Goal: Task Accomplishment & Management: Use online tool/utility

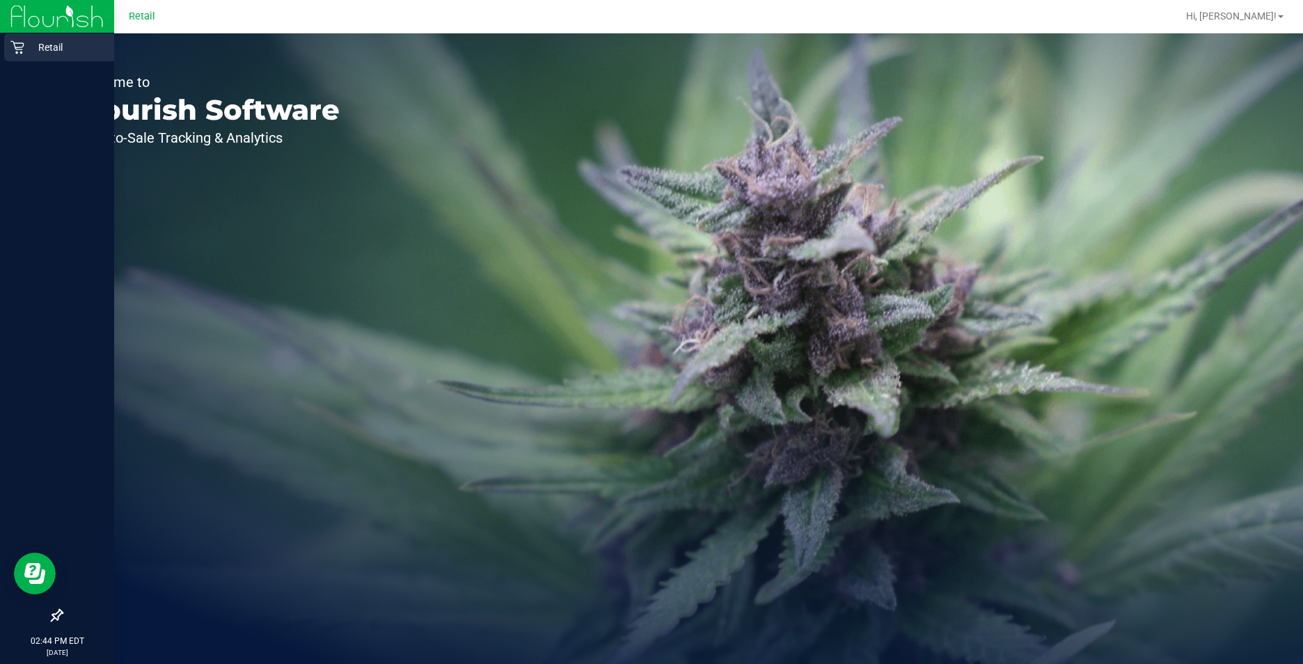
click at [15, 56] on div "Retail" at bounding box center [59, 47] width 110 height 28
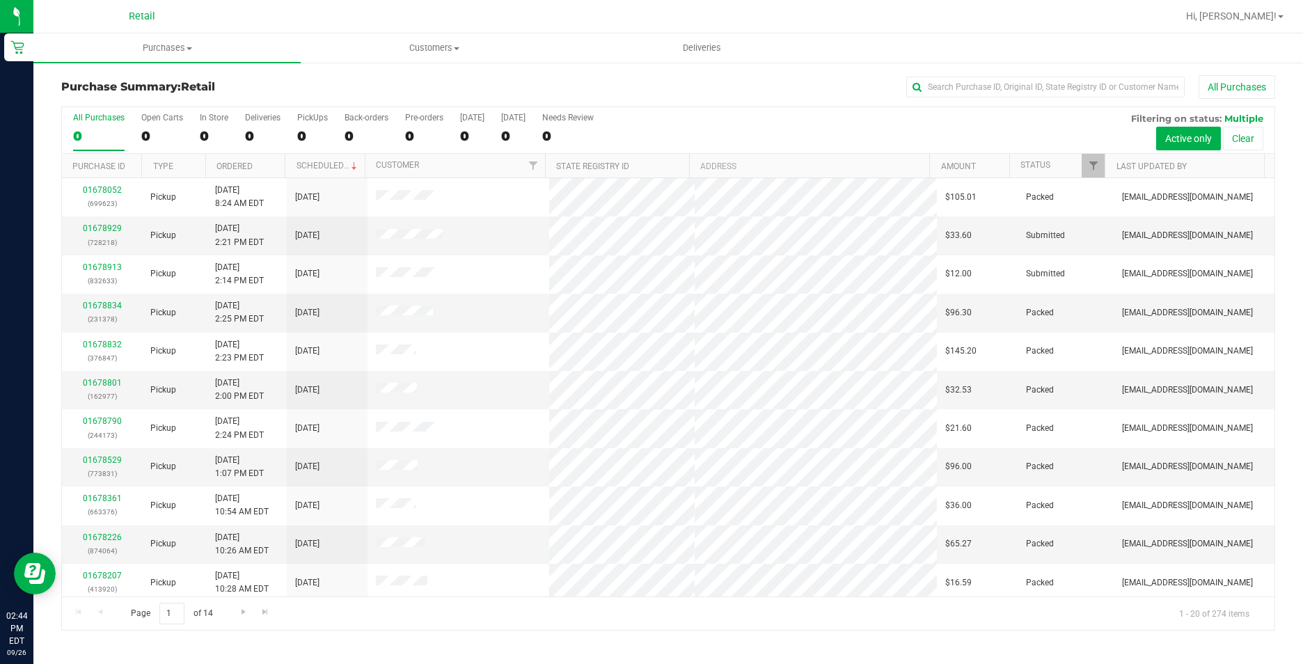
click at [355, 90] on h3 "Purchase Summary: Retail" at bounding box center [263, 87] width 404 height 13
click at [1029, 81] on input "text" at bounding box center [1045, 87] width 278 height 21
click at [1097, 74] on div "Purchase Summary: Retail All Purchases All Purchases 274 Open Carts 1 In Store …" at bounding box center [667, 352] width 1269 height 583
click at [1100, 88] on input "text" at bounding box center [1045, 87] width 278 height 21
type input "542"
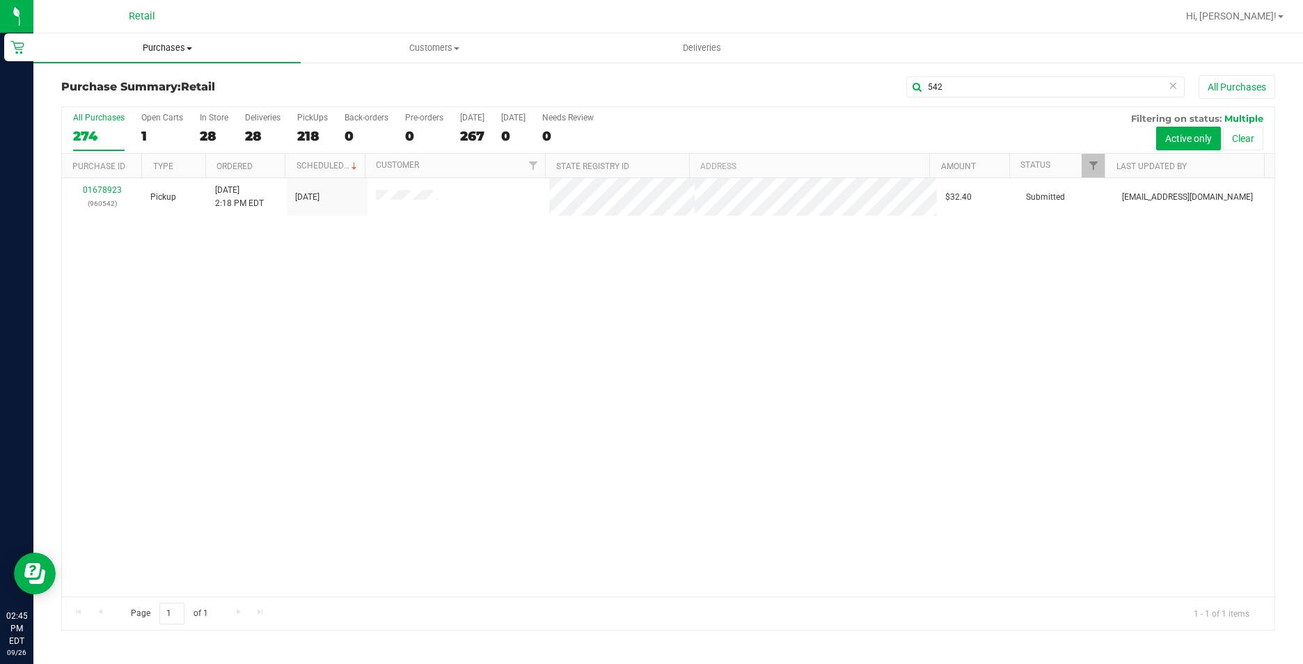
click at [161, 49] on span "Purchases" at bounding box center [166, 48] width 267 height 13
click at [148, 108] on li "Fulfillment" at bounding box center [166, 101] width 267 height 17
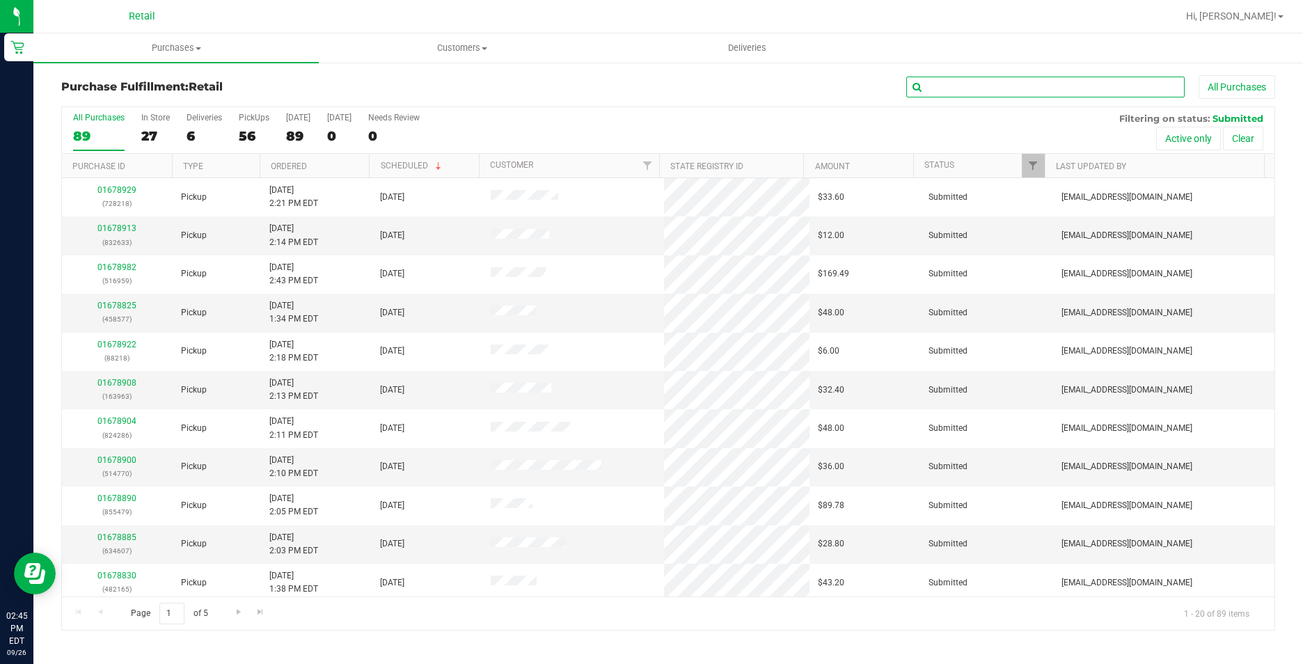
click at [1093, 83] on input "text" at bounding box center [1045, 87] width 278 height 21
type input "542"
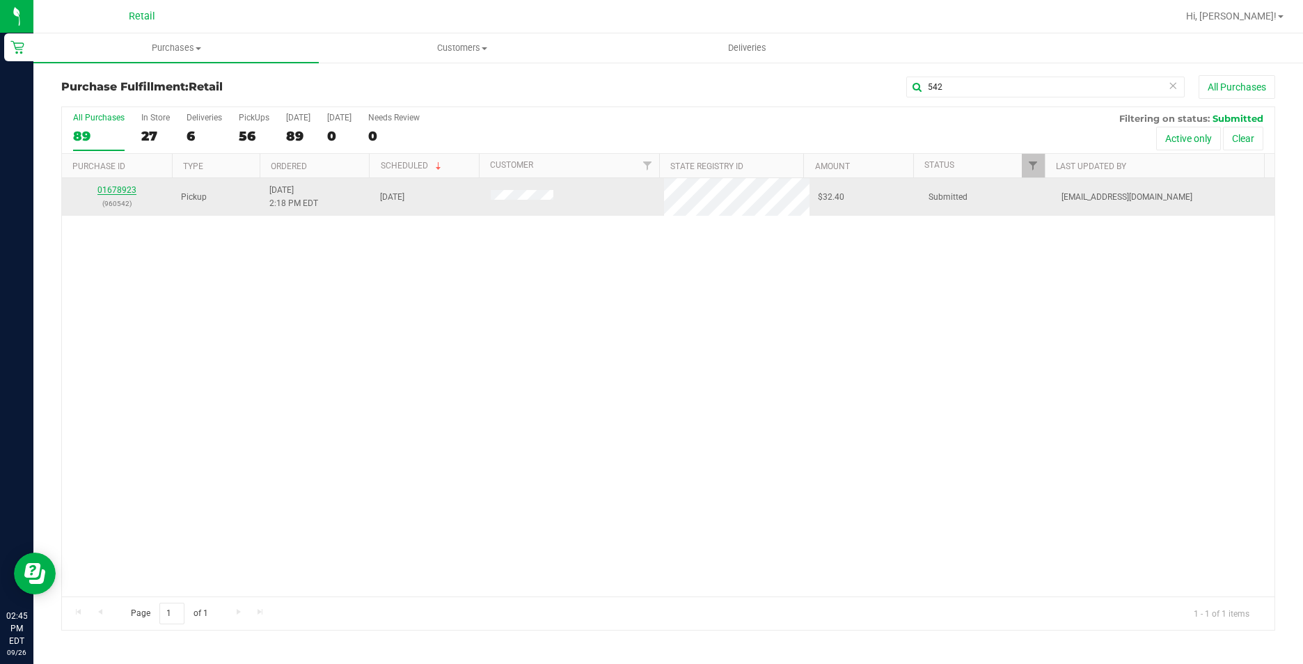
click at [122, 187] on link "01678923" at bounding box center [116, 190] width 39 height 10
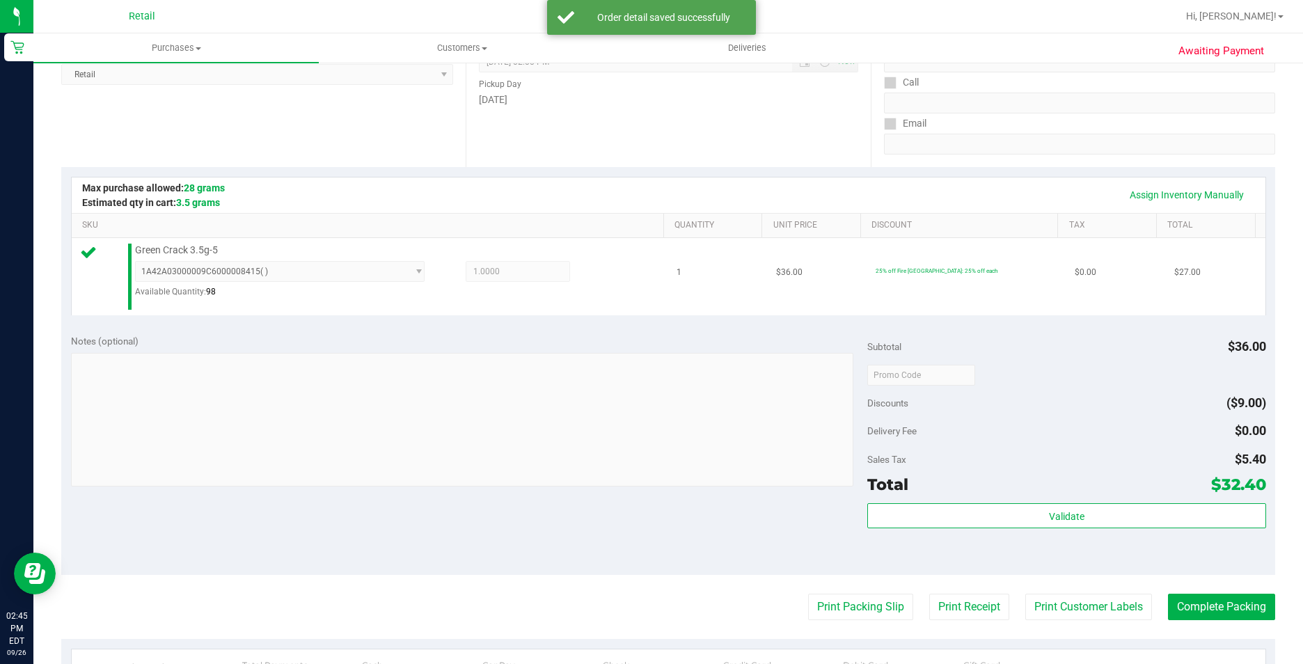
scroll to position [348, 0]
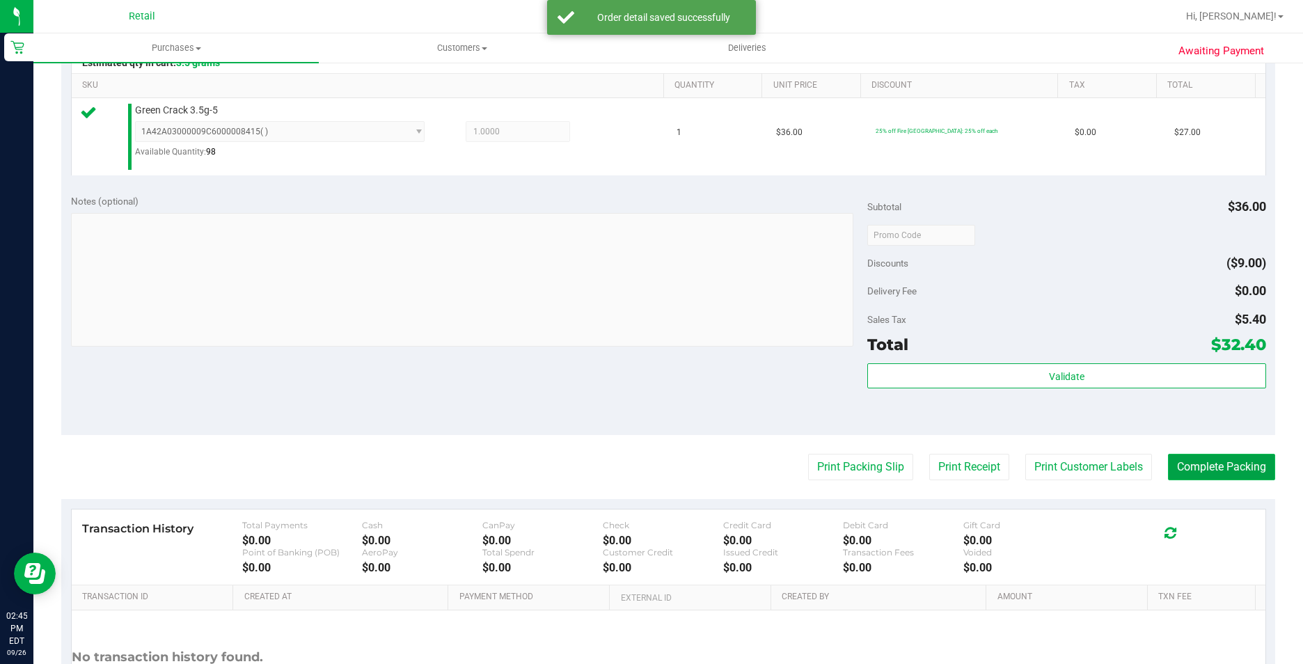
click at [1222, 462] on button "Complete Packing" at bounding box center [1221, 467] width 107 height 26
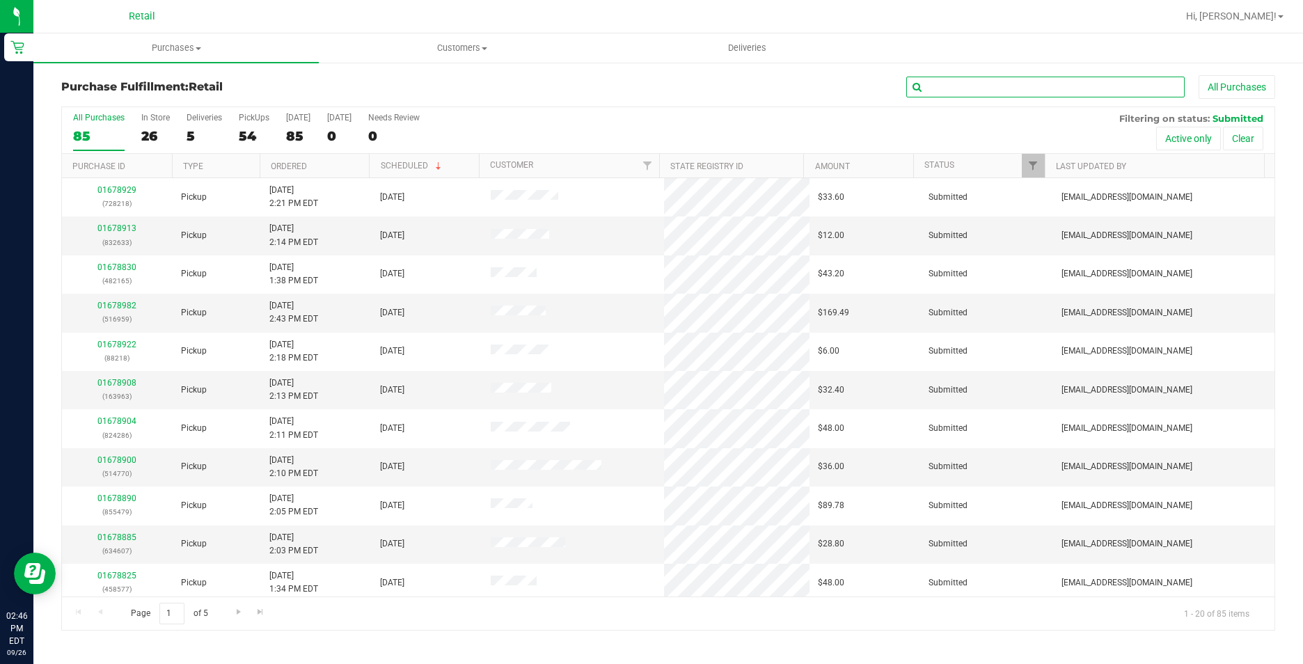
click at [1035, 81] on input "text" at bounding box center [1045, 87] width 278 height 21
type input "957"
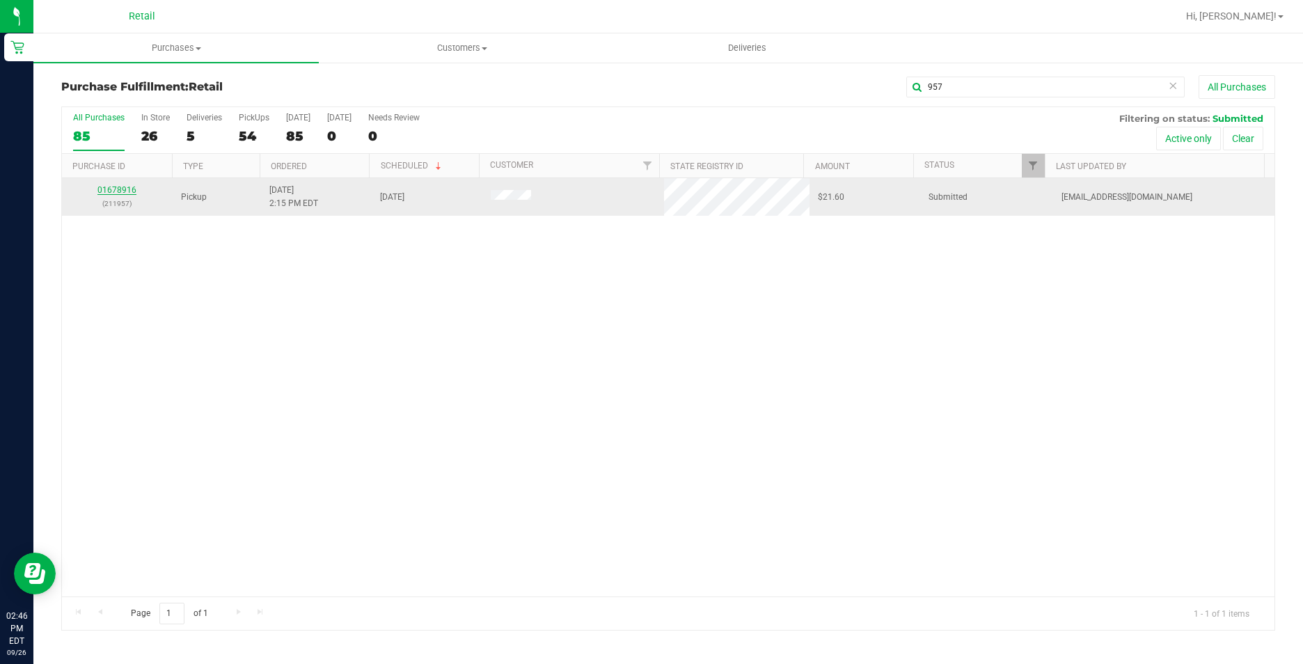
click at [113, 189] on link "01678916" at bounding box center [116, 190] width 39 height 10
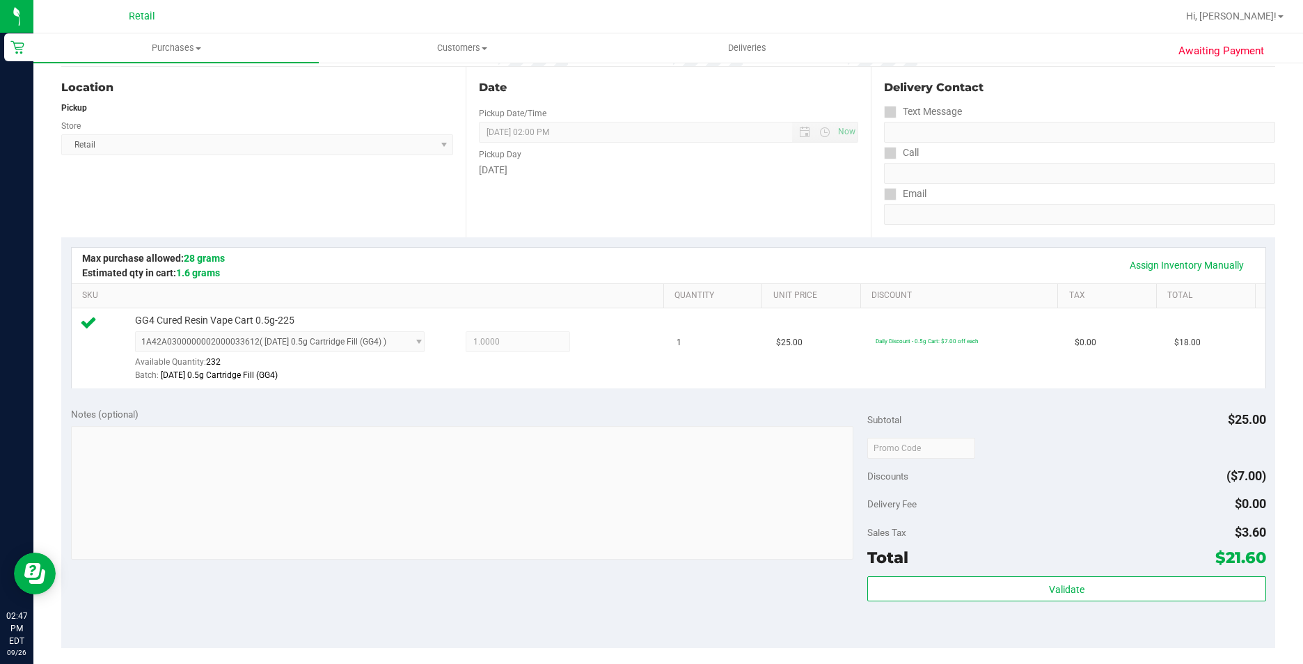
scroll to position [348, 0]
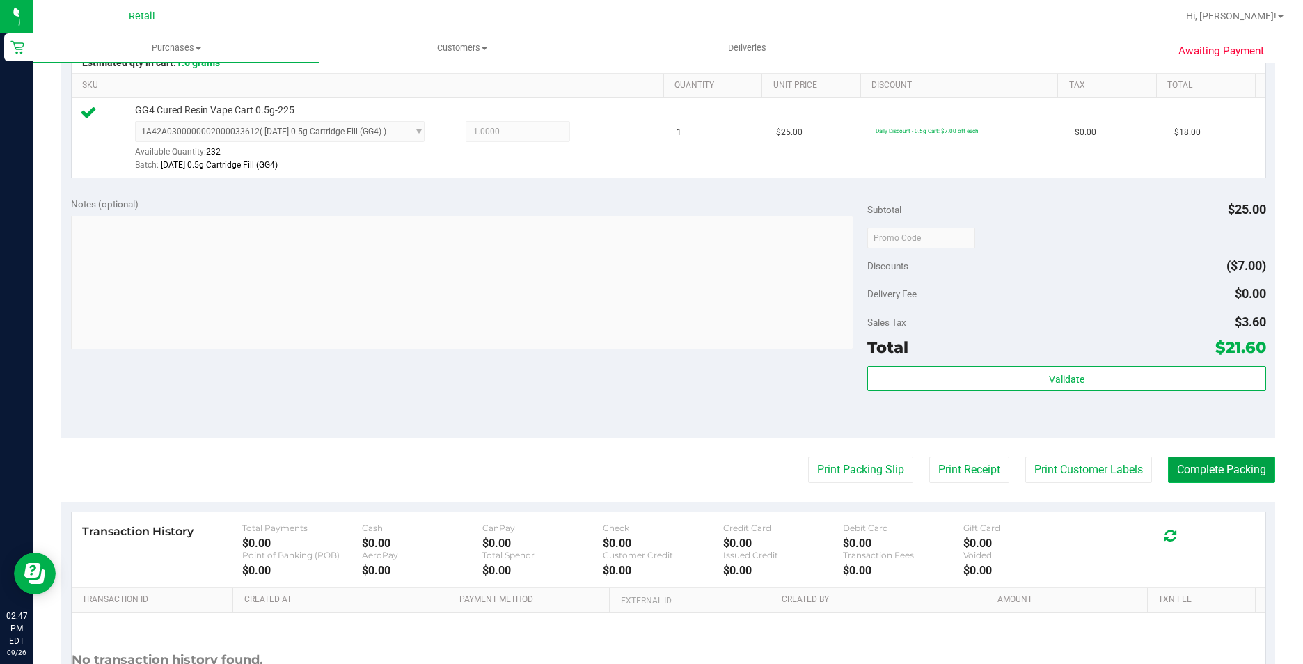
click at [1208, 461] on button "Complete Packing" at bounding box center [1221, 470] width 107 height 26
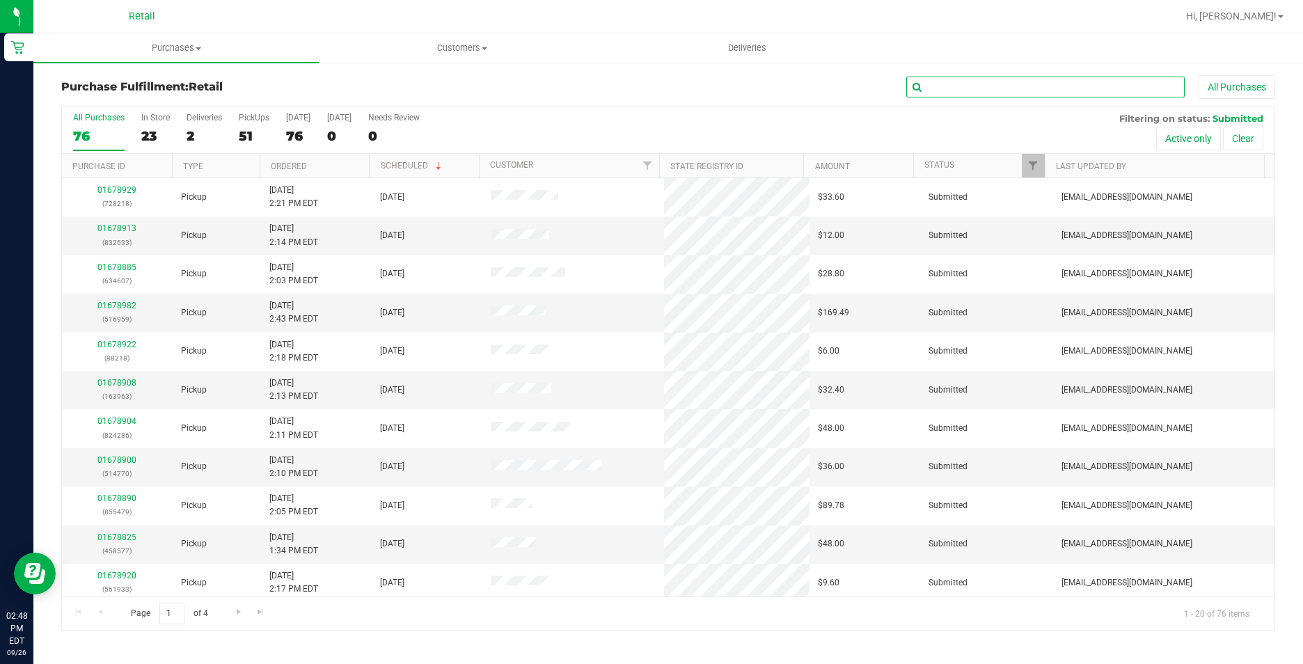
click at [994, 92] on input "text" at bounding box center [1045, 87] width 278 height 21
type input "736"
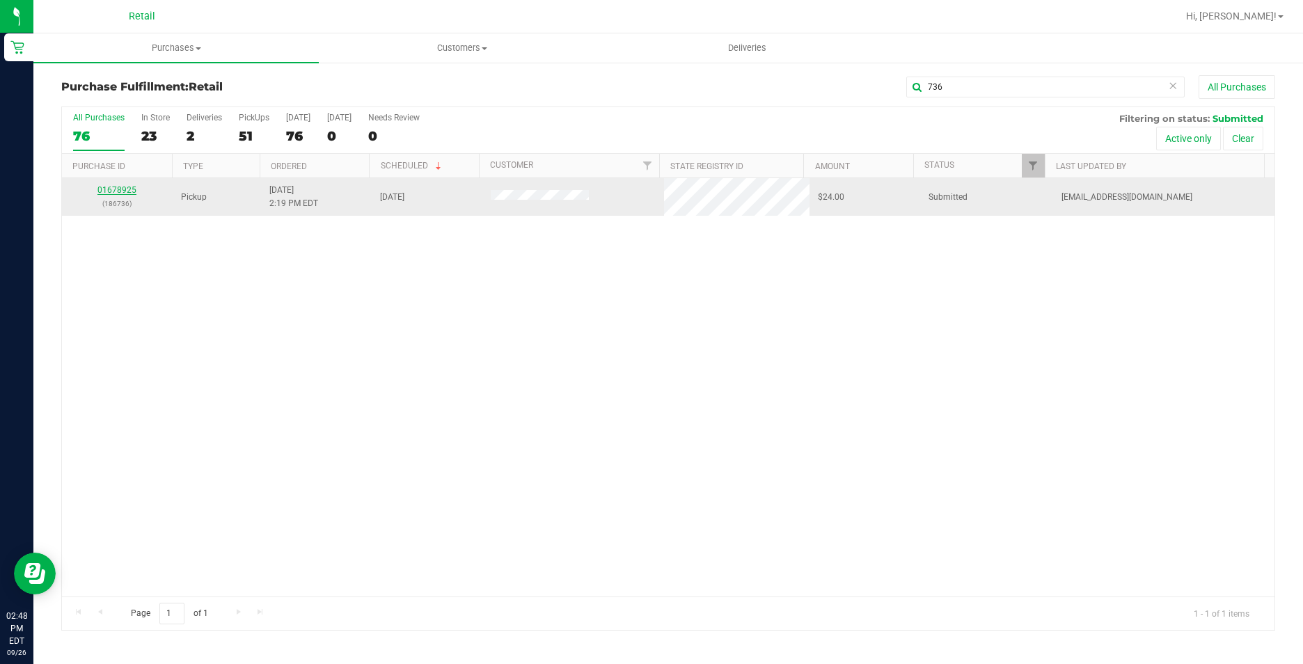
click at [121, 193] on link "01678925" at bounding box center [116, 190] width 39 height 10
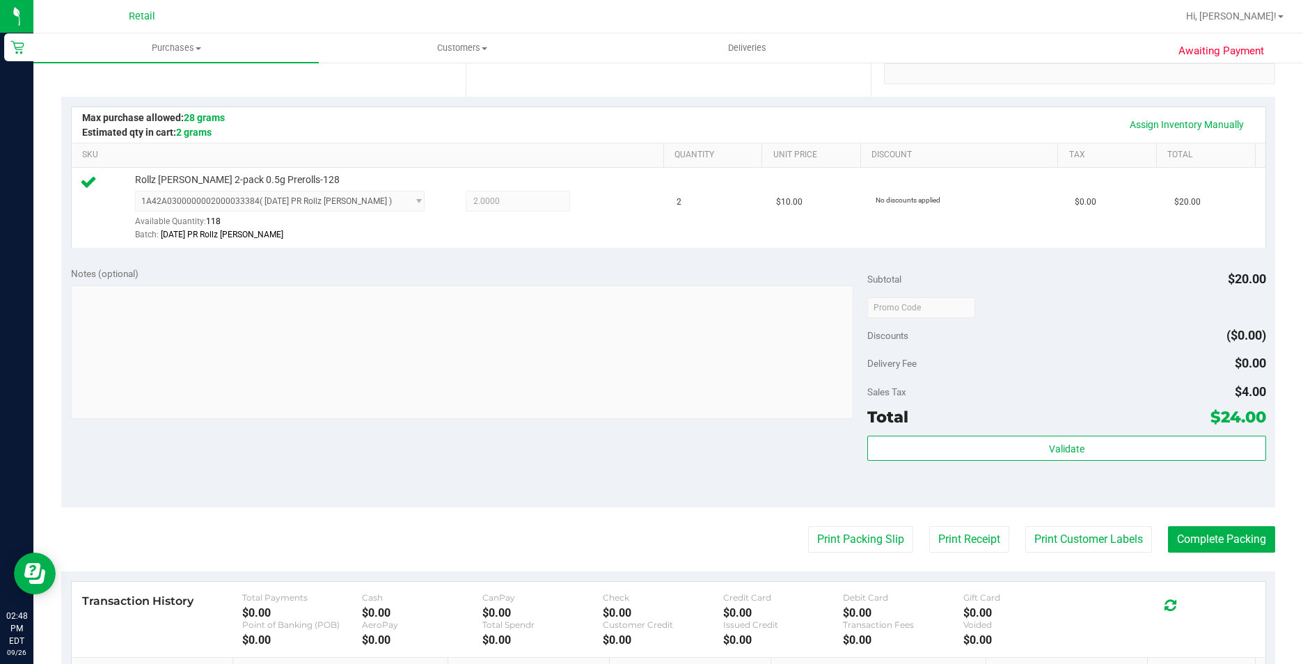
scroll to position [348, 0]
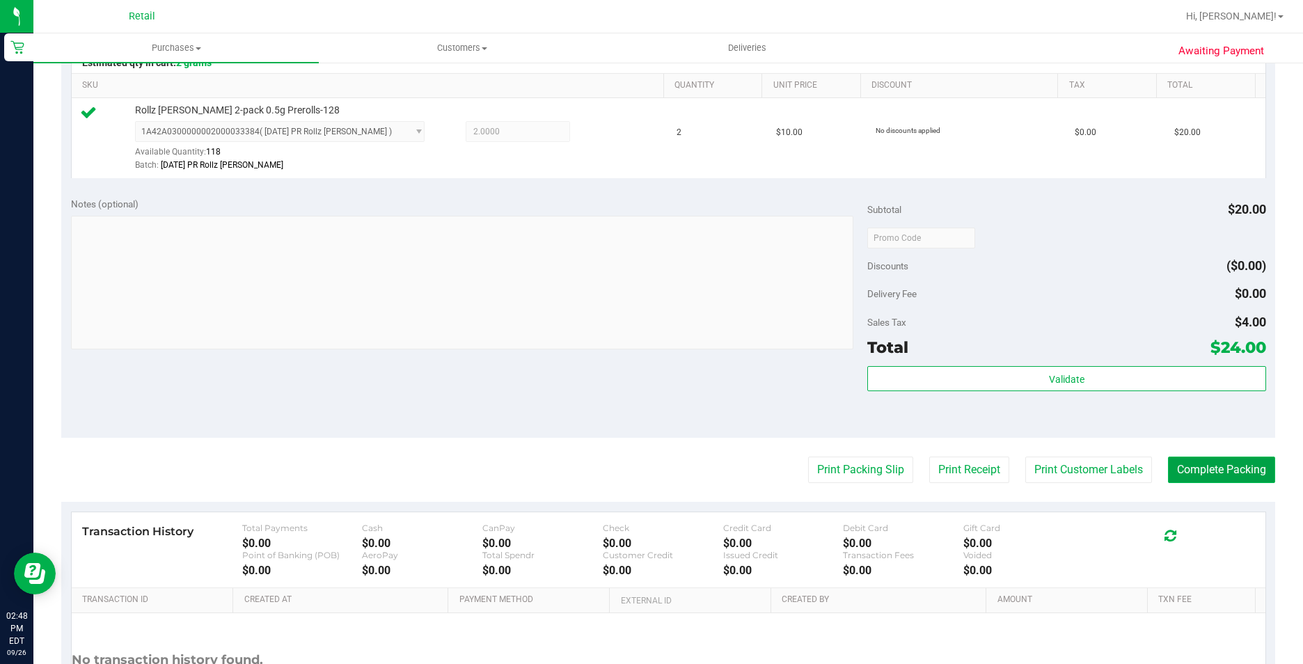
click at [1223, 472] on button "Complete Packing" at bounding box center [1221, 470] width 107 height 26
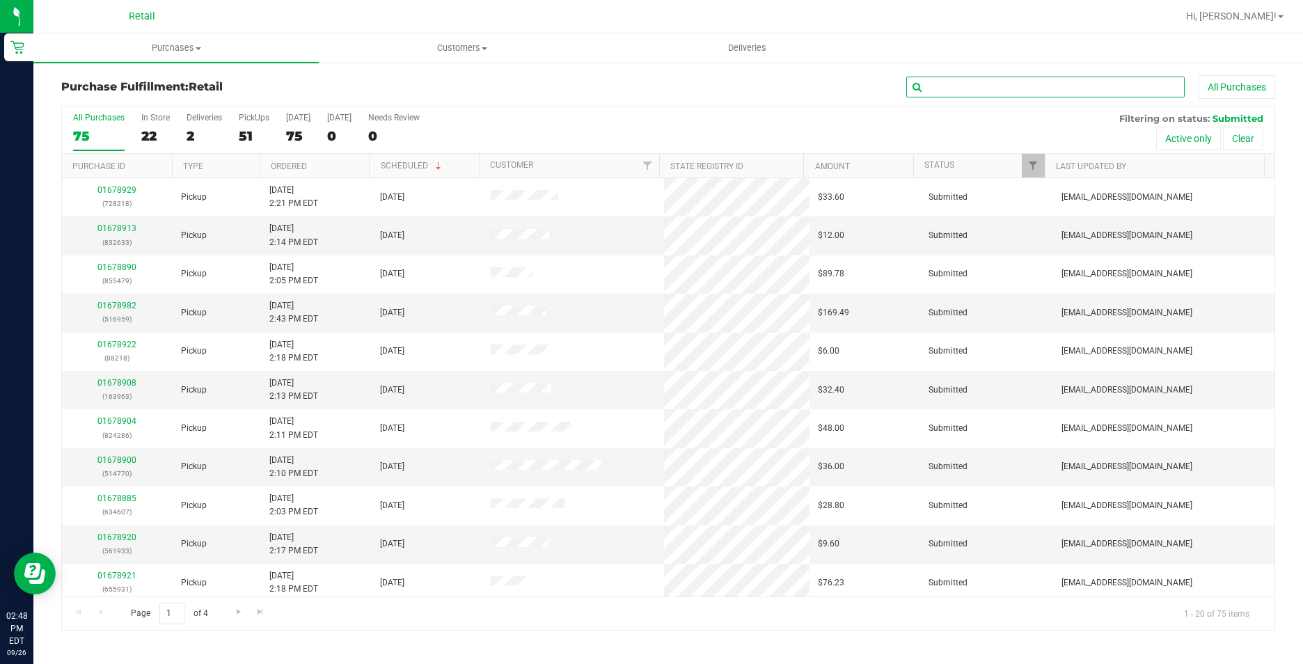
click at [1064, 81] on input "text" at bounding box center [1045, 87] width 278 height 21
type input "218"
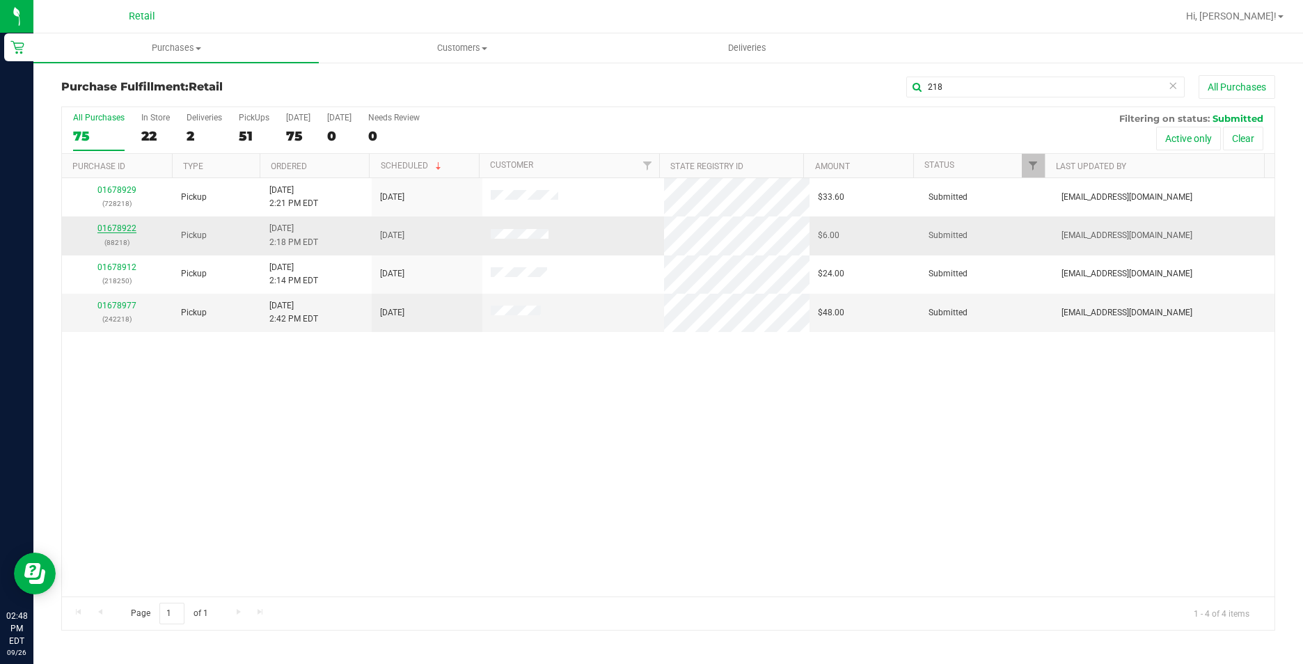
click at [129, 229] on link "01678922" at bounding box center [116, 228] width 39 height 10
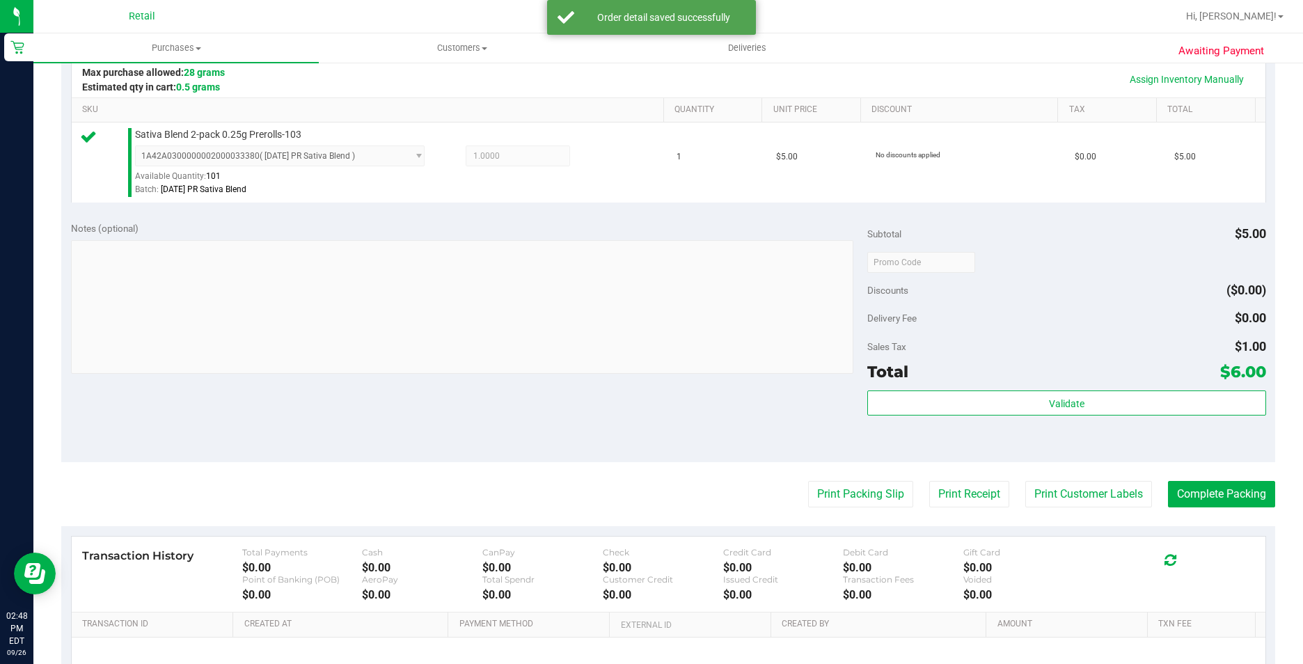
scroll to position [348, 0]
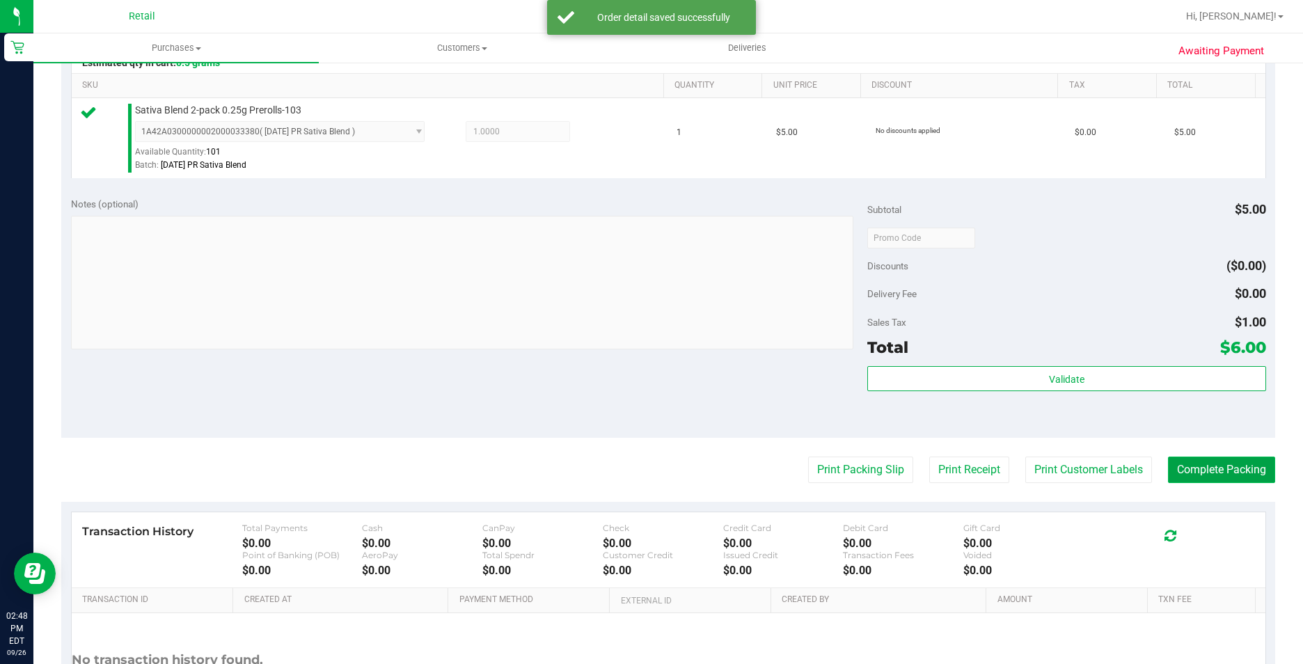
click at [1204, 470] on button "Complete Packing" at bounding box center [1221, 470] width 107 height 26
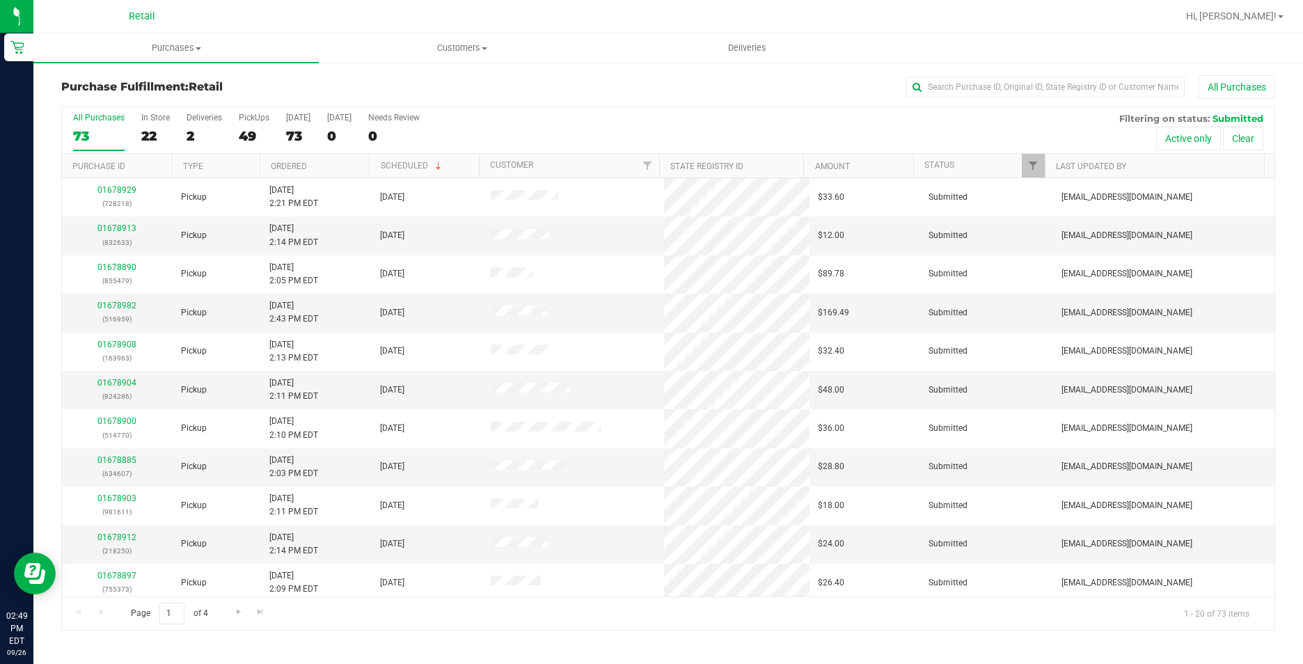
click at [985, 70] on div "Purchase Fulfillment: Retail All Purchases All Purchases 73 In Store 22 Deliver…" at bounding box center [667, 352] width 1269 height 583
click at [983, 87] on input "text" at bounding box center [1045, 87] width 278 height 21
type input "933"
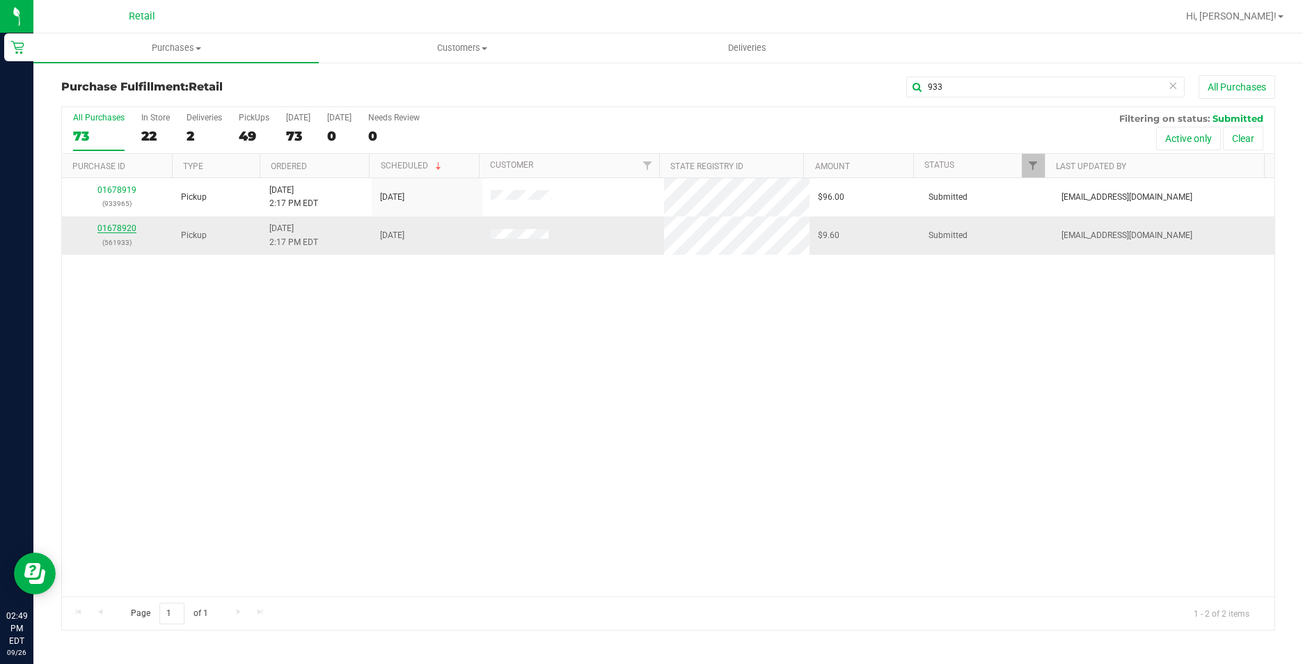
click at [128, 230] on link "01678920" at bounding box center [116, 228] width 39 height 10
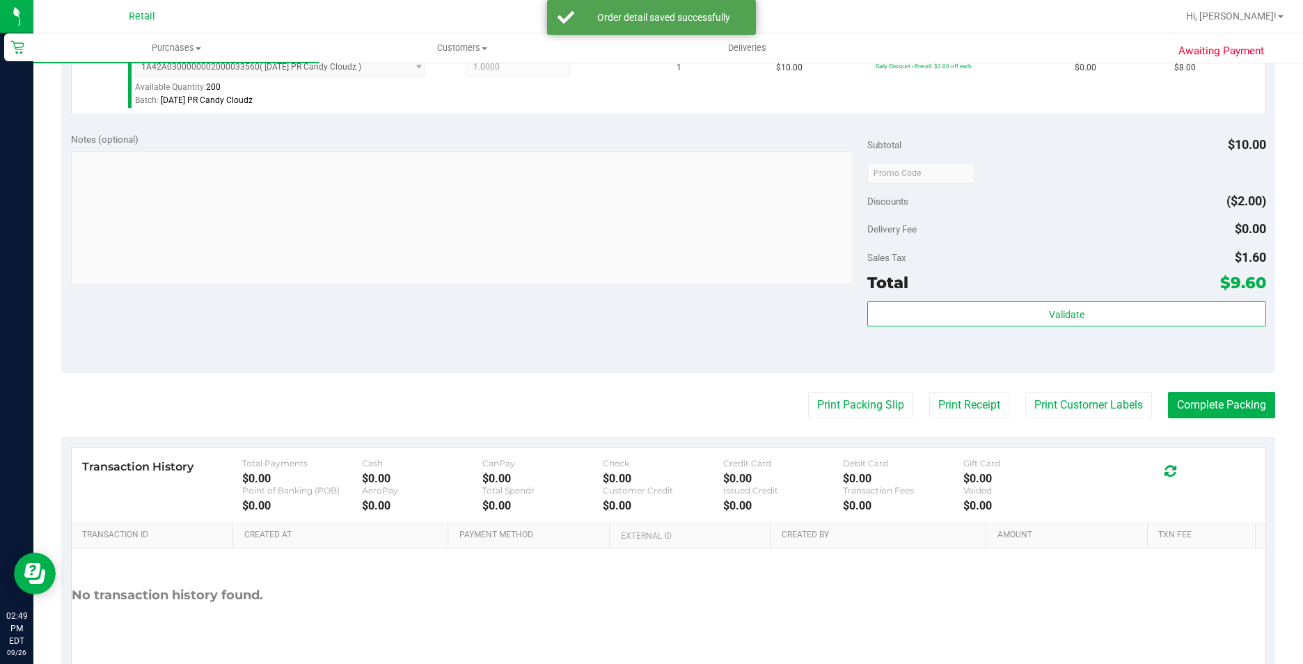
scroll to position [418, 0]
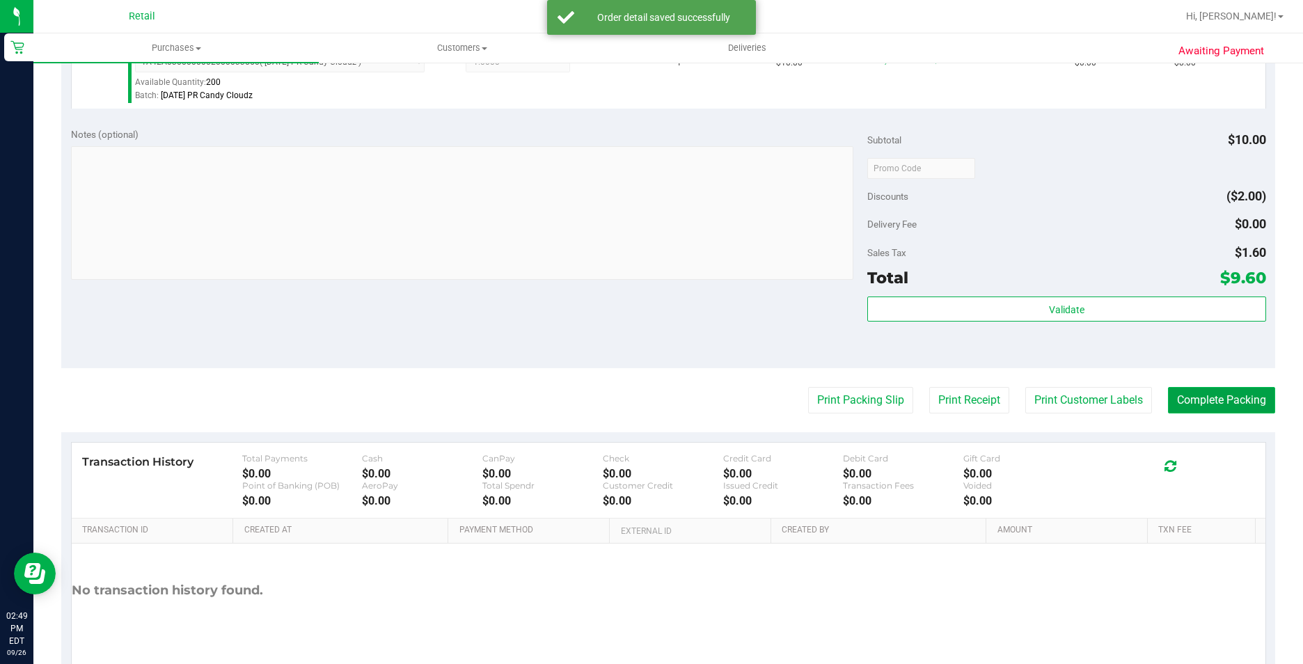
click at [1218, 402] on button "Complete Packing" at bounding box center [1221, 400] width 107 height 26
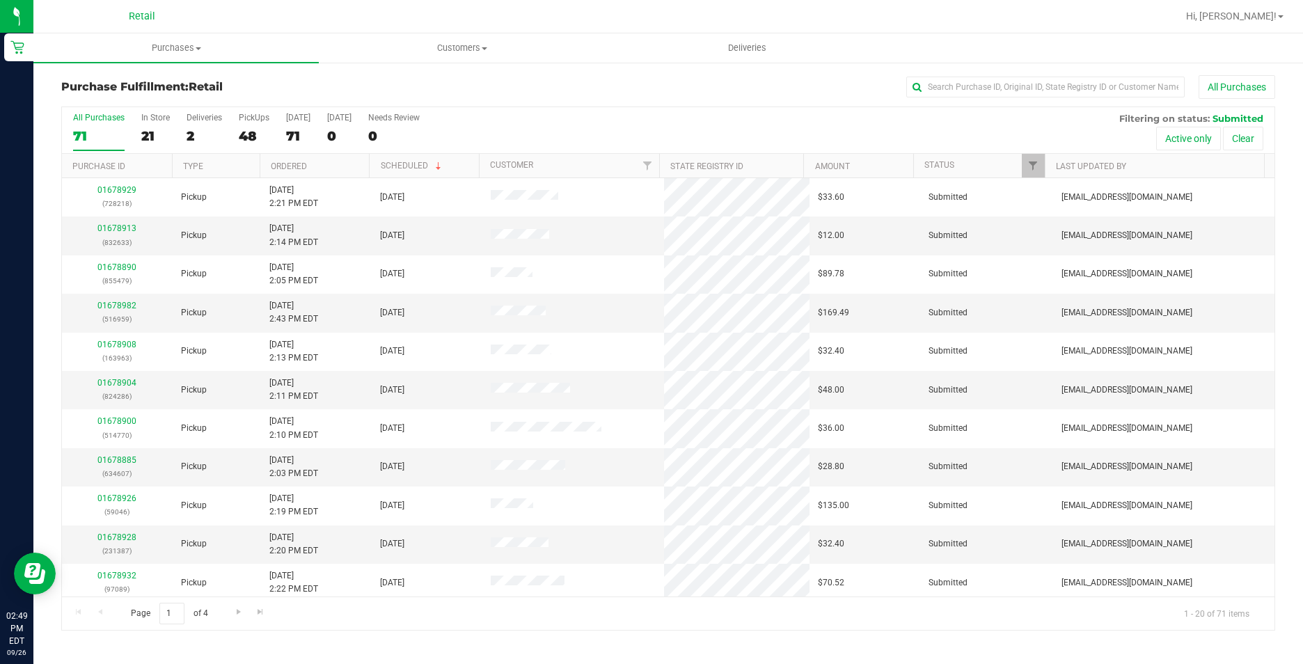
click at [997, 99] on div "Purchase Fulfillment: Retail All Purchases" at bounding box center [668, 90] width 1214 height 31
click at [993, 90] on input "text" at bounding box center [1045, 87] width 278 height 21
type input "611"
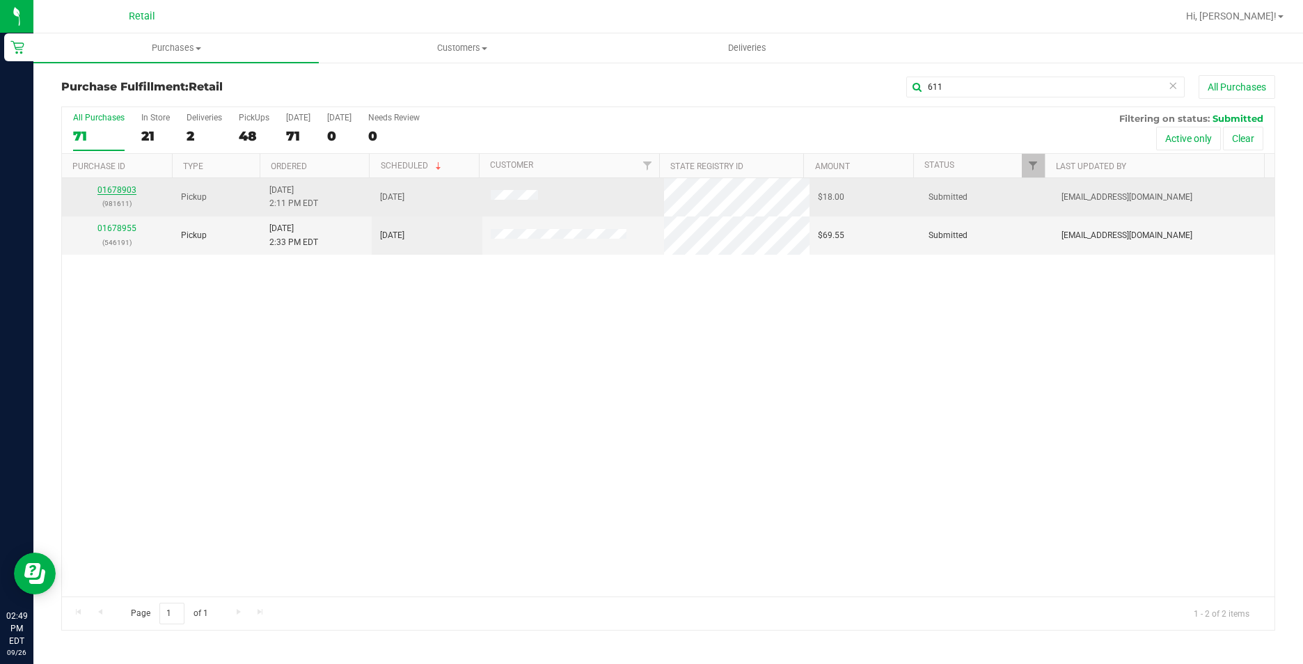
click at [124, 186] on link "01678903" at bounding box center [116, 190] width 39 height 10
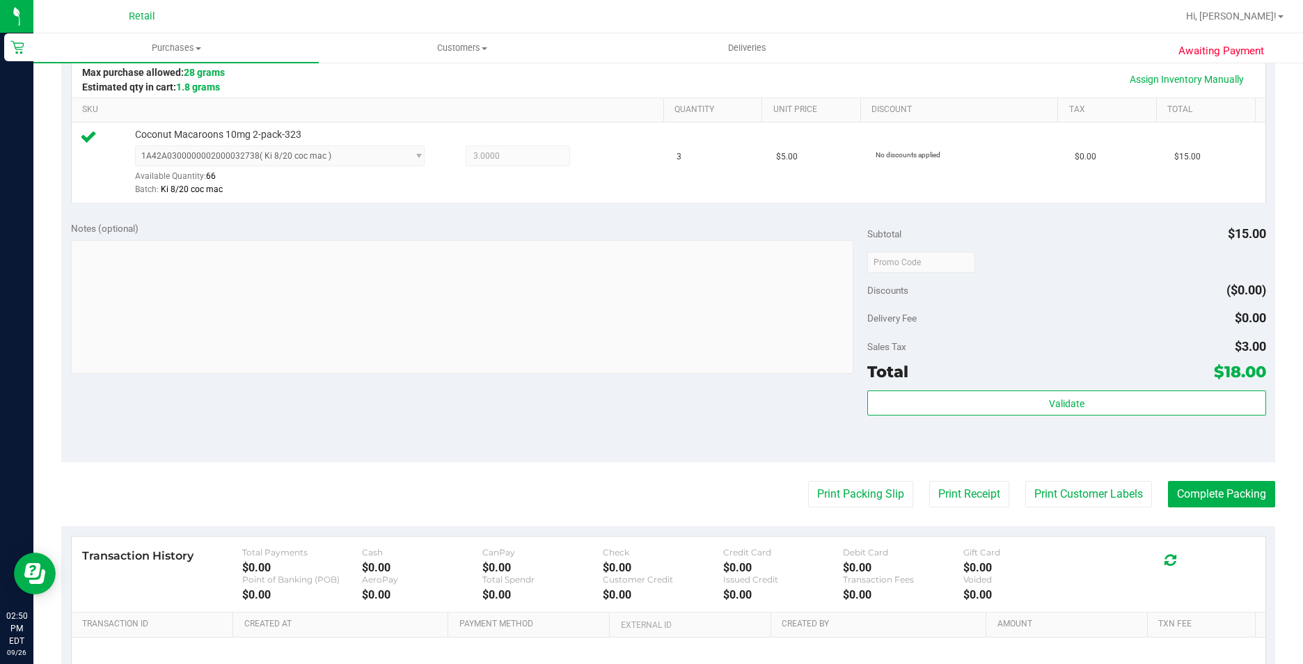
scroll to position [348, 0]
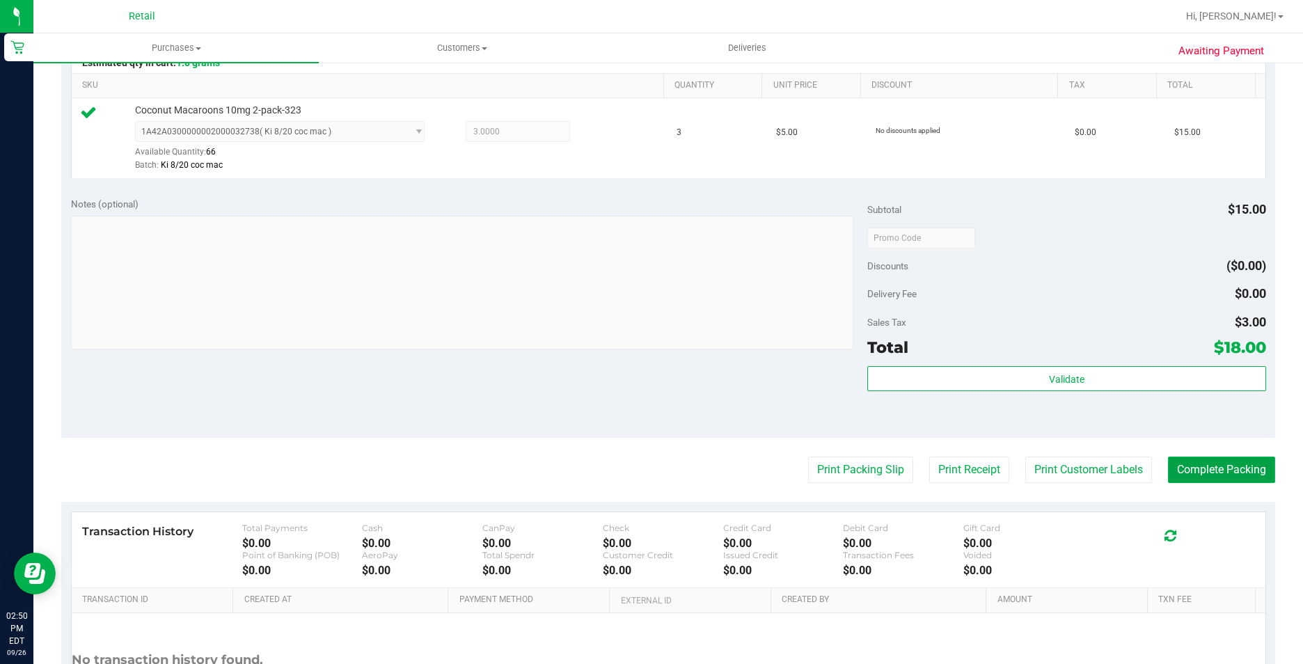
click at [1229, 458] on button "Complete Packing" at bounding box center [1221, 470] width 107 height 26
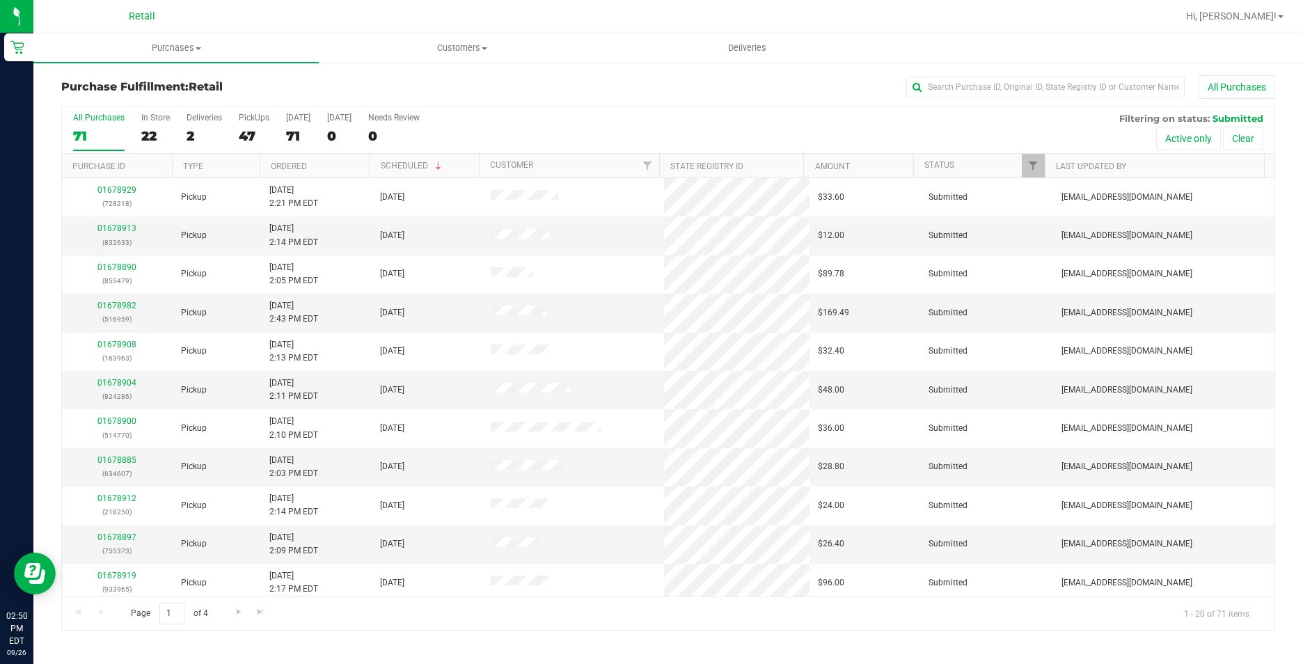
click at [957, 56] on ul "Purchases Summary of purchases Fulfillment All purchases Customers All customer…" at bounding box center [684, 48] width 1303 height 30
click at [960, 82] on input "text" at bounding box center [1045, 87] width 278 height 21
type input "242"
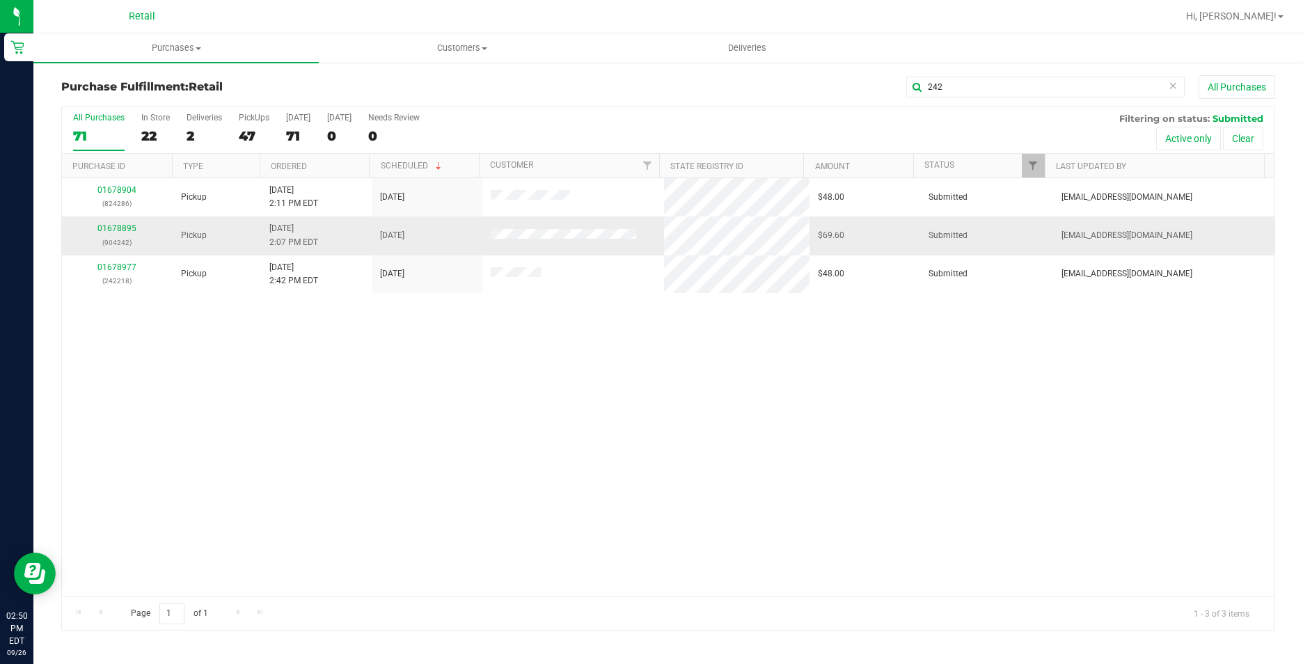
click at [94, 225] on div "01678895 (904242)" at bounding box center [117, 235] width 94 height 26
click at [105, 227] on link "01678895" at bounding box center [116, 228] width 39 height 10
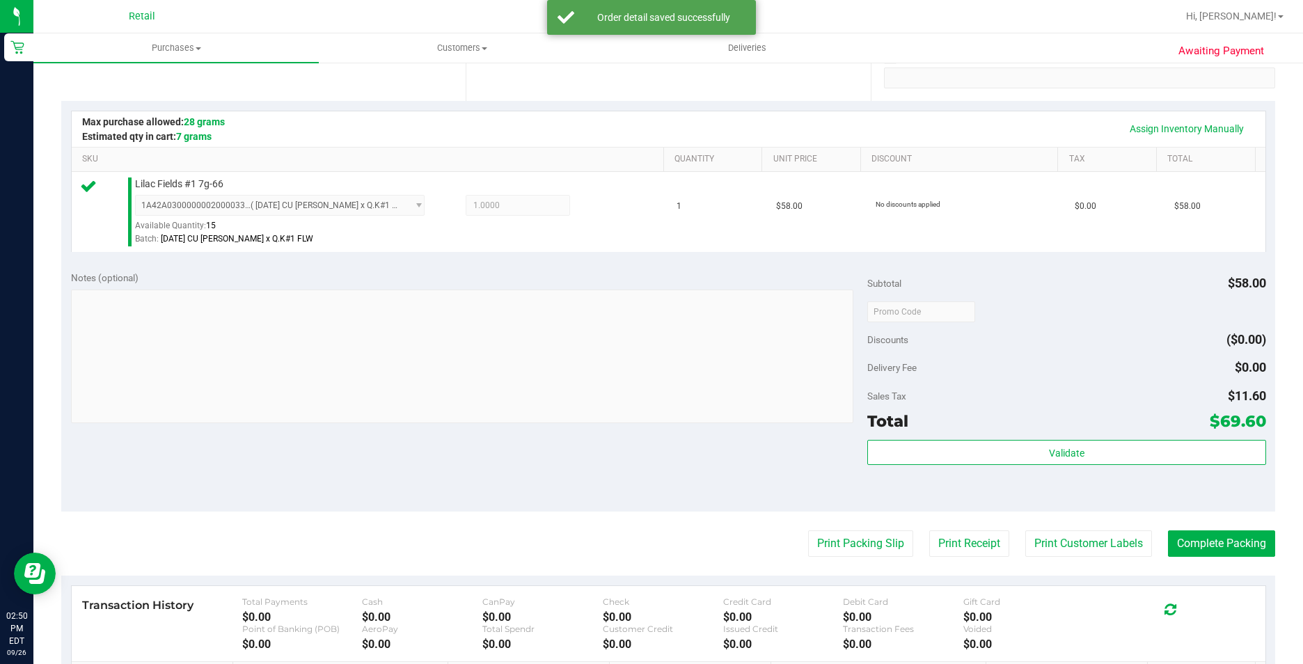
scroll to position [348, 0]
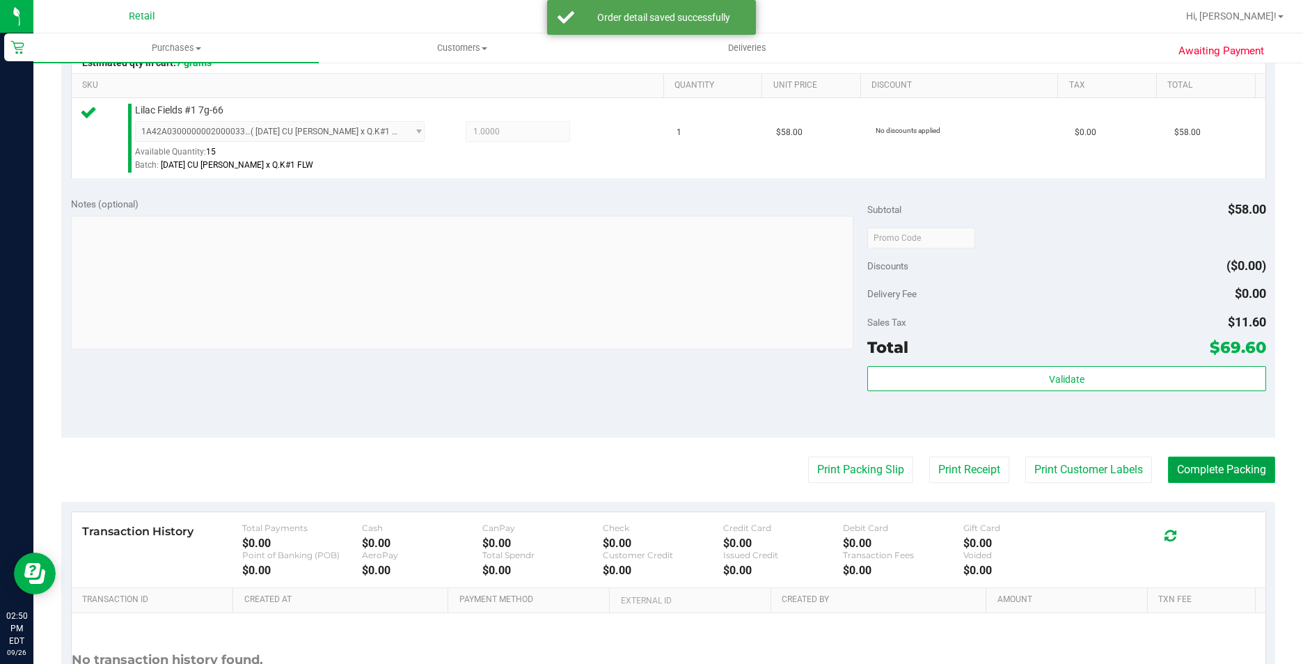
click at [1228, 464] on button "Complete Packing" at bounding box center [1221, 470] width 107 height 26
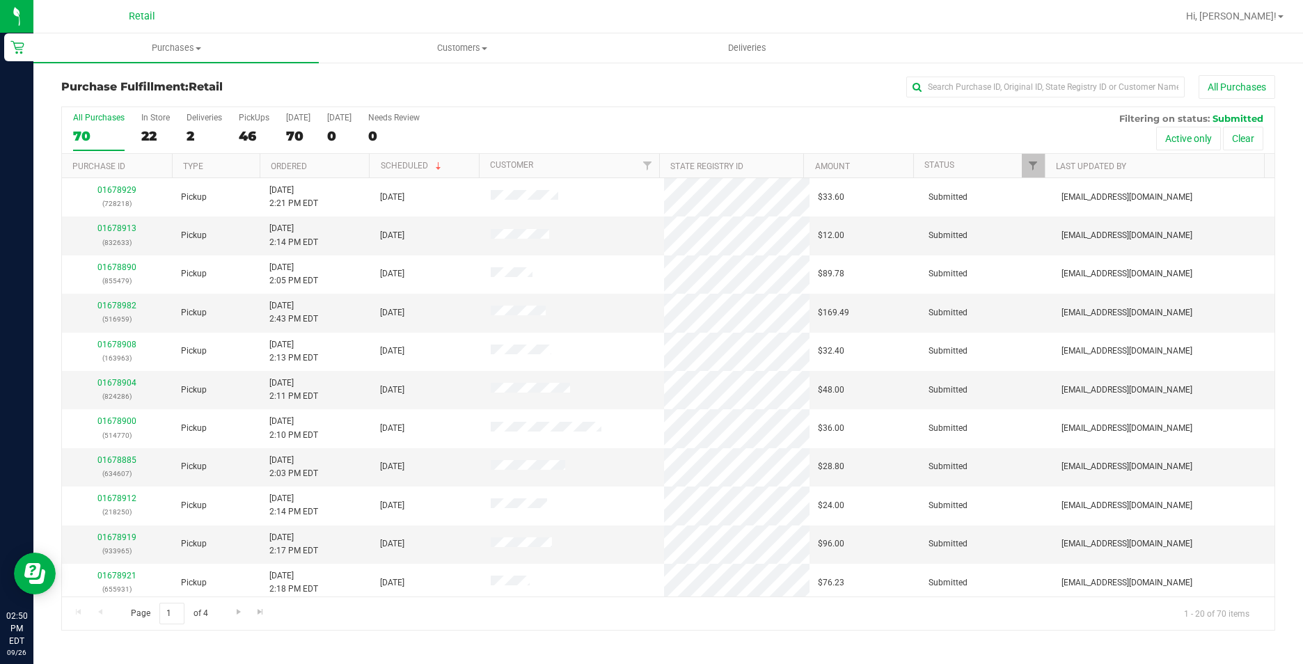
click at [1022, 75] on div "All Purchases" at bounding box center [870, 87] width 809 height 24
click at [1018, 85] on input "text" at bounding box center [1045, 87] width 278 height 21
type input "820"
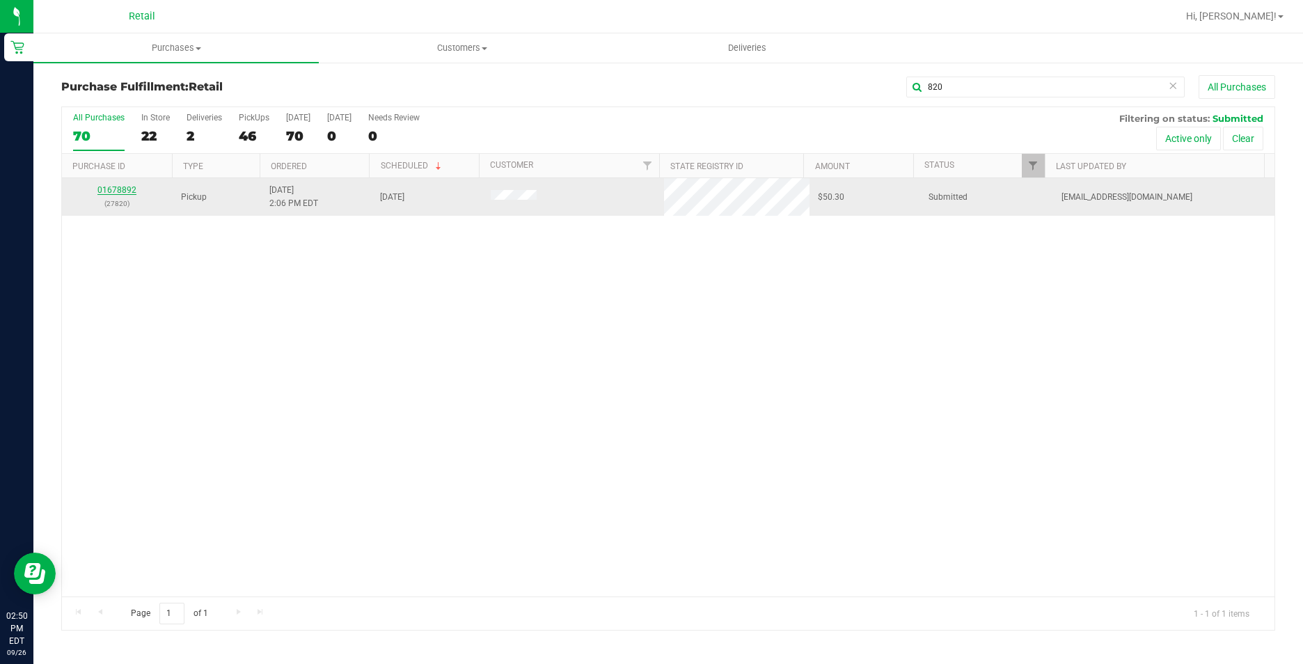
click at [122, 192] on link "01678892" at bounding box center [116, 190] width 39 height 10
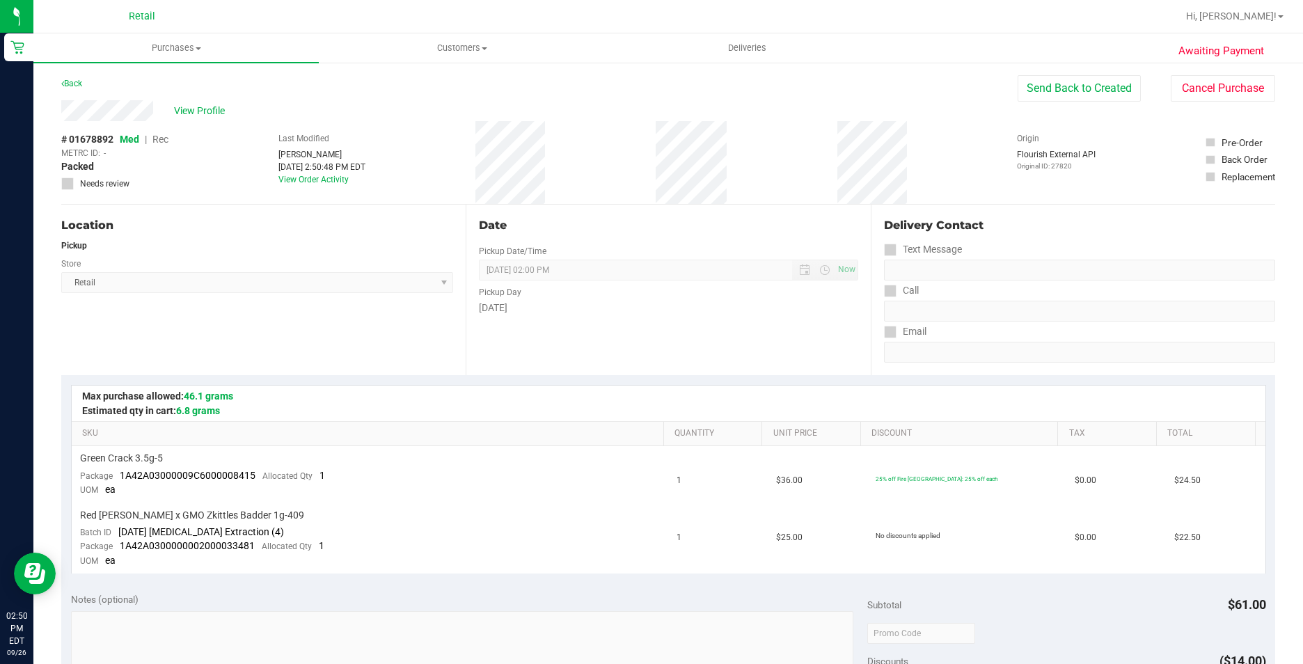
click at [555, 62] on link "Customers All customers Add a new customer All physicians" at bounding box center [461, 47] width 285 height 29
click at [448, 349] on div "Location Pickup Store Retail Select Store Retail" at bounding box center [263, 290] width 404 height 171
click at [183, 47] on span "Purchases" at bounding box center [176, 48] width 284 height 13
click at [142, 93] on li "Fulfillment" at bounding box center [175, 101] width 285 height 17
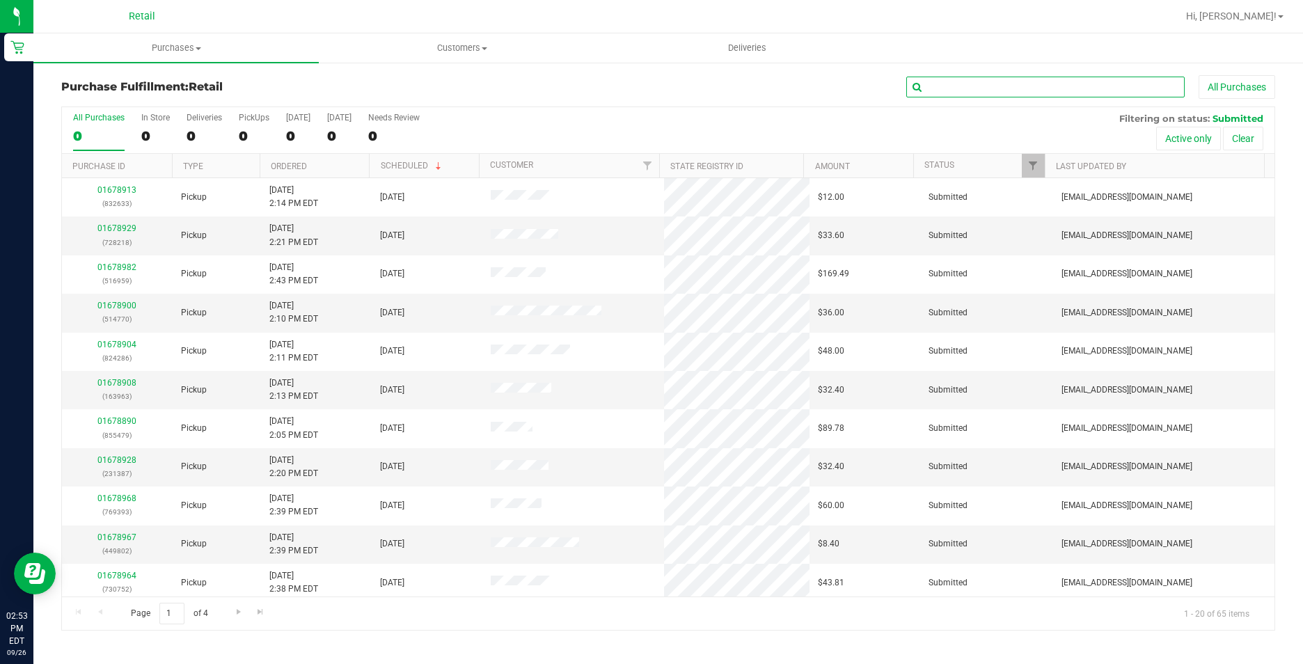
click at [953, 92] on input "text" at bounding box center [1045, 87] width 278 height 21
type input "218"
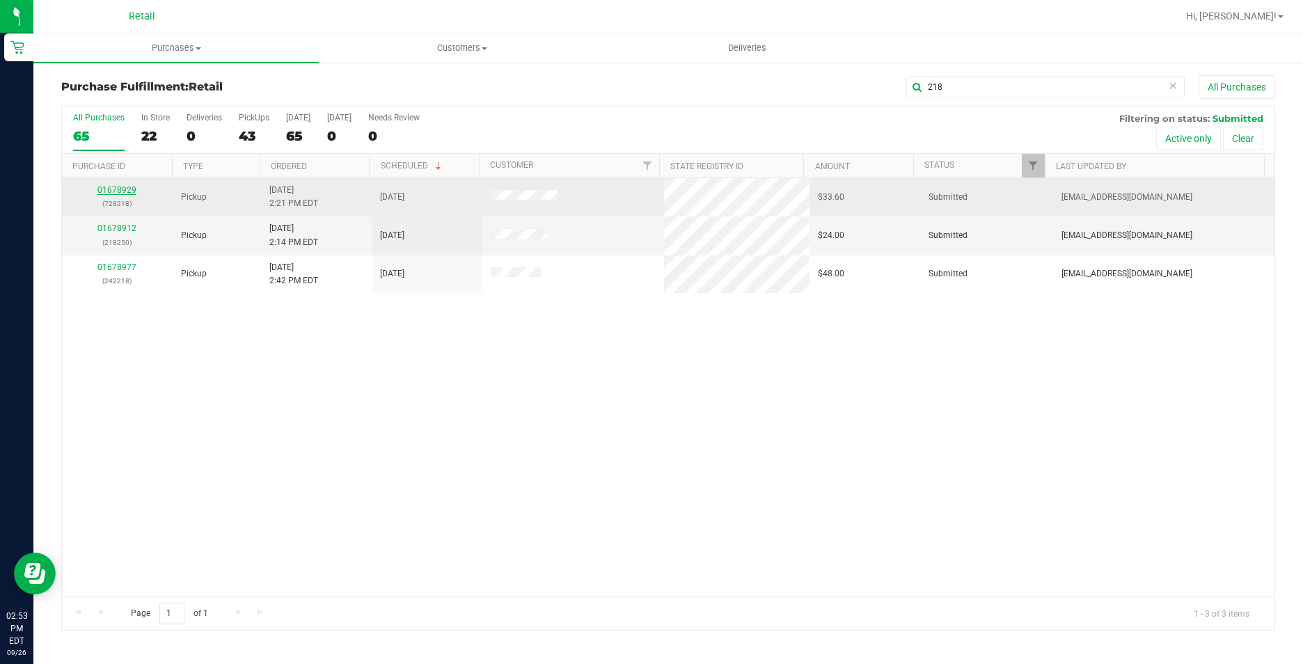
click at [133, 188] on div "01678929 (728218)" at bounding box center [117, 197] width 94 height 26
click at [132, 185] on link "01678929" at bounding box center [116, 190] width 39 height 10
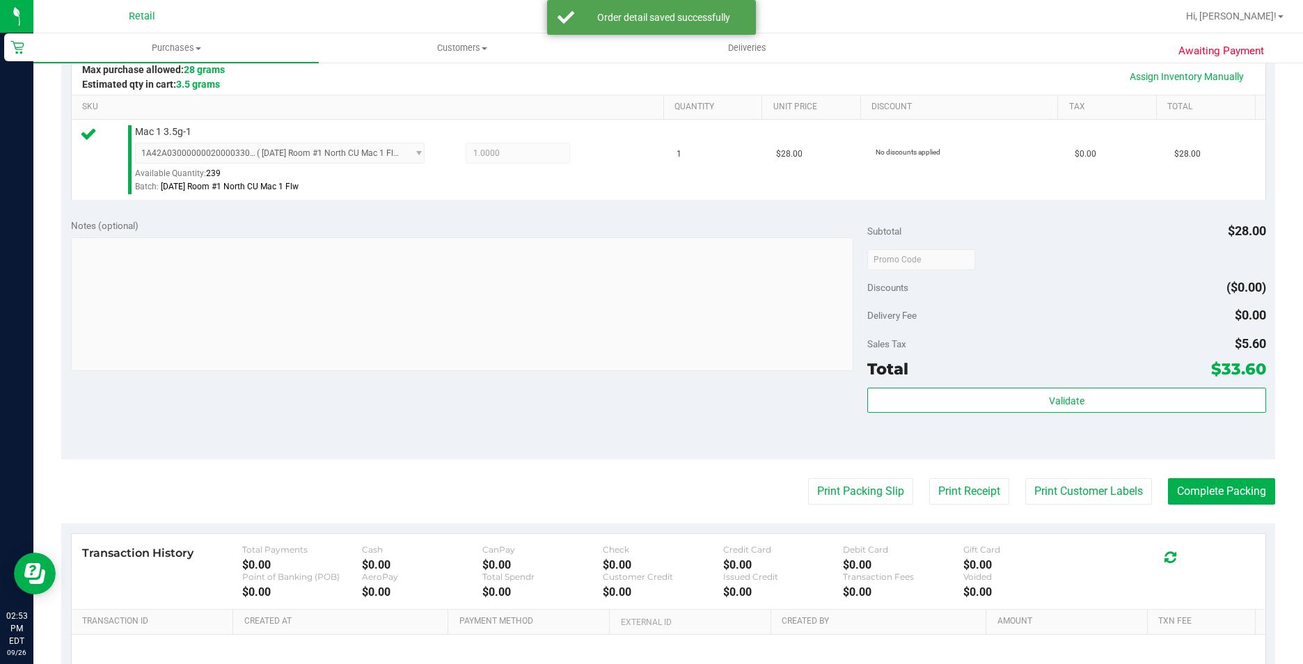
scroll to position [348, 0]
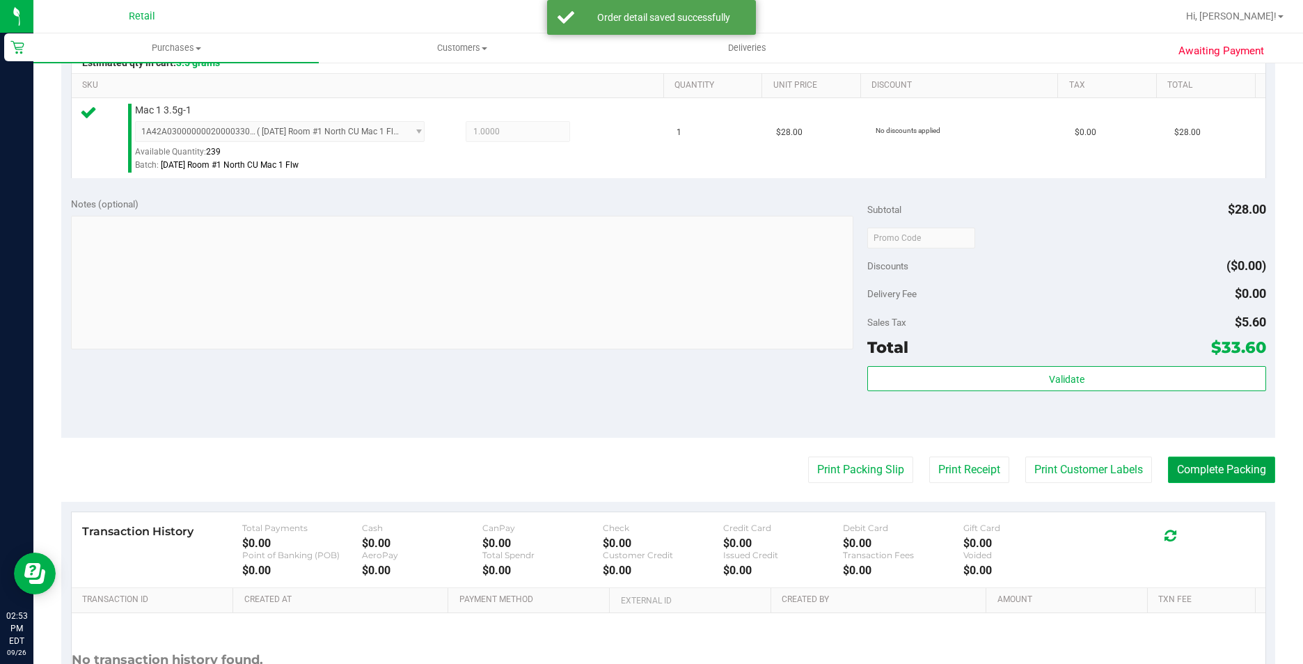
click at [1195, 469] on button "Complete Packing" at bounding box center [1221, 470] width 107 height 26
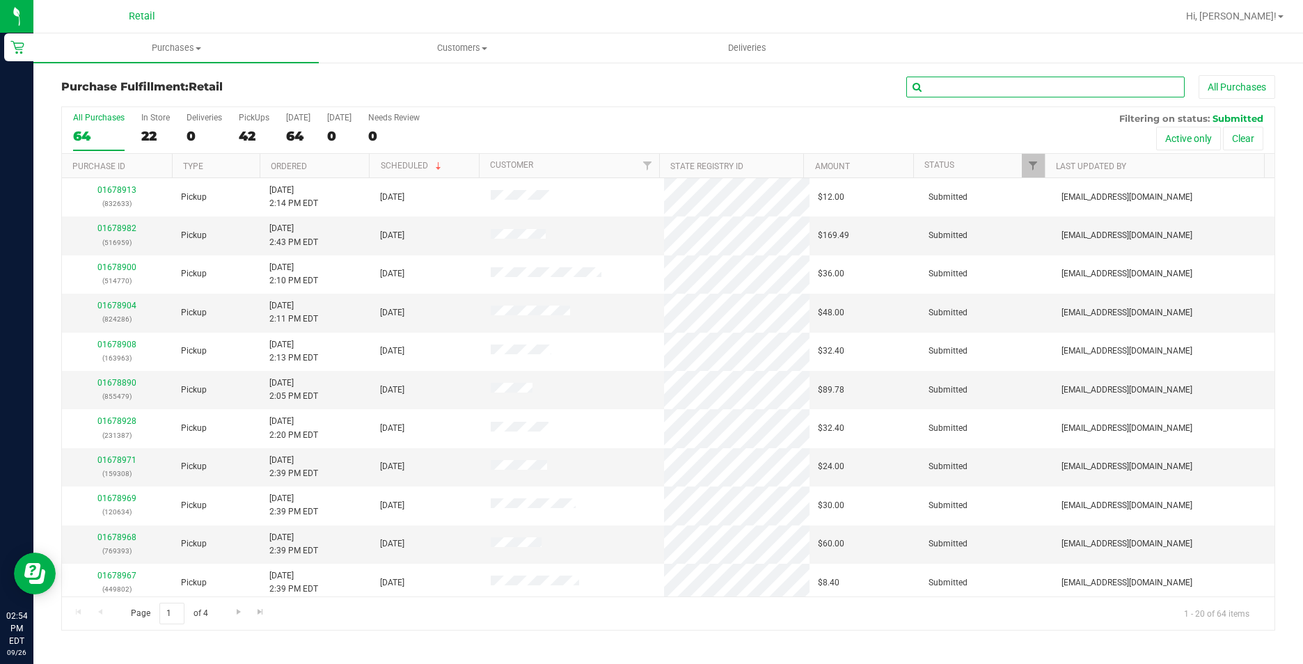
click at [979, 82] on input "text" at bounding box center [1045, 87] width 278 height 21
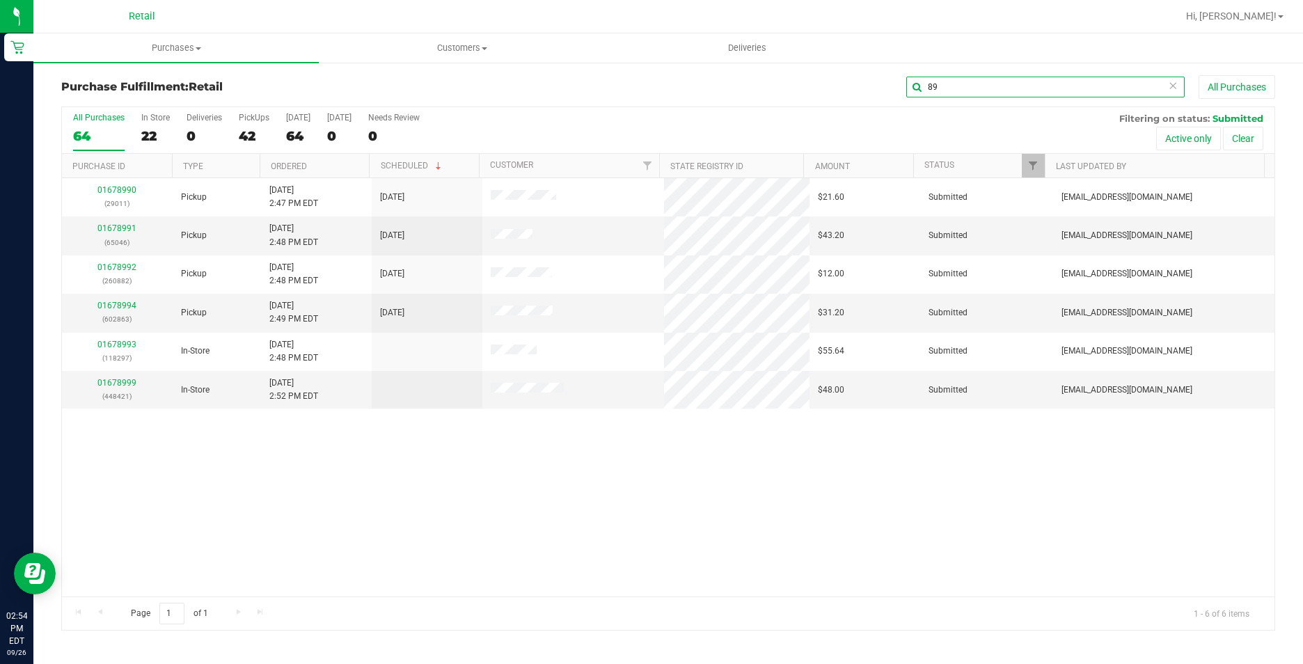
type input "8"
type input "6899"
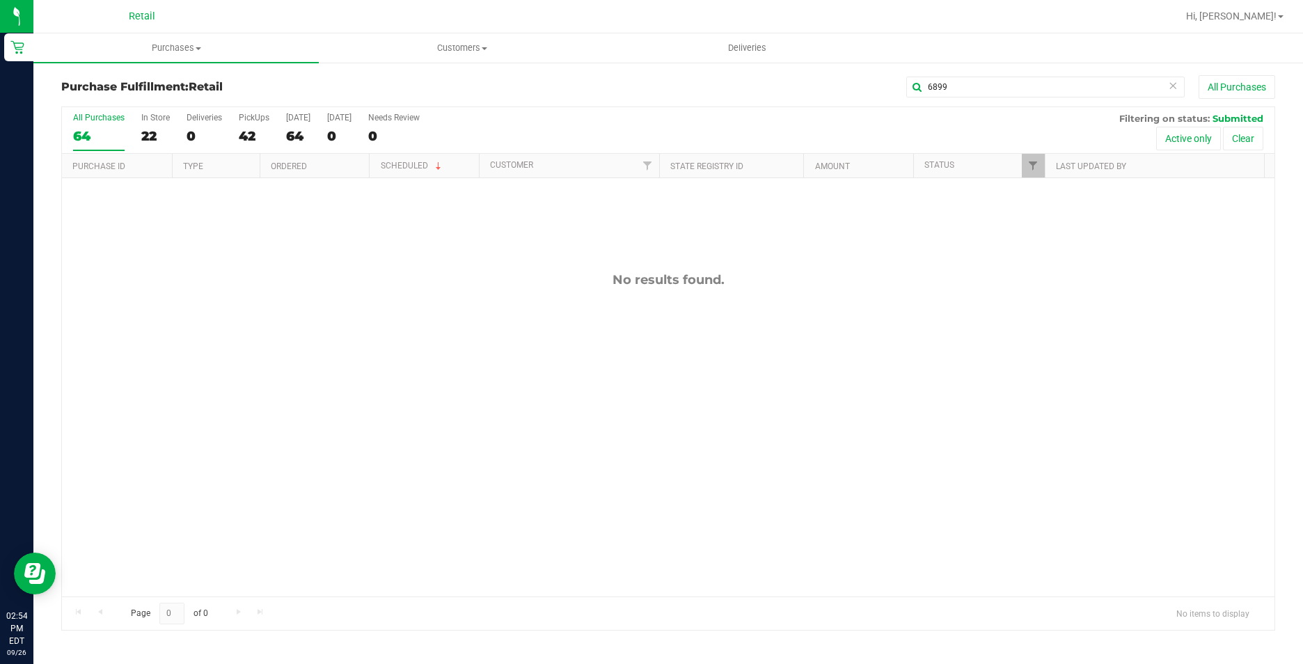
drag, startPoint x: 1006, startPoint y: 100, endPoint x: 783, endPoint y: 122, distance: 223.8
click at [783, 122] on div "Purchase Fulfillment: Retail 6899 All Purchases All Purchases 64 In Store 22 De…" at bounding box center [668, 352] width 1214 height 555
click at [196, 36] on uib-tab-heading "Purchases Summary of purchases Fulfillment All purchases" at bounding box center [175, 47] width 285 height 29
click at [155, 101] on li "Fulfillment" at bounding box center [175, 101] width 285 height 17
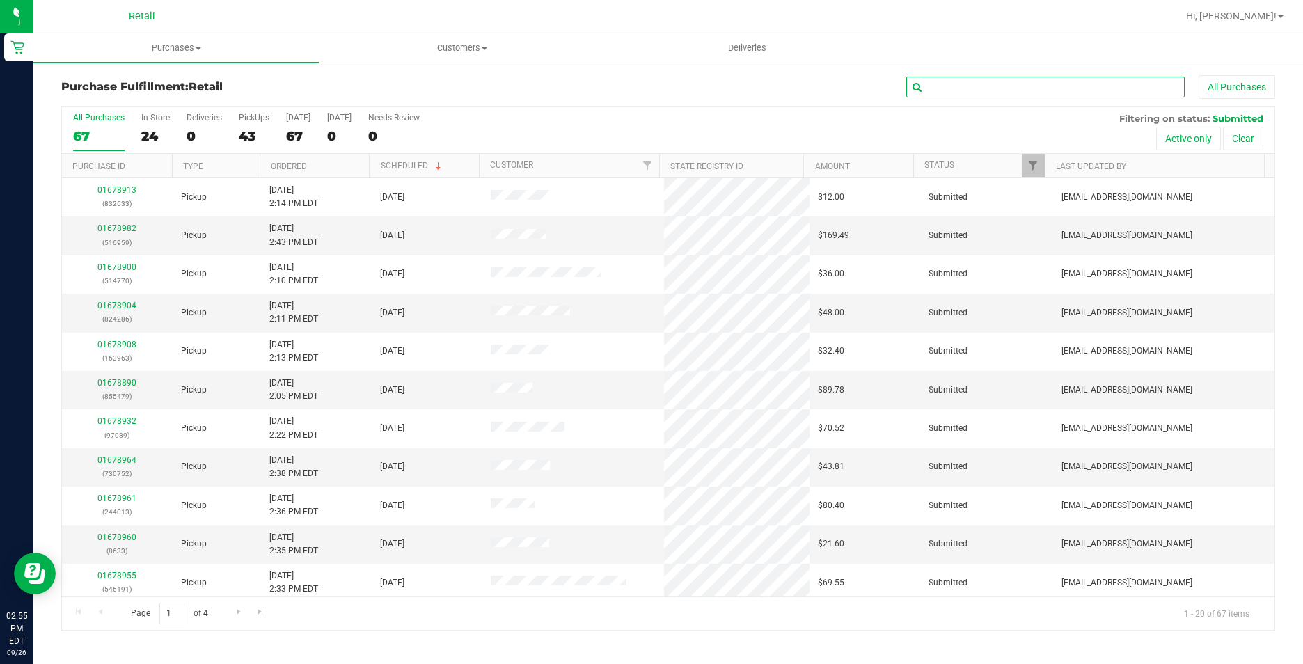
click at [984, 85] on input "text" at bounding box center [1045, 87] width 278 height 21
type input "089"
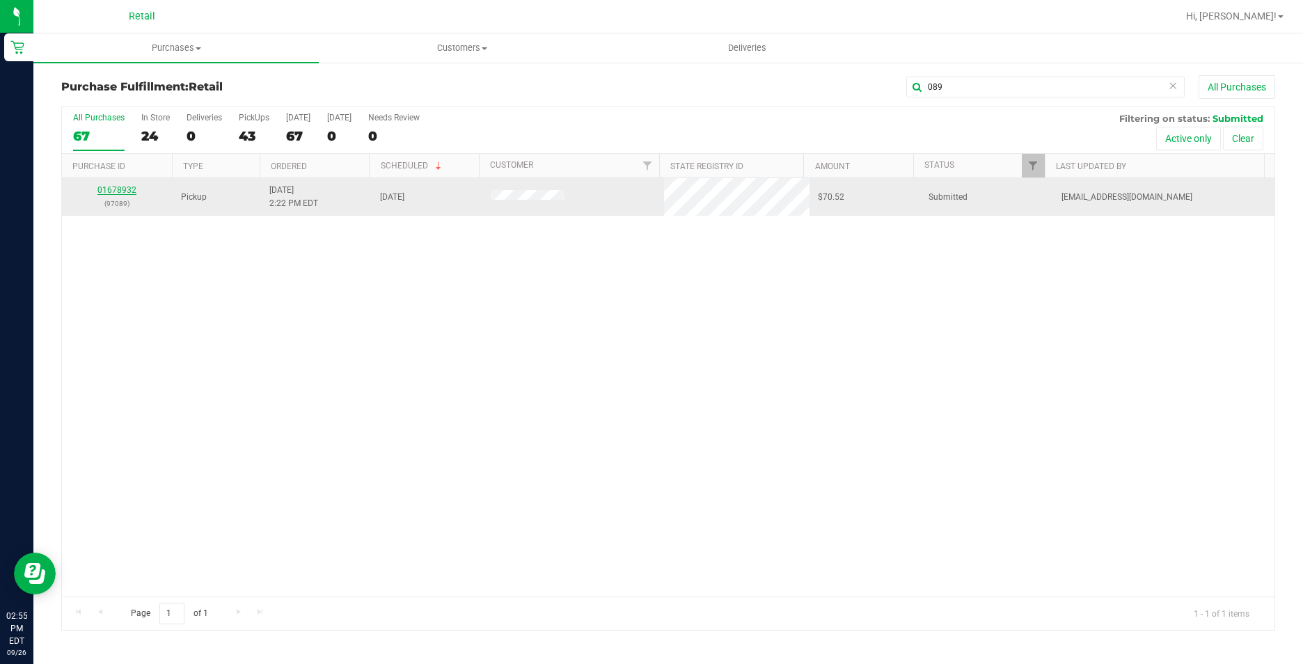
click at [124, 190] on link "01678932" at bounding box center [116, 190] width 39 height 10
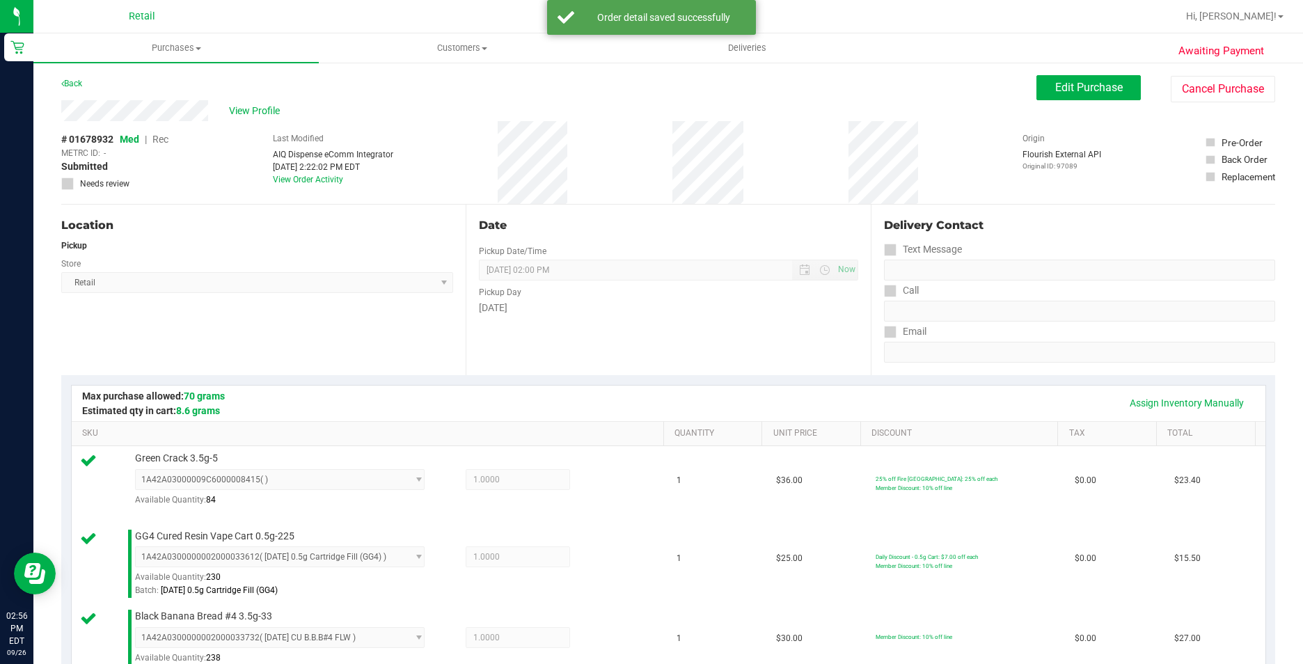
click at [192, 166] on div "# 01678932 Med | Rec METRC ID: - Submitted Needs review Last Modified AIQ Dispe…" at bounding box center [668, 162] width 1214 height 83
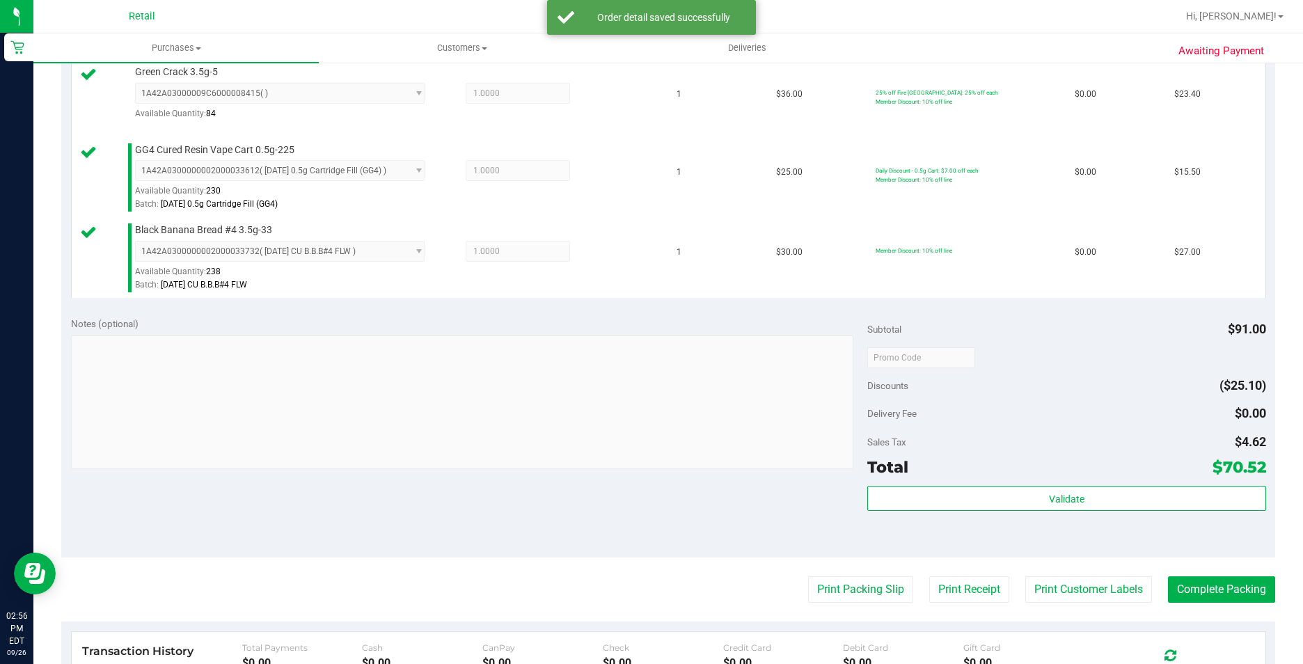
scroll to position [418, 0]
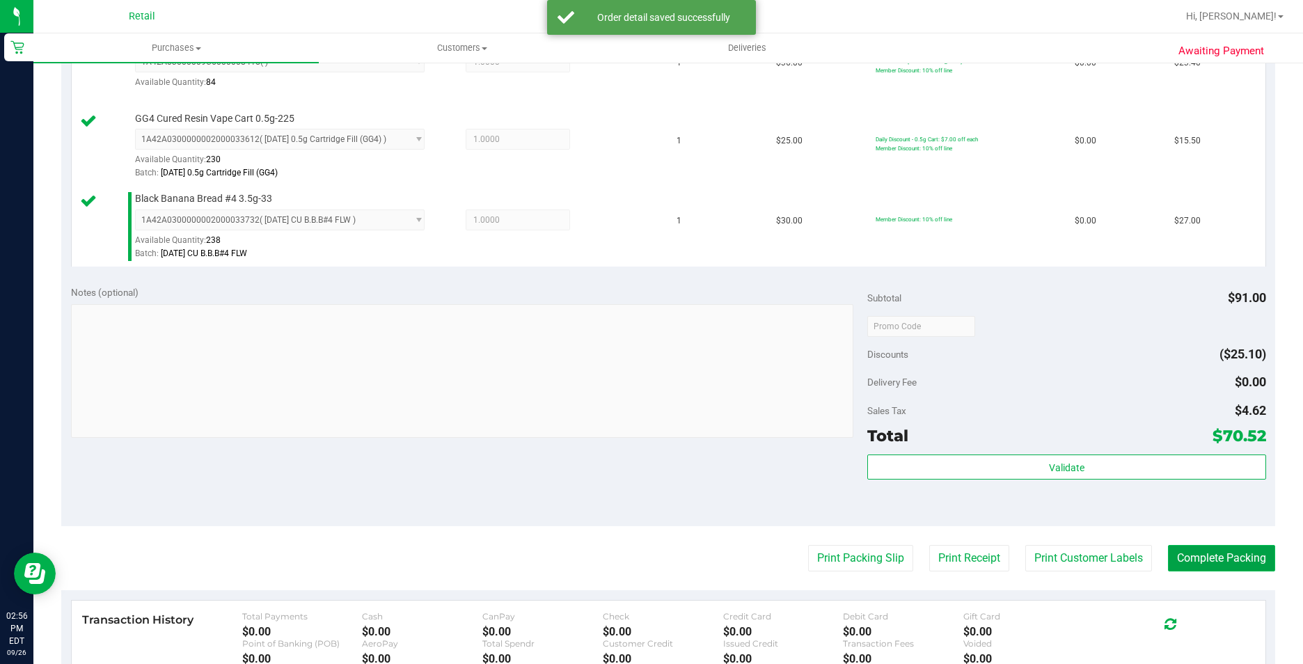
click at [1203, 559] on button "Complete Packing" at bounding box center [1221, 558] width 107 height 26
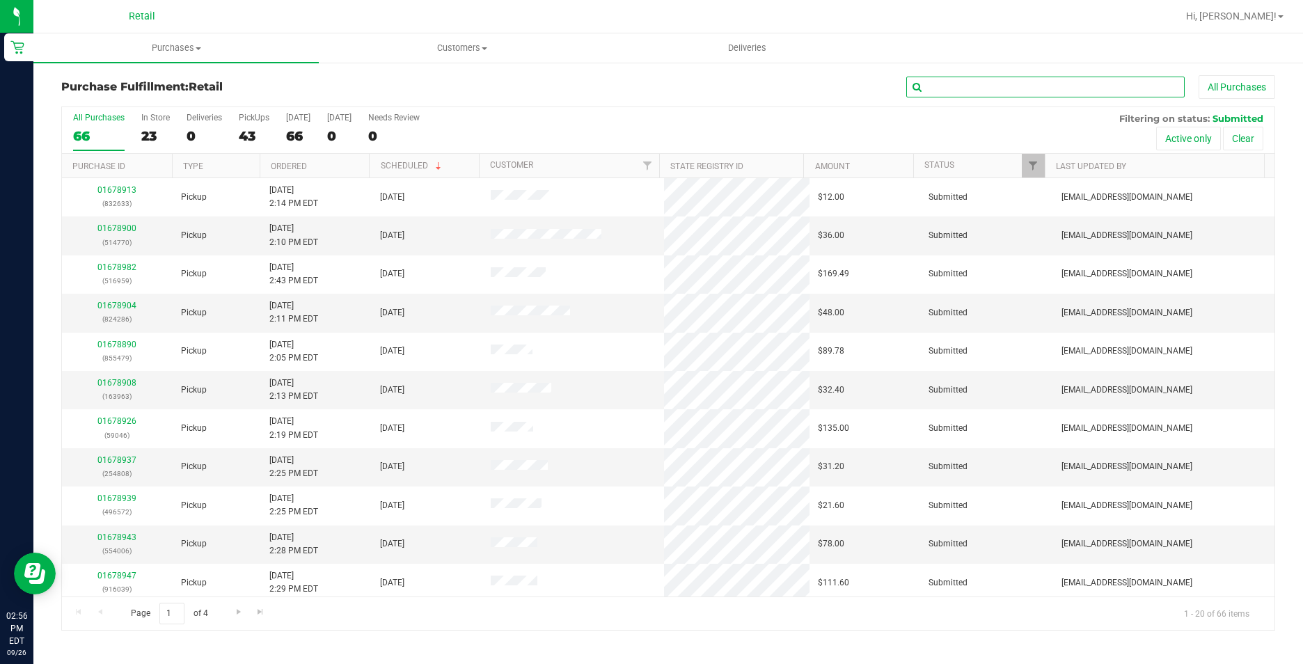
click at [967, 78] on input "text" at bounding box center [1045, 87] width 278 height 21
type input "250"
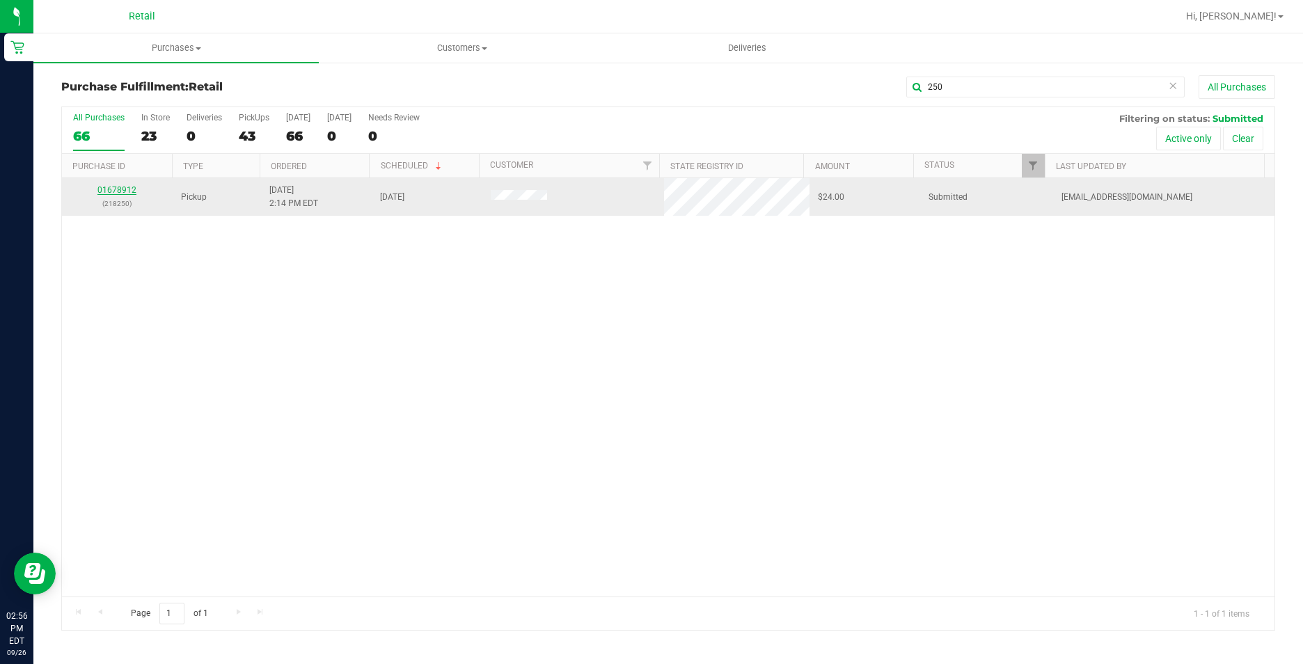
click at [114, 192] on link "01678912" at bounding box center [116, 190] width 39 height 10
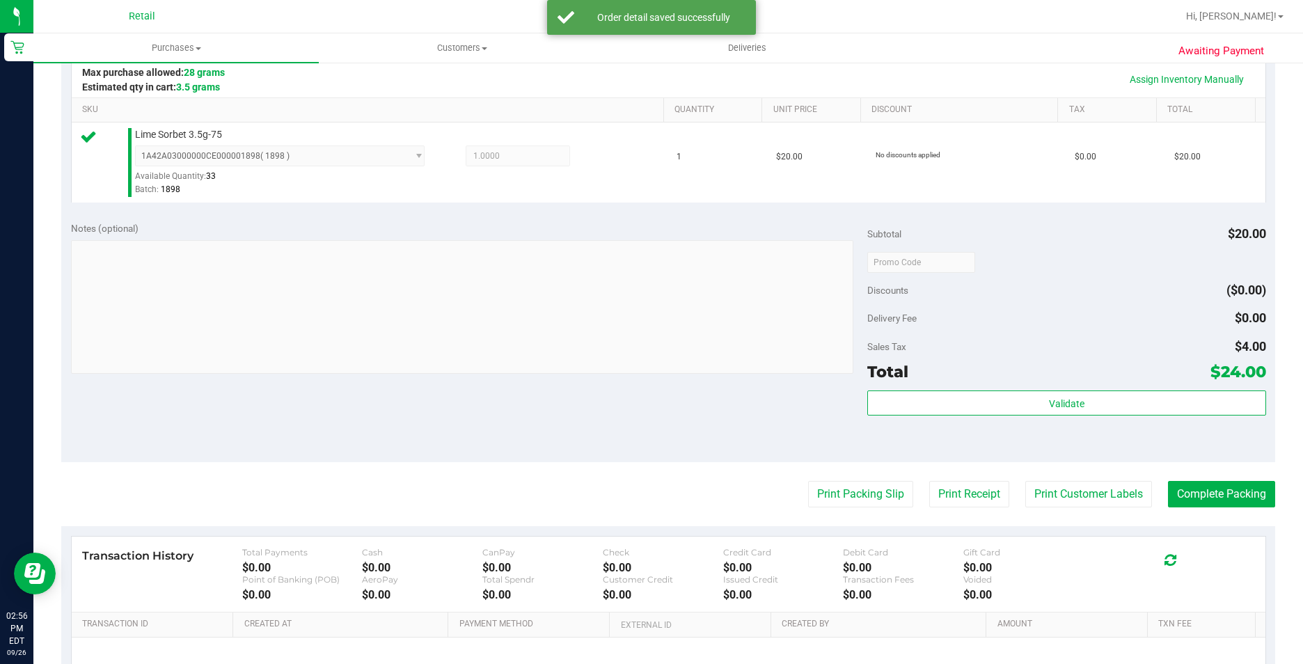
scroll to position [348, 0]
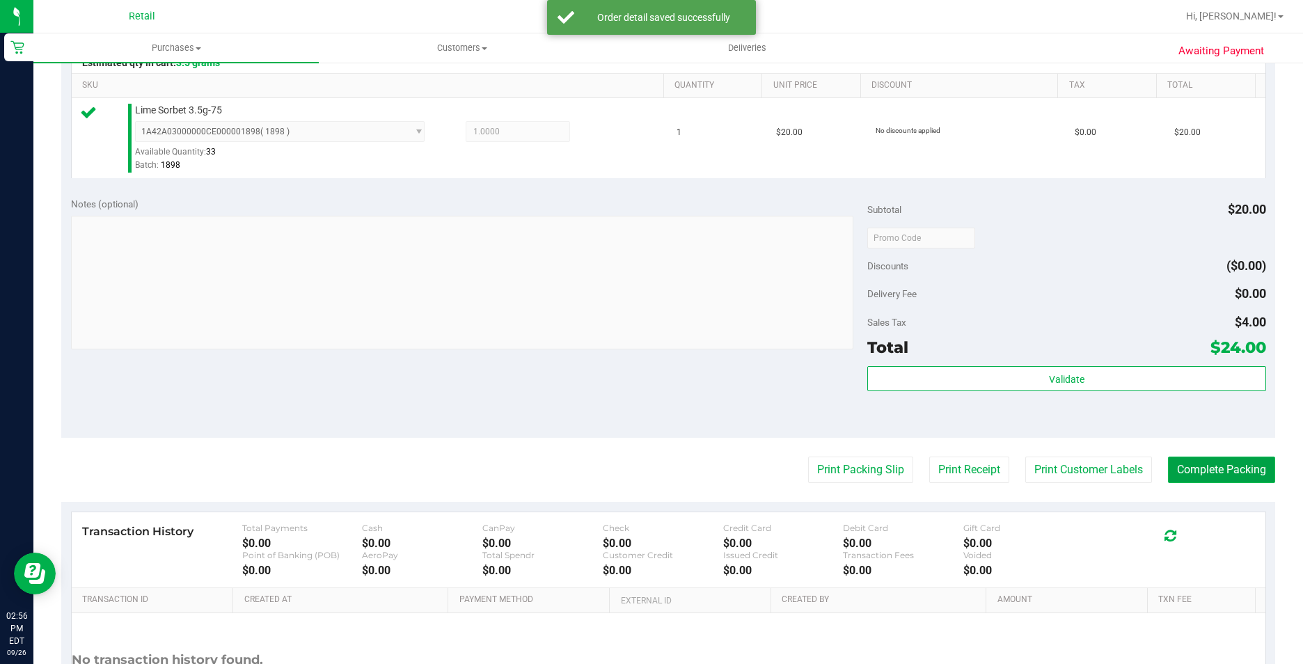
click at [1211, 461] on button "Complete Packing" at bounding box center [1221, 470] width 107 height 26
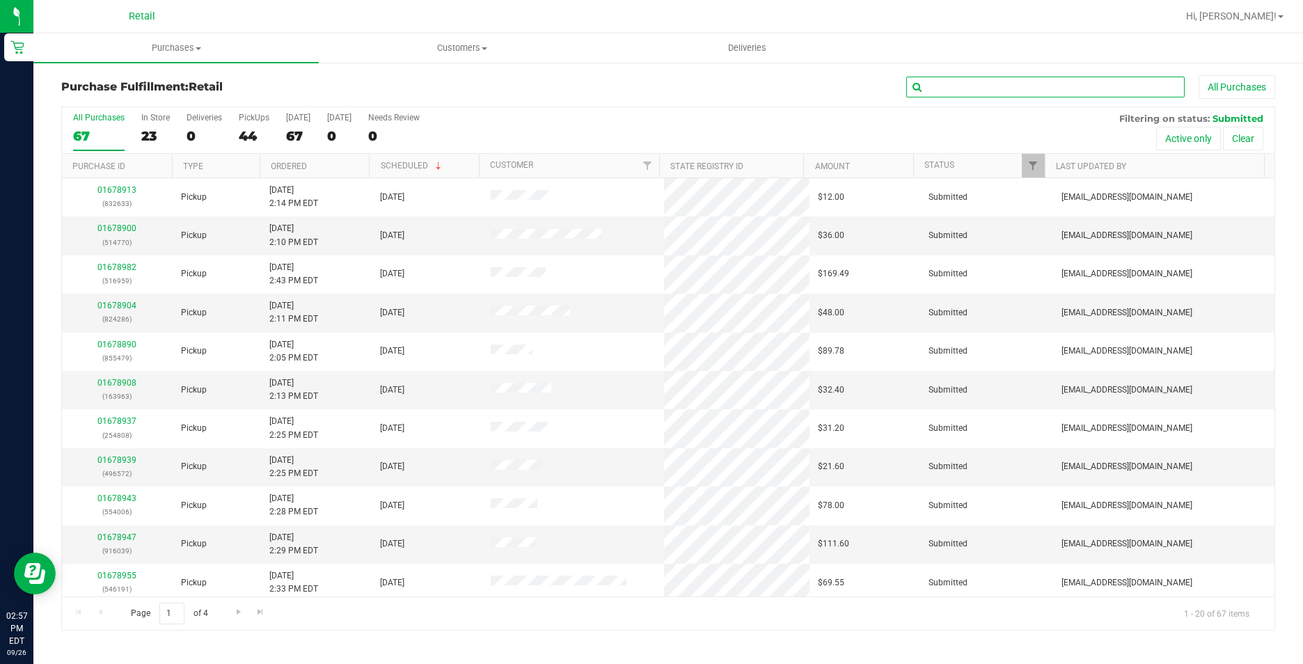
click at [1051, 90] on input "text" at bounding box center [1045, 87] width 278 height 21
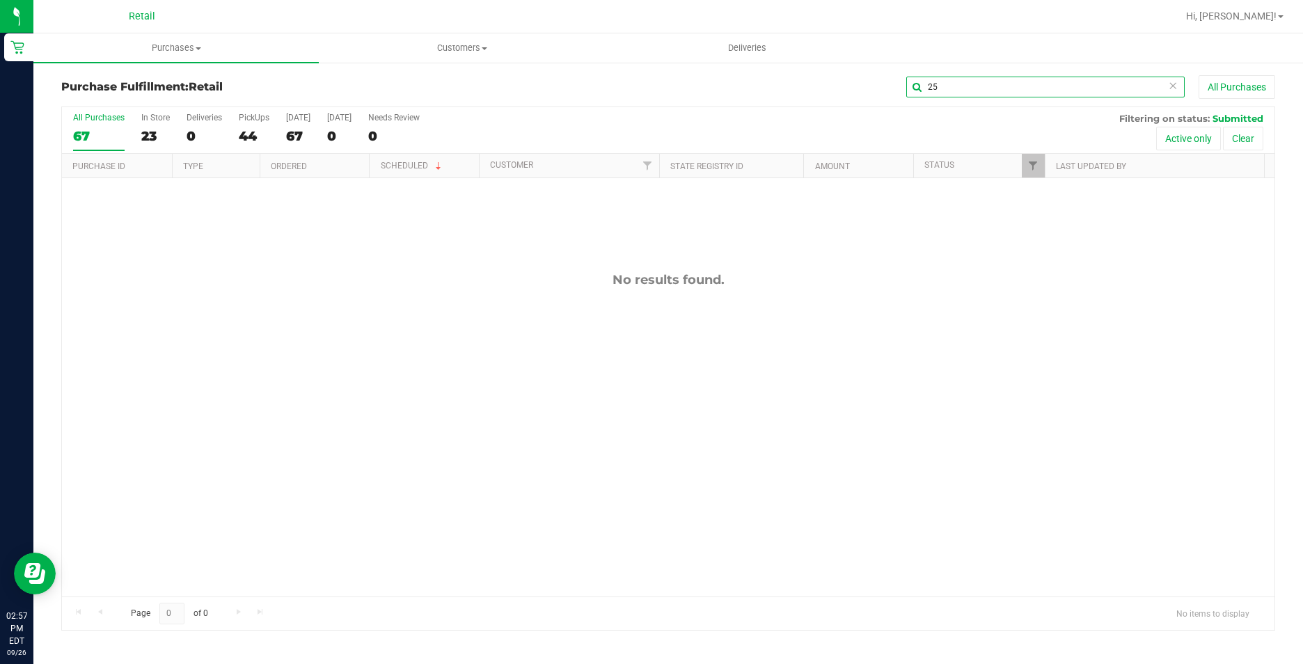
type input "2"
type input "882"
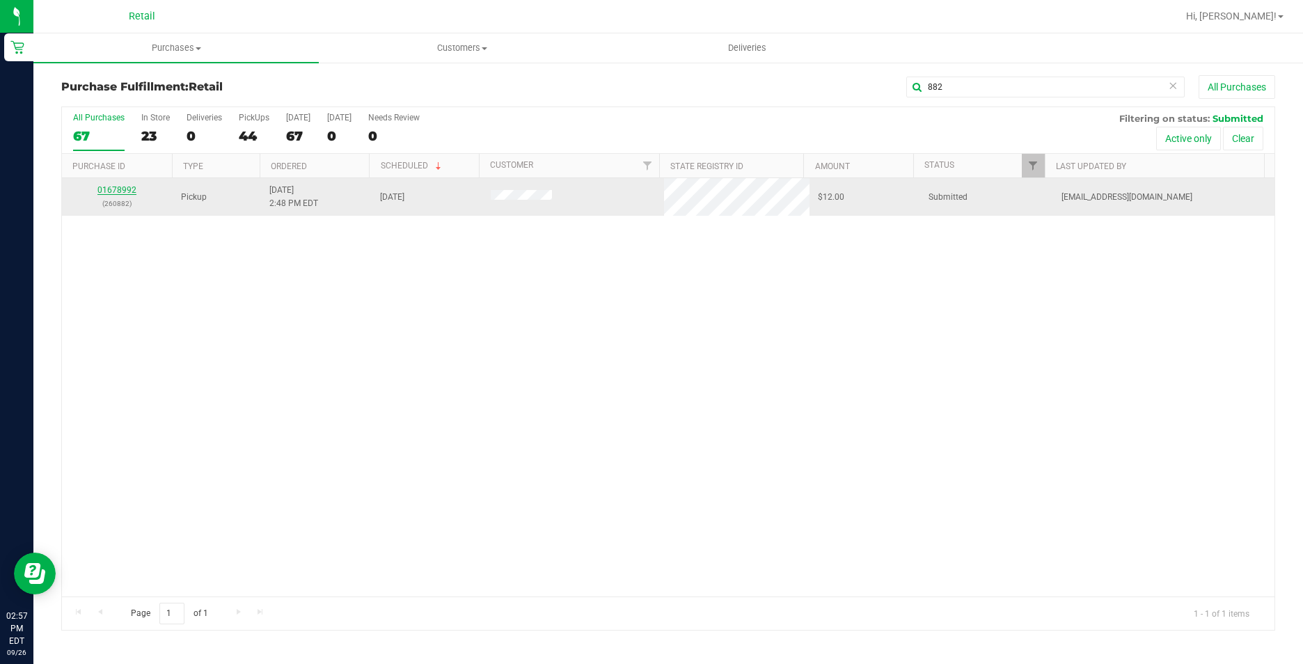
click at [115, 193] on link "01678992" at bounding box center [116, 190] width 39 height 10
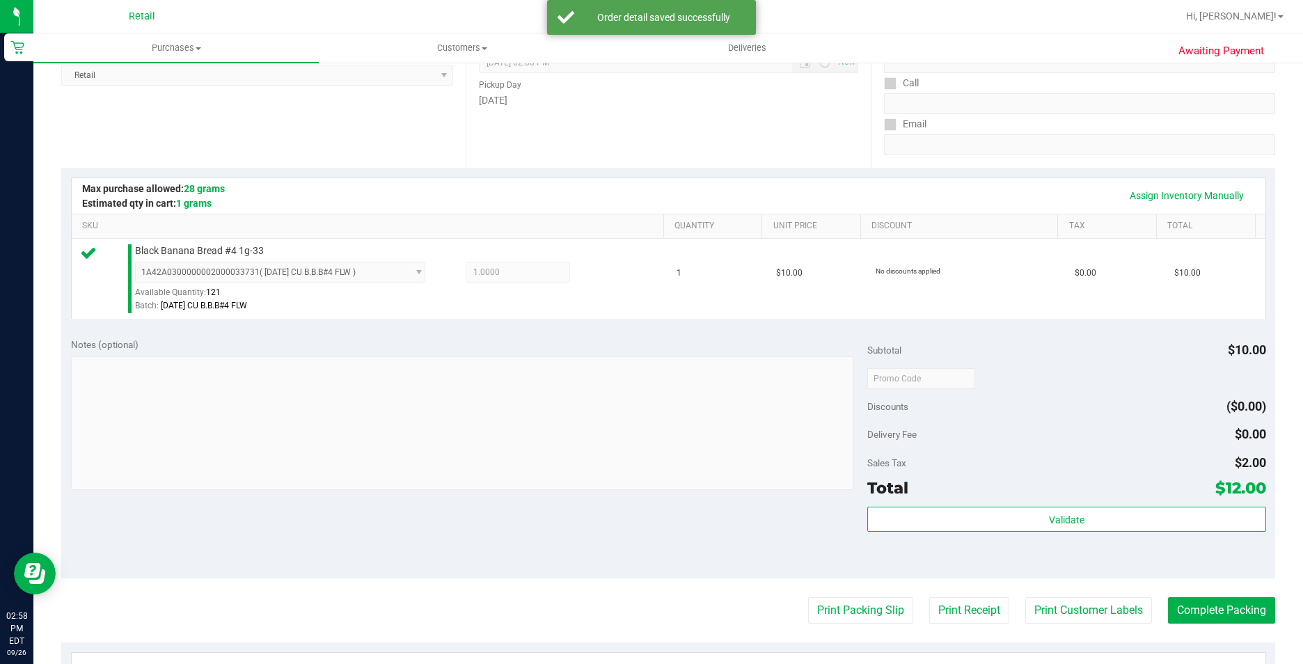
scroll to position [348, 0]
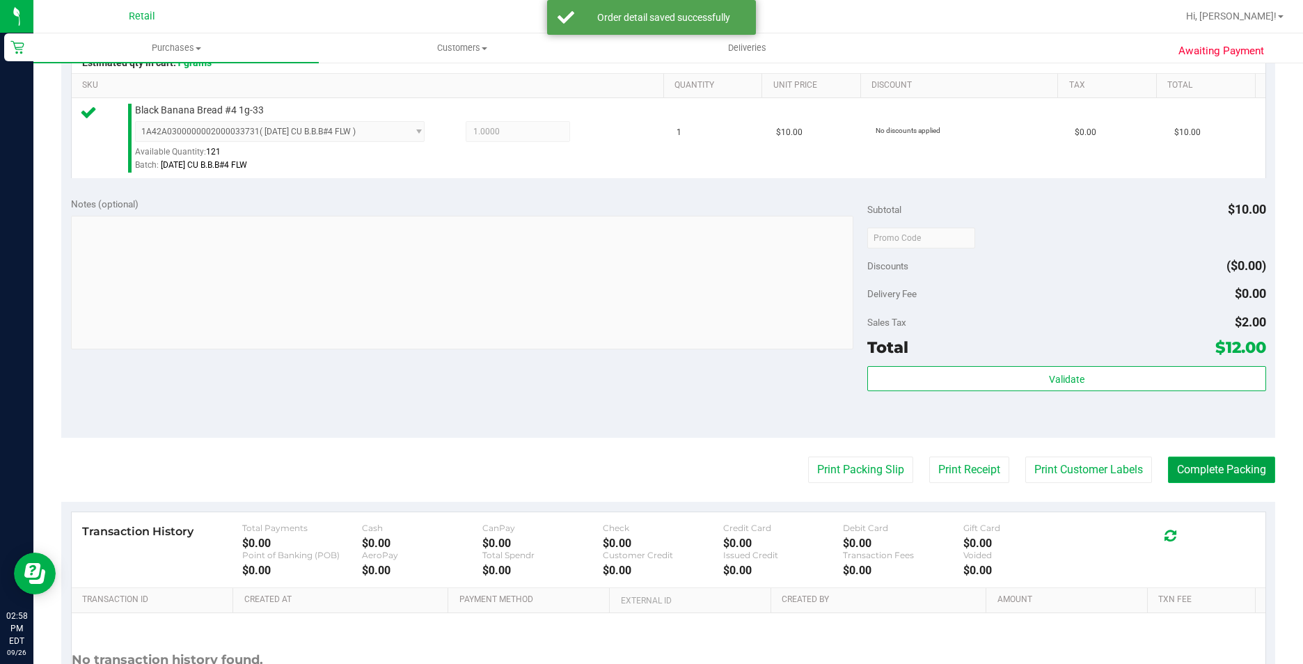
click at [1233, 468] on button "Complete Packing" at bounding box center [1221, 470] width 107 height 26
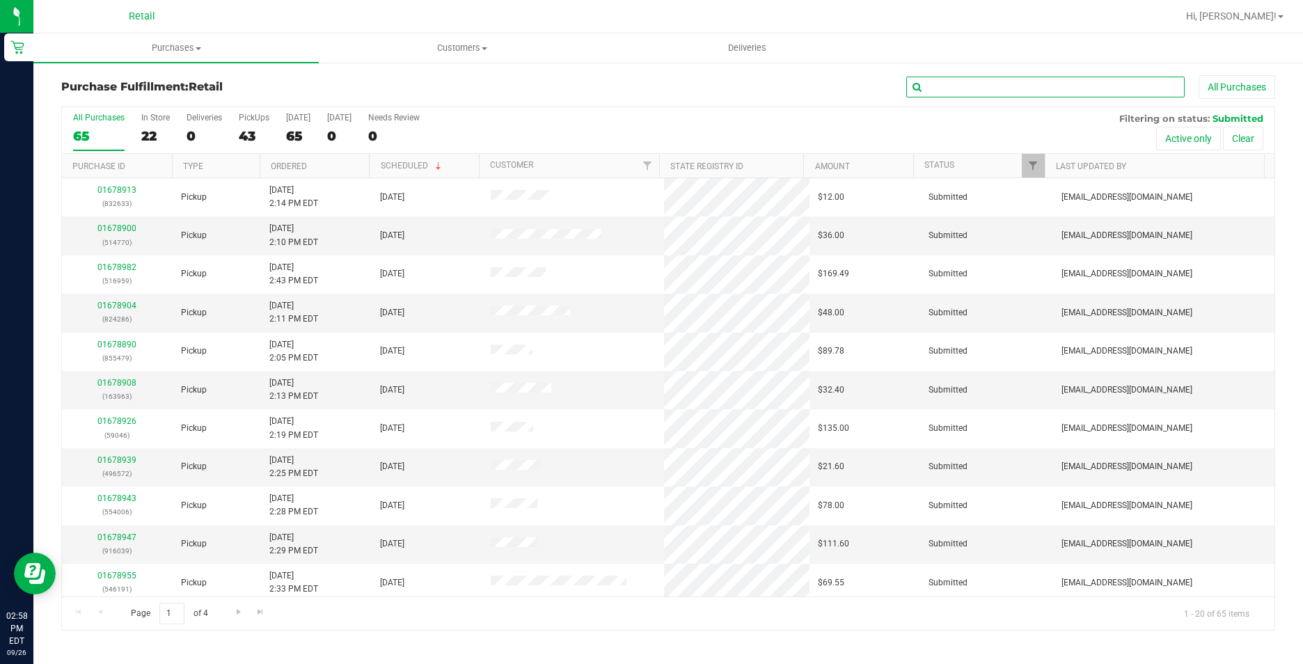
click at [1099, 93] on input "text" at bounding box center [1045, 87] width 278 height 21
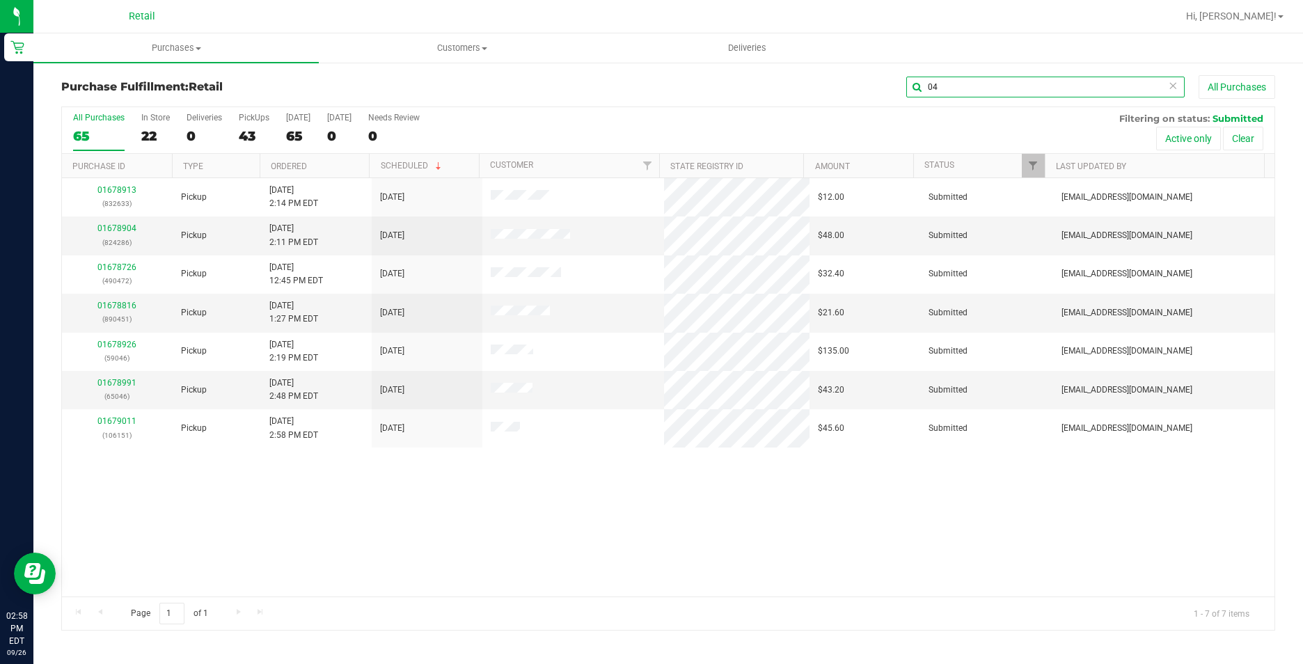
click at [1097, 85] on input "04" at bounding box center [1045, 87] width 278 height 21
type input "046"
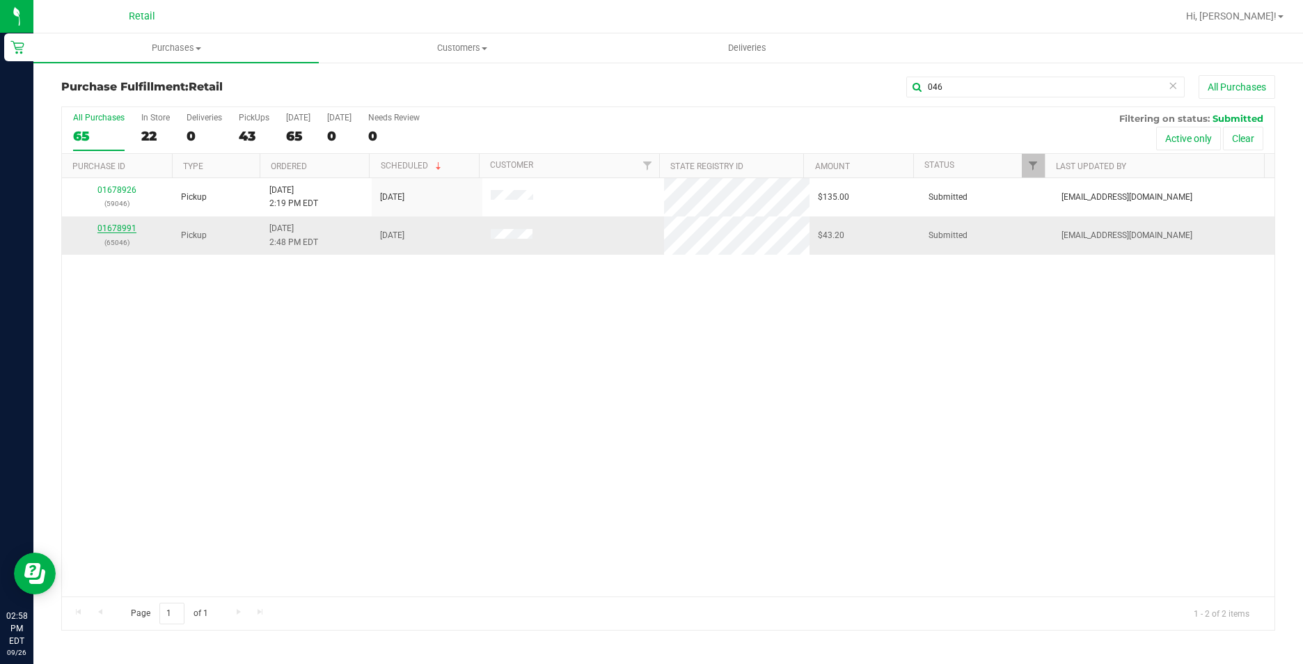
click at [109, 226] on link "01678991" at bounding box center [116, 228] width 39 height 10
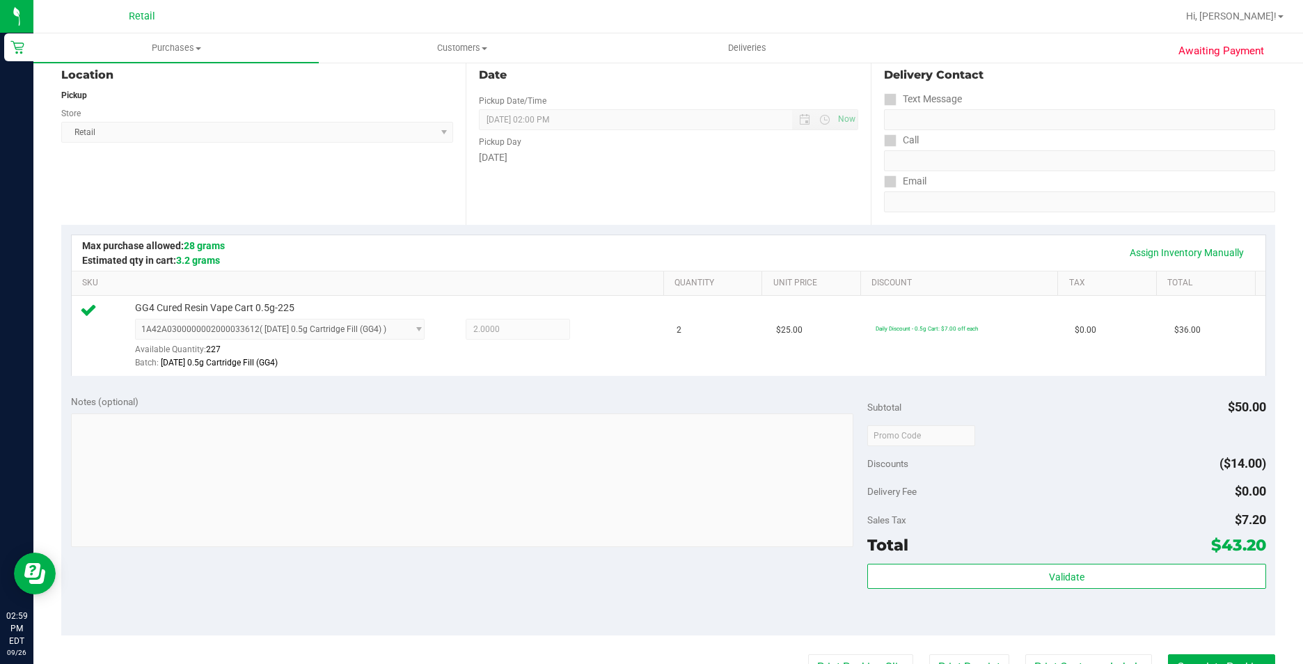
scroll to position [348, 0]
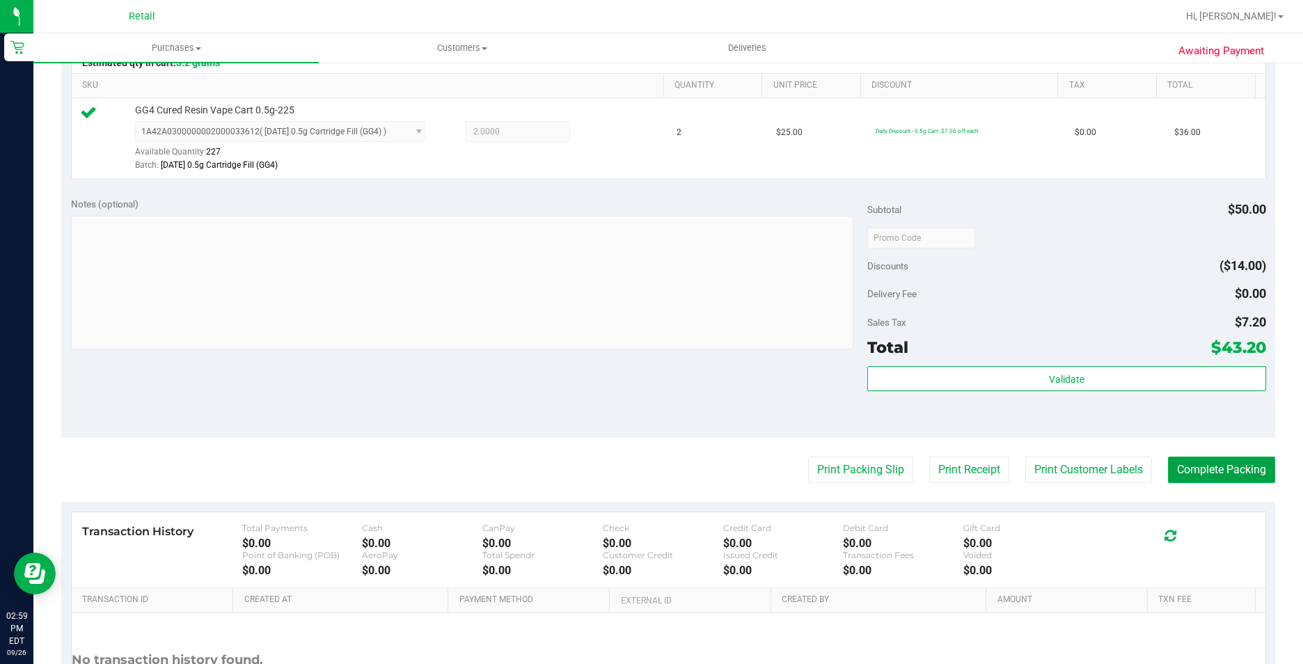
drag, startPoint x: 1218, startPoint y: 468, endPoint x: 1211, endPoint y: 470, distance: 7.3
click at [1211, 470] on button "Complete Packing" at bounding box center [1221, 470] width 107 height 26
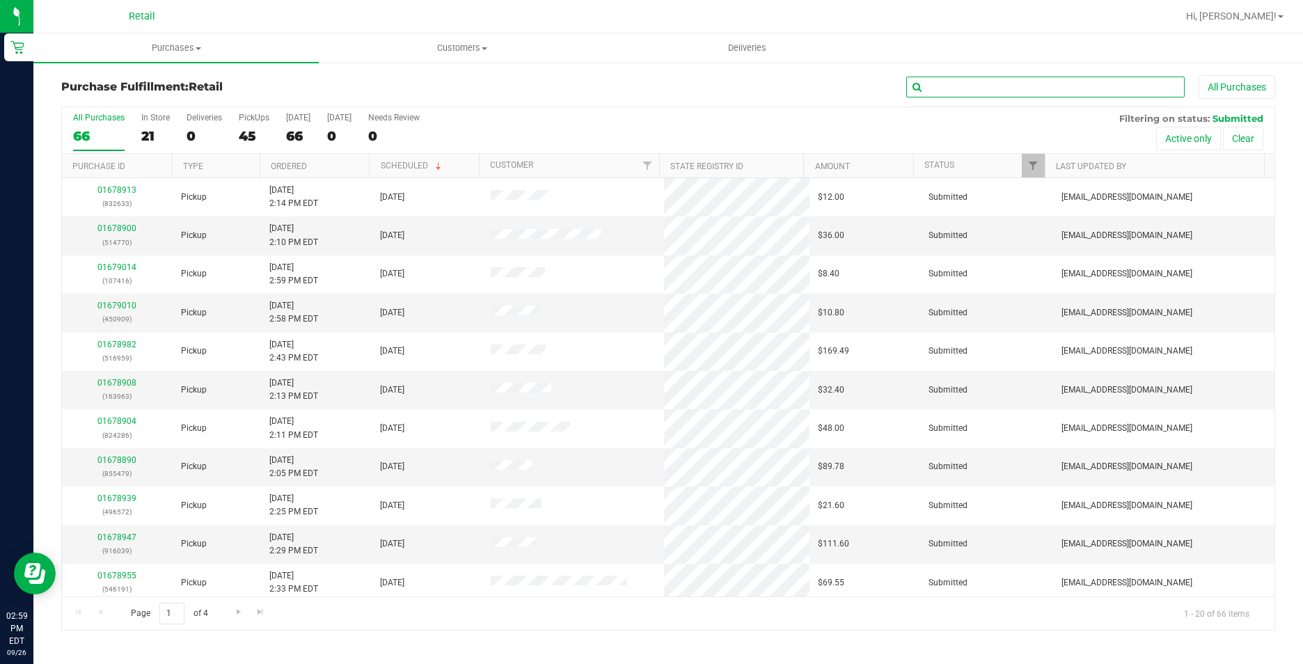
drag, startPoint x: 1022, startPoint y: 81, endPoint x: 1015, endPoint y: 79, distance: 7.9
click at [1018, 80] on input "text" at bounding box center [1045, 87] width 278 height 21
type input "022"
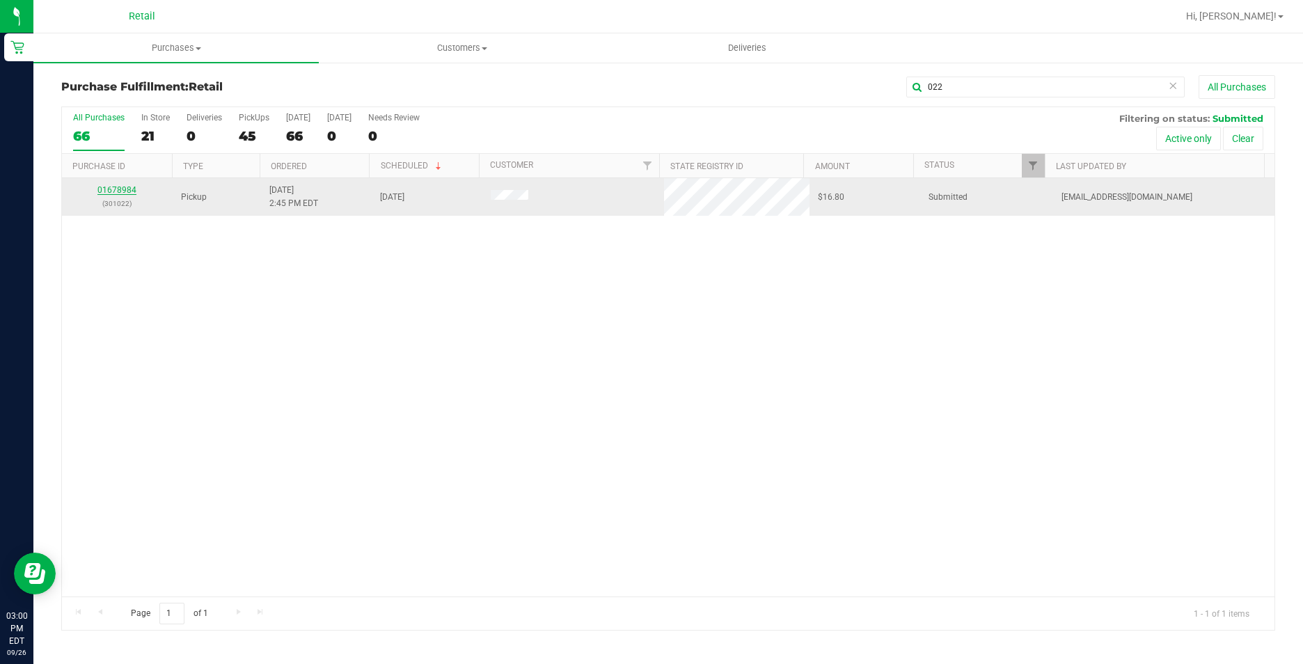
click at [128, 191] on link "01678984" at bounding box center [116, 190] width 39 height 10
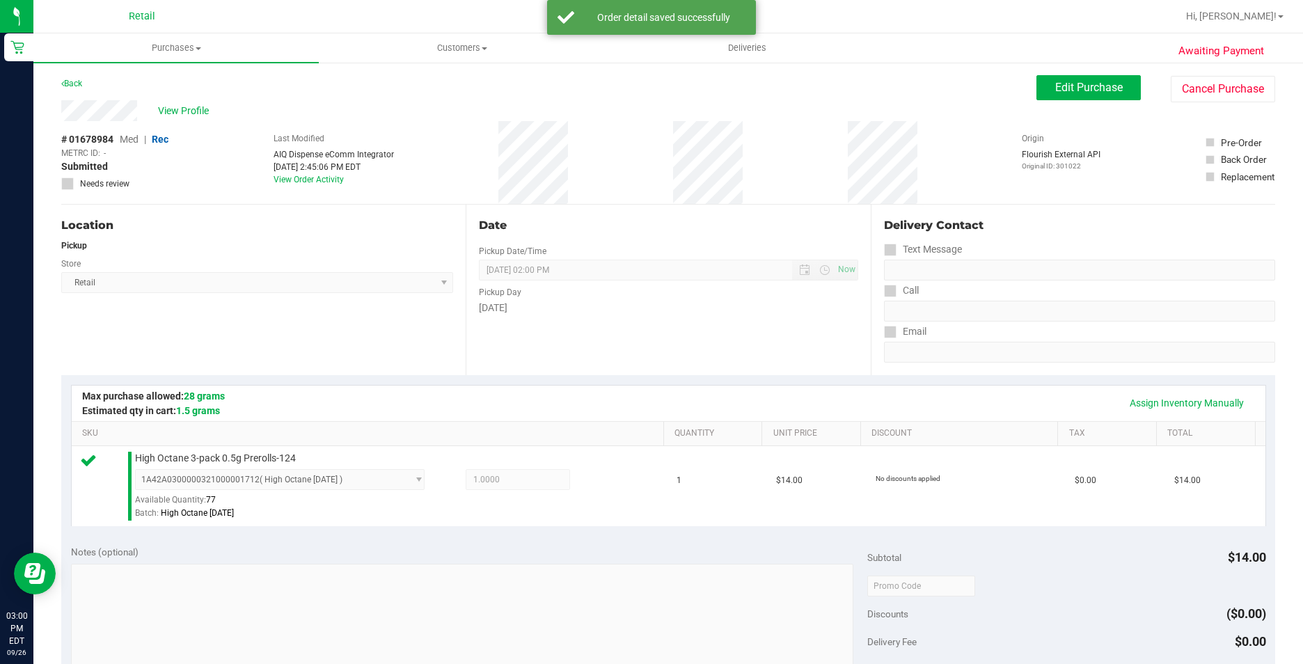
scroll to position [348, 0]
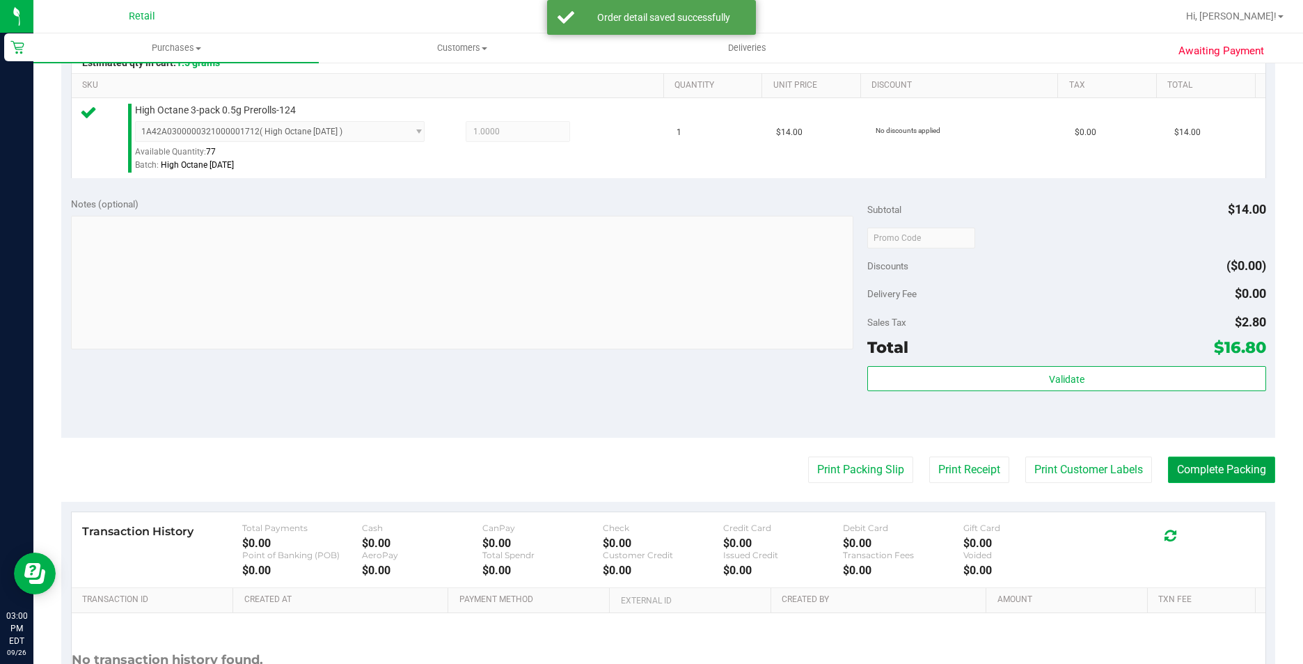
click at [1241, 472] on button "Complete Packing" at bounding box center [1221, 470] width 107 height 26
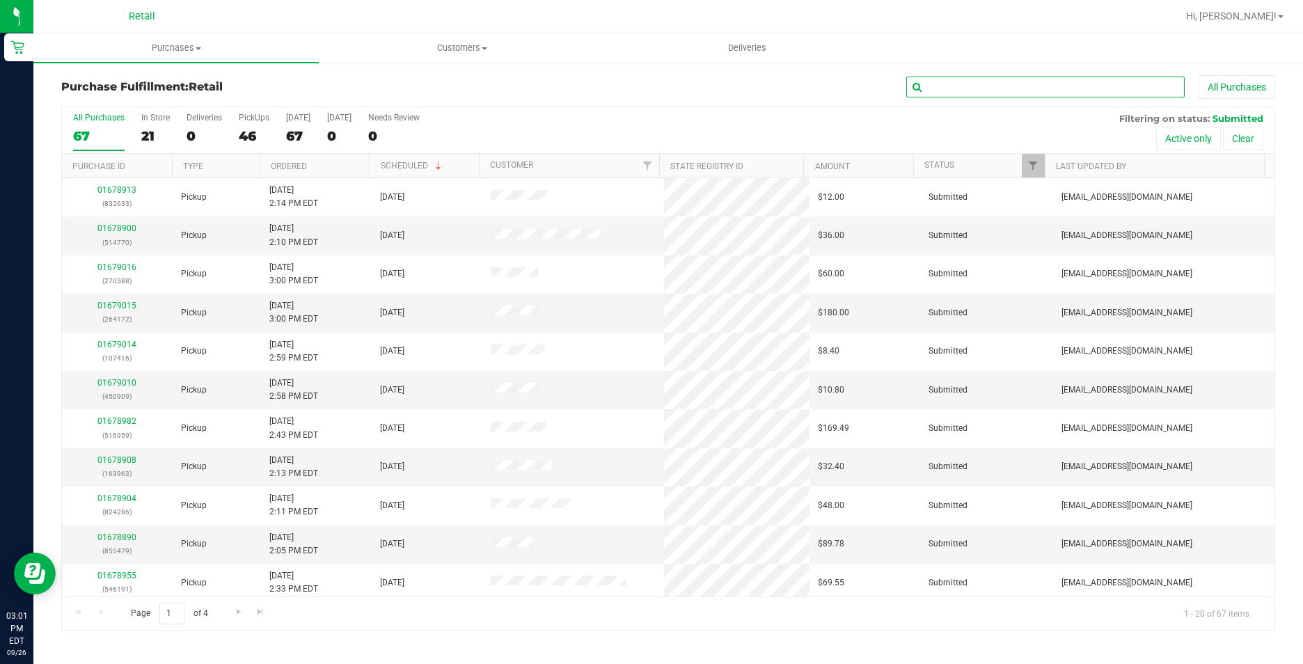
click at [997, 97] on input "text" at bounding box center [1045, 87] width 278 height 21
type input "191"
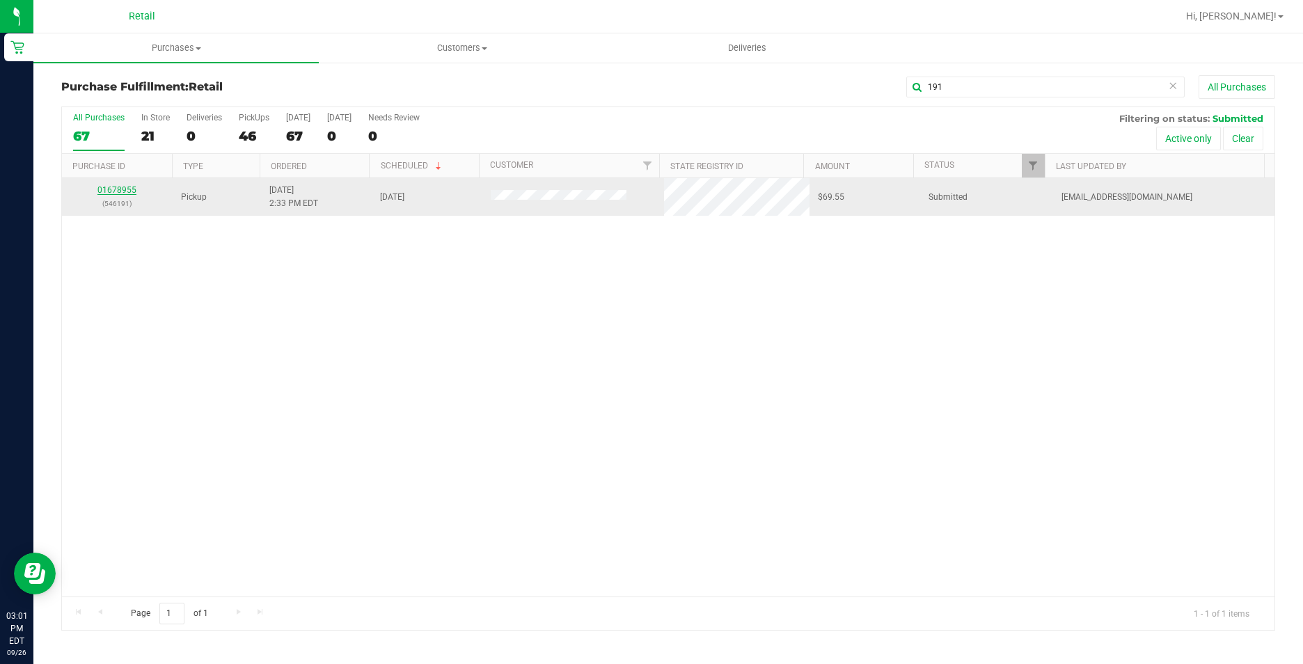
click at [115, 190] on link "01678955" at bounding box center [116, 190] width 39 height 10
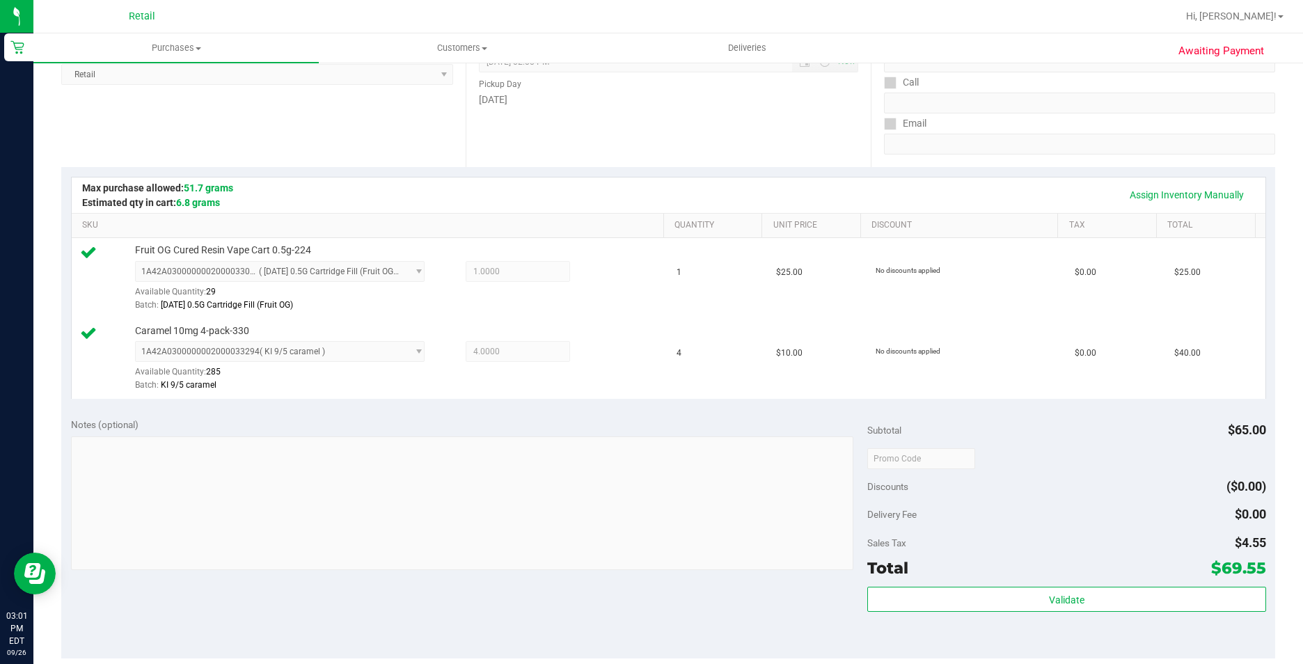
scroll to position [418, 0]
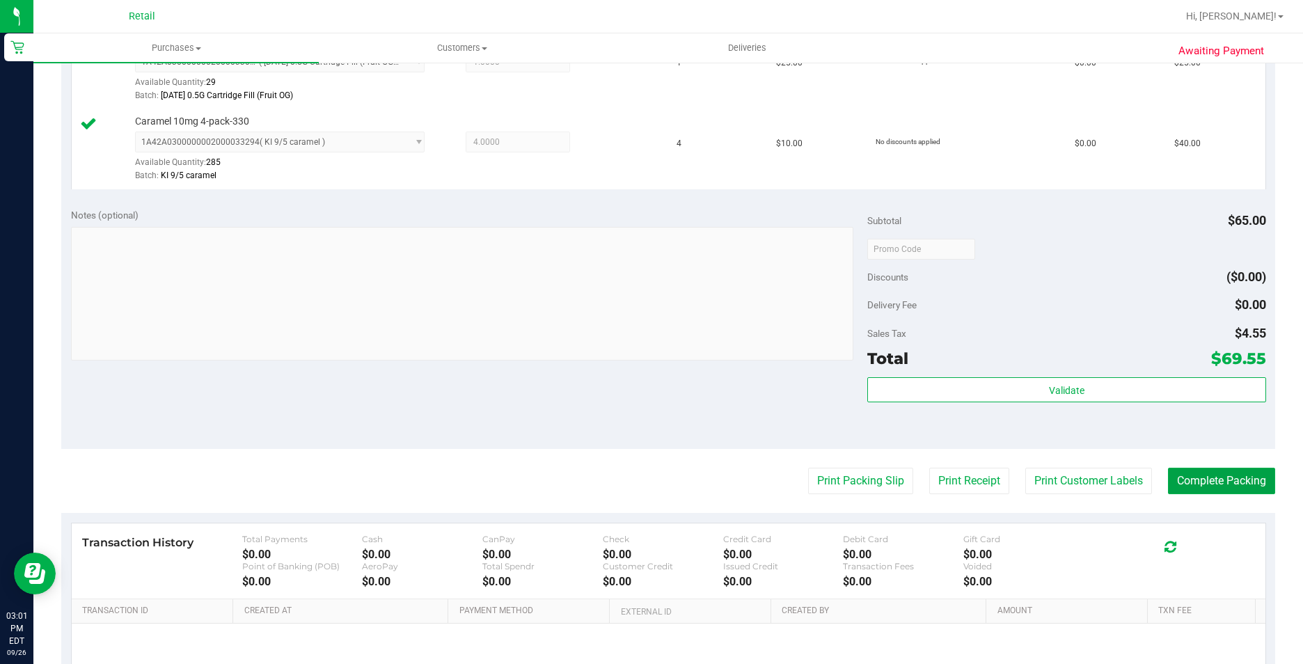
drag, startPoint x: 1191, startPoint y: 473, endPoint x: 1195, endPoint y: 457, distance: 16.5
click at [1190, 475] on button "Complete Packing" at bounding box center [1221, 481] width 107 height 26
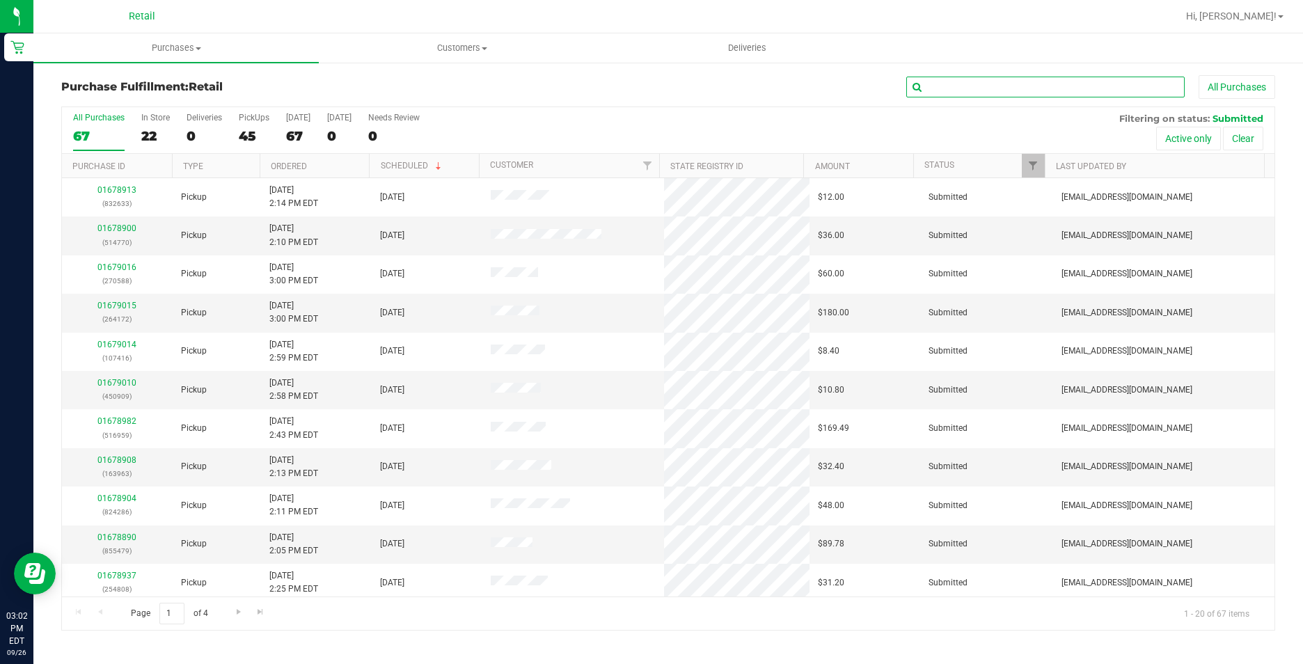
click at [1022, 90] on input "text" at bounding box center [1045, 87] width 278 height 21
type input "051"
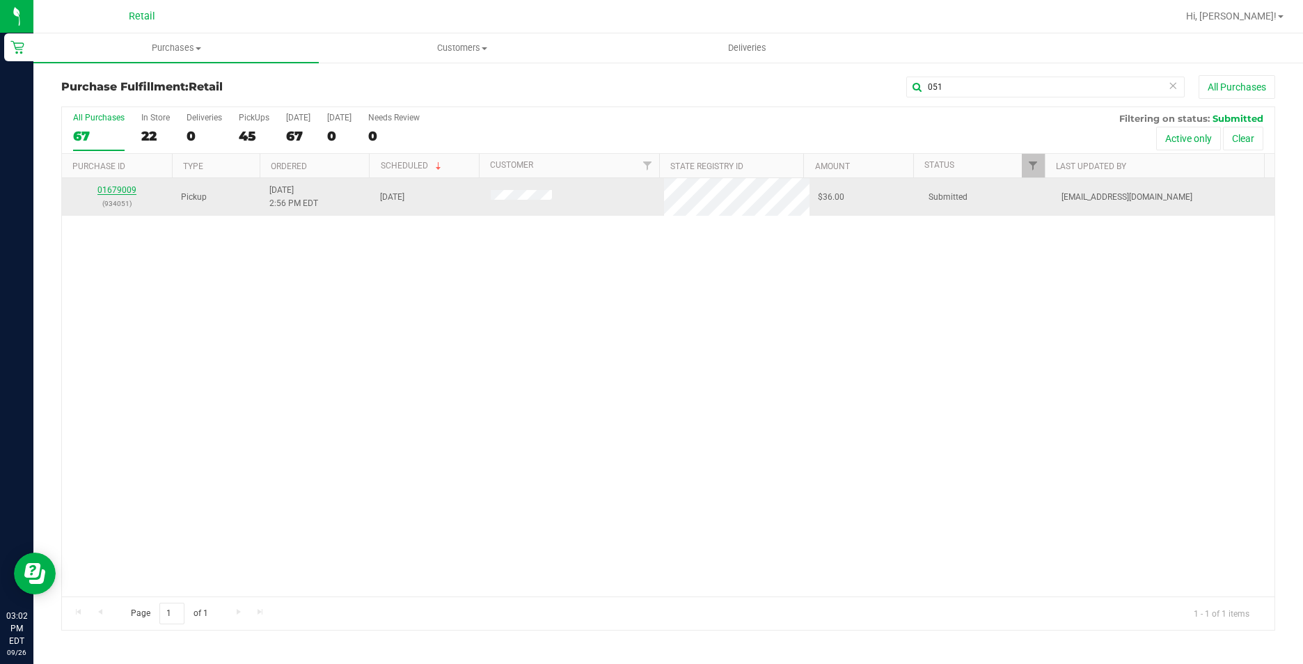
click at [124, 192] on link "01679009" at bounding box center [116, 190] width 39 height 10
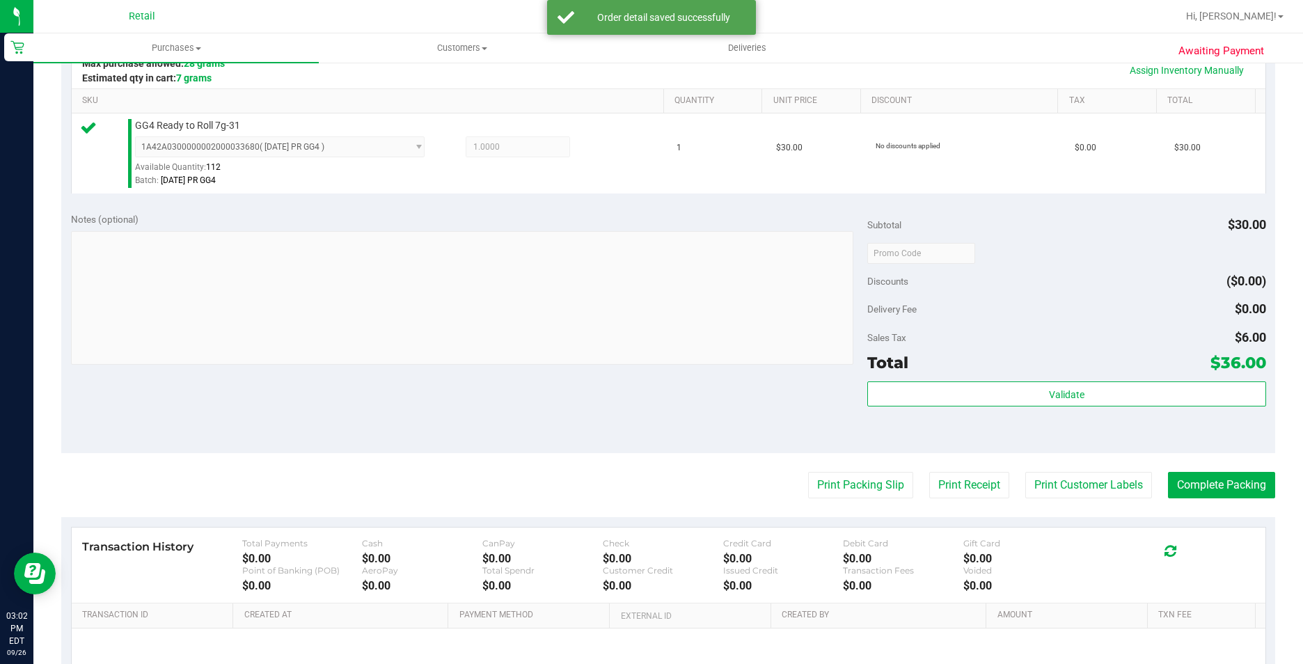
scroll to position [348, 0]
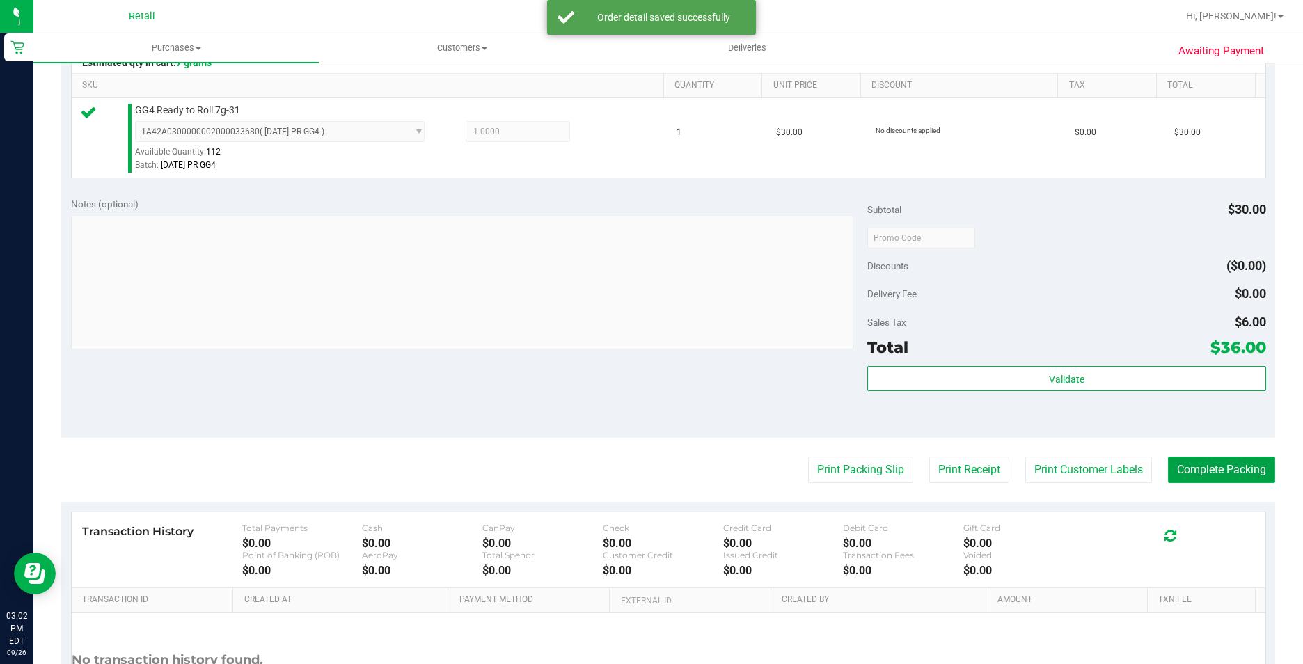
click at [1217, 466] on button "Complete Packing" at bounding box center [1221, 470] width 107 height 26
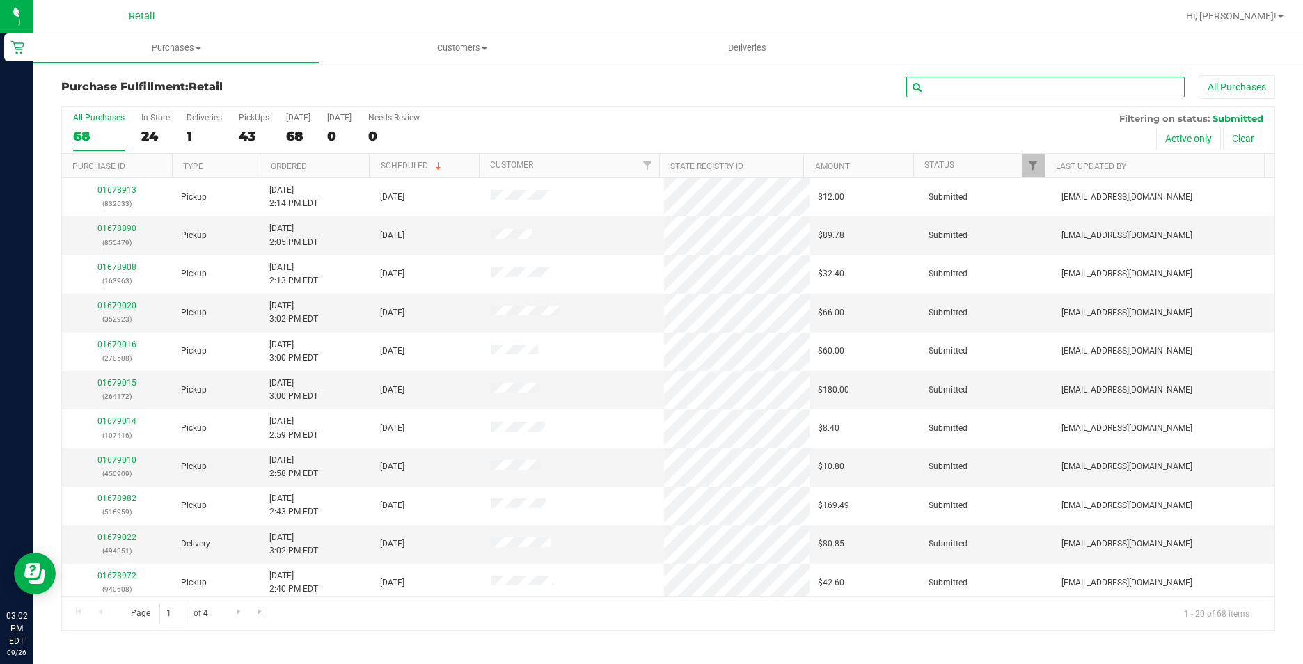
click at [1099, 80] on input "text" at bounding box center [1045, 87] width 278 height 21
type input "959"
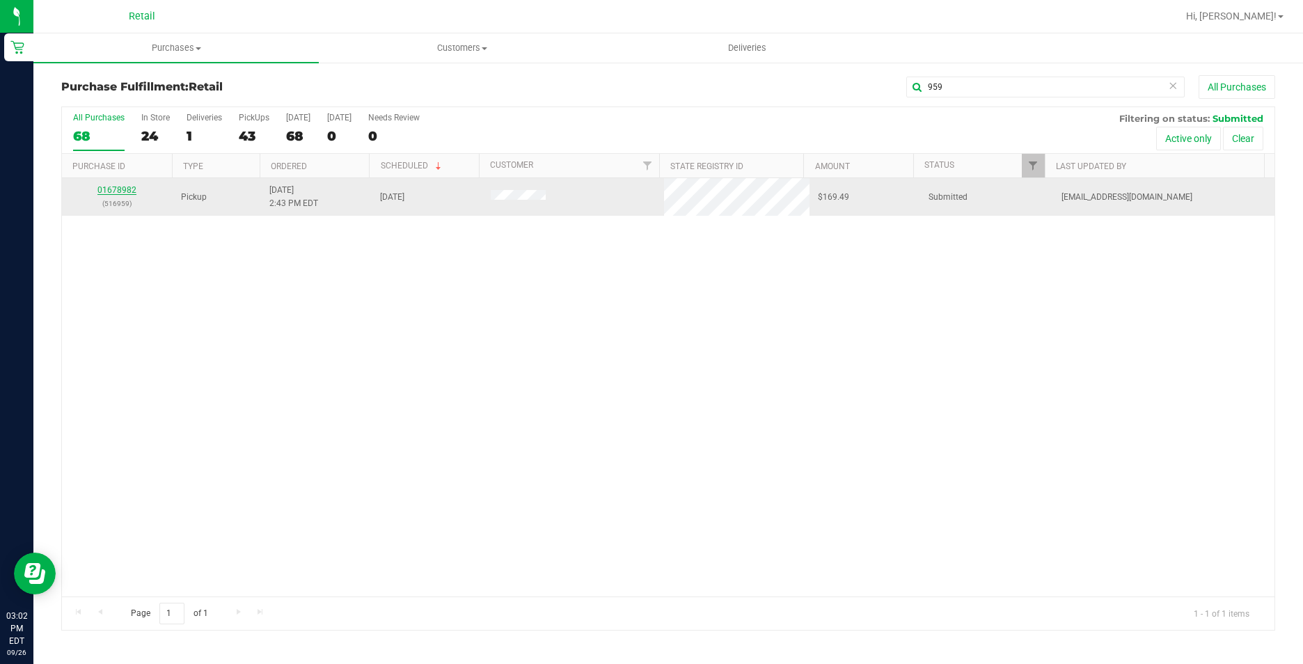
click at [128, 191] on link "01678982" at bounding box center [116, 190] width 39 height 10
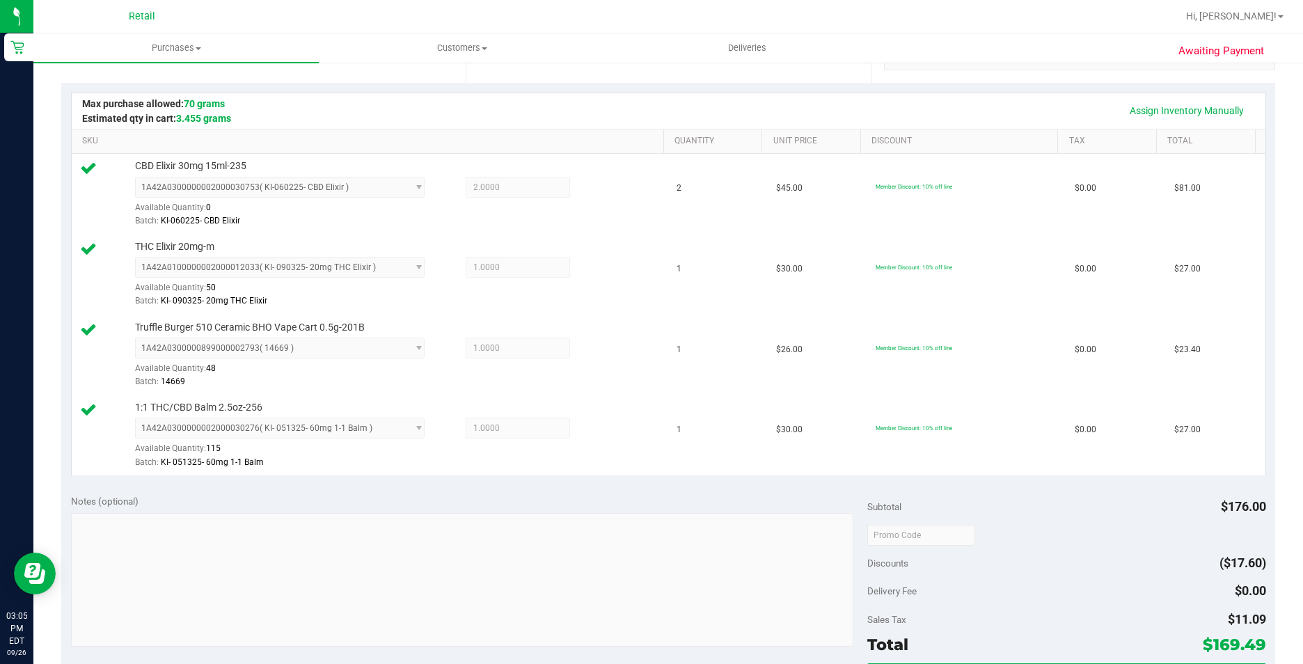
scroll to position [626, 0]
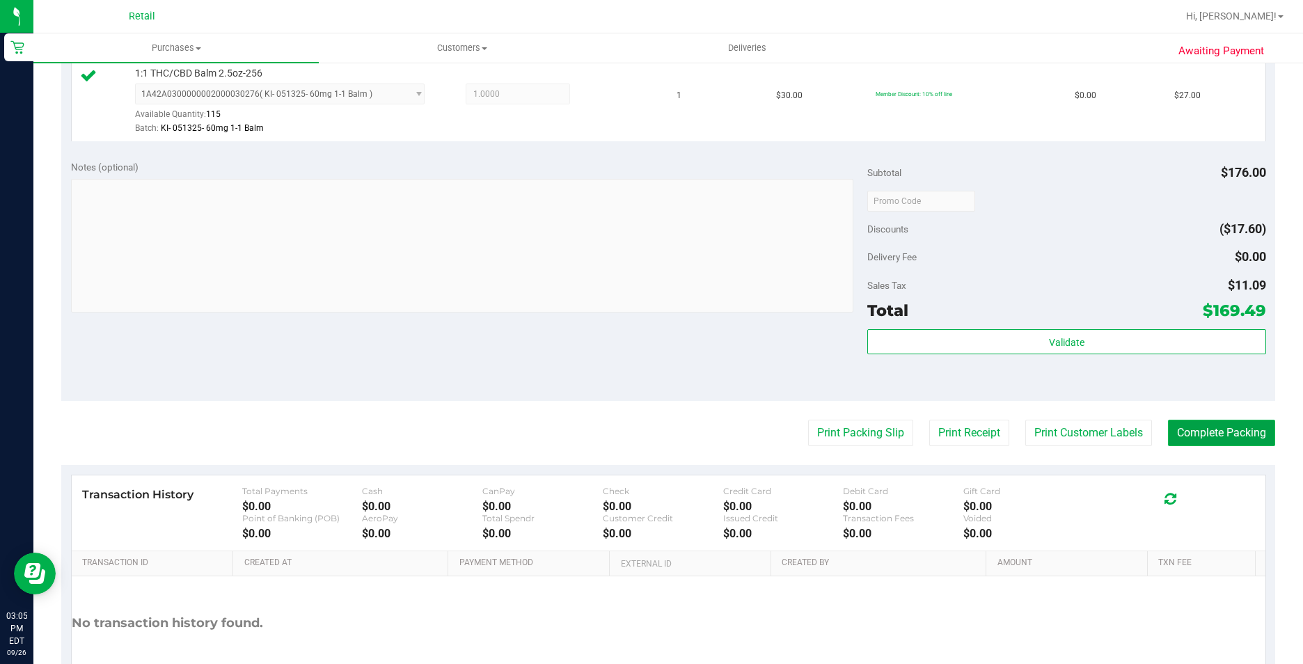
click at [1196, 429] on button "Complete Packing" at bounding box center [1221, 433] width 107 height 26
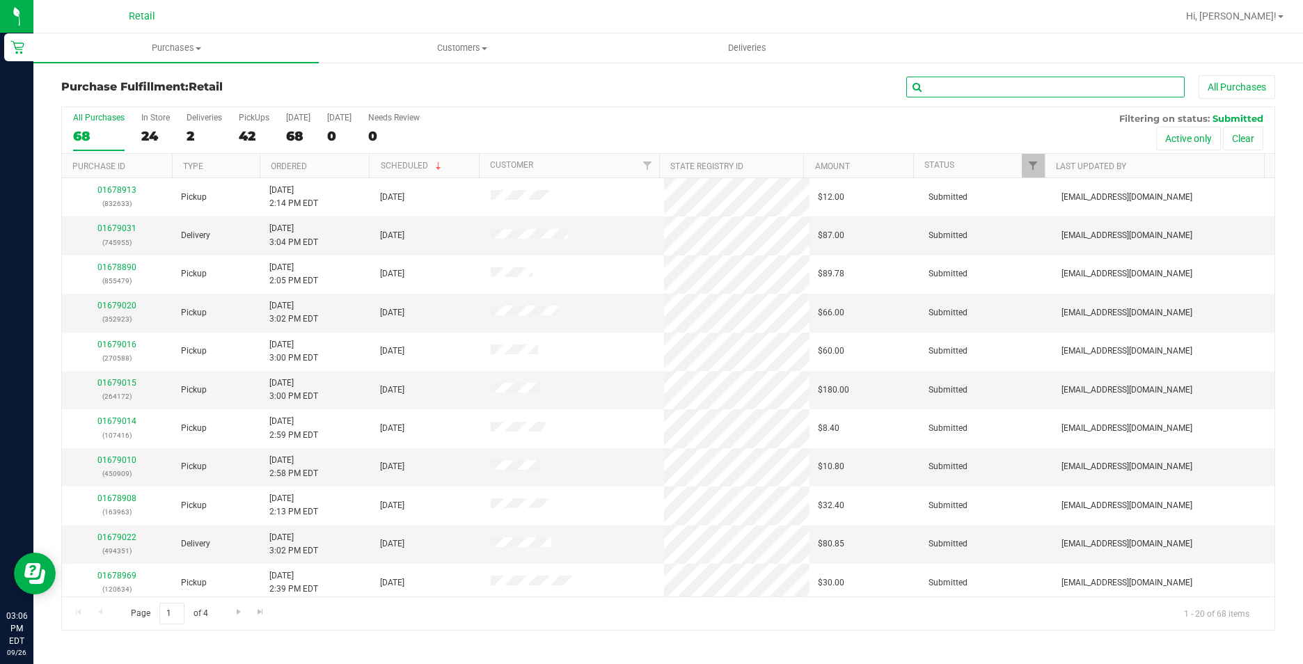
click at [1061, 86] on input "text" at bounding box center [1045, 87] width 278 height 21
type input "670"
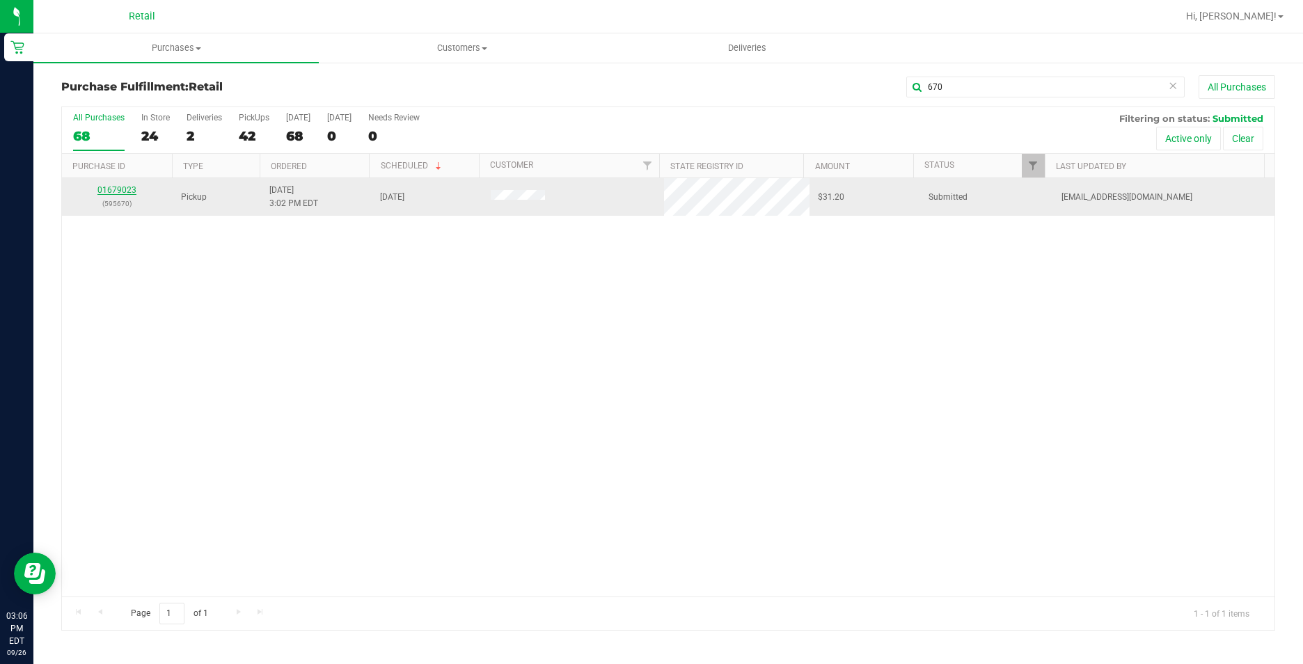
click at [122, 191] on link "01679023" at bounding box center [116, 190] width 39 height 10
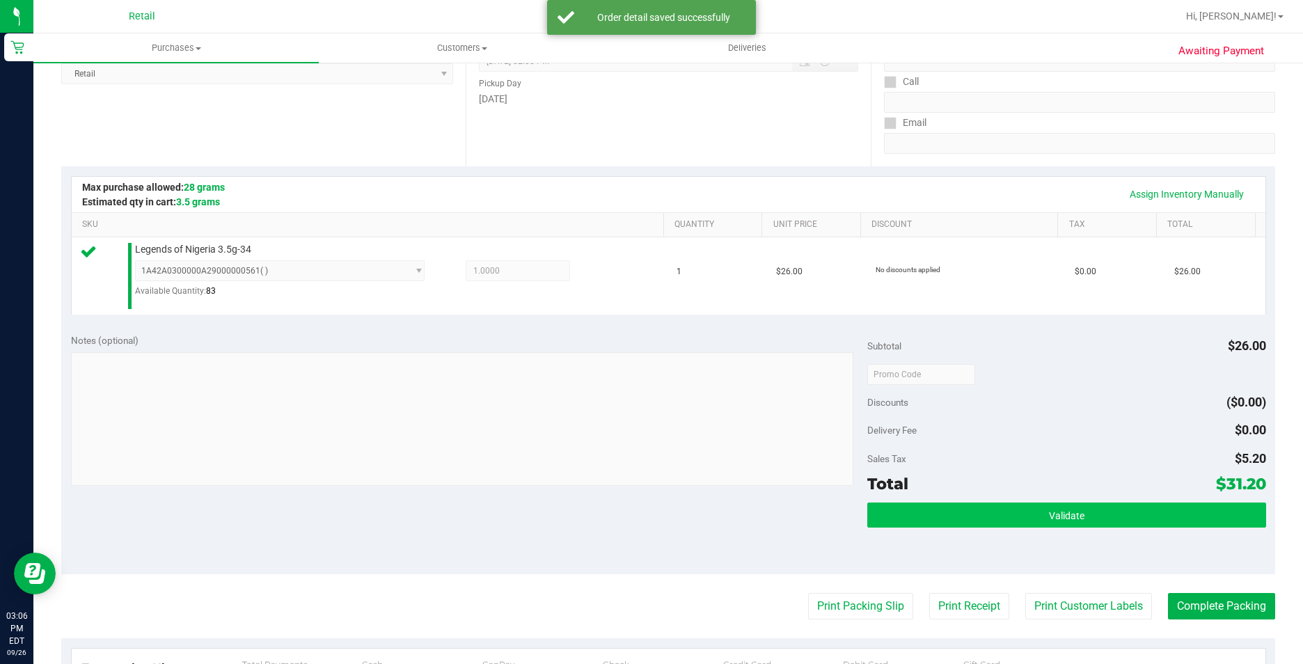
scroll to position [278, 0]
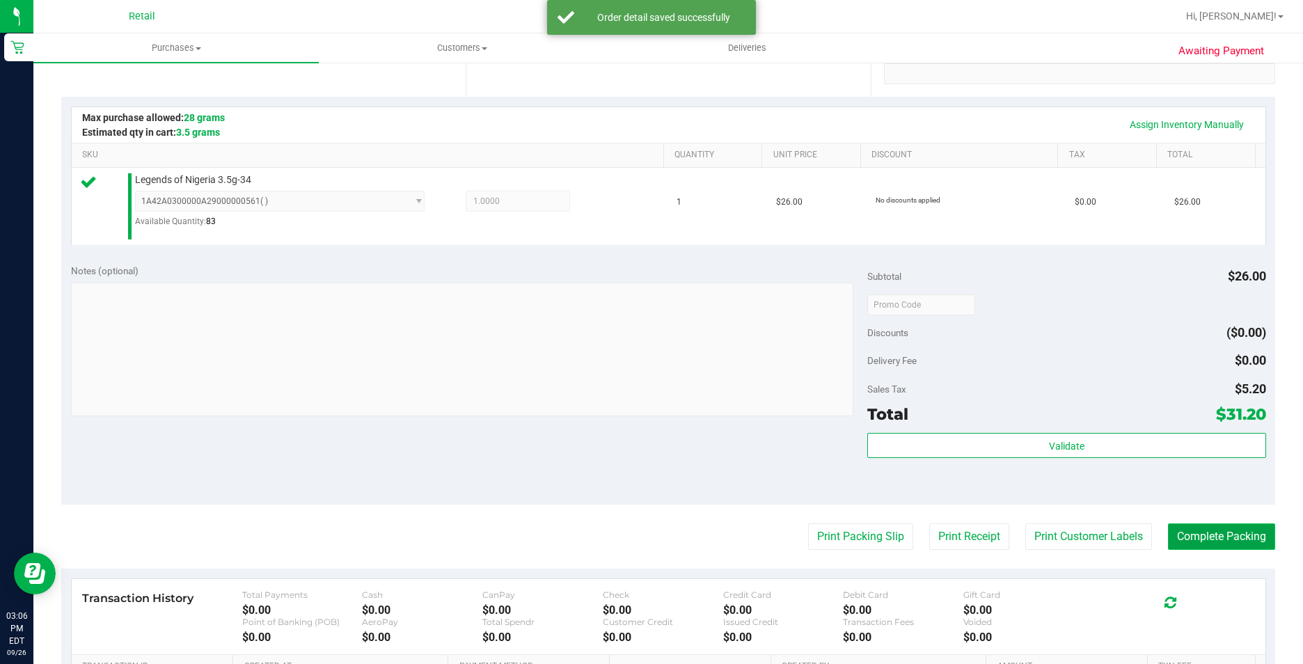
click at [1229, 544] on button "Complete Packing" at bounding box center [1221, 536] width 107 height 26
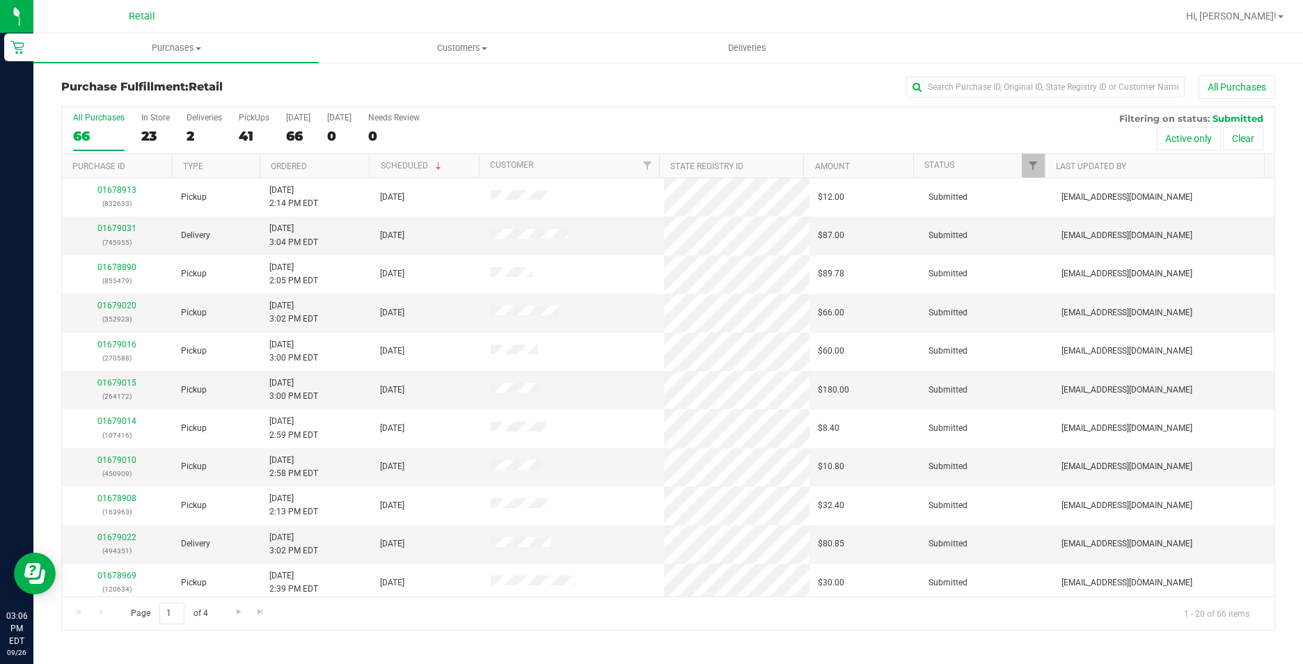
click at [1054, 101] on div "Purchase Fulfillment: Retail All Purchases" at bounding box center [668, 90] width 1214 height 31
click at [1061, 86] on input "text" at bounding box center [1045, 87] width 278 height 21
type input "168"
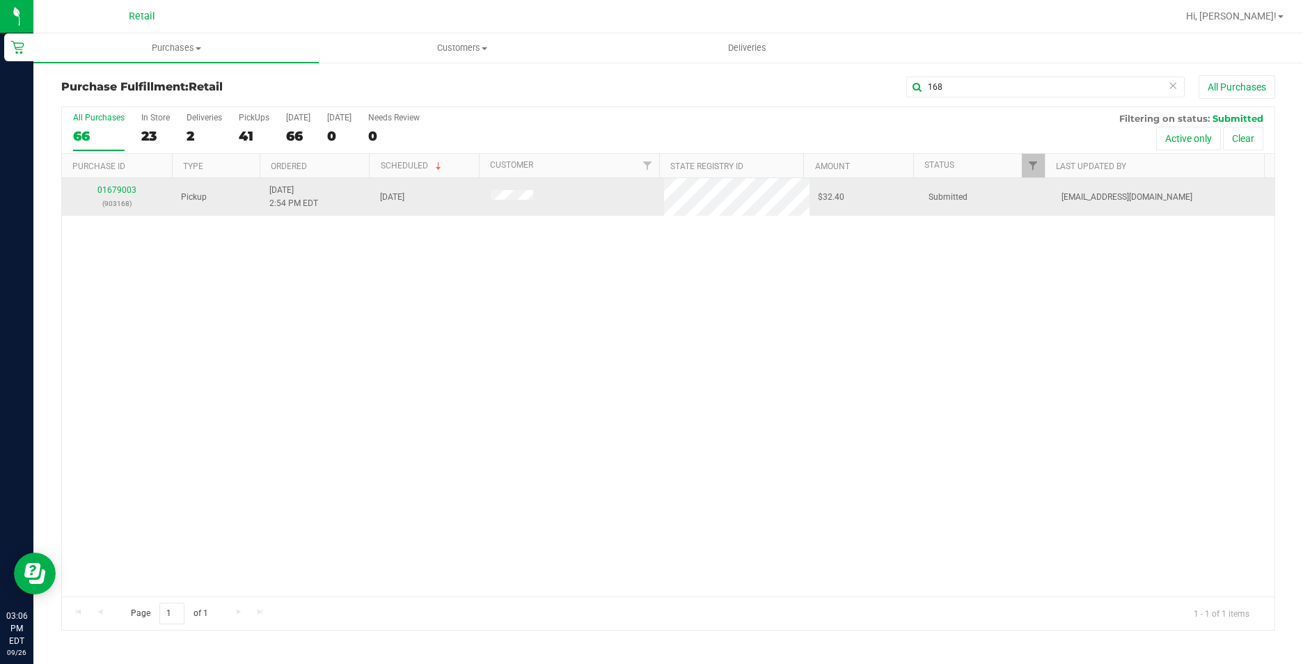
drag, startPoint x: 140, startPoint y: 185, endPoint x: 152, endPoint y: 180, distance: 13.1
click at [140, 185] on div "01679003 (903168)" at bounding box center [117, 197] width 94 height 26
click at [133, 187] on link "01679003" at bounding box center [116, 190] width 39 height 10
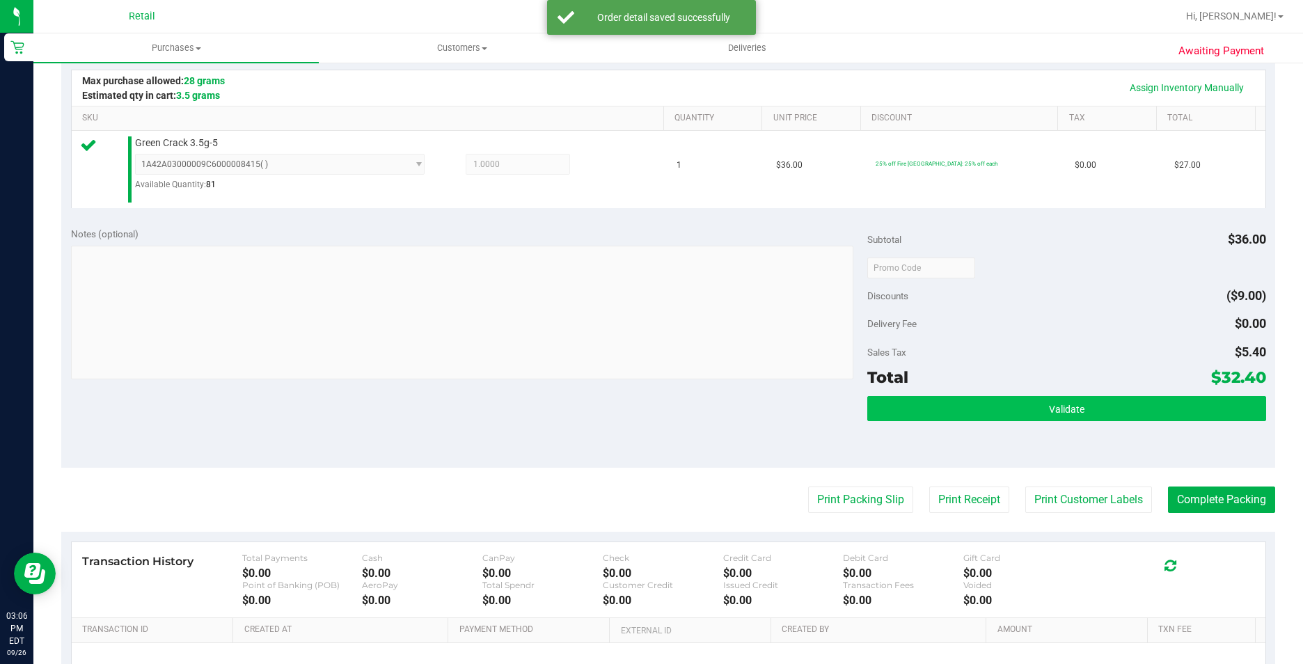
scroll to position [348, 0]
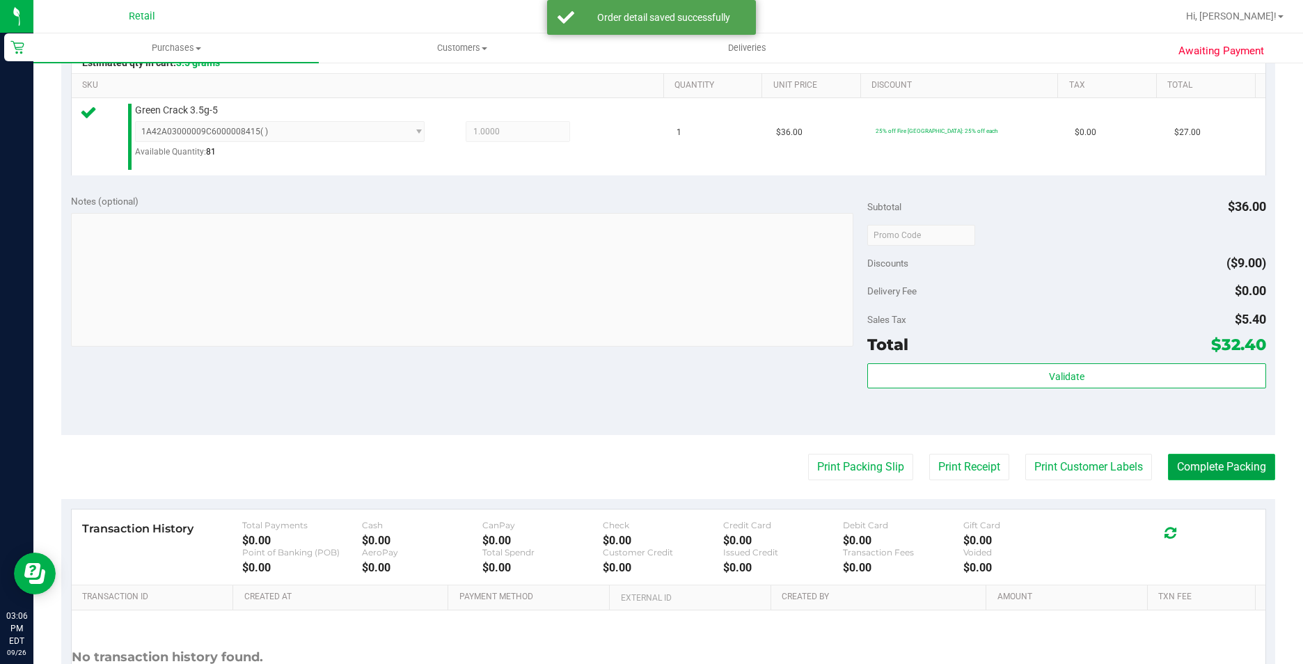
click at [1201, 468] on button "Complete Packing" at bounding box center [1221, 467] width 107 height 26
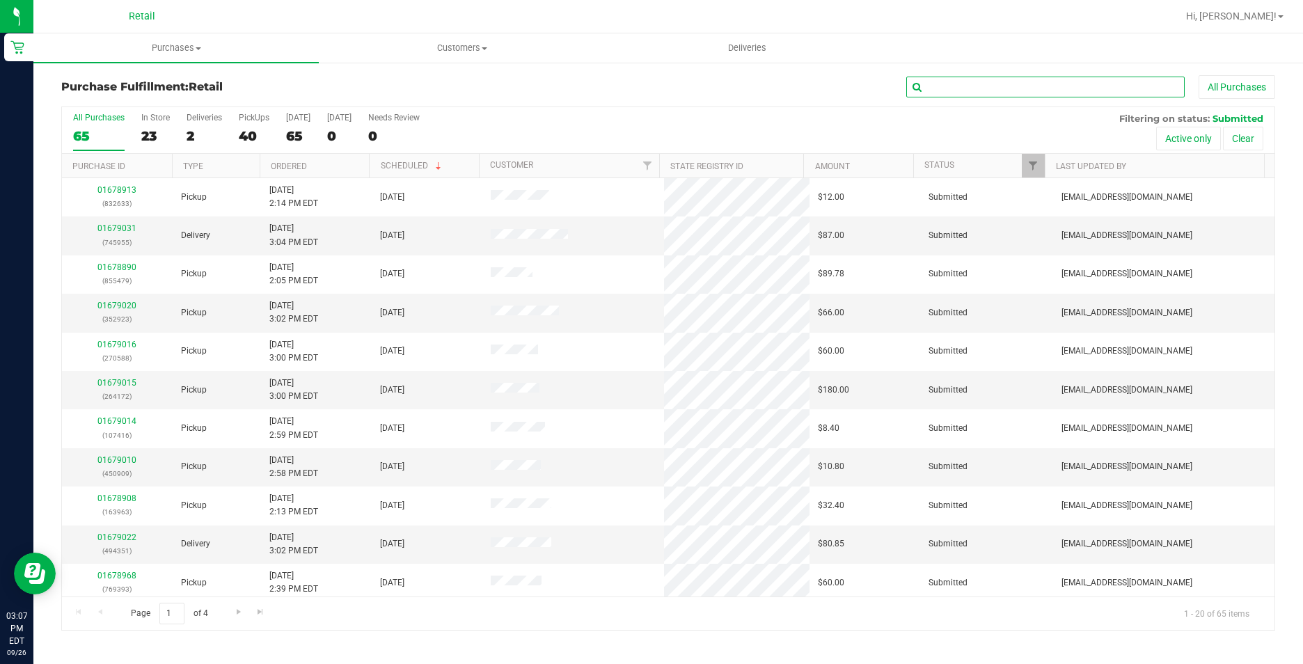
click at [1044, 84] on input "text" at bounding box center [1045, 87] width 278 height 21
type input "172"
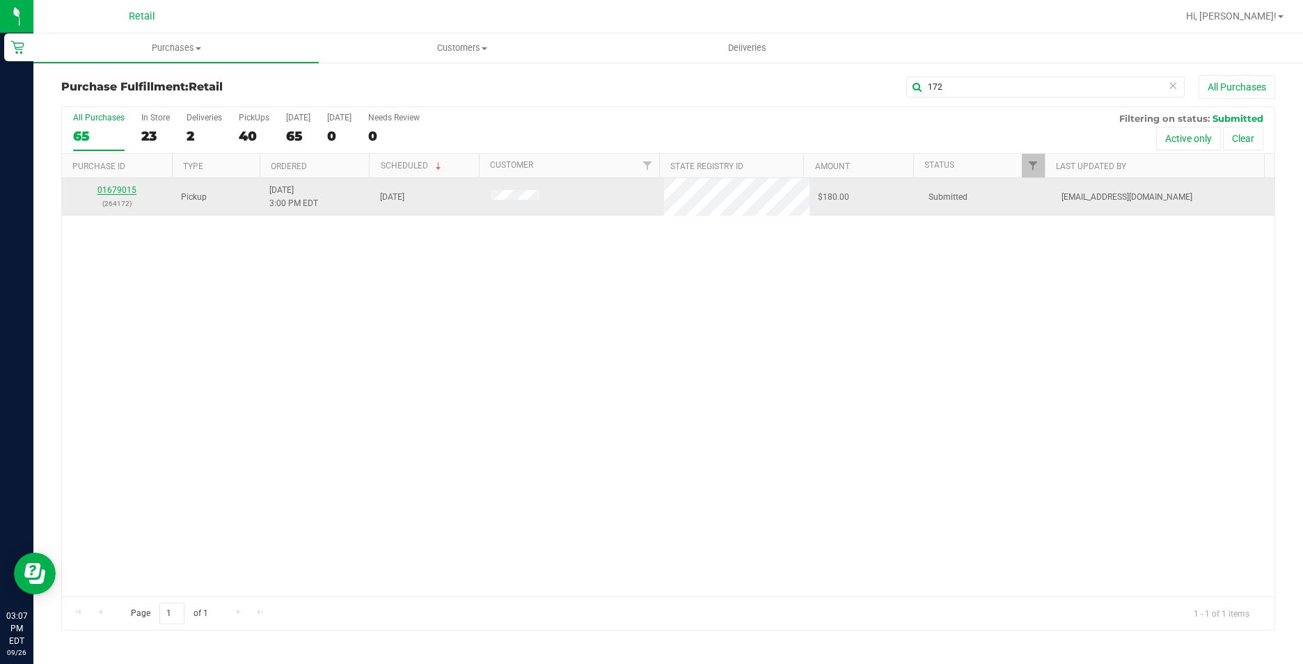
click at [122, 188] on link "01679015" at bounding box center [116, 190] width 39 height 10
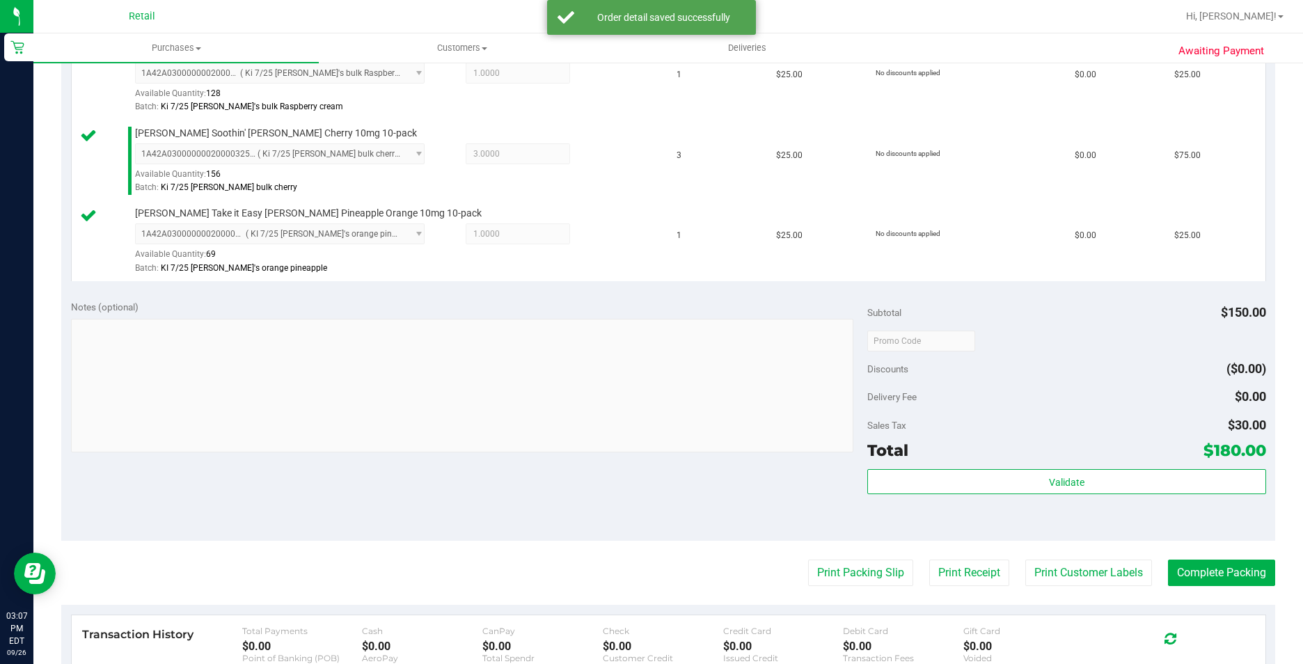
scroll to position [487, 0]
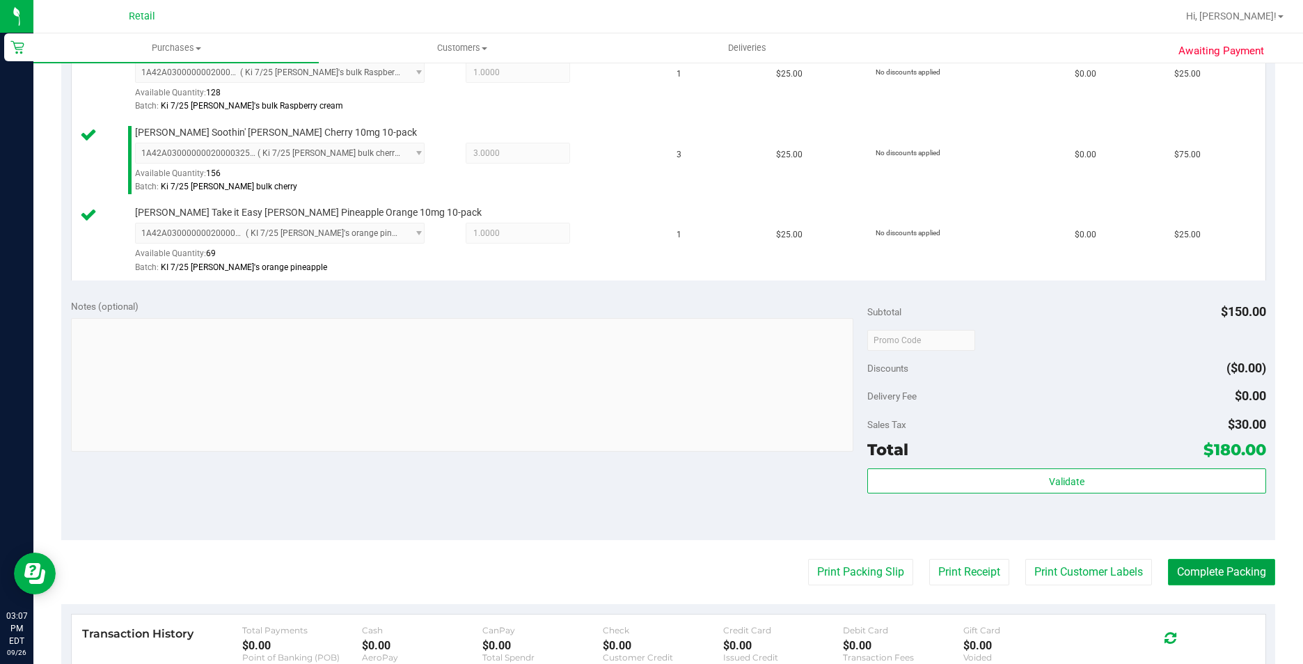
click at [1210, 573] on button "Complete Packing" at bounding box center [1221, 572] width 107 height 26
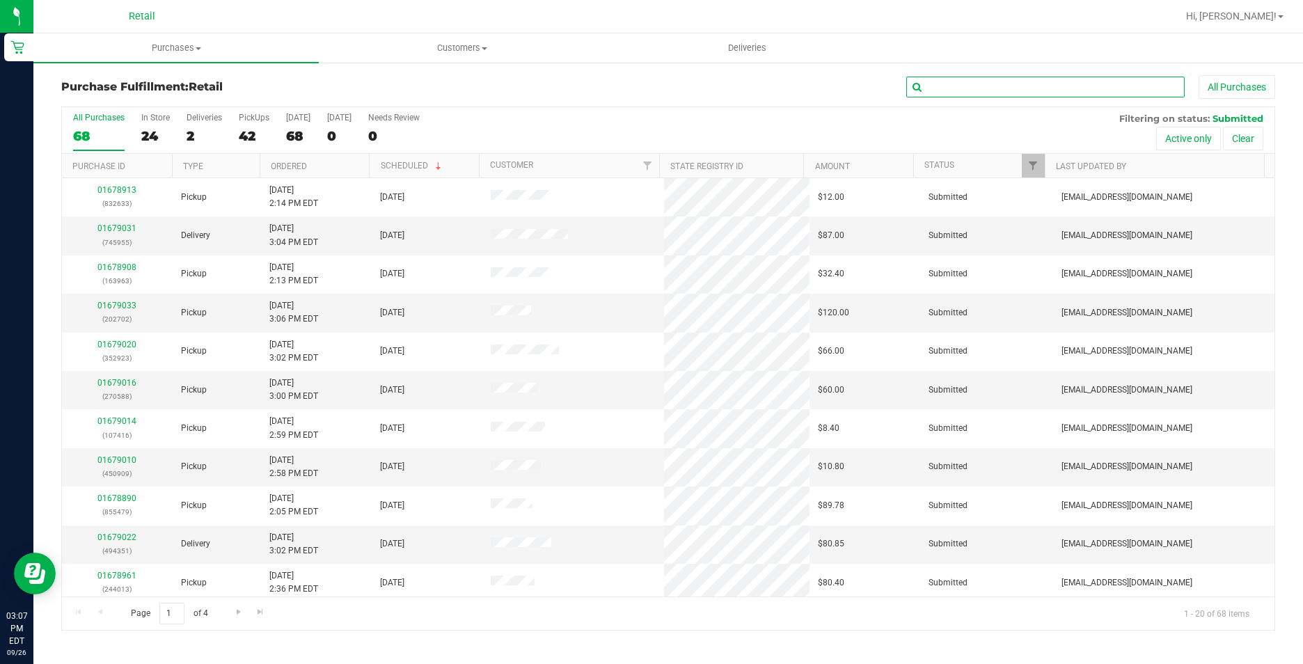
click at [987, 82] on input "text" at bounding box center [1045, 87] width 278 height 21
type input "416"
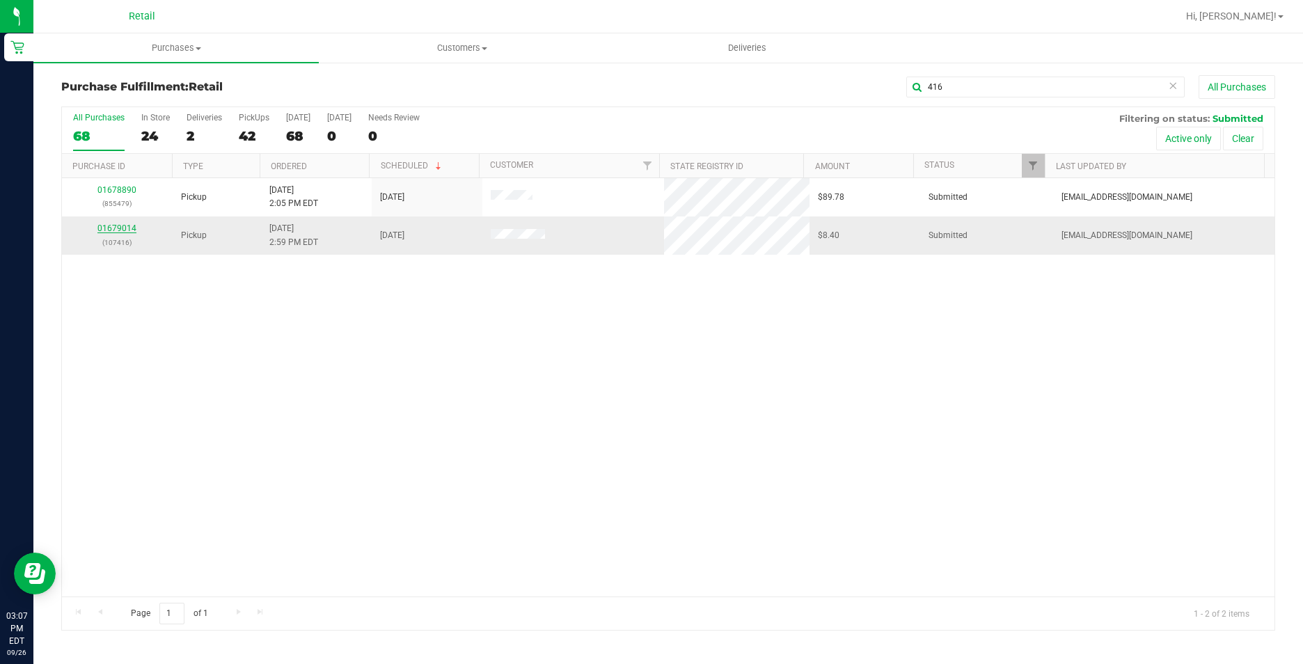
click at [104, 230] on link "01679014" at bounding box center [116, 228] width 39 height 10
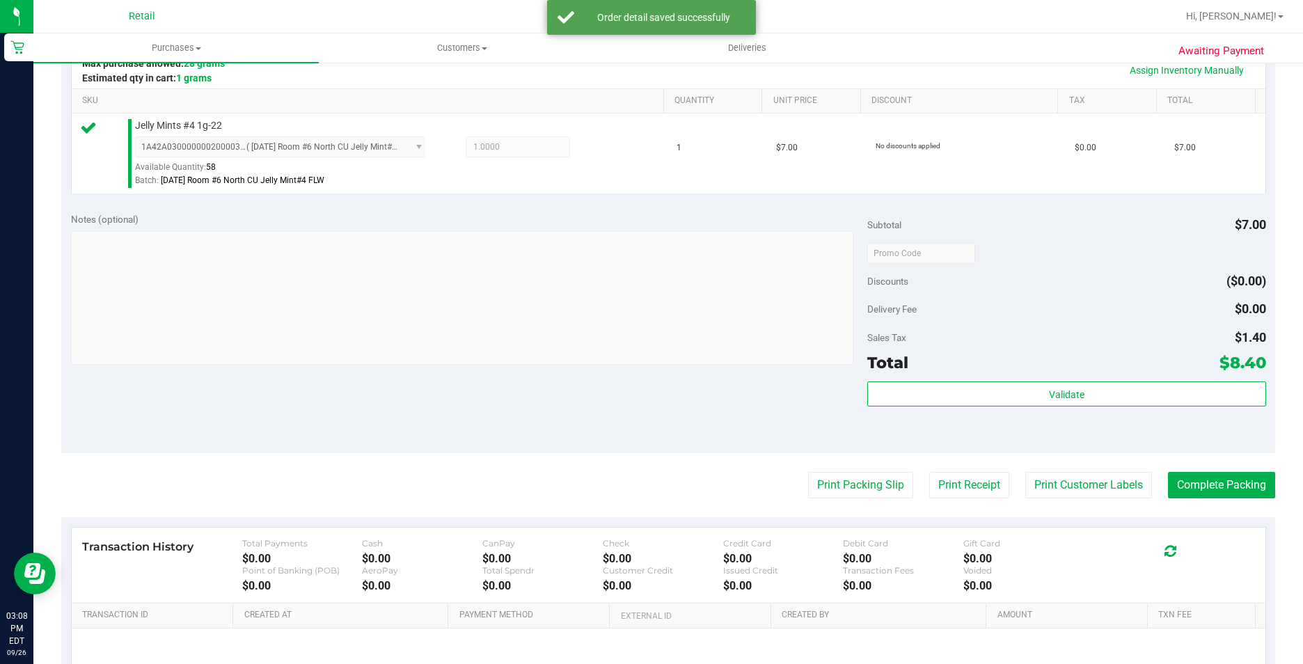
scroll to position [348, 0]
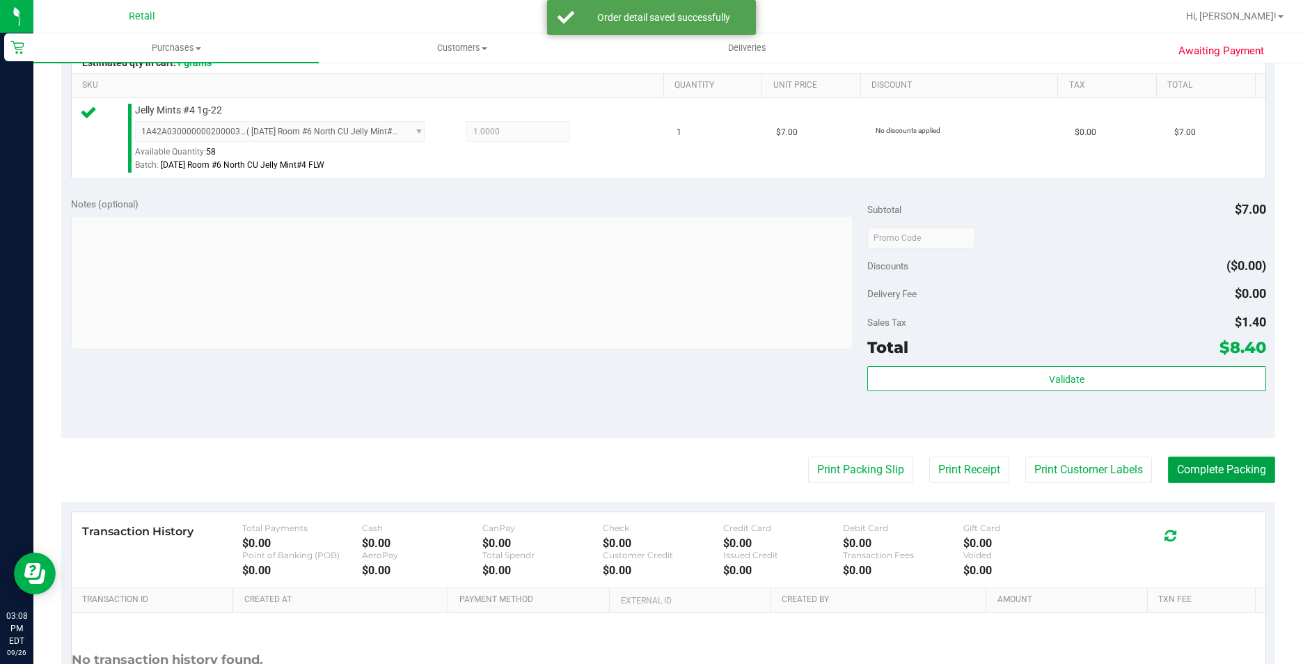
click at [1173, 463] on button "Complete Packing" at bounding box center [1221, 470] width 107 height 26
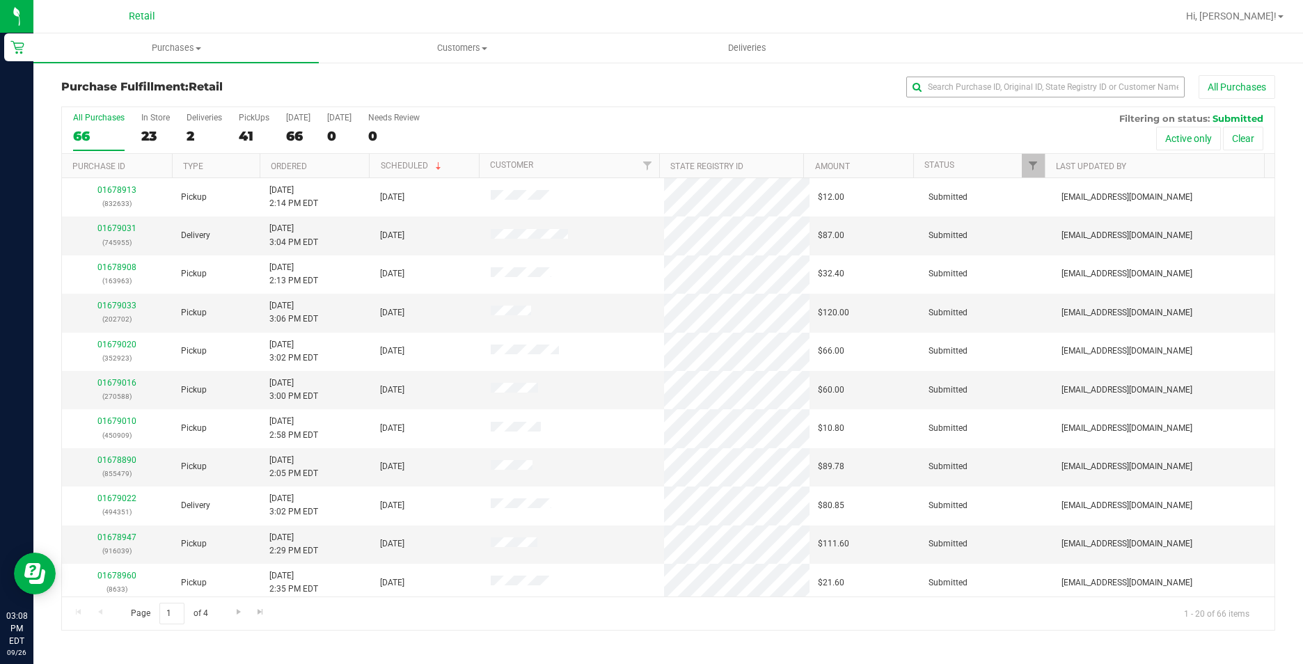
click at [992, 96] on div "All Purchases" at bounding box center [870, 87] width 809 height 24
click at [991, 90] on input "text" at bounding box center [1045, 87] width 278 height 21
type input "588"
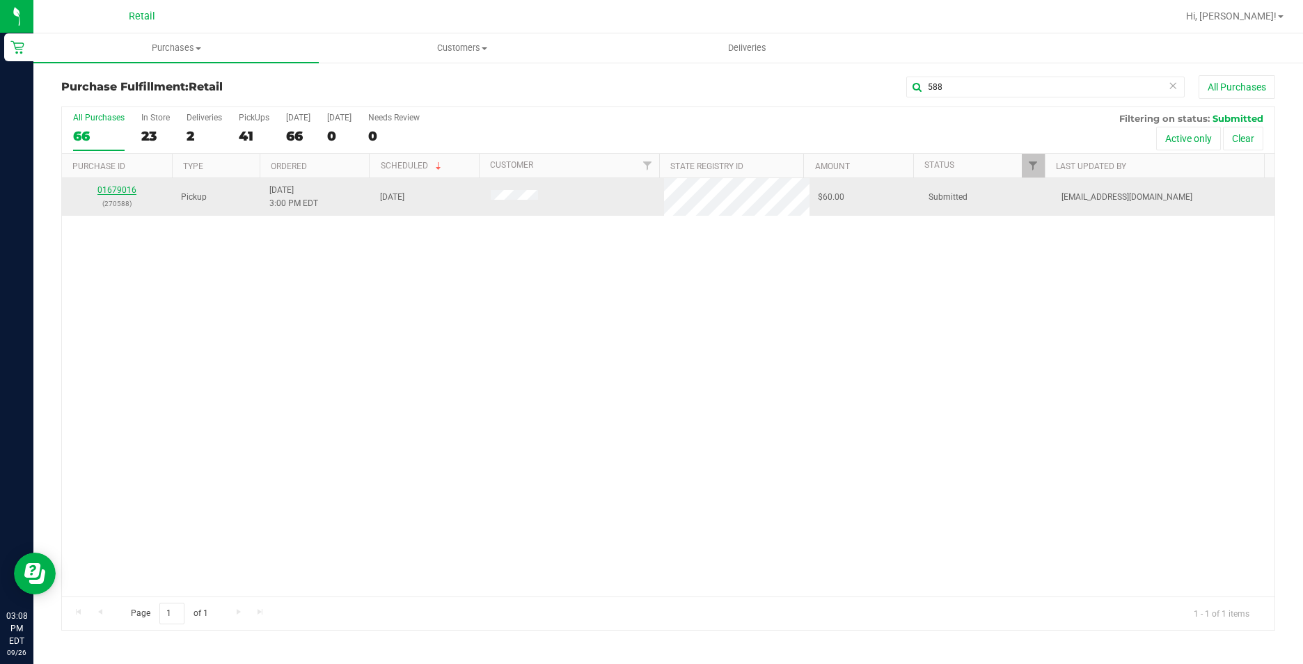
click at [100, 186] on link "01679016" at bounding box center [116, 190] width 39 height 10
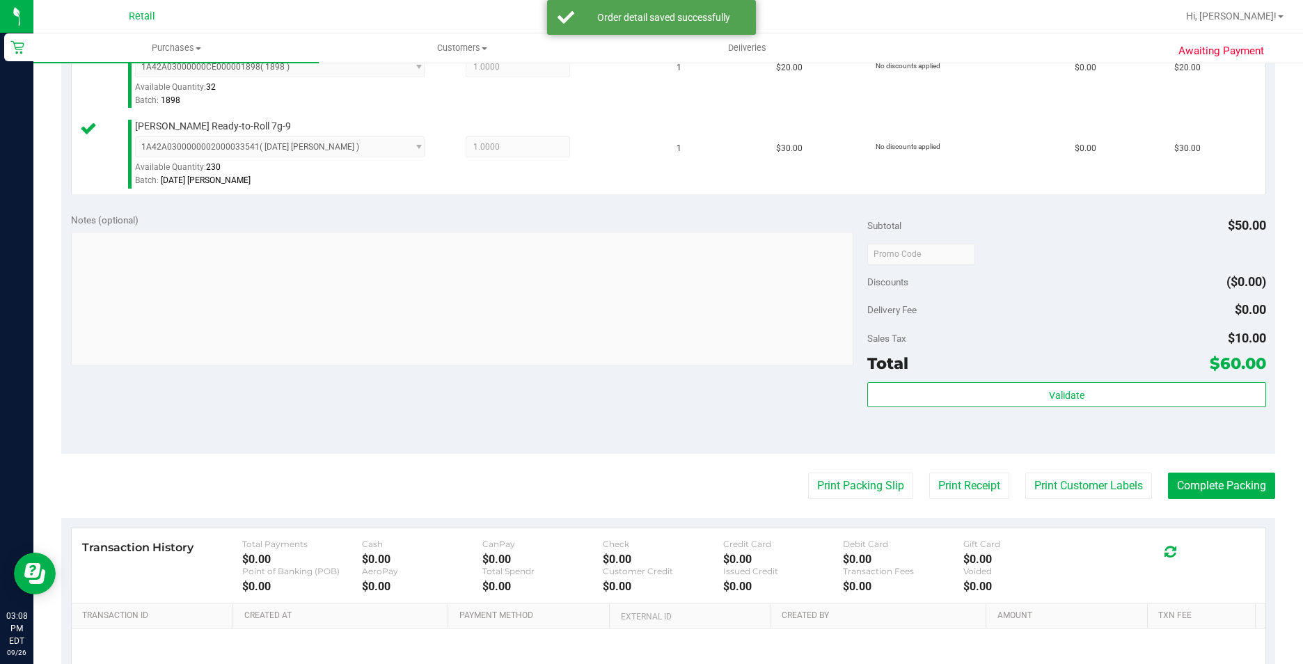
scroll to position [418, 0]
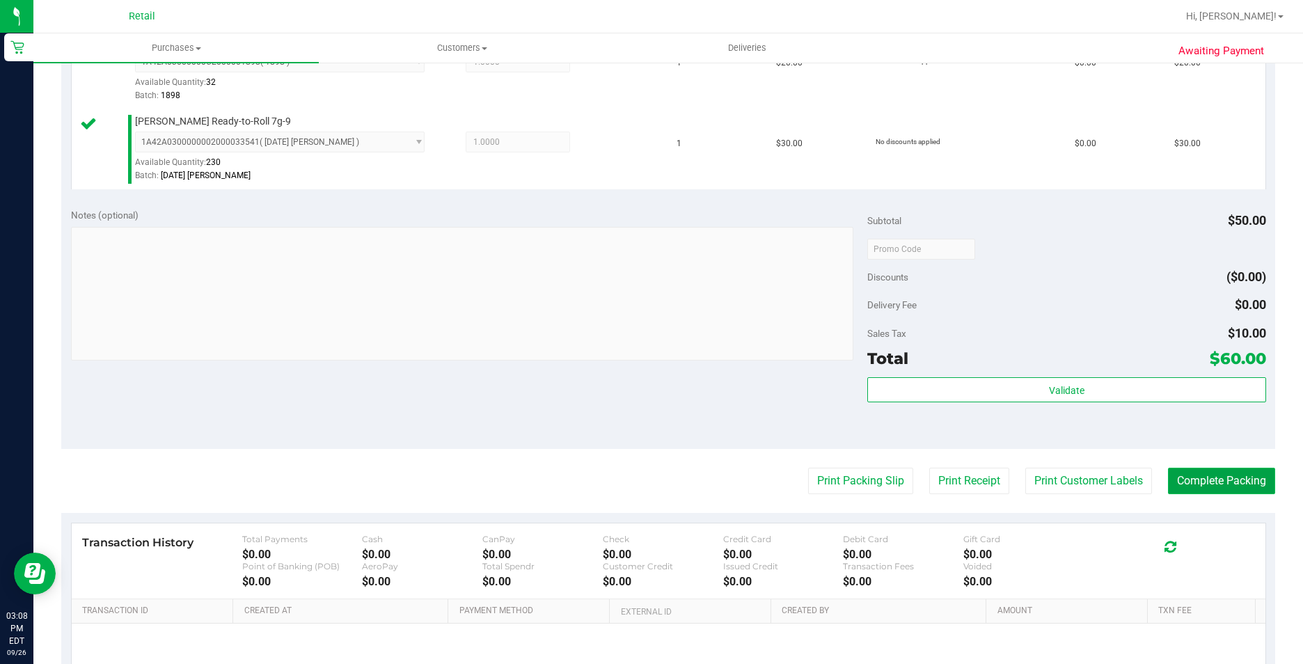
click at [1224, 477] on button "Complete Packing" at bounding box center [1221, 481] width 107 height 26
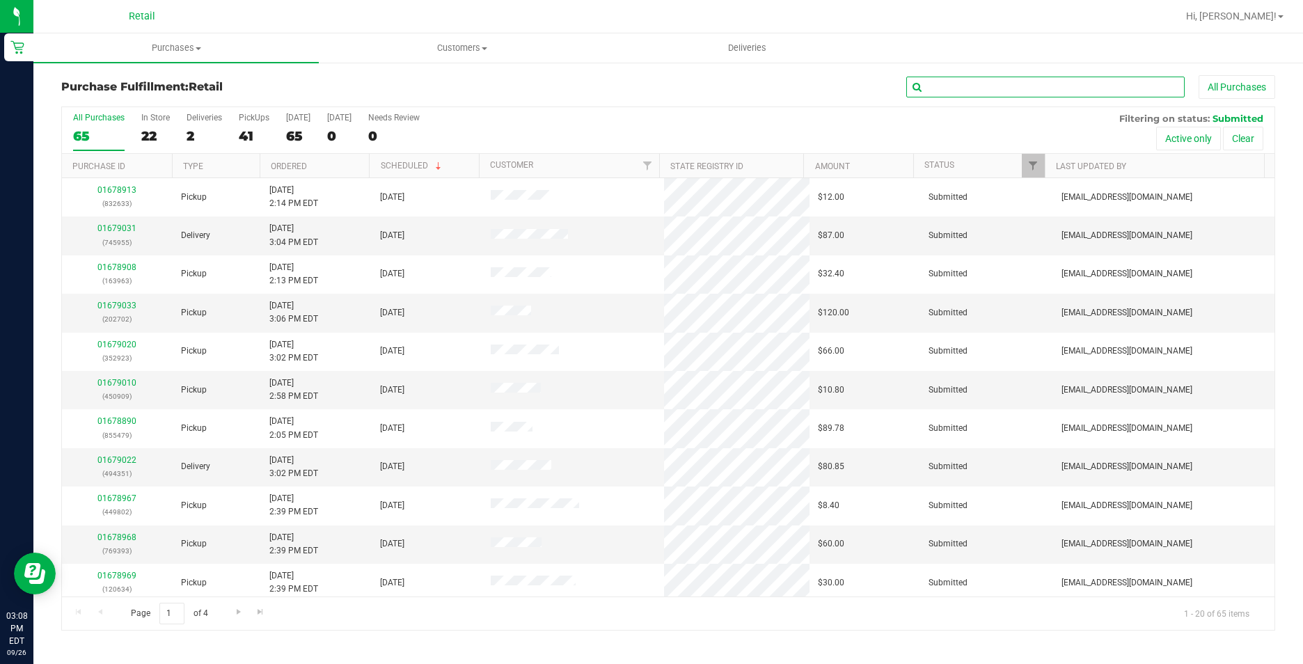
click at [1093, 77] on input "text" at bounding box center [1045, 87] width 278 height 21
type input "229"
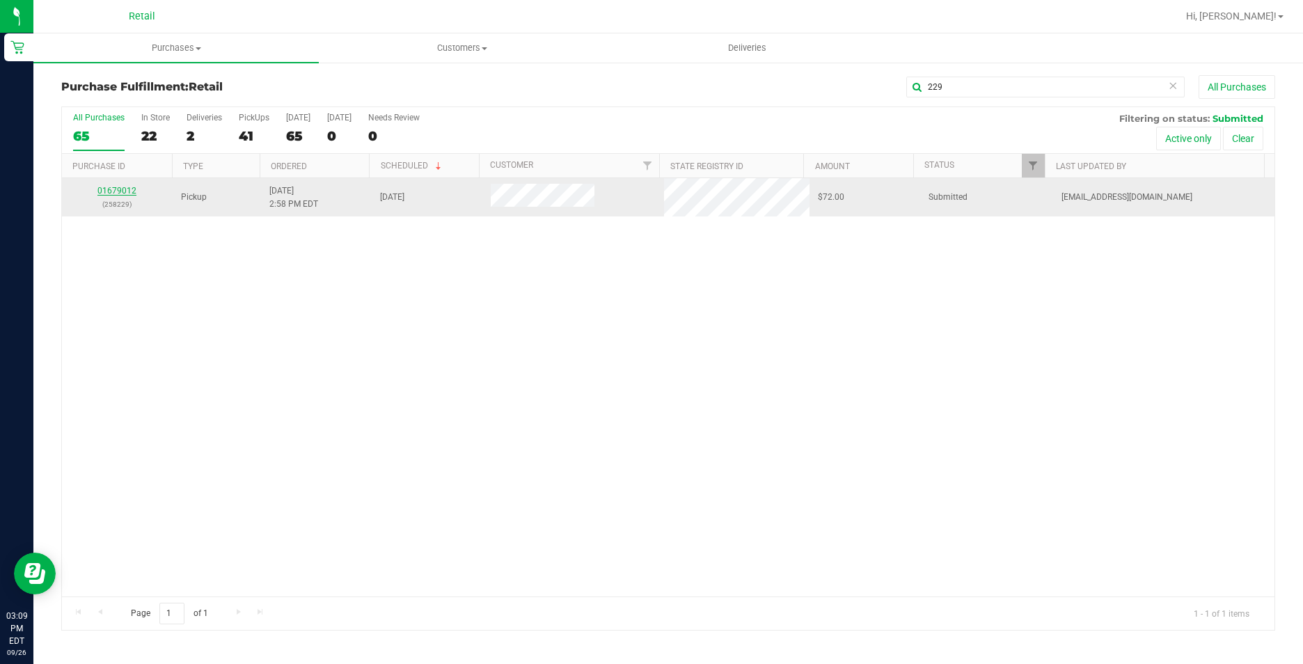
click at [117, 188] on link "01679012" at bounding box center [116, 191] width 39 height 10
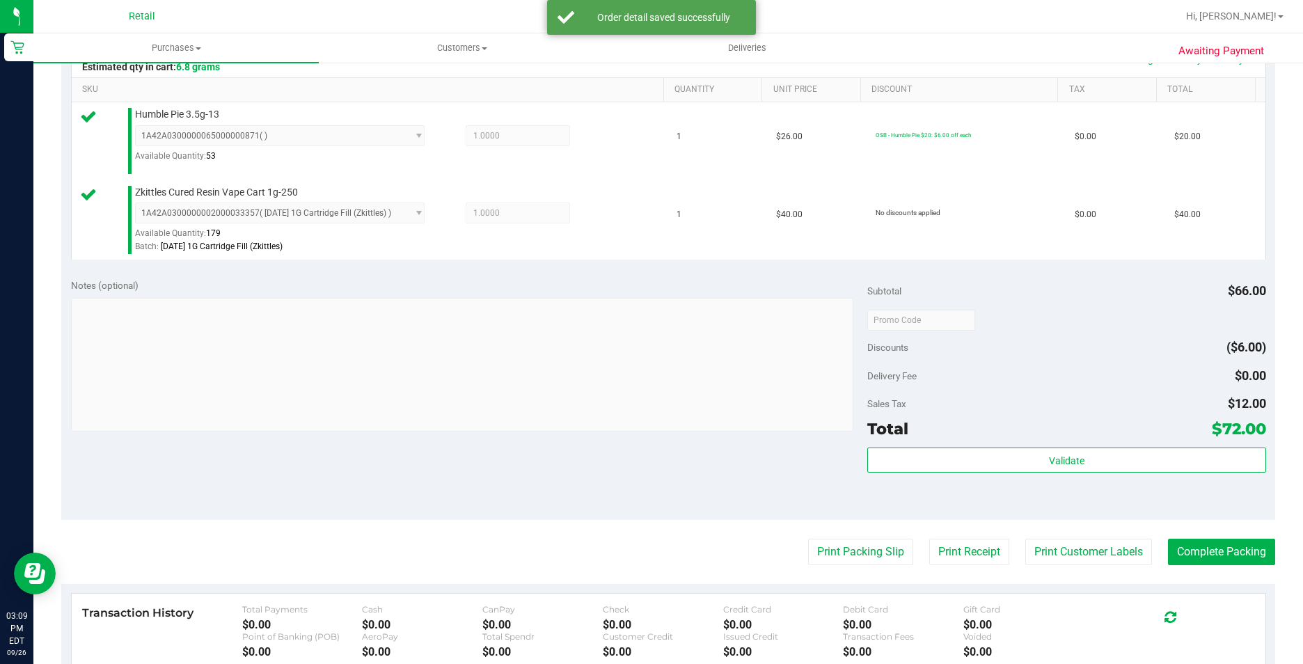
scroll to position [348, 0]
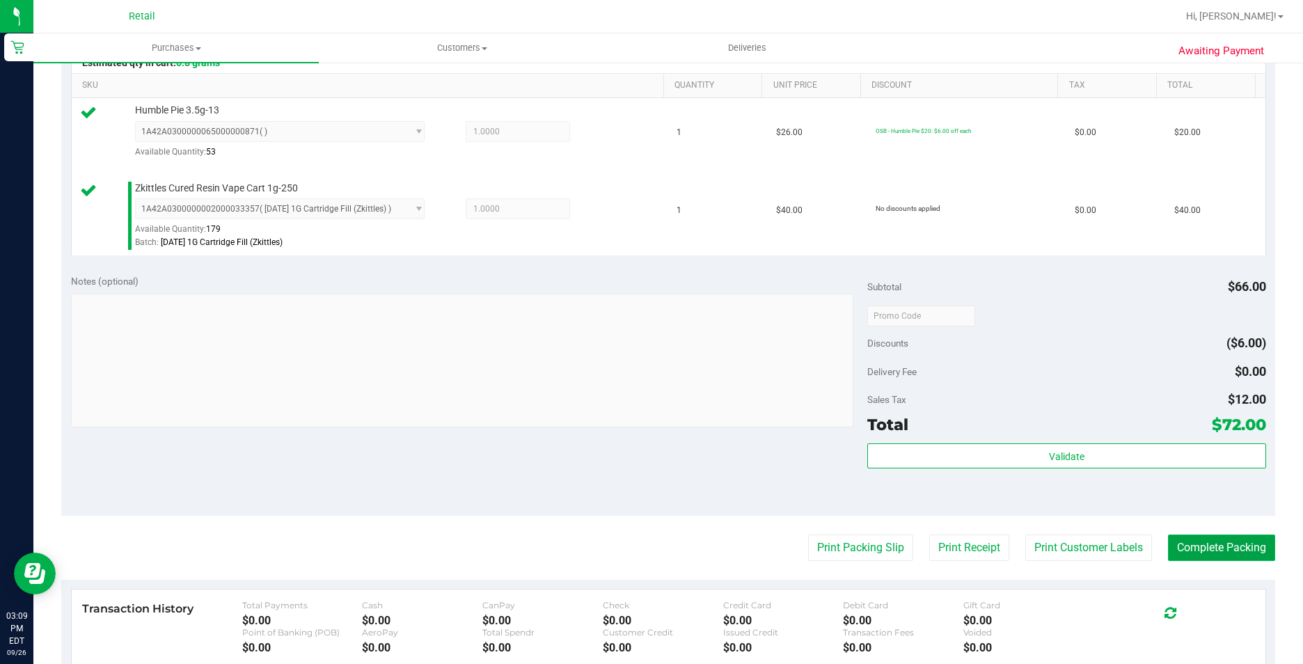
click at [1198, 550] on button "Complete Packing" at bounding box center [1221, 548] width 107 height 26
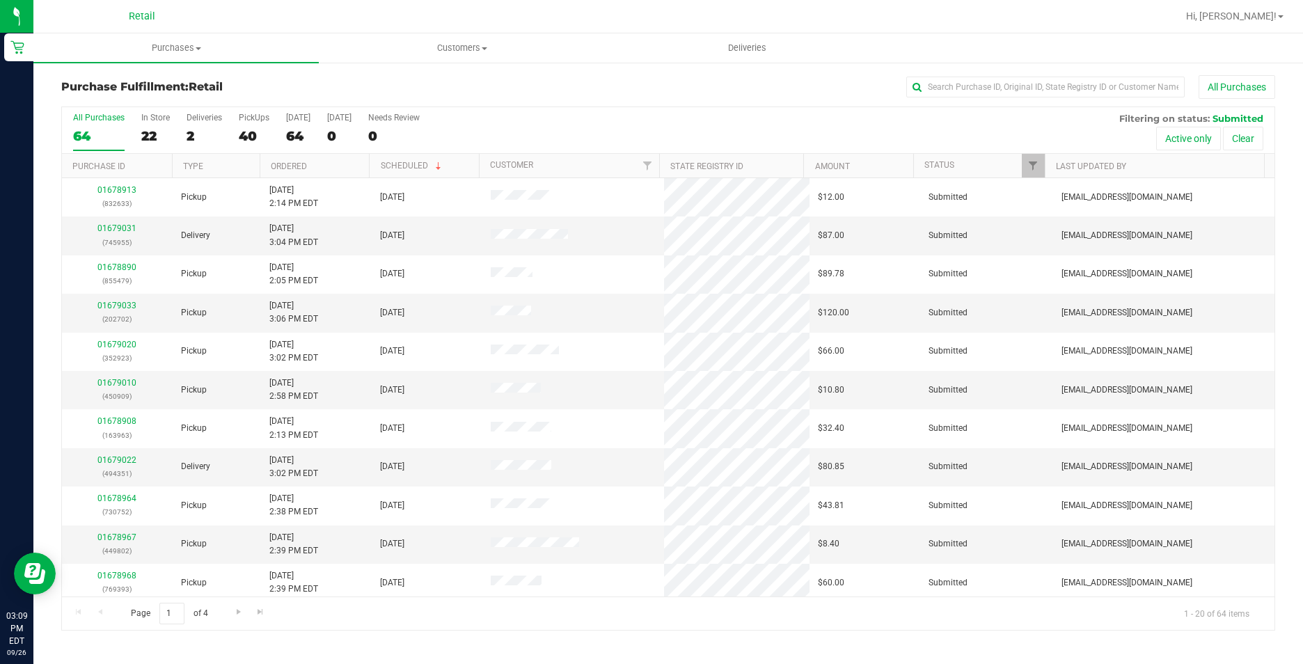
click at [1089, 75] on div "All Purchases" at bounding box center [870, 87] width 809 height 24
click at [1091, 89] on input "text" at bounding box center [1045, 87] width 278 height 21
type input "909"
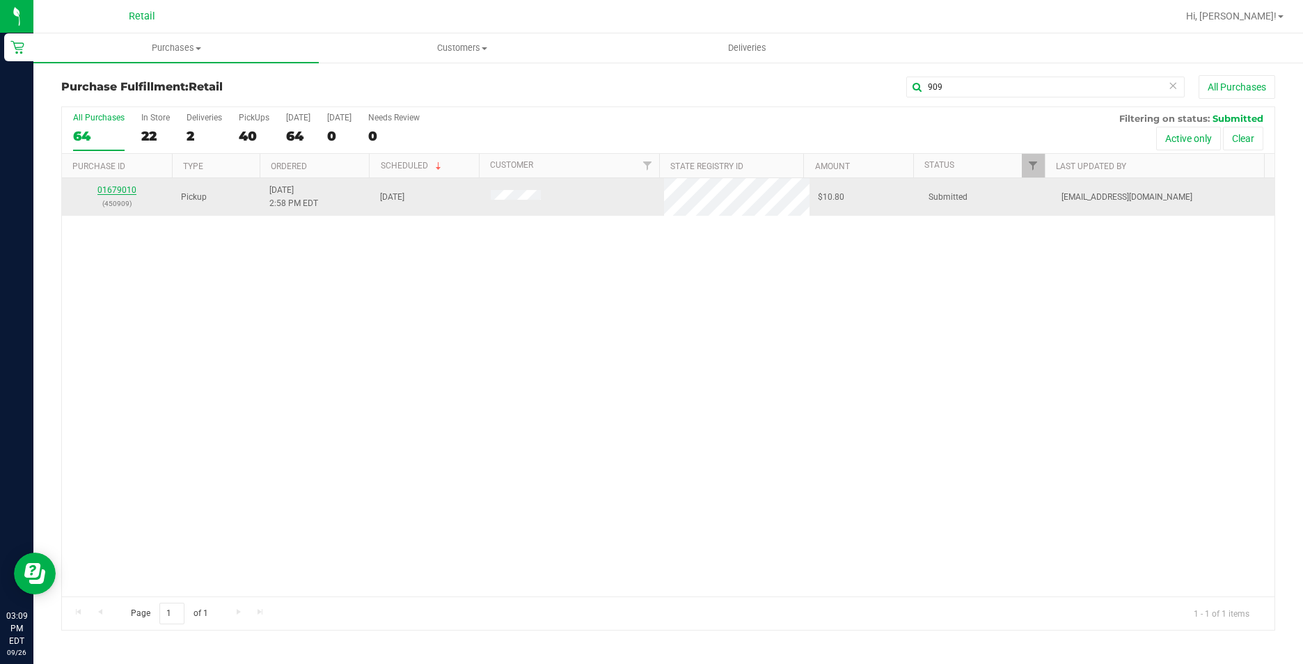
click at [106, 186] on link "01679010" at bounding box center [116, 190] width 39 height 10
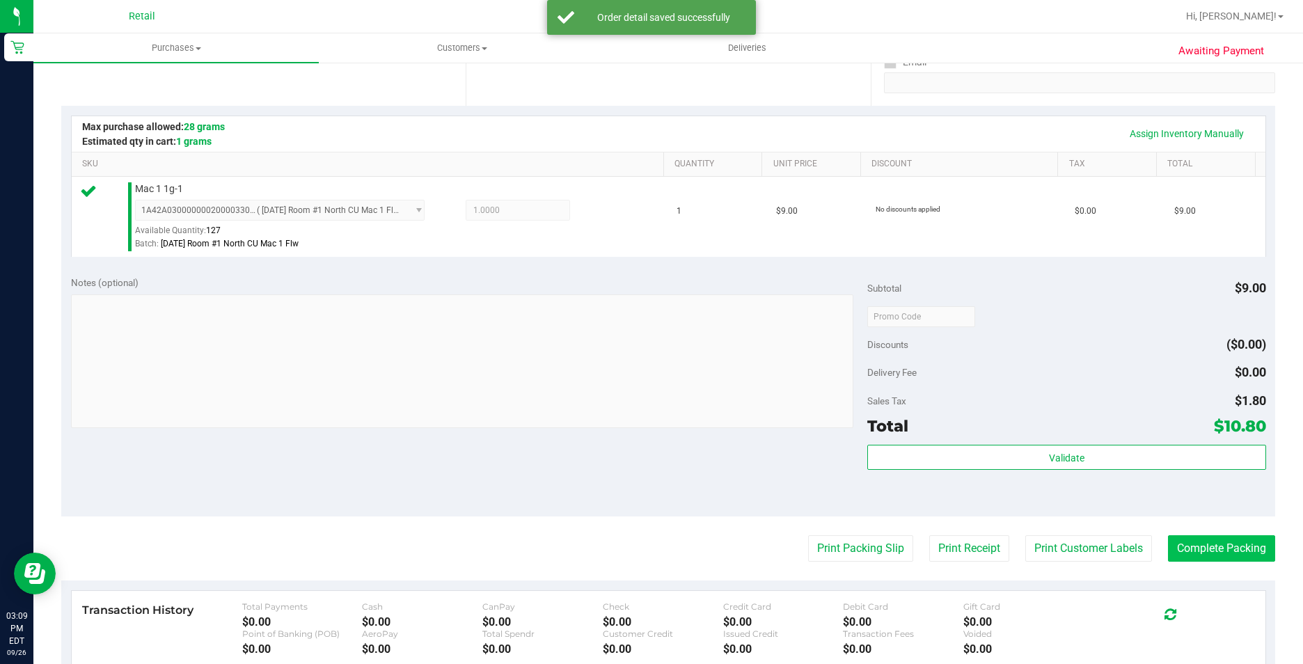
scroll to position [278, 0]
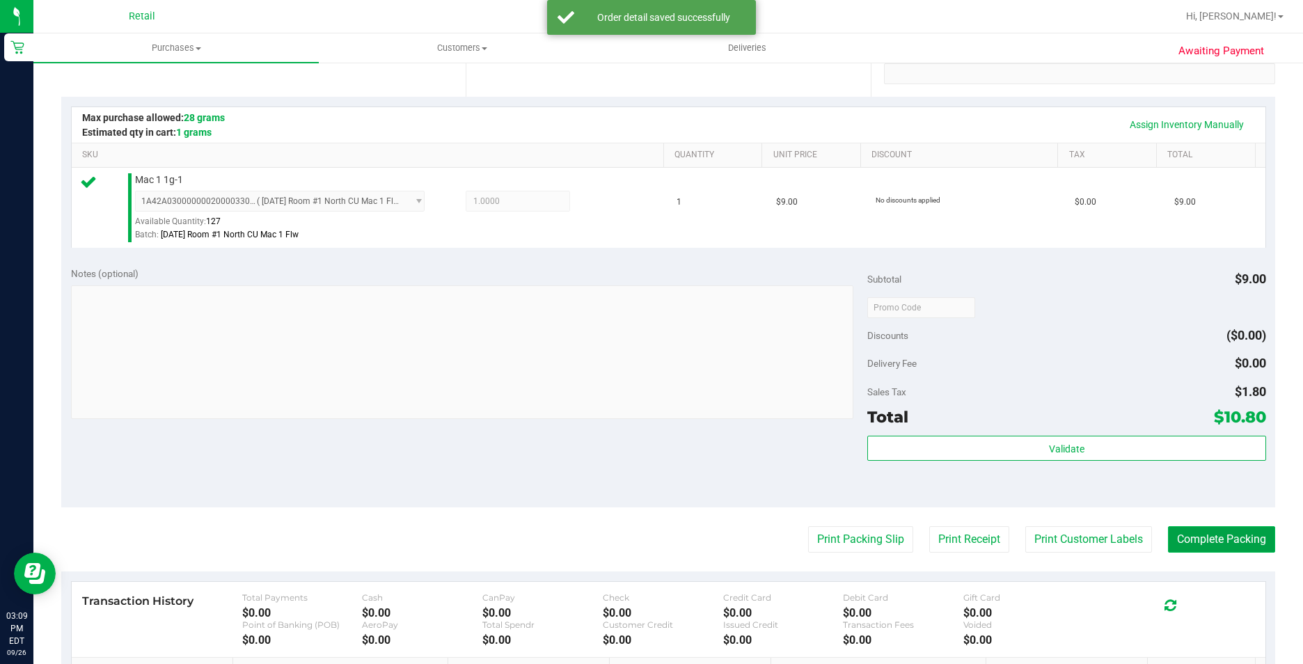
click at [1226, 540] on button "Complete Packing" at bounding box center [1221, 539] width 107 height 26
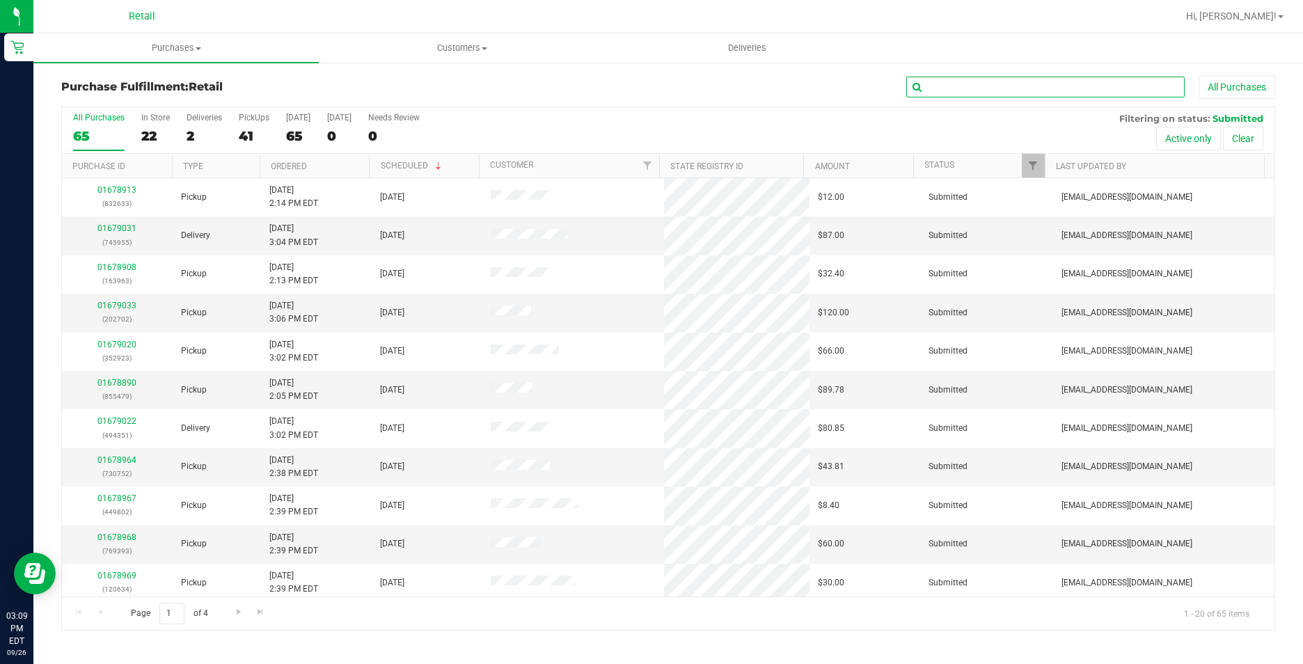
click at [1052, 84] on input "text" at bounding box center [1045, 87] width 278 height 21
type input "151"
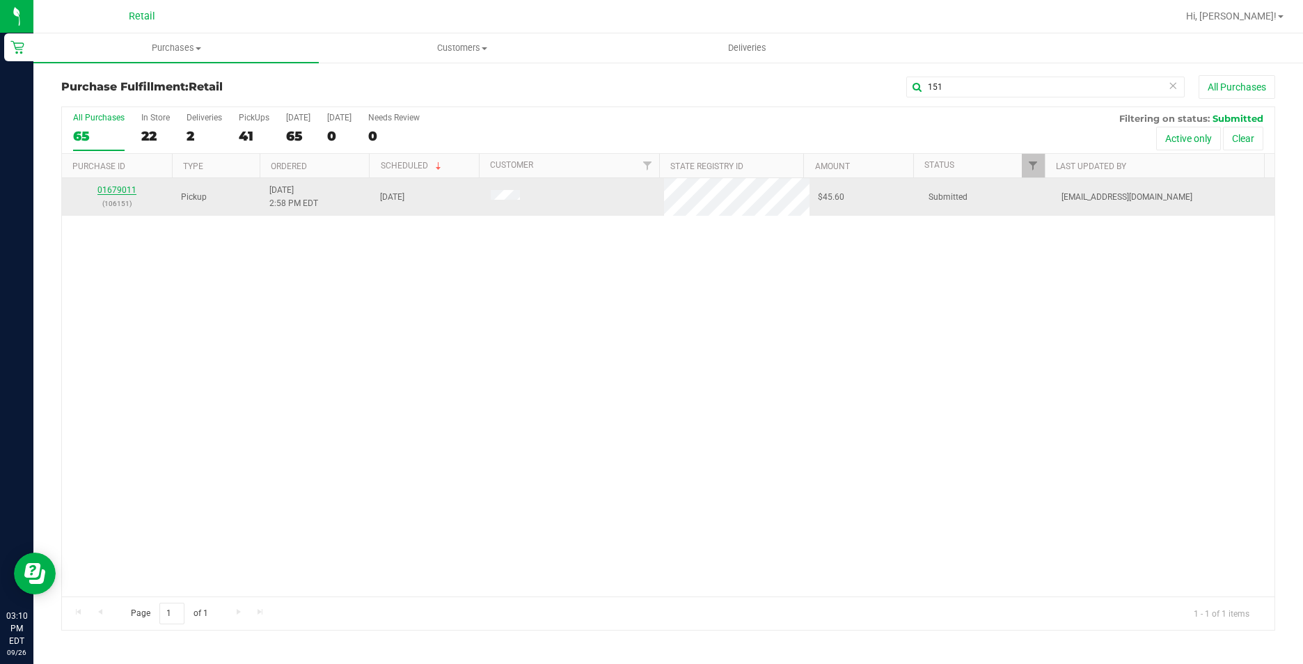
click at [125, 187] on link "01679011" at bounding box center [116, 190] width 39 height 10
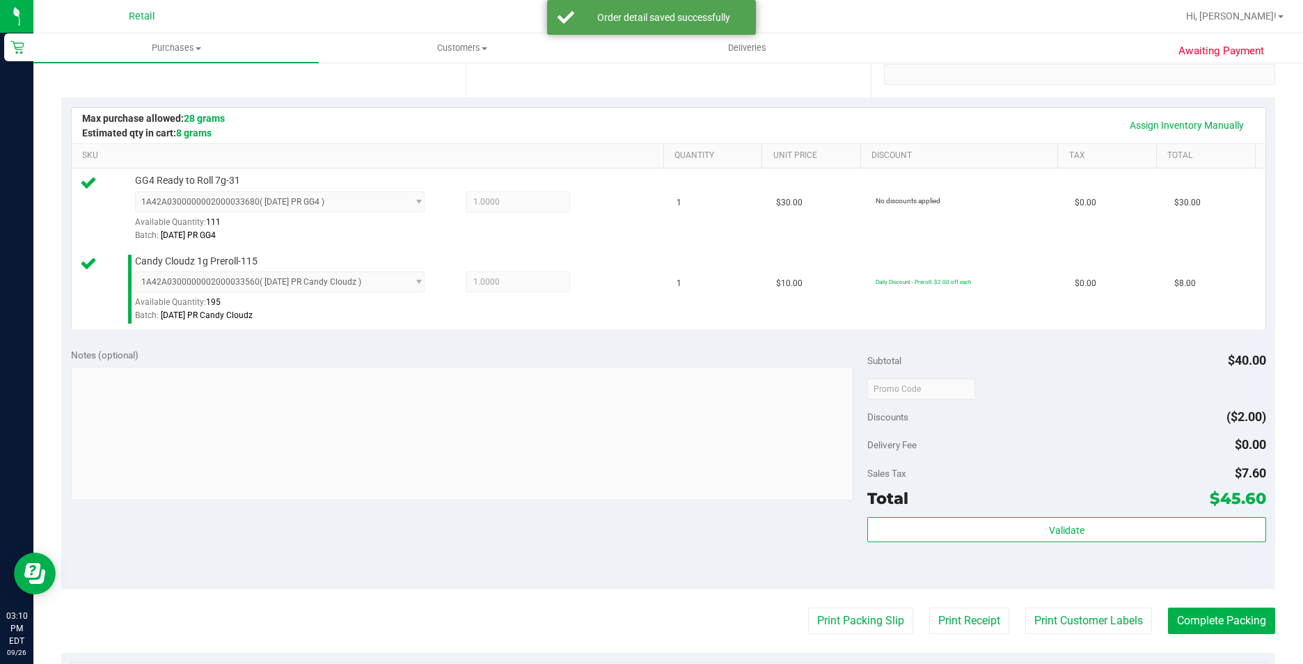
scroll to position [278, 0]
click at [1198, 620] on button "Complete Packing" at bounding box center [1221, 620] width 107 height 26
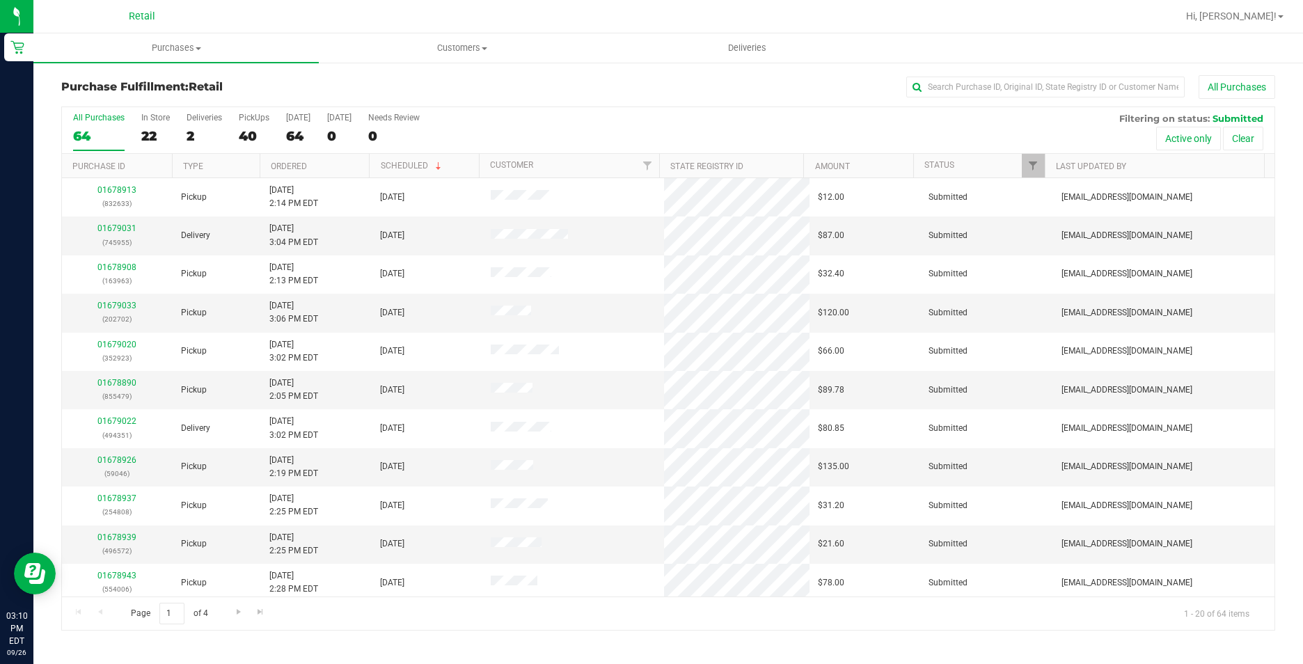
click at [1022, 73] on div "Purchase Fulfillment: Retail All Purchases All Purchases 64 In Store 22 Deliver…" at bounding box center [667, 352] width 1269 height 583
click at [1011, 92] on input "text" at bounding box center [1045, 87] width 278 height 21
type input "923"
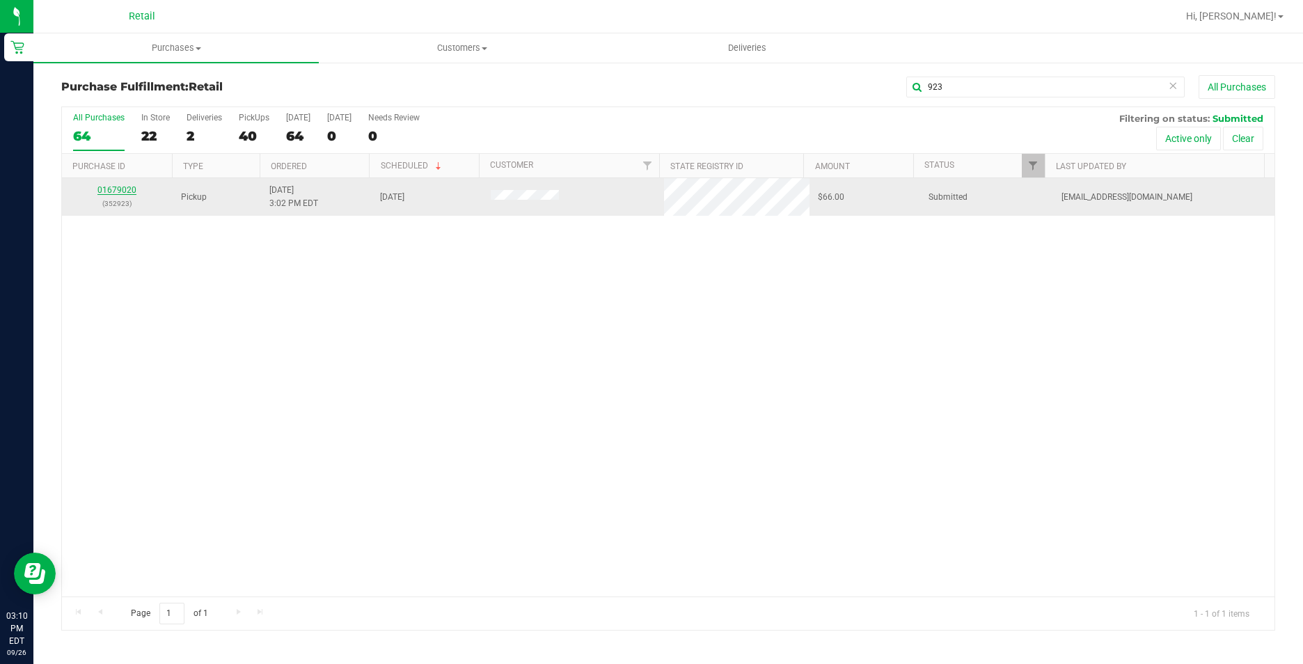
click at [110, 185] on link "01679020" at bounding box center [116, 190] width 39 height 10
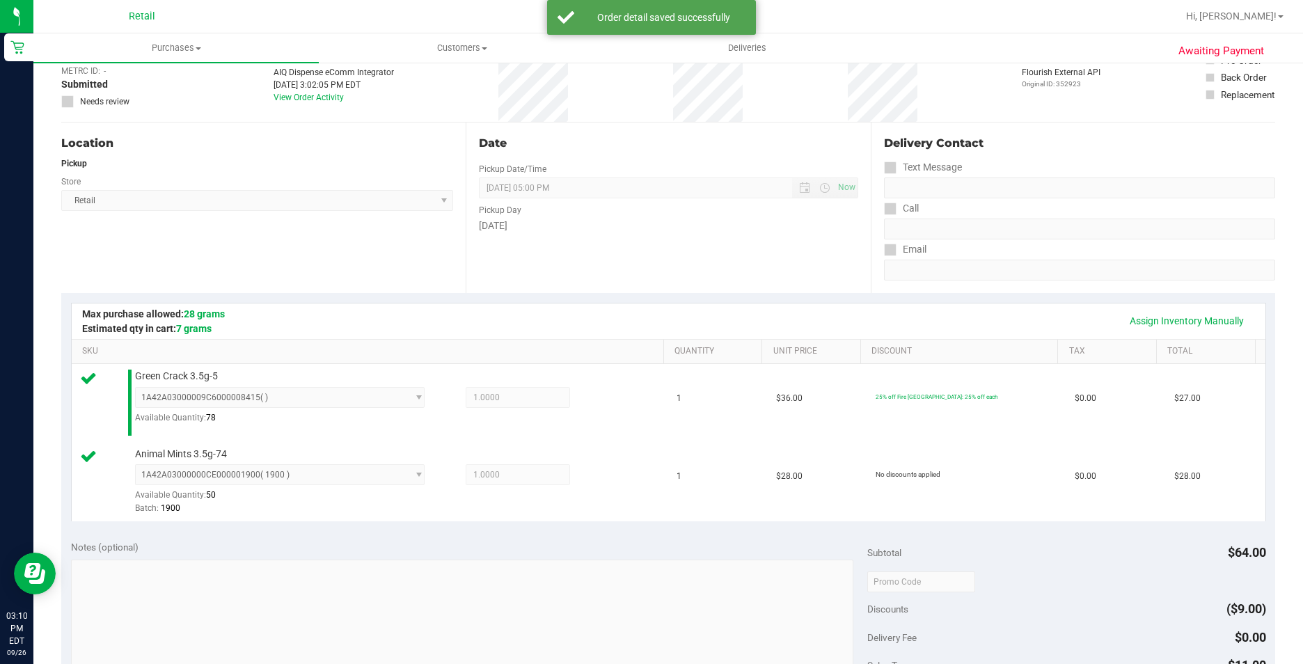
scroll to position [278, 0]
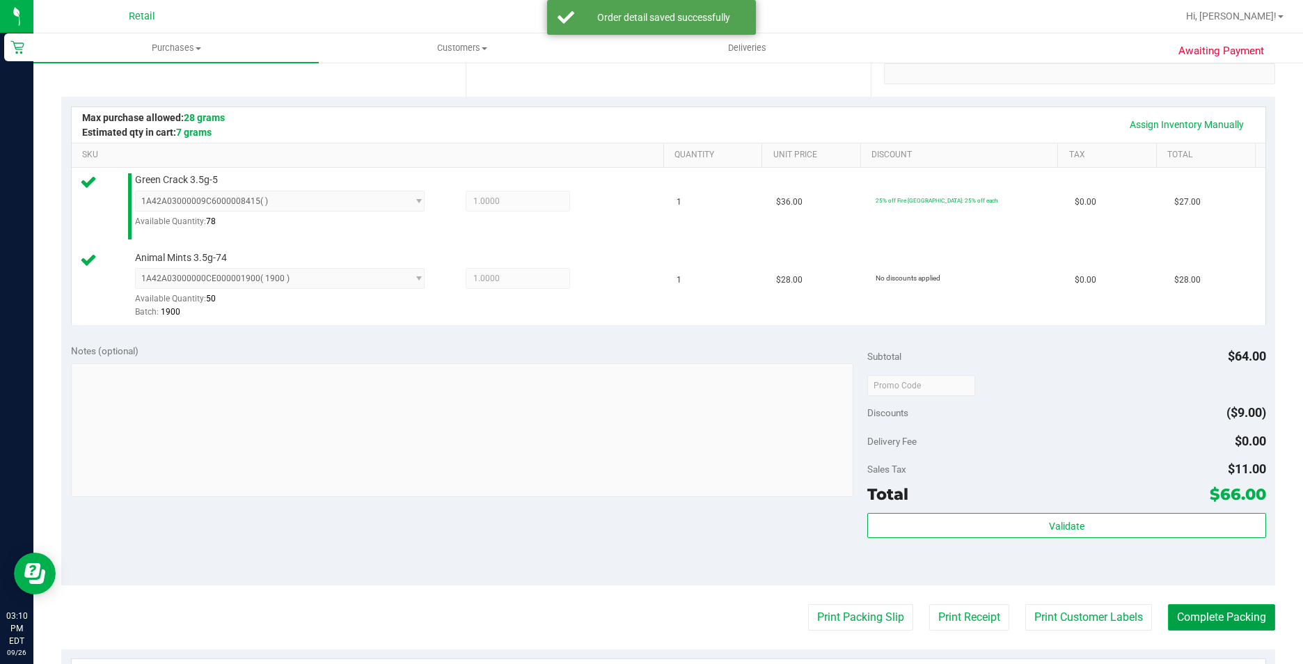
click at [1201, 614] on button "Complete Packing" at bounding box center [1221, 617] width 107 height 26
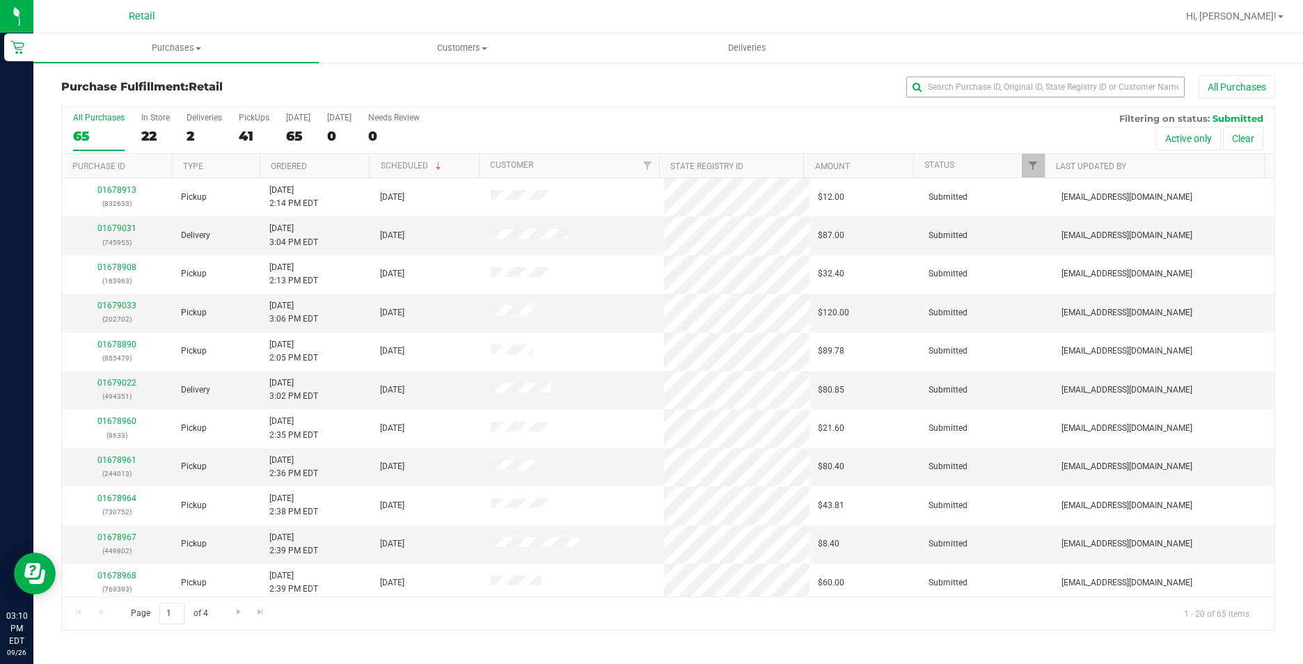
drag, startPoint x: 1046, startPoint y: 97, endPoint x: 1031, endPoint y: 86, distance: 18.9
click at [1043, 97] on div "All Purchases" at bounding box center [870, 87] width 809 height 24
click at [1030, 86] on input "text" at bounding box center [1045, 87] width 278 height 21
type input "633"
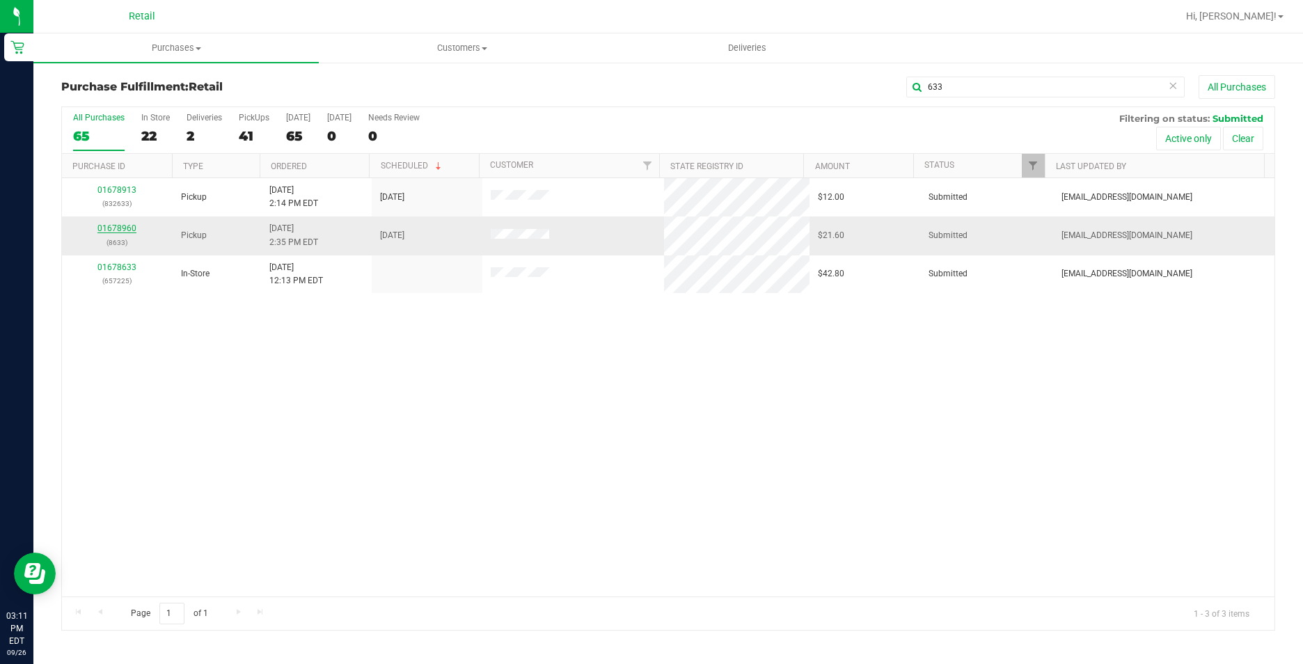
click at [108, 229] on link "01678960" at bounding box center [116, 228] width 39 height 10
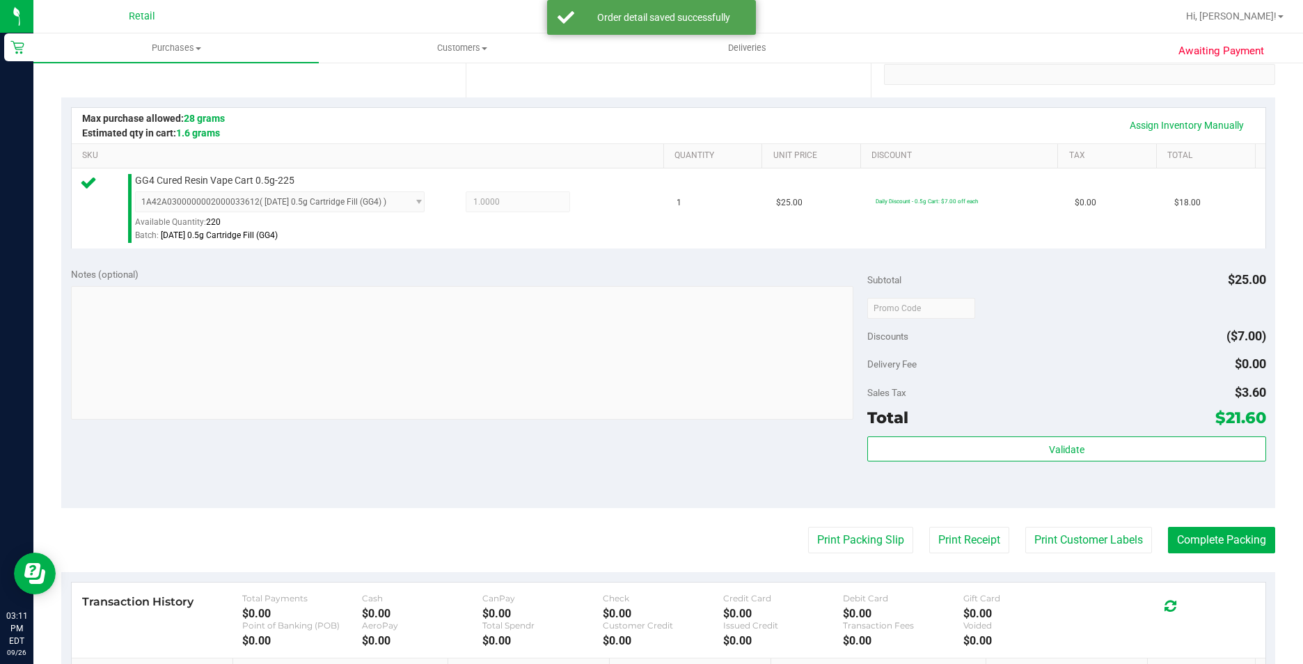
scroll to position [278, 0]
click at [1201, 542] on button "Complete Packing" at bounding box center [1221, 539] width 107 height 26
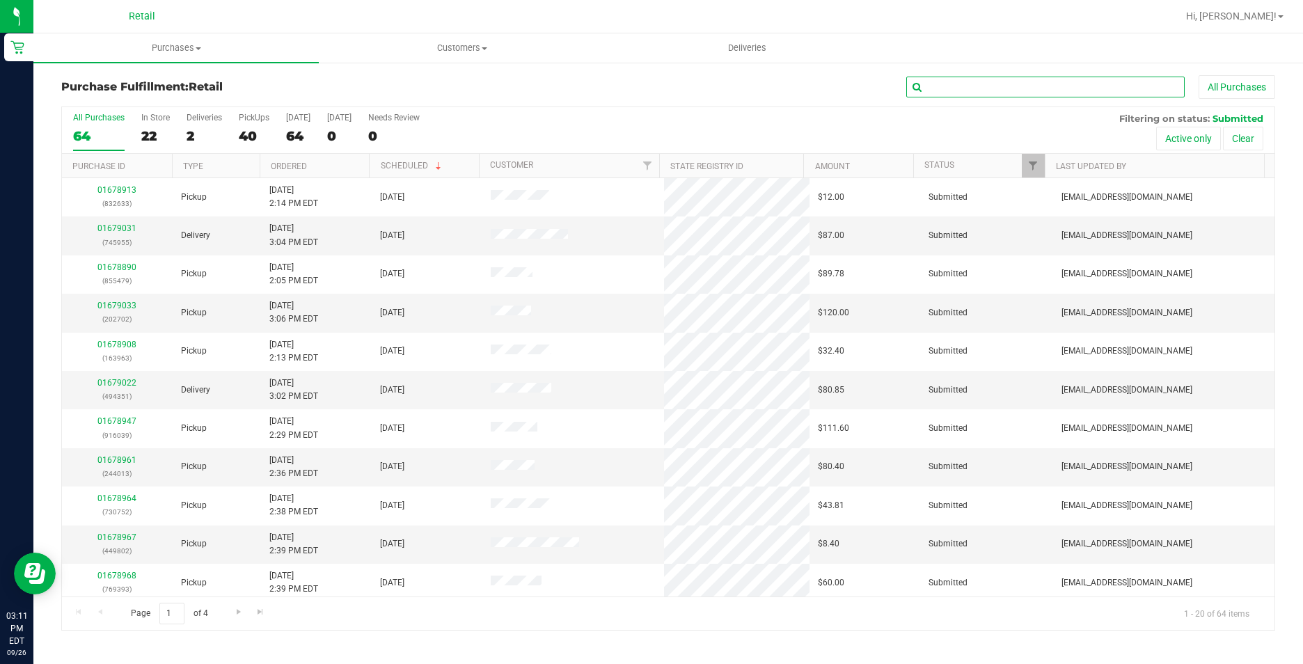
click at [1050, 80] on input "text" at bounding box center [1045, 87] width 278 height 21
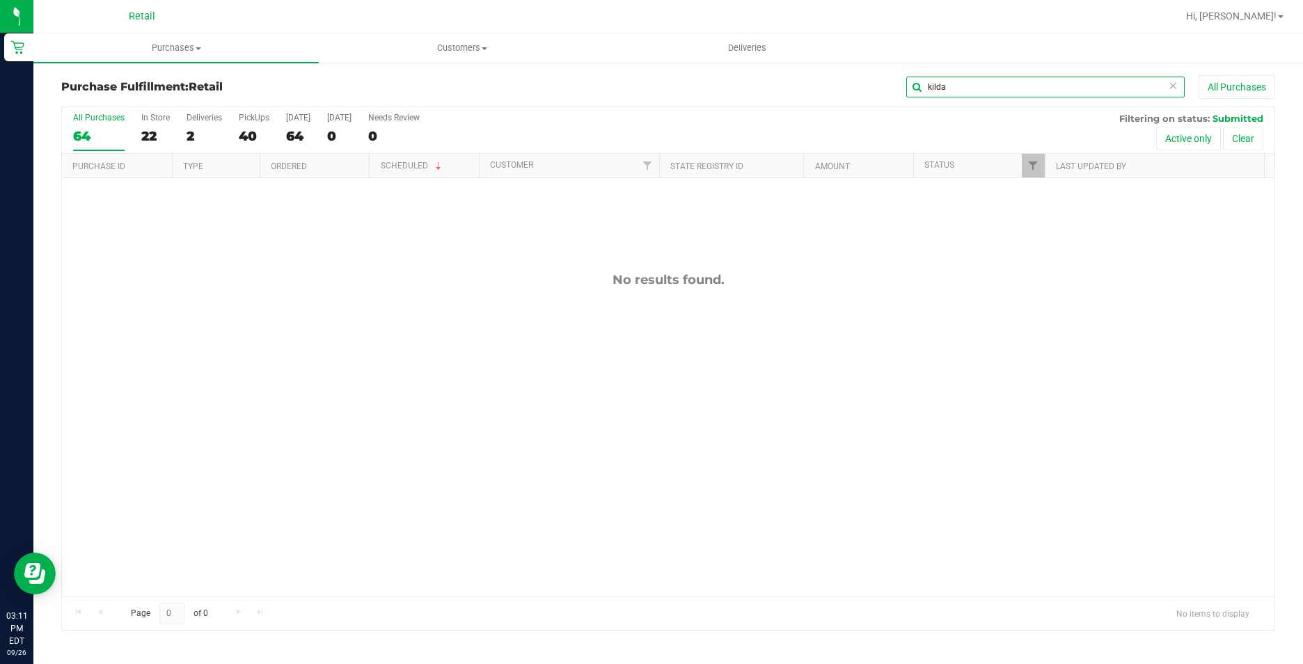
type input "kilda"
drag, startPoint x: 967, startPoint y: 90, endPoint x: 519, endPoint y: 100, distance: 448.3
click at [519, 100] on div "Purchase Fulfillment: Retail kilda All Purchases" at bounding box center [668, 90] width 1214 height 31
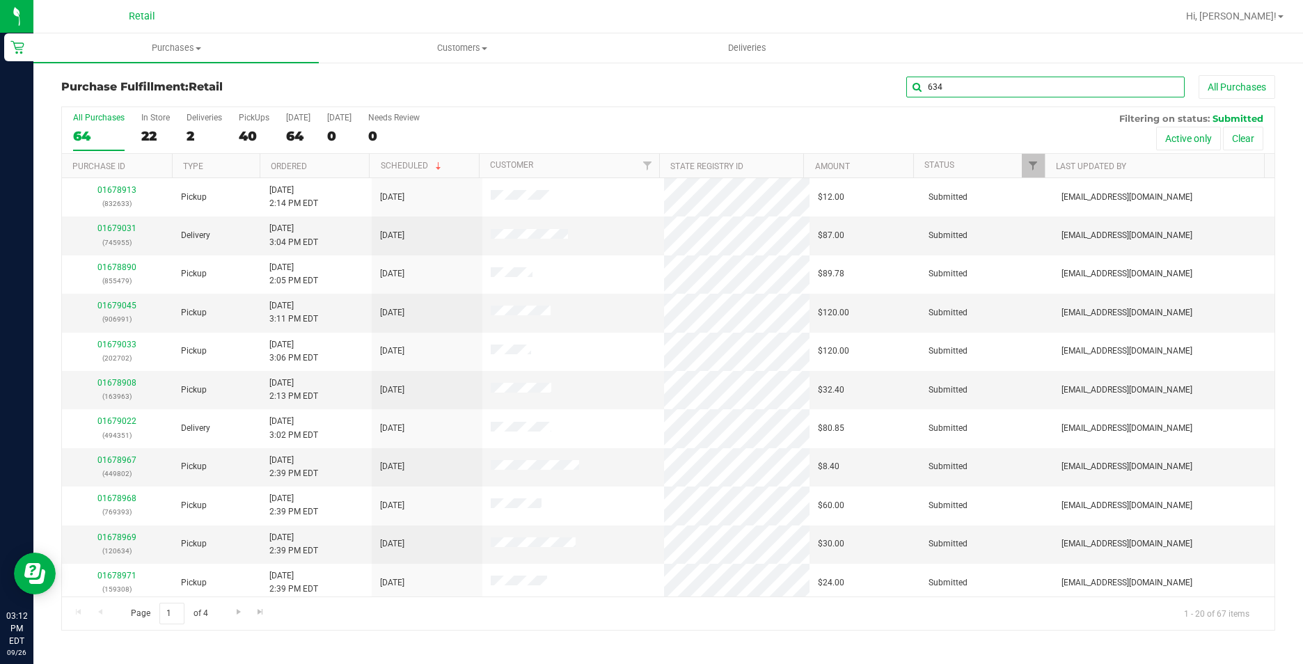
type input "634"
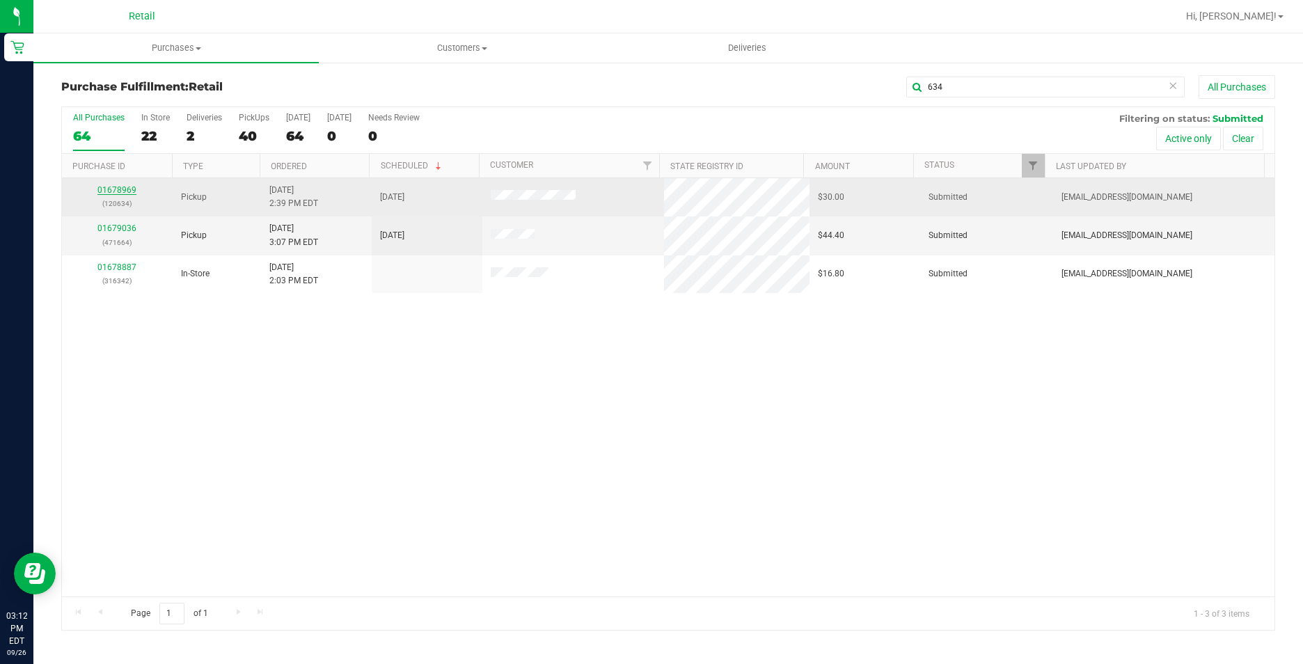
click at [134, 186] on link "01678969" at bounding box center [116, 190] width 39 height 10
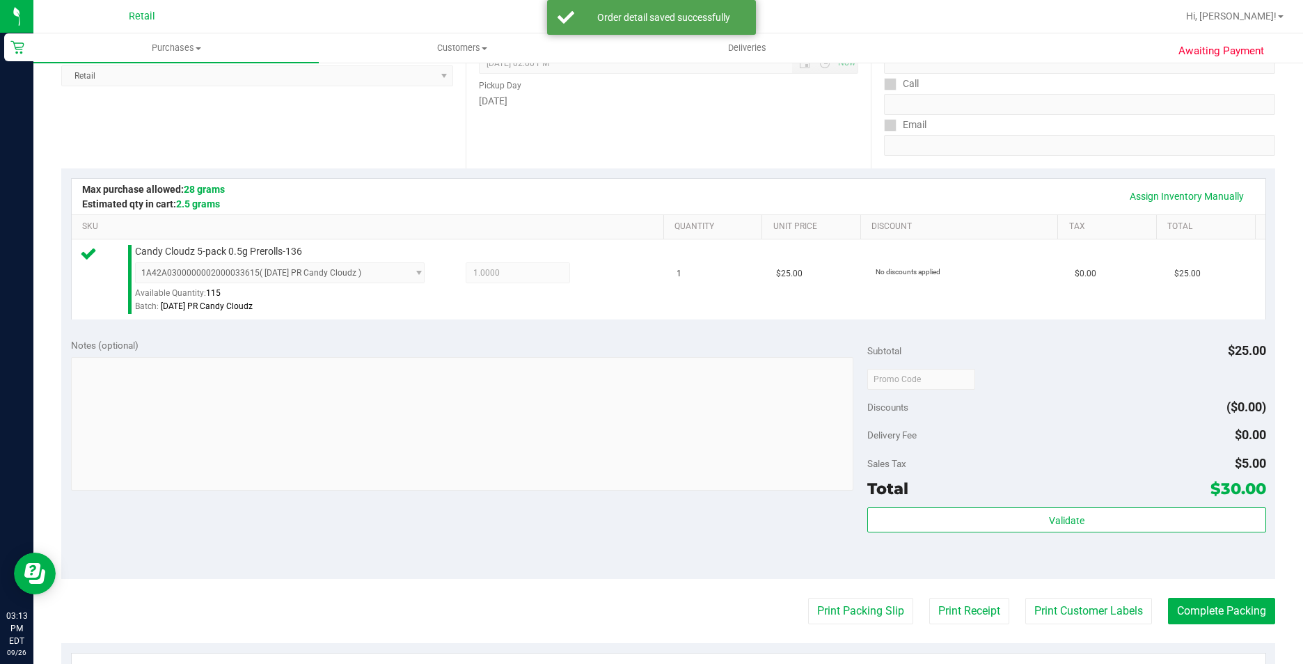
scroll to position [348, 0]
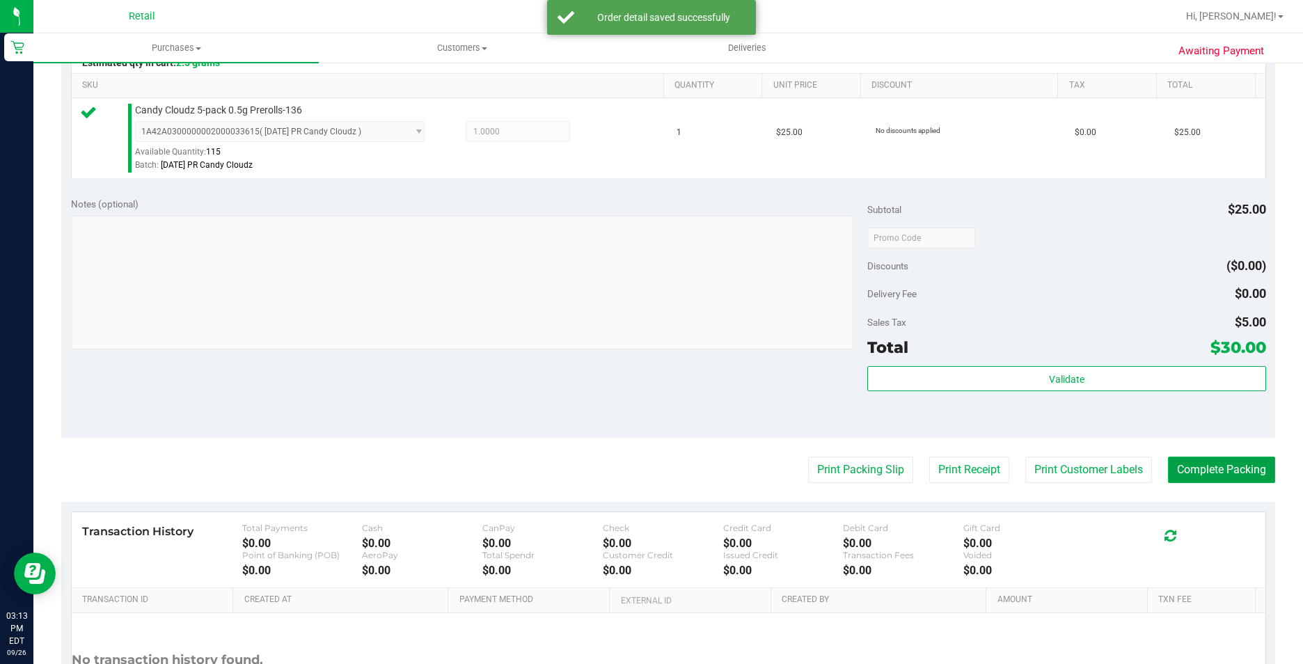
click at [1206, 468] on button "Complete Packing" at bounding box center [1221, 470] width 107 height 26
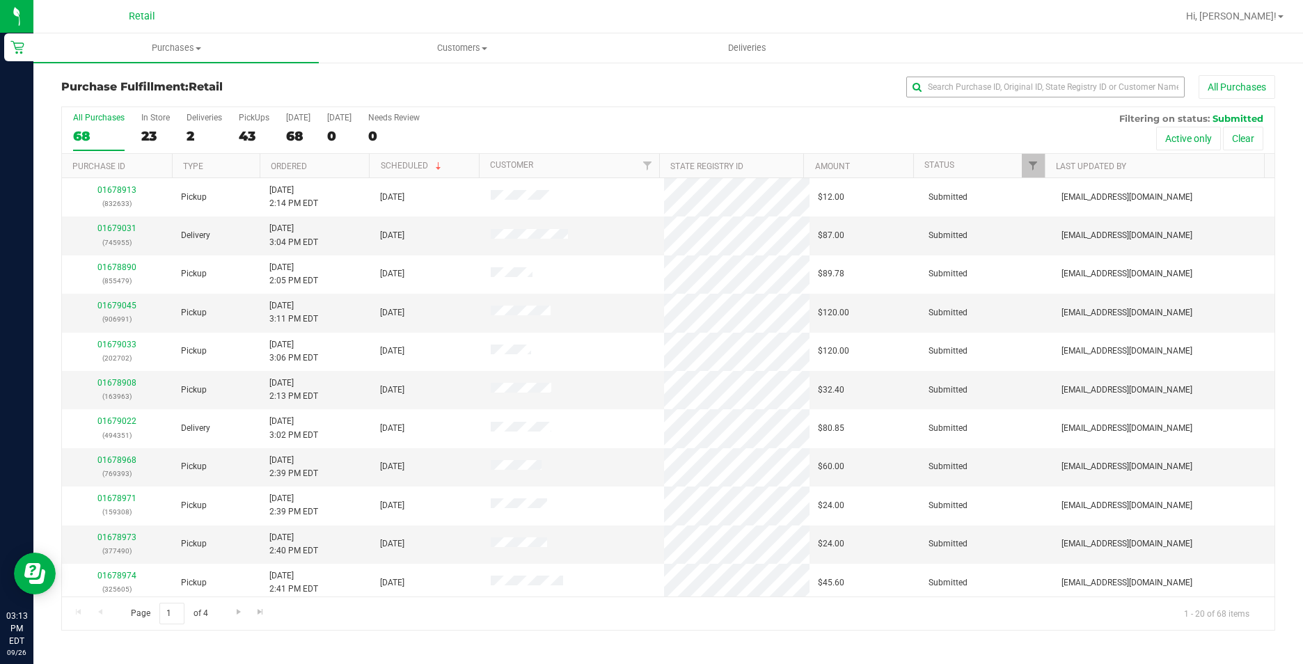
drag, startPoint x: 962, startPoint y: 76, endPoint x: 960, endPoint y: 87, distance: 11.3
click at [960, 85] on div "All Purchases" at bounding box center [870, 87] width 809 height 24
click at [959, 90] on input "text" at bounding box center [1045, 87] width 278 height 21
type input "821"
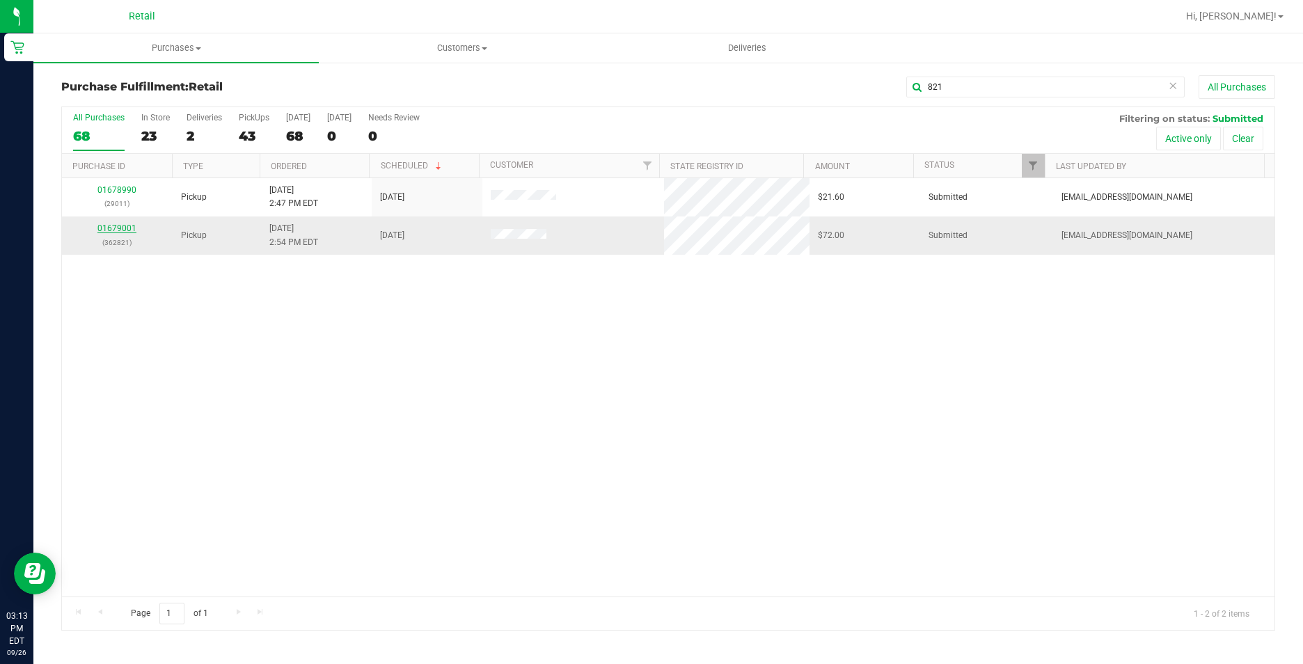
click at [125, 231] on link "01679001" at bounding box center [116, 228] width 39 height 10
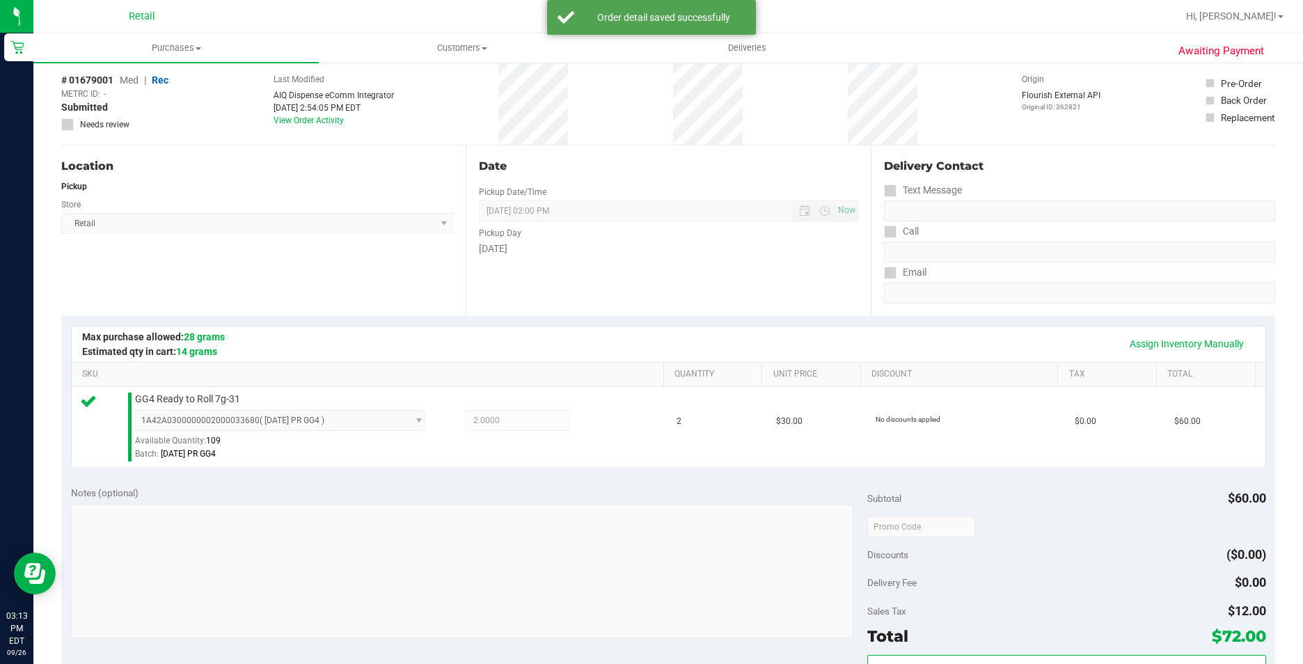
scroll to position [209, 0]
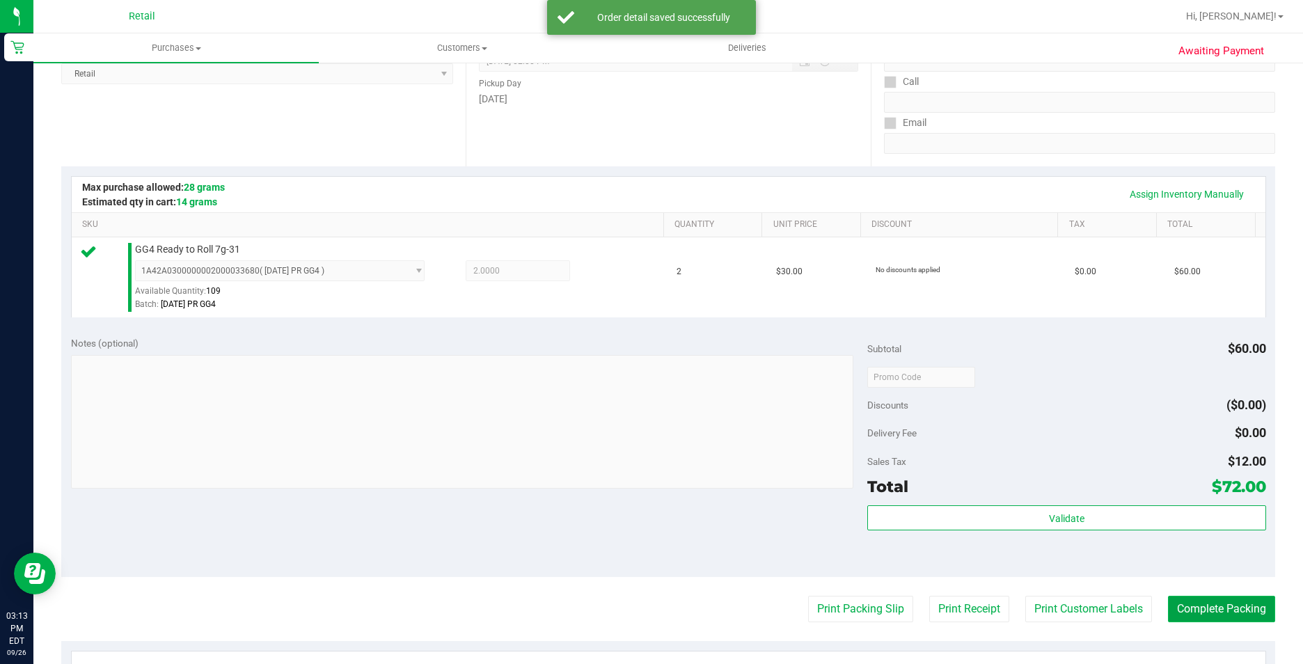
click at [1233, 605] on button "Complete Packing" at bounding box center [1221, 609] width 107 height 26
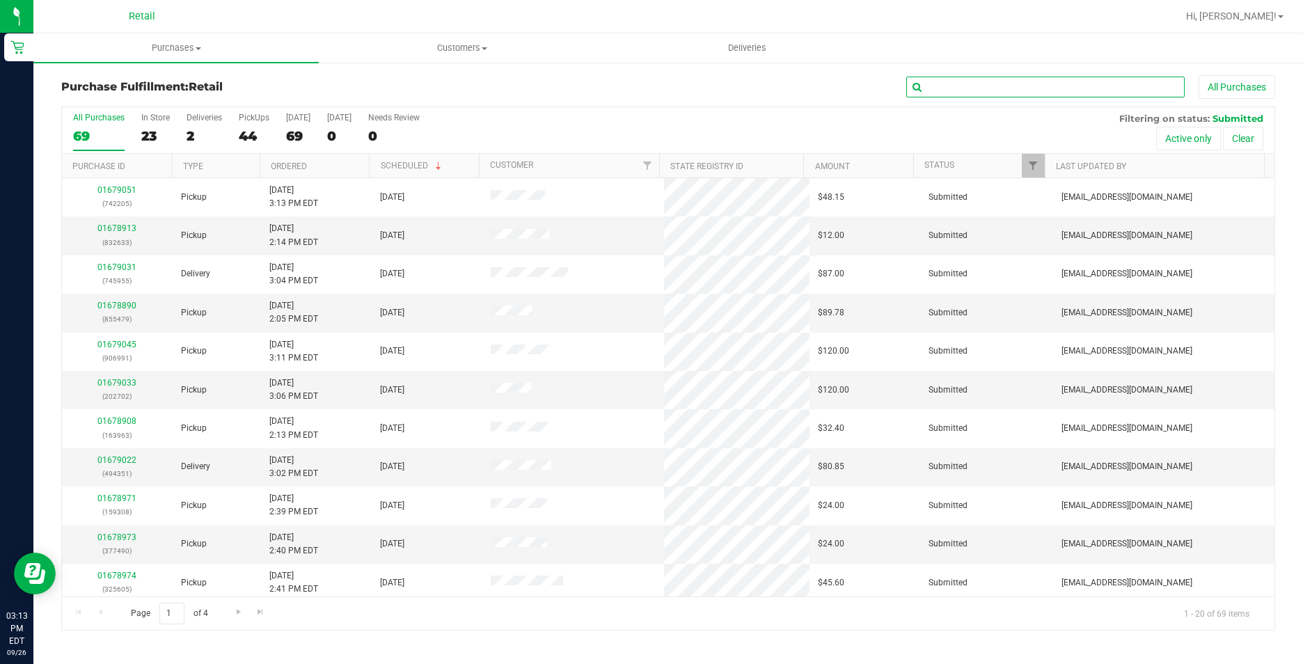
click at [1068, 80] on input "text" at bounding box center [1045, 87] width 278 height 21
type input "802"
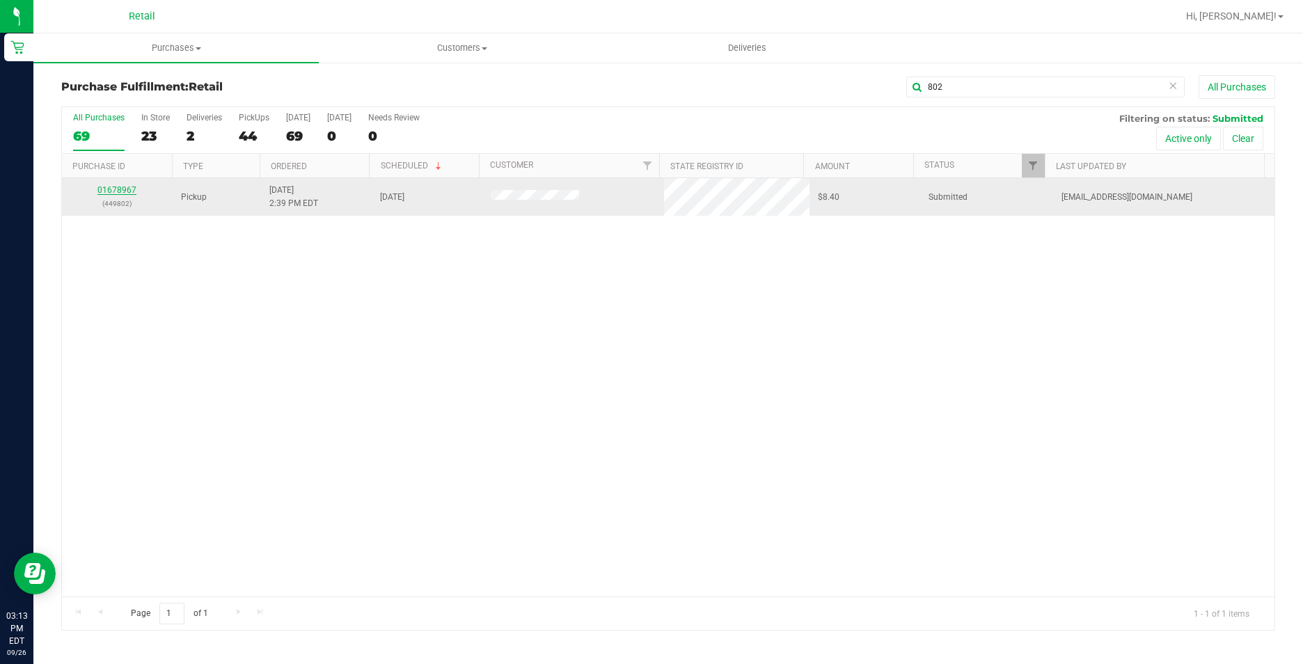
click at [118, 189] on link "01678967" at bounding box center [116, 190] width 39 height 10
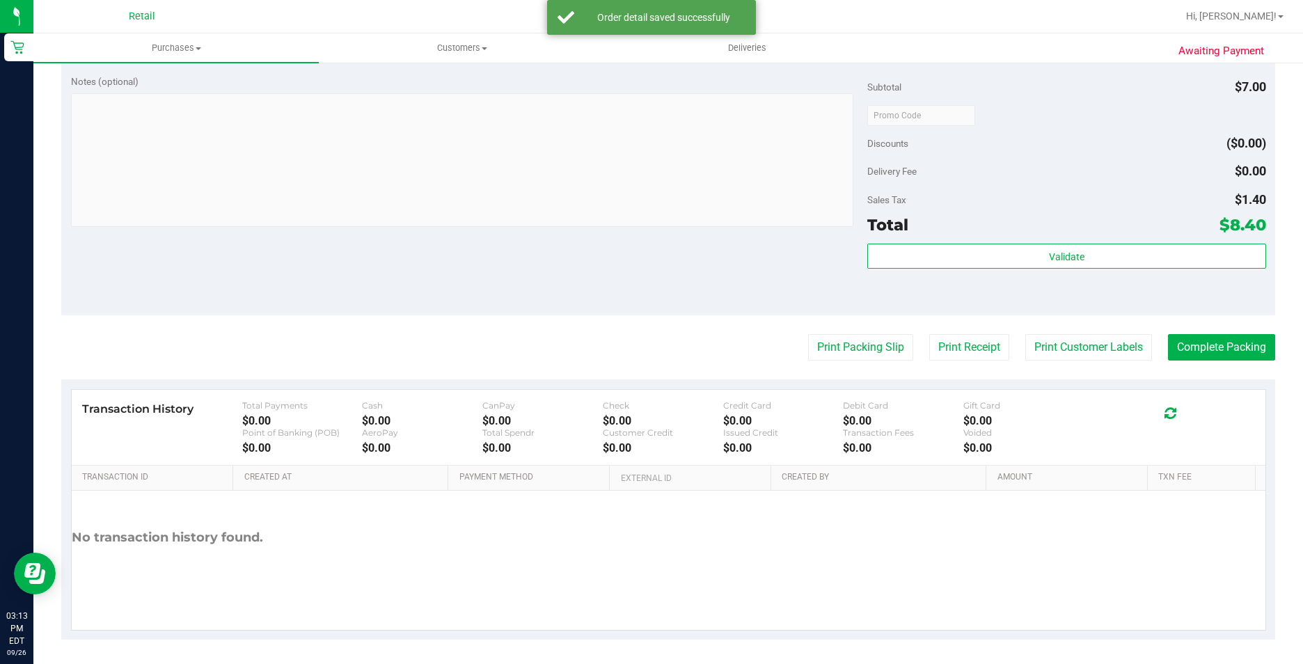
scroll to position [474, 0]
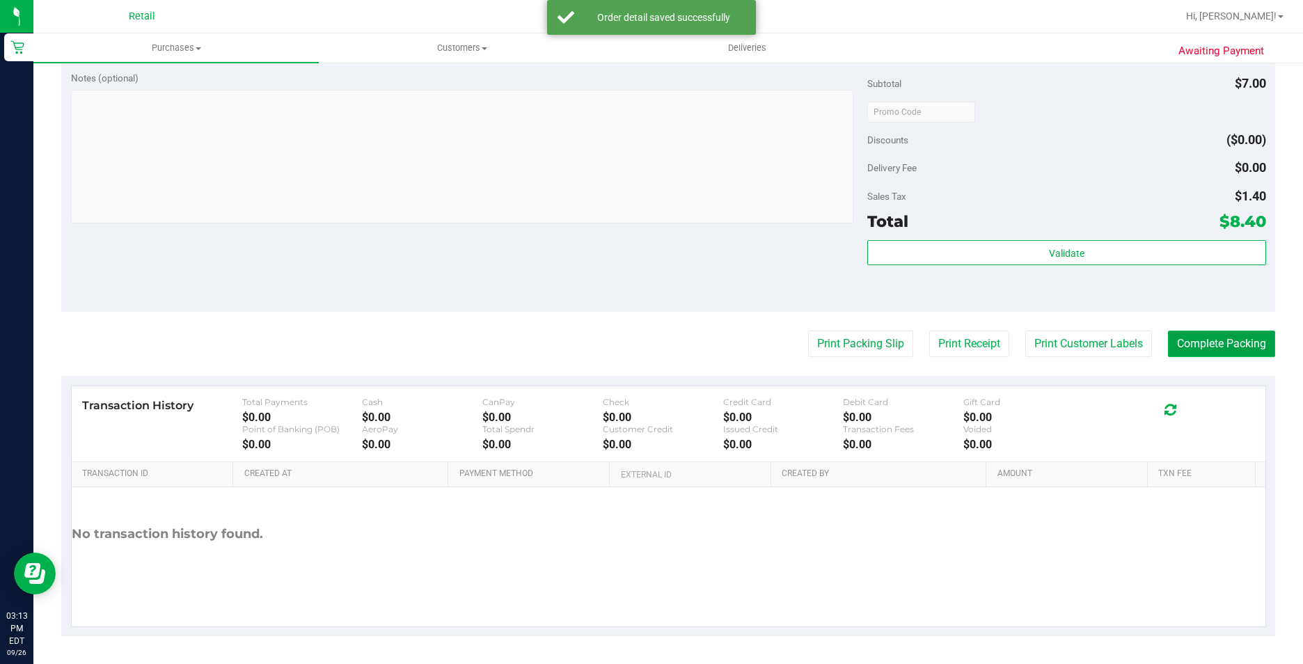
click at [1192, 351] on button "Complete Packing" at bounding box center [1221, 344] width 107 height 26
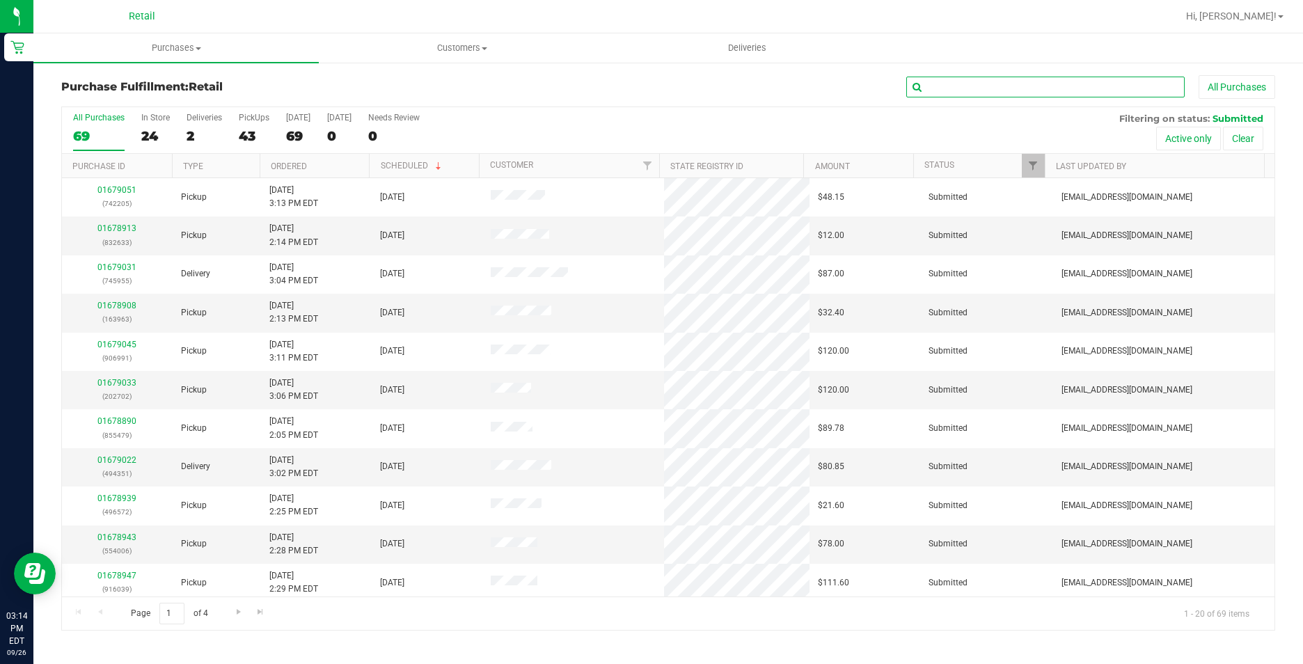
click at [1018, 84] on input "text" at bounding box center [1045, 87] width 278 height 21
type input "605"
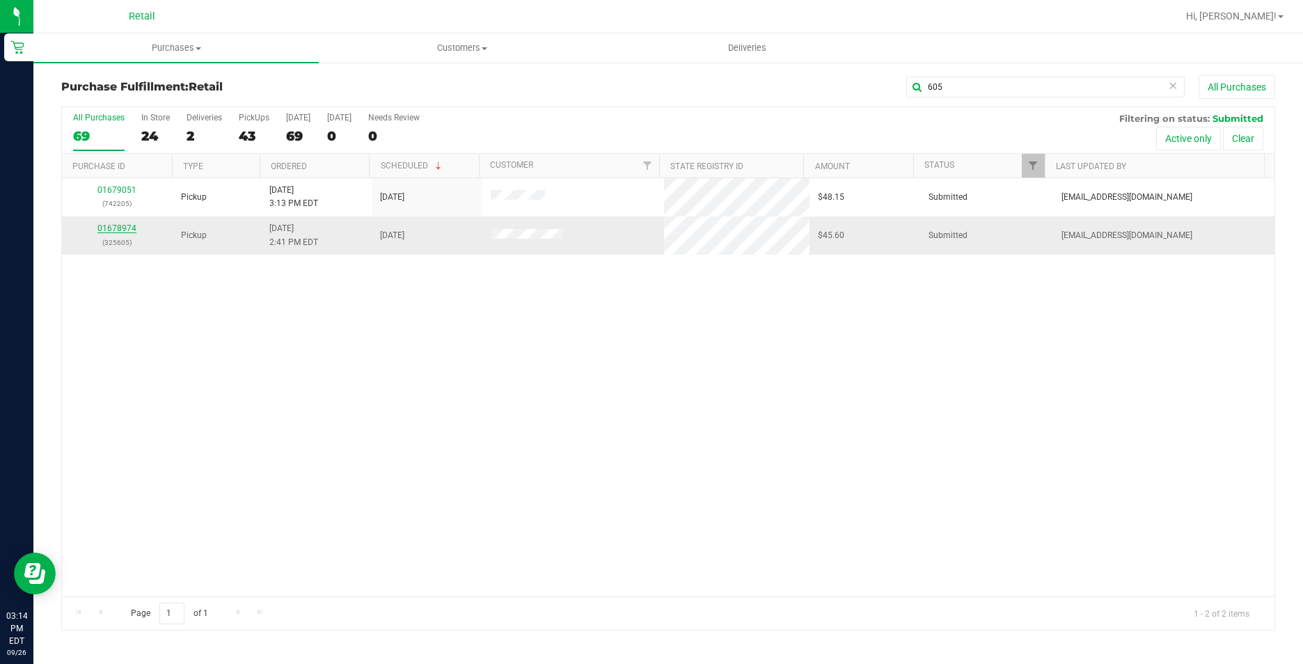
click at [111, 224] on link "01678974" at bounding box center [116, 228] width 39 height 10
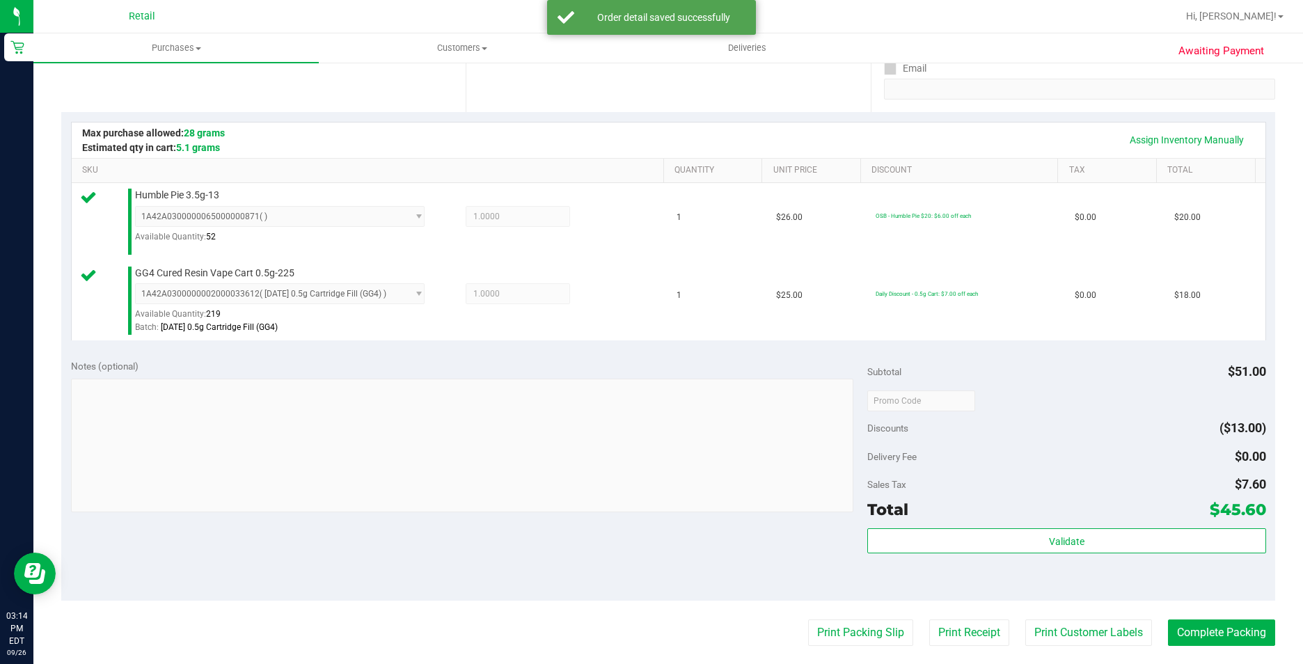
scroll to position [278, 0]
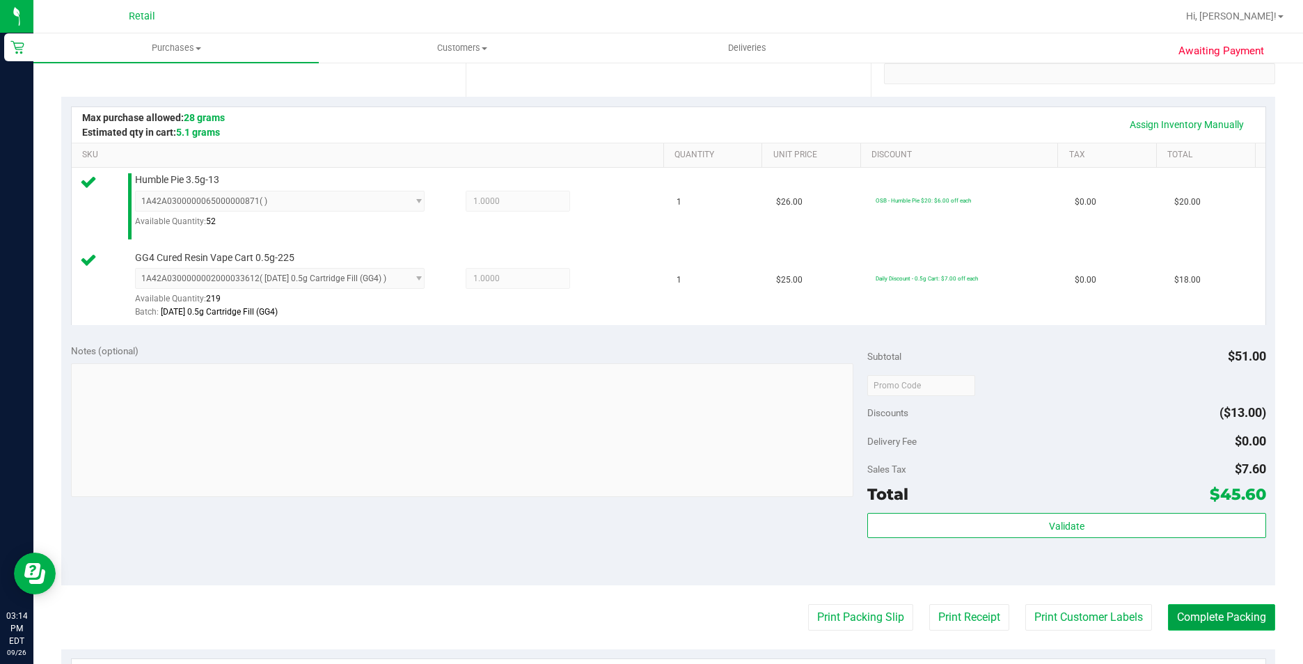
click at [1236, 617] on button "Complete Packing" at bounding box center [1221, 617] width 107 height 26
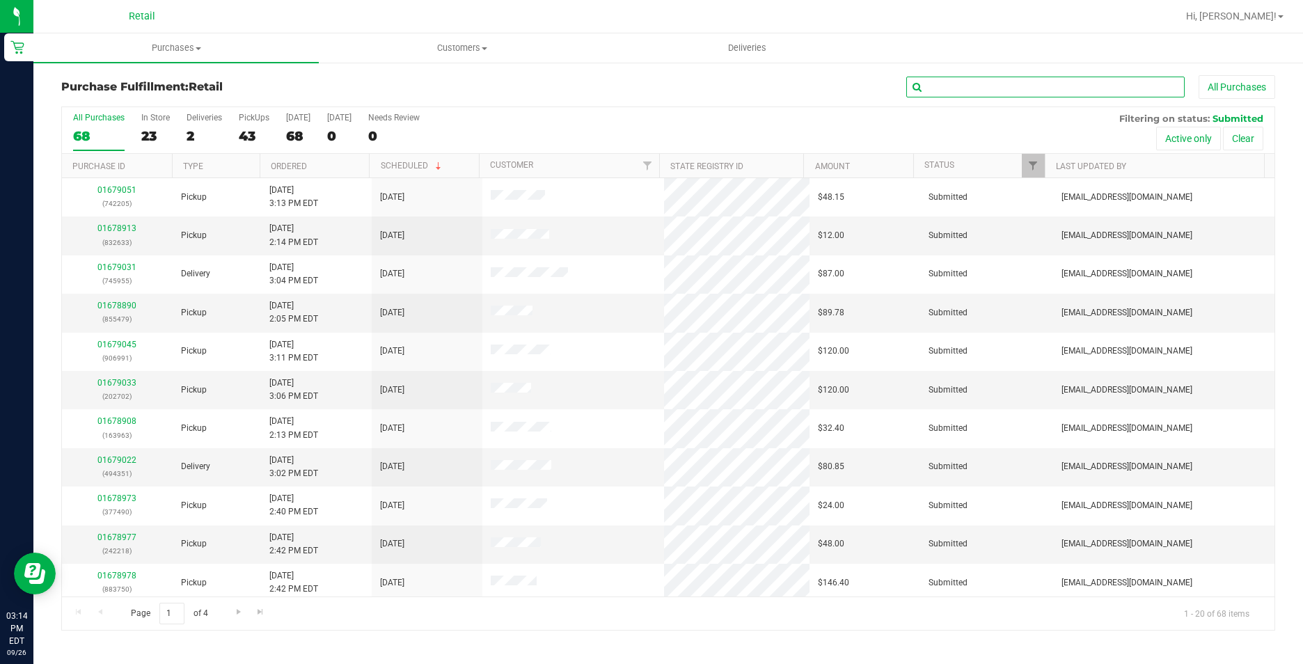
click at [996, 91] on input "text" at bounding box center [1045, 87] width 278 height 21
type input "367"
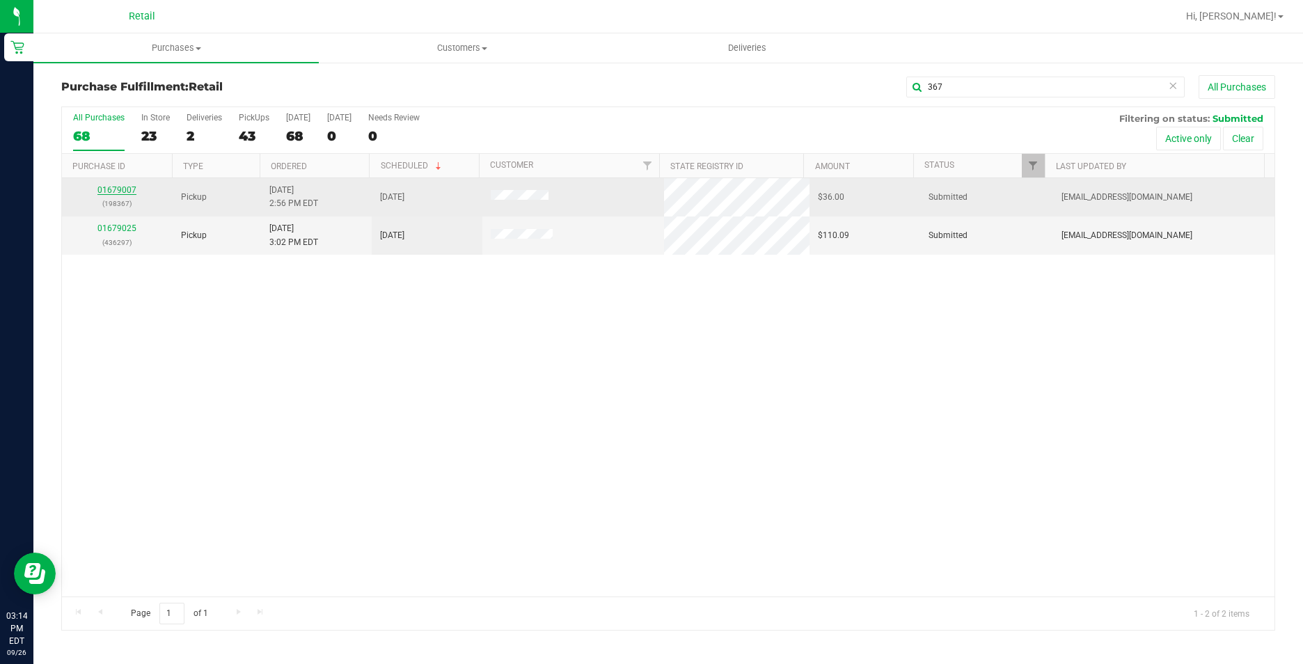
click at [129, 189] on link "01679007" at bounding box center [116, 190] width 39 height 10
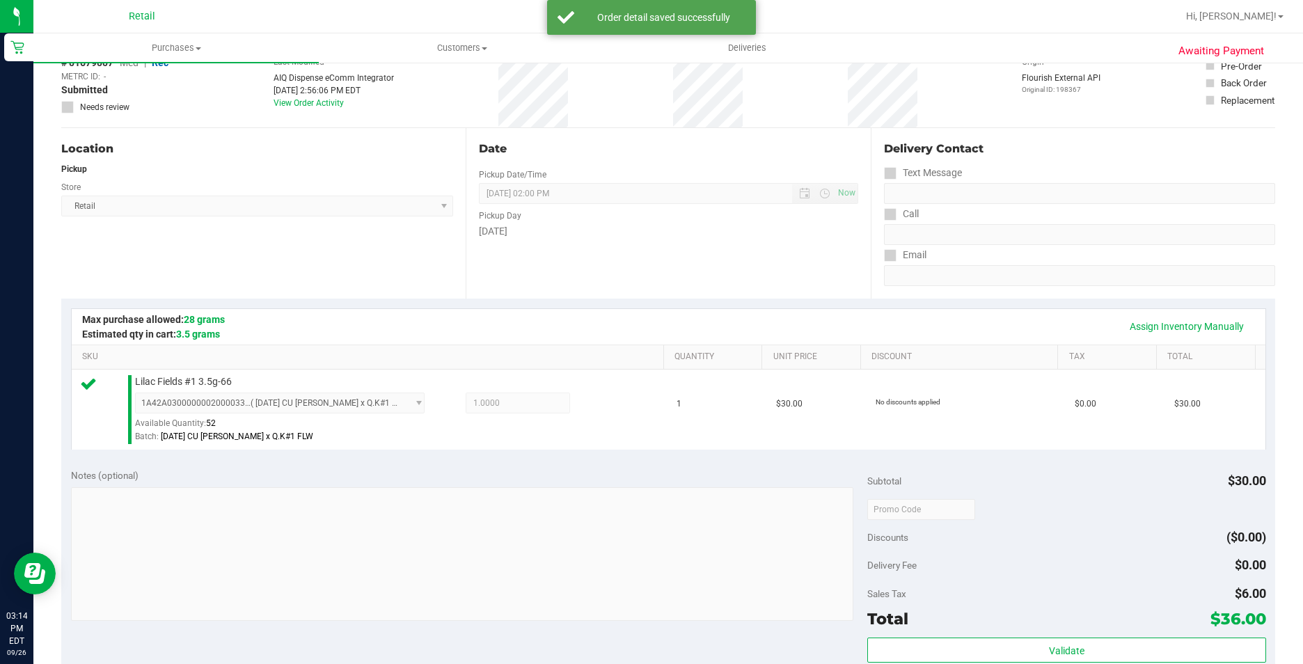
scroll to position [209, 0]
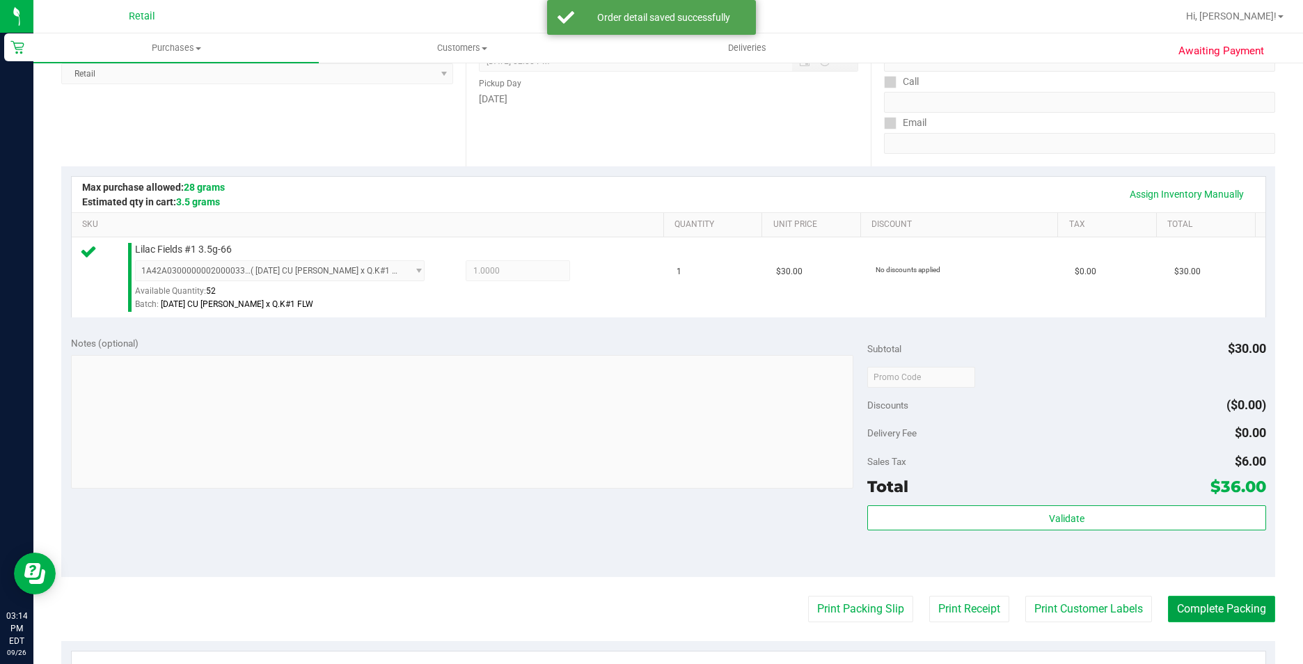
click at [1191, 611] on button "Complete Packing" at bounding box center [1221, 609] width 107 height 26
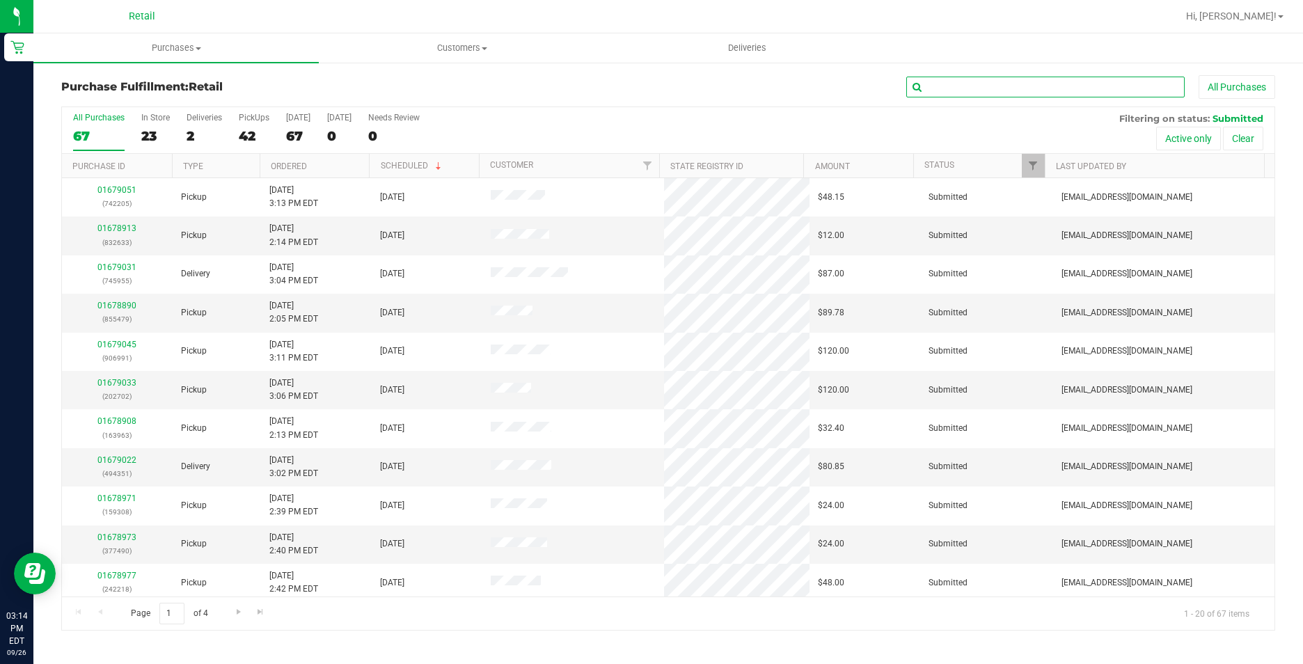
click at [1045, 82] on input "text" at bounding box center [1045, 87] width 278 height 21
type input "931"
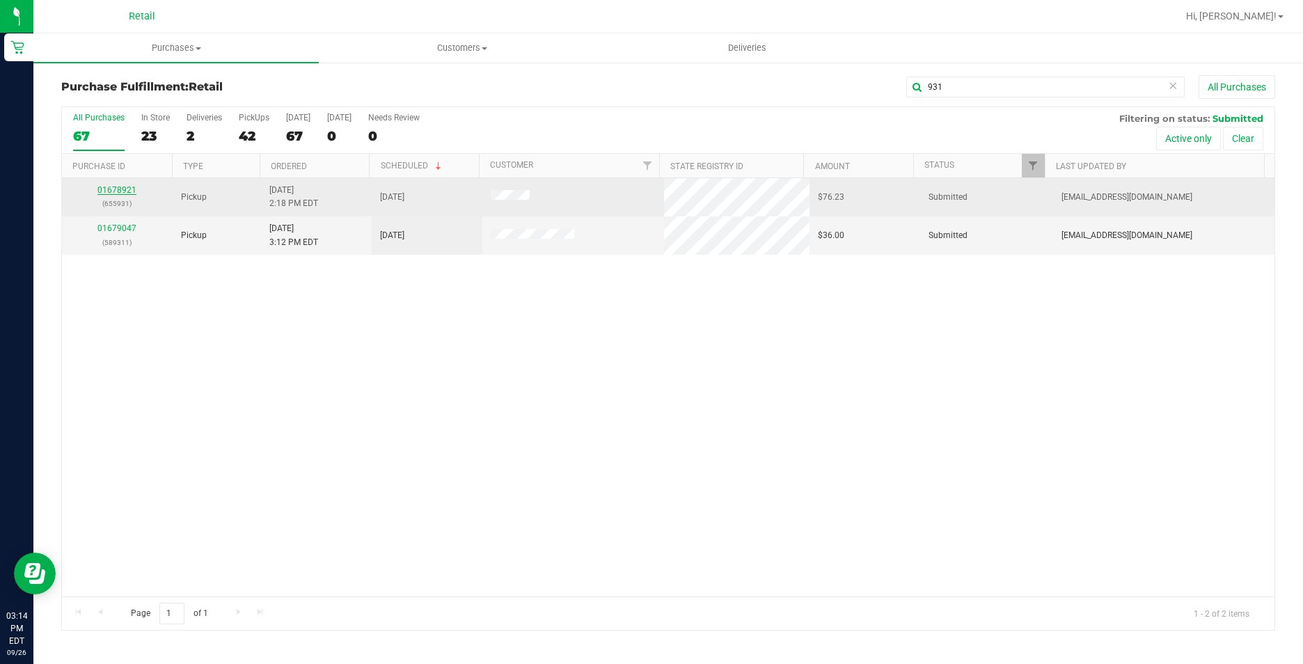
click at [118, 190] on link "01678921" at bounding box center [116, 190] width 39 height 10
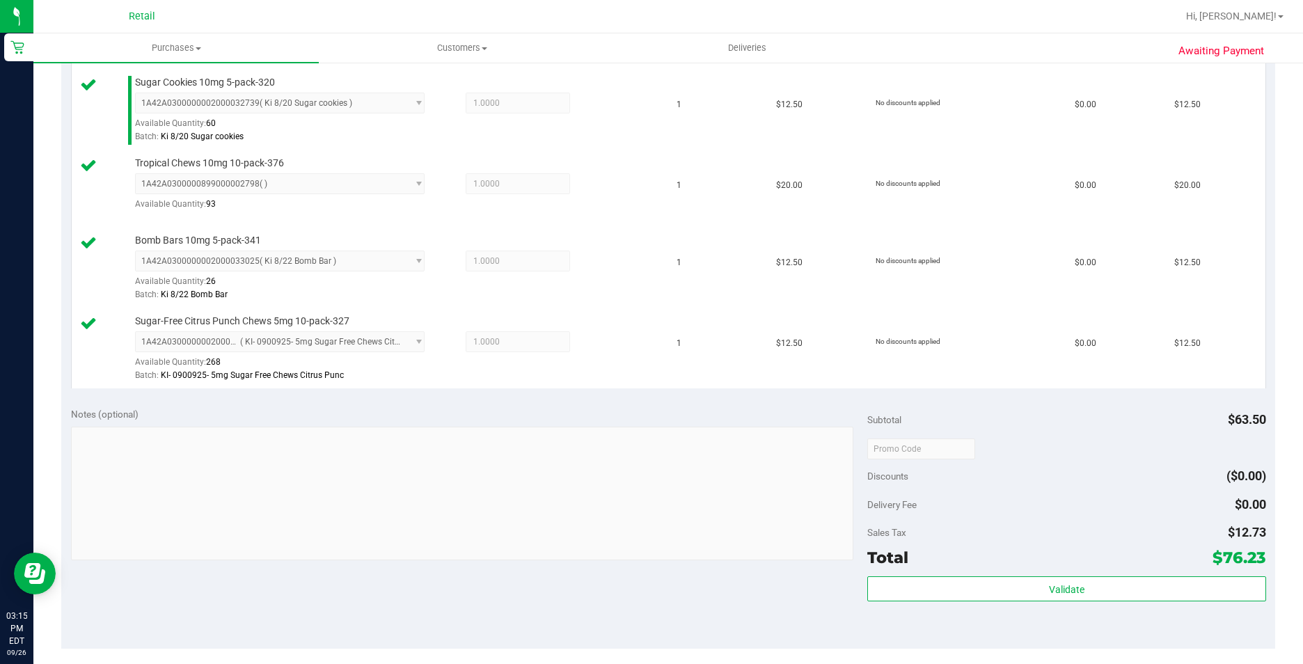
scroll to position [557, 0]
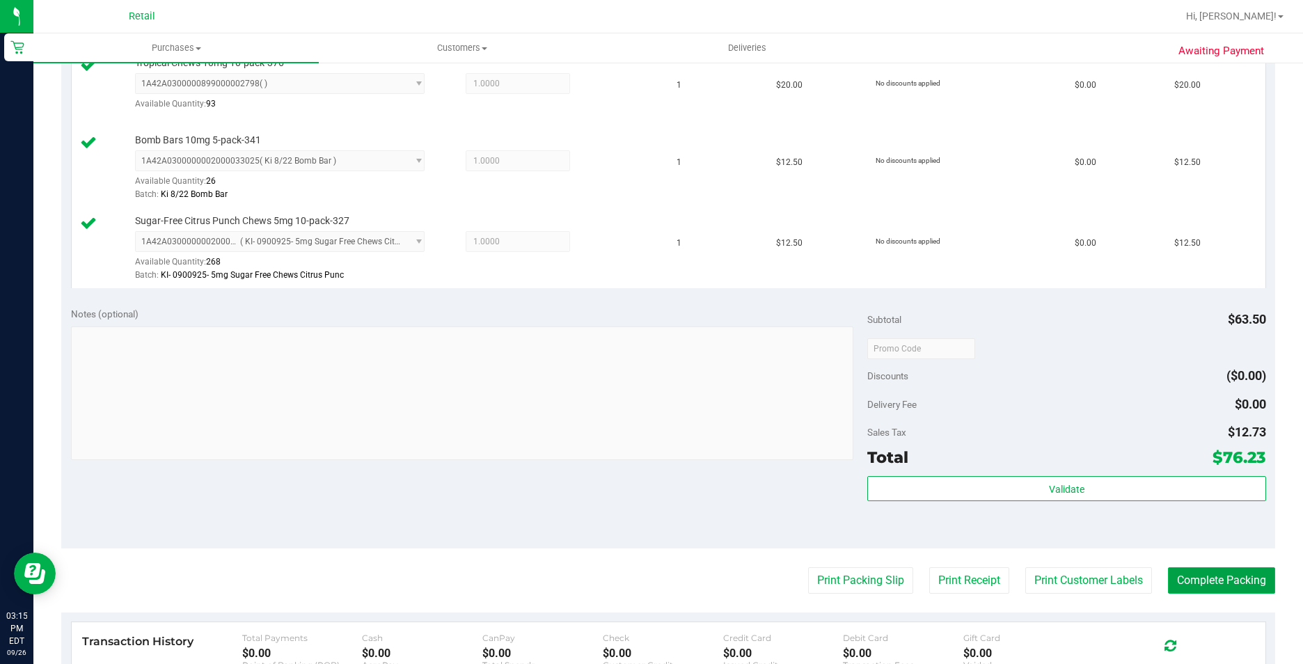
click at [1212, 576] on button "Complete Packing" at bounding box center [1221, 580] width 107 height 26
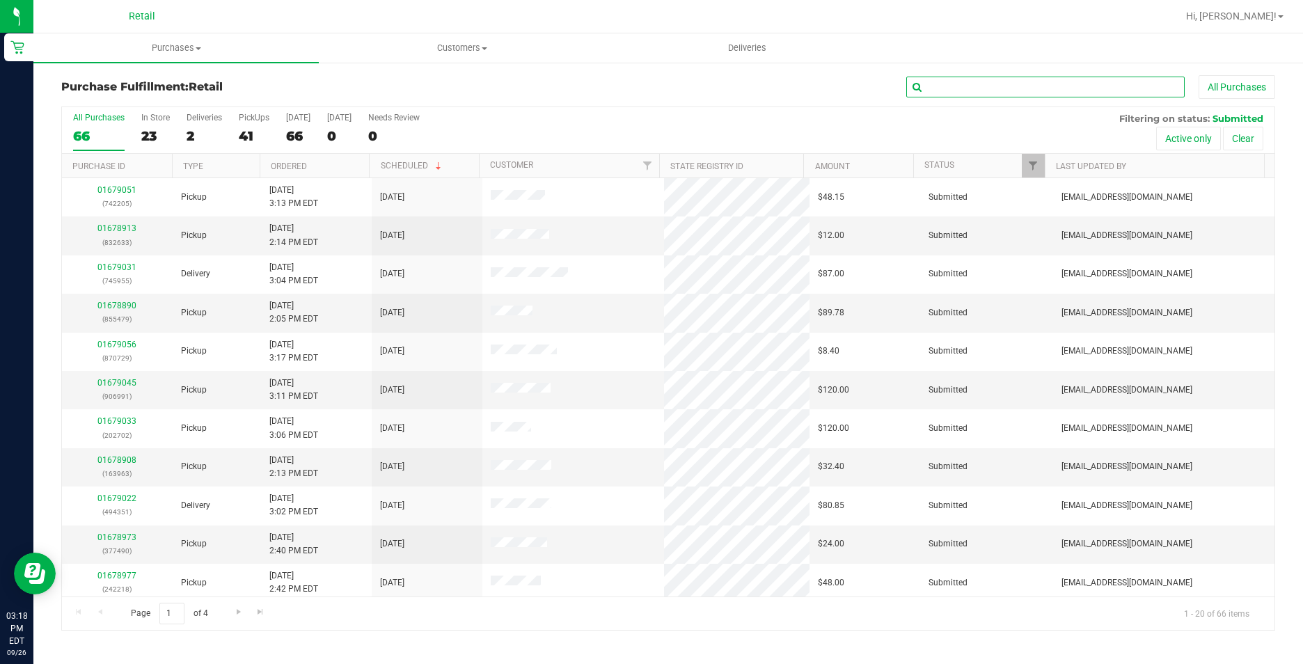
click at [1083, 81] on input "text" at bounding box center [1045, 87] width 278 height 21
type input "011"
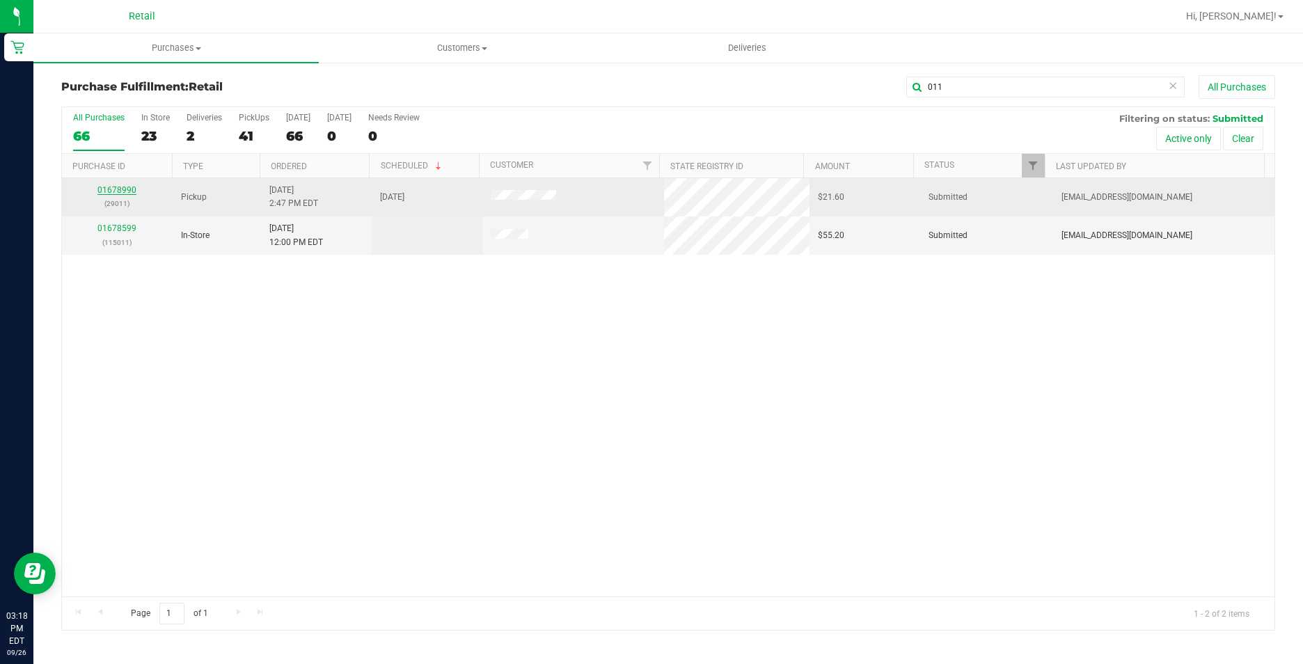
click at [119, 191] on link "01678990" at bounding box center [116, 190] width 39 height 10
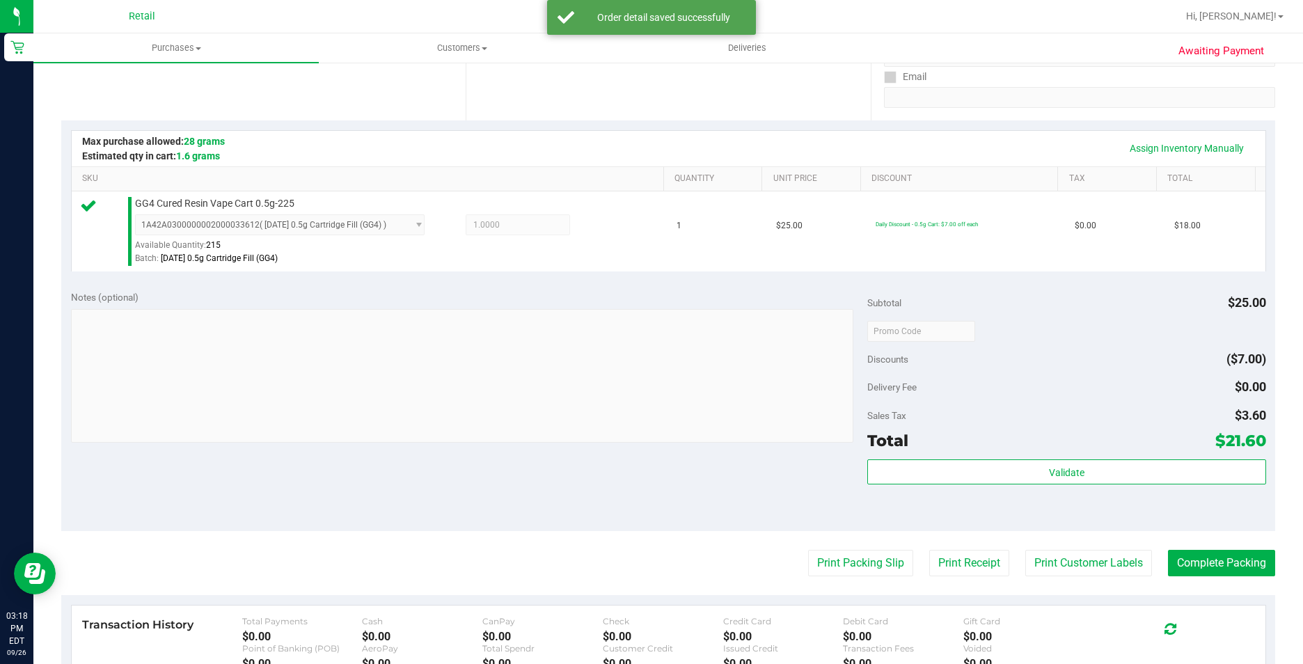
scroll to position [278, 0]
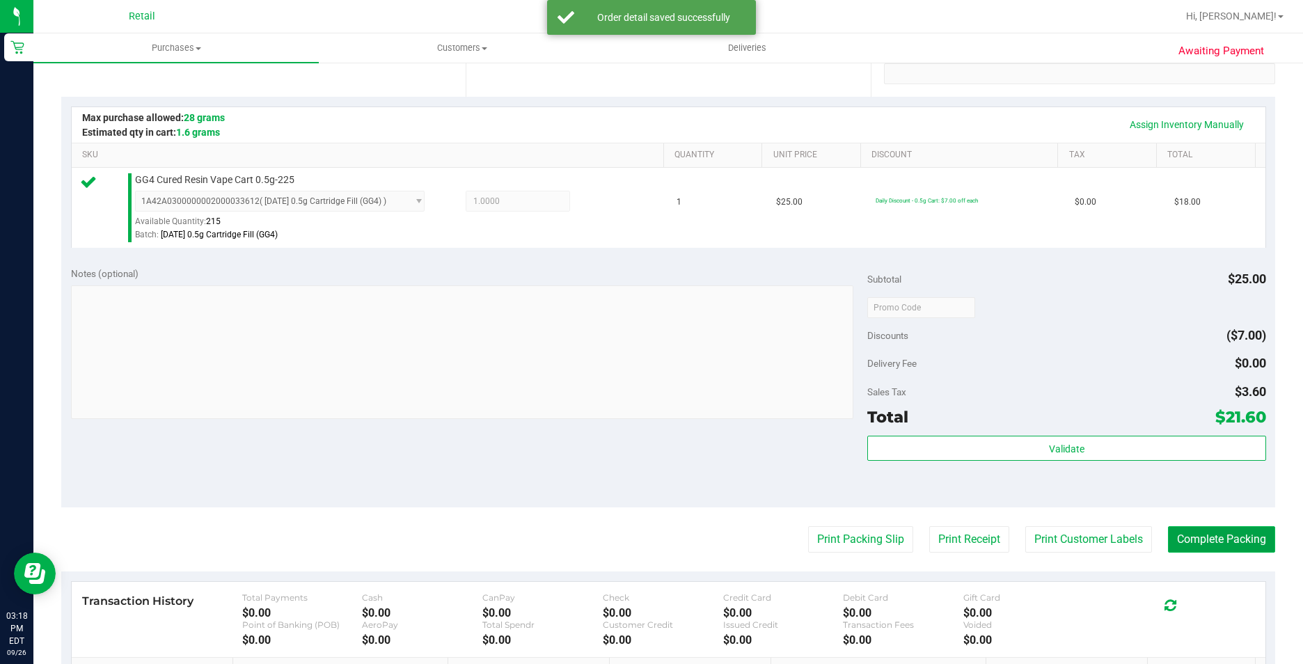
click at [1192, 544] on button "Complete Packing" at bounding box center [1221, 539] width 107 height 26
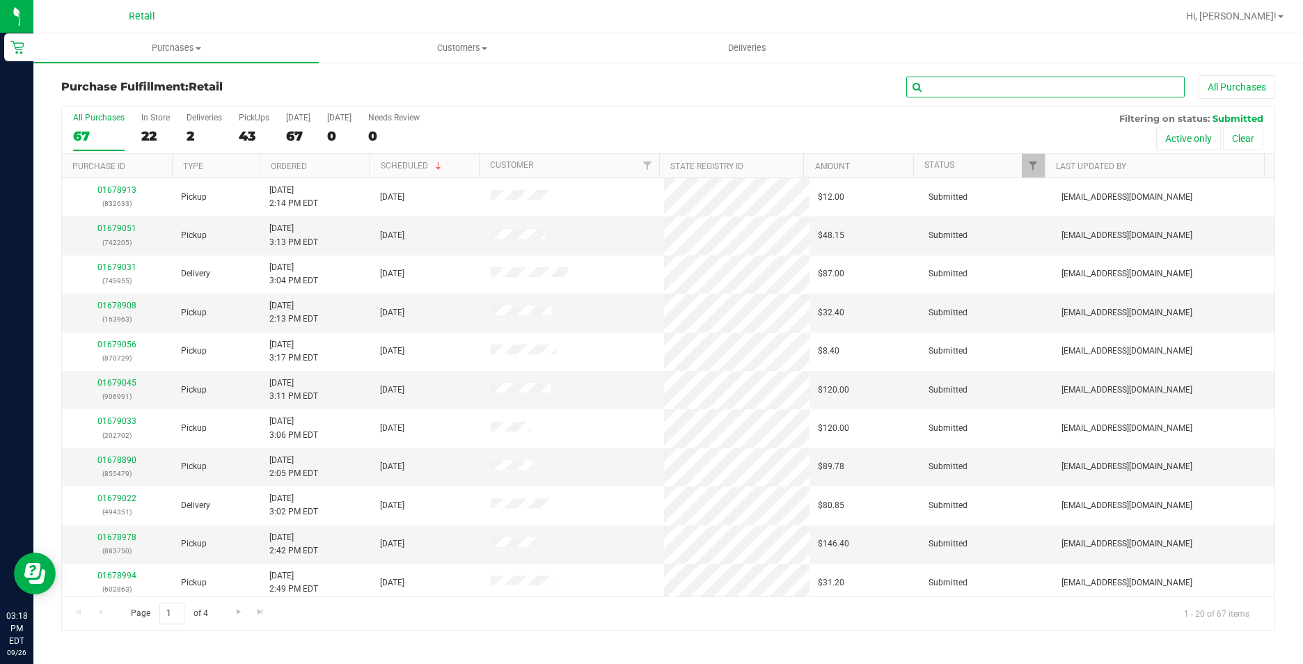
click at [1098, 86] on input "text" at bounding box center [1045, 87] width 278 height 21
type input "863"
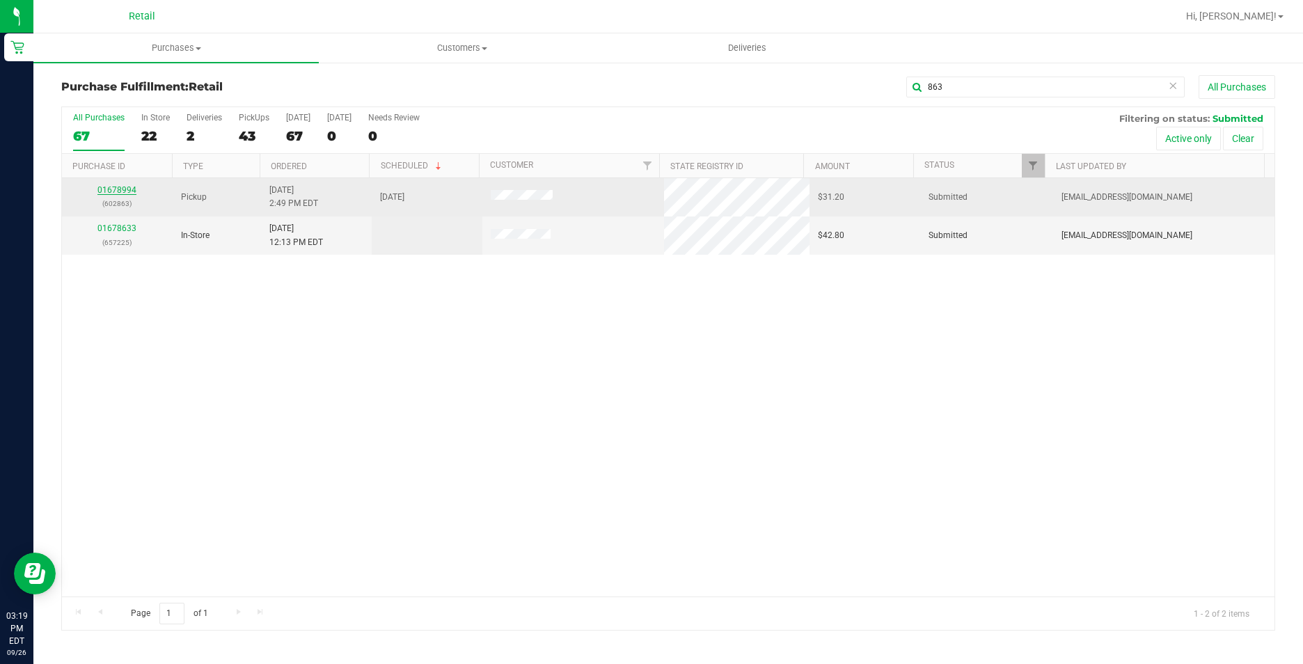
click at [120, 189] on link "01678994" at bounding box center [116, 190] width 39 height 10
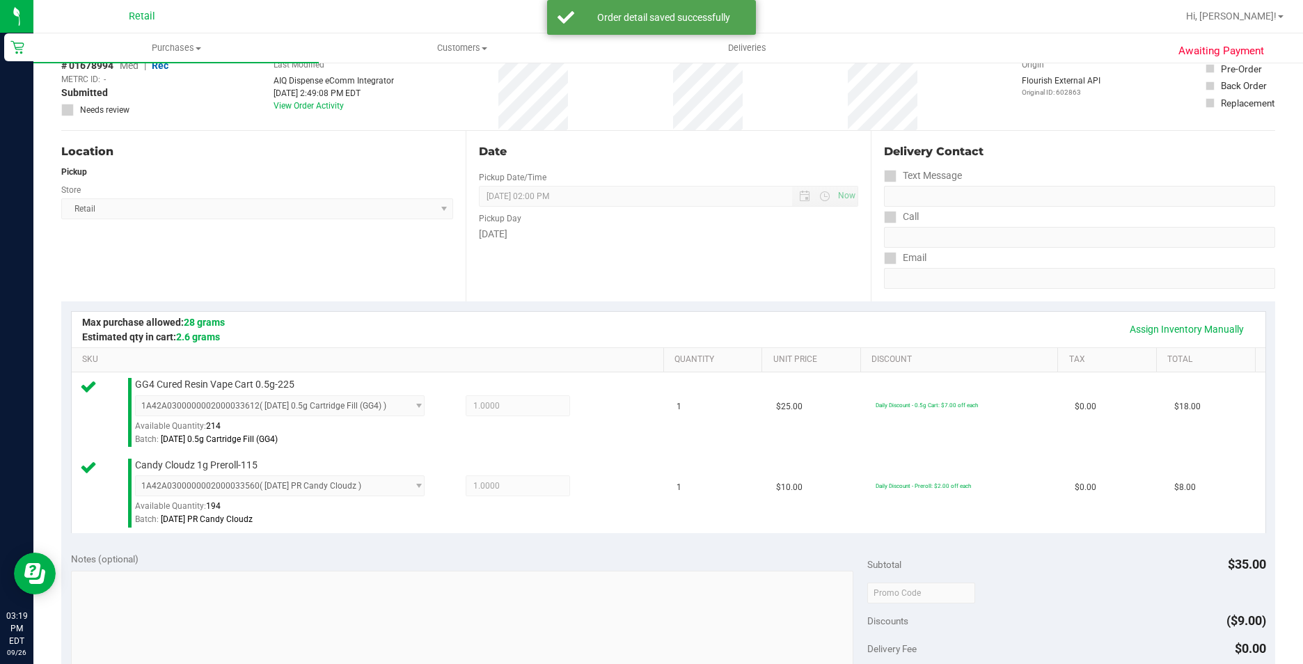
scroll to position [278, 0]
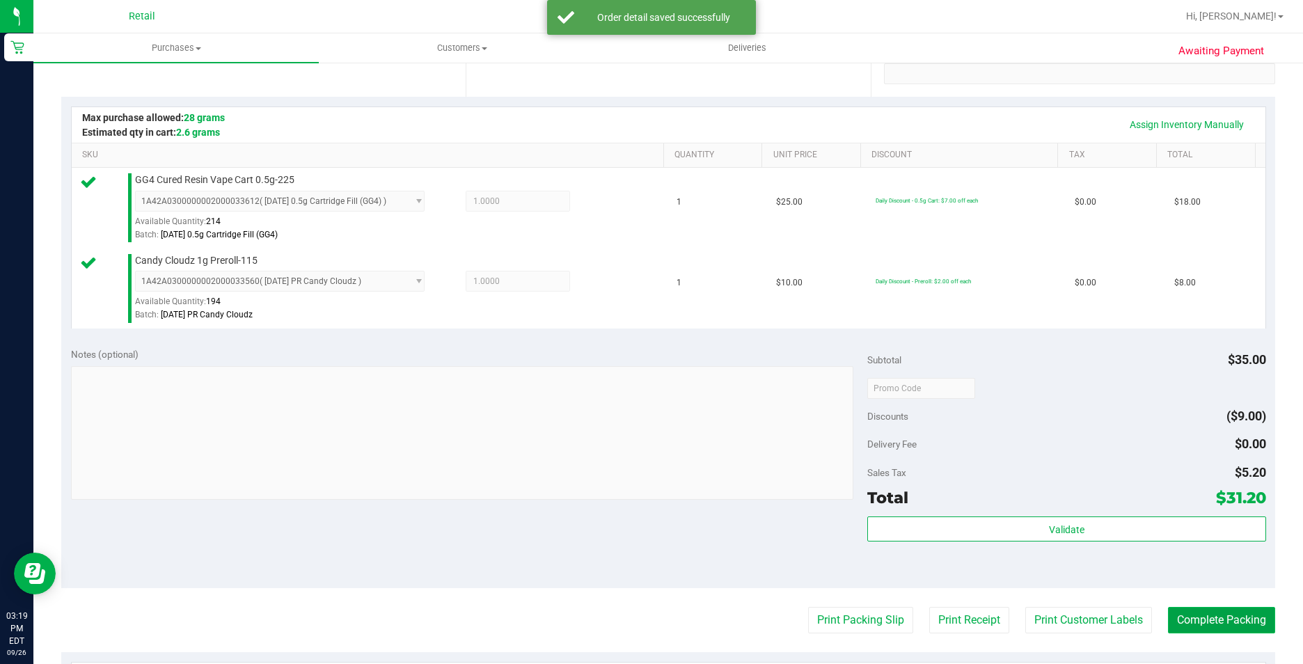
click at [1212, 621] on button "Complete Packing" at bounding box center [1221, 620] width 107 height 26
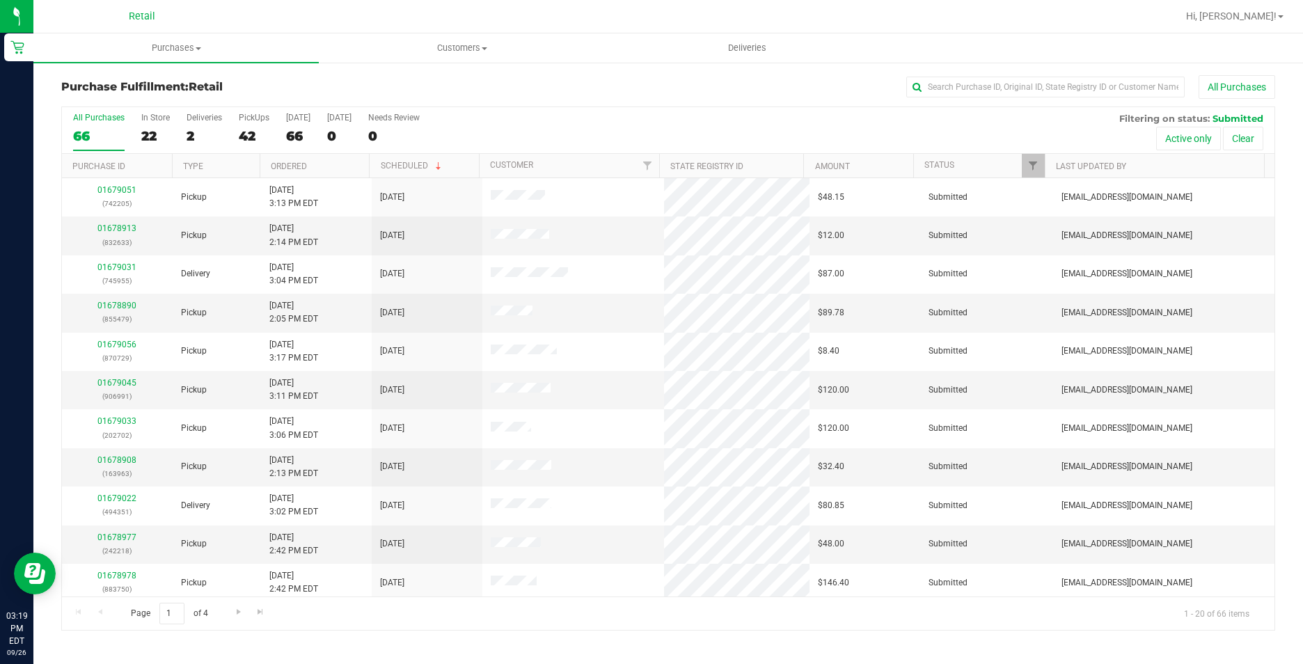
click at [1066, 70] on div "Purchase Fulfillment: Retail All Purchases All Purchases 66 In Store 22 Deliver…" at bounding box center [667, 352] width 1269 height 583
click at [1053, 90] on input "text" at bounding box center [1045, 87] width 278 height 21
type input "490"
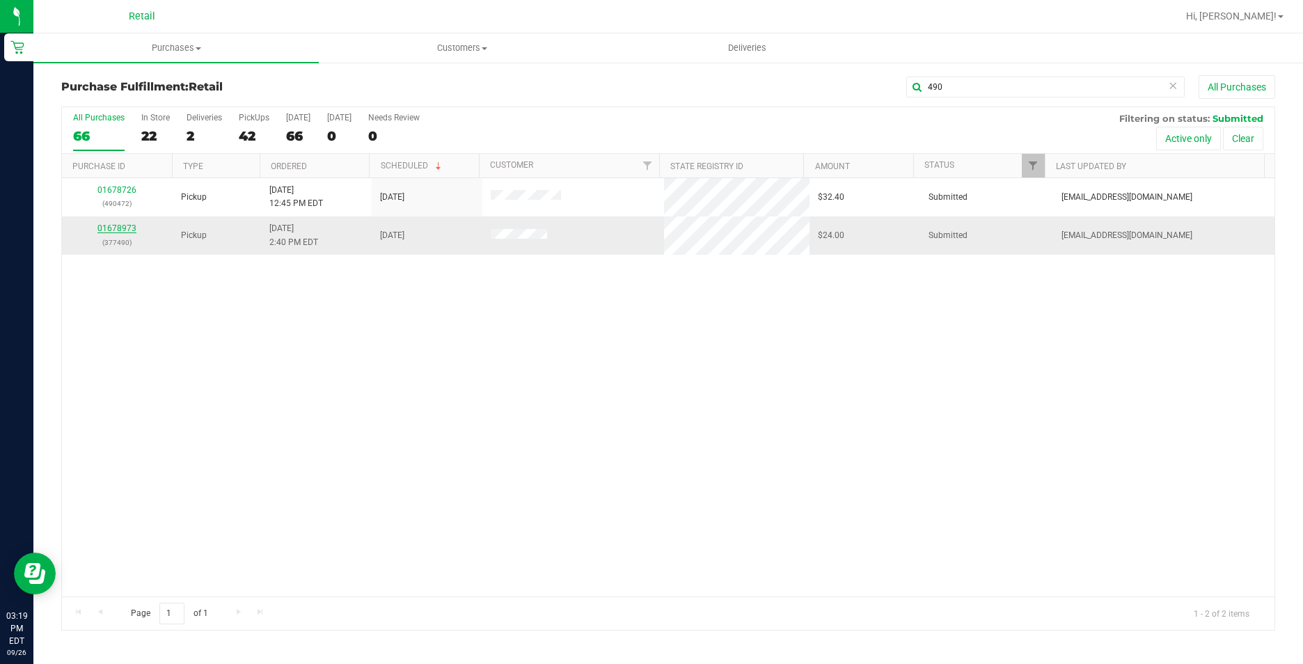
click at [135, 225] on link "01678973" at bounding box center [116, 228] width 39 height 10
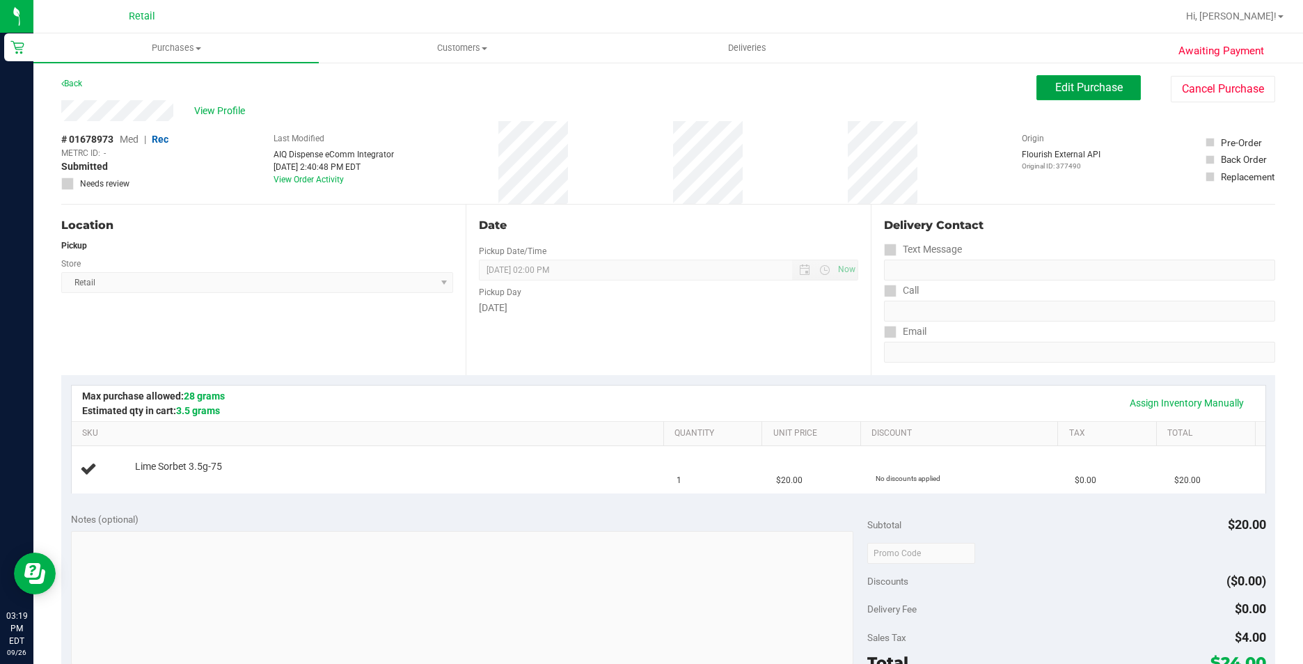
drag, startPoint x: 1083, startPoint y: 88, endPoint x: 321, endPoint y: 119, distance: 762.7
click at [1082, 89] on span "Edit Purchase" at bounding box center [1089, 87] width 68 height 13
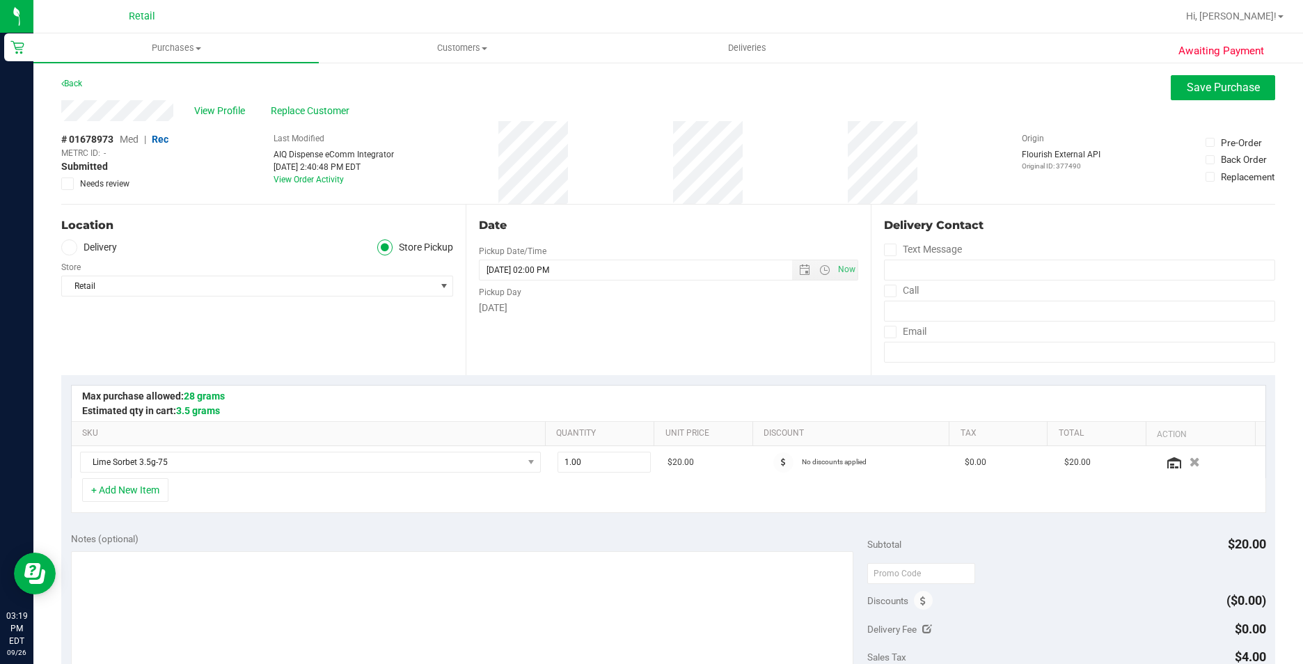
click at [287, 110] on span "Replace Customer" at bounding box center [313, 111] width 84 height 15
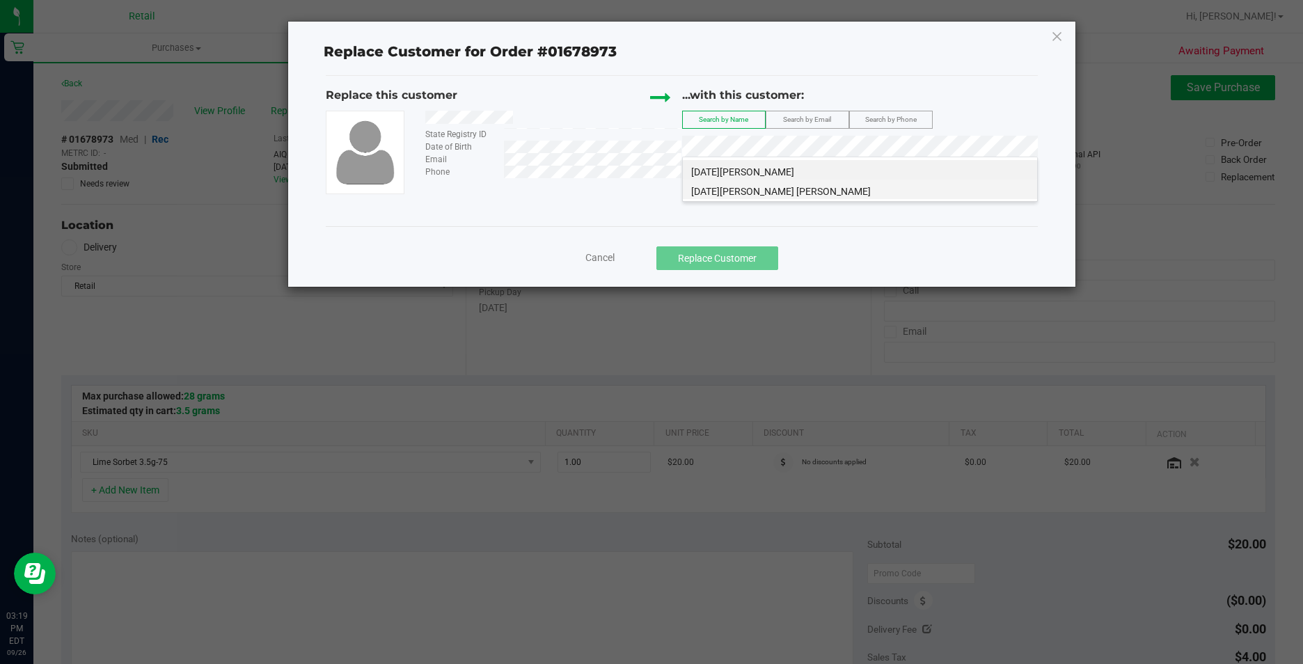
click at [773, 192] on li "Noel Cruz Diaz" at bounding box center [860, 189] width 354 height 19
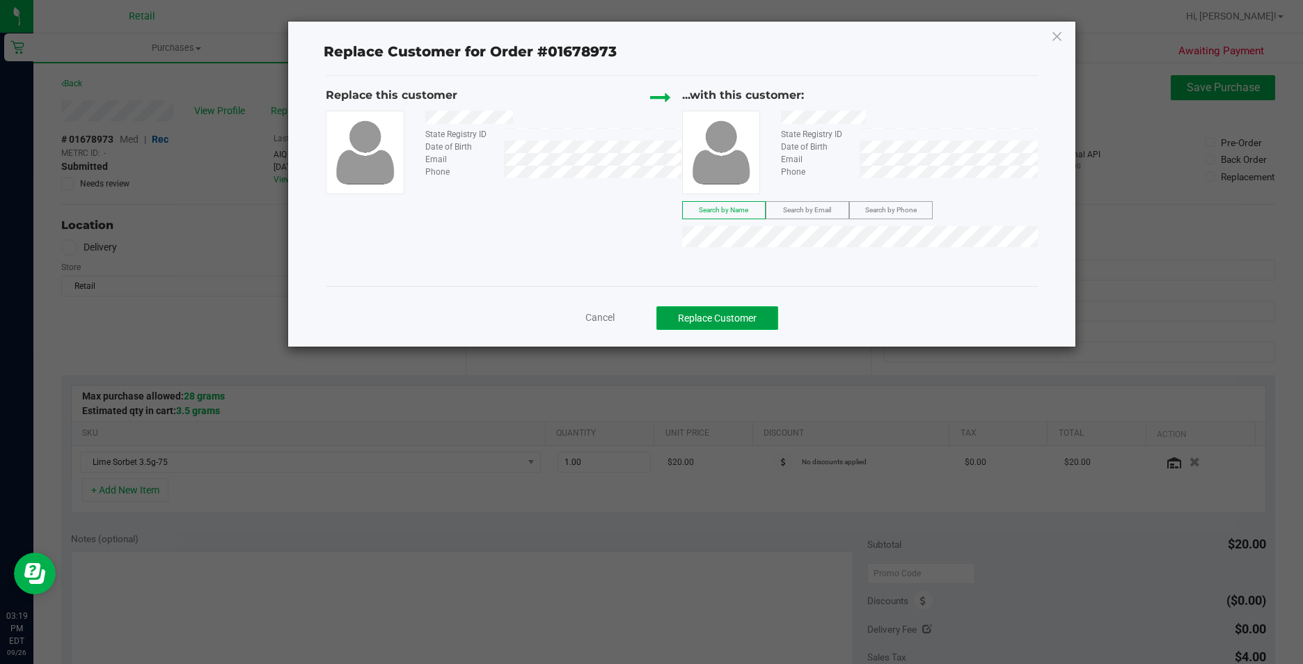
click at [730, 324] on button "Replace Customer" at bounding box center [717, 318] width 122 height 24
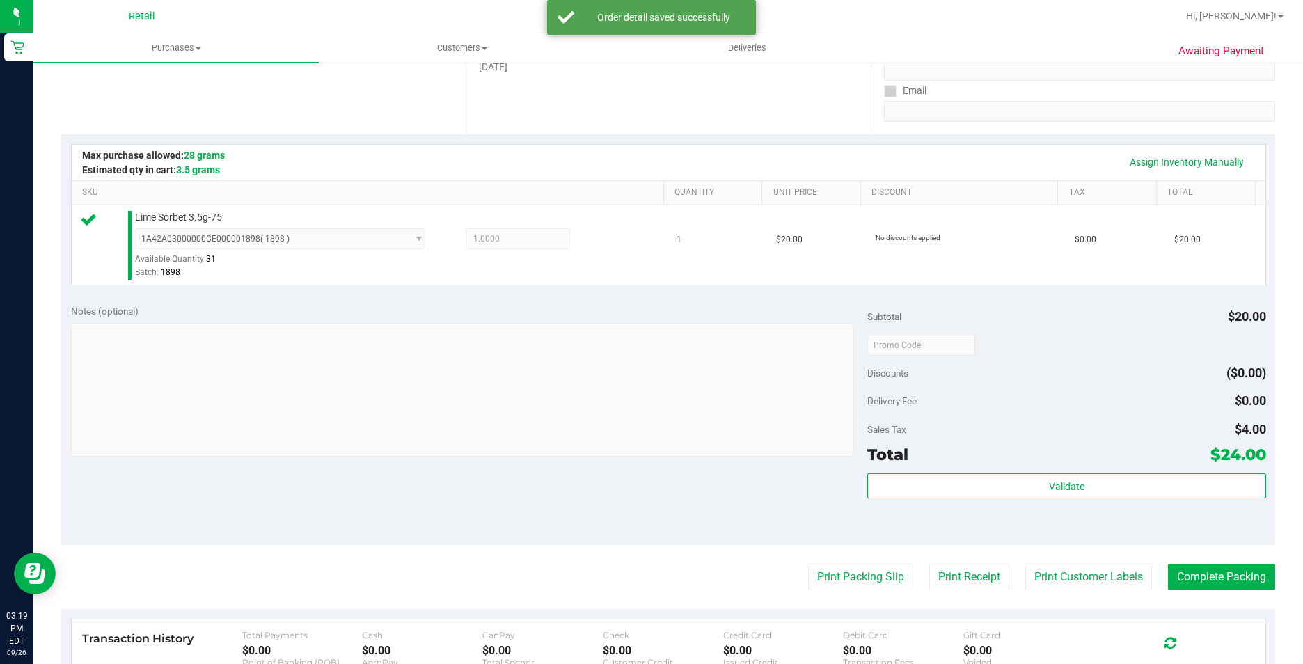
scroll to position [348, 0]
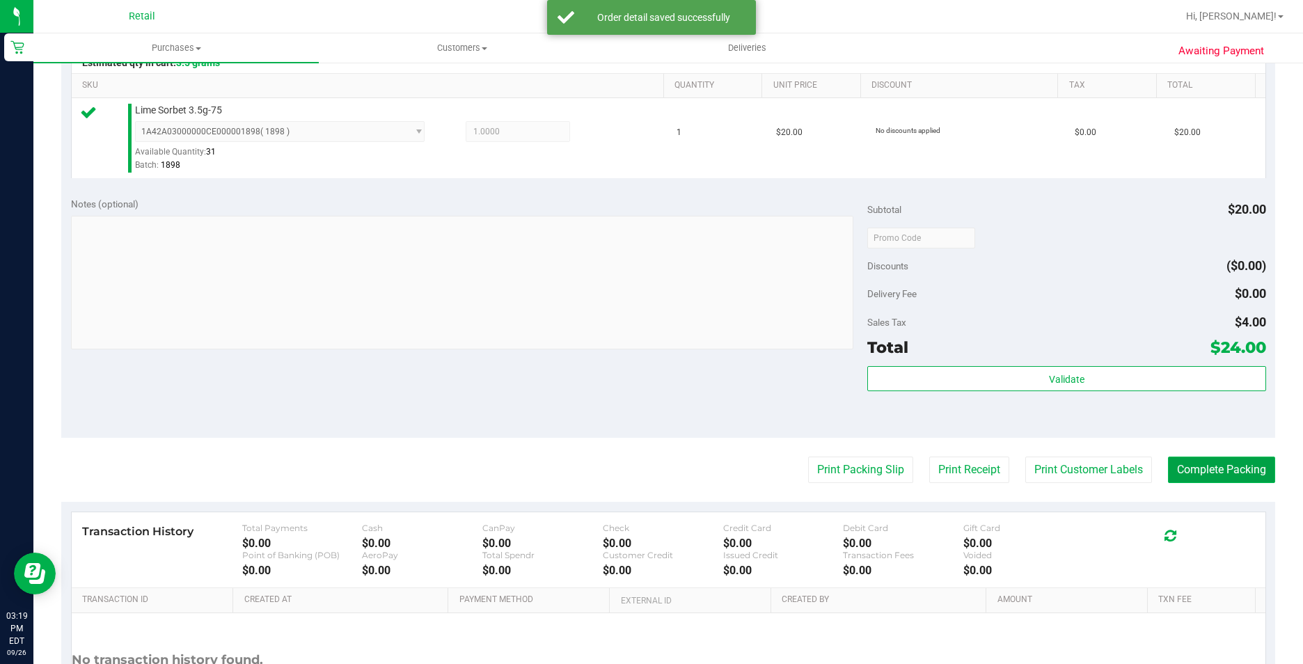
click at [1215, 462] on button "Complete Packing" at bounding box center [1221, 470] width 107 height 26
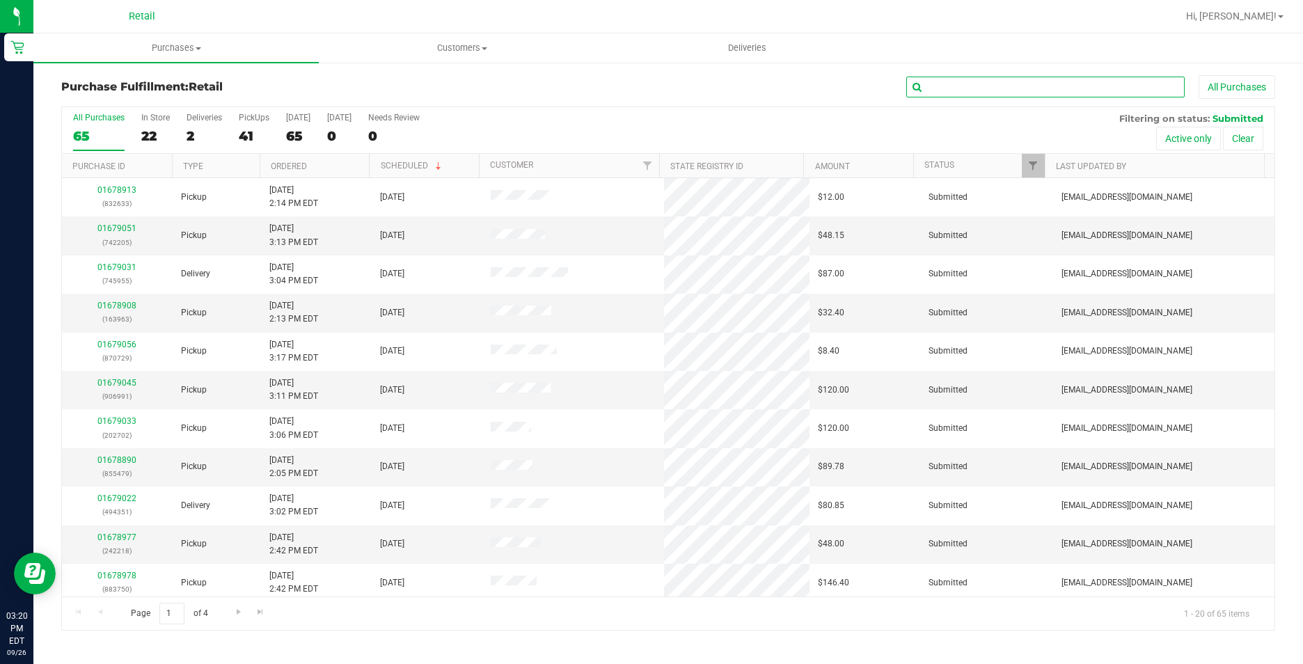
click at [988, 93] on input "text" at bounding box center [1045, 87] width 278 height 21
type input "393"
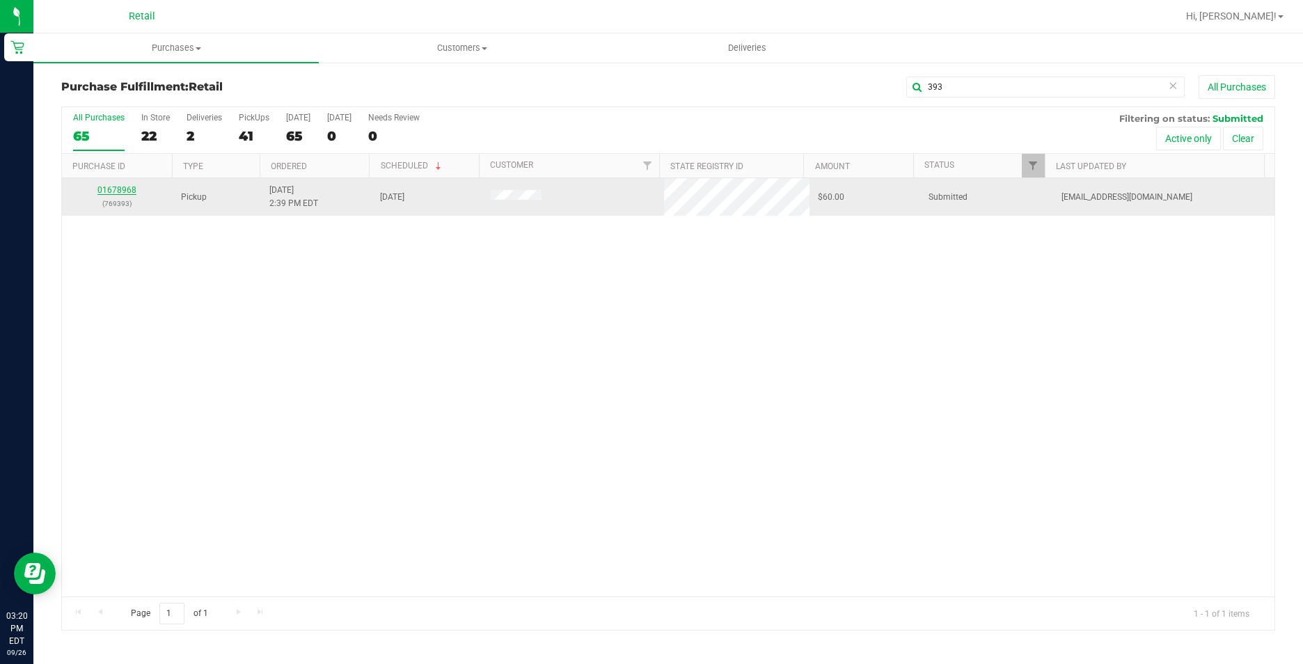
click at [115, 191] on link "01678968" at bounding box center [116, 190] width 39 height 10
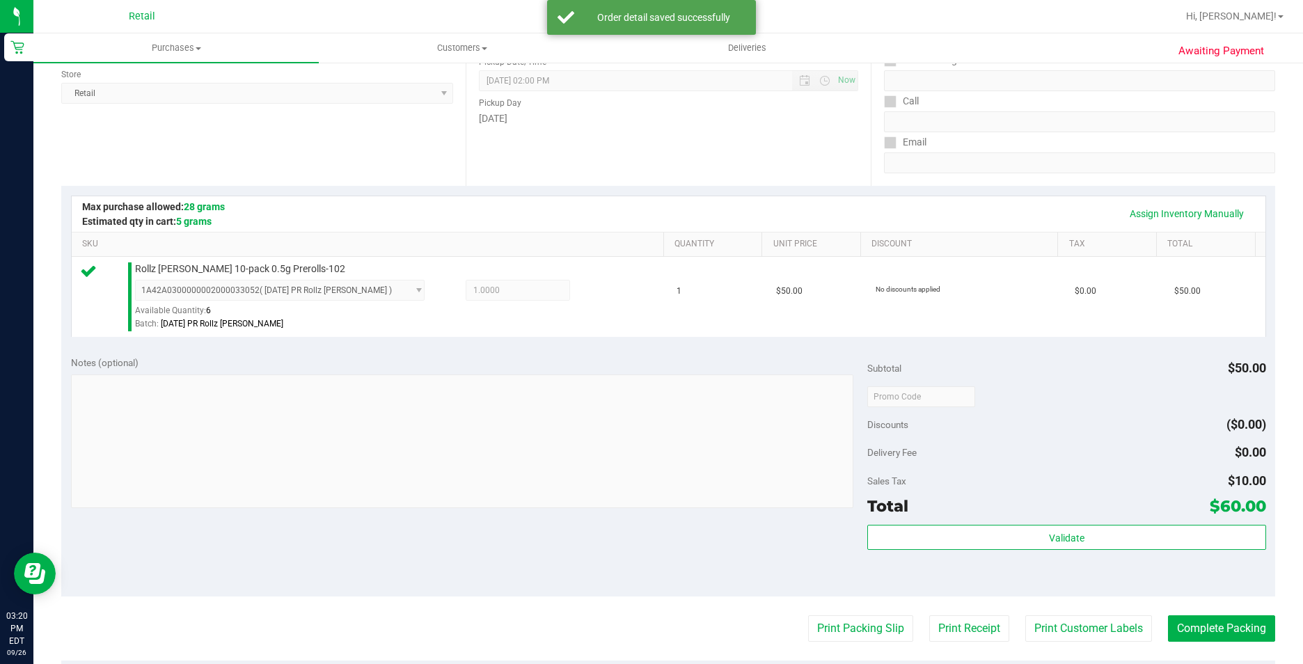
scroll to position [209, 0]
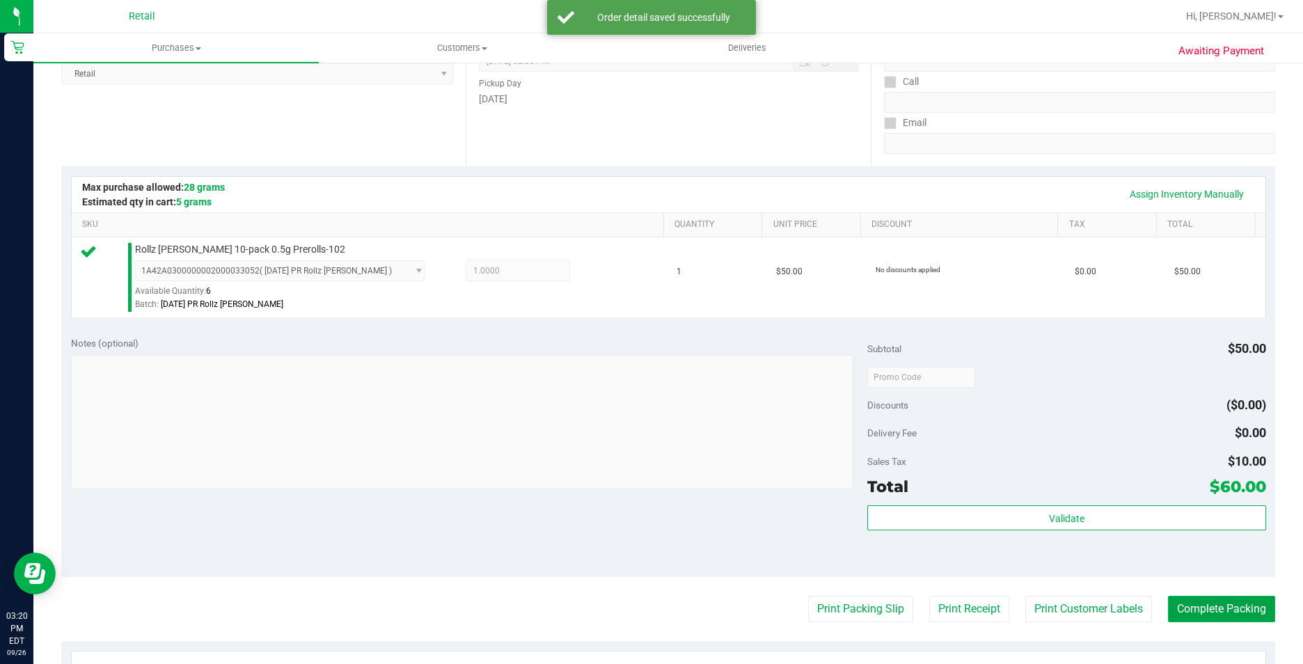
click at [1224, 601] on button "Complete Packing" at bounding box center [1221, 609] width 107 height 26
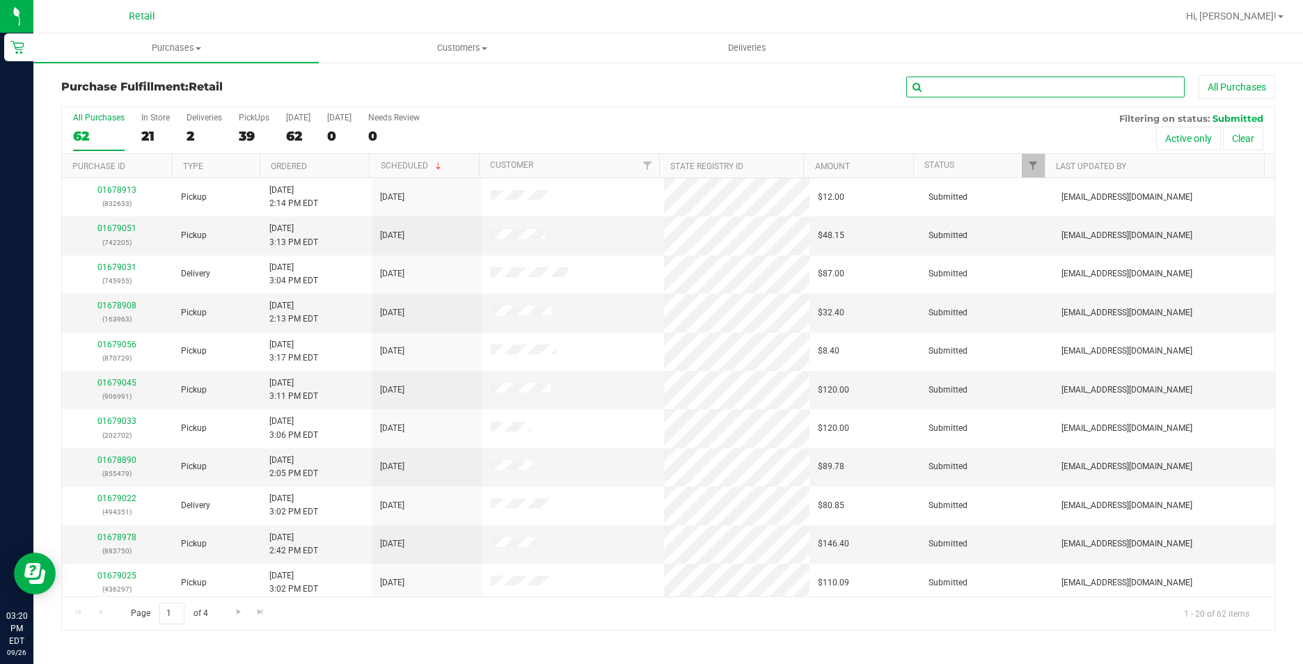
click at [1002, 79] on input "text" at bounding box center [1045, 87] width 278 height 21
type input "752"
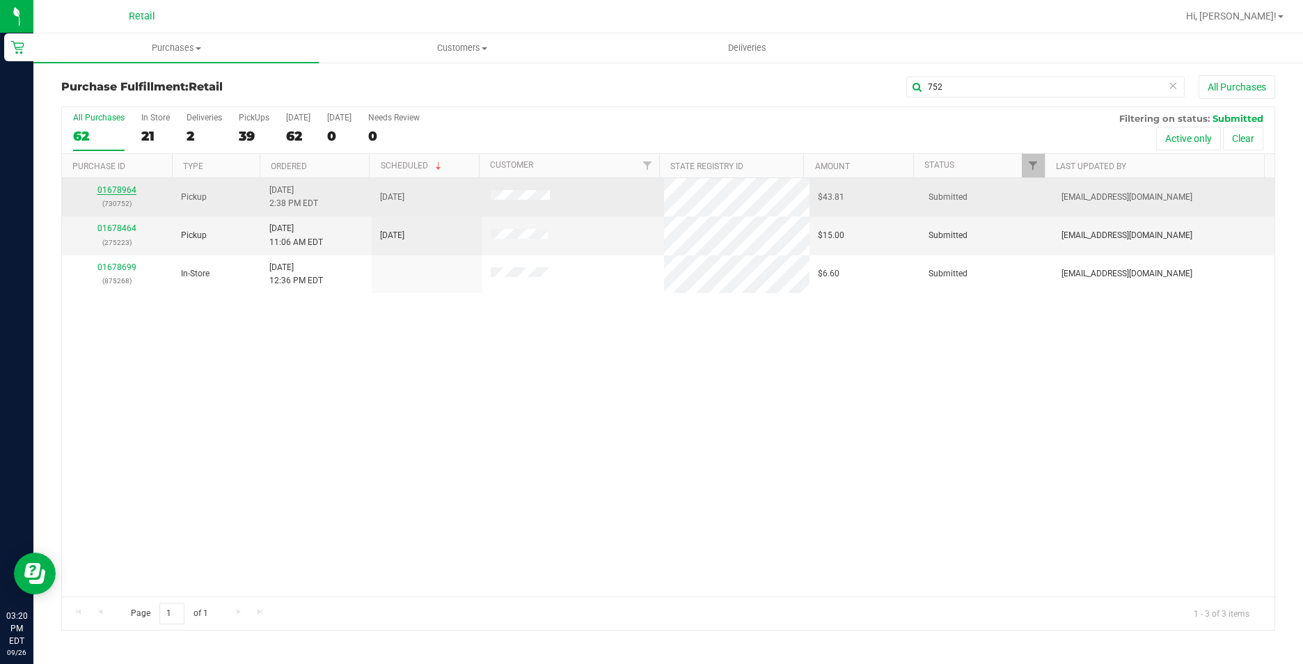
click at [121, 190] on link "01678964" at bounding box center [116, 190] width 39 height 10
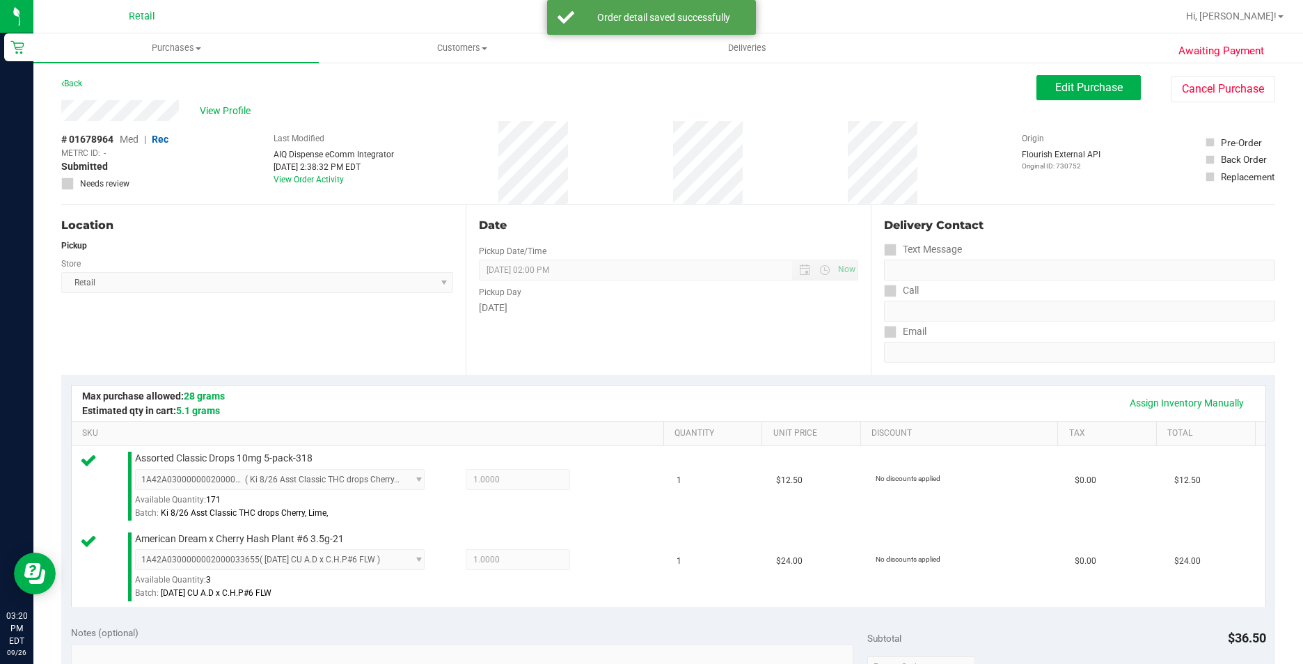
scroll to position [348, 0]
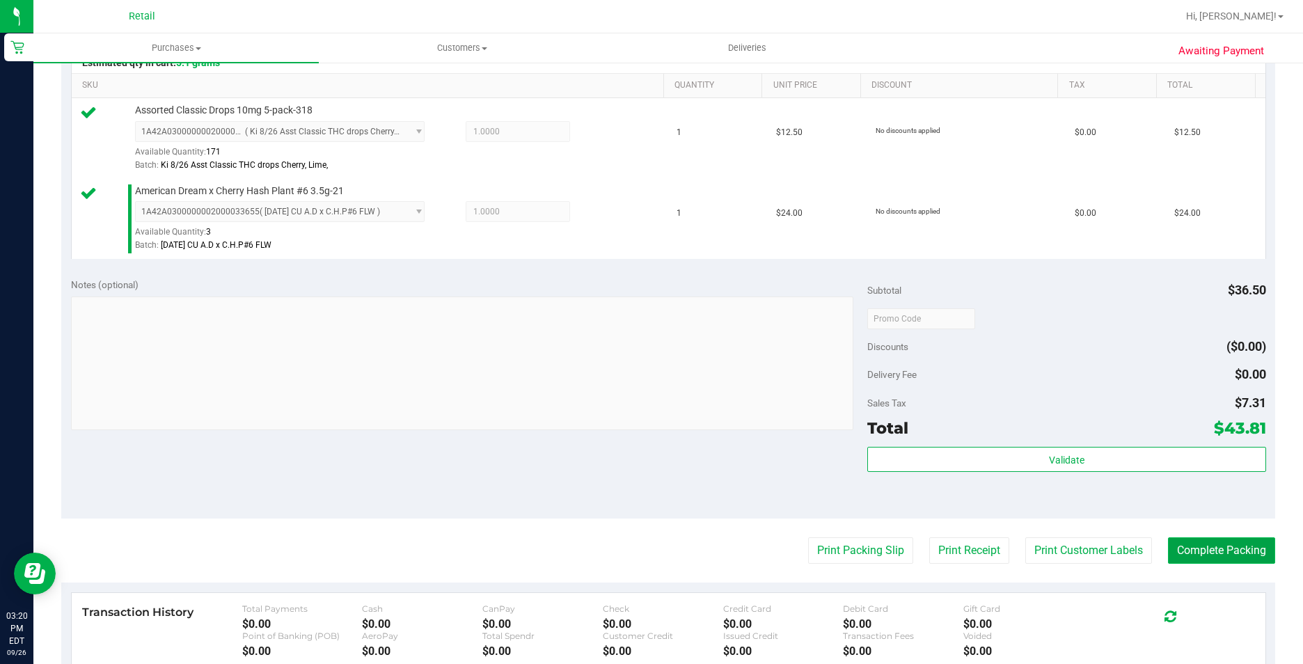
click at [1247, 546] on button "Complete Packing" at bounding box center [1221, 550] width 107 height 26
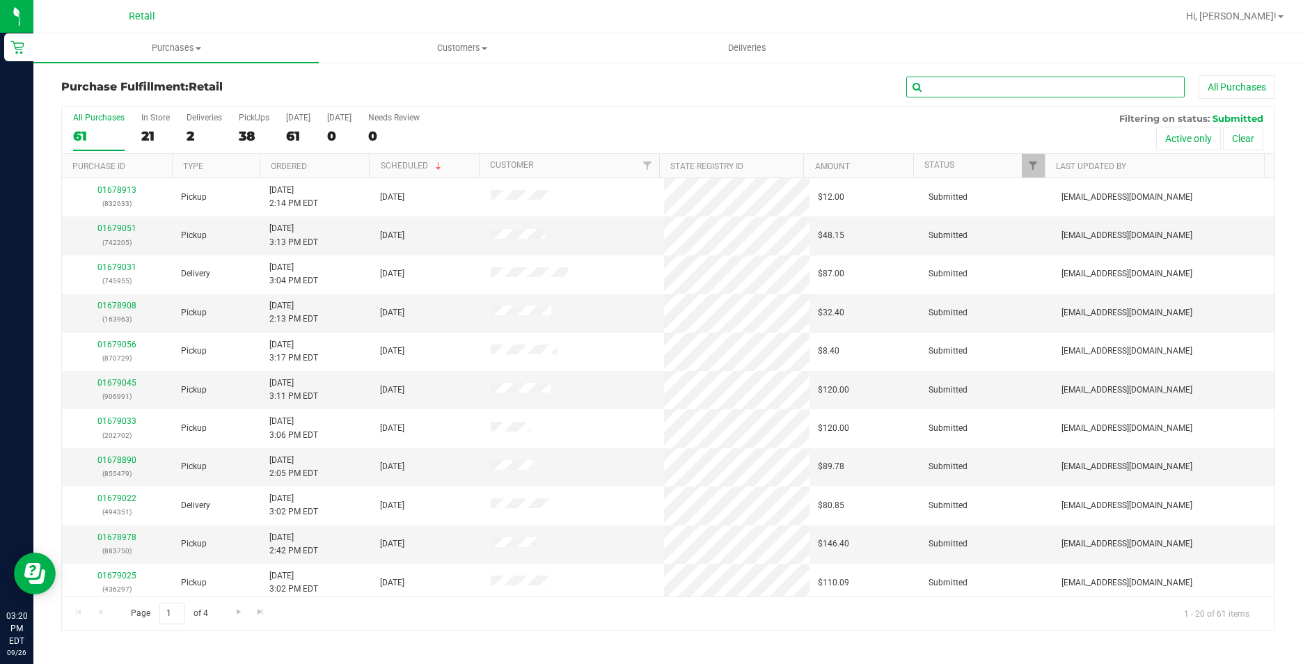
click at [1014, 88] on input "text" at bounding box center [1045, 87] width 278 height 21
type input "039"
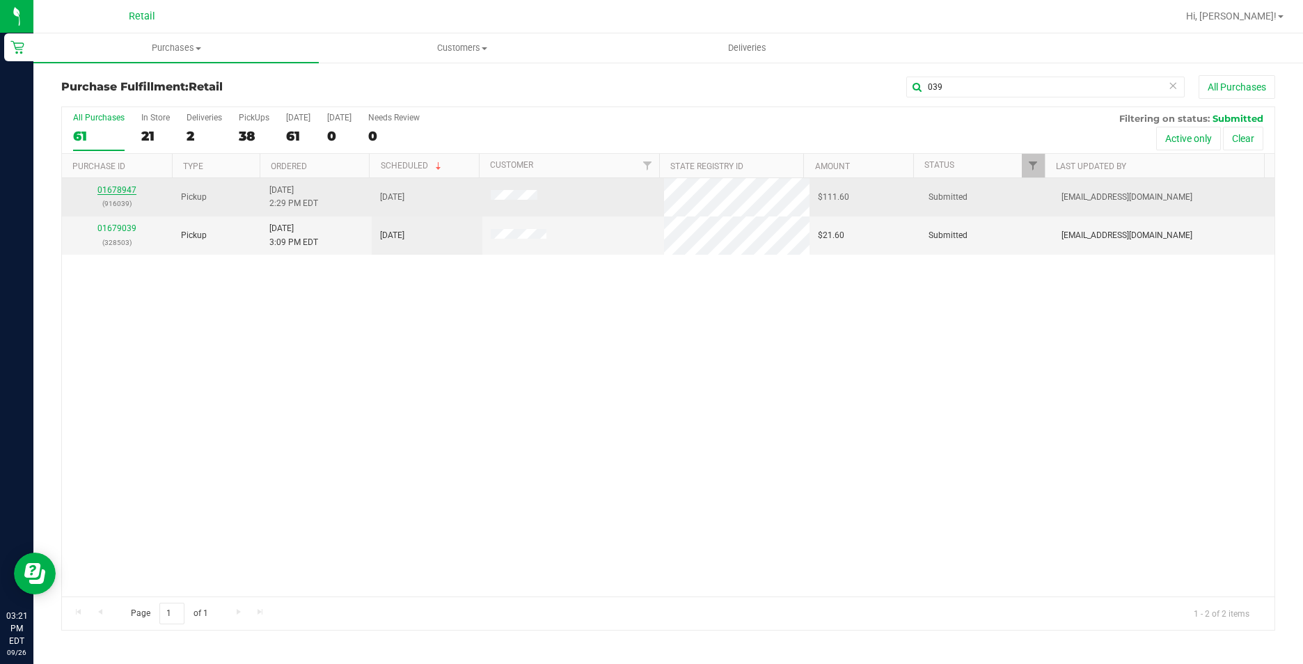
click at [118, 187] on link "01678947" at bounding box center [116, 190] width 39 height 10
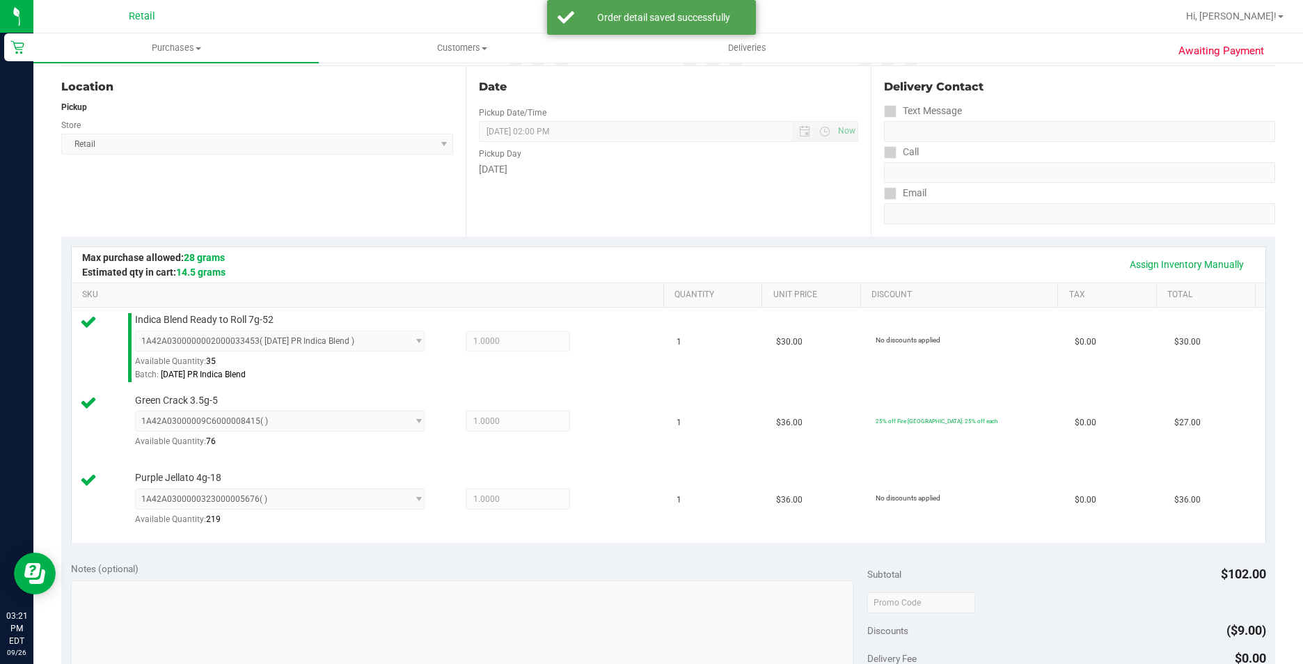
scroll to position [418, 0]
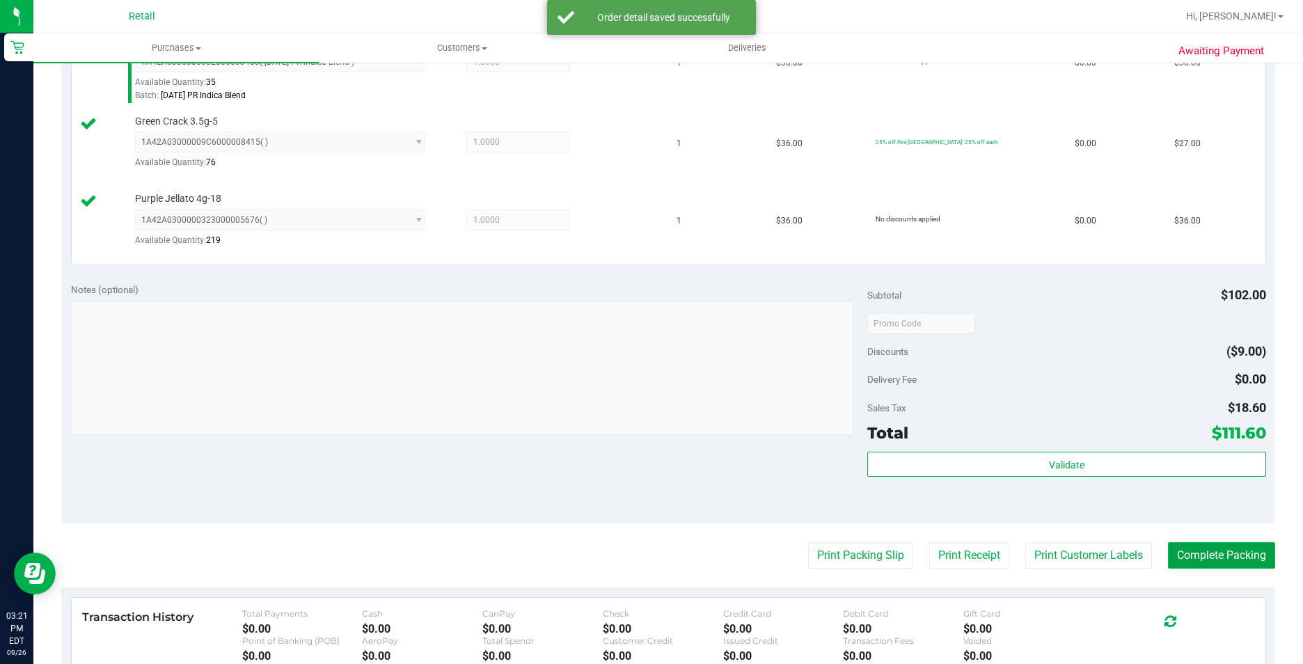
click at [1210, 558] on button "Complete Packing" at bounding box center [1221, 555] width 107 height 26
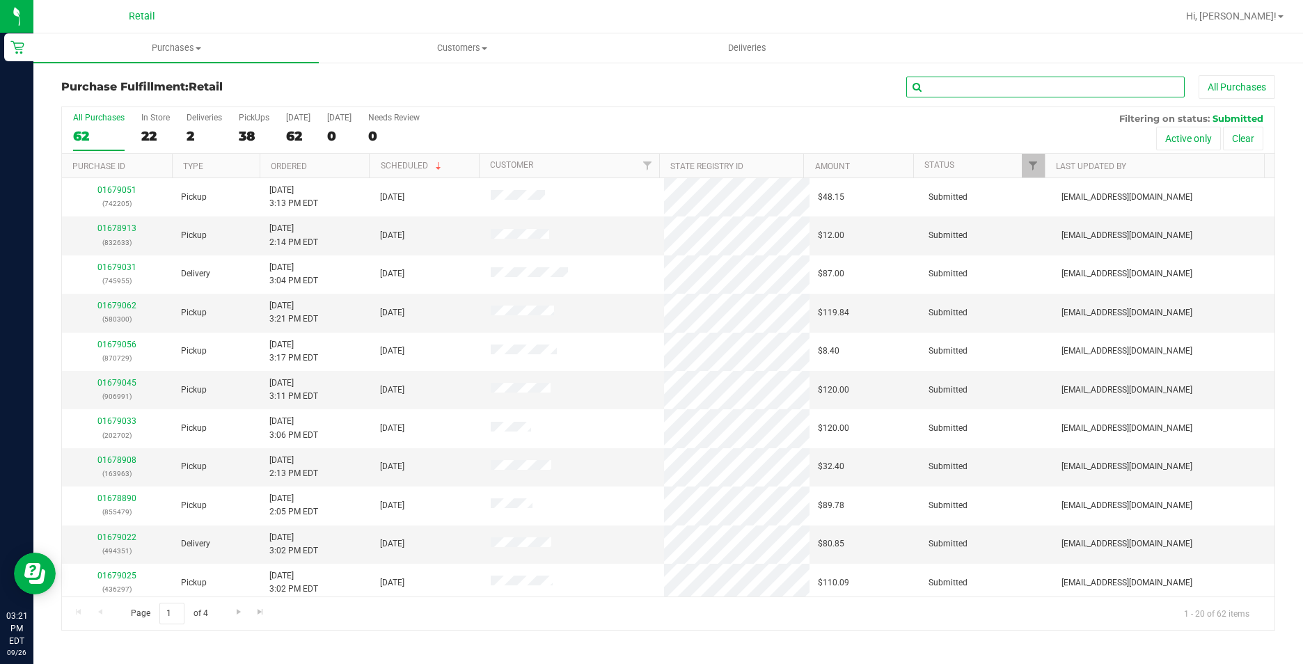
click at [1018, 87] on input "text" at bounding box center [1045, 87] width 278 height 21
type input "006"
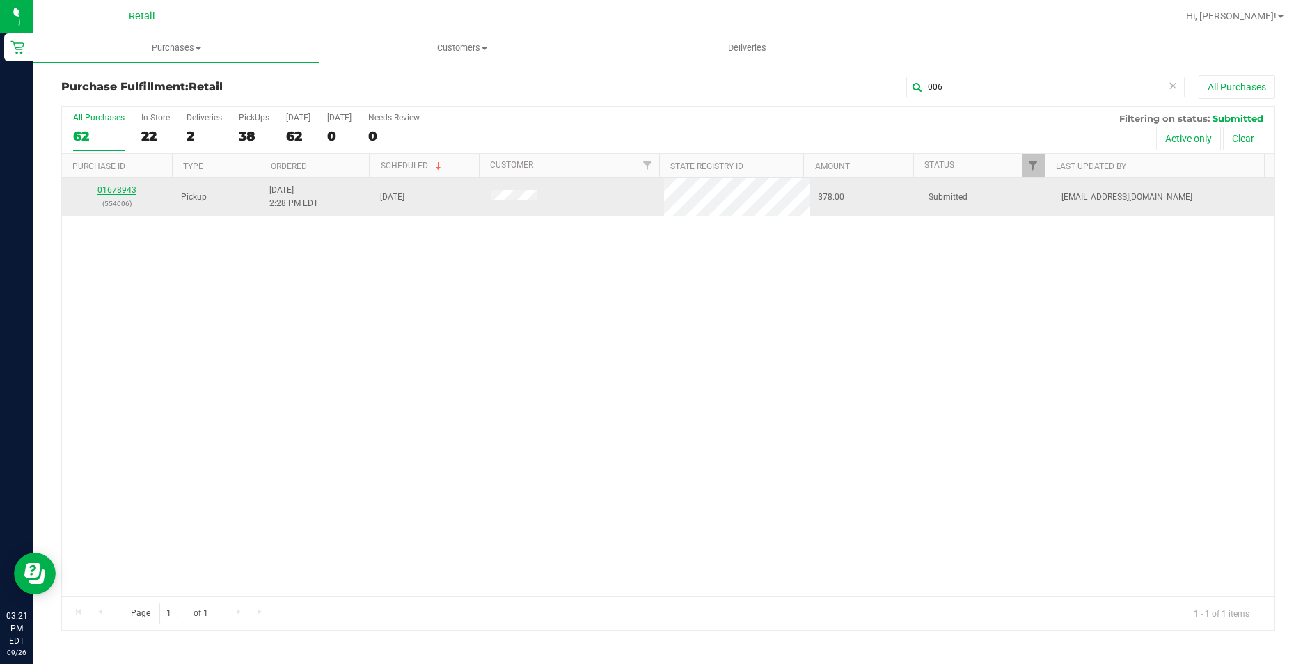
click at [109, 191] on link "01678943" at bounding box center [116, 190] width 39 height 10
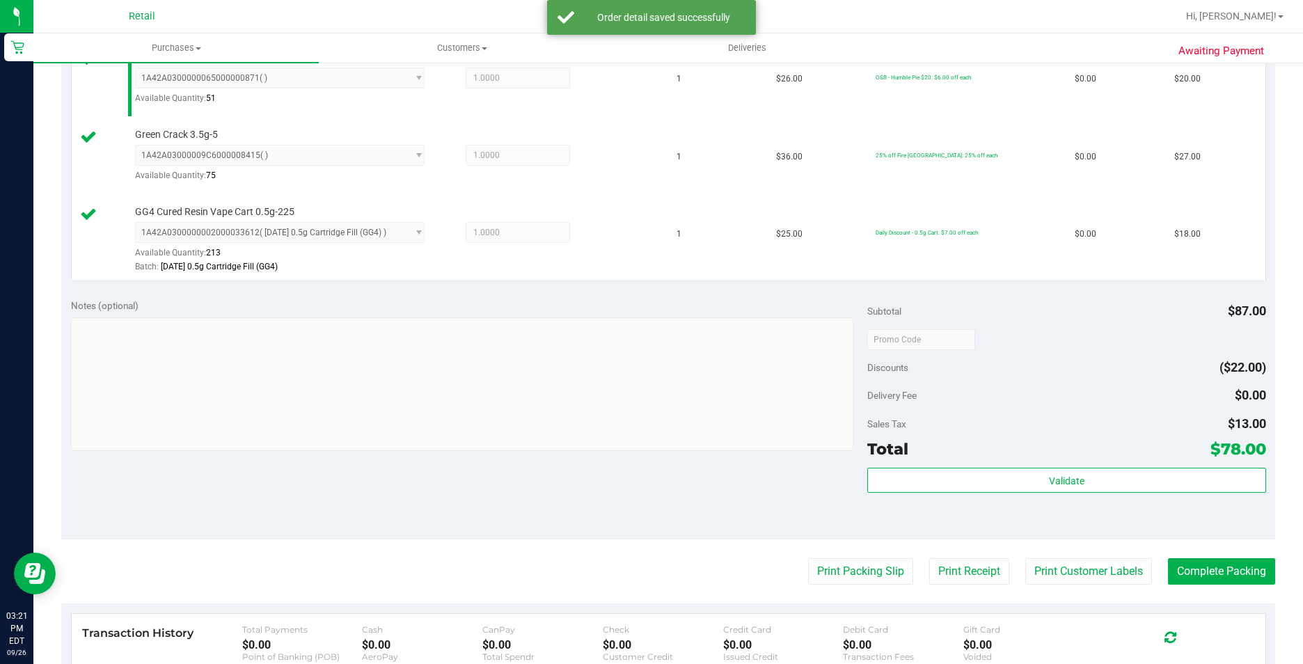
scroll to position [418, 0]
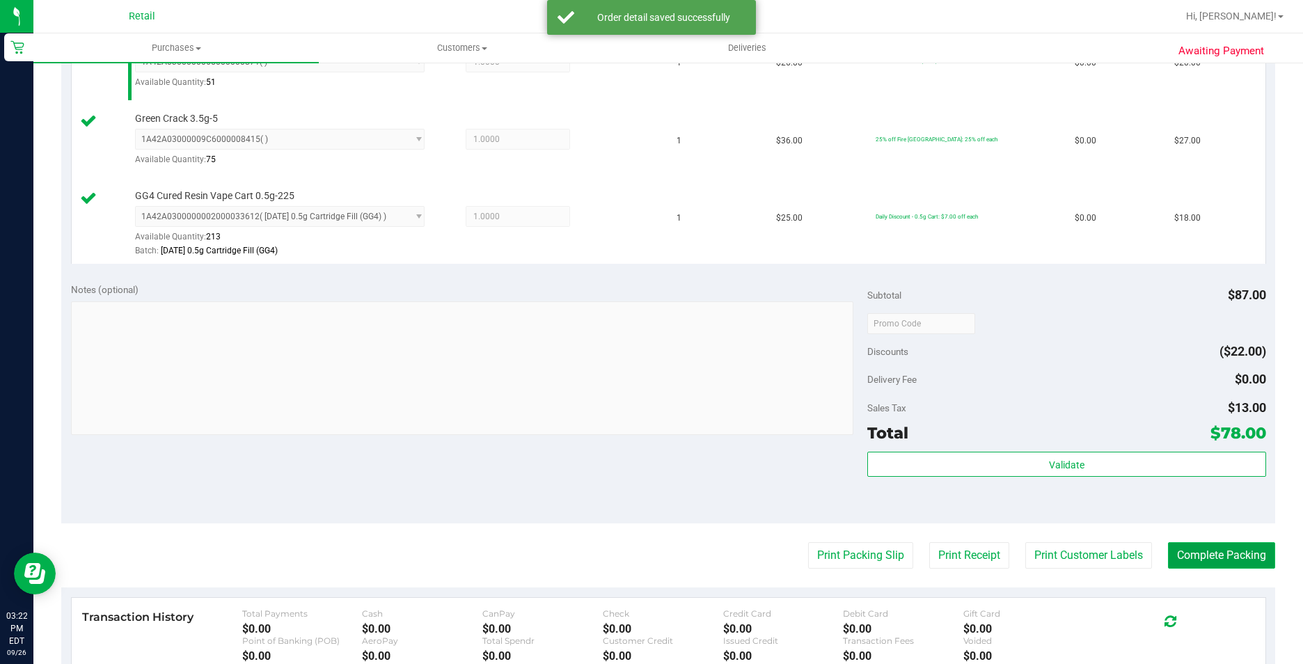
click at [1178, 555] on button "Complete Packing" at bounding box center [1221, 555] width 107 height 26
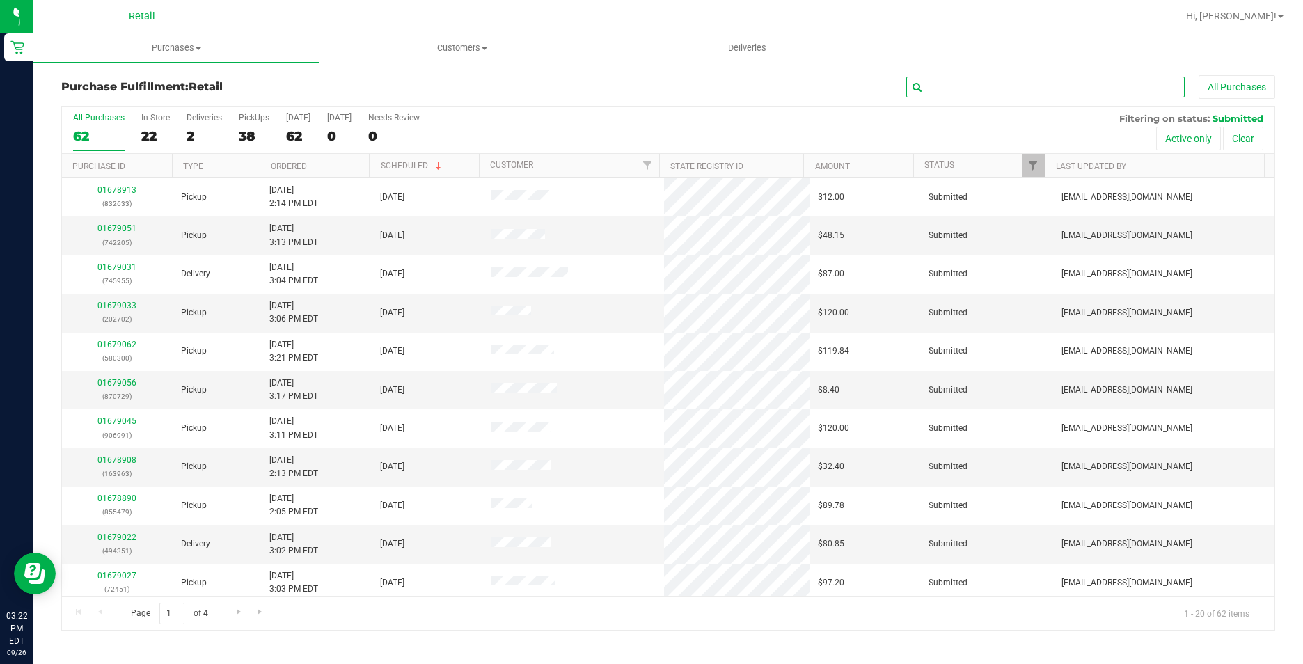
click at [1045, 93] on input "text" at bounding box center [1045, 87] width 278 height 21
type input "013"
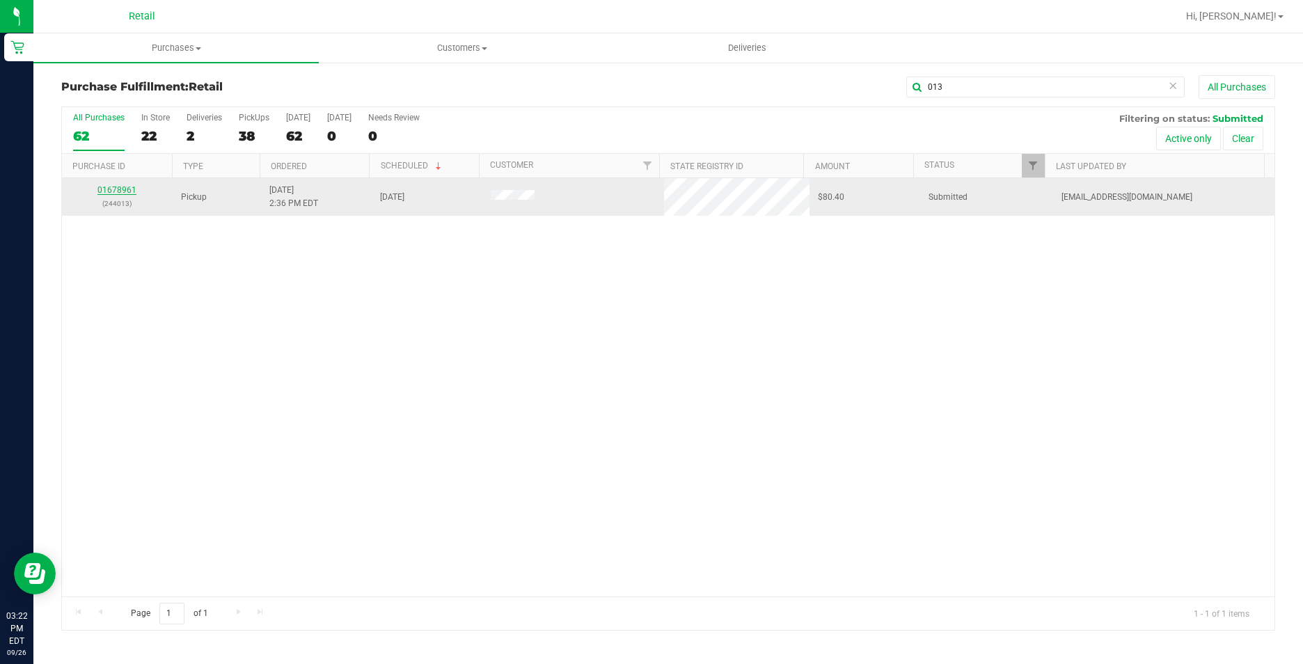
click at [115, 193] on link "01678961" at bounding box center [116, 190] width 39 height 10
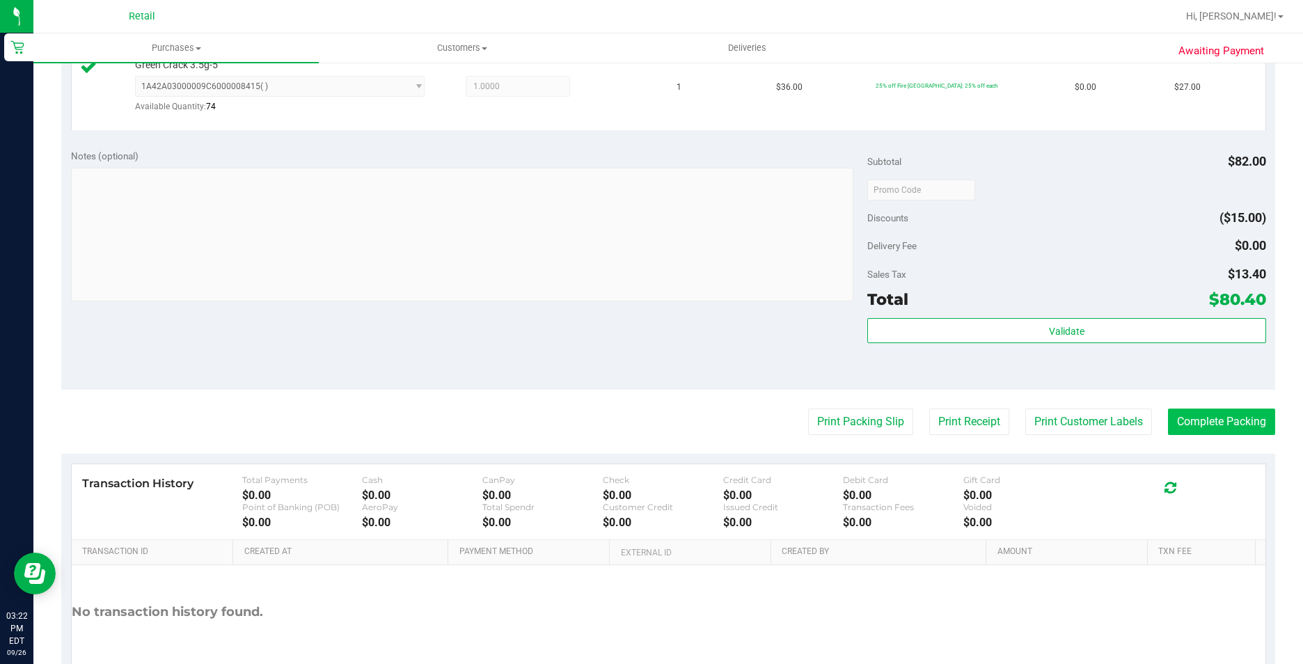
scroll to position [557, 0]
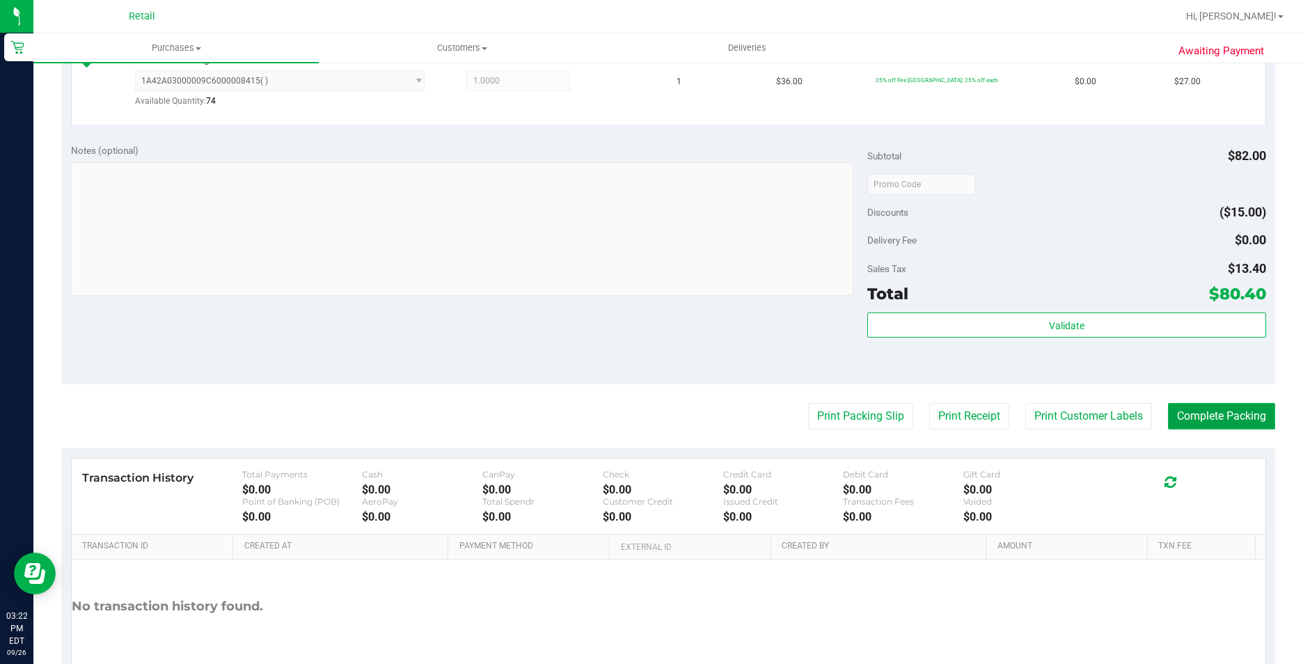
click at [1193, 418] on button "Complete Packing" at bounding box center [1221, 416] width 107 height 26
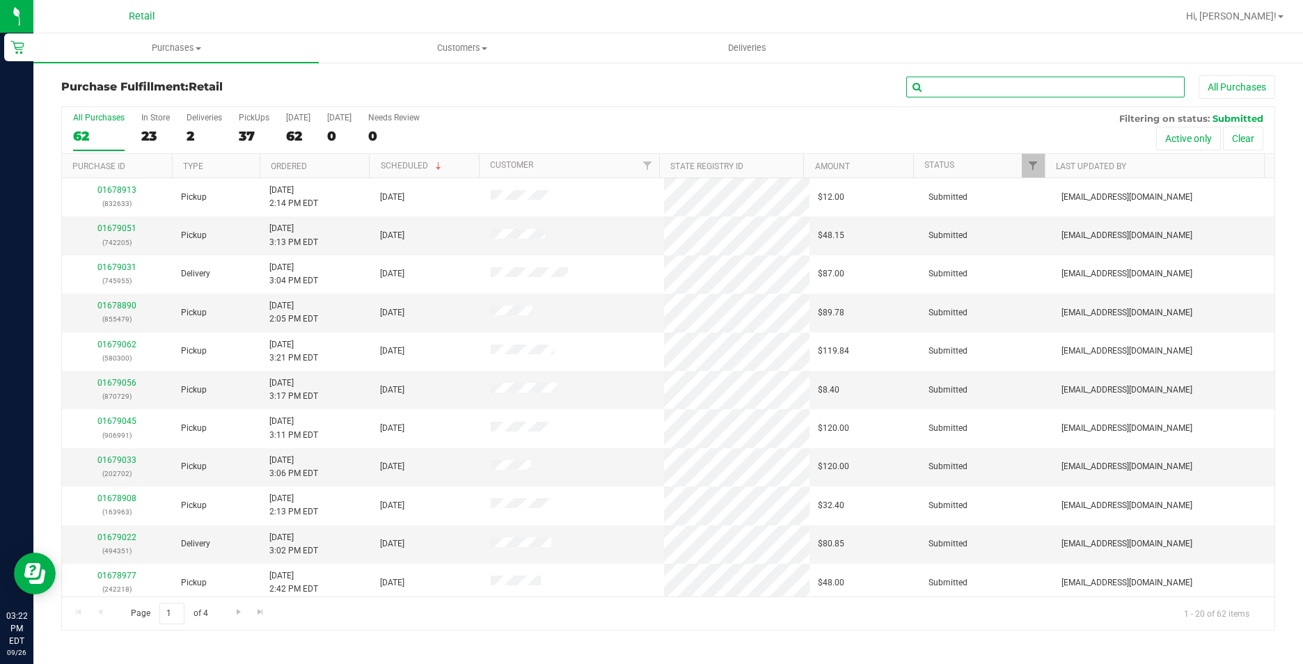
click at [965, 84] on input "text" at bounding box center [1045, 87] width 278 height 21
type input "750"
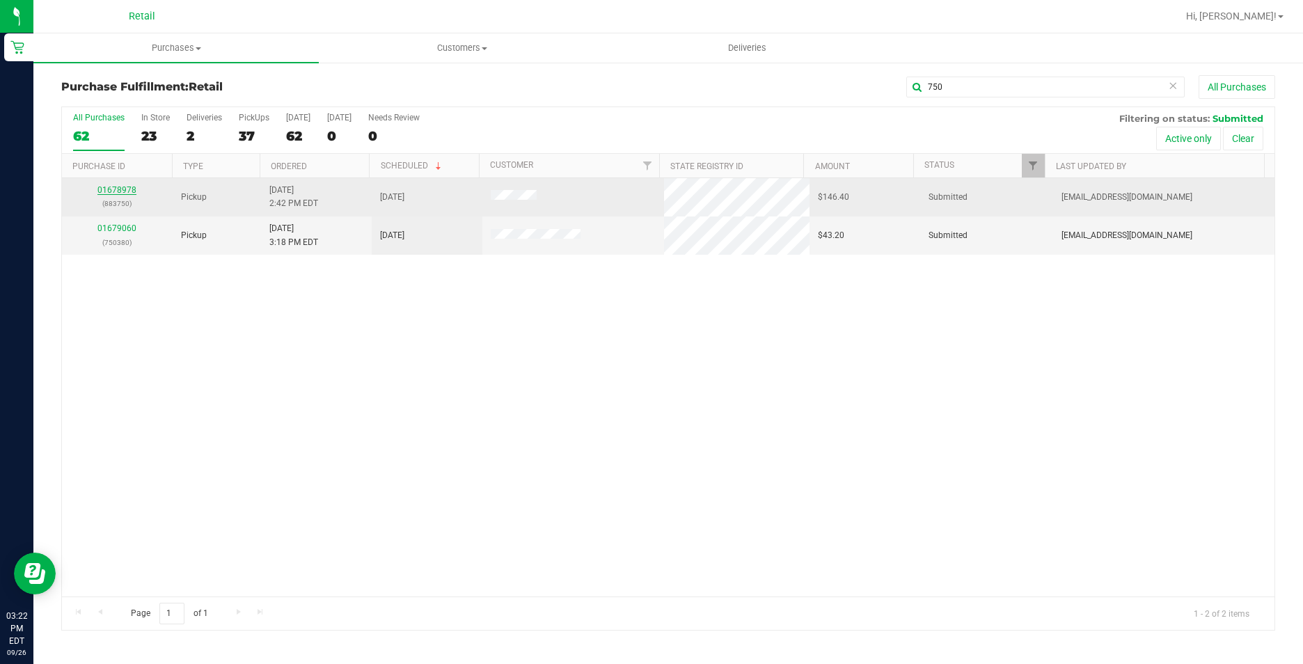
click at [123, 185] on link "01678978" at bounding box center [116, 190] width 39 height 10
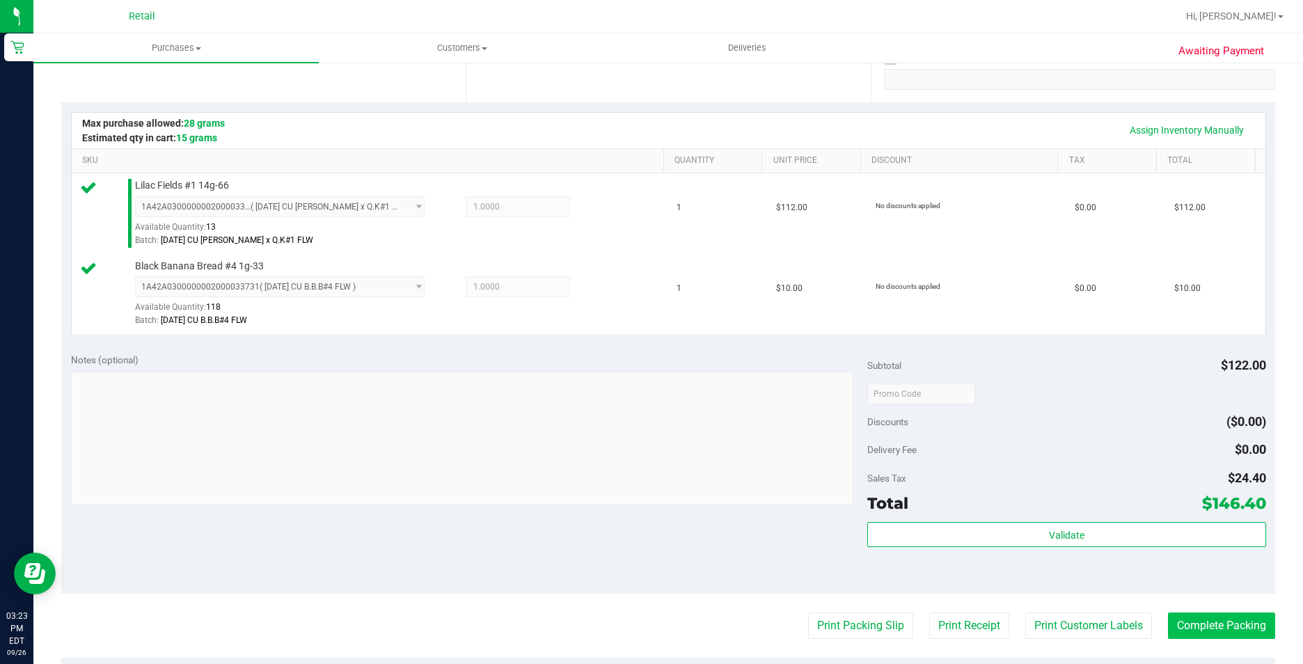
scroll to position [348, 0]
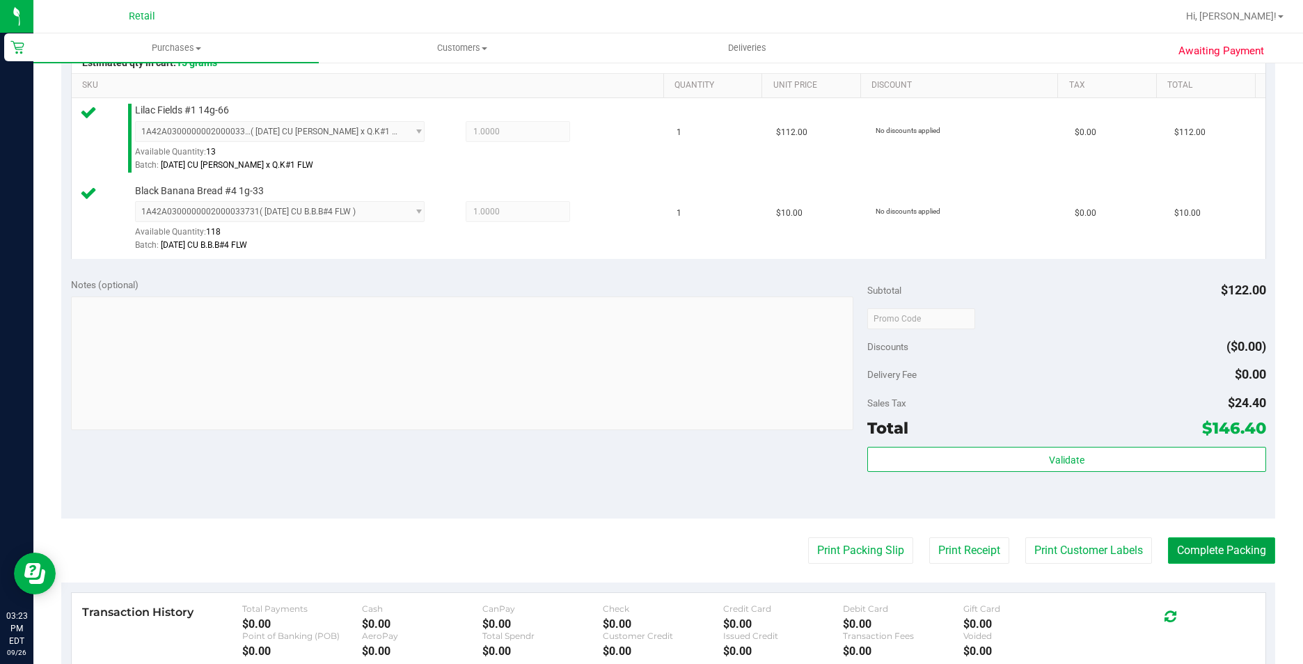
click at [1224, 555] on button "Complete Packing" at bounding box center [1221, 550] width 107 height 26
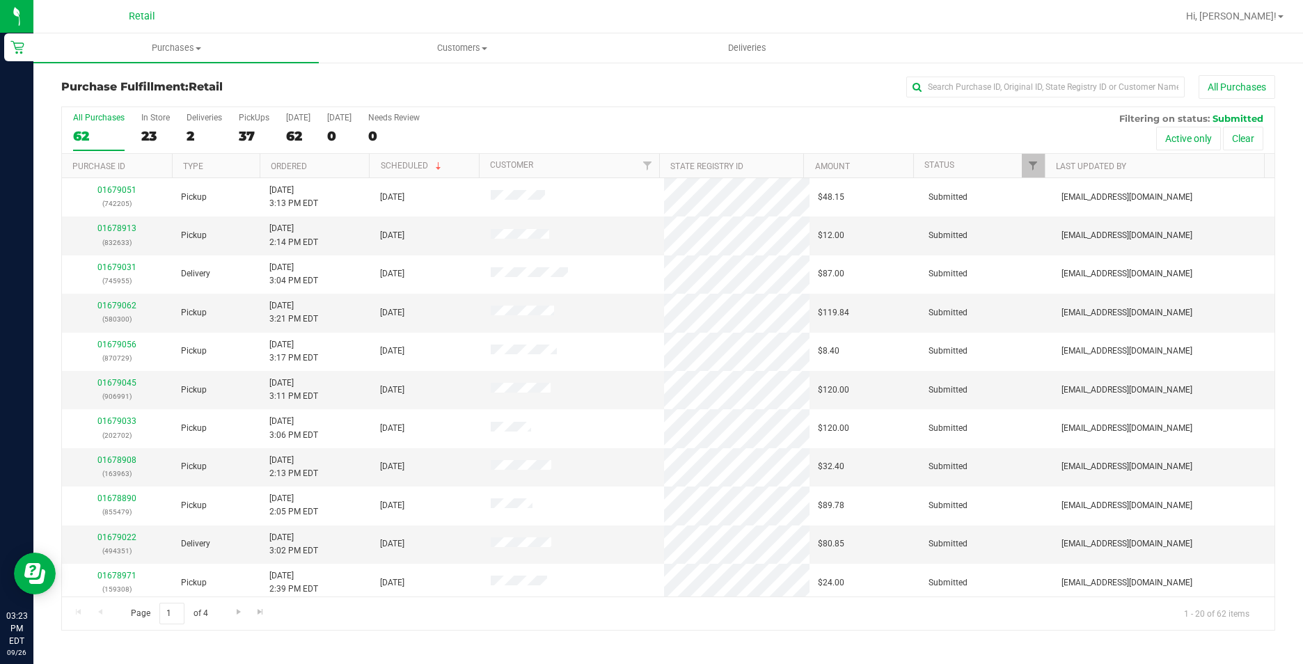
click at [1022, 101] on div "Purchase Fulfillment: Retail All Purchases" at bounding box center [668, 90] width 1214 height 31
click at [1019, 88] on input "text" at bounding box center [1045, 87] width 278 height 21
type input "963"
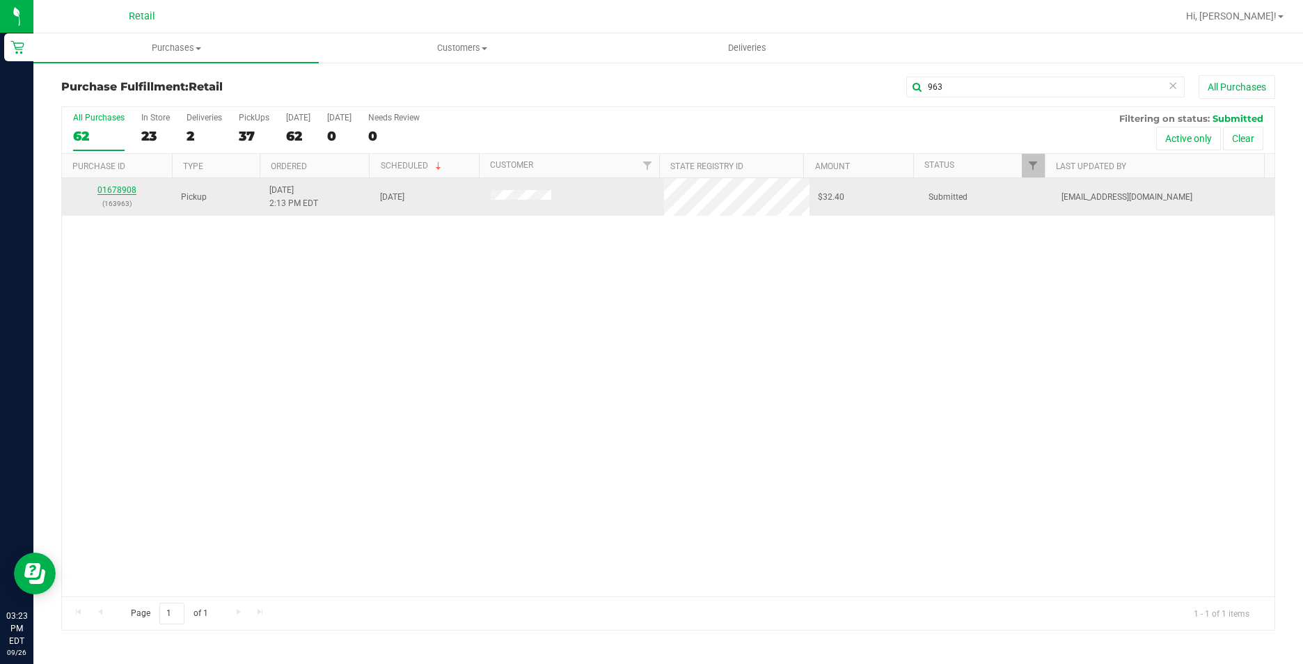
click at [129, 187] on link "01678908" at bounding box center [116, 190] width 39 height 10
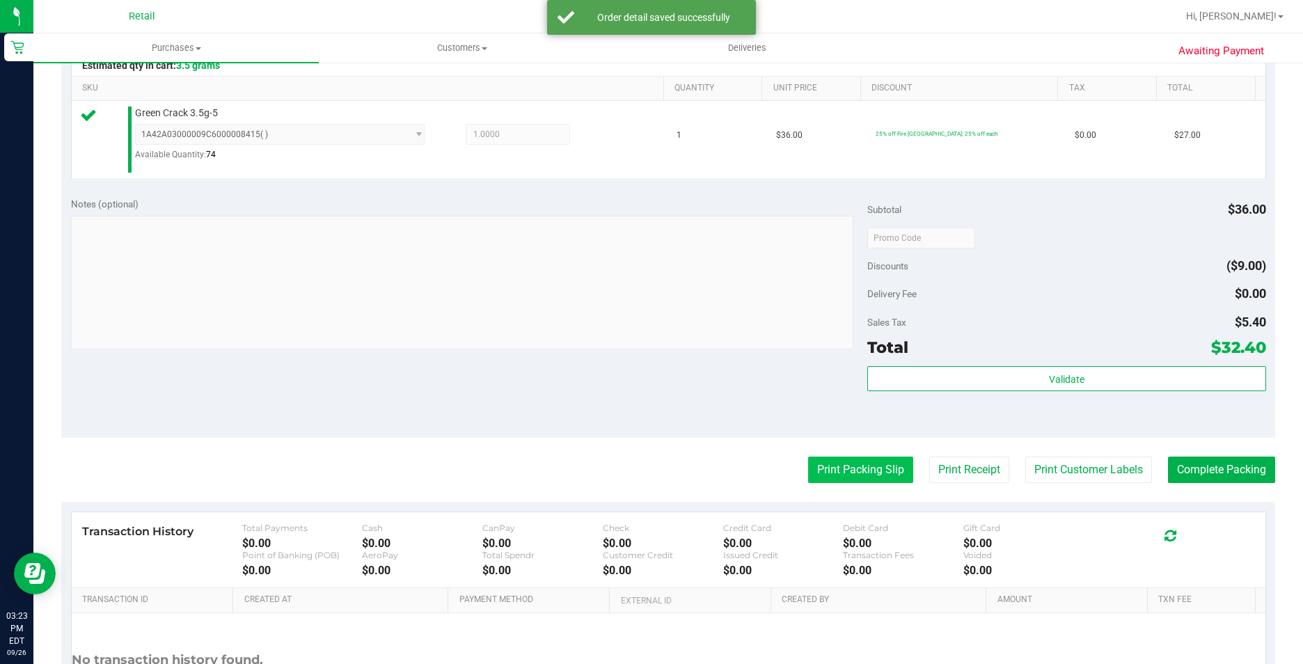
scroll to position [348, 0]
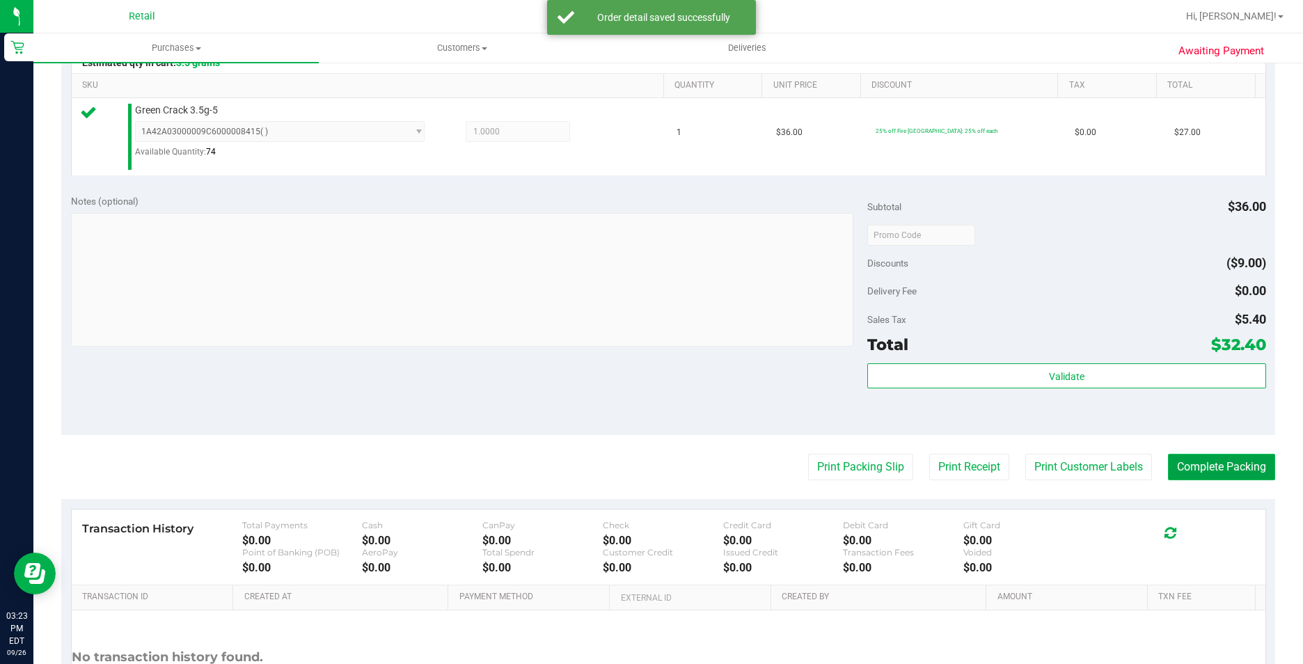
click at [1221, 459] on button "Complete Packing" at bounding box center [1221, 467] width 107 height 26
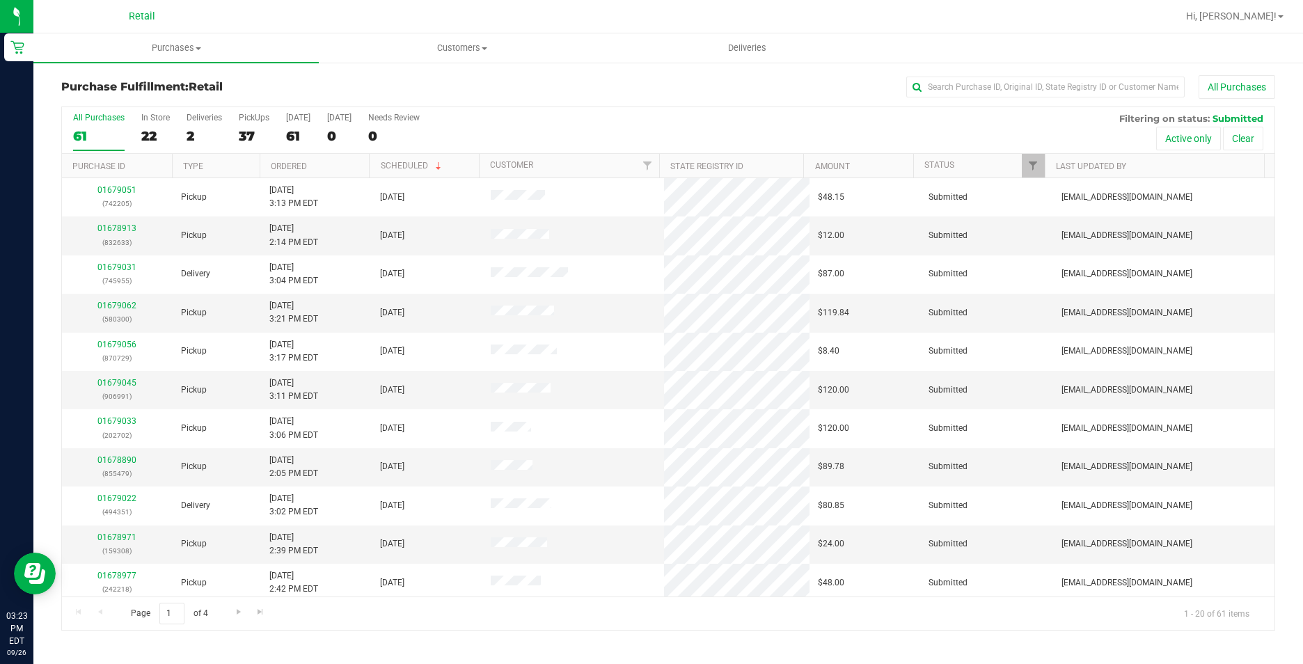
click at [992, 100] on div "Purchase Fulfillment: Retail All Purchases" at bounding box center [668, 90] width 1214 height 31
click at [981, 90] on input "text" at bounding box center [1045, 87] width 278 height 21
type input "479"
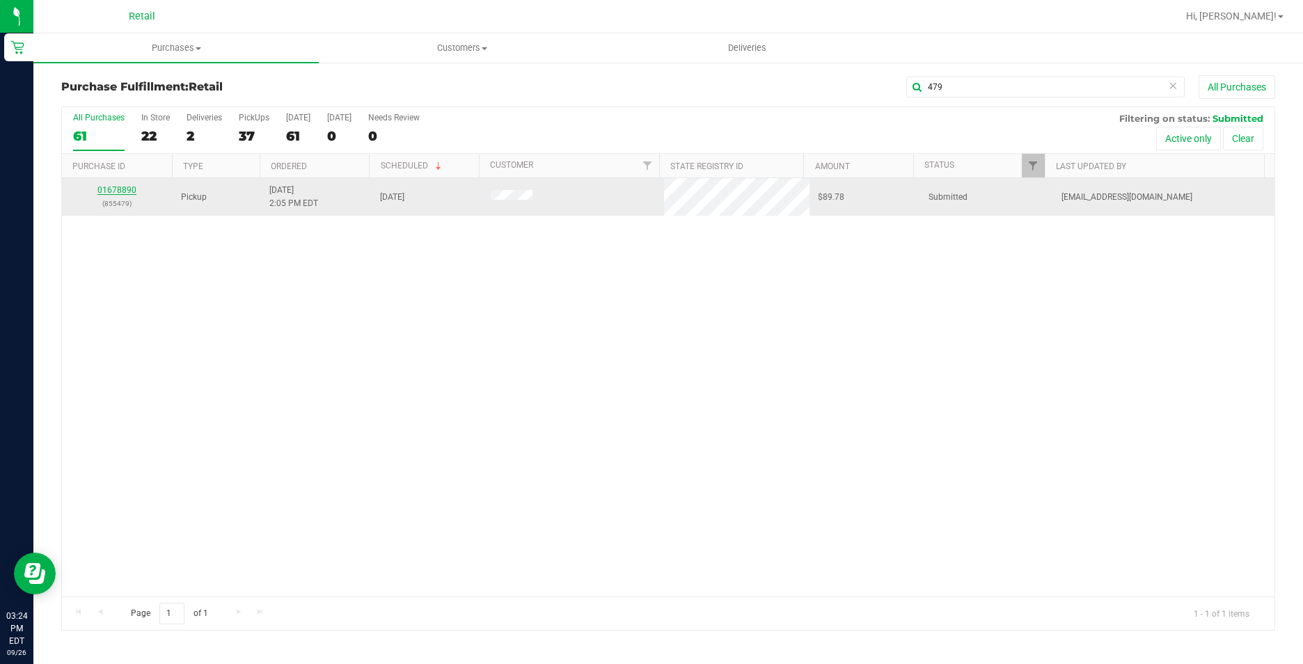
click at [118, 187] on link "01678890" at bounding box center [116, 190] width 39 height 10
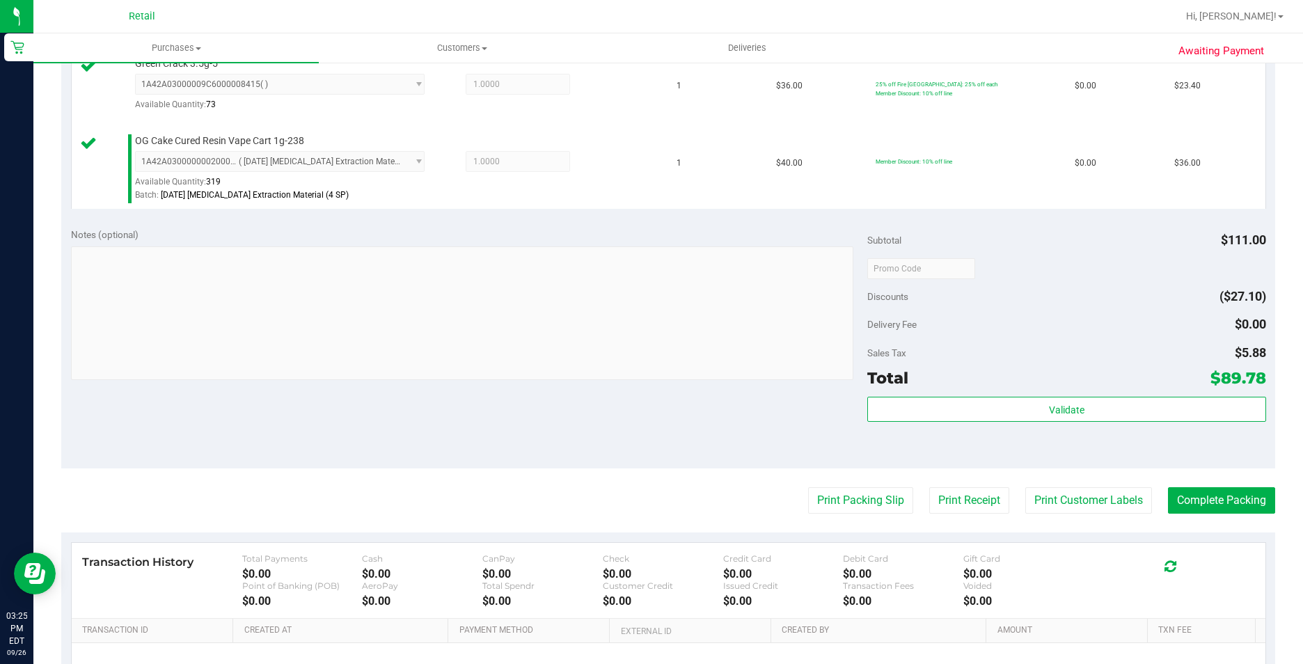
scroll to position [557, 0]
click at [1208, 489] on button "Complete Packing" at bounding box center [1221, 499] width 107 height 26
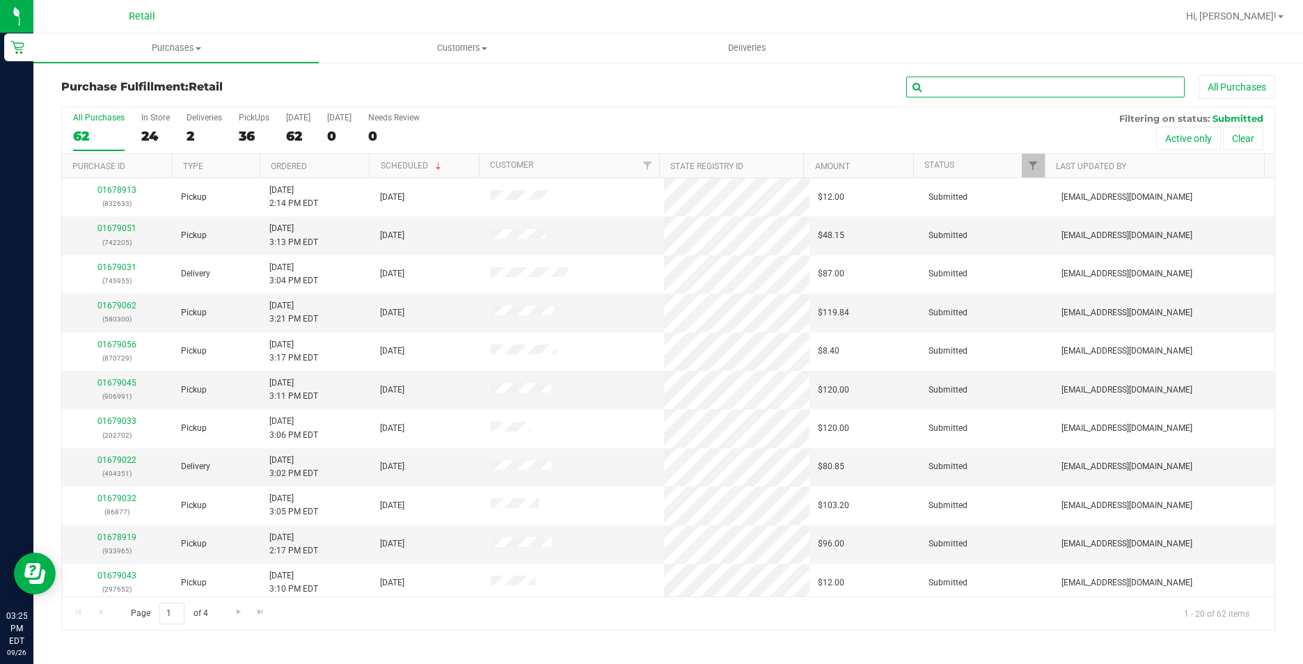
click at [983, 93] on input "text" at bounding box center [1045, 87] width 278 height 21
type input "046"
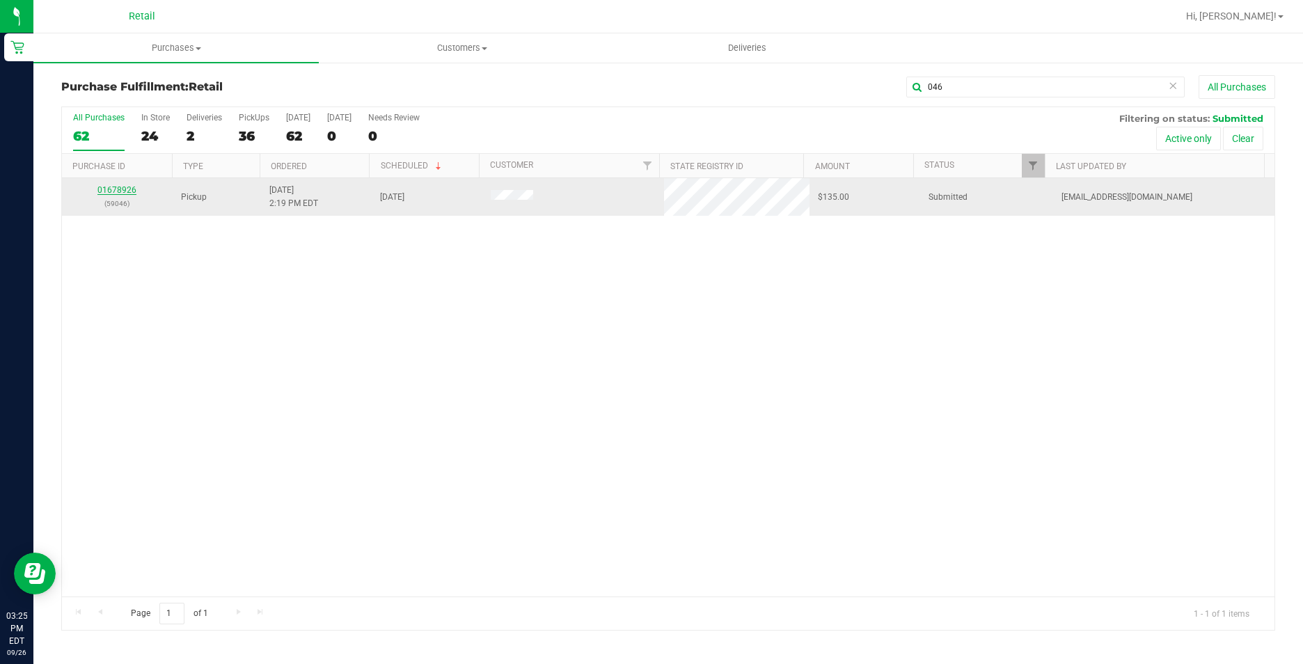
click at [135, 189] on link "01678926" at bounding box center [116, 190] width 39 height 10
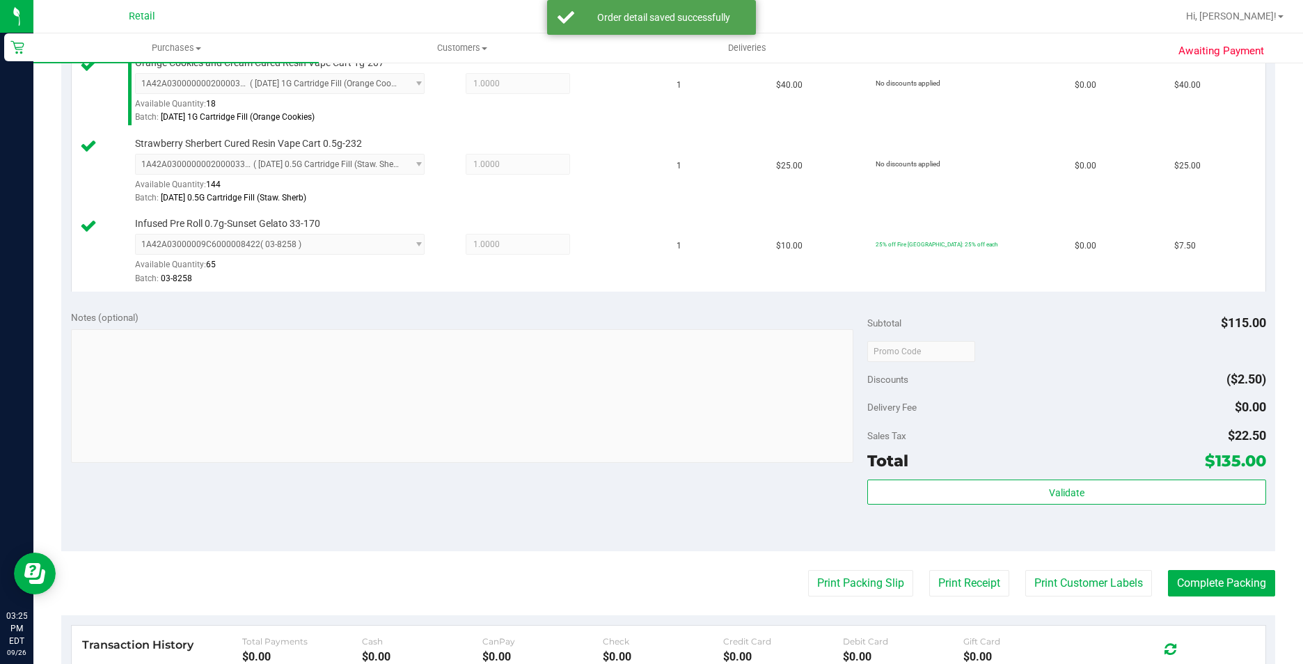
scroll to position [487, 0]
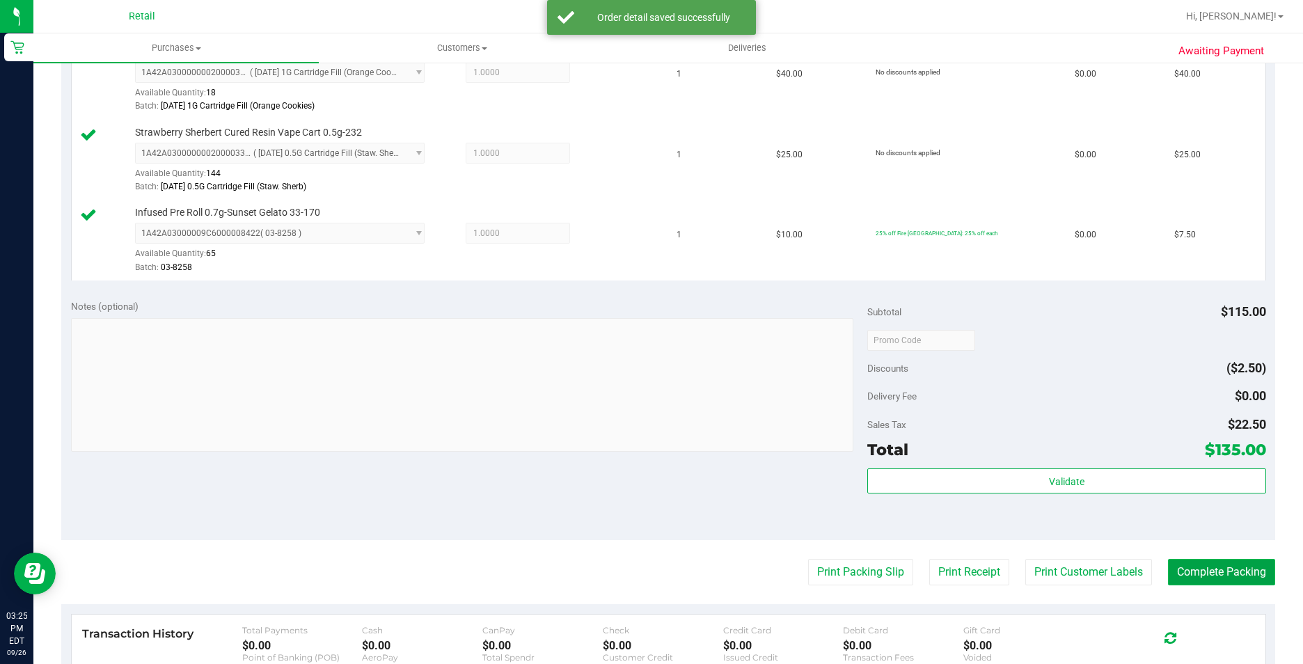
click at [1205, 571] on button "Complete Packing" at bounding box center [1221, 572] width 107 height 26
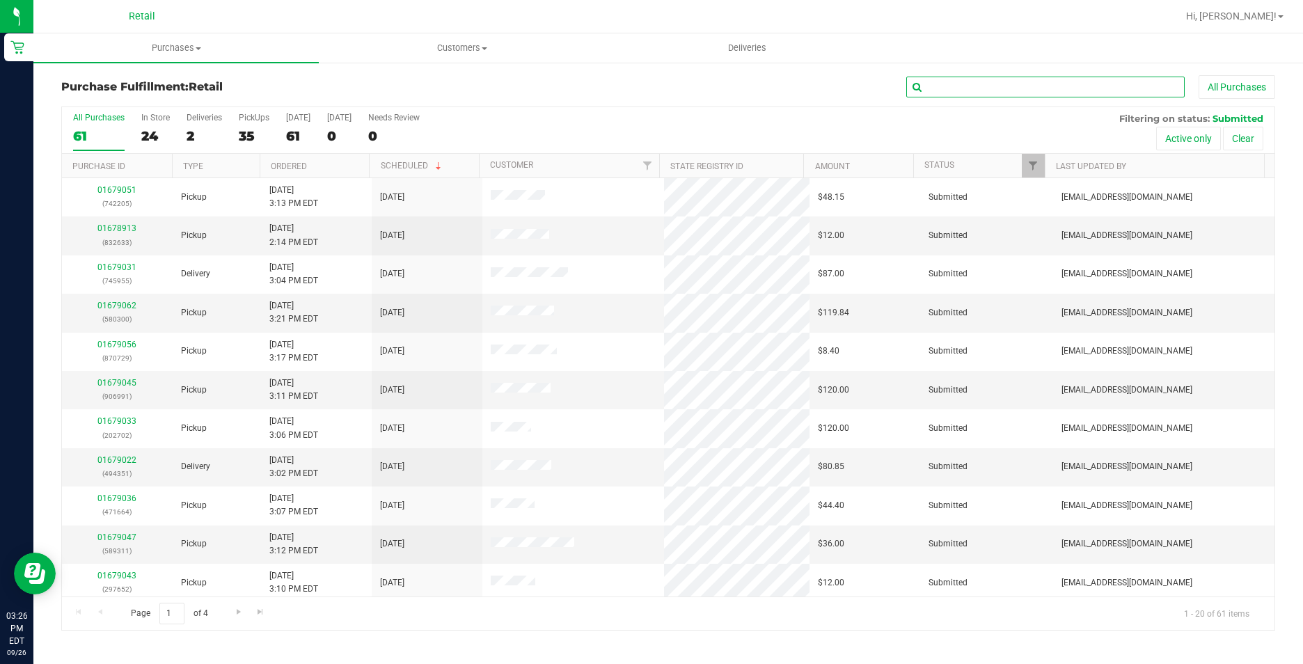
click at [974, 81] on input "text" at bounding box center [1045, 87] width 278 height 21
type input "218"
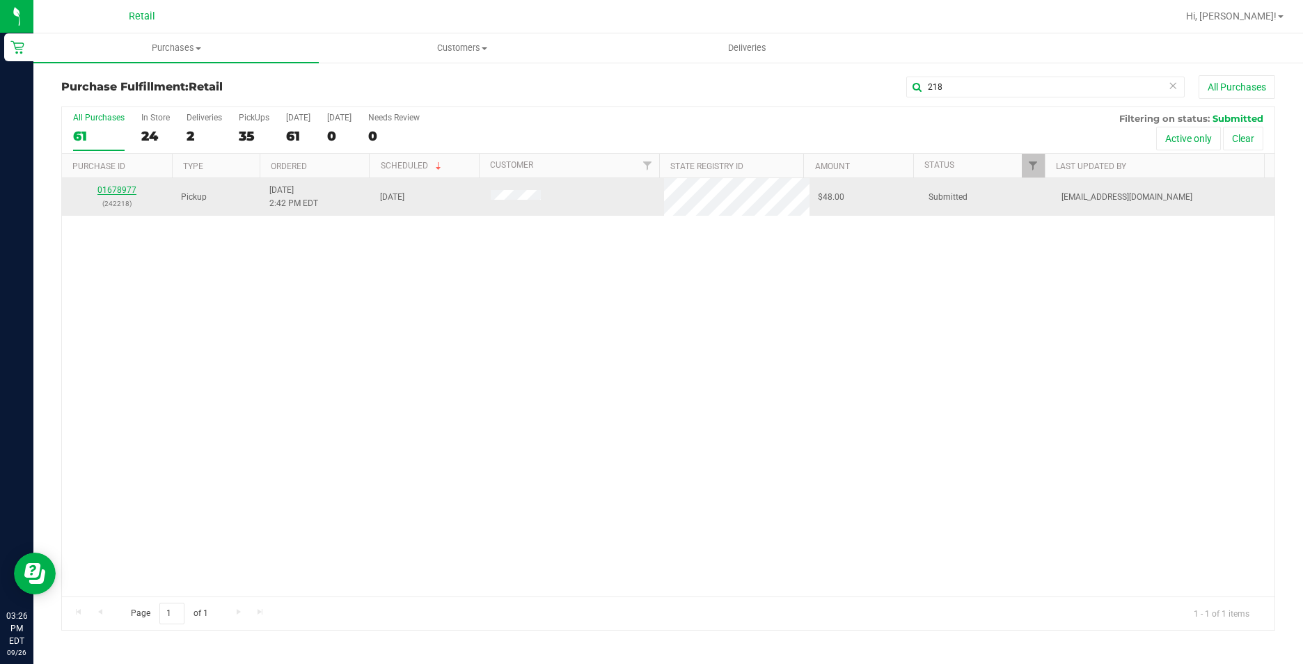
click at [117, 186] on link "01678977" at bounding box center [116, 190] width 39 height 10
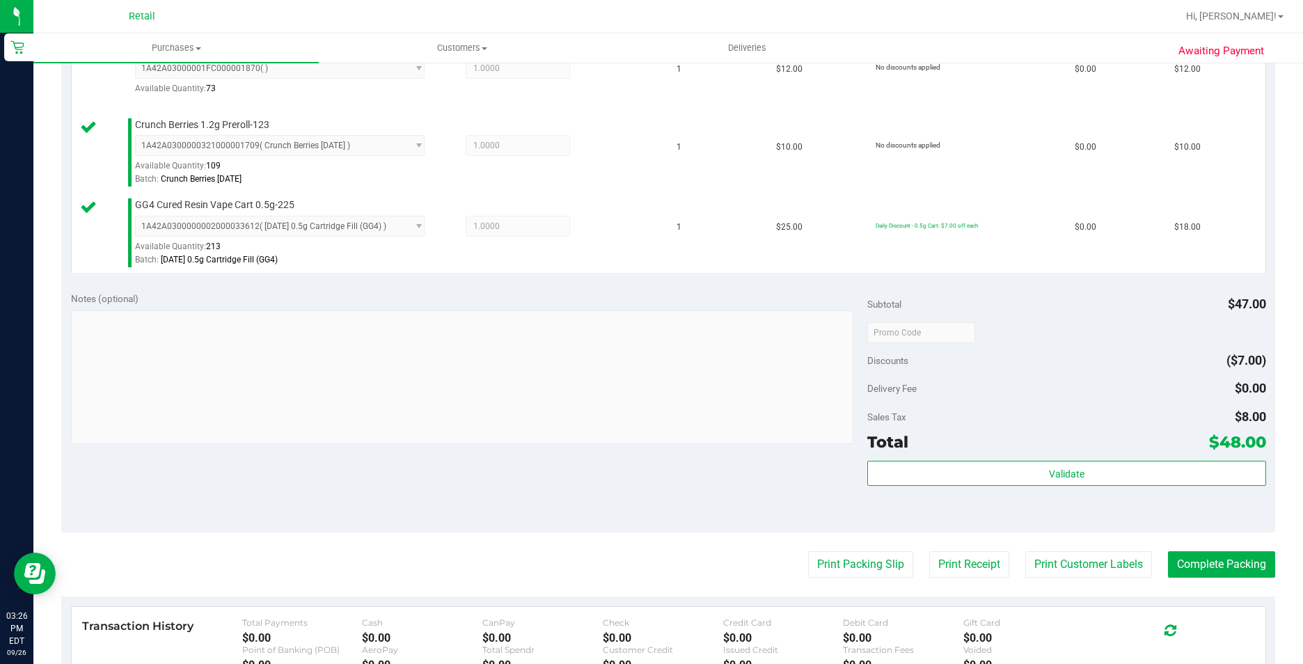
scroll to position [418, 0]
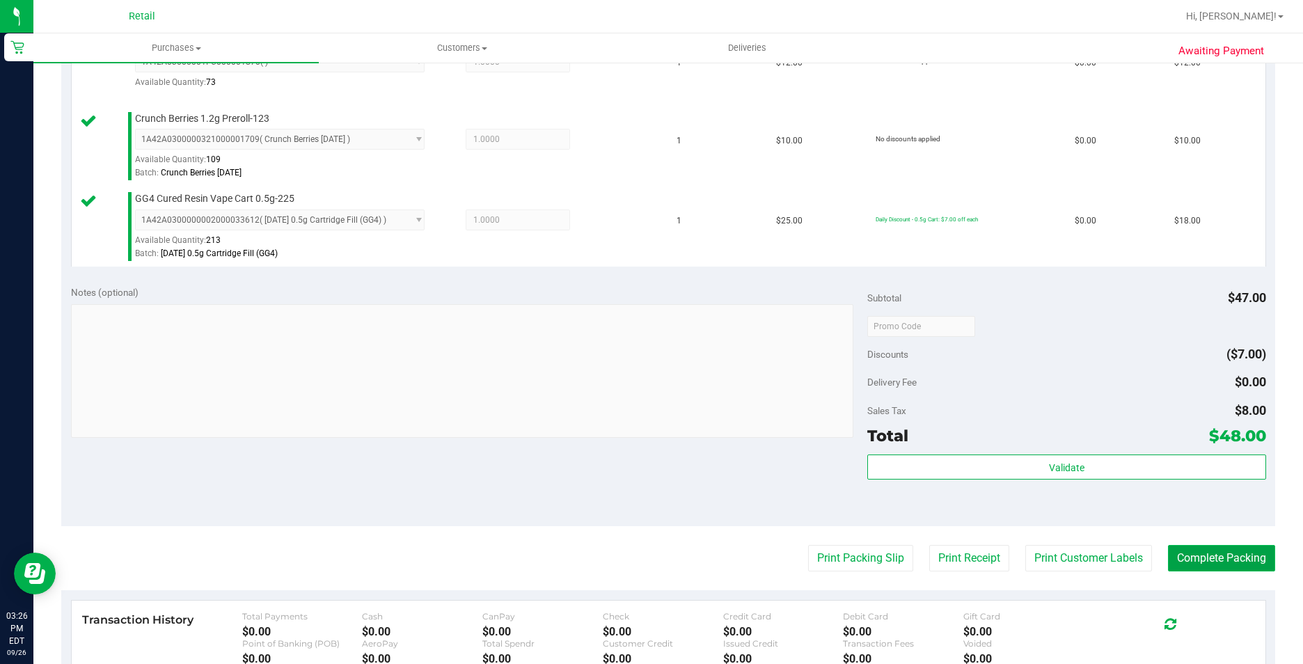
click at [1189, 557] on button "Complete Packing" at bounding box center [1221, 558] width 107 height 26
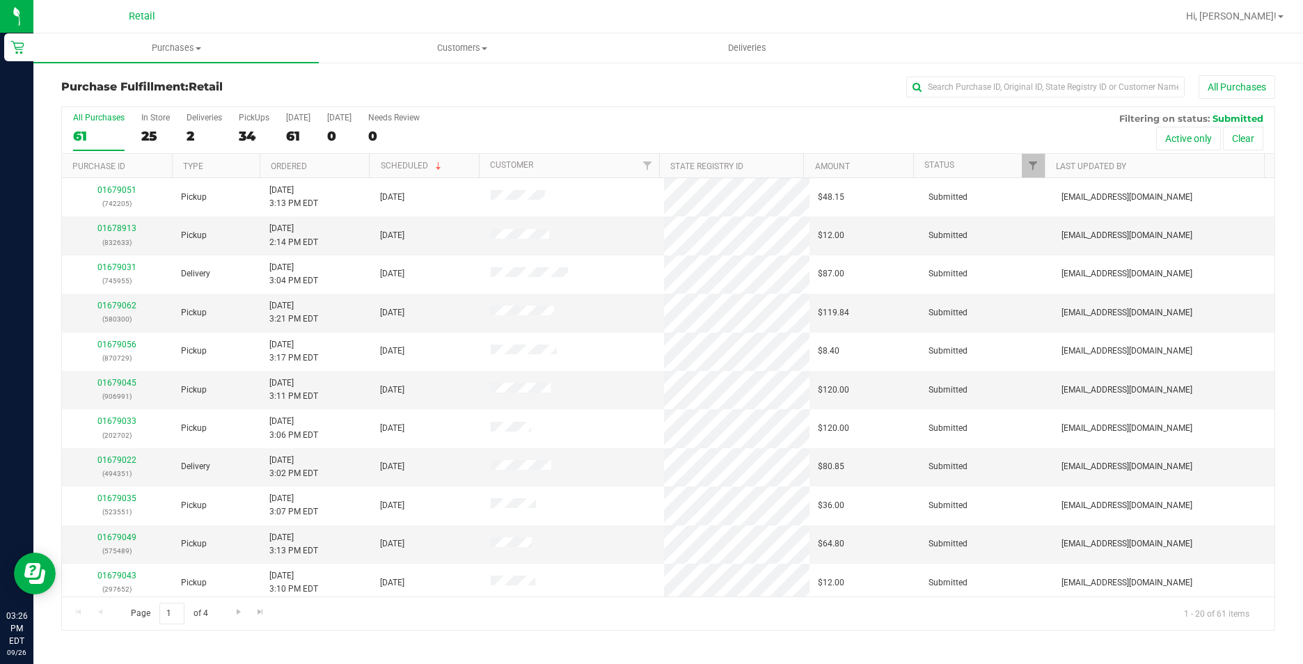
click at [980, 75] on div "All Purchases" at bounding box center [870, 87] width 809 height 24
click at [970, 94] on input "text" at bounding box center [1045, 87] width 278 height 21
type input "965"
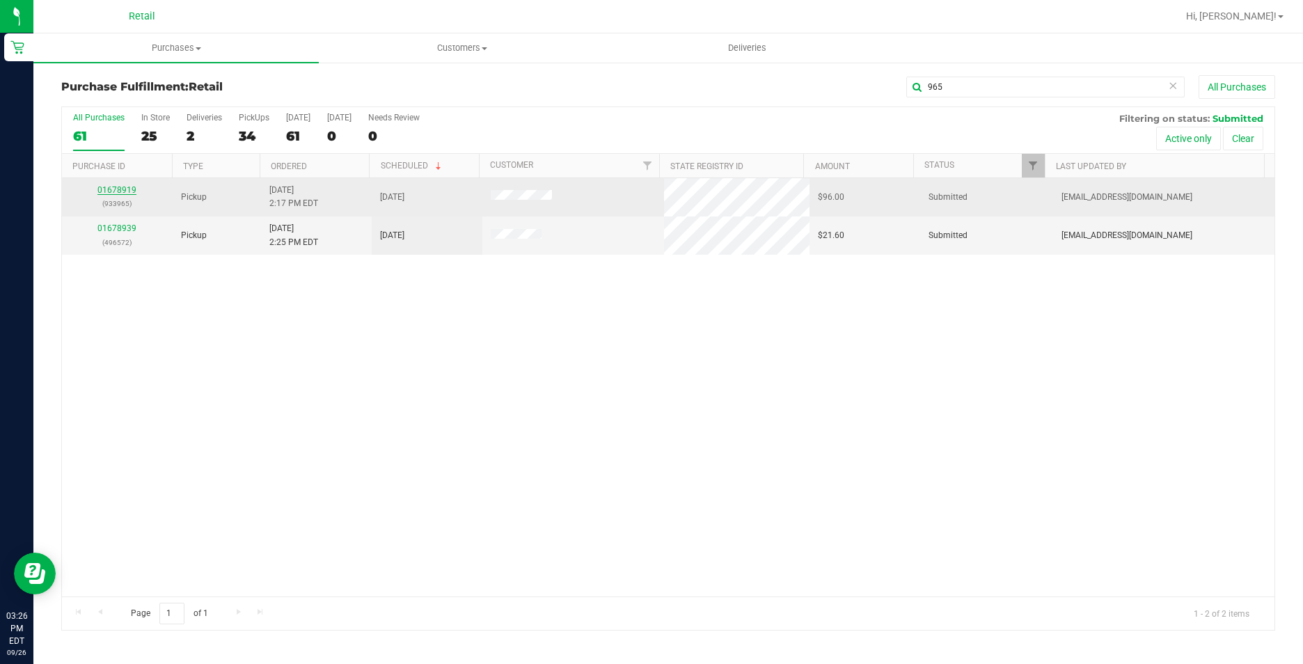
click at [122, 188] on link "01678919" at bounding box center [116, 190] width 39 height 10
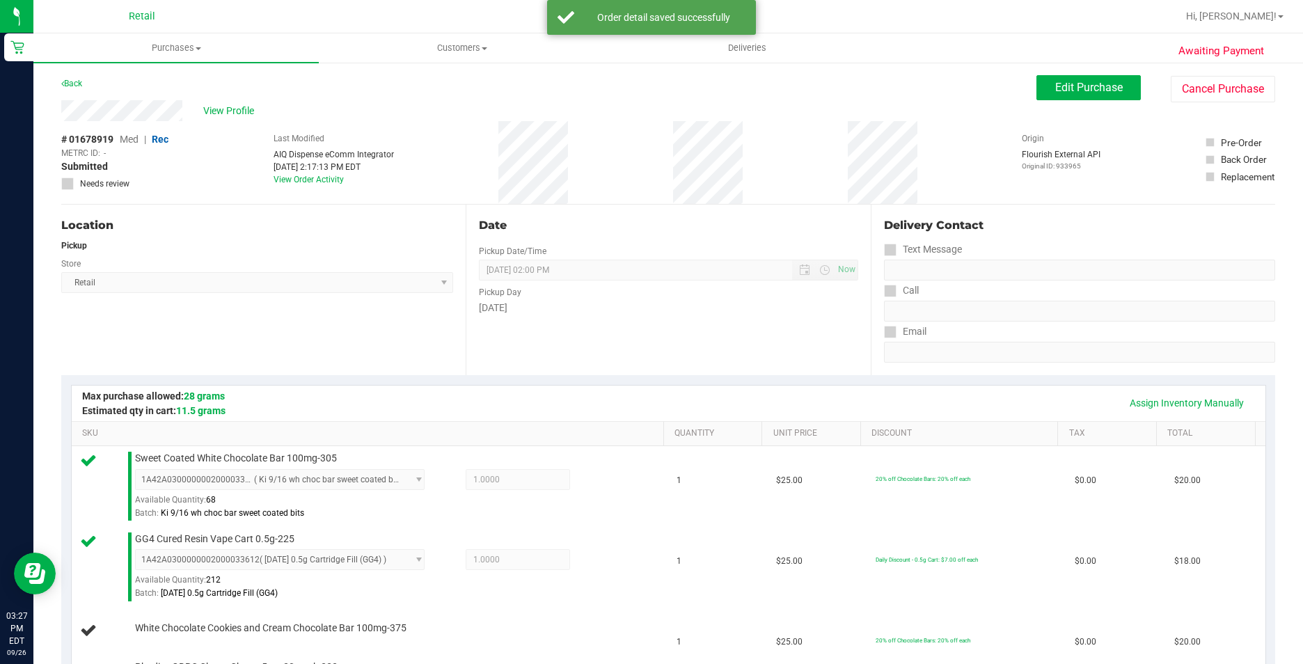
scroll to position [557, 0]
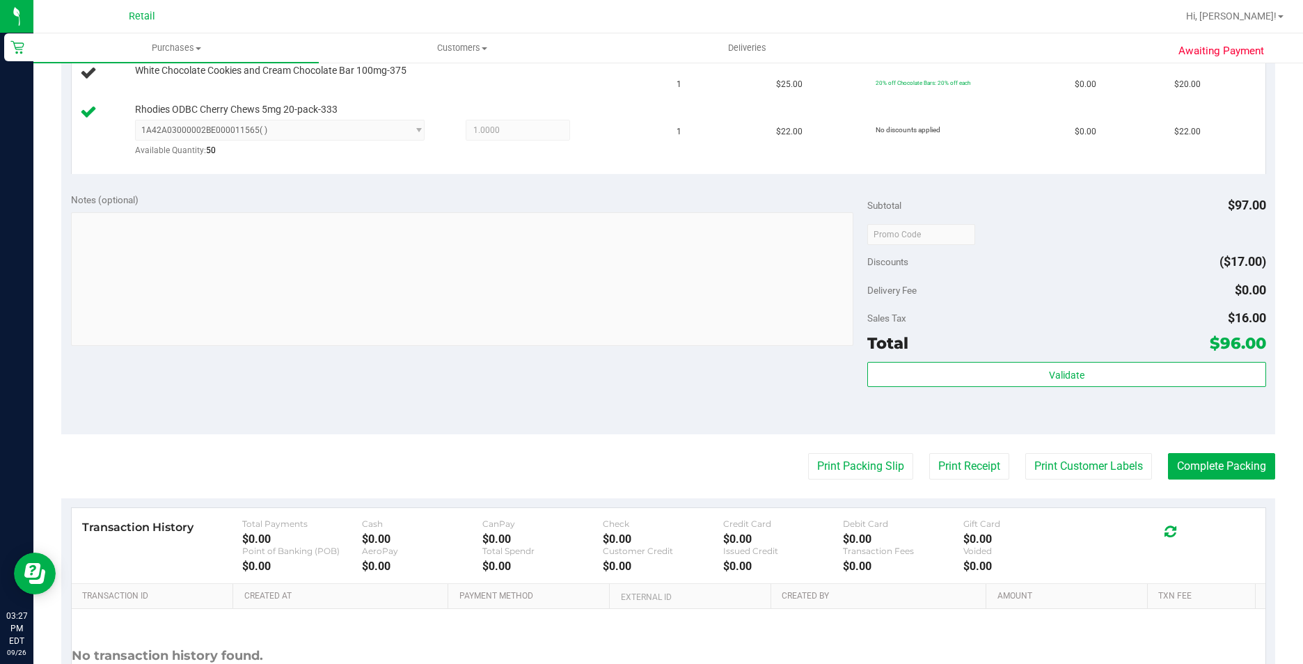
click at [527, 471] on div "Print Packing Slip Print Receipt Print Customer Labels Complete Packing" at bounding box center [668, 466] width 1214 height 26
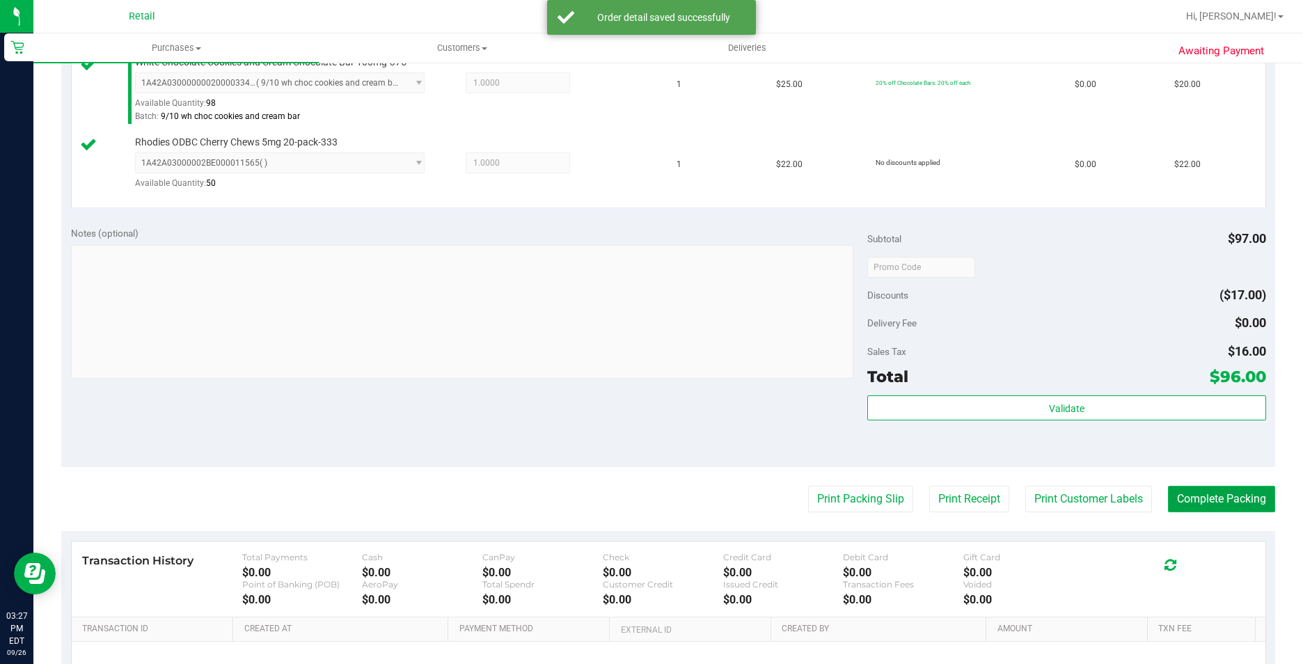
click at [1217, 496] on button "Complete Packing" at bounding box center [1221, 499] width 107 height 26
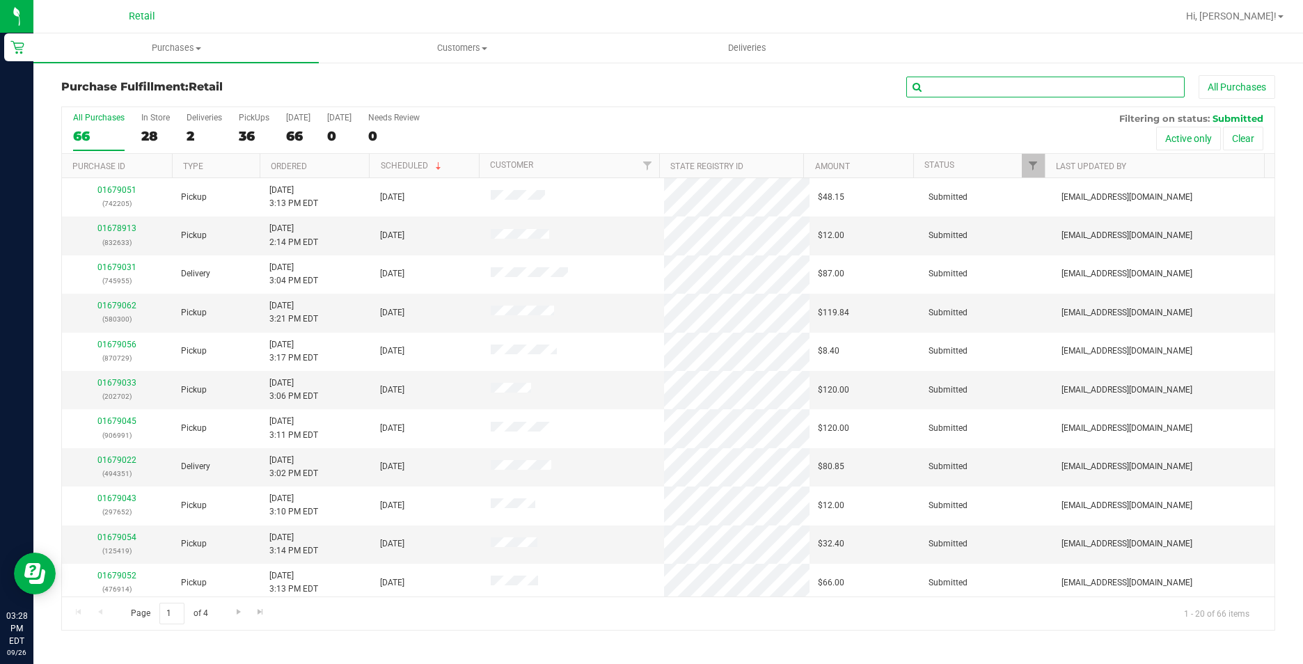
click at [1047, 88] on input "text" at bounding box center [1045, 87] width 278 height 21
type input "451"
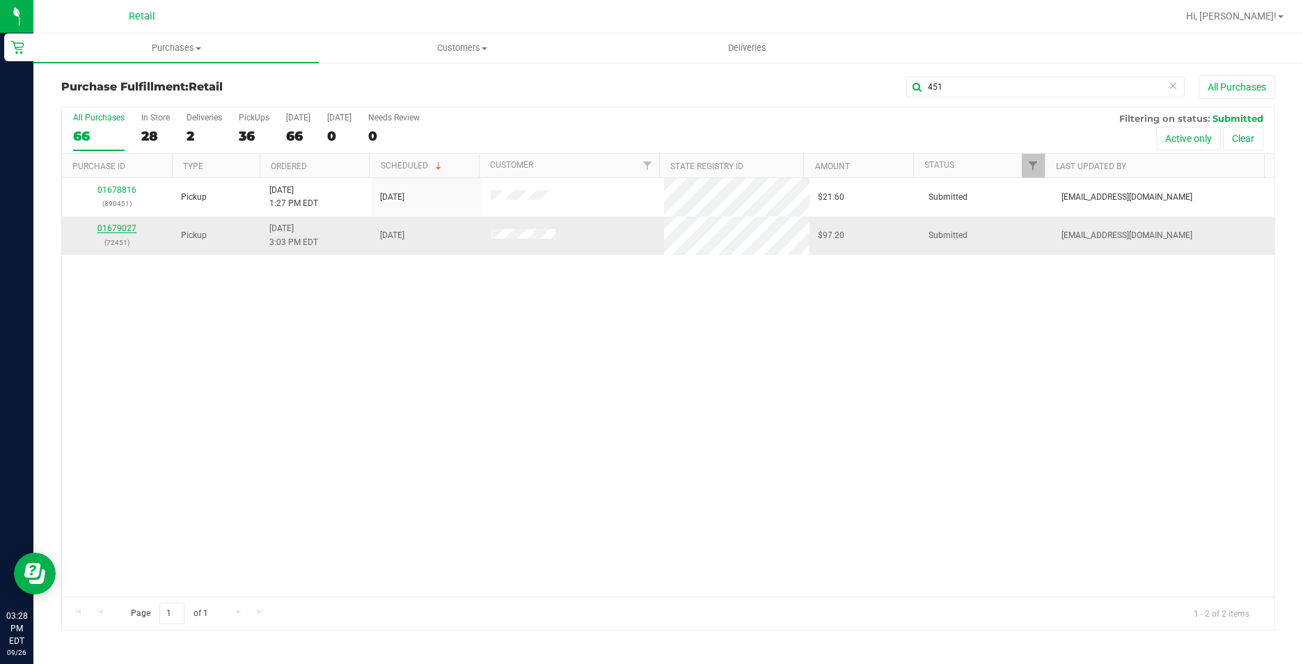
click at [116, 225] on link "01679027" at bounding box center [116, 228] width 39 height 10
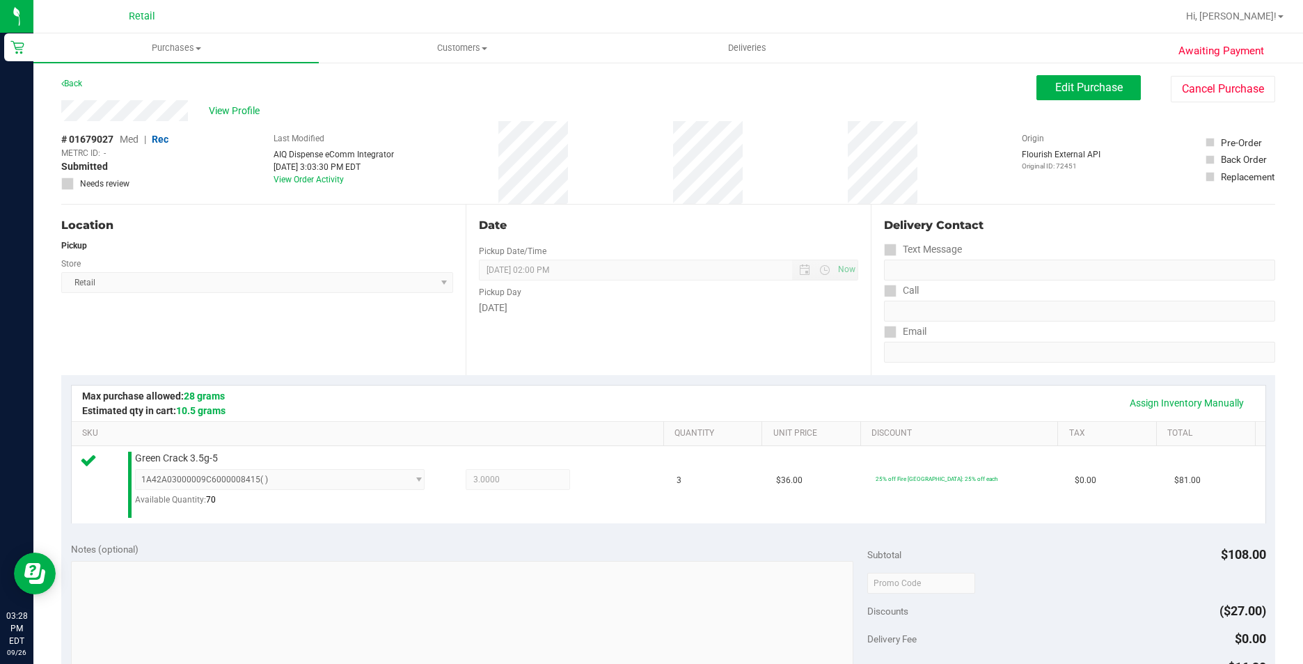
scroll to position [418, 0]
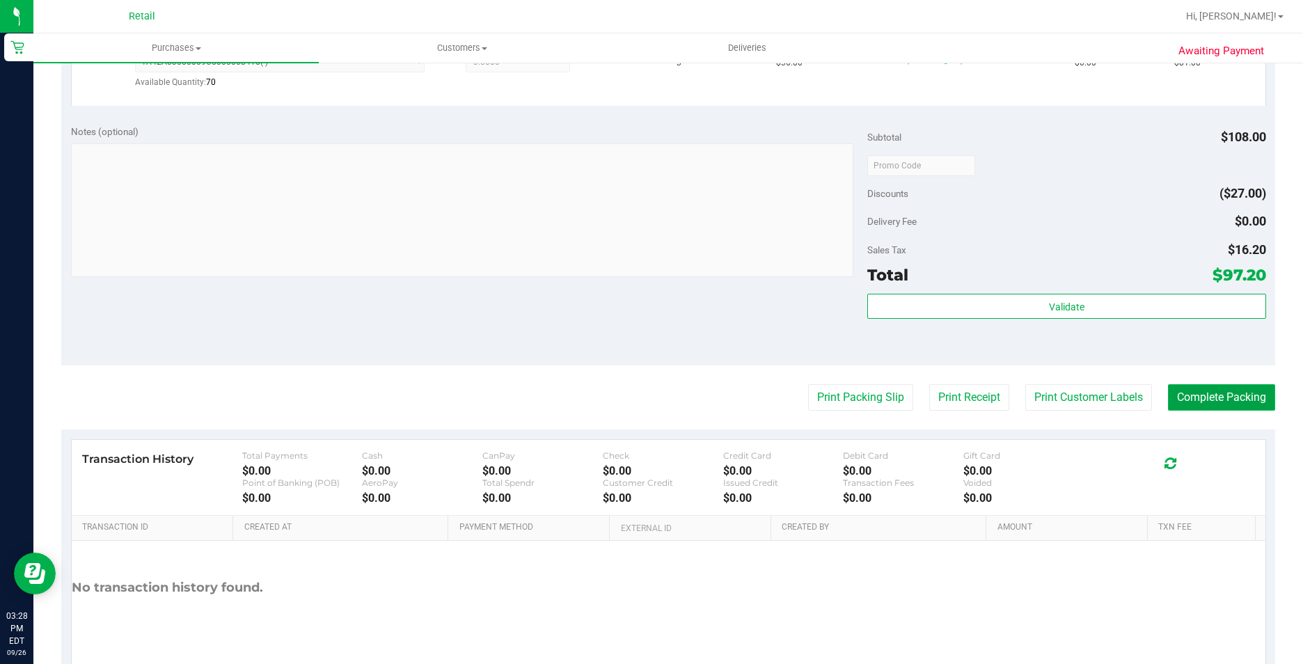
click at [1189, 398] on button "Complete Packing" at bounding box center [1221, 397] width 107 height 26
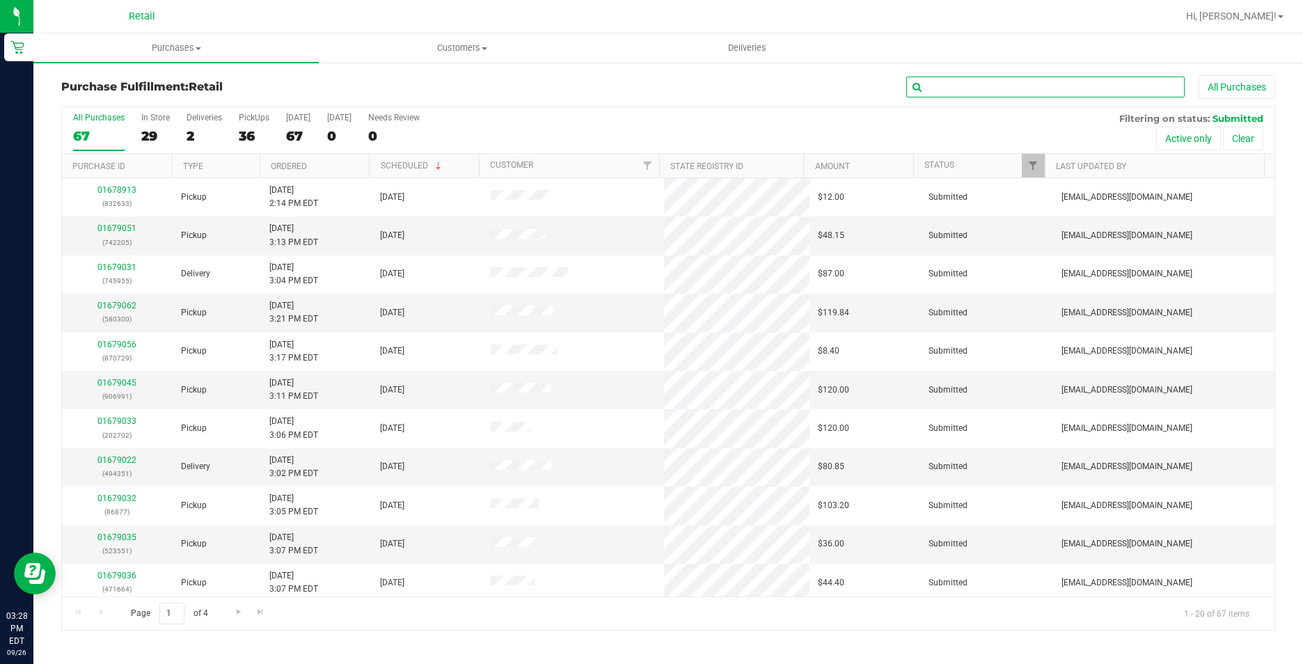
click at [1155, 86] on input "text" at bounding box center [1045, 87] width 278 height 21
type input "664"
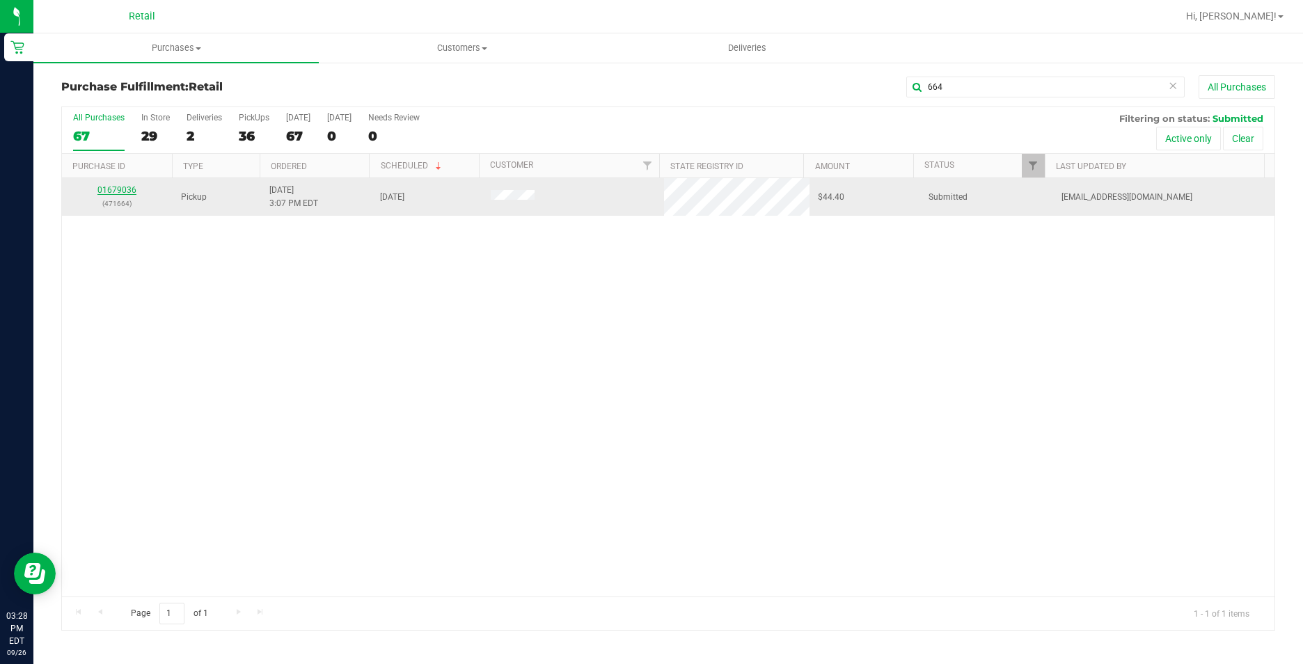
click at [117, 191] on link "01679036" at bounding box center [116, 190] width 39 height 10
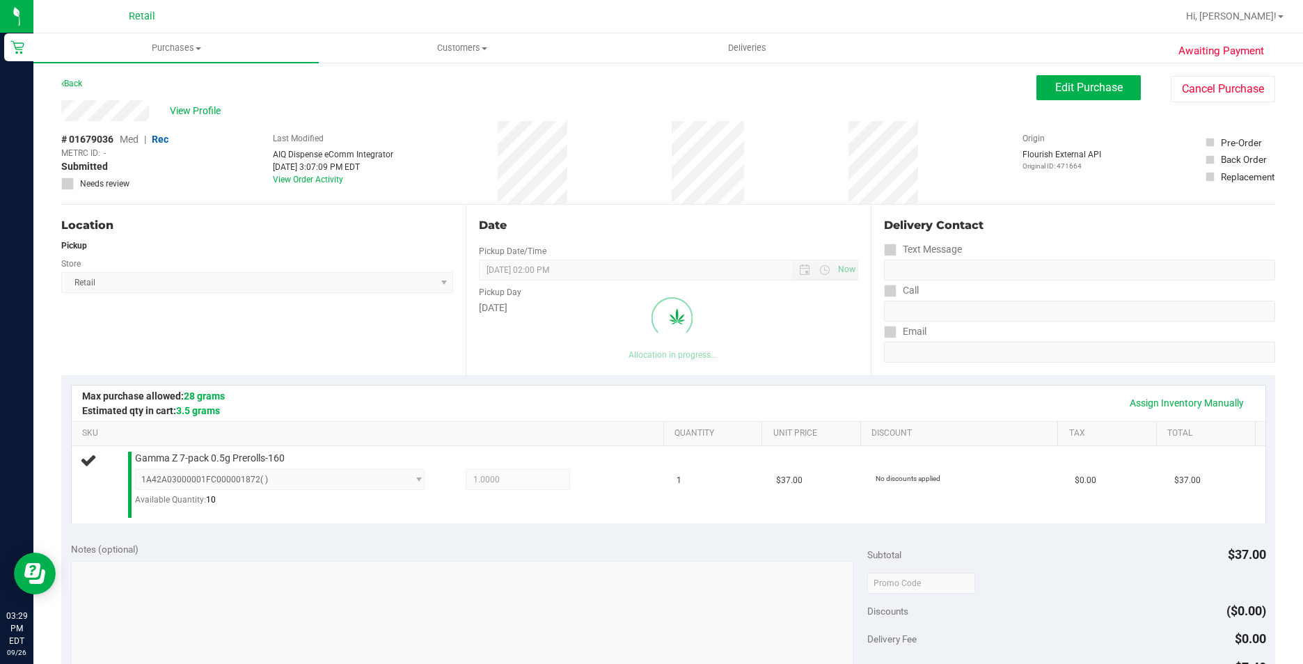
scroll to position [348, 0]
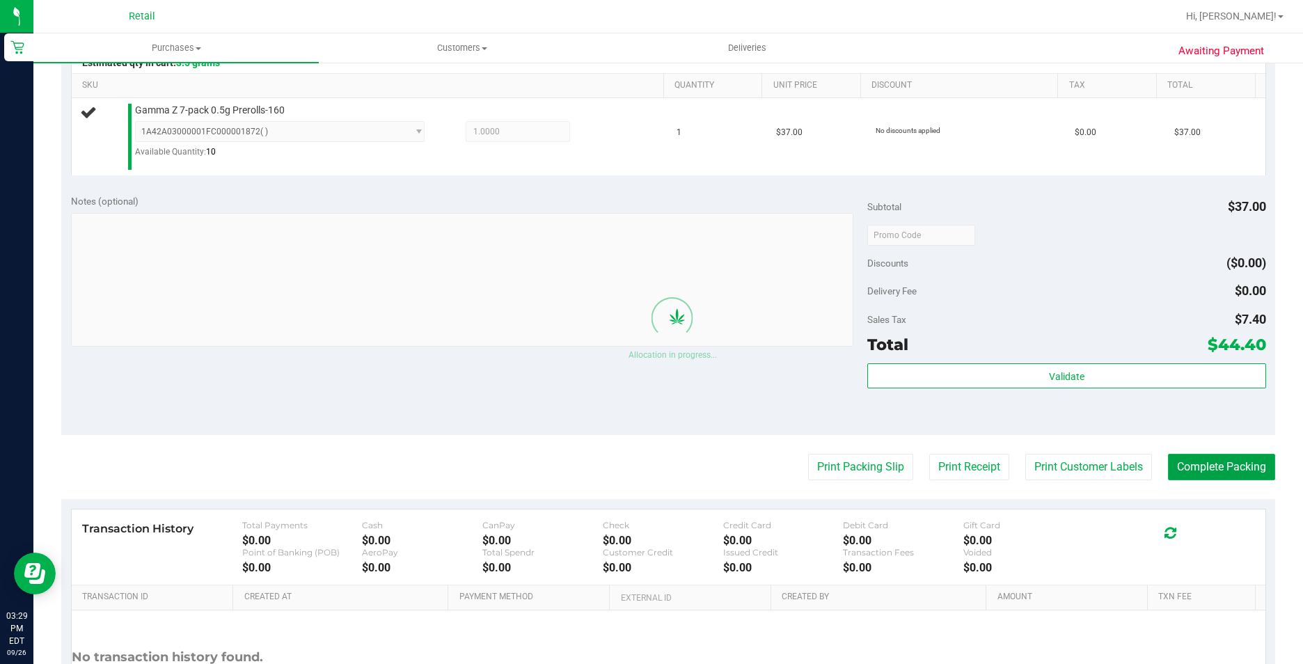
click at [1210, 468] on button "Complete Packing" at bounding box center [1221, 467] width 107 height 26
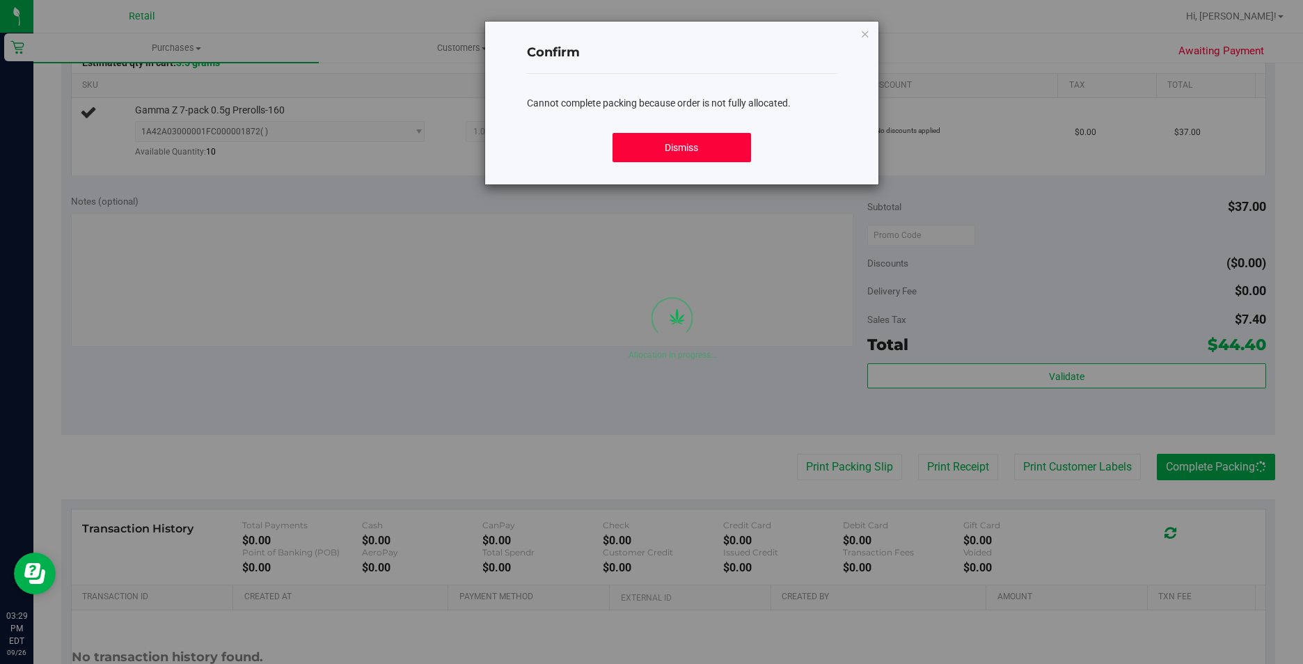
click at [718, 149] on button "Dismiss" at bounding box center [681, 147] width 139 height 29
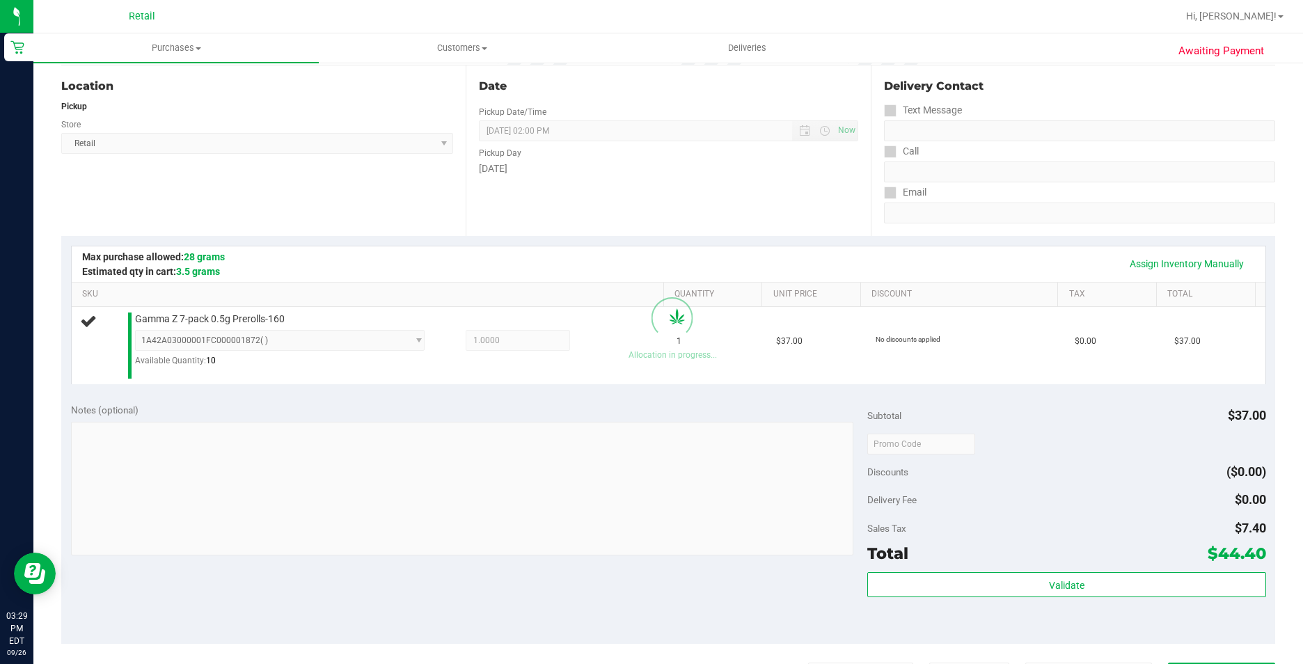
scroll to position [209, 0]
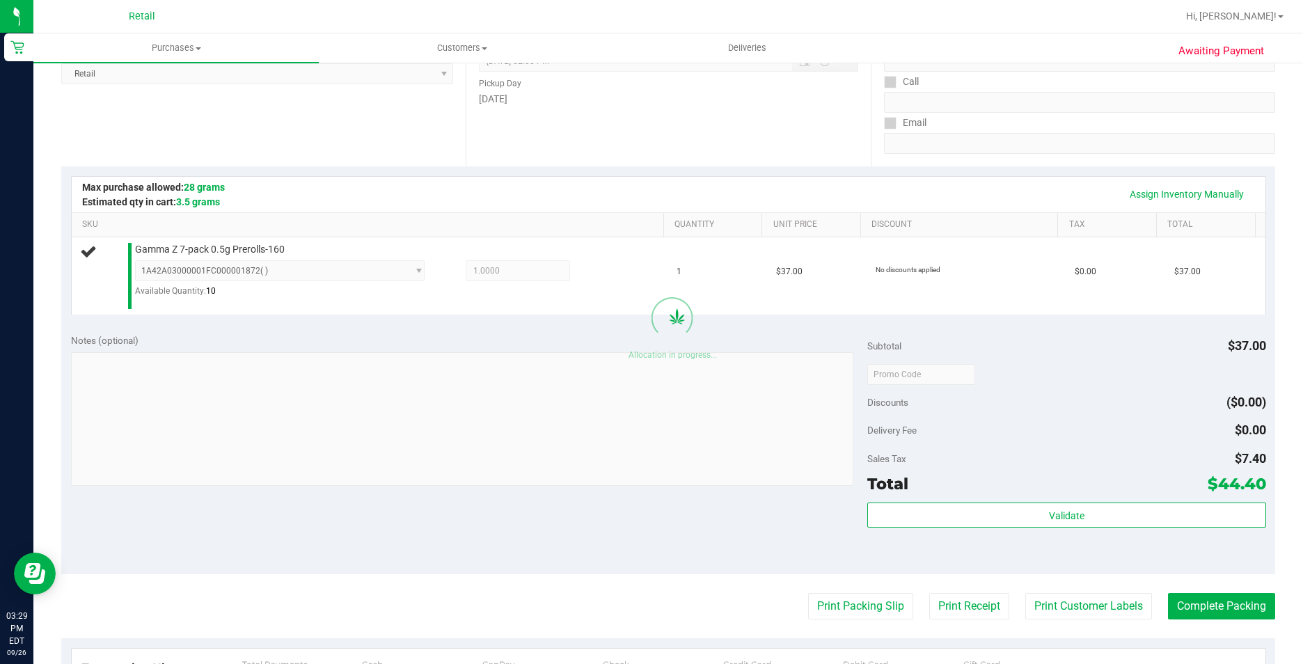
click at [608, 344] on div "Notes (optional)" at bounding box center [469, 340] width 797 height 14
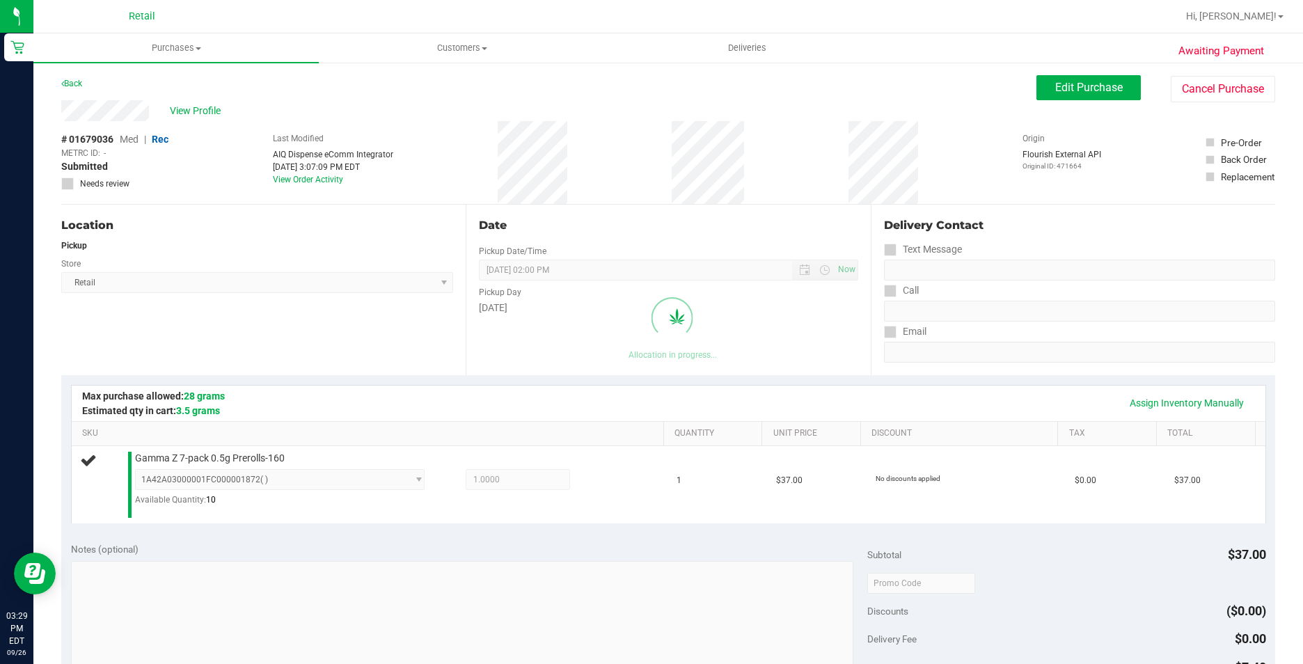
click at [484, 411] on div "Assign Inventory Manually" at bounding box center [668, 403] width 1169 height 24
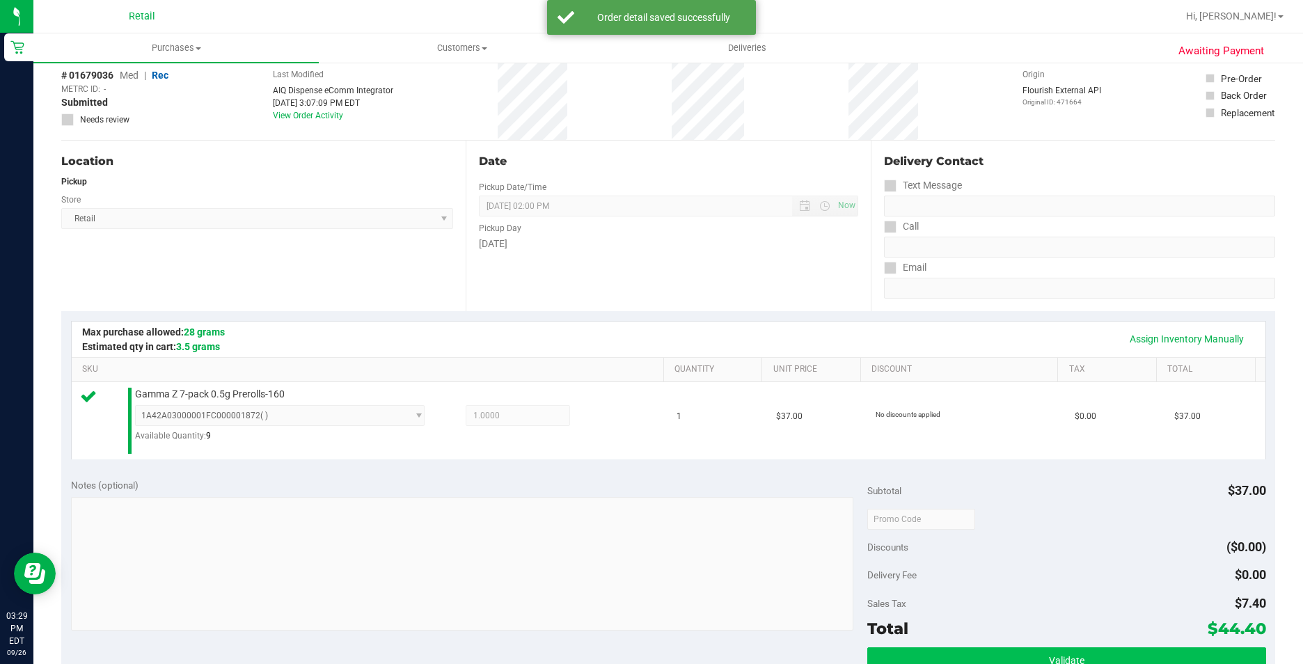
scroll to position [278, 0]
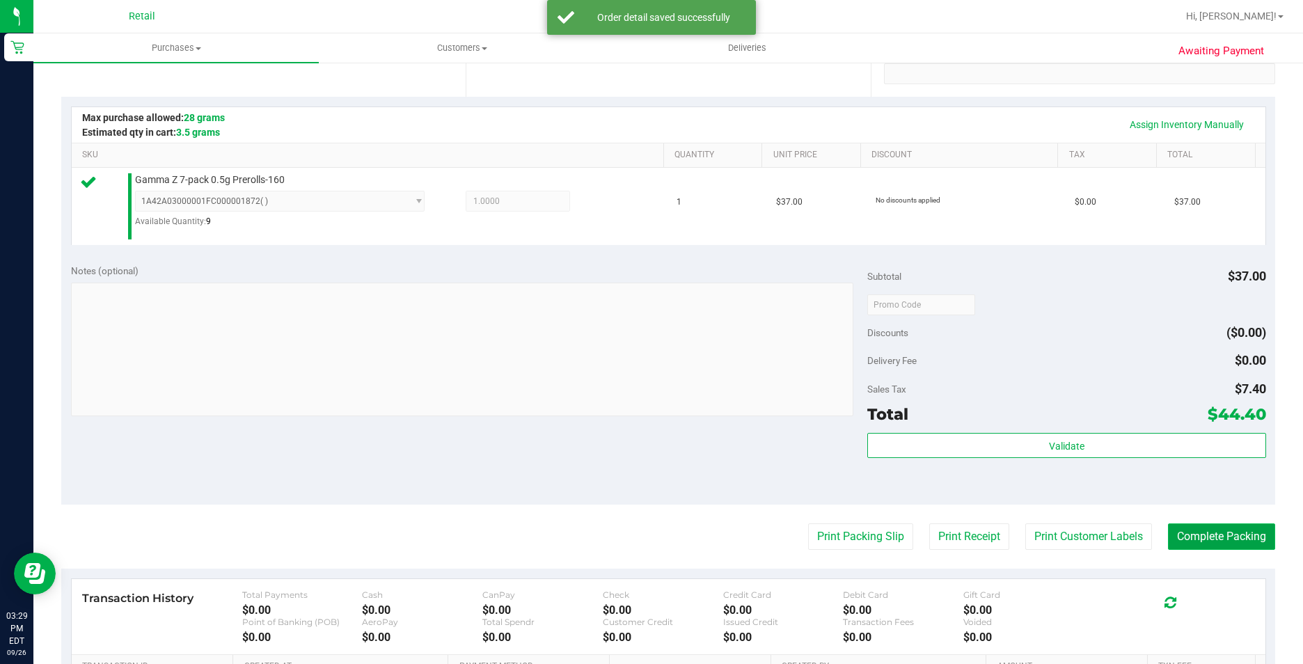
click at [1205, 539] on button "Complete Packing" at bounding box center [1221, 536] width 107 height 26
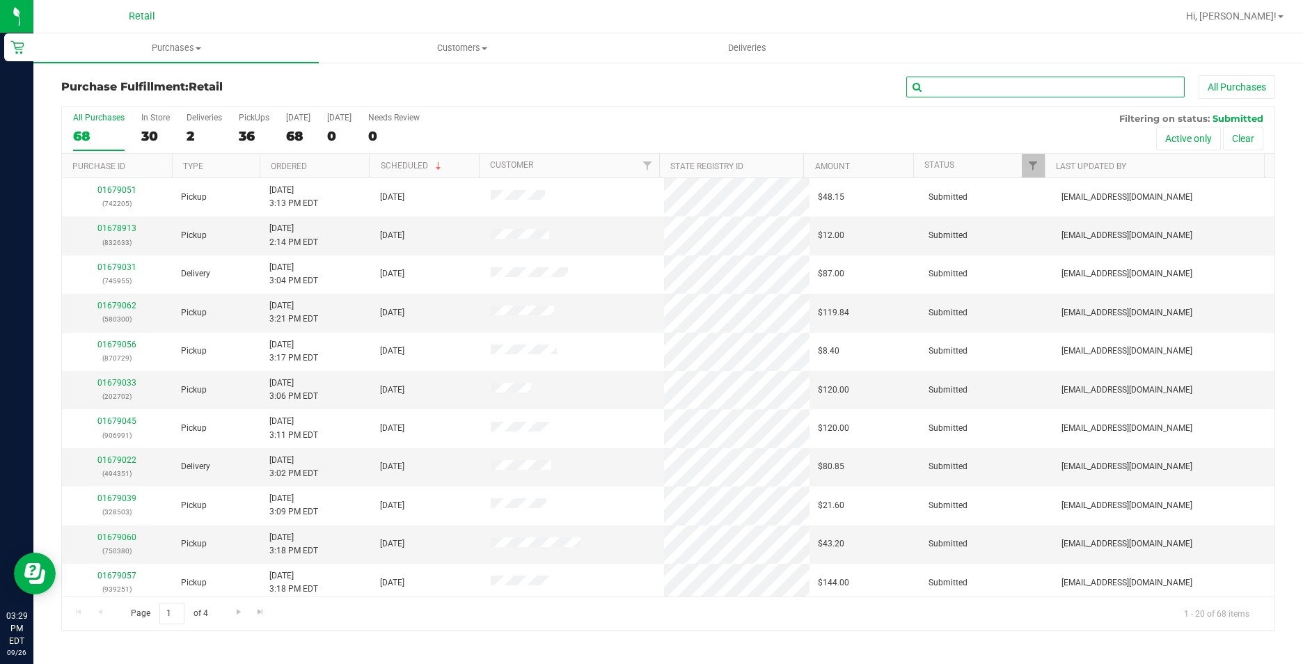
click at [1011, 81] on input "text" at bounding box center [1045, 87] width 278 height 21
type input "914"
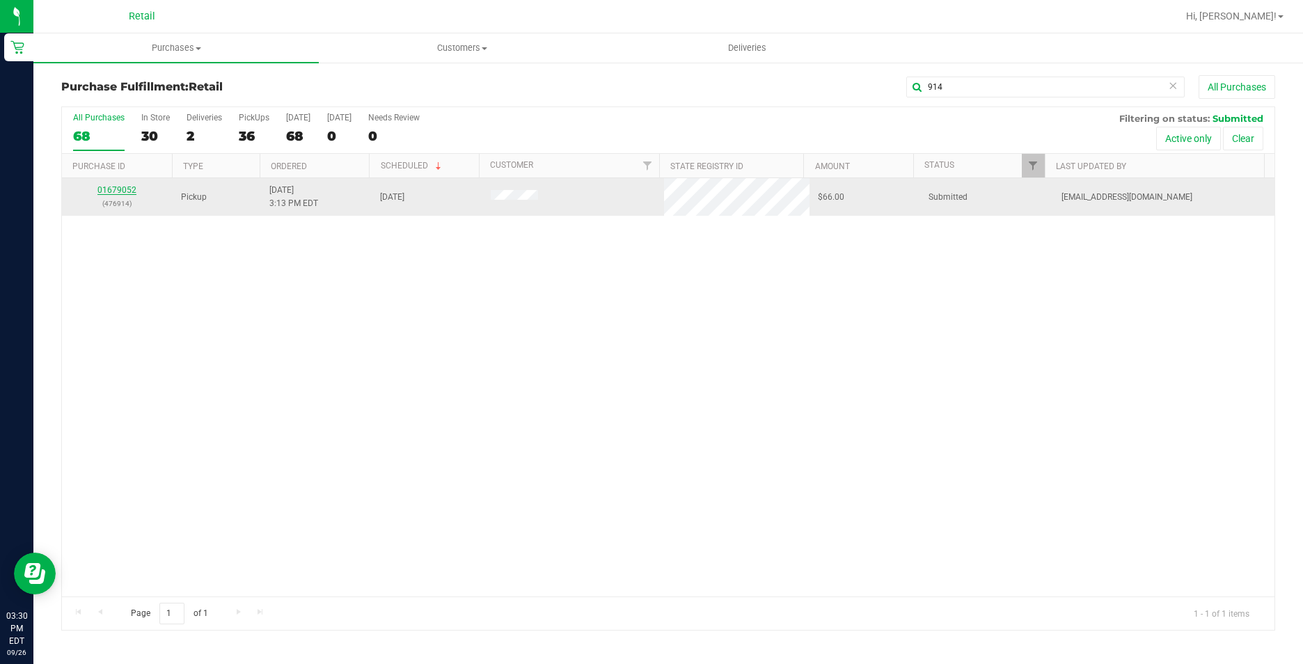
click at [112, 192] on link "01679052" at bounding box center [116, 190] width 39 height 10
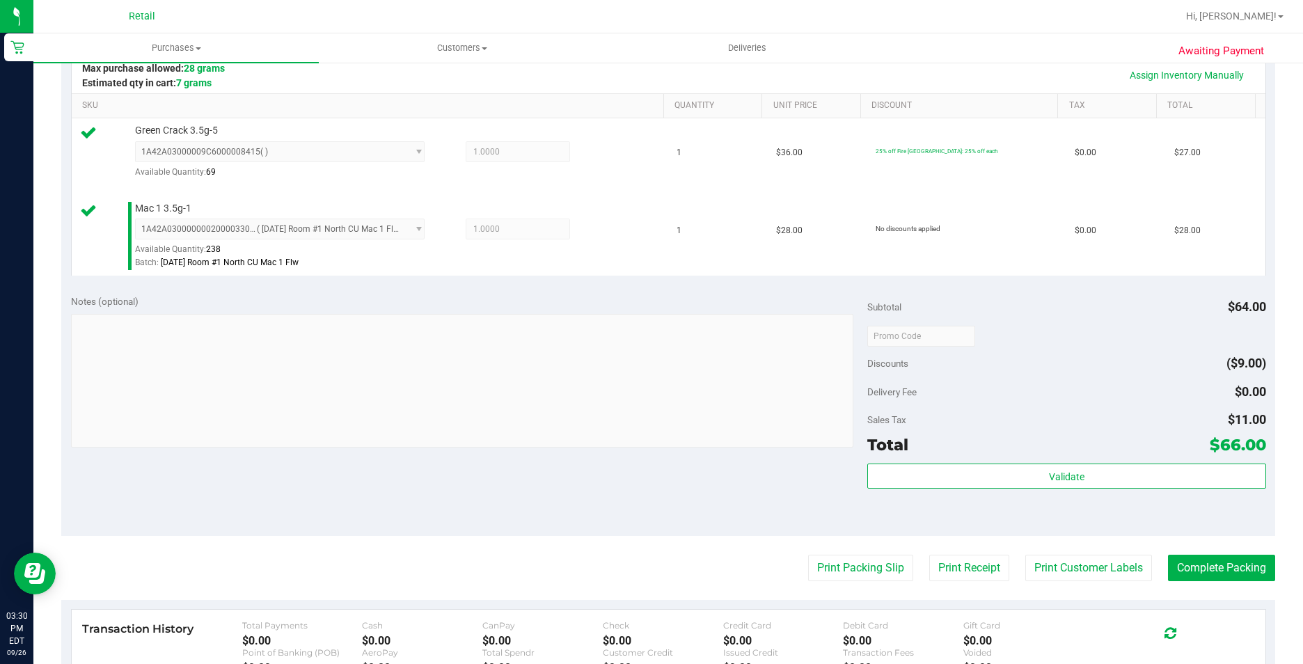
scroll to position [348, 0]
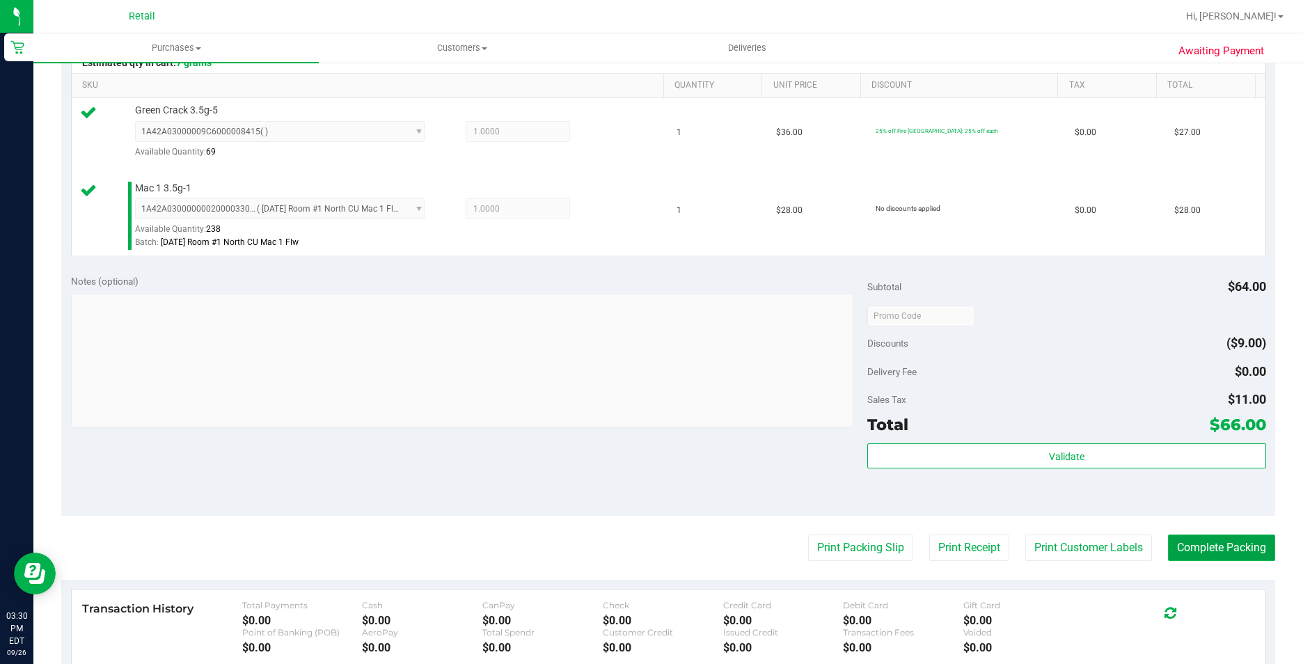
click at [1201, 549] on button "Complete Packing" at bounding box center [1221, 548] width 107 height 26
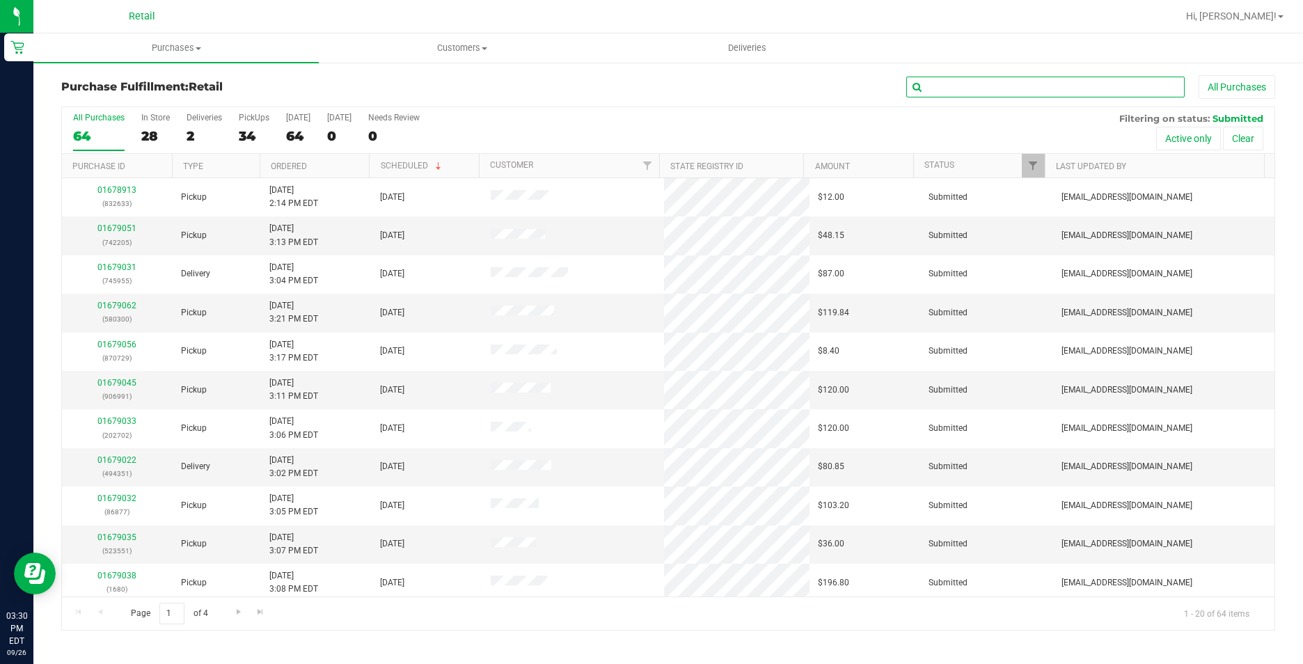
click at [967, 82] on input "text" at bounding box center [1045, 87] width 278 height 21
type input "245"
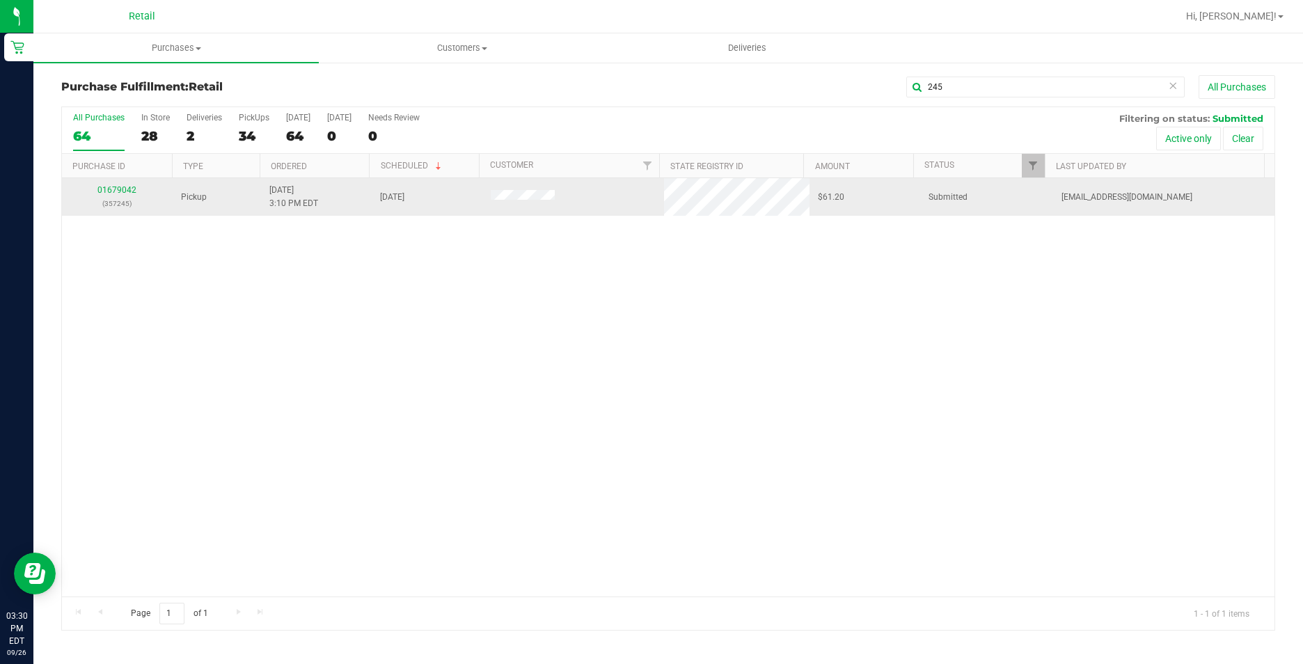
click at [123, 184] on div "01679042 (357245)" at bounding box center [117, 197] width 94 height 26
click at [123, 186] on link "01679042" at bounding box center [116, 190] width 39 height 10
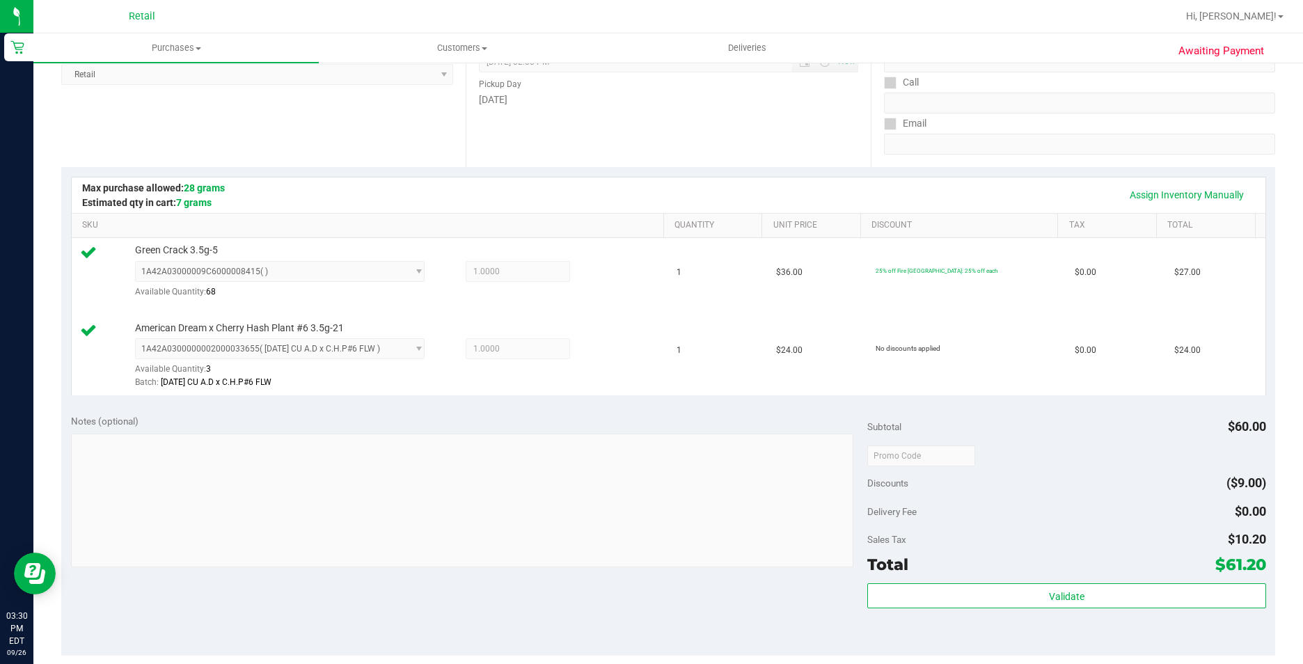
scroll to position [348, 0]
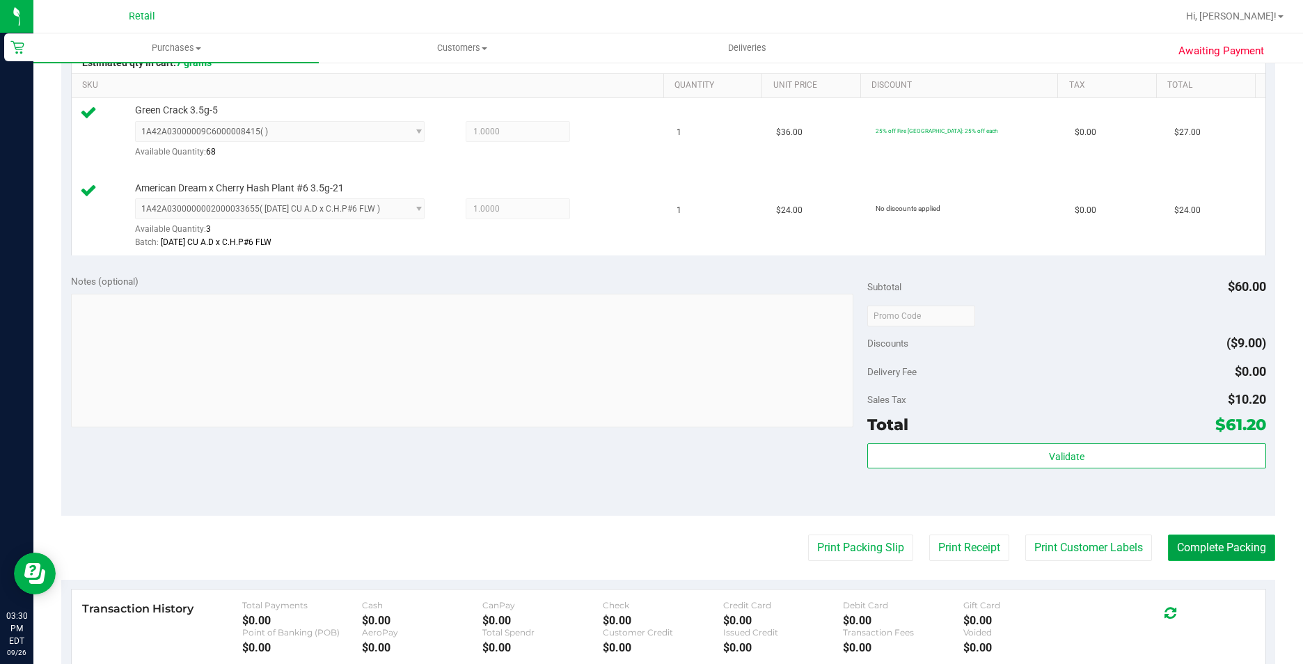
click at [1178, 552] on button "Complete Packing" at bounding box center [1221, 548] width 107 height 26
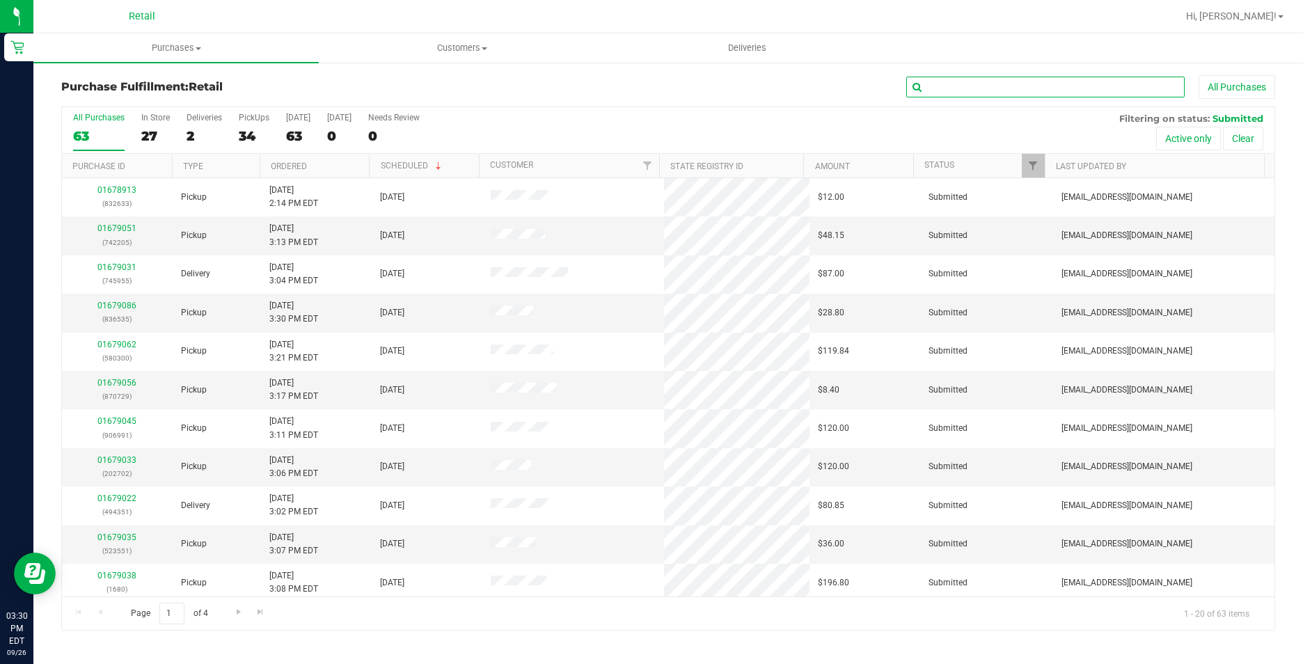
click at [997, 95] on input "text" at bounding box center [1045, 87] width 278 height 21
type input "677"
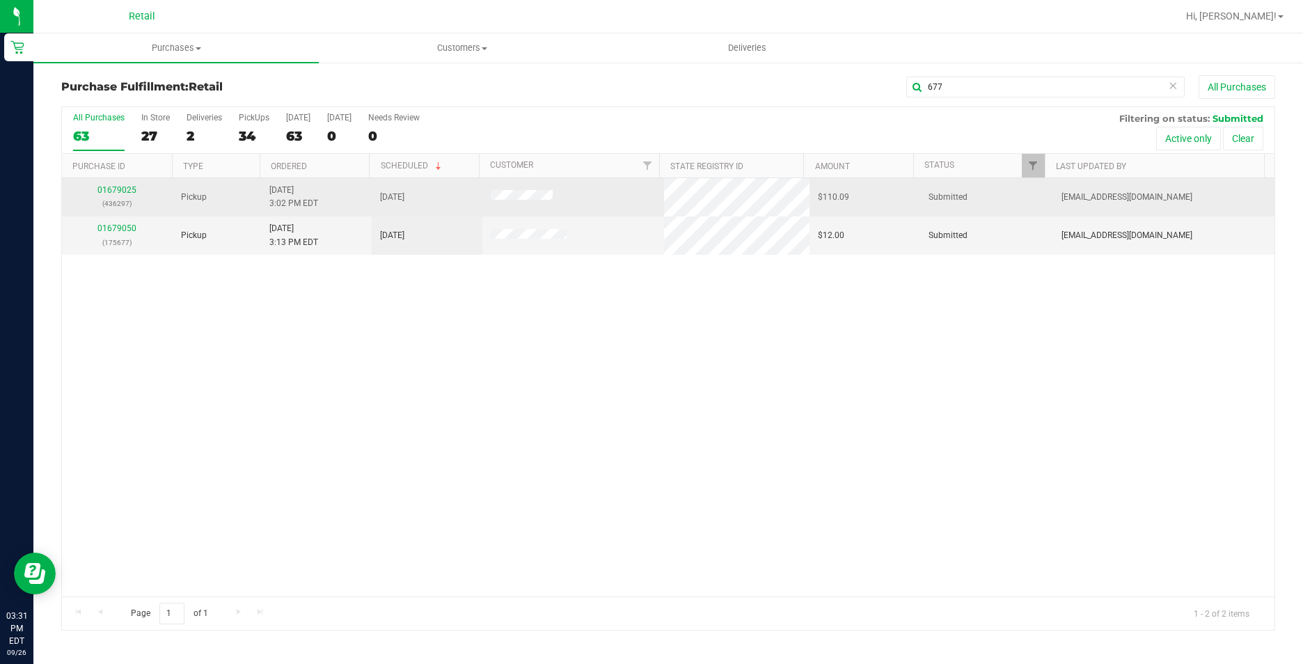
click at [109, 214] on td "01679025 (436297)" at bounding box center [117, 197] width 111 height 38
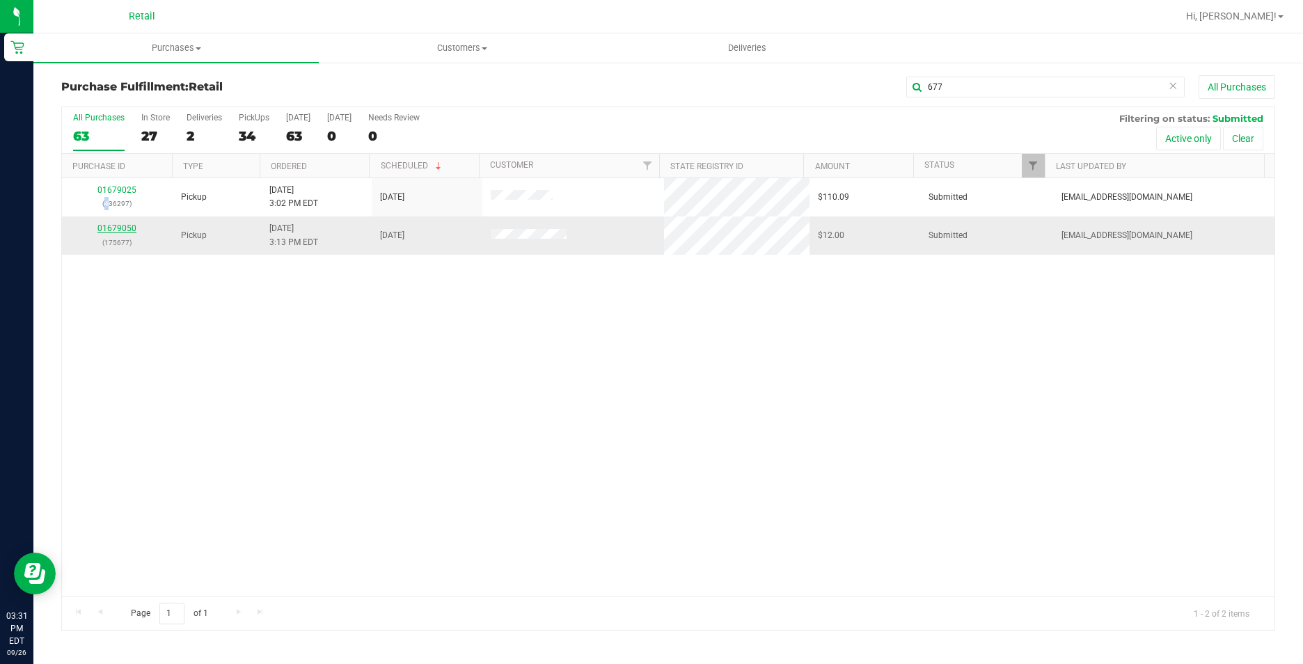
drag, startPoint x: 109, startPoint y: 214, endPoint x: 116, endPoint y: 224, distance: 11.6
click at [116, 224] on link "01679050" at bounding box center [116, 228] width 39 height 10
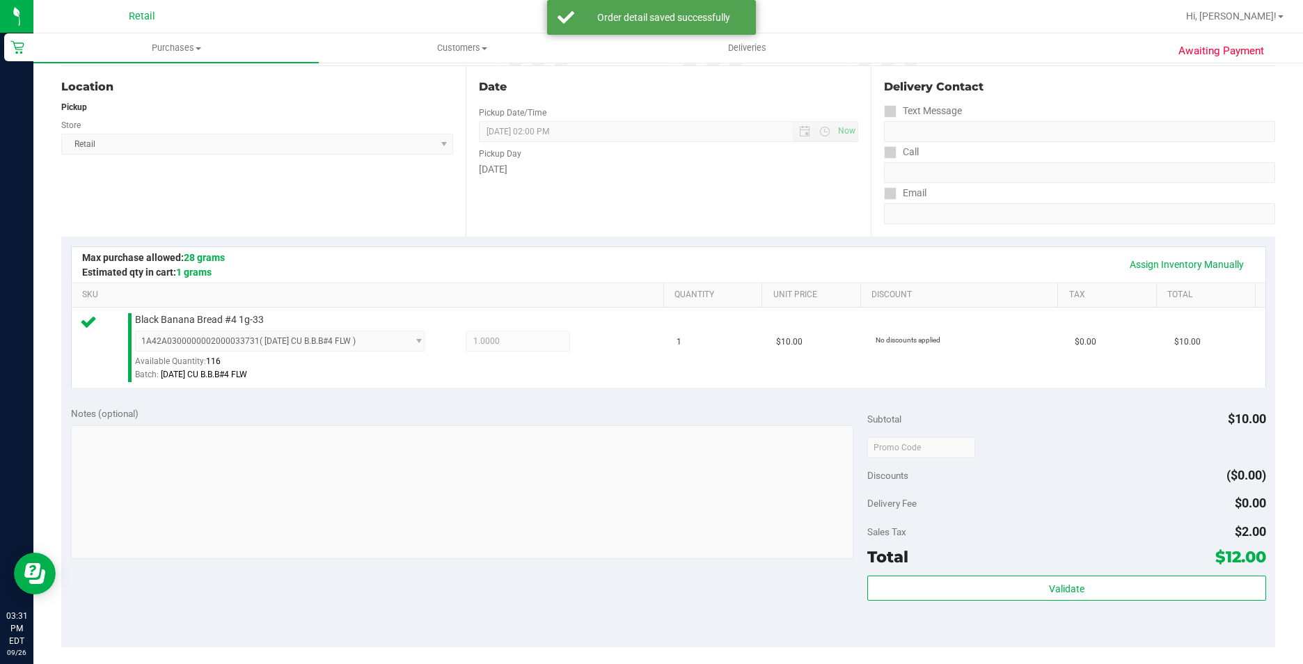
scroll to position [348, 0]
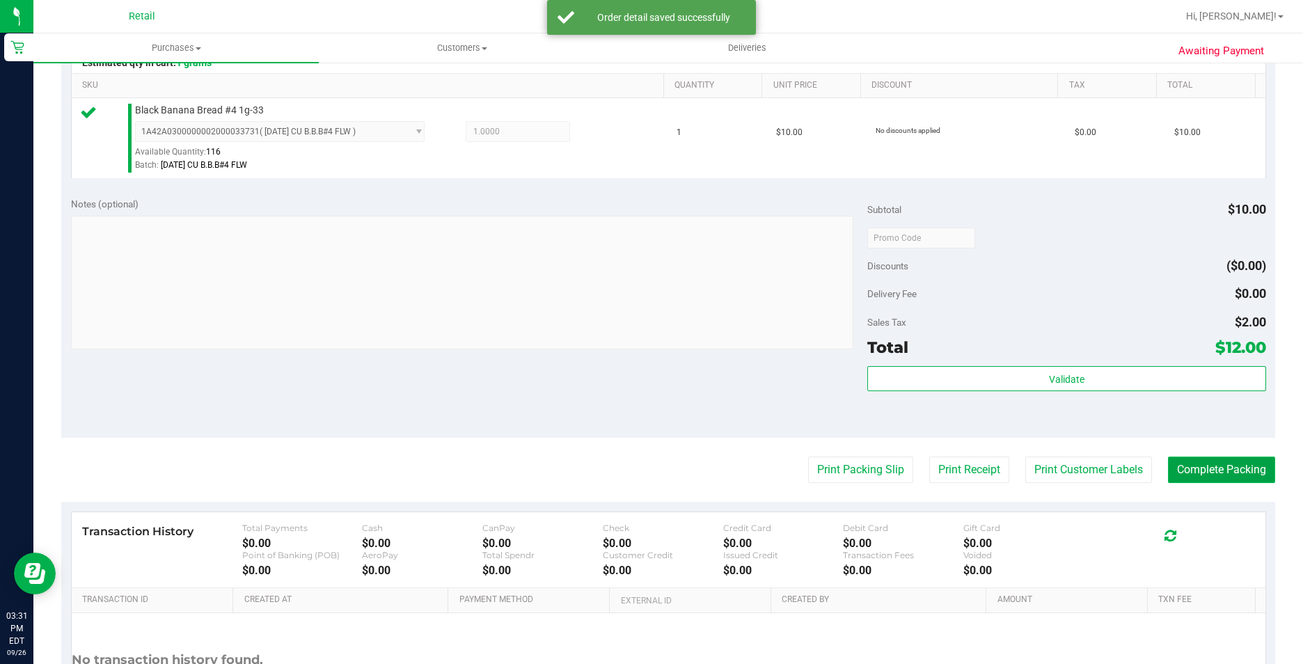
click at [1216, 481] on button "Complete Packing" at bounding box center [1221, 470] width 107 height 26
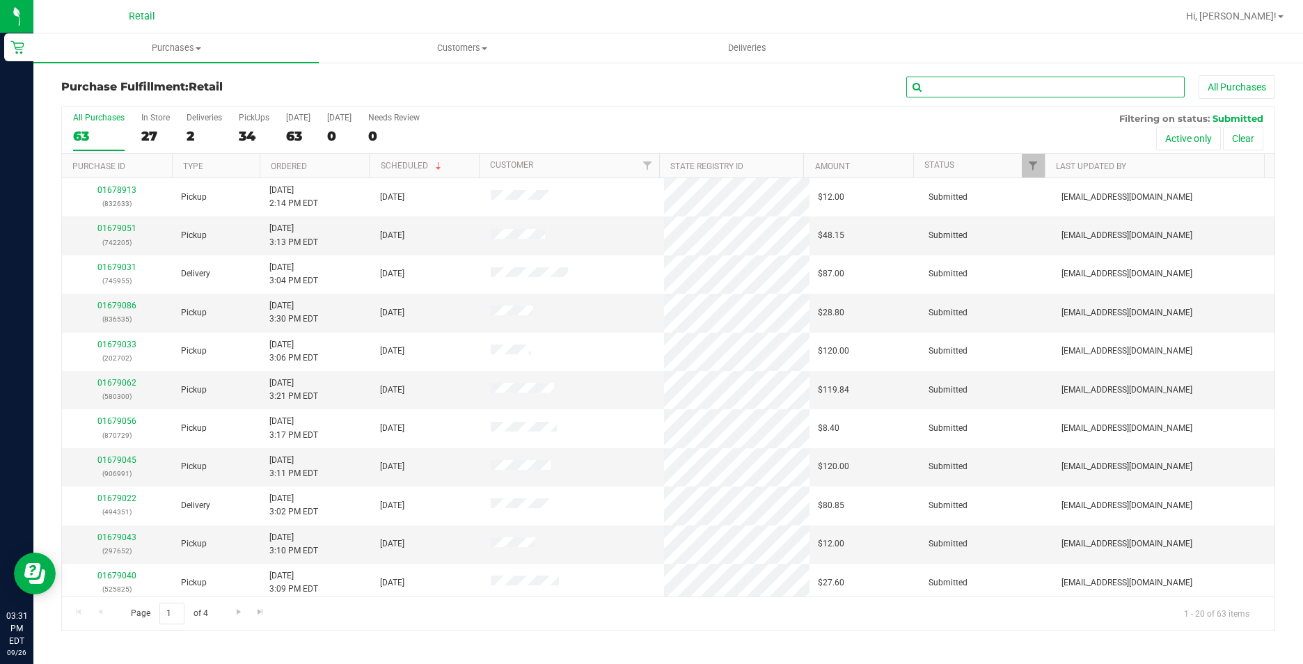
click at [1069, 84] on input "text" at bounding box center [1045, 87] width 278 height 21
type input "551"
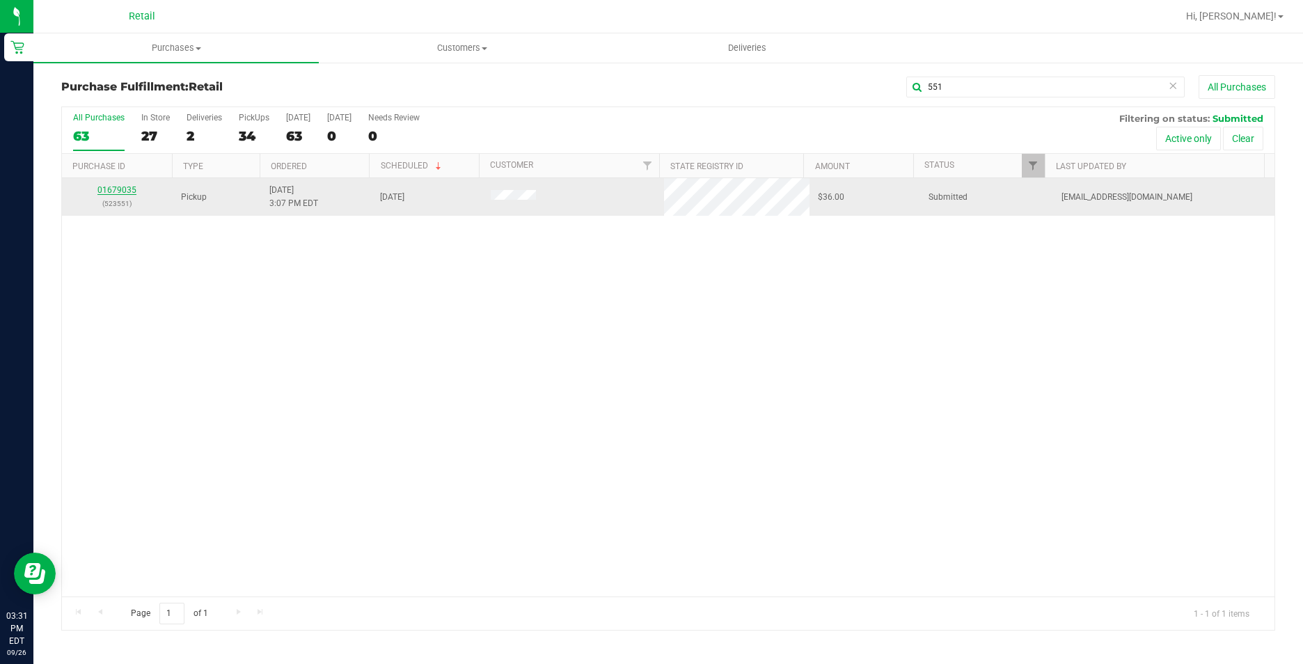
click at [116, 191] on link "01679035" at bounding box center [116, 190] width 39 height 10
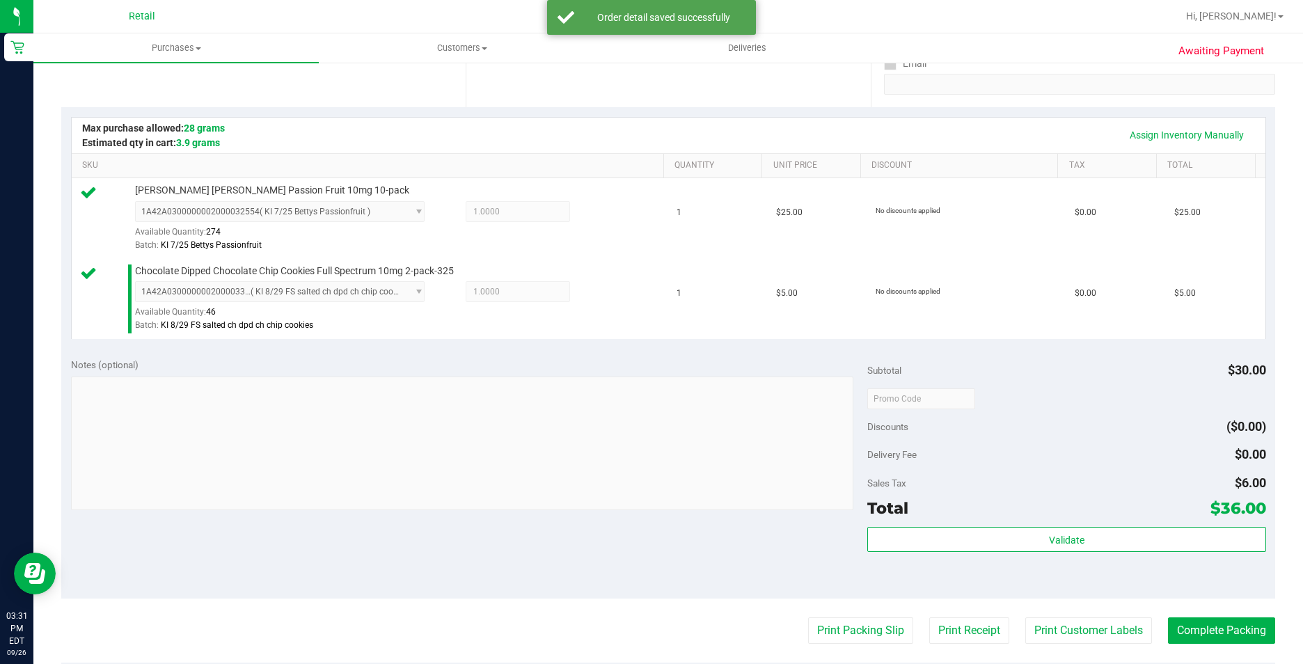
scroll to position [278, 0]
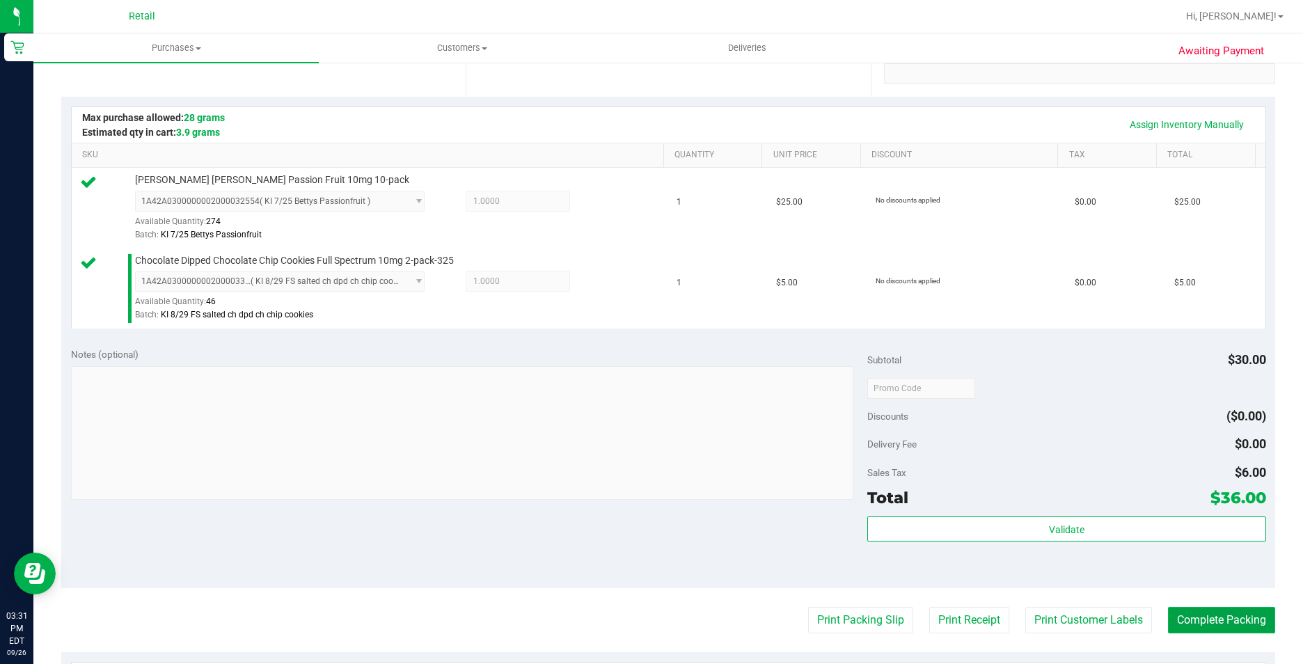
click at [1197, 614] on button "Complete Packing" at bounding box center [1221, 620] width 107 height 26
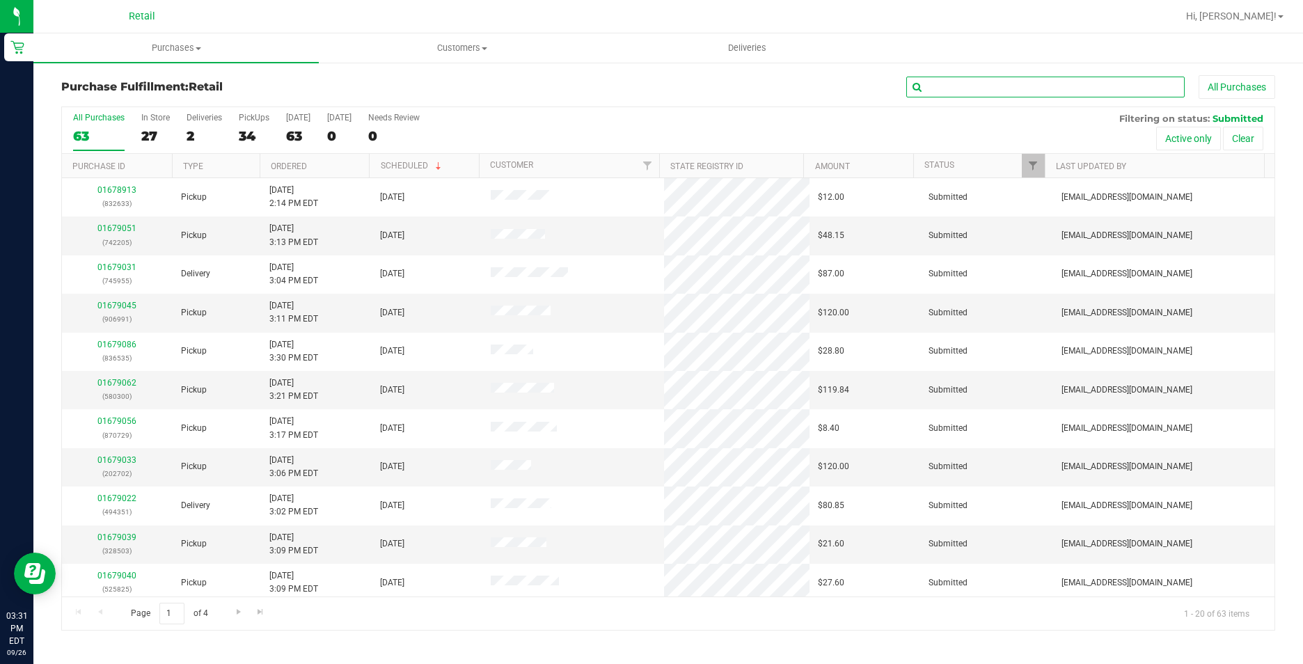
click at [1098, 85] on input "text" at bounding box center [1045, 87] width 278 height 21
type input "419"
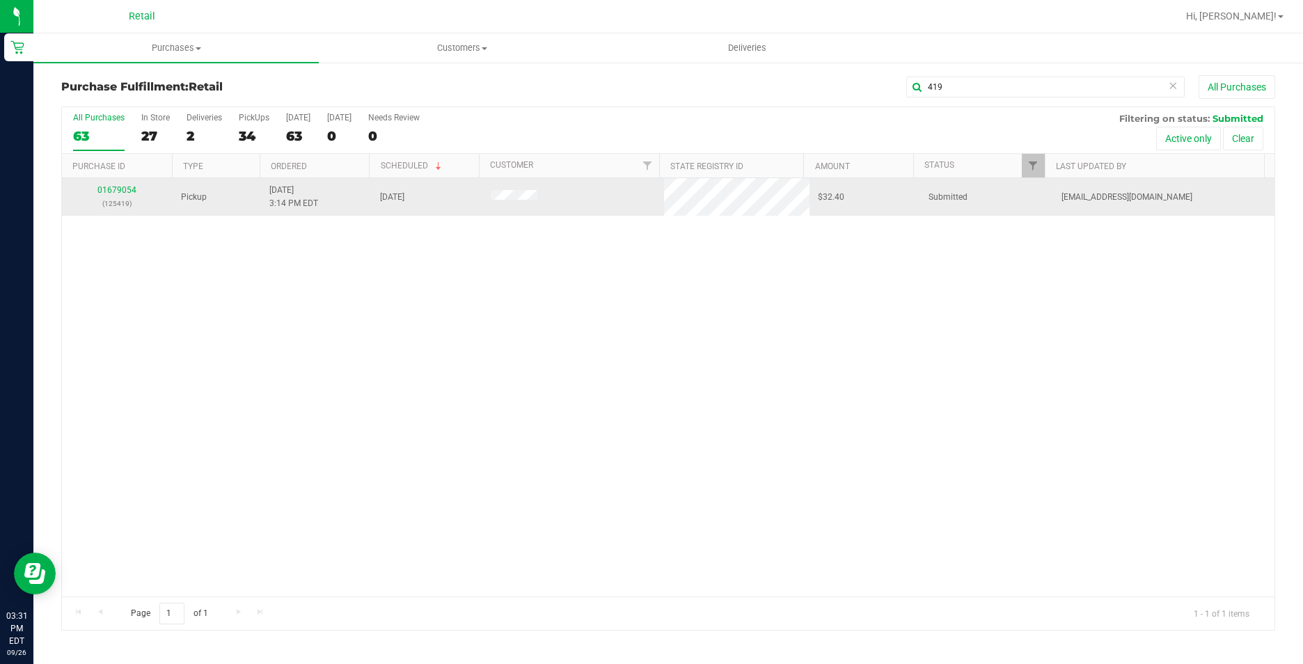
click at [129, 184] on div "01679054 (125419)" at bounding box center [117, 197] width 94 height 26
click at [124, 189] on link "01679054" at bounding box center [116, 190] width 39 height 10
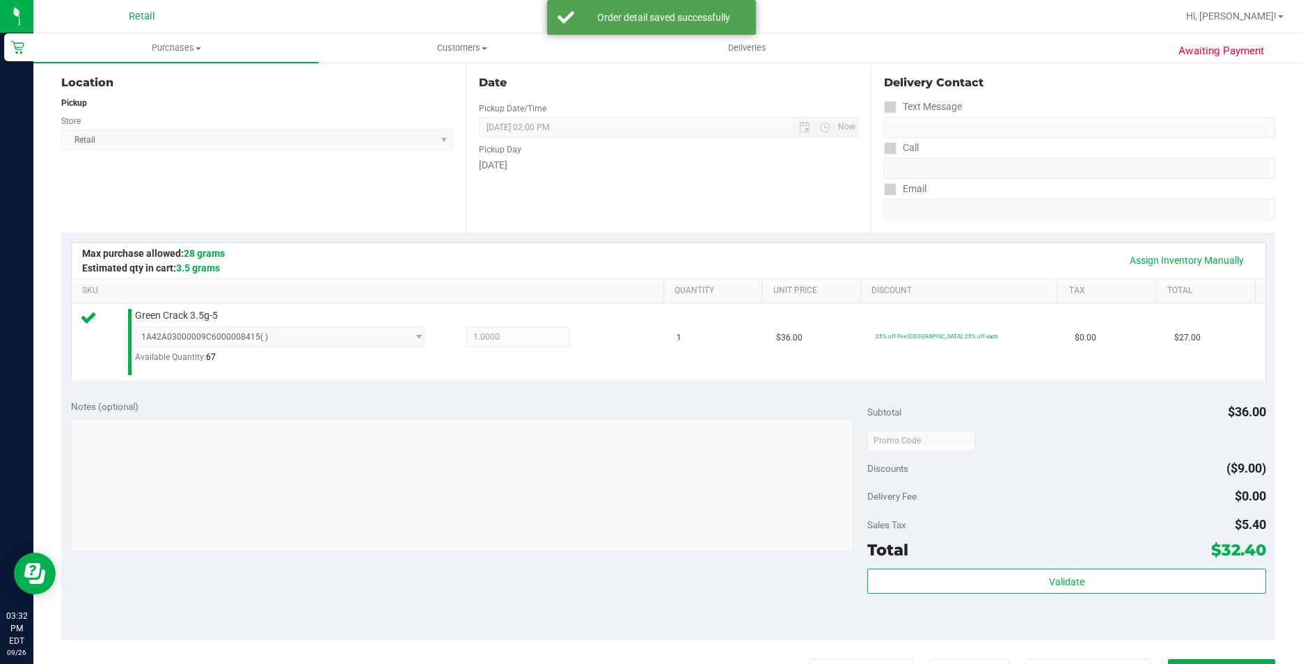
scroll to position [278, 0]
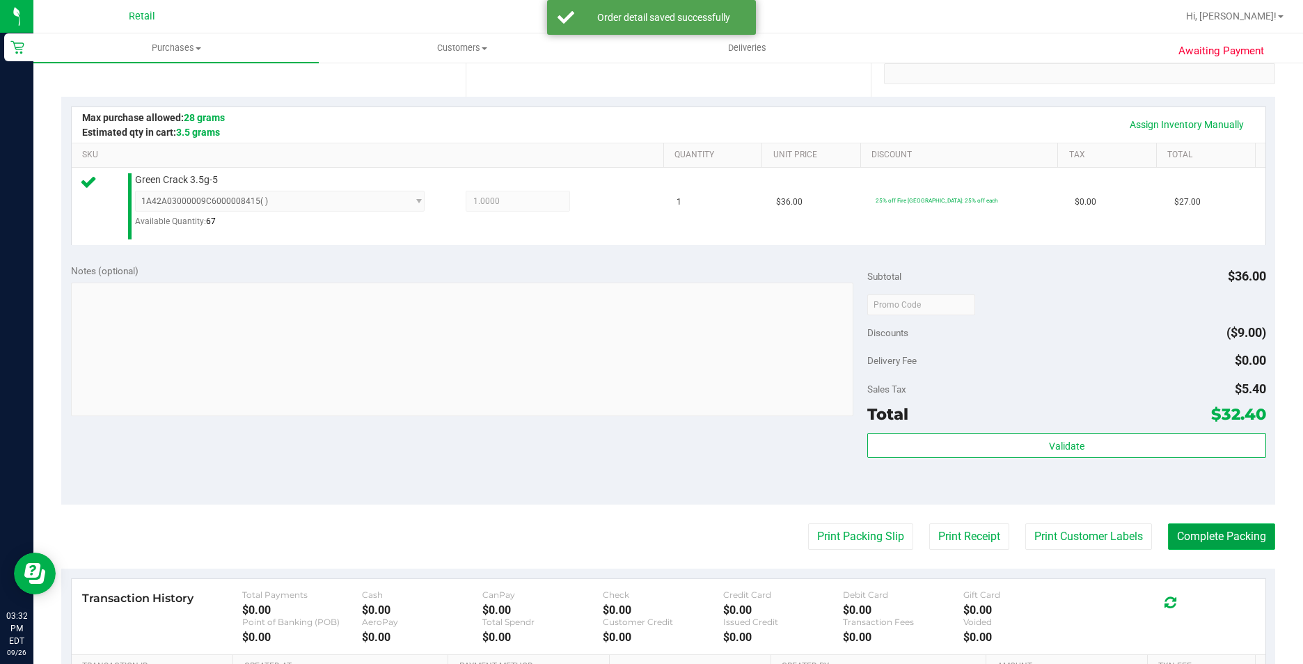
click at [1232, 536] on button "Complete Packing" at bounding box center [1221, 536] width 107 height 26
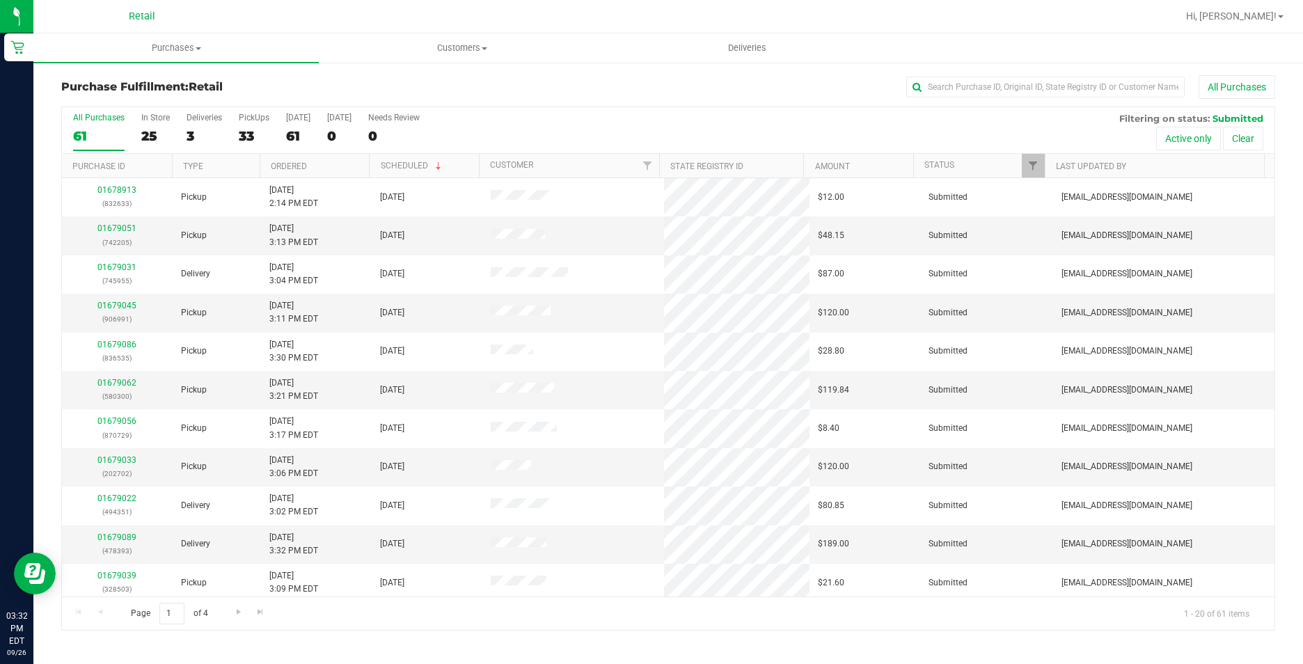
click at [1080, 76] on div "All Purchases" at bounding box center [870, 87] width 809 height 24
click at [1052, 93] on input "text" at bounding box center [1045, 87] width 278 height 21
type input "702"
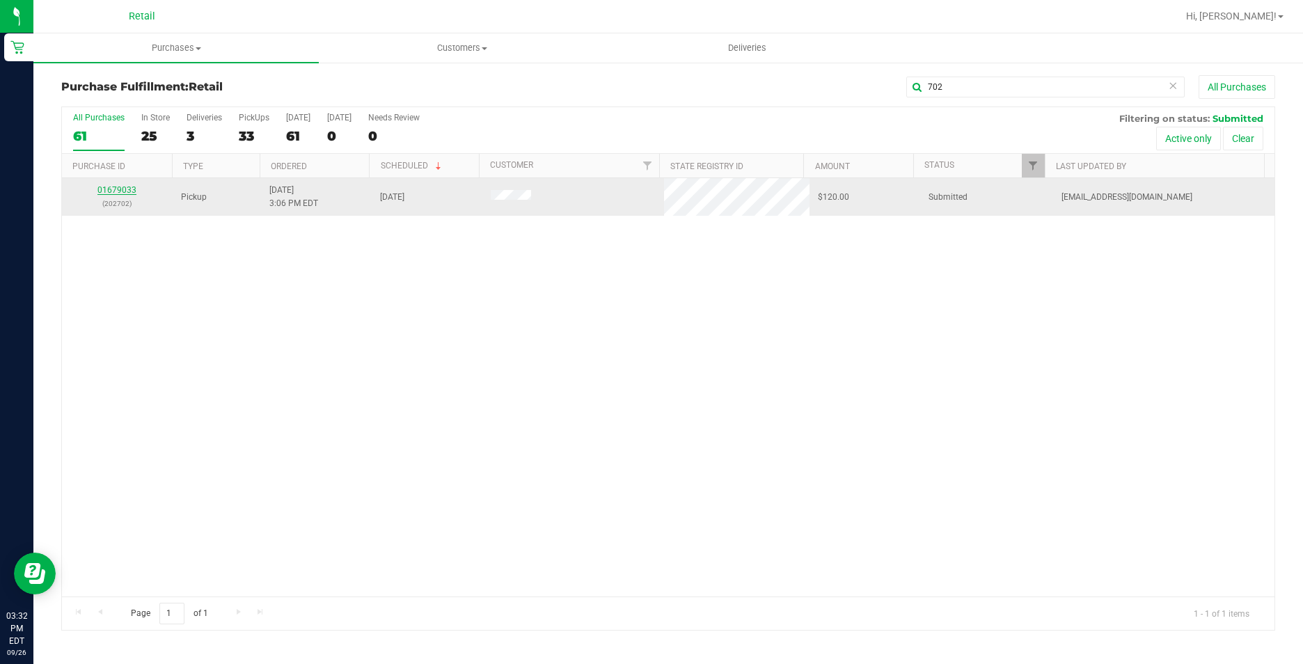
click at [128, 187] on link "01679033" at bounding box center [116, 190] width 39 height 10
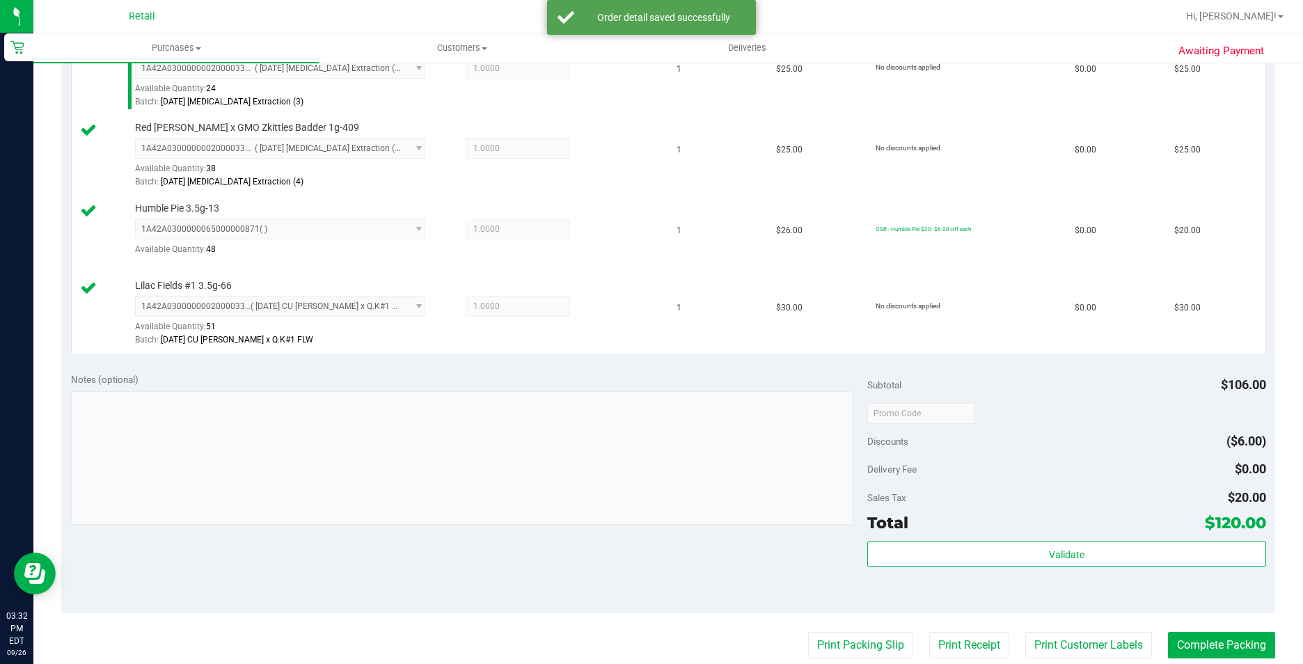
scroll to position [418, 0]
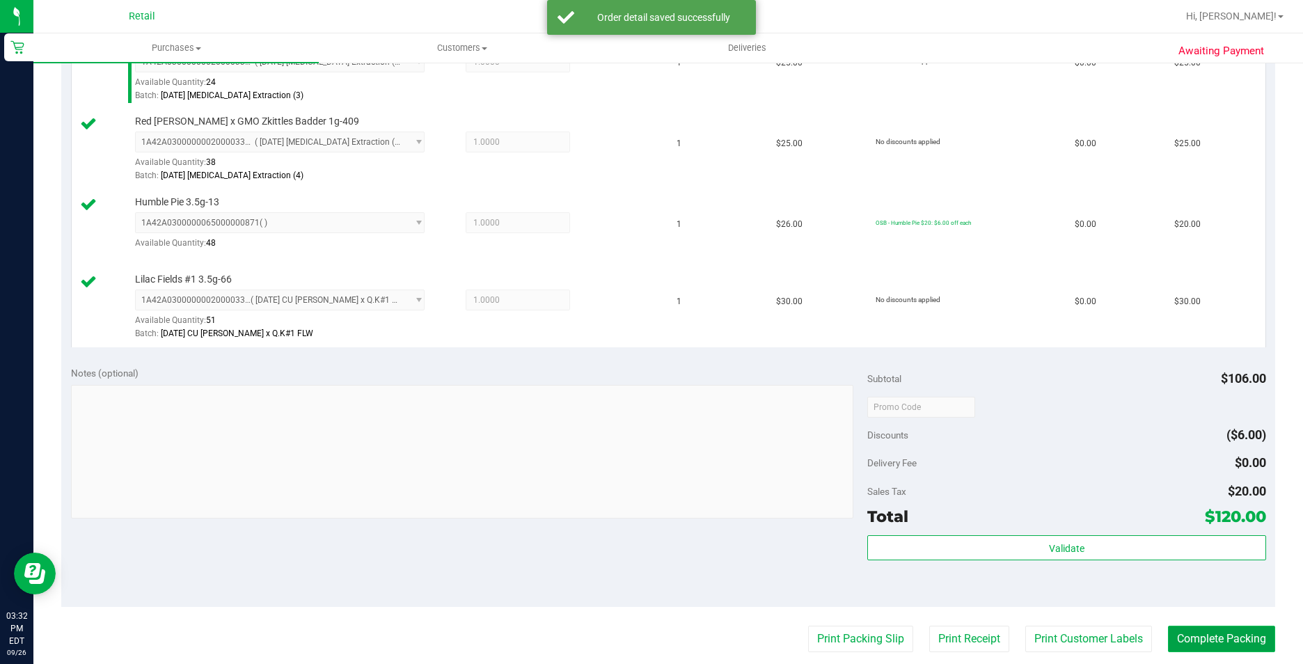
click at [1218, 635] on button "Complete Packing" at bounding box center [1221, 639] width 107 height 26
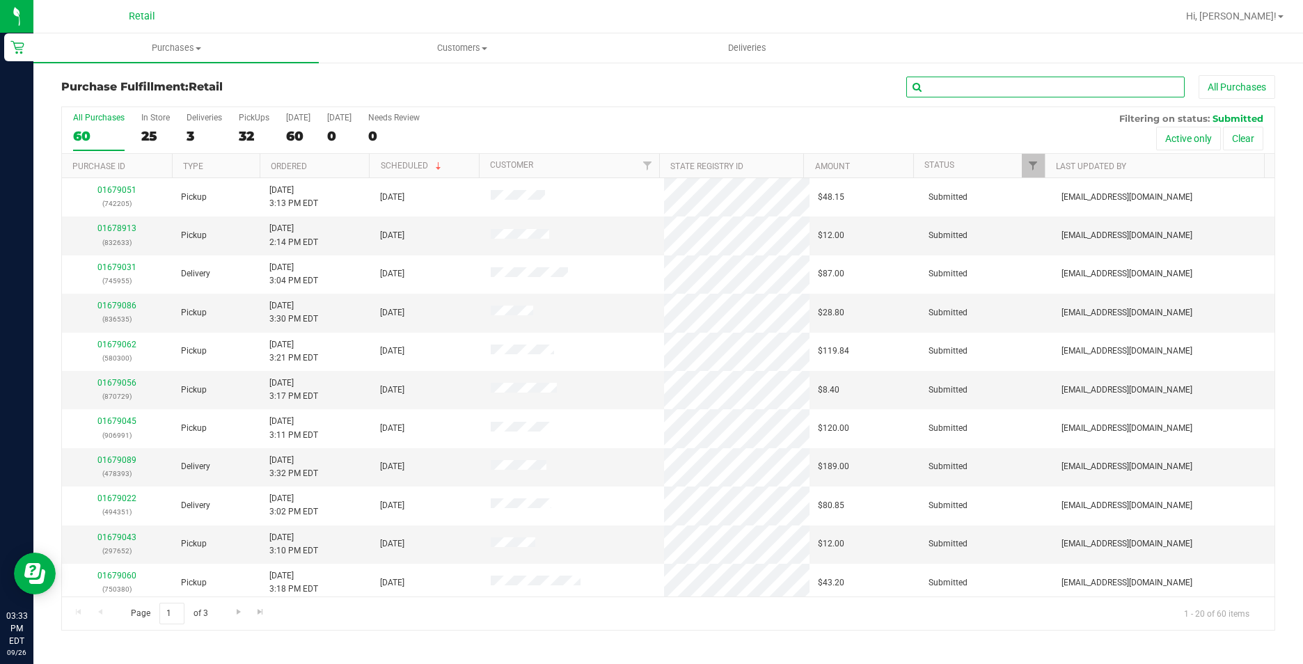
click at [950, 93] on input "text" at bounding box center [1045, 87] width 278 height 21
type input "729"
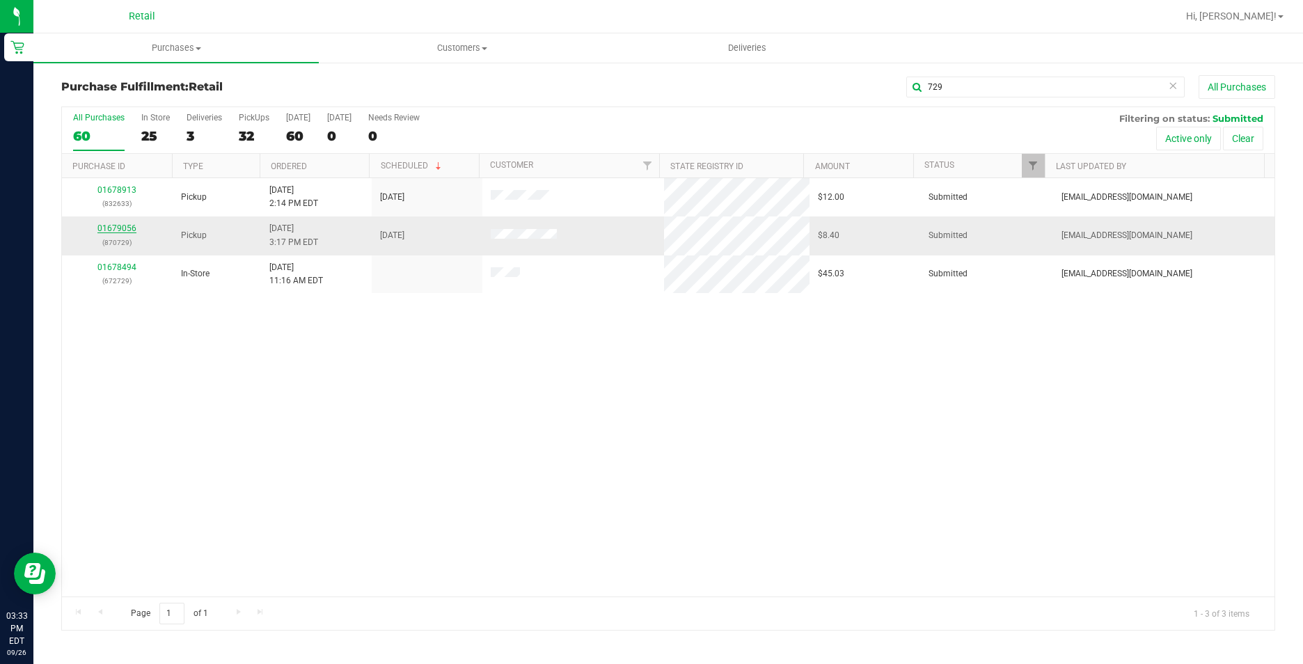
click at [102, 229] on link "01679056" at bounding box center [116, 228] width 39 height 10
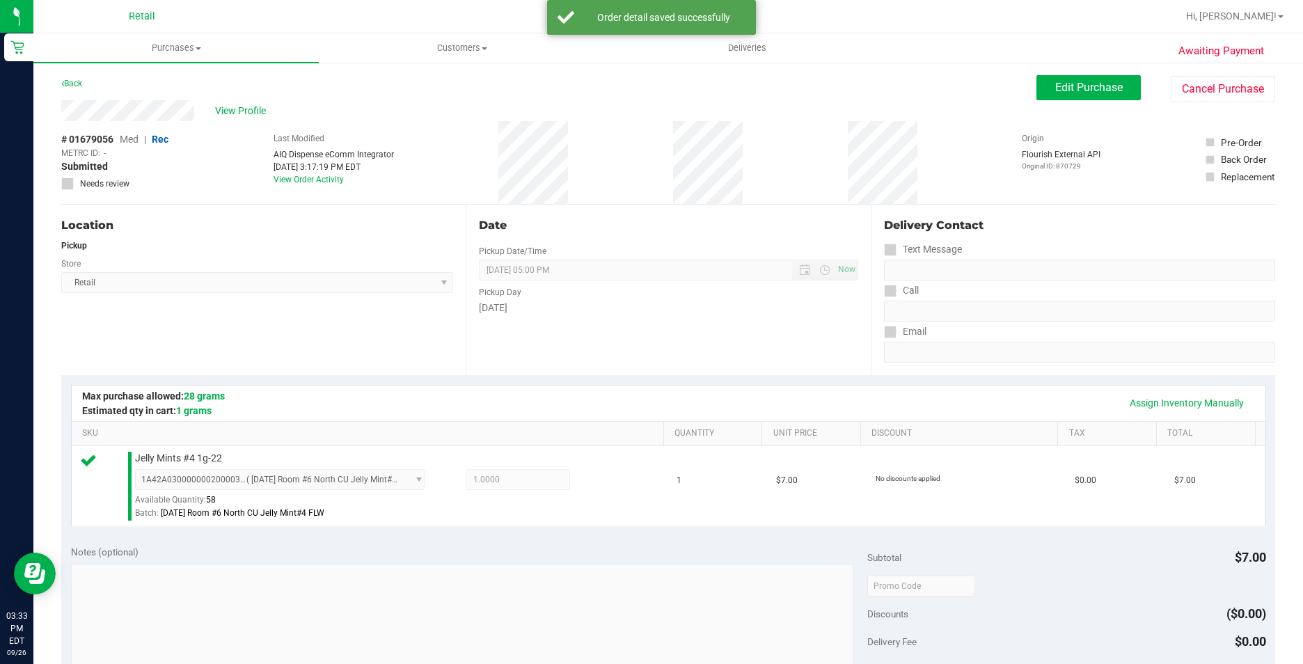
scroll to position [348, 0]
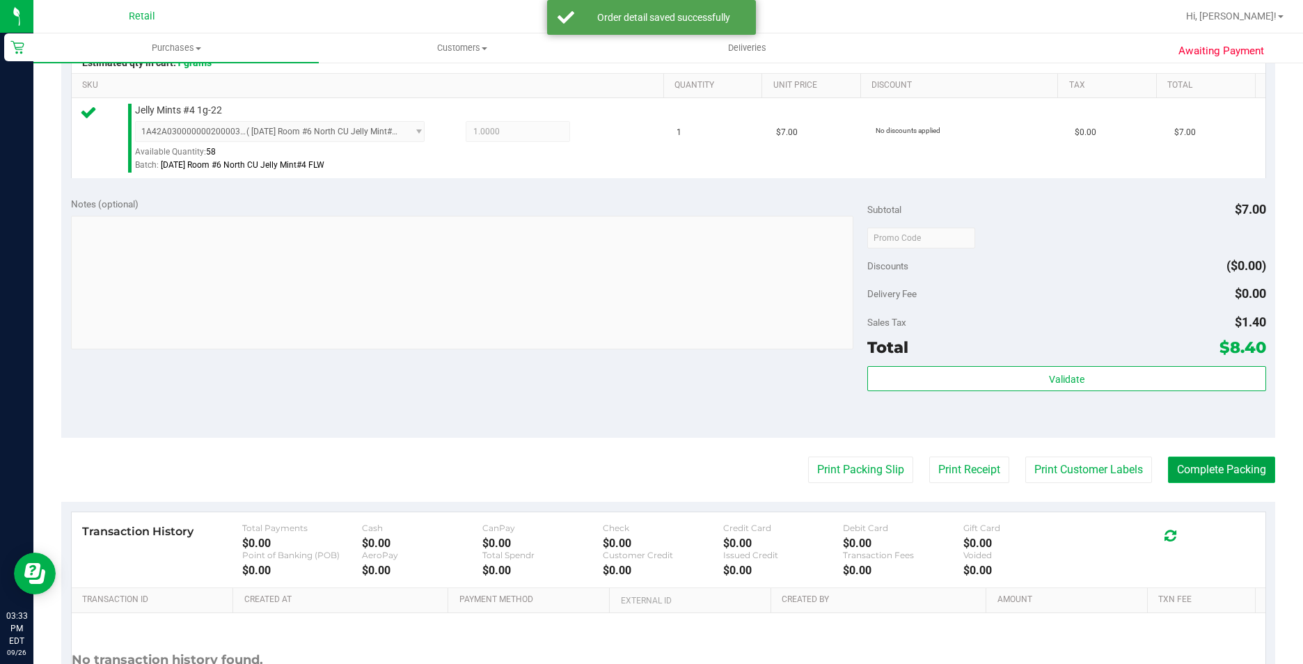
click at [1212, 473] on button "Complete Packing" at bounding box center [1221, 470] width 107 height 26
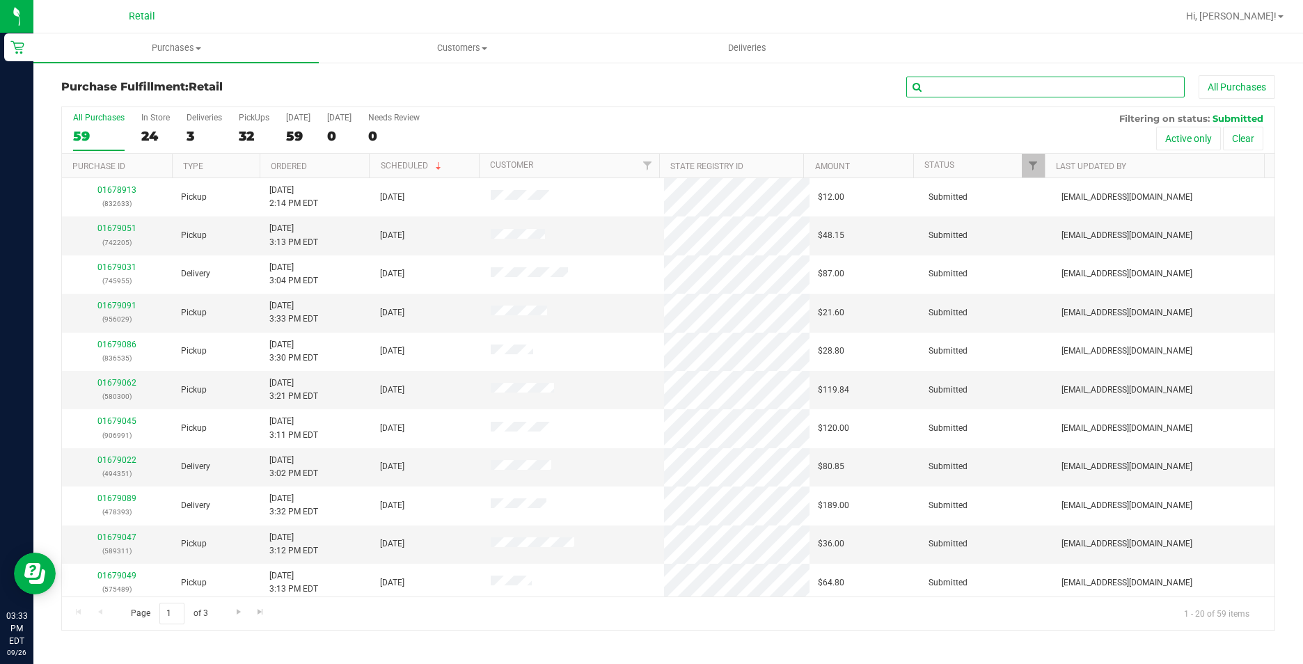
click at [1029, 88] on input "text" at bounding box center [1045, 87] width 278 height 21
type input "251"
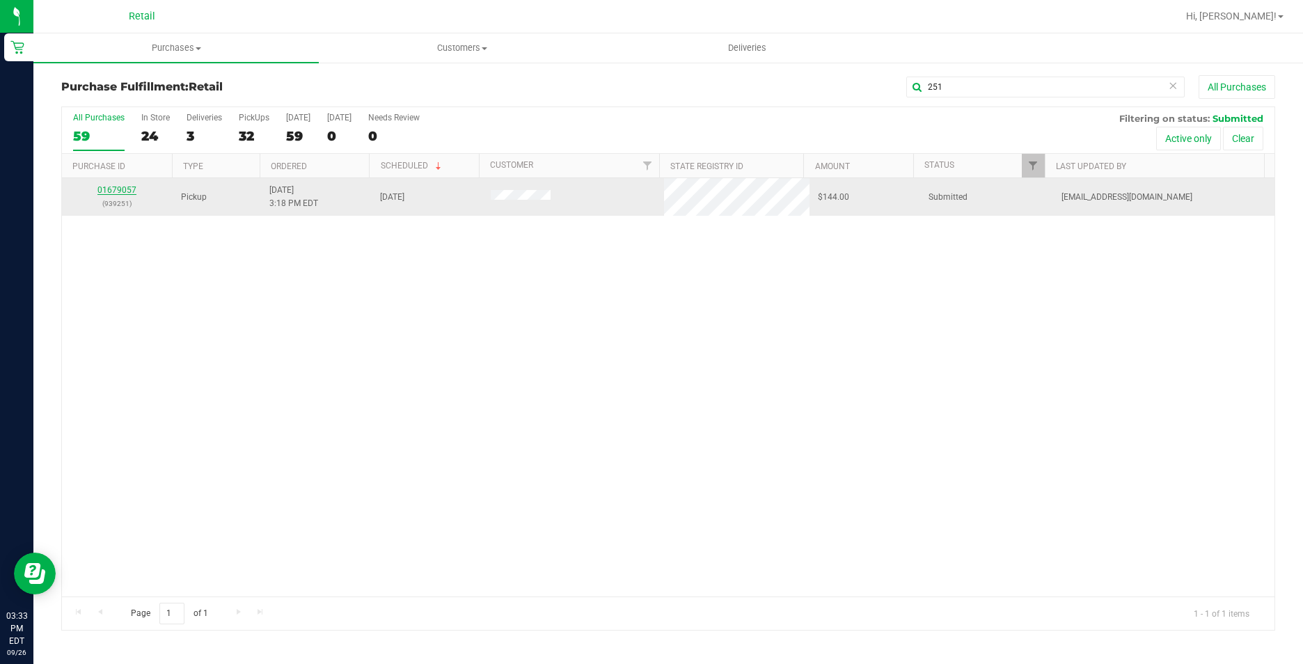
click at [100, 190] on link "01679057" at bounding box center [116, 190] width 39 height 10
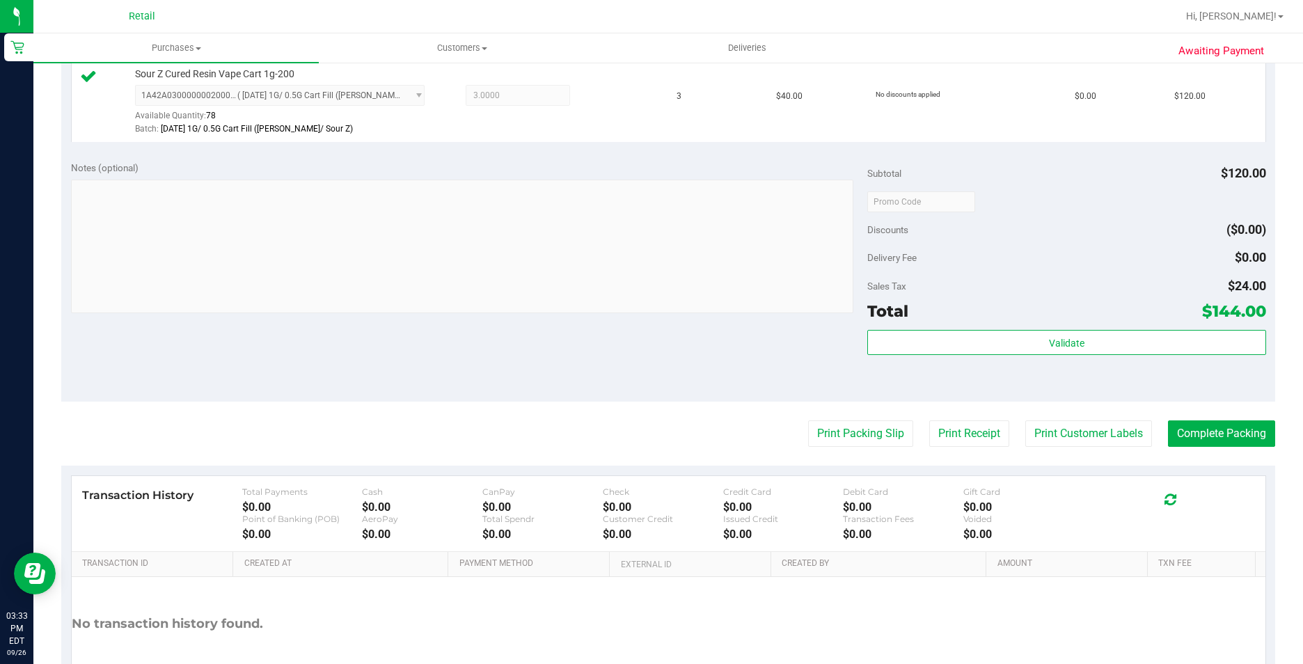
scroll to position [418, 0]
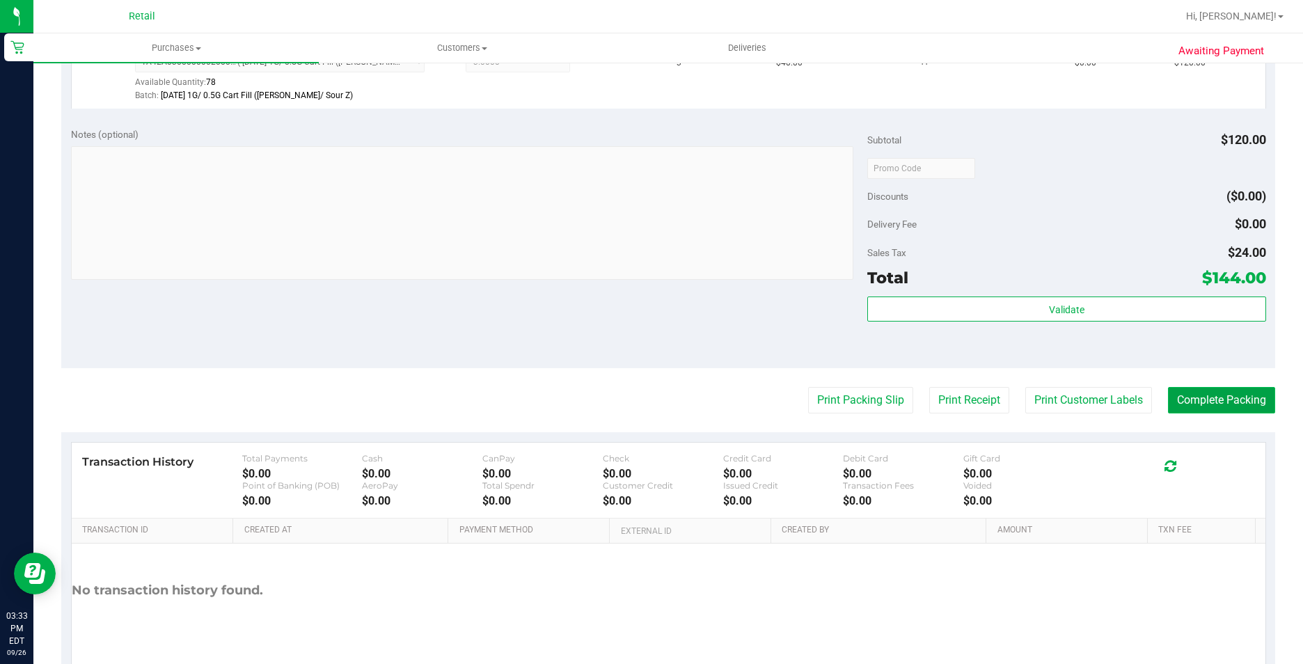
click at [1219, 405] on button "Complete Packing" at bounding box center [1221, 400] width 107 height 26
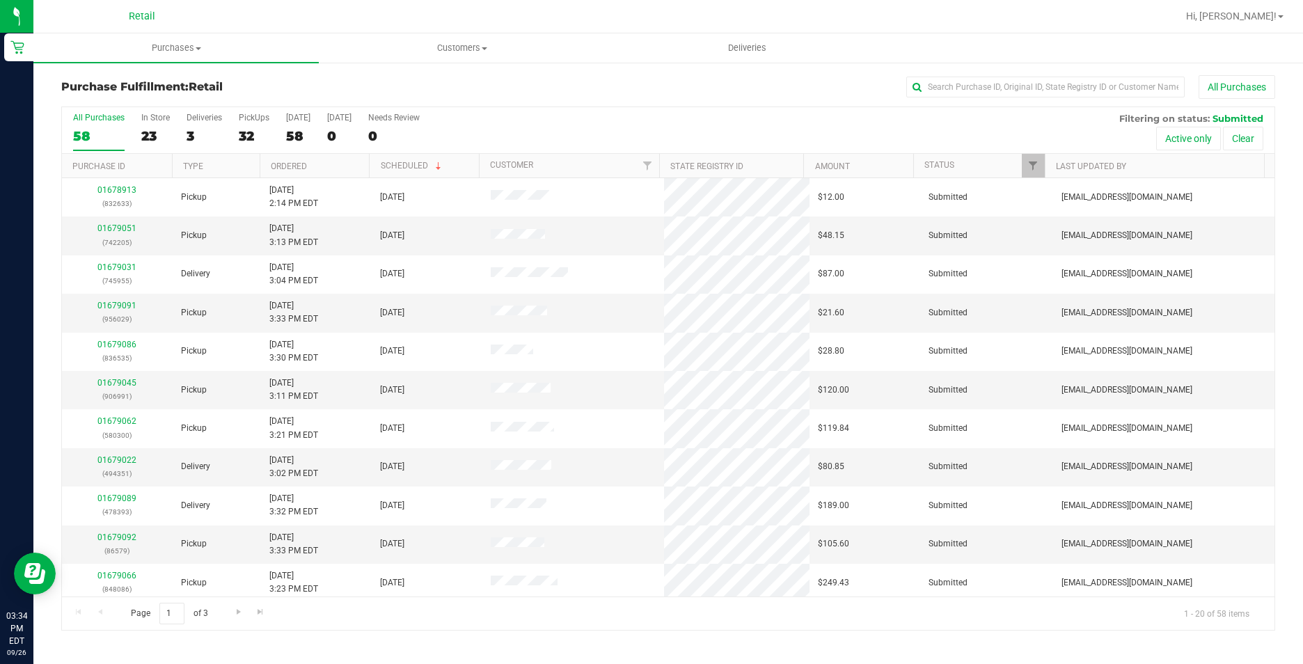
click at [983, 75] on div "All Purchases" at bounding box center [870, 87] width 809 height 24
click at [975, 93] on input "text" at bounding box center [1045, 87] width 278 height 21
type input "380"
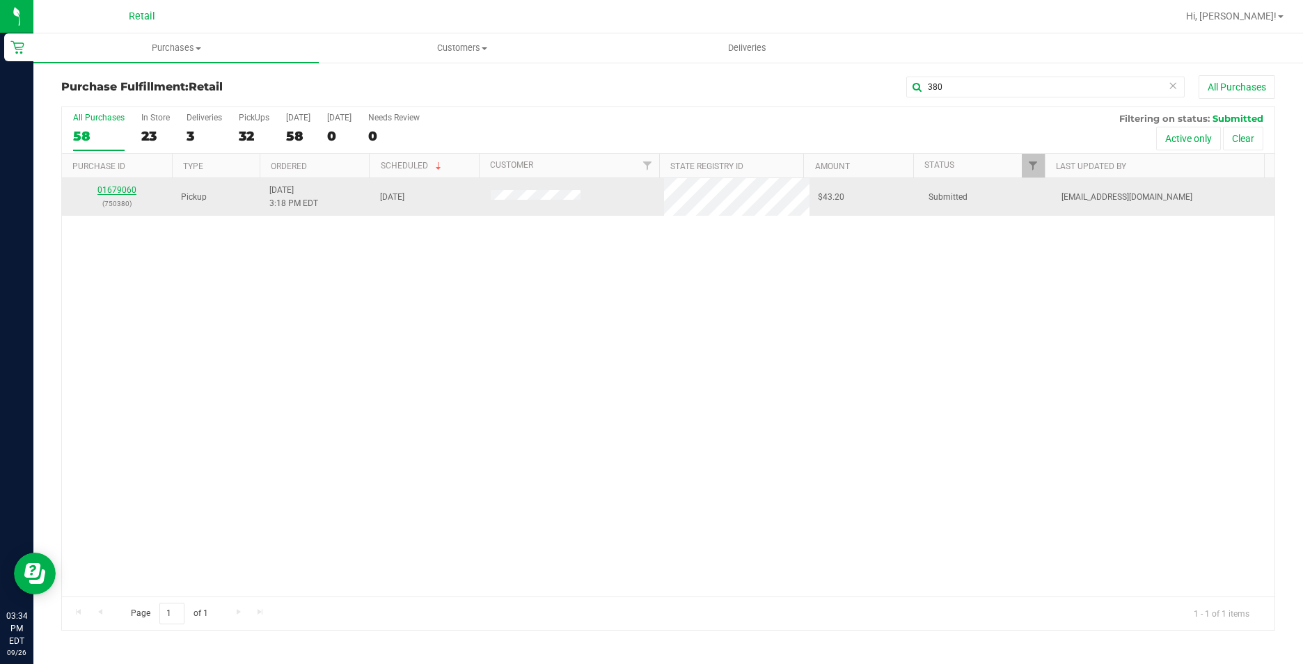
click at [124, 191] on link "01679060" at bounding box center [116, 190] width 39 height 10
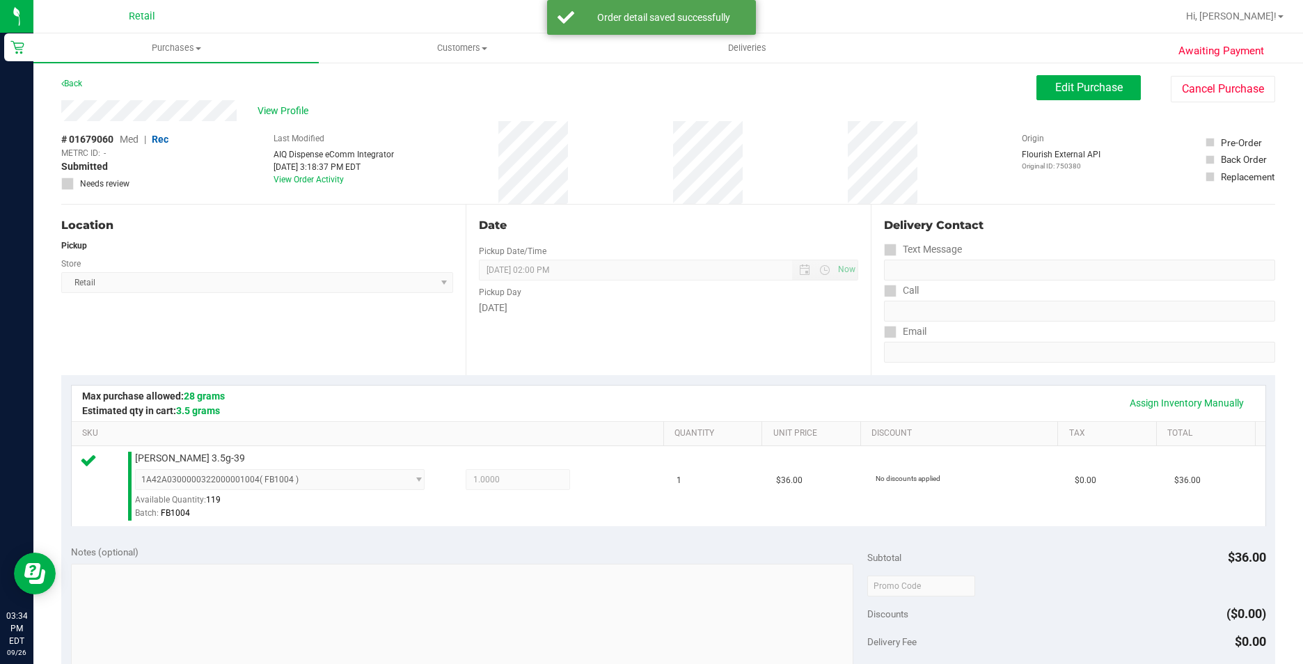
click at [299, 303] on div "Location Pickup Store Retail Select Store Retail" at bounding box center [263, 290] width 404 height 171
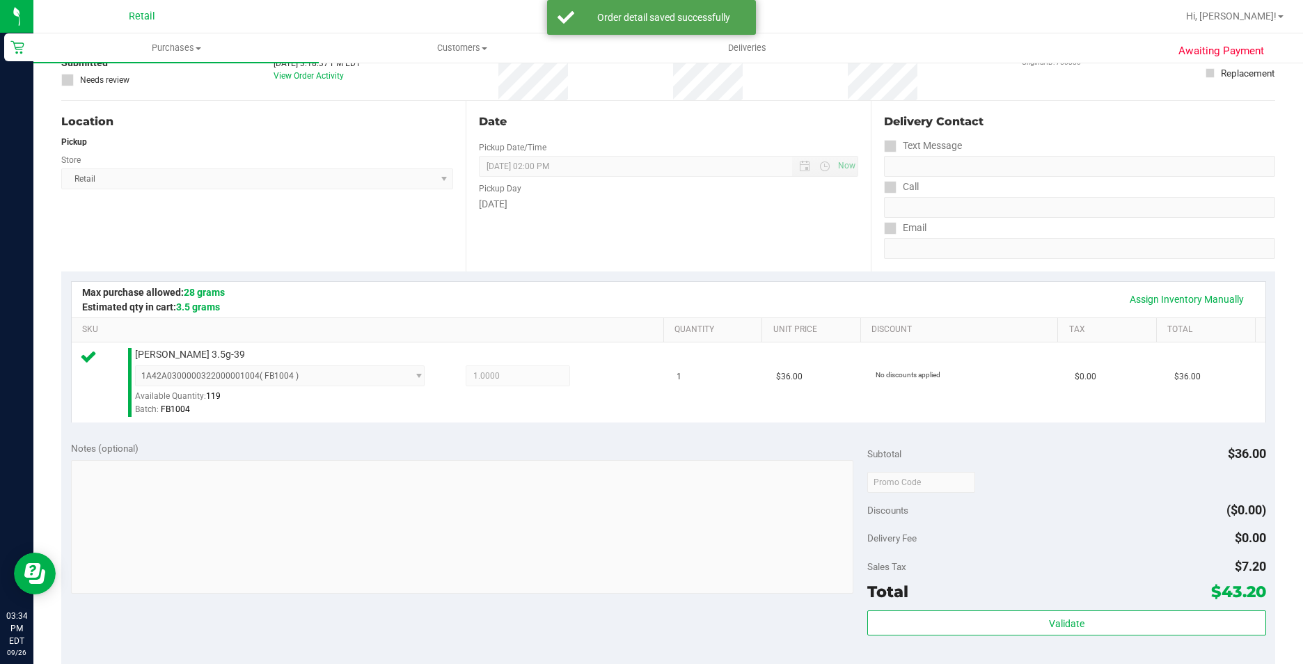
scroll to position [278, 0]
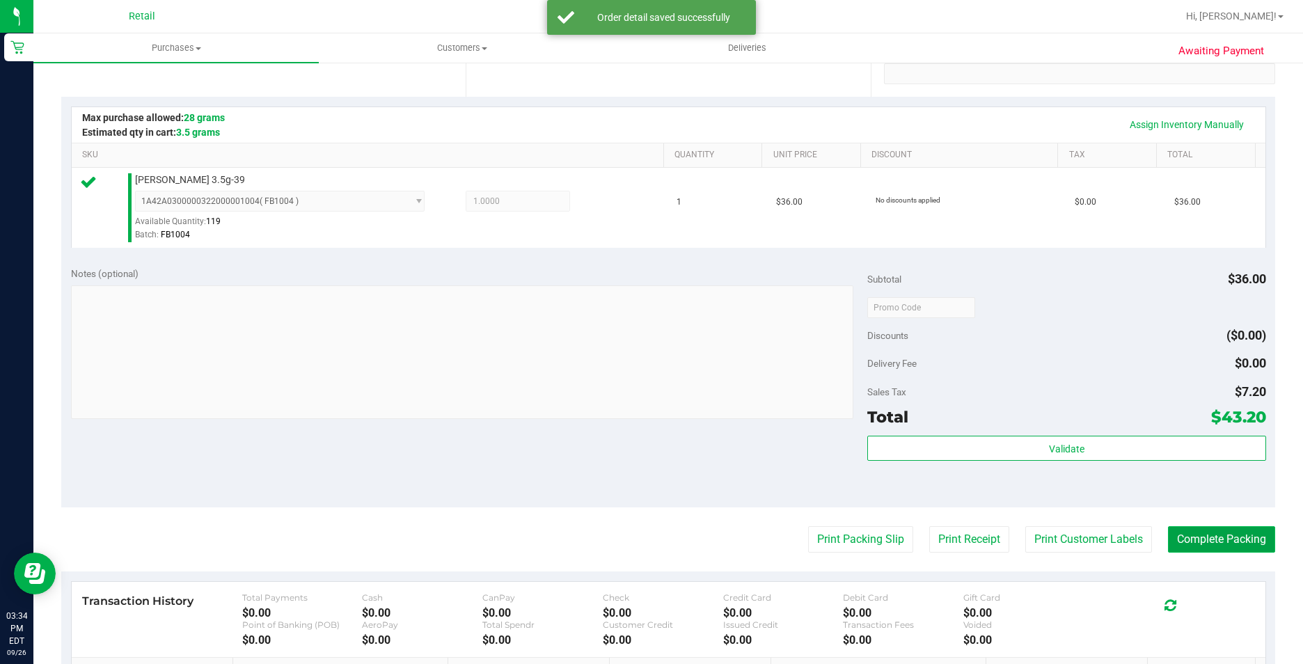
click at [1182, 528] on button "Complete Packing" at bounding box center [1221, 539] width 107 height 26
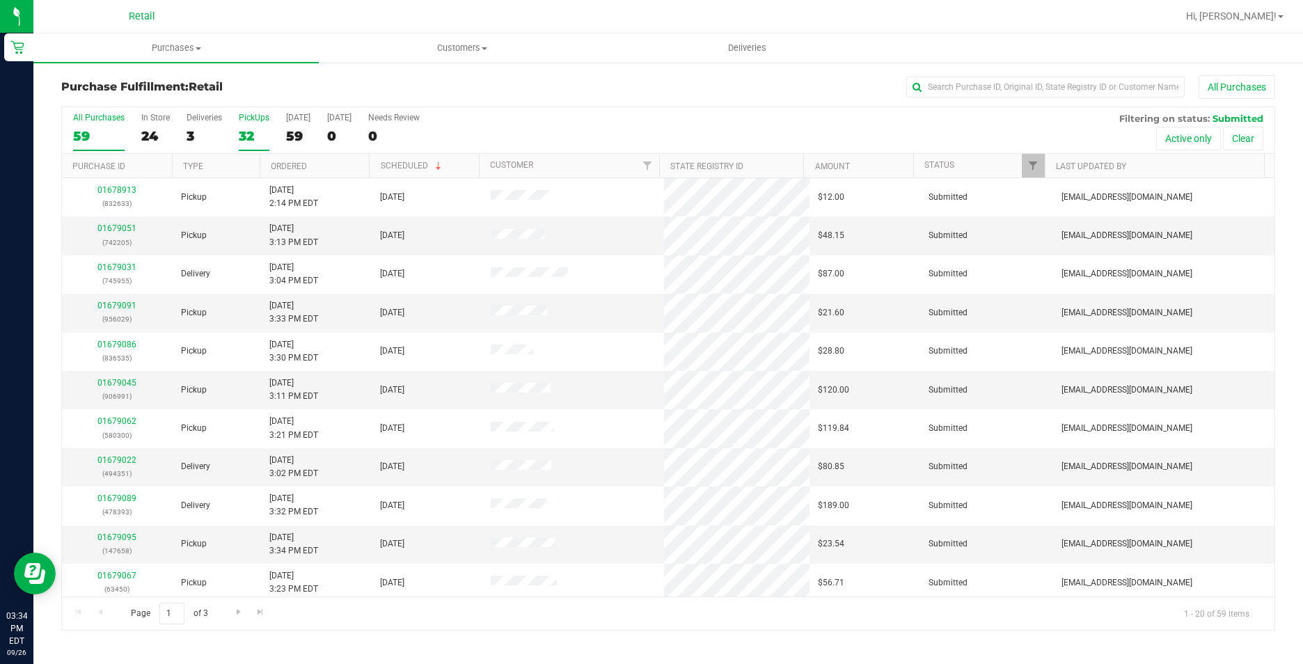
click at [242, 133] on div "32" at bounding box center [254, 136] width 31 height 16
click at [0, 0] on input "PickUps 32" at bounding box center [0, 0] width 0 height 0
click at [287, 168] on link "Ordered" at bounding box center [289, 166] width 36 height 10
click at [317, 75] on div "Purchase Fulfillment: Retail All Purchases" at bounding box center [668, 90] width 1214 height 31
click at [1125, 90] on input "text" at bounding box center [1045, 87] width 278 height 21
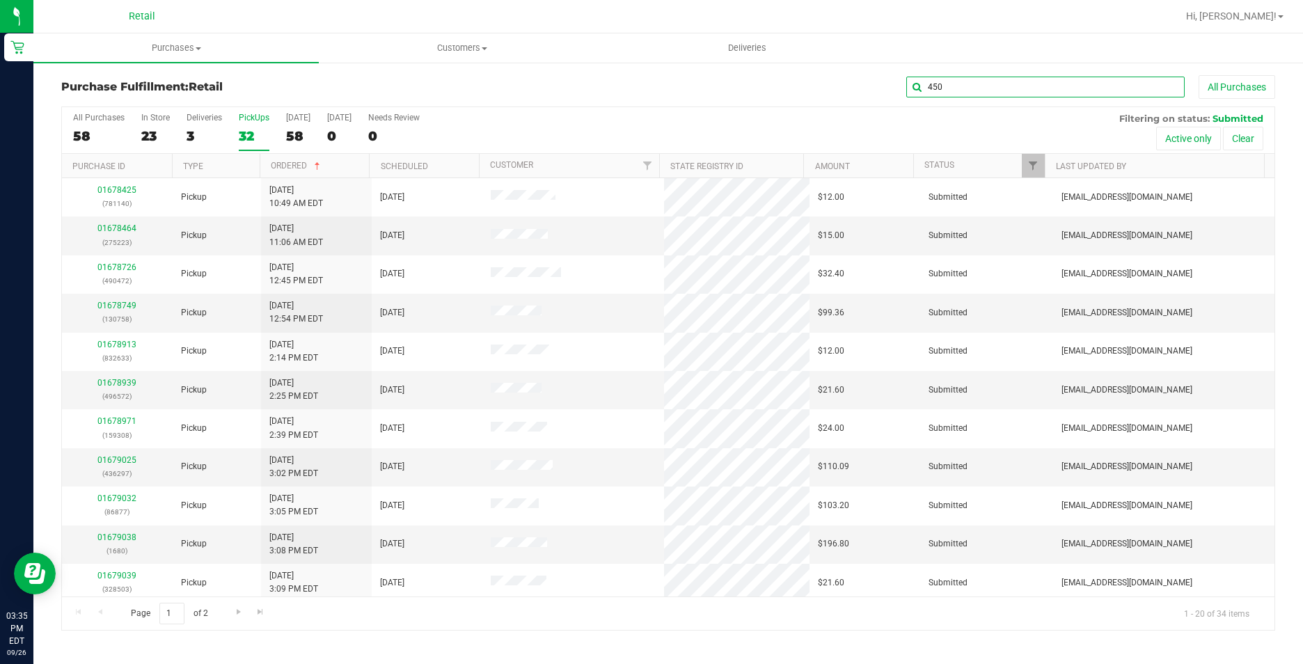
type input "450"
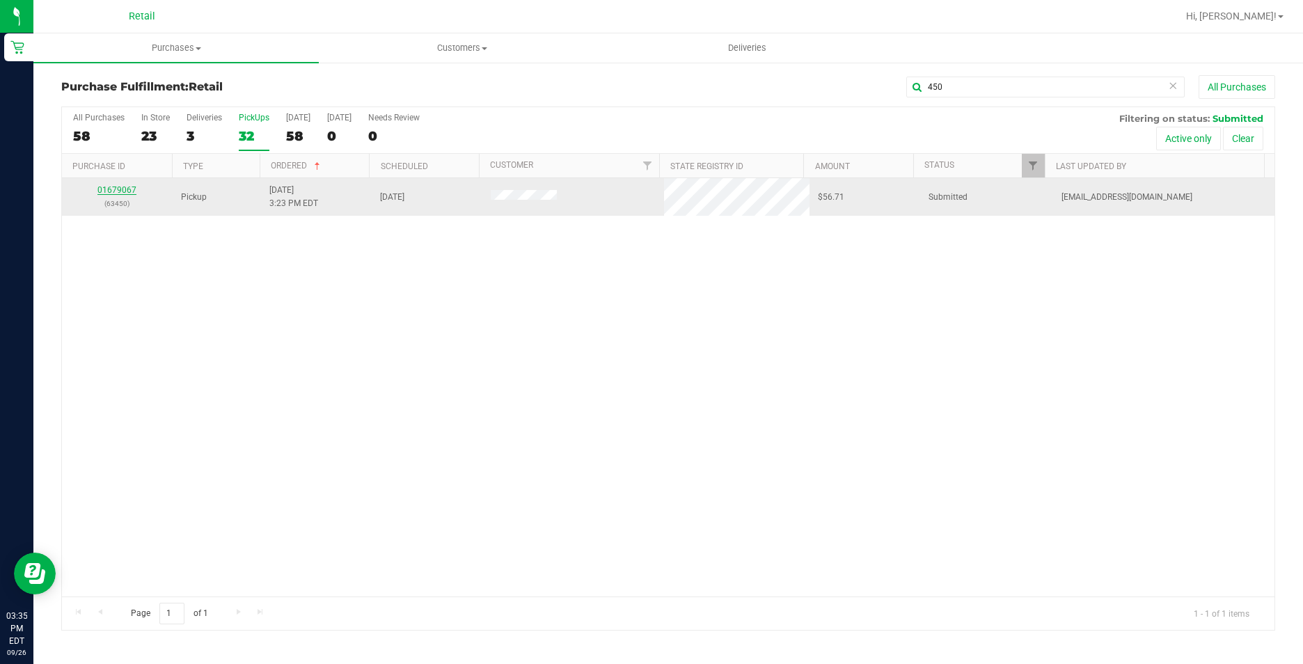
click at [111, 192] on link "01679067" at bounding box center [116, 190] width 39 height 10
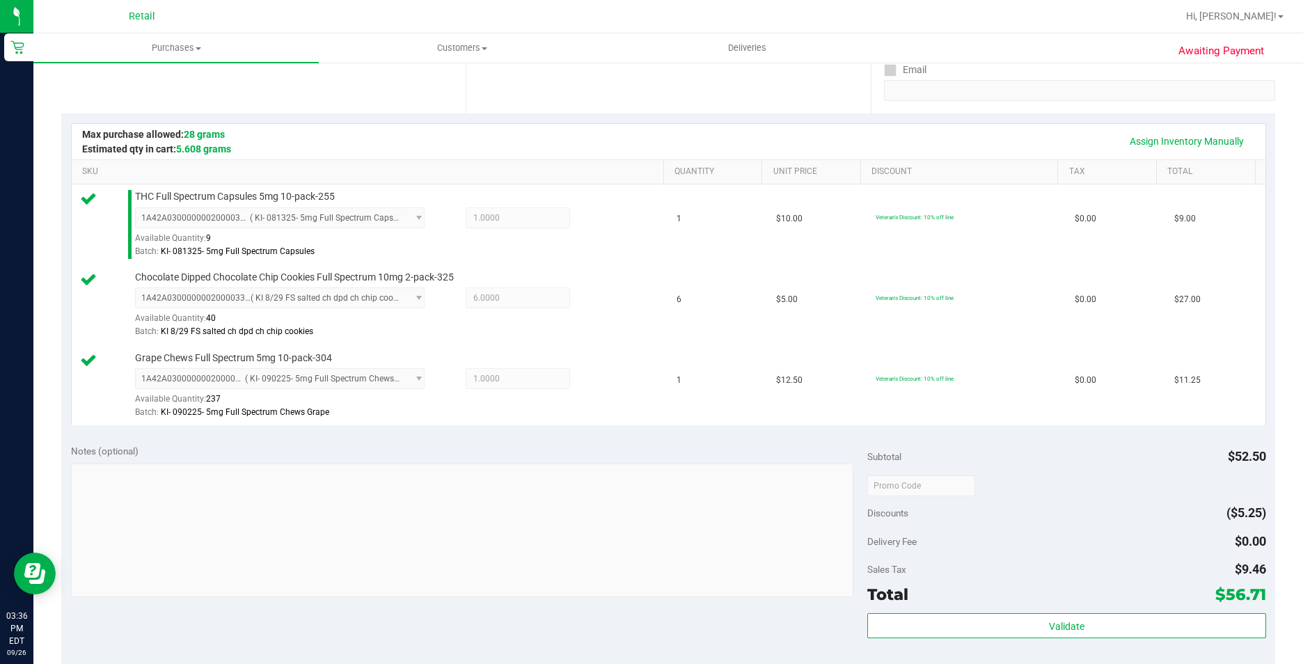
scroll to position [348, 0]
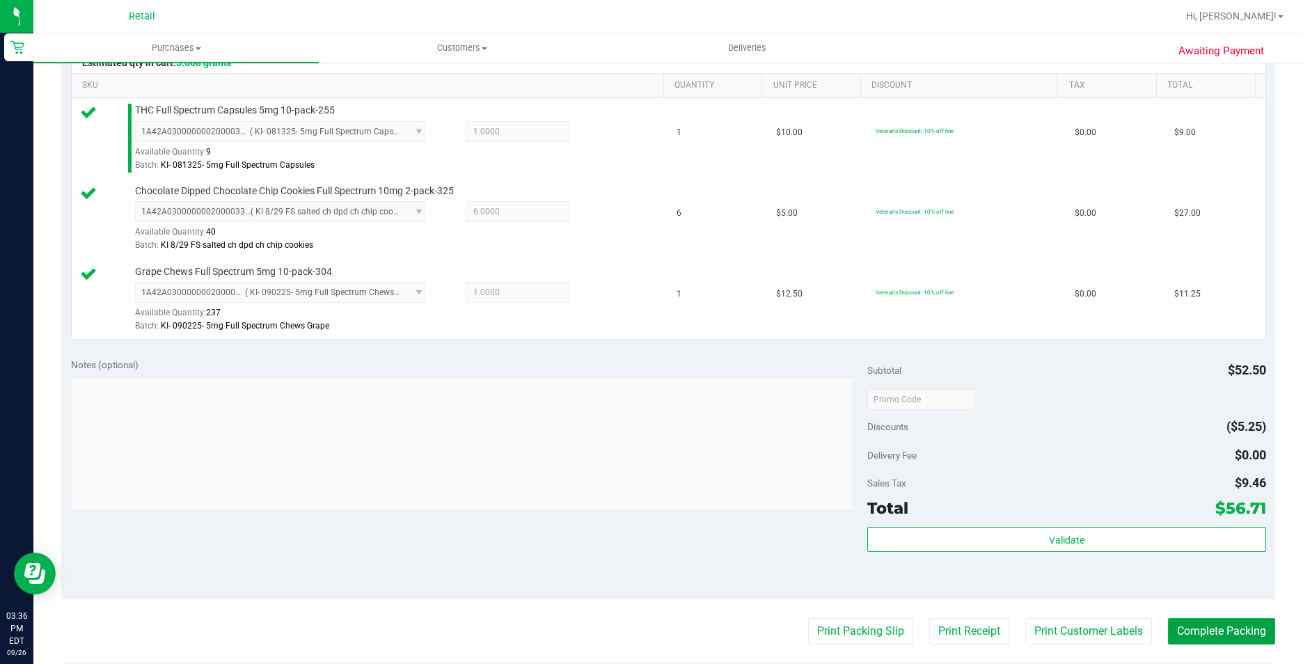
click at [1226, 626] on button "Complete Packing" at bounding box center [1221, 631] width 107 height 26
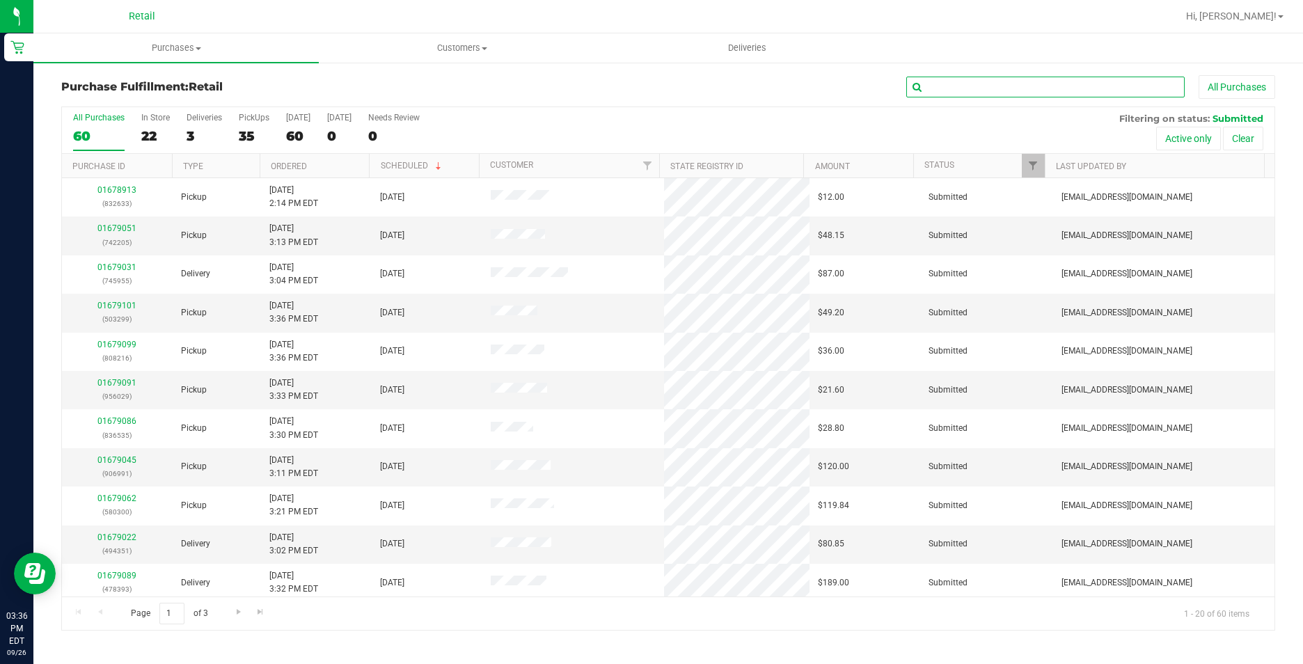
click at [1028, 90] on input "text" at bounding box center [1045, 87] width 278 height 21
type input "300"
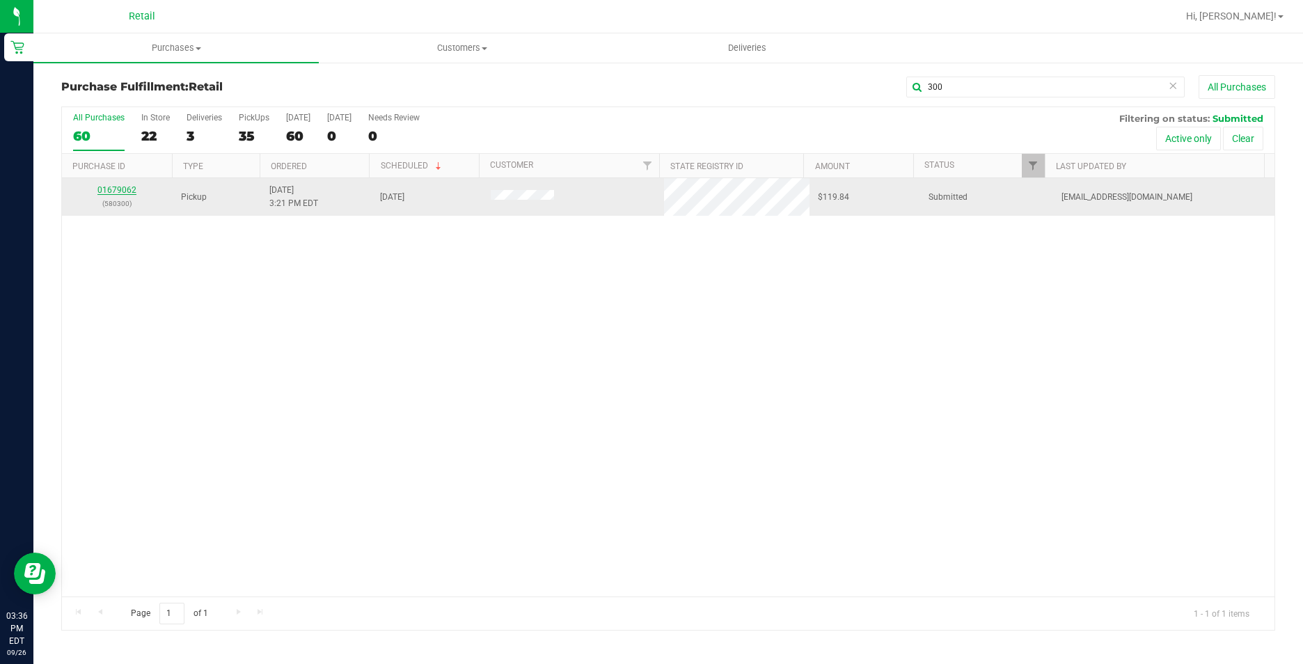
click at [118, 191] on link "01679062" at bounding box center [116, 190] width 39 height 10
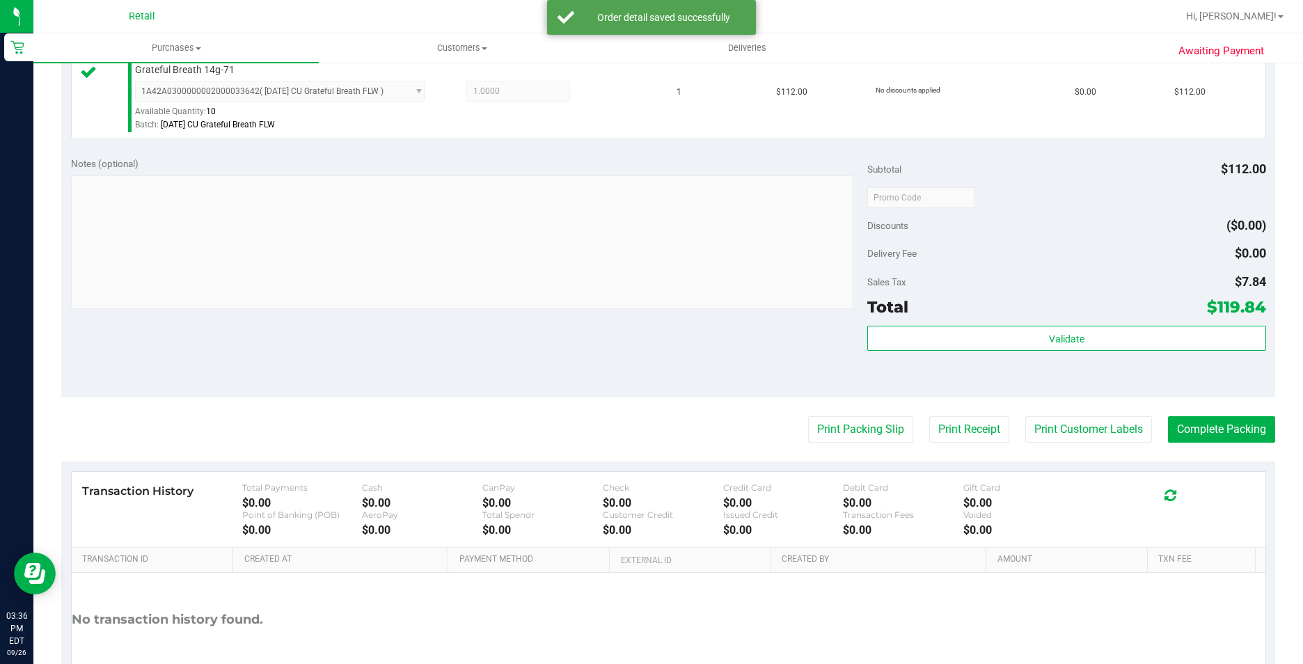
scroll to position [418, 0]
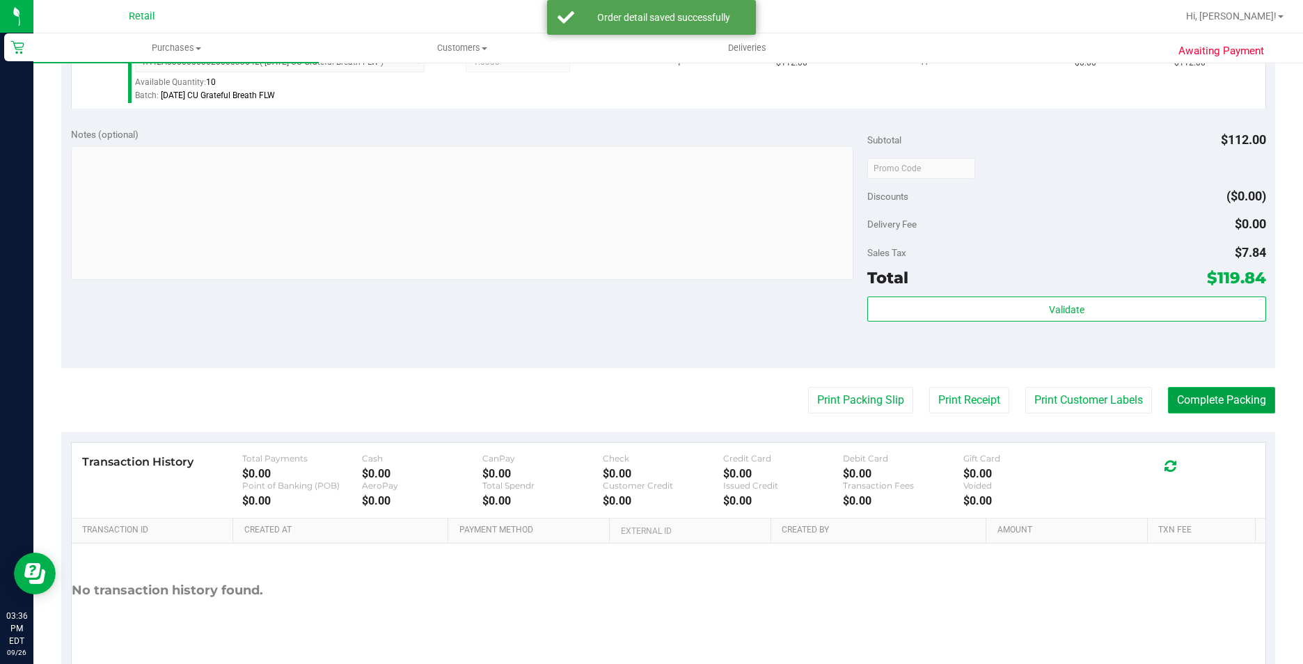
click at [1194, 408] on button "Complete Packing" at bounding box center [1221, 400] width 107 height 26
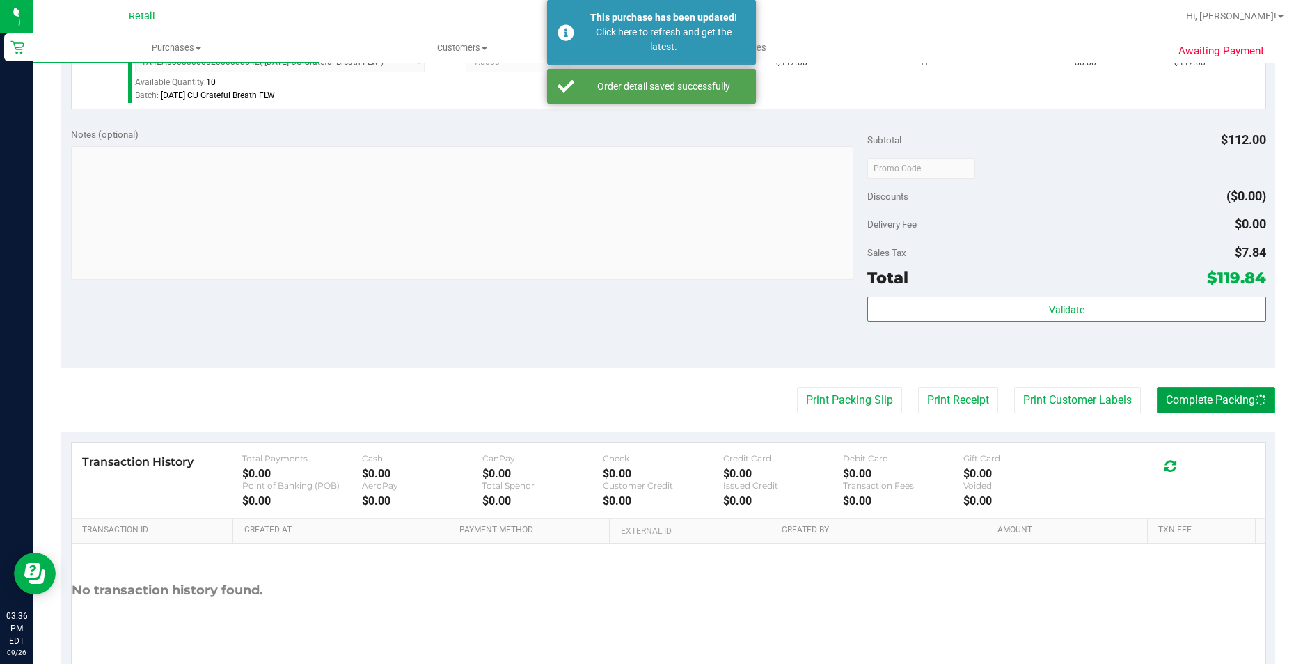
click at [1191, 404] on button "Complete Packing" at bounding box center [1216, 400] width 118 height 26
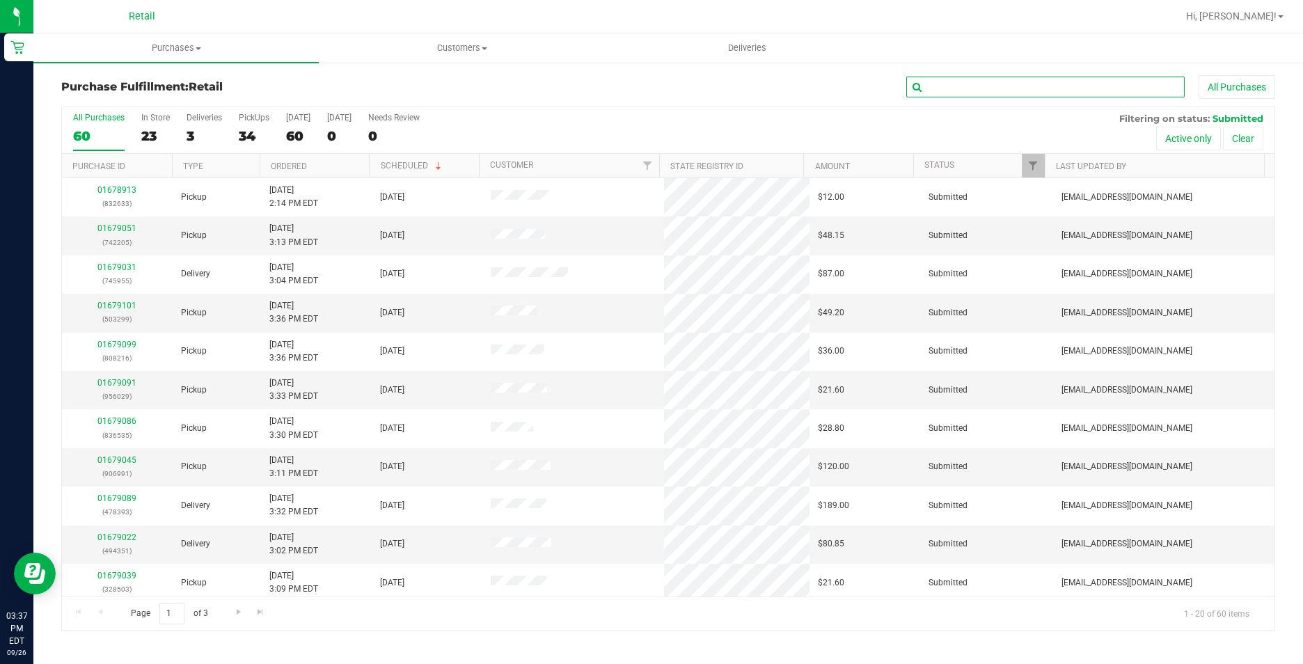
click at [1043, 83] on input "text" at bounding box center [1045, 87] width 278 height 21
type input "371"
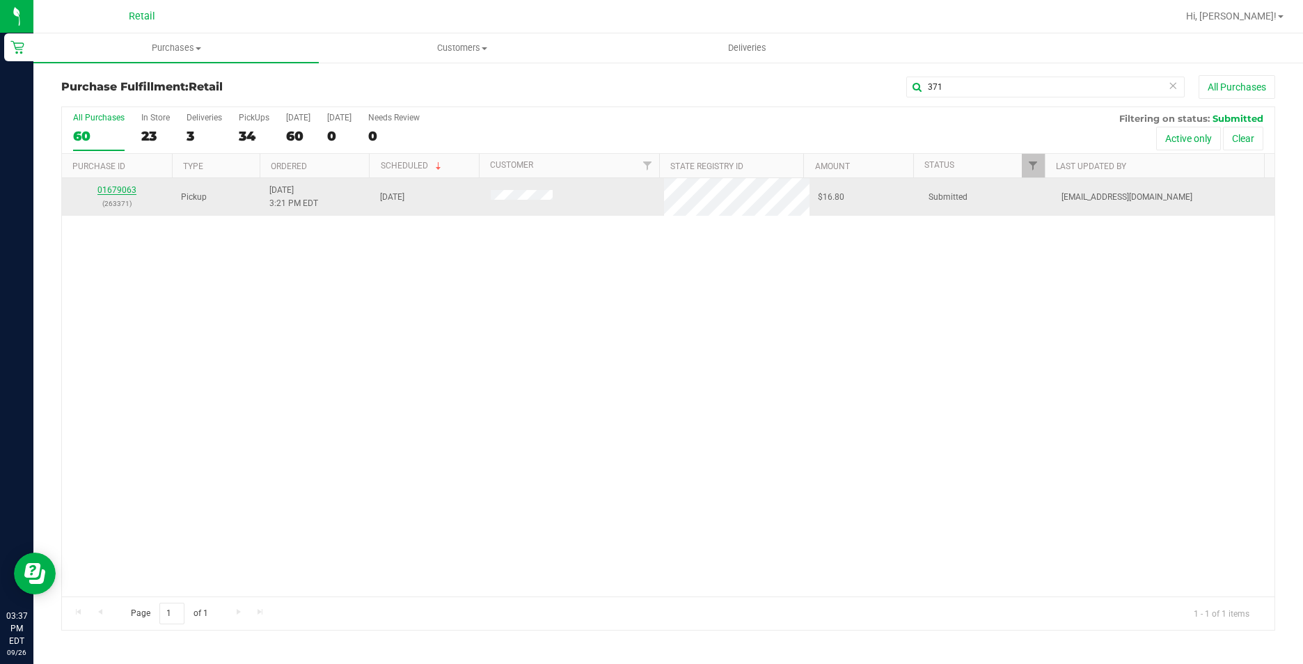
click at [107, 193] on link "01679063" at bounding box center [116, 190] width 39 height 10
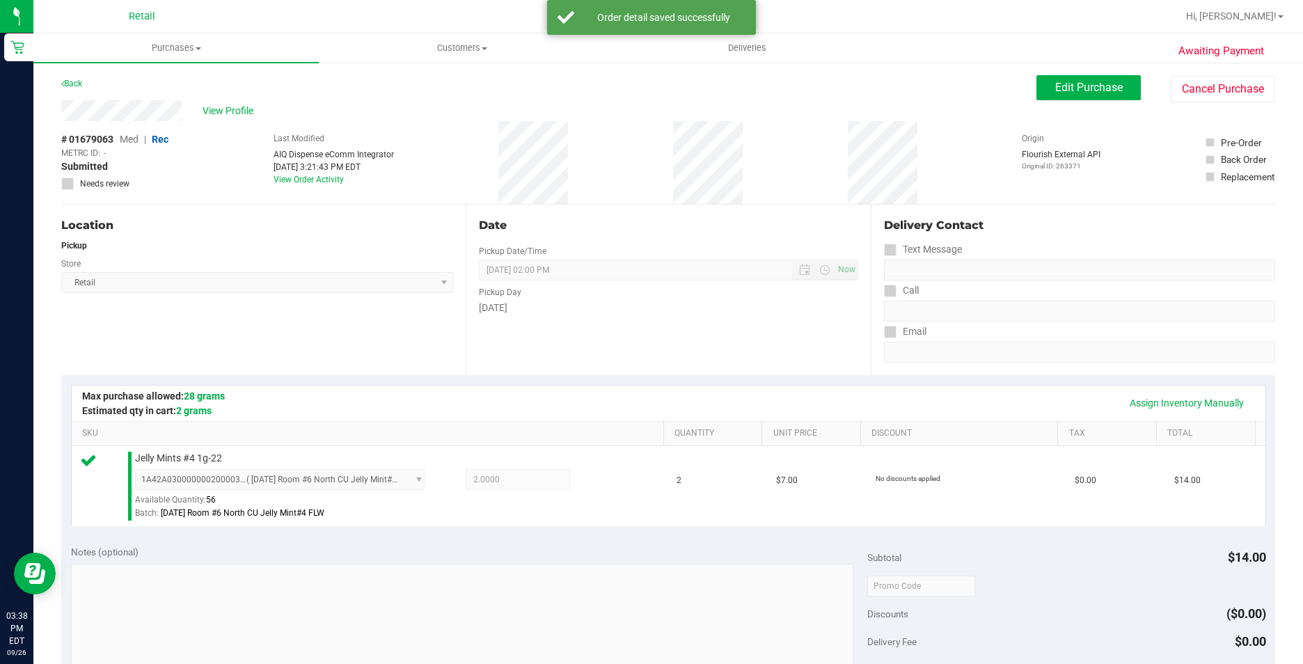
scroll to position [278, 0]
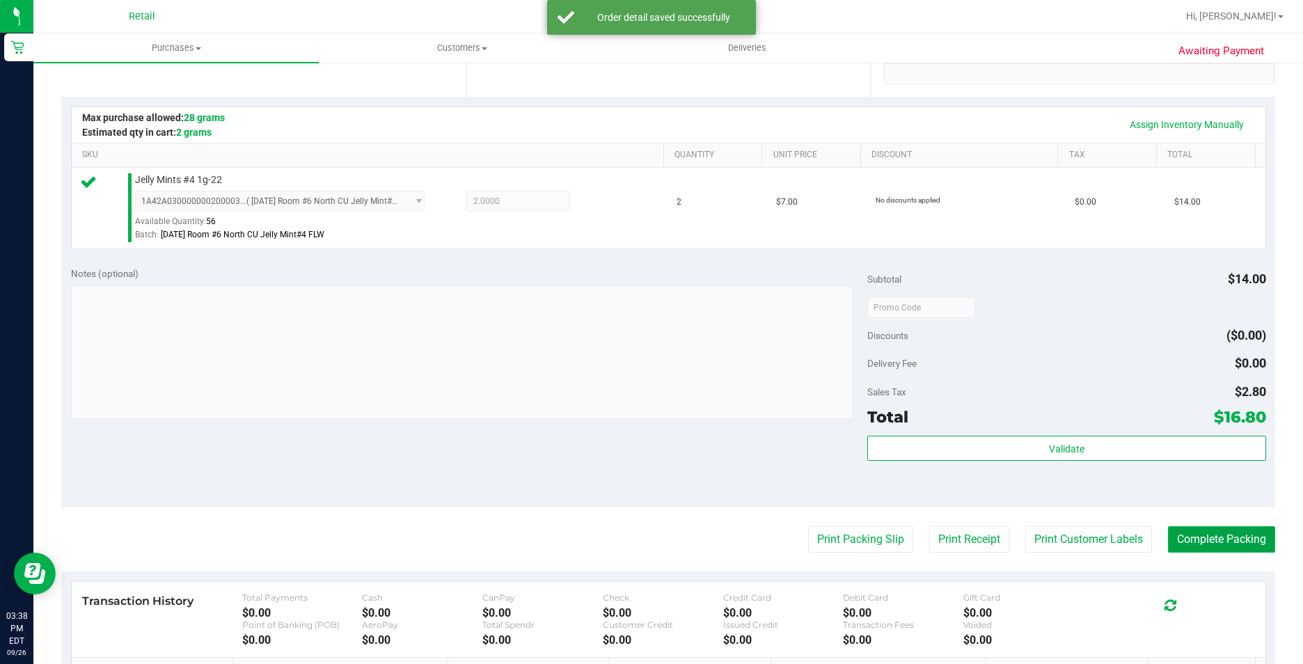
click at [1168, 539] on button "Complete Packing" at bounding box center [1221, 539] width 107 height 26
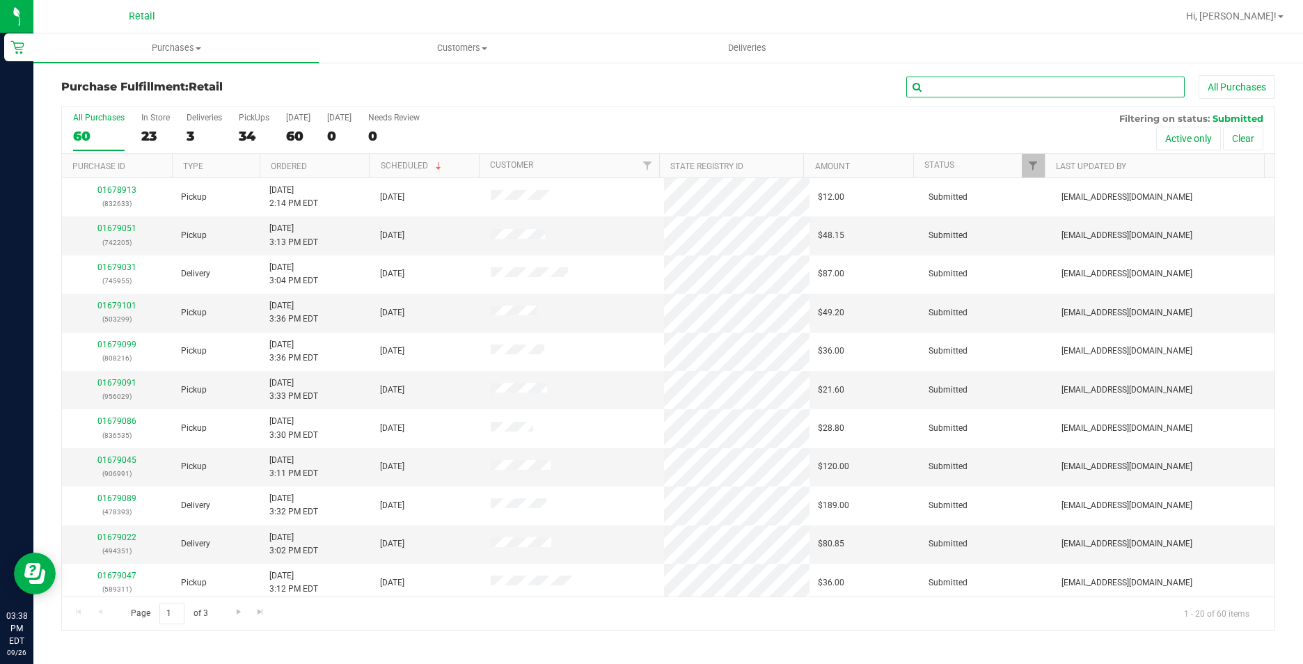
click at [989, 90] on input "text" at bounding box center [1045, 87] width 278 height 21
type input "493"
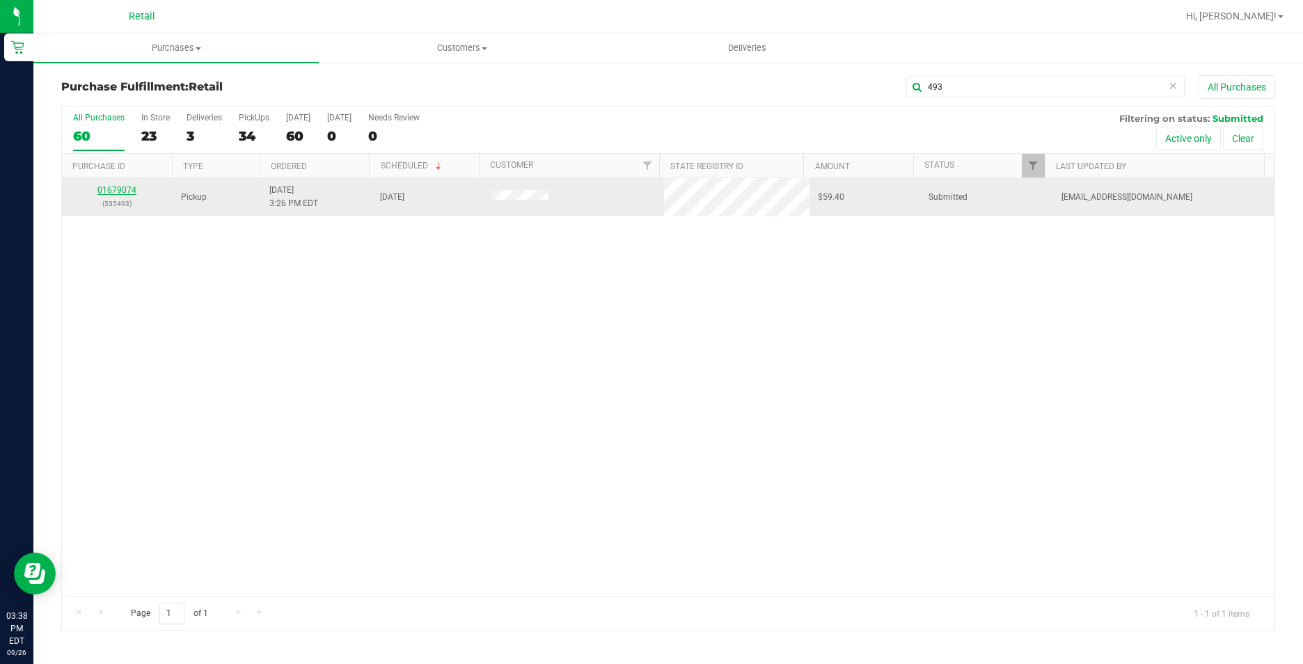
click at [108, 187] on link "01679074" at bounding box center [116, 190] width 39 height 10
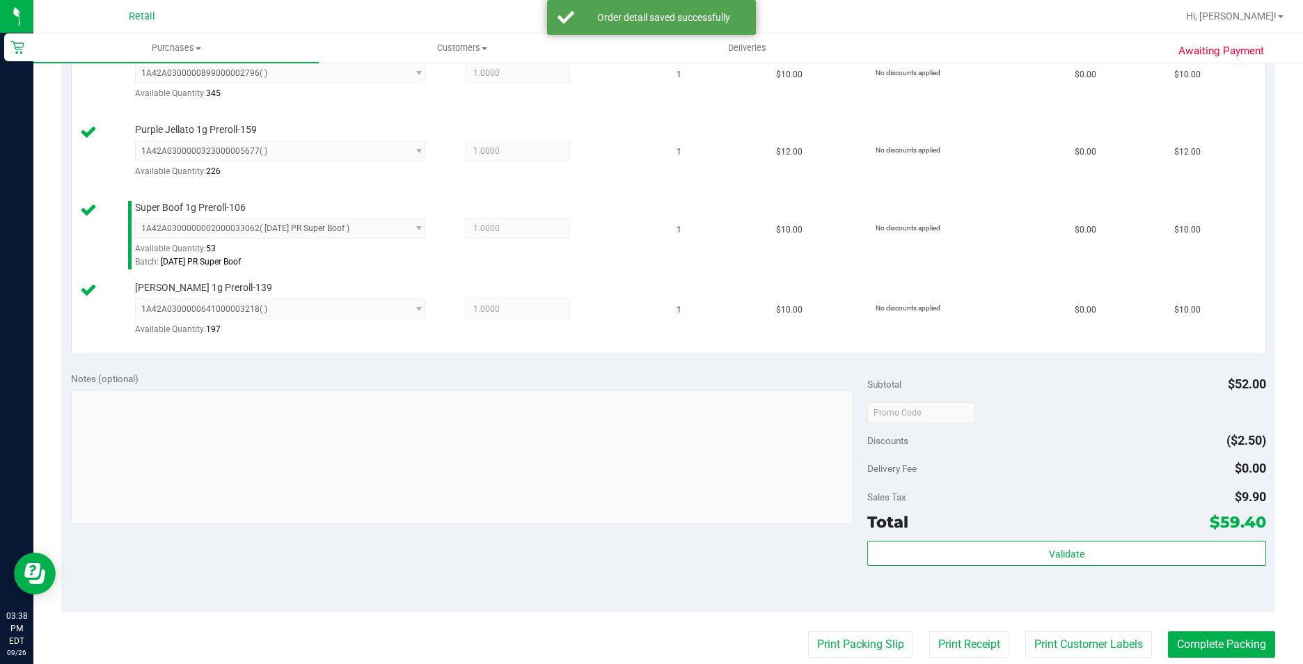
scroll to position [487, 0]
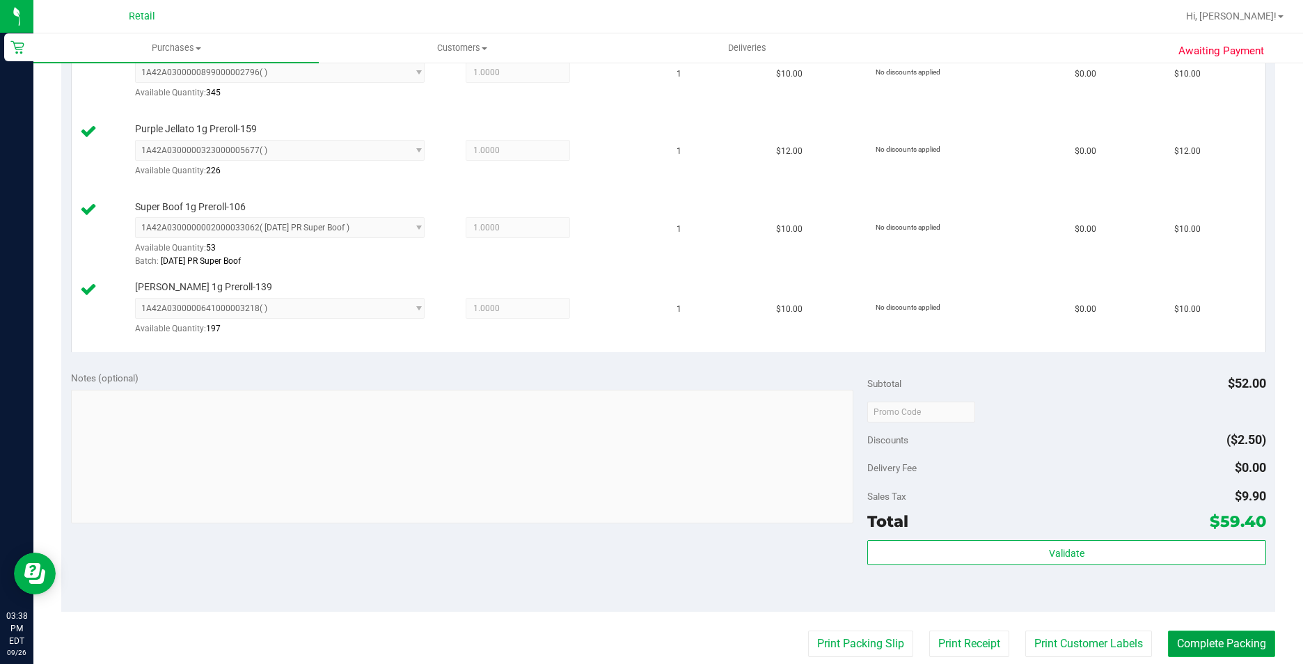
click at [1227, 649] on button "Complete Packing" at bounding box center [1221, 644] width 107 height 26
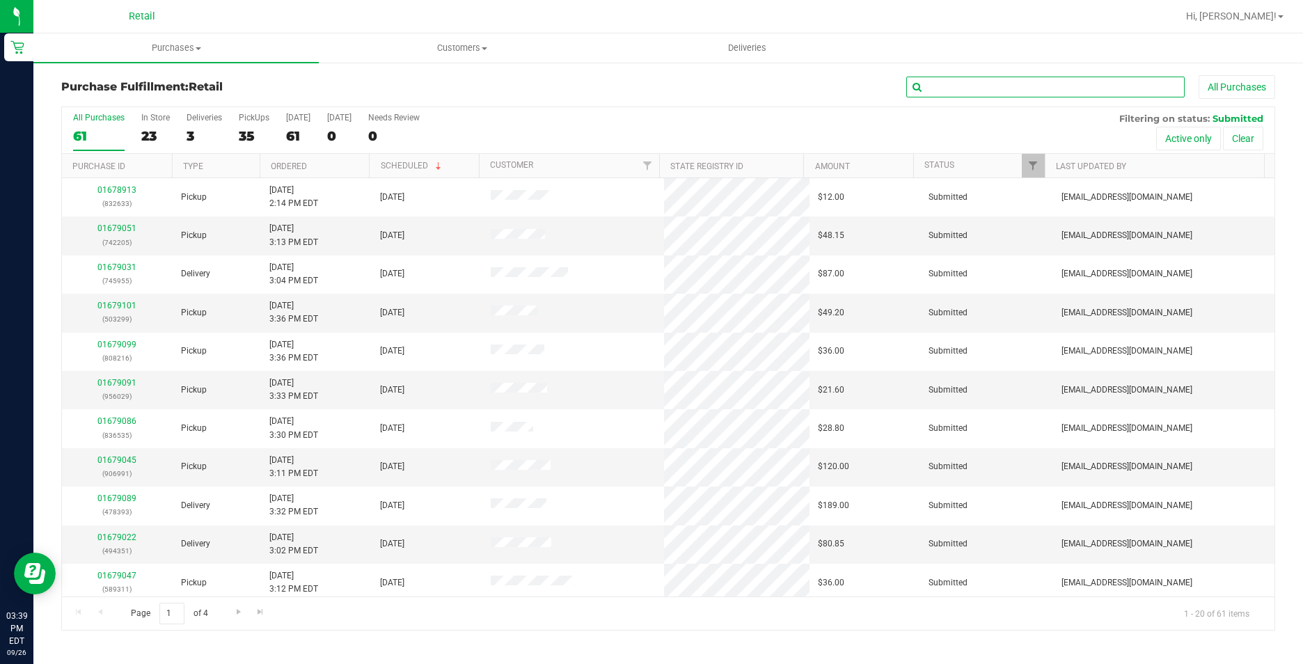
click at [978, 87] on input "text" at bounding box center [1045, 87] width 278 height 21
type input "391"
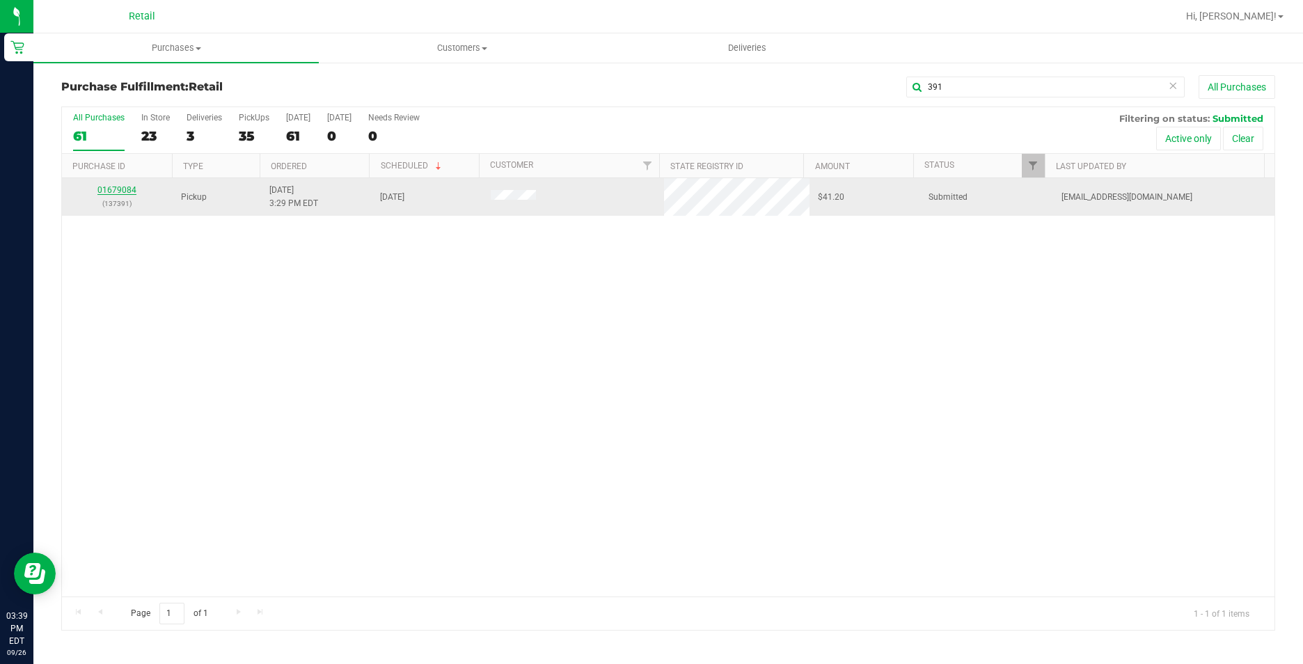
click at [128, 190] on link "01679084" at bounding box center [116, 190] width 39 height 10
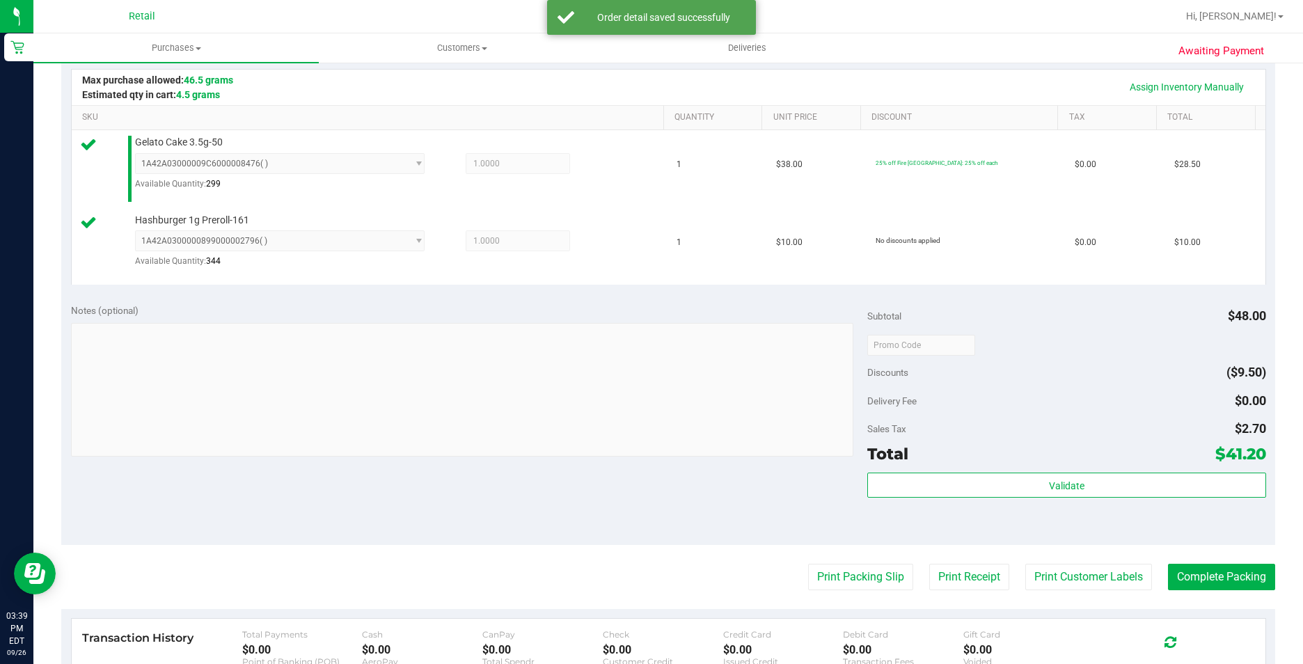
scroll to position [348, 0]
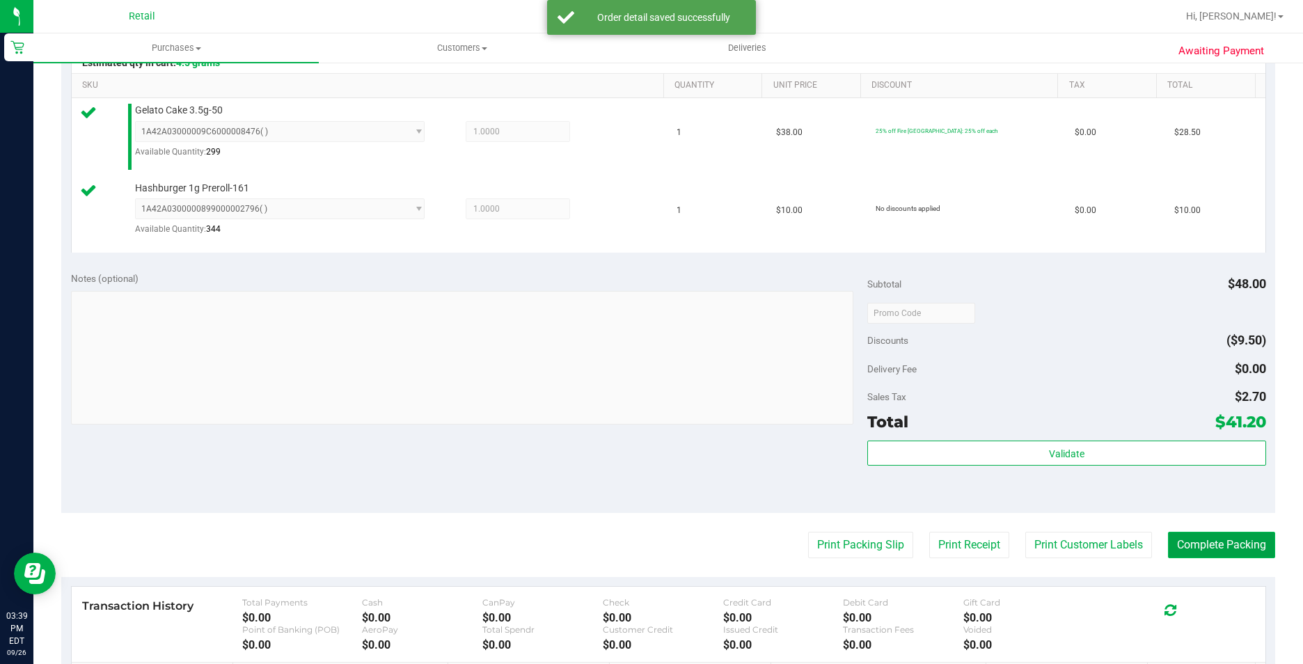
click at [1228, 538] on button "Complete Packing" at bounding box center [1221, 545] width 107 height 26
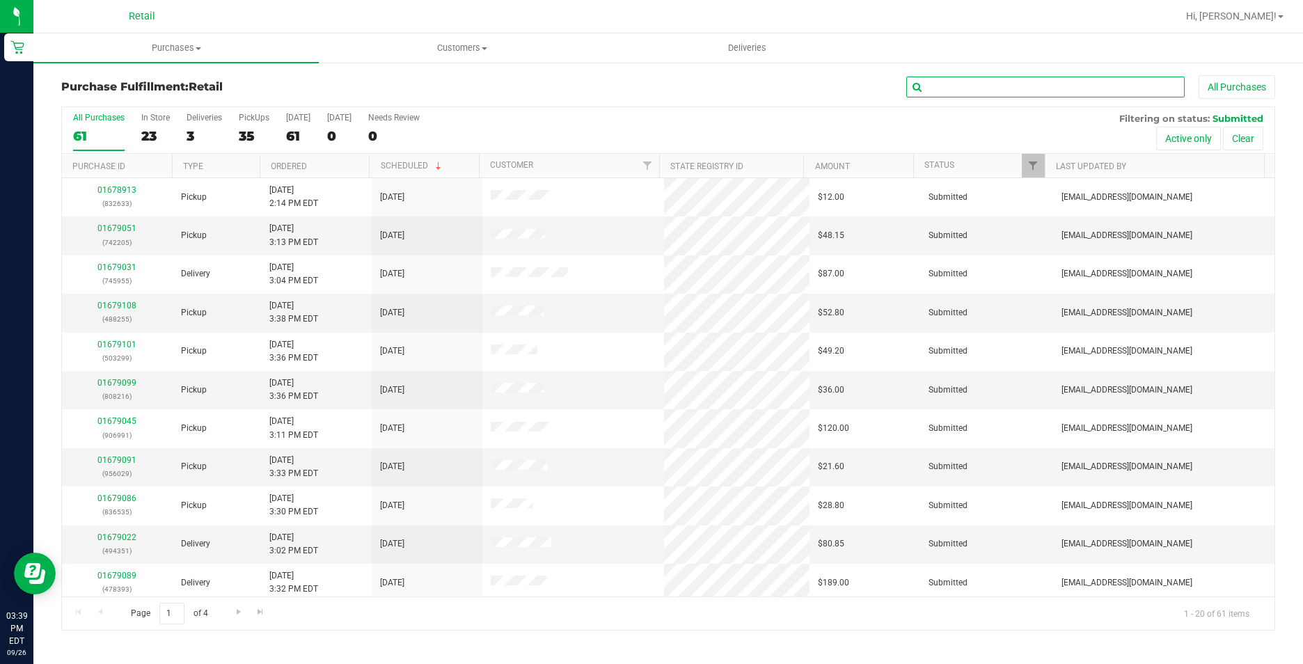
click at [1045, 82] on input "text" at bounding box center [1045, 87] width 278 height 21
type input "210"
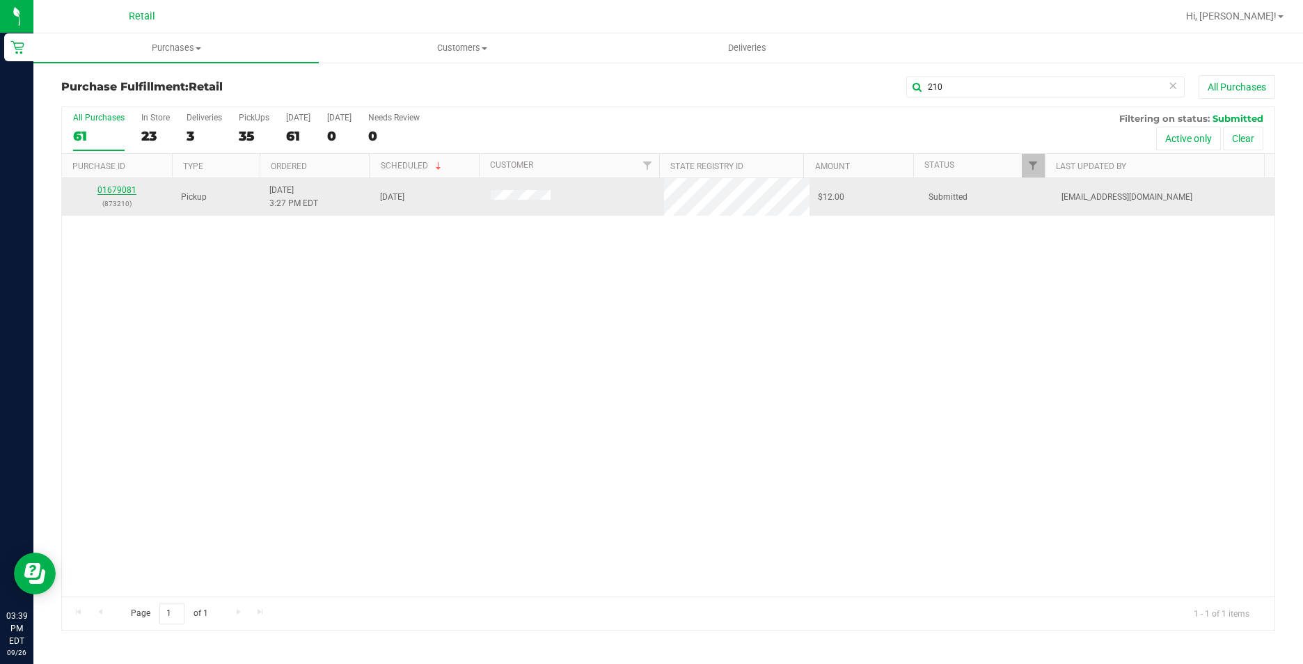
click at [119, 190] on link "01679081" at bounding box center [116, 190] width 39 height 10
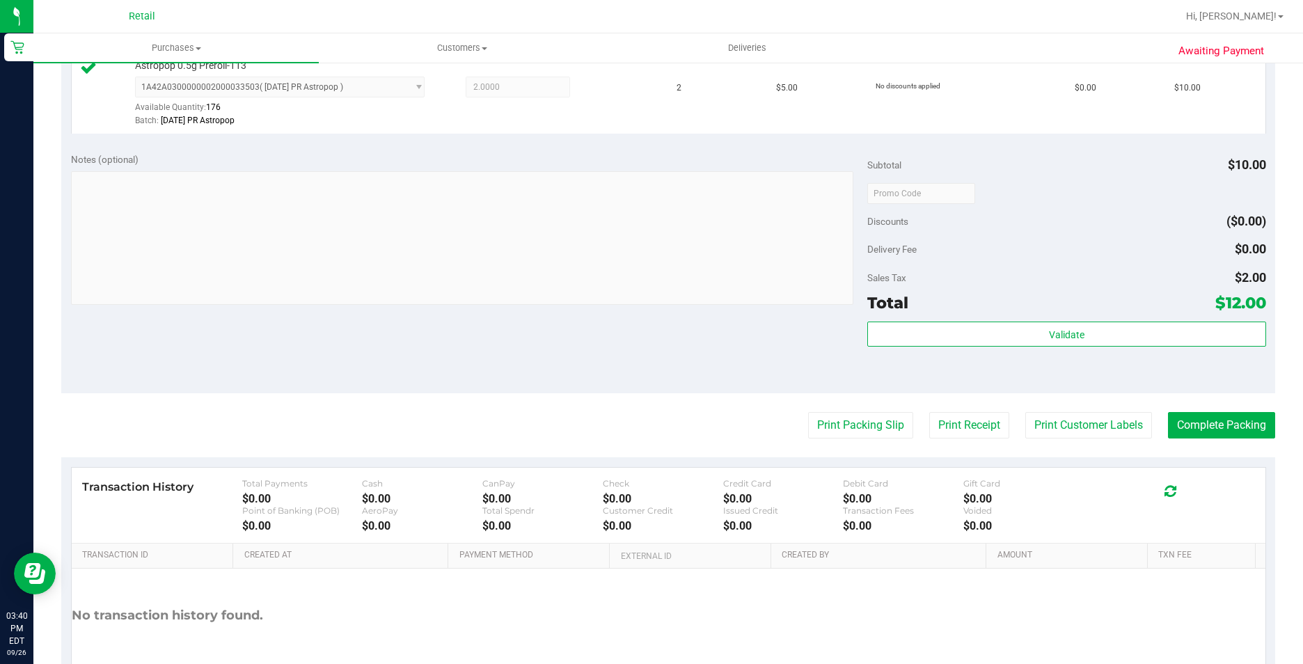
scroll to position [418, 0]
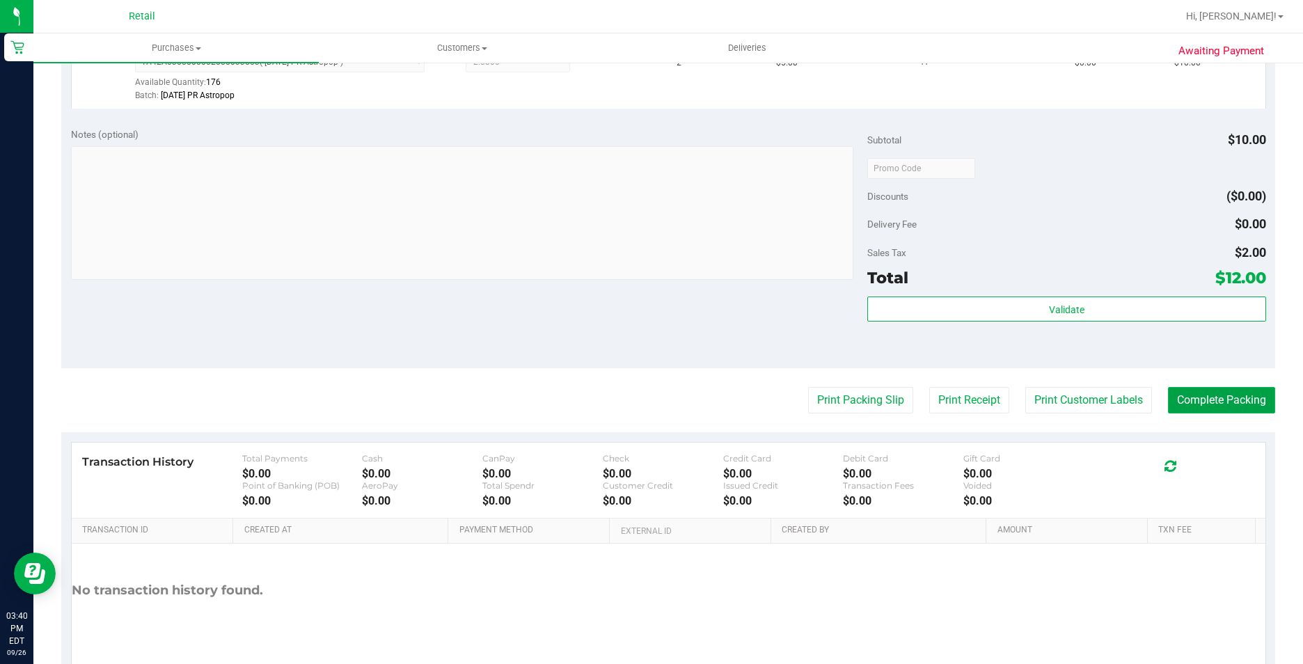
click at [1205, 404] on button "Complete Packing" at bounding box center [1221, 400] width 107 height 26
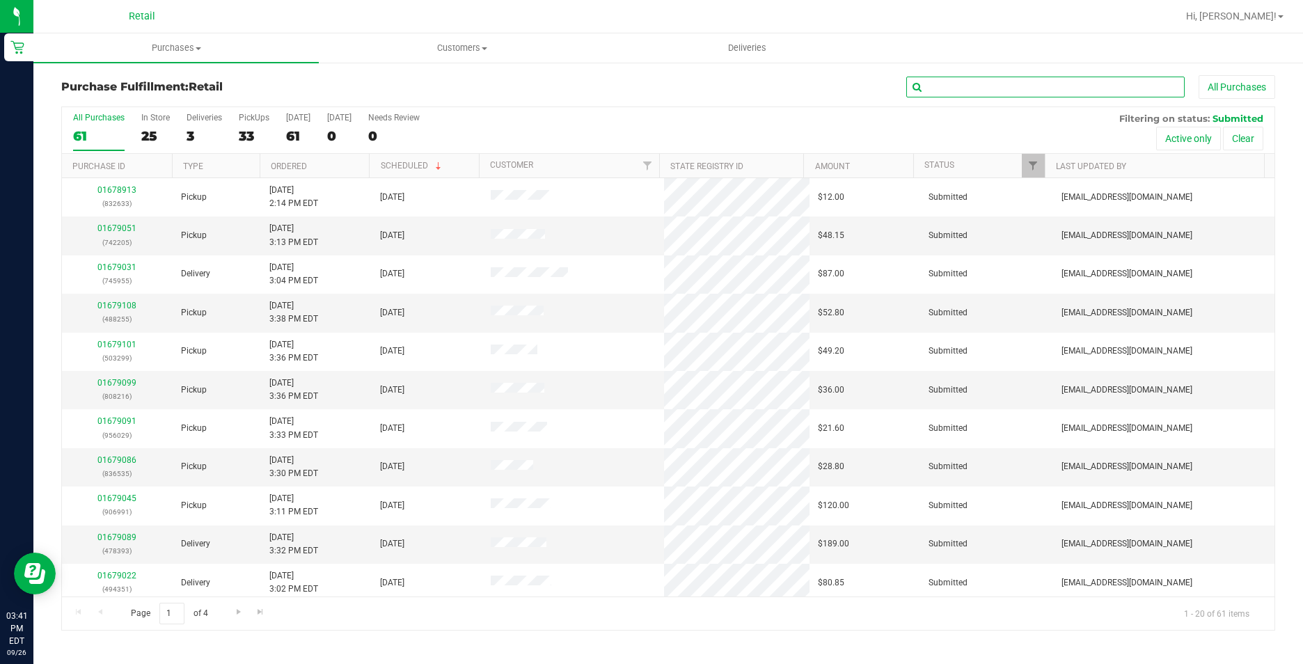
click at [1029, 91] on input "text" at bounding box center [1045, 87] width 278 height 21
type input "205"
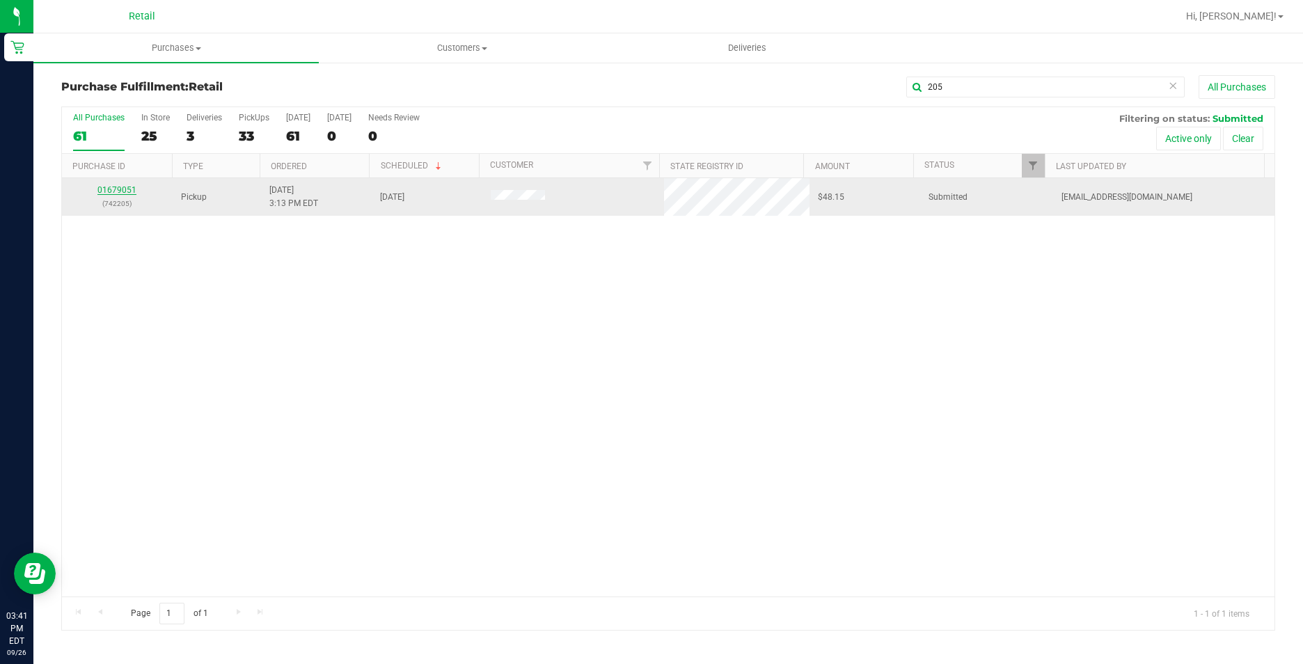
click at [118, 189] on link "01679051" at bounding box center [116, 190] width 39 height 10
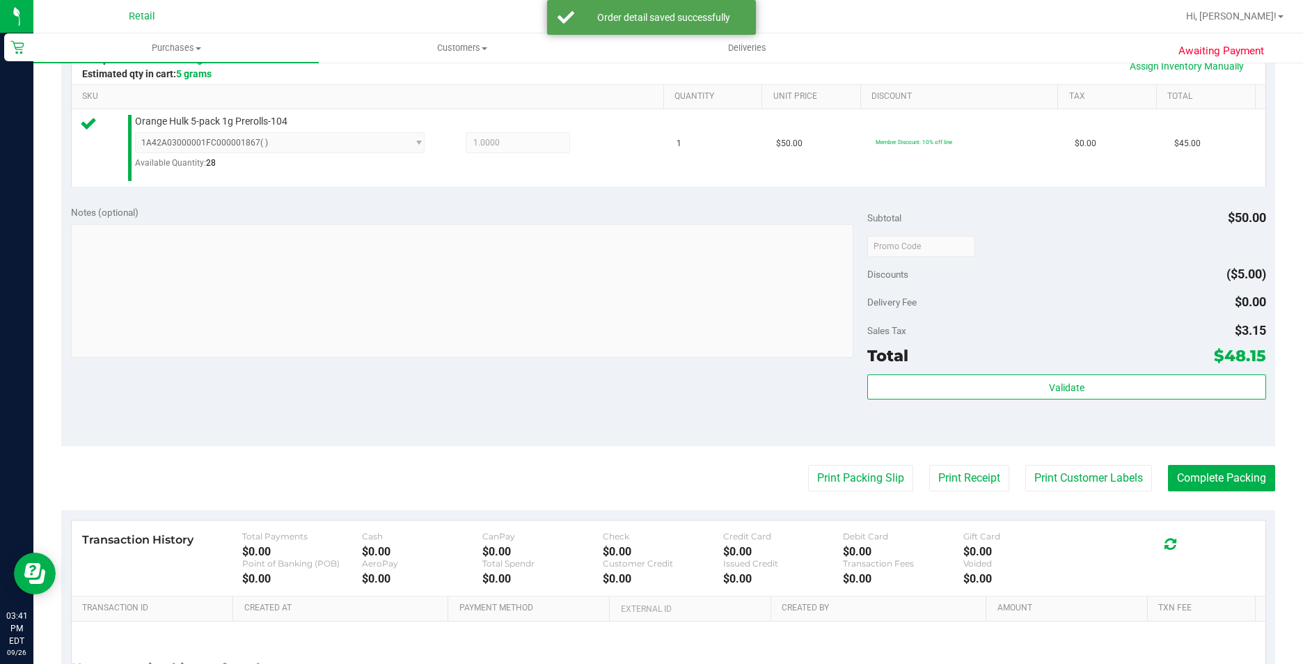
scroll to position [348, 0]
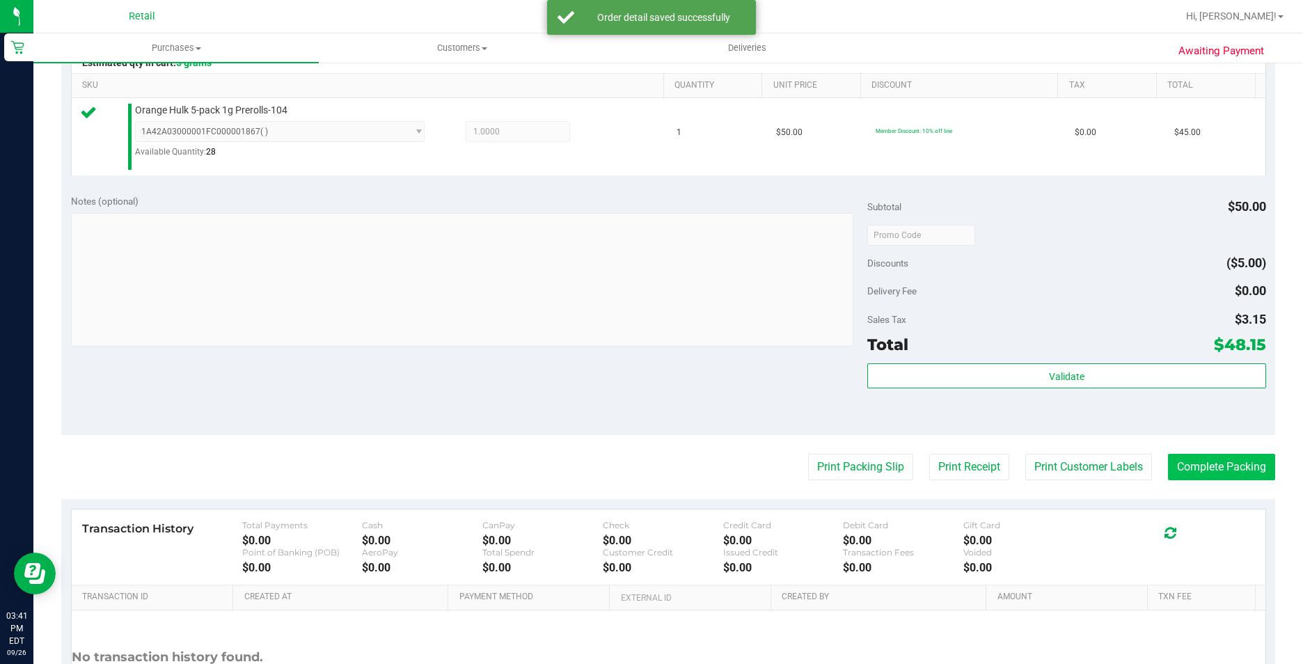
click at [1222, 440] on purchase-details "Back Edit Purchase Cancel Purchase View Profile # 01679051 Med | Rec METRC ID: …" at bounding box center [668, 243] width 1214 height 1032
click at [1223, 461] on button "Complete Packing" at bounding box center [1221, 467] width 107 height 26
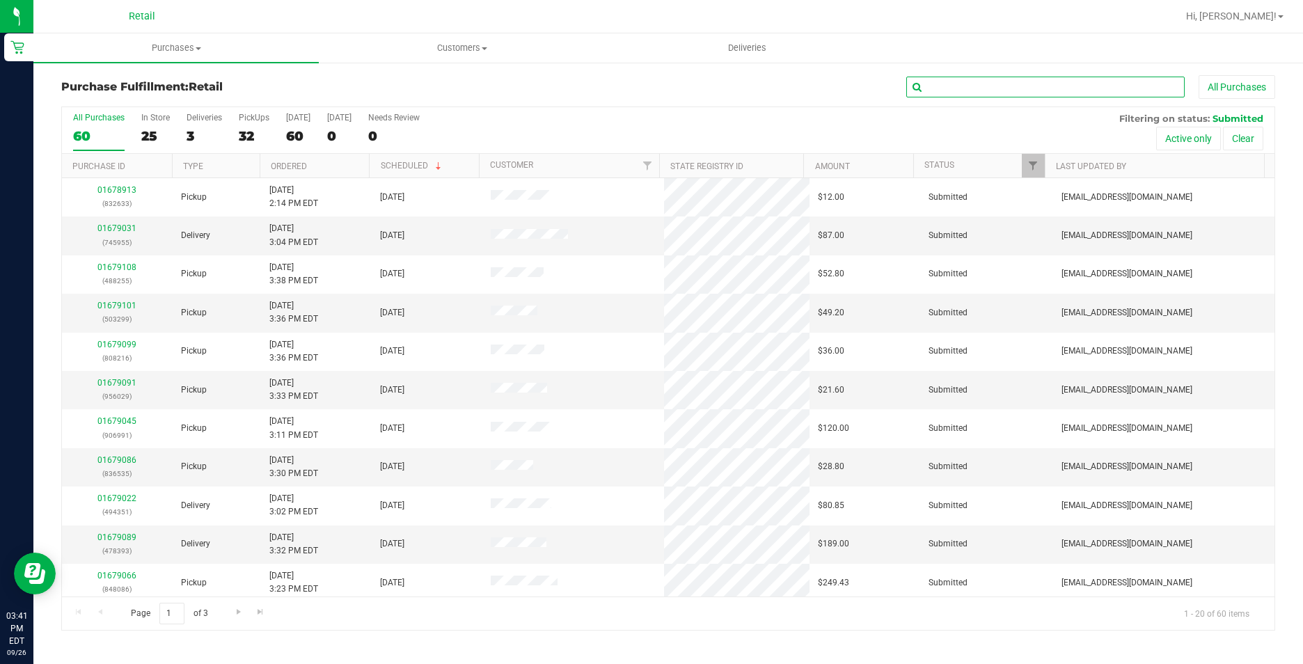
click at [1032, 93] on input "text" at bounding box center [1045, 87] width 278 height 21
type input "606"
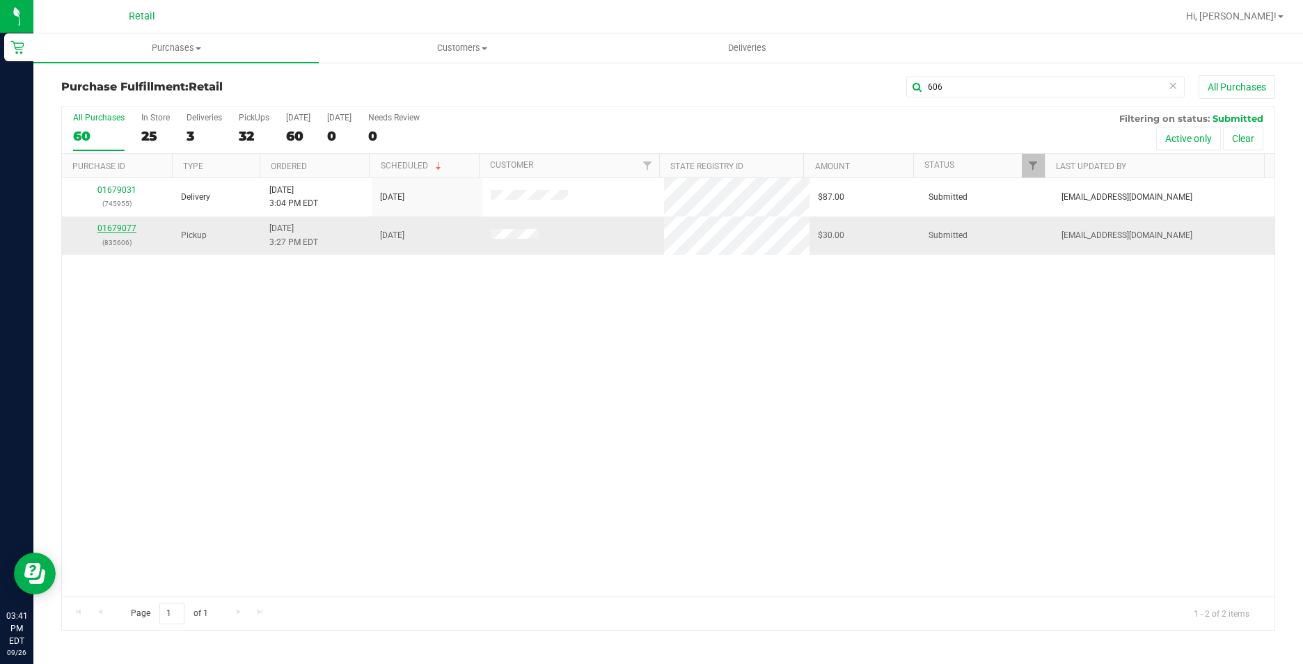
click at [118, 223] on link "01679077" at bounding box center [116, 228] width 39 height 10
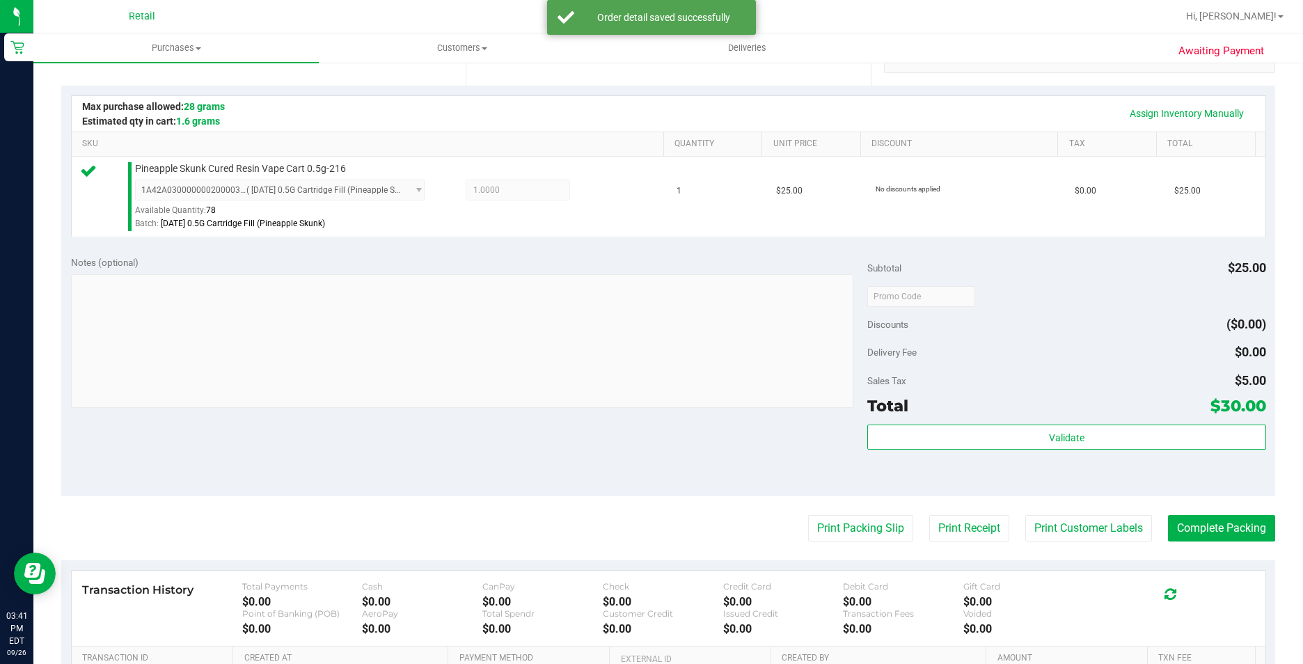
scroll to position [418, 0]
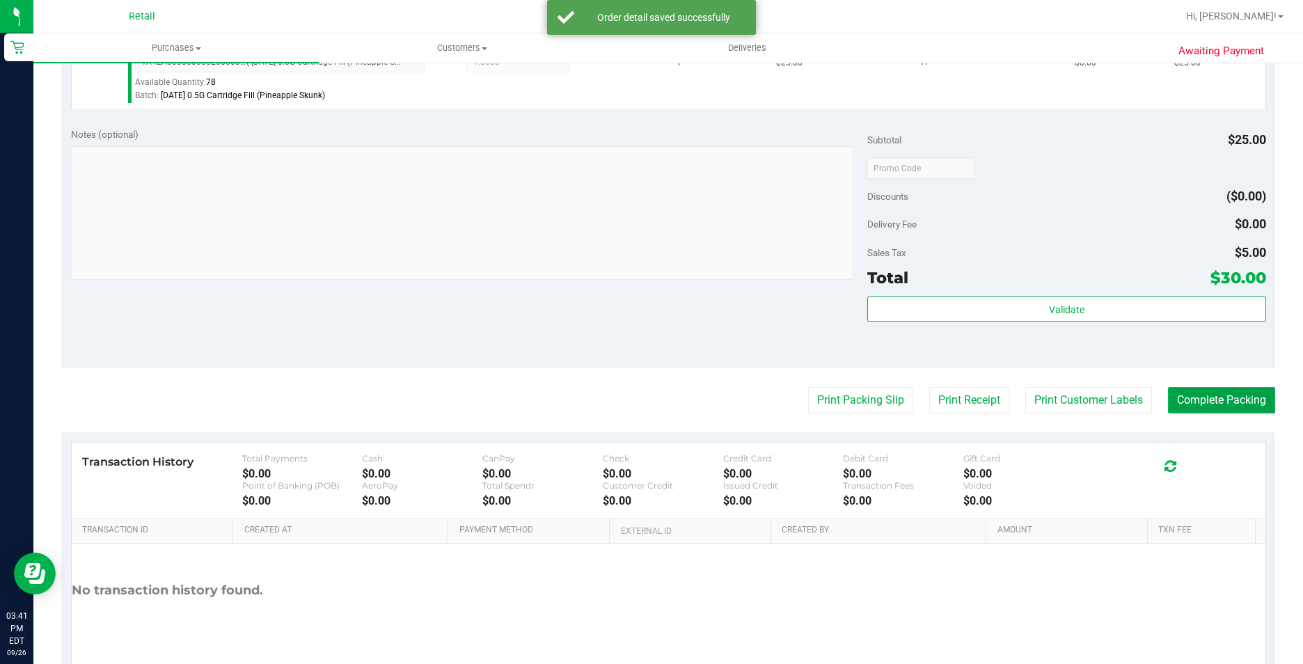
click at [1222, 397] on button "Complete Packing" at bounding box center [1221, 400] width 107 height 26
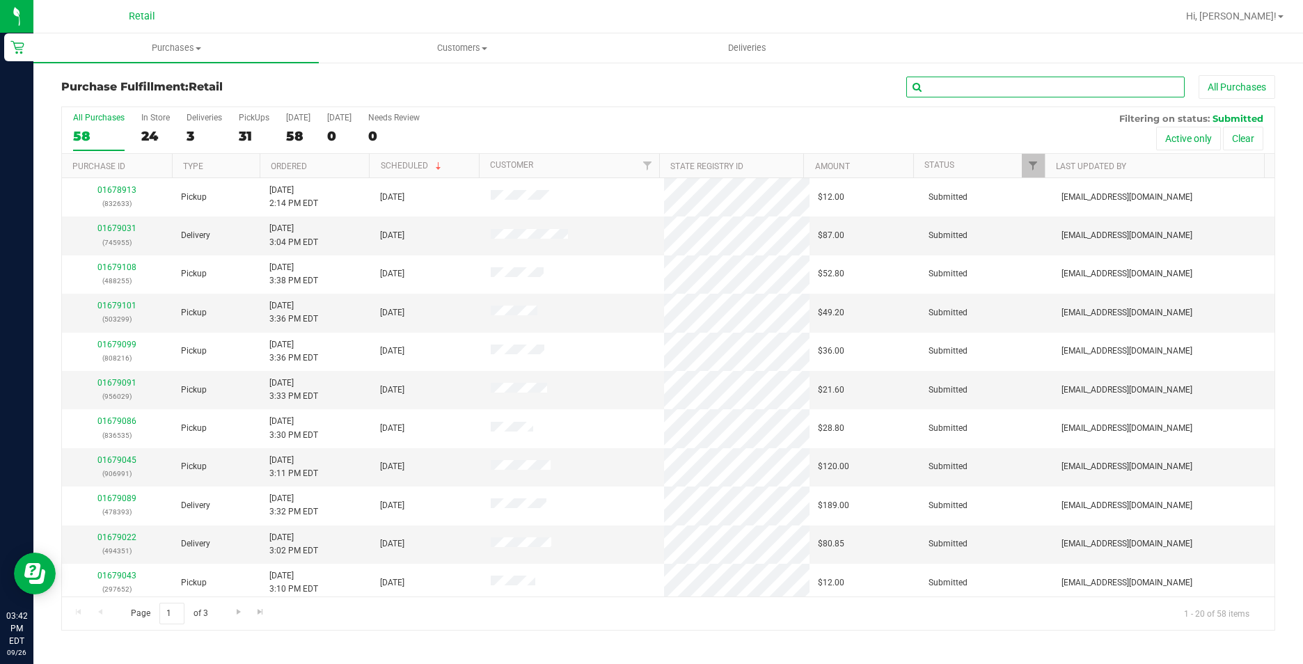
click at [989, 81] on input "text" at bounding box center [1045, 87] width 278 height 21
type input "388"
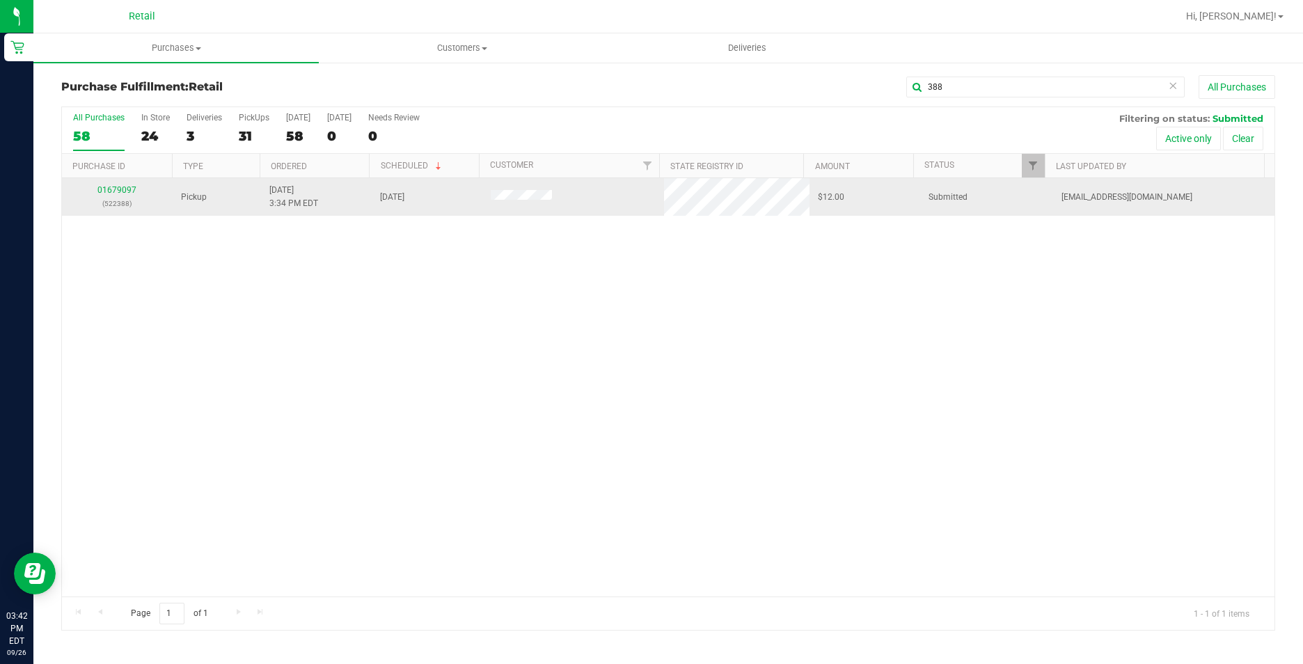
click at [114, 195] on div "01679097 (522388)" at bounding box center [117, 197] width 94 height 26
click at [113, 187] on link "01679097" at bounding box center [116, 190] width 39 height 10
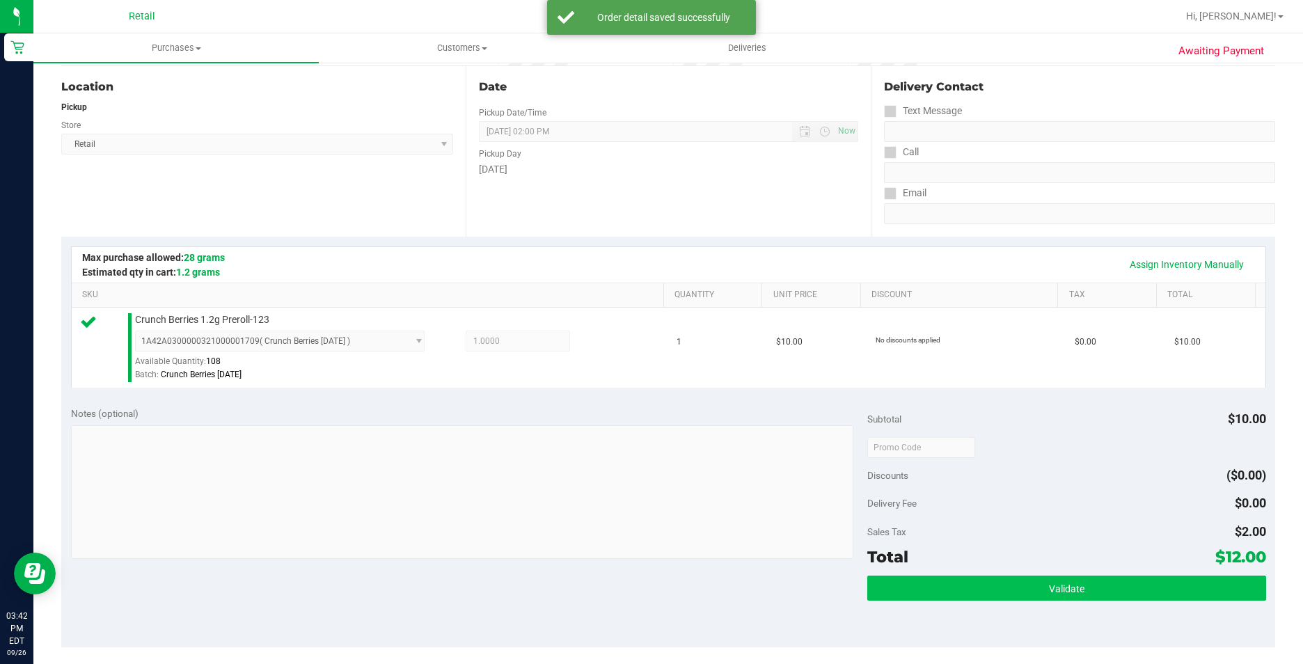
scroll to position [348, 0]
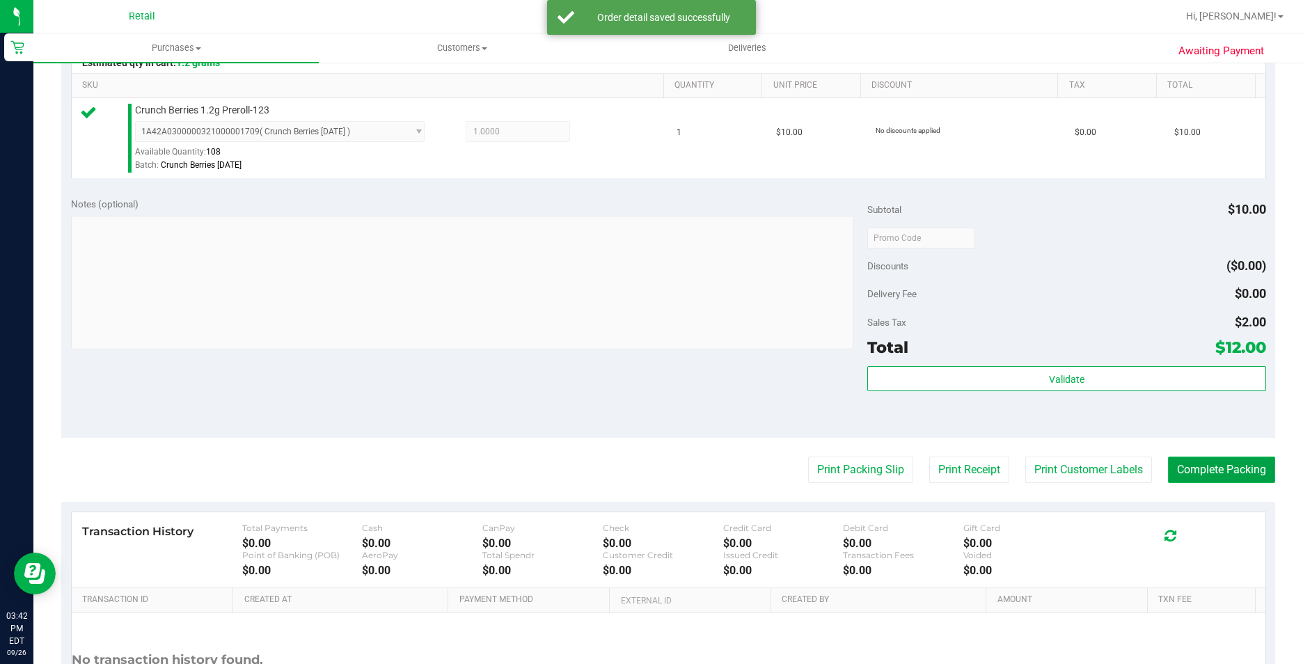
click at [1198, 480] on button "Complete Packing" at bounding box center [1221, 470] width 107 height 26
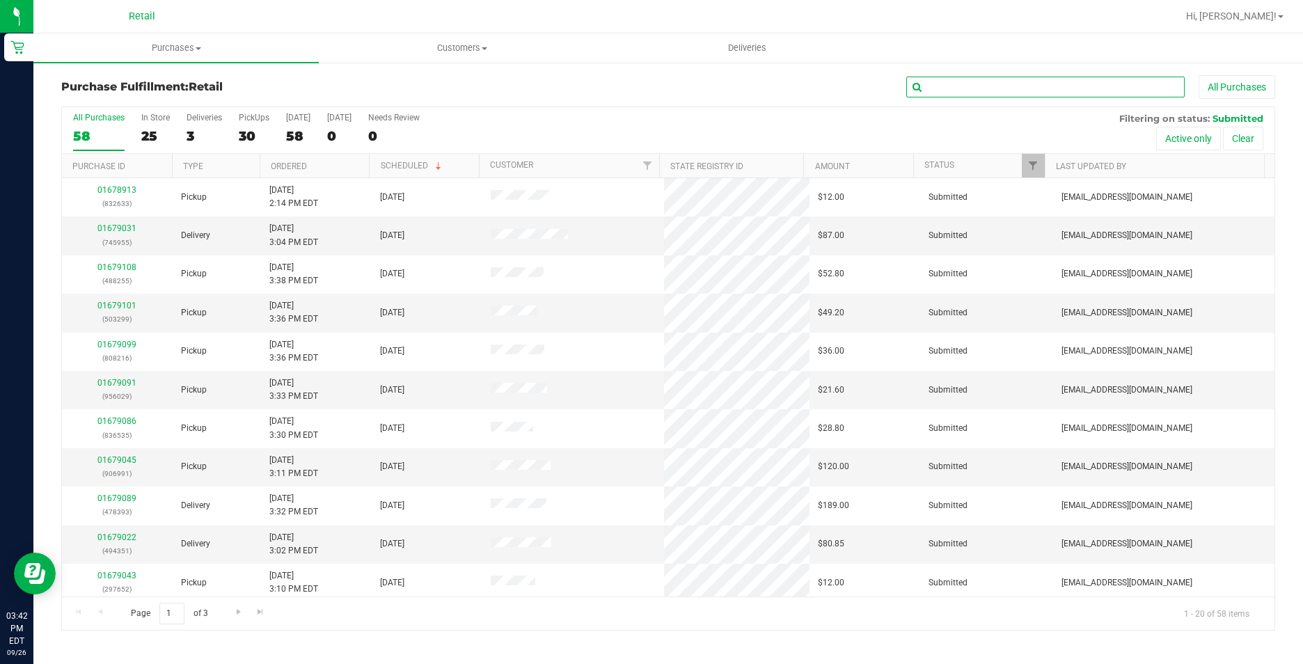
click at [973, 87] on input "text" at bounding box center [1045, 87] width 278 height 21
type input "216"
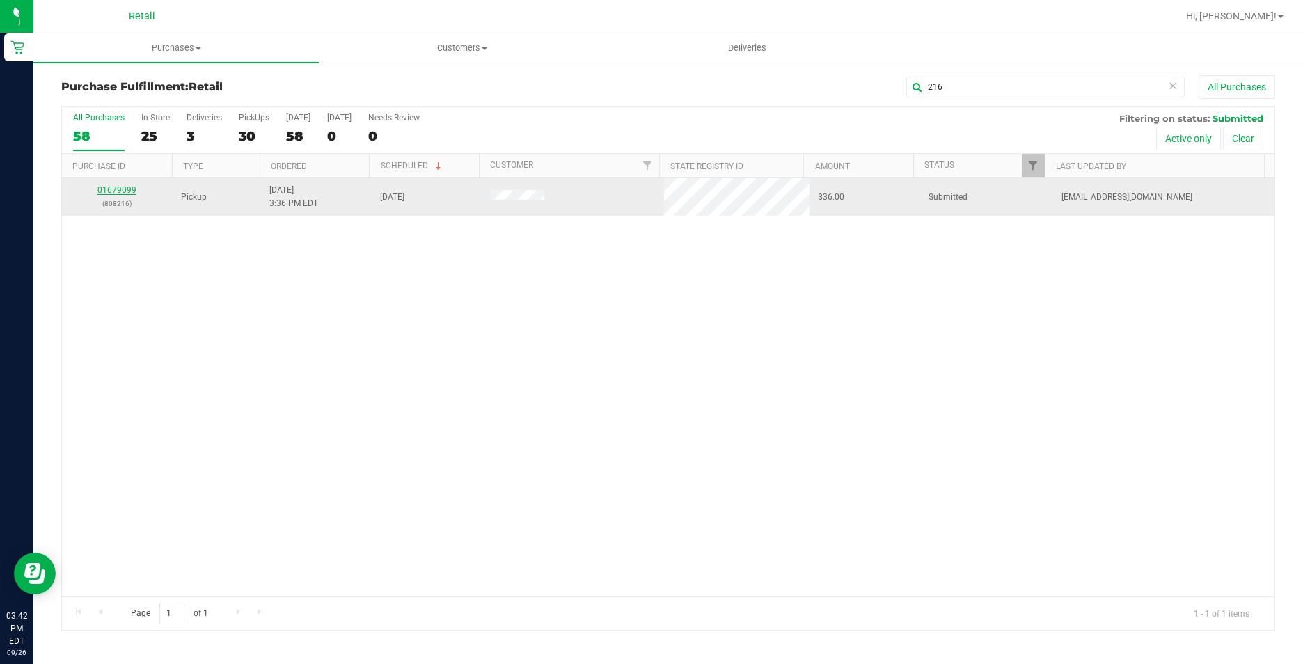
click at [122, 191] on link "01679099" at bounding box center [116, 190] width 39 height 10
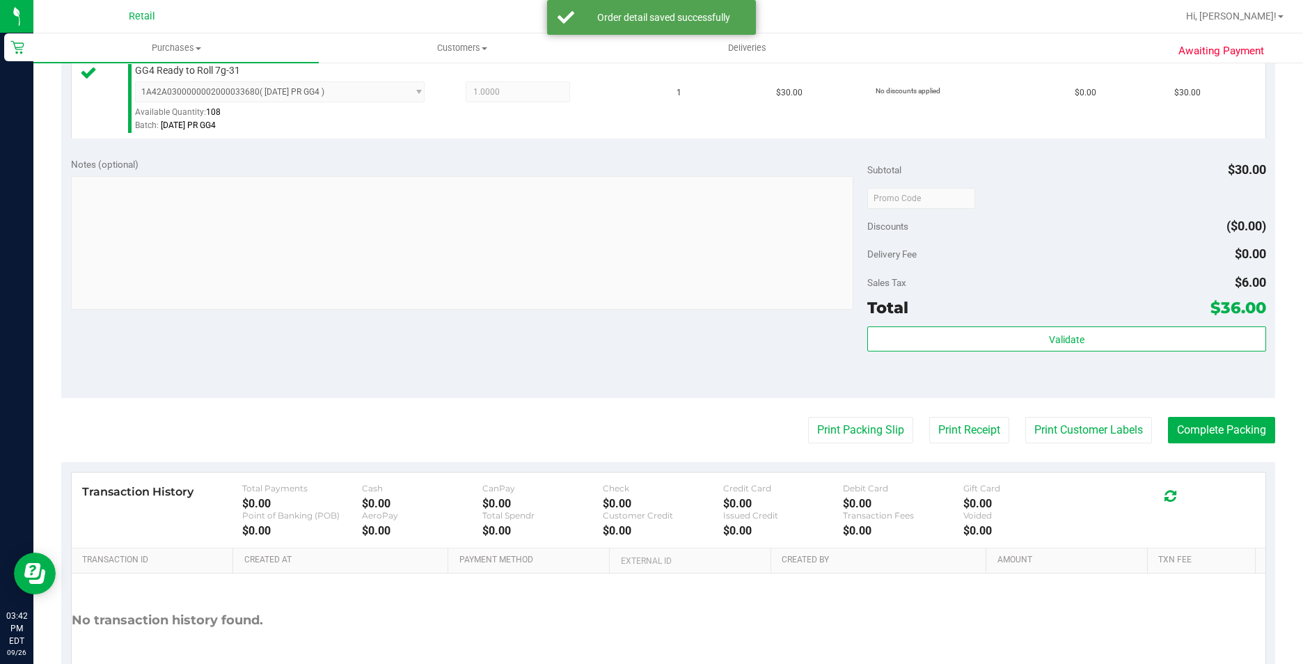
scroll to position [418, 0]
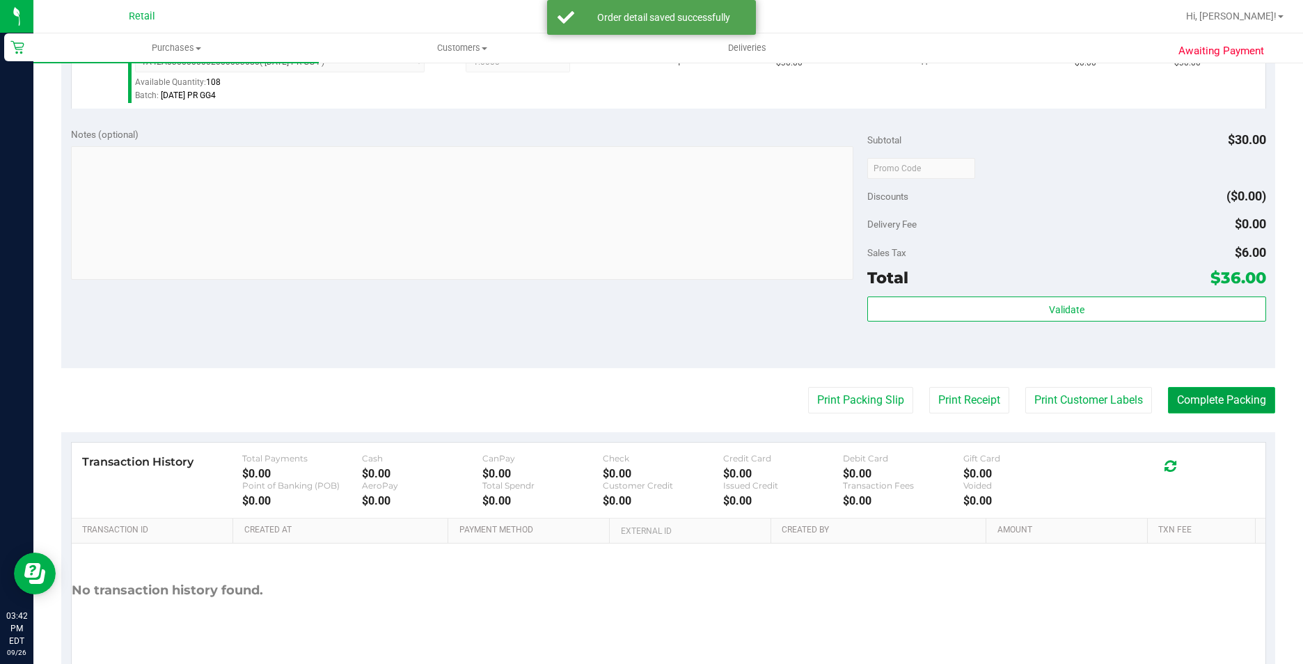
click at [1176, 393] on button "Complete Packing" at bounding box center [1221, 400] width 107 height 26
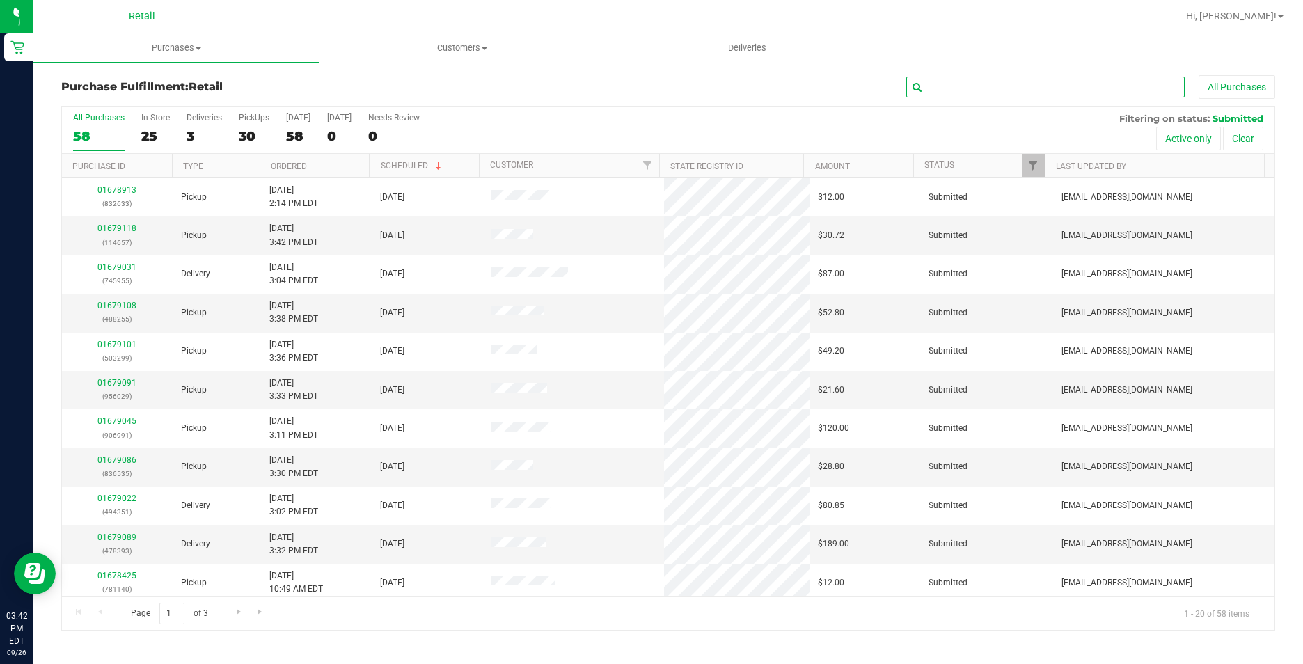
click at [1053, 80] on input "text" at bounding box center [1045, 87] width 278 height 21
type input "086"
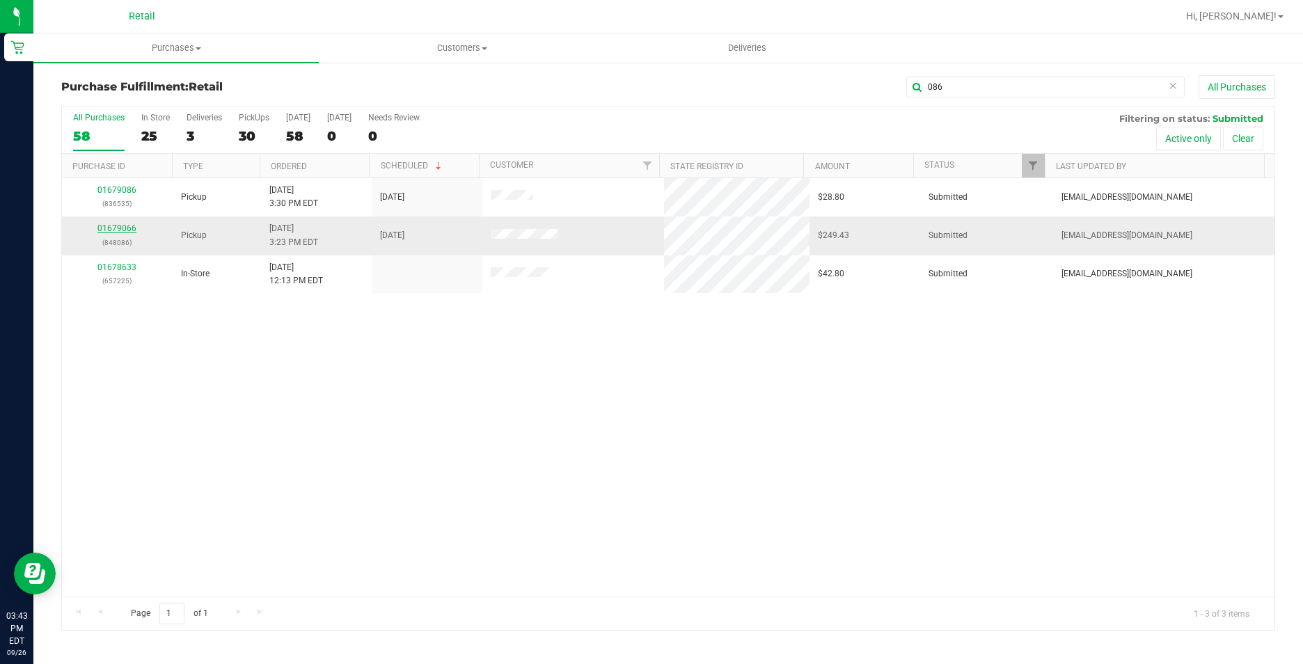
click at [125, 228] on link "01679066" at bounding box center [116, 228] width 39 height 10
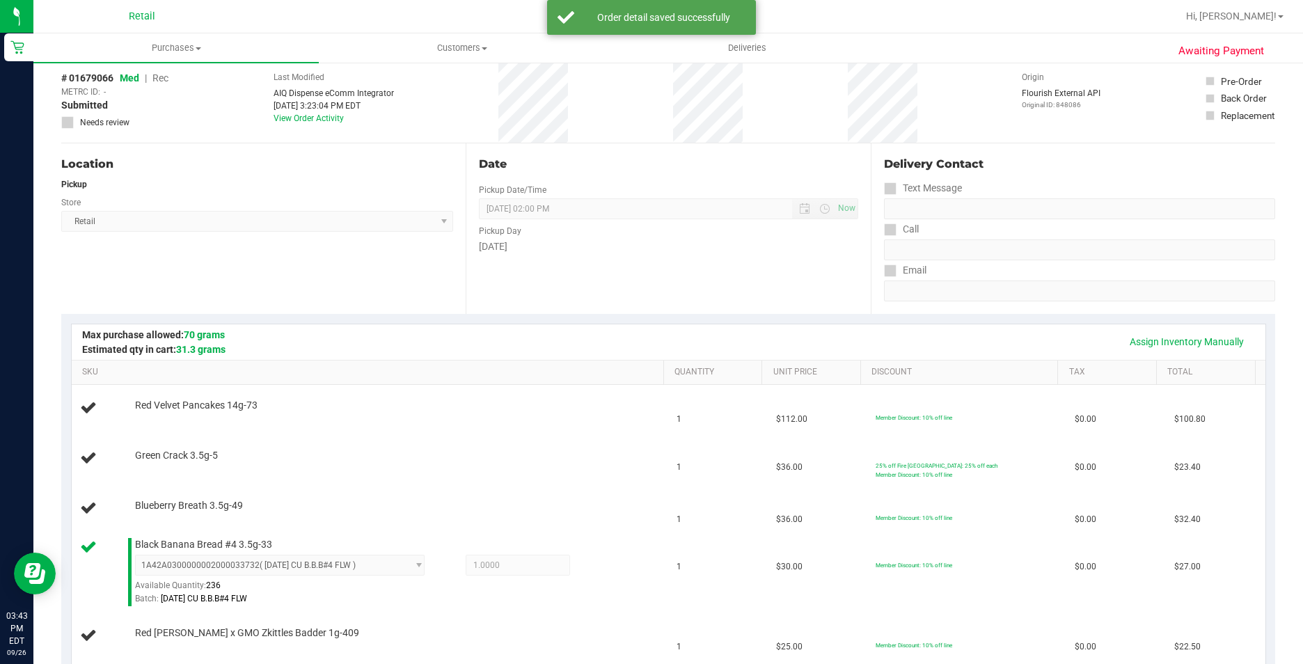
scroll to position [278, 0]
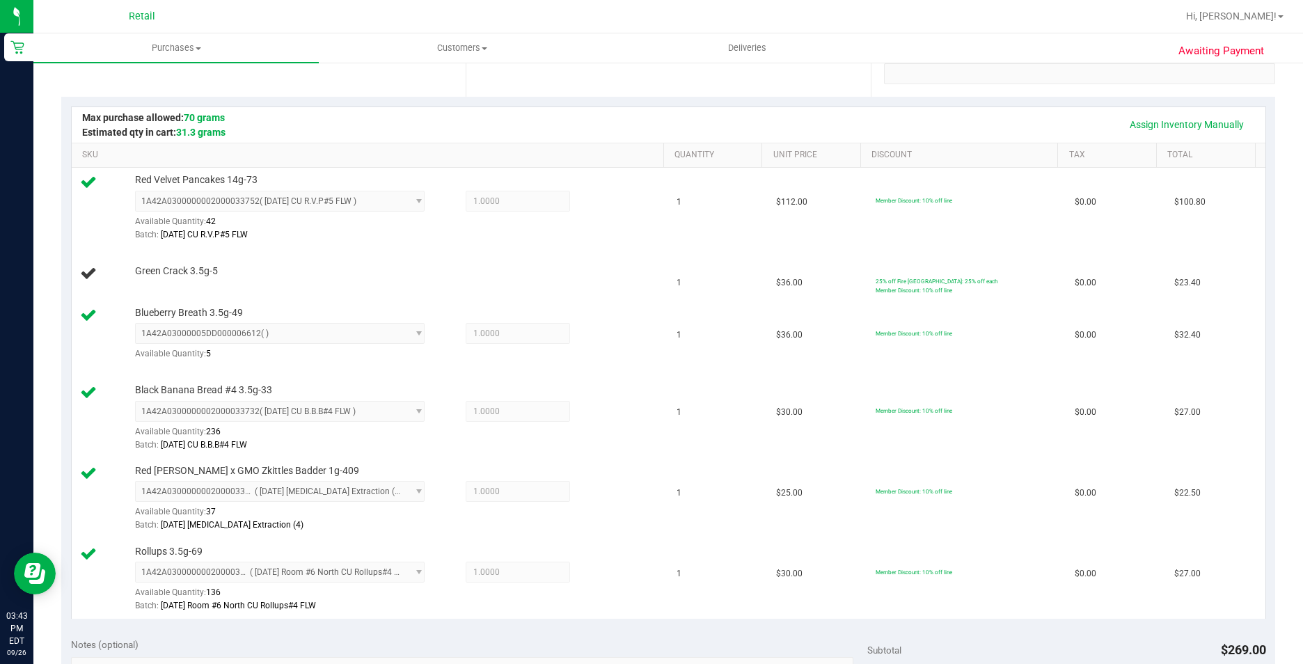
click at [377, 131] on div "Assign Inventory Manually" at bounding box center [668, 125] width 1169 height 24
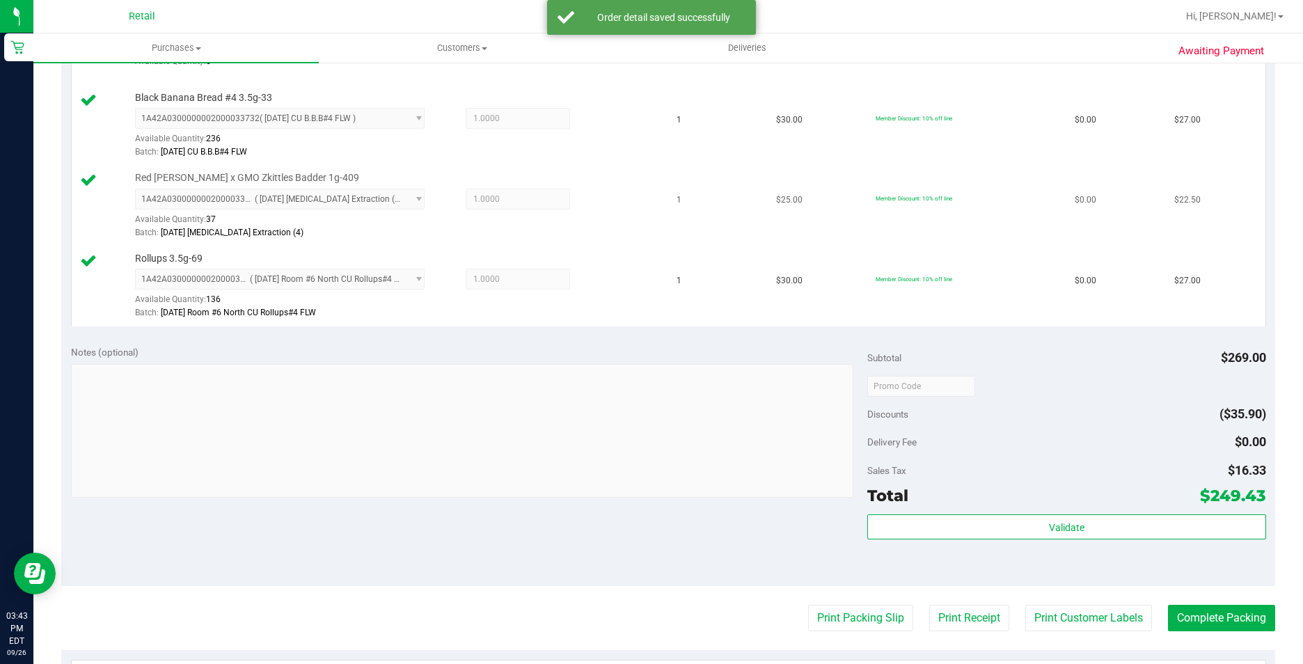
scroll to position [626, 0]
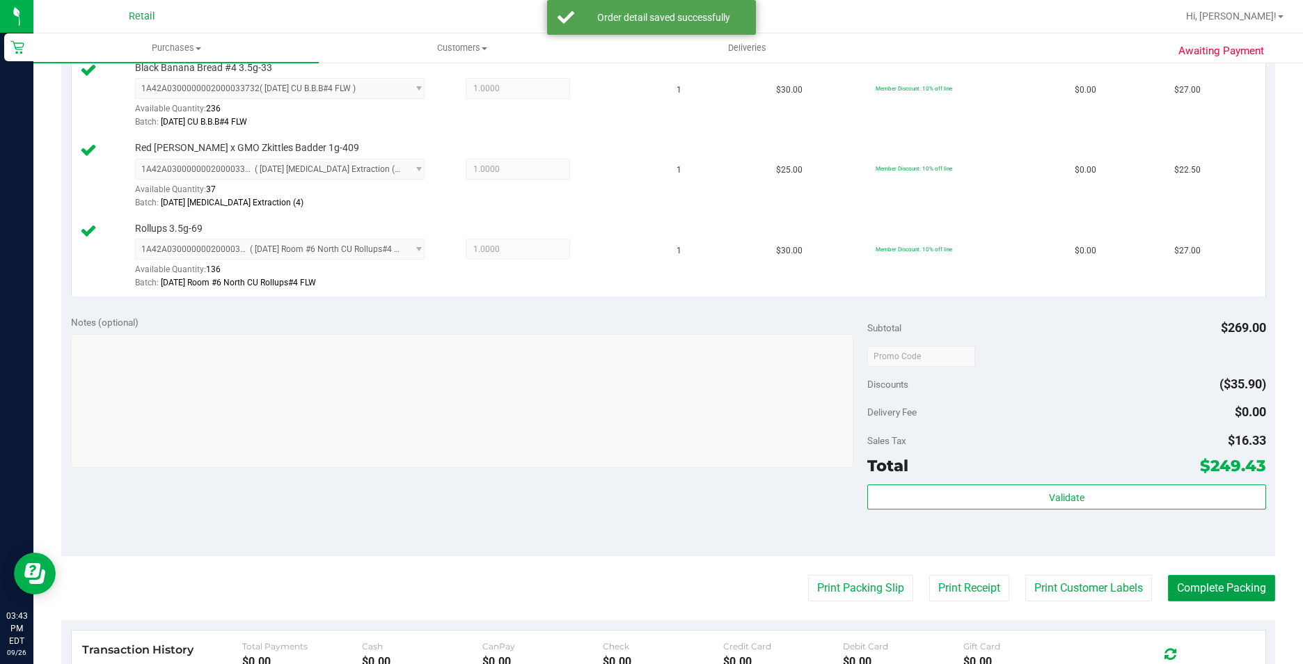
click at [1208, 578] on button "Complete Packing" at bounding box center [1221, 588] width 107 height 26
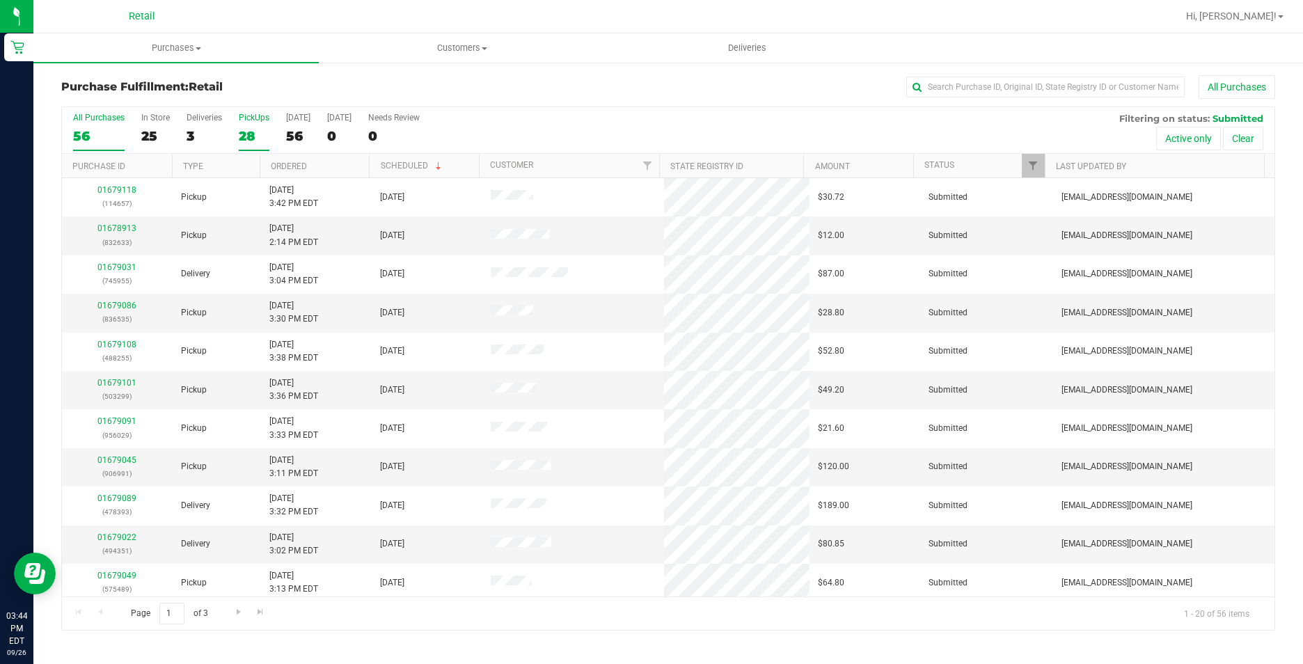
click at [239, 130] on div "28" at bounding box center [254, 136] width 31 height 16
click at [0, 0] on input "PickUps 28" at bounding box center [0, 0] width 0 height 0
click at [299, 164] on link "Ordered" at bounding box center [289, 166] width 36 height 10
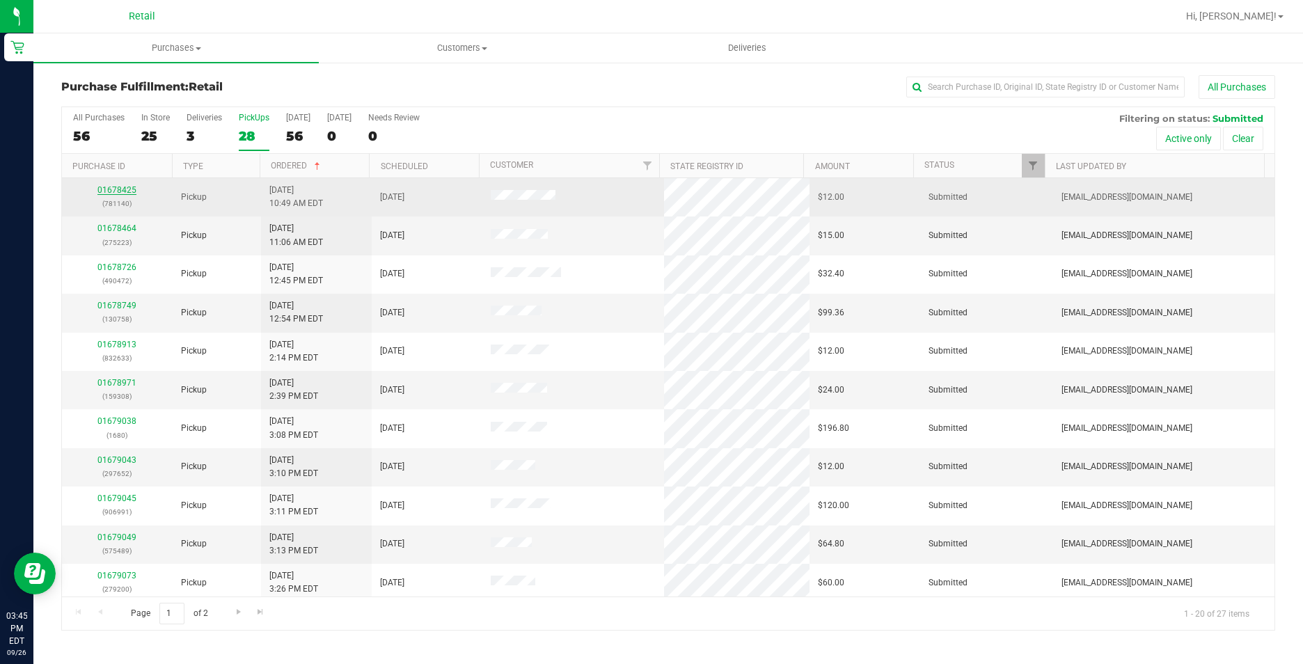
click at [126, 187] on link "01678425" at bounding box center [116, 190] width 39 height 10
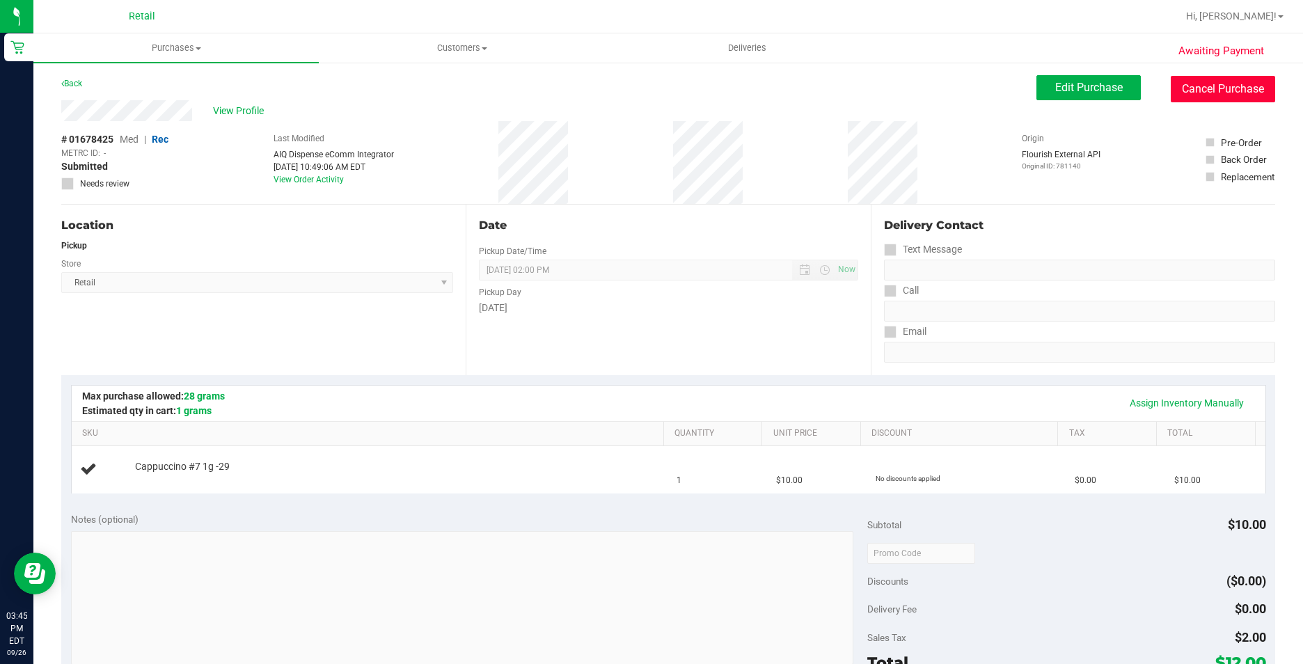
click at [1207, 97] on button "Cancel Purchase" at bounding box center [1223, 89] width 104 height 26
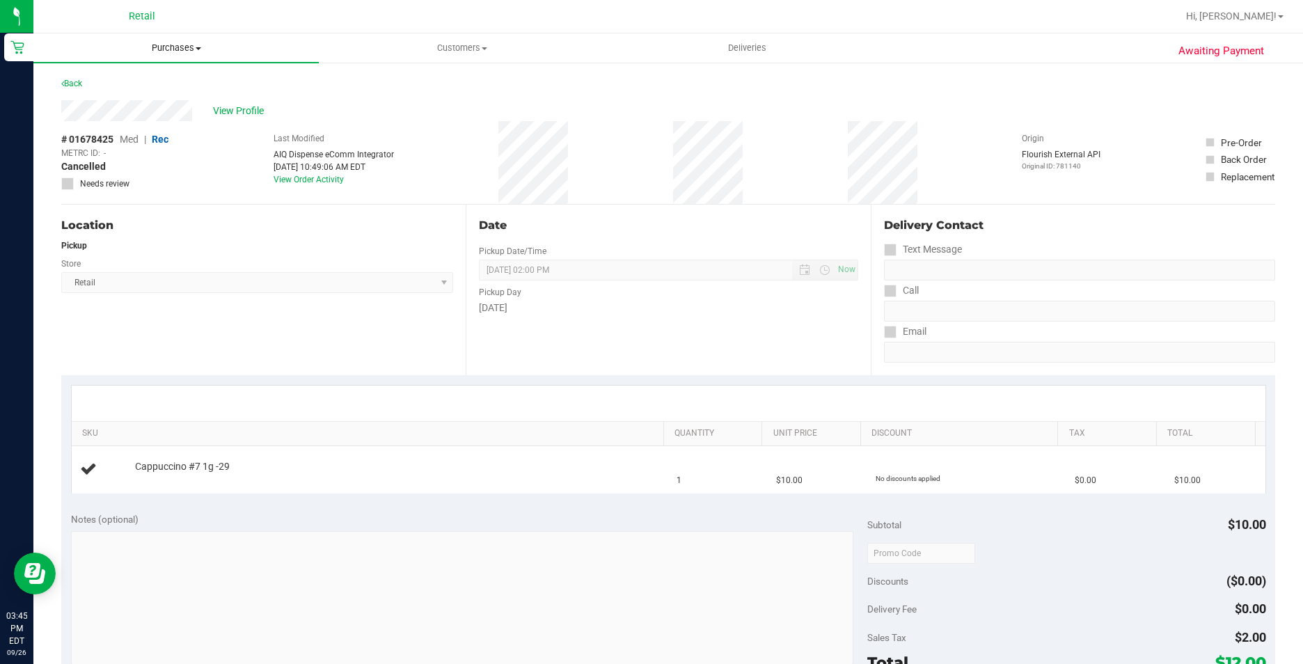
click at [179, 39] on uib-tab-heading "Purchases Summary of purchases Fulfillment All purchases" at bounding box center [175, 47] width 285 height 29
click at [161, 95] on li "Fulfillment" at bounding box center [175, 101] width 285 height 17
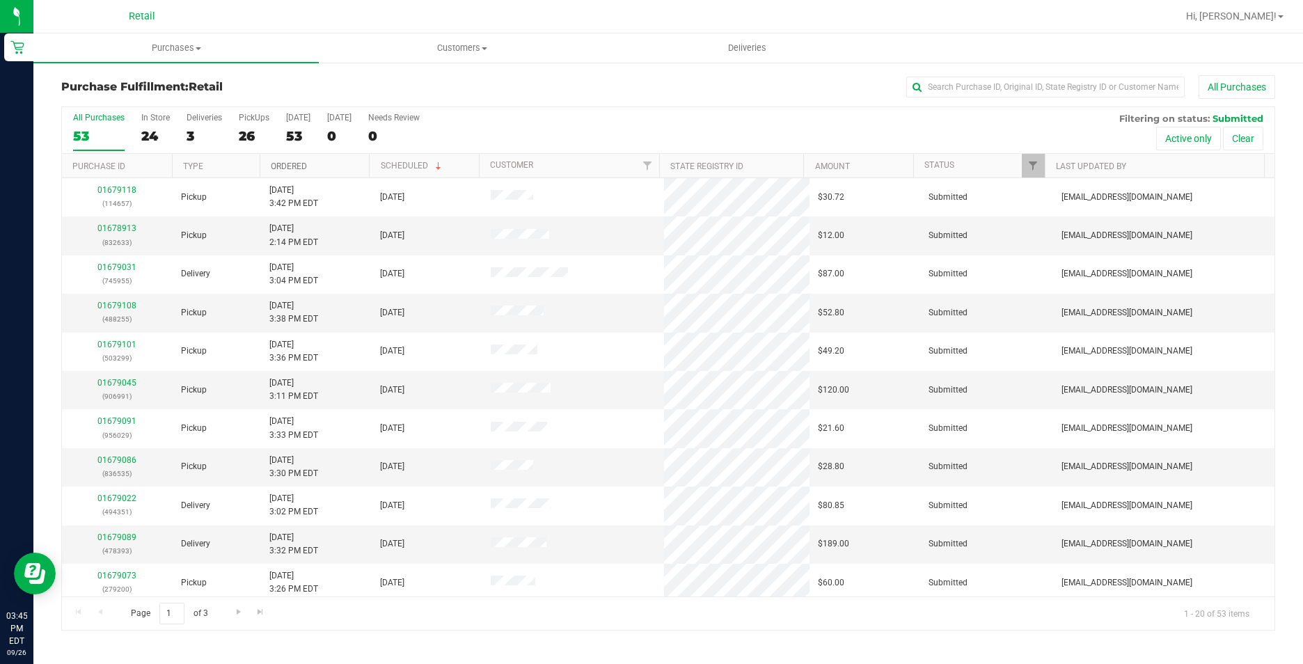
click at [271, 168] on link "Ordered" at bounding box center [289, 166] width 36 height 10
click at [248, 127] on label "PickUps 26" at bounding box center [254, 132] width 31 height 38
click at [0, 0] on input "PickUps 26" at bounding box center [0, 0] width 0 height 0
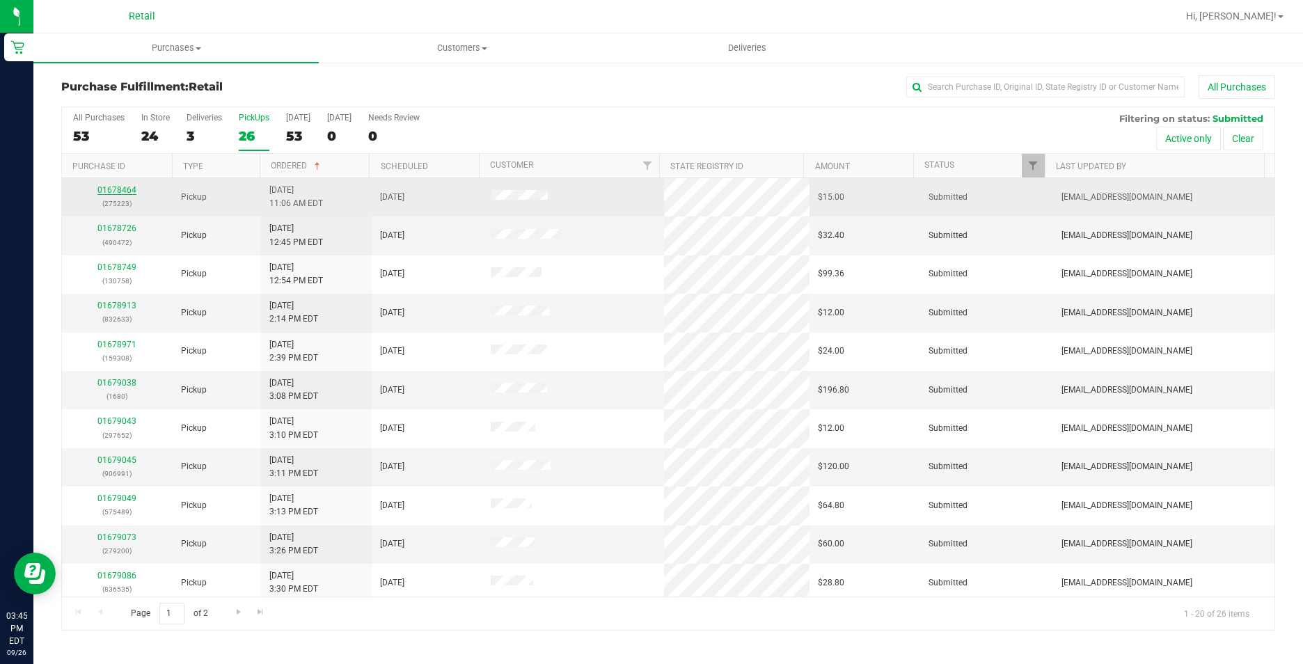
click at [123, 192] on link "01678464" at bounding box center [116, 190] width 39 height 10
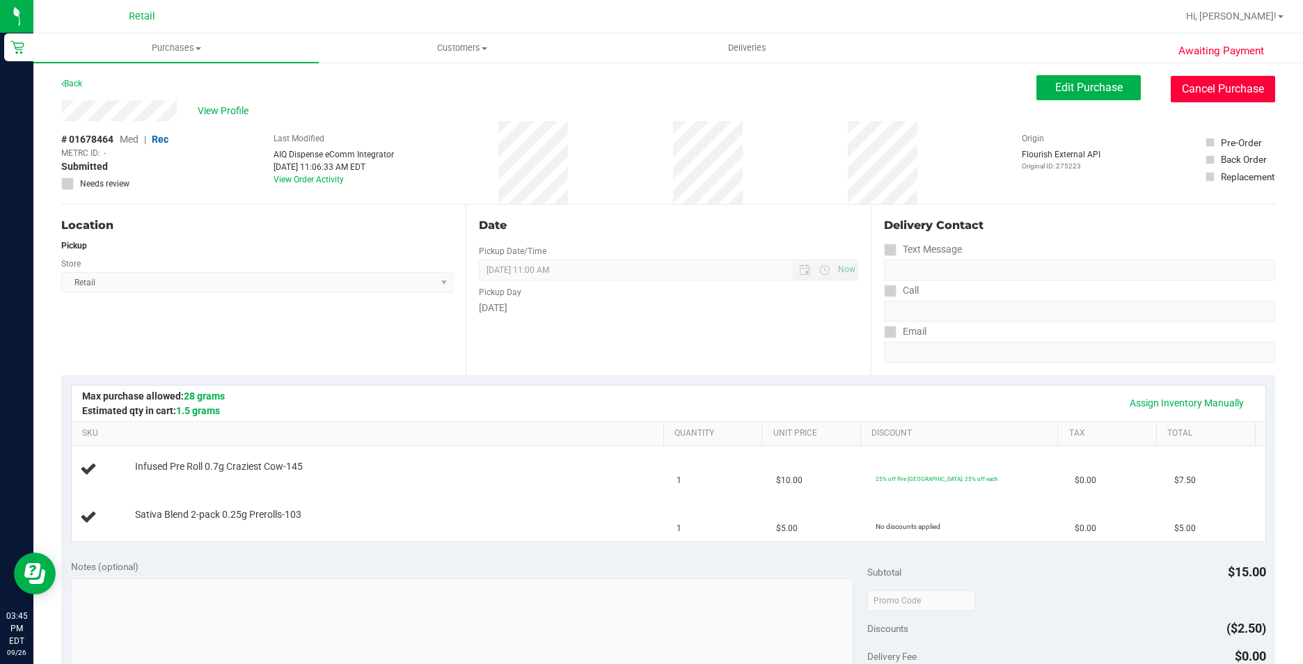
click at [1238, 79] on button "Cancel Purchase" at bounding box center [1223, 89] width 104 height 26
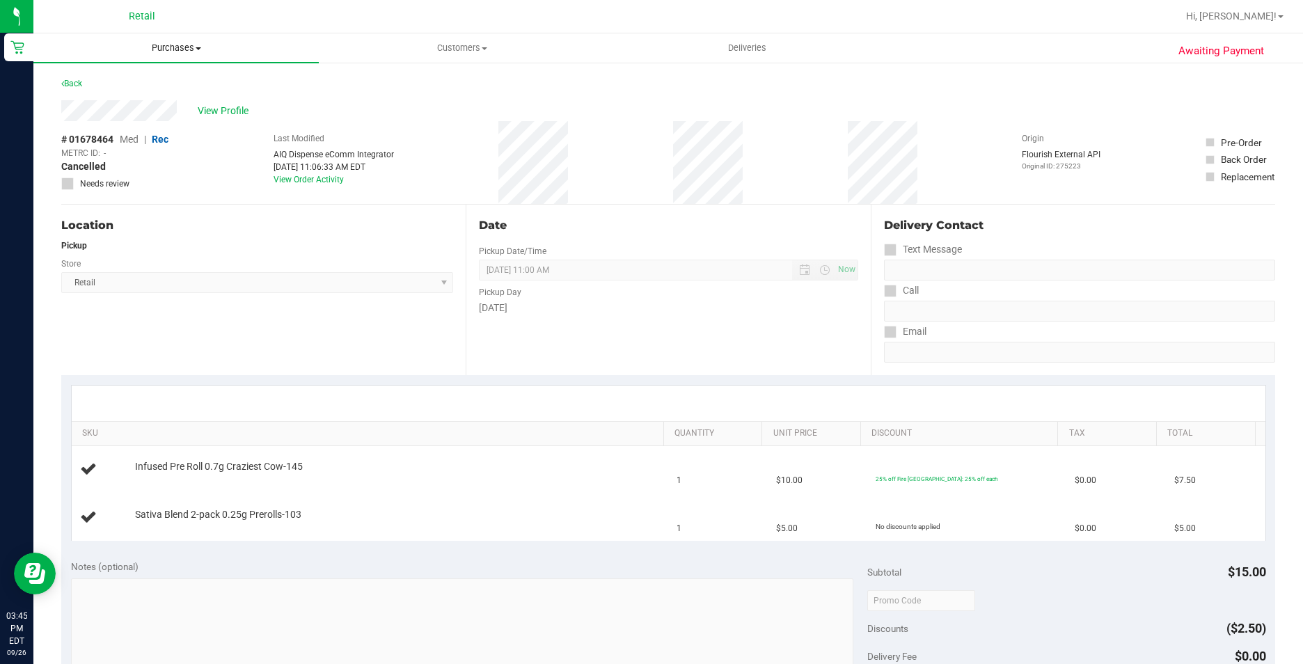
click at [159, 46] on span "Purchases" at bounding box center [175, 48] width 285 height 13
click at [156, 97] on li "Fulfillment" at bounding box center [175, 101] width 285 height 17
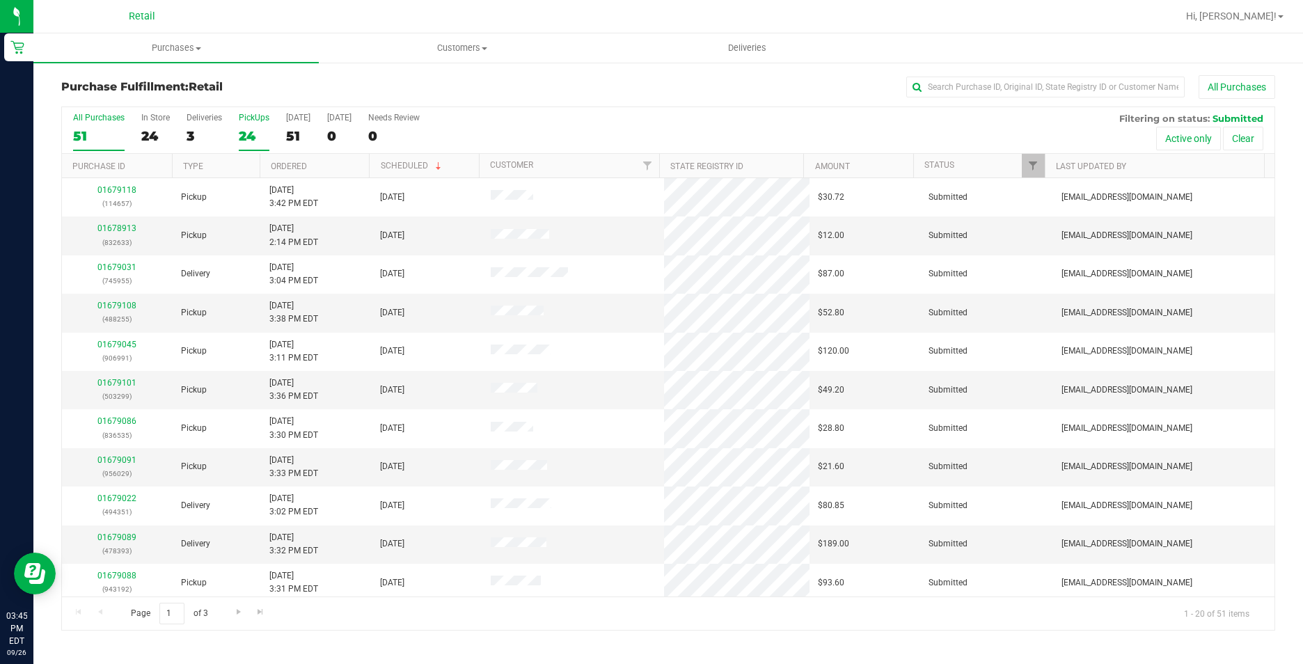
click at [251, 134] on div "24" at bounding box center [254, 136] width 31 height 16
click at [0, 0] on input "PickUps 24" at bounding box center [0, 0] width 0 height 0
click at [294, 168] on link "Ordered" at bounding box center [289, 166] width 36 height 10
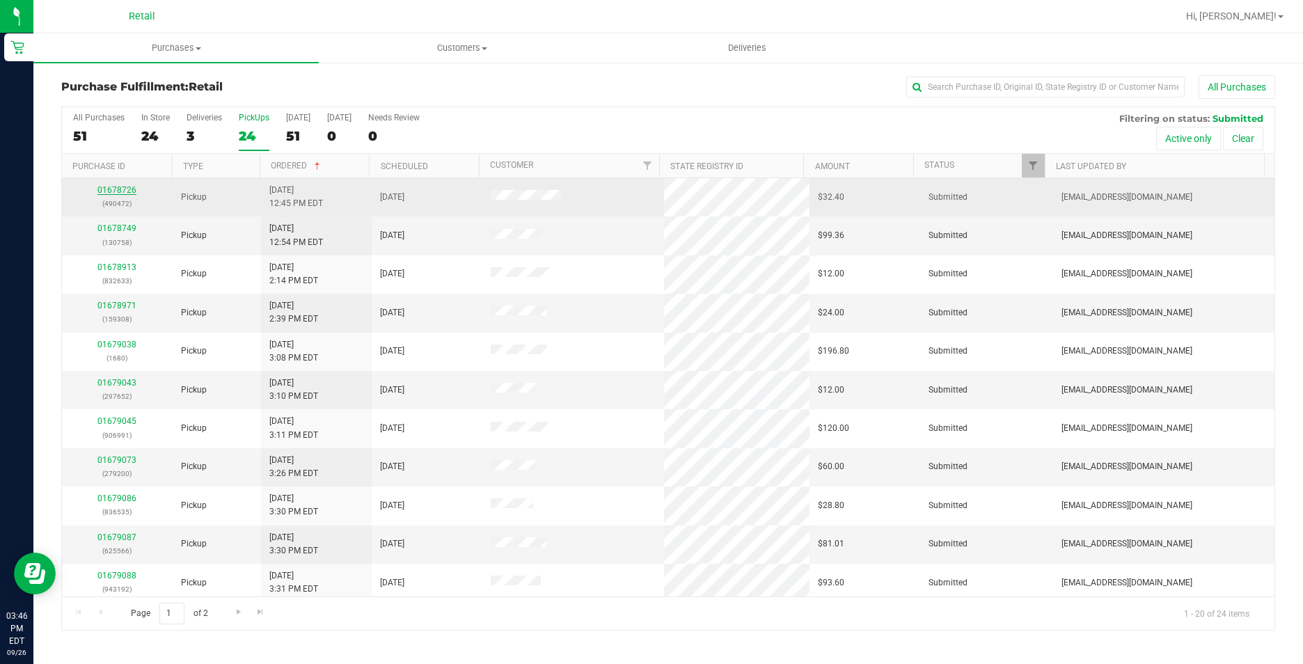
click at [119, 191] on link "01678726" at bounding box center [116, 190] width 39 height 10
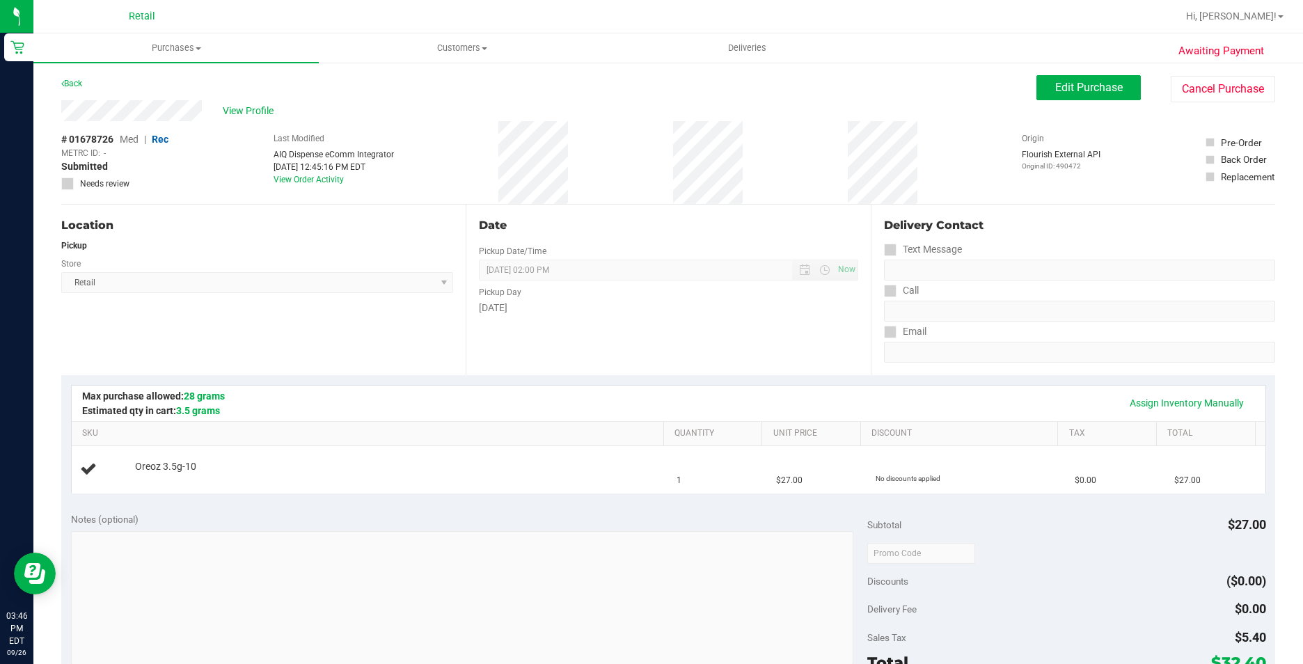
click at [718, 78] on div "Back Edit Purchase Cancel Purchase" at bounding box center [668, 87] width 1214 height 25
click at [1230, 96] on button "Cancel Purchase" at bounding box center [1223, 89] width 104 height 26
click at [152, 46] on span "Purchases" at bounding box center [175, 48] width 285 height 13
click at [136, 100] on li "Fulfillment" at bounding box center [175, 101] width 285 height 17
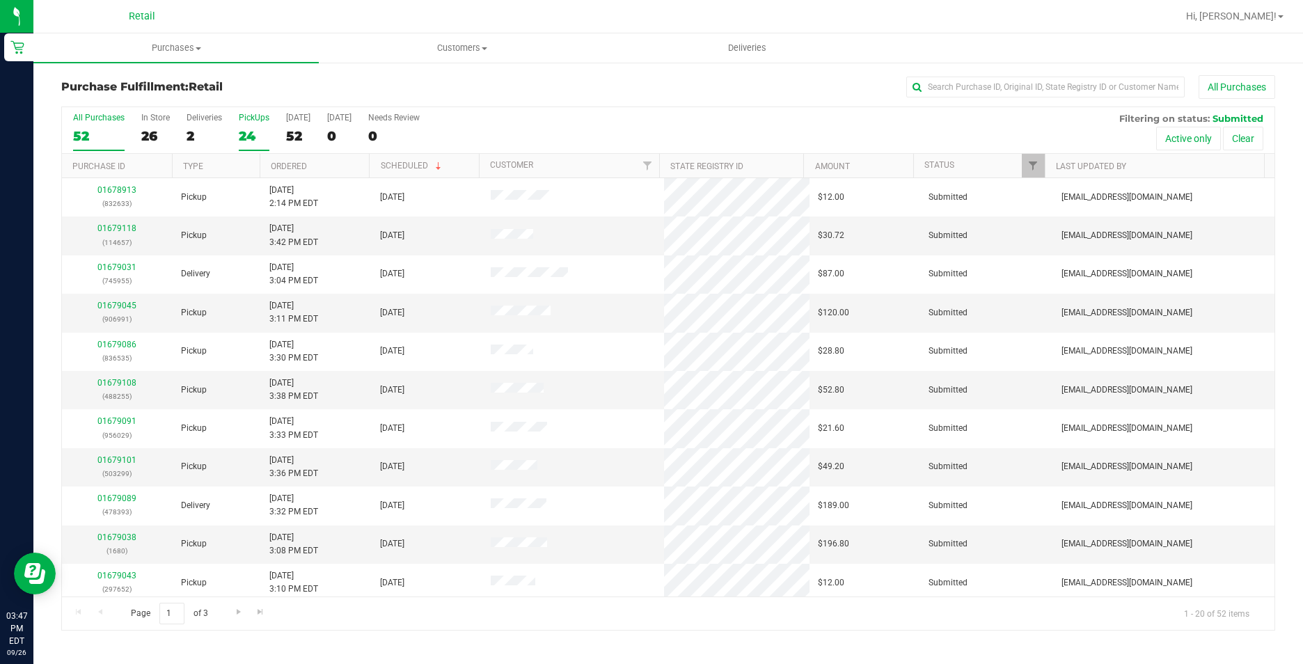
click at [237, 127] on div "All Purchases 52 In Store 26 Deliveries 2 PickUps 24 Today 52 Tomorrow 0 Needs …" at bounding box center [668, 130] width 1212 height 47
click at [255, 141] on div "24" at bounding box center [254, 136] width 31 height 16
click at [0, 0] on input "PickUps 24" at bounding box center [0, 0] width 0 height 0
click at [283, 164] on link "Ordered" at bounding box center [289, 166] width 36 height 10
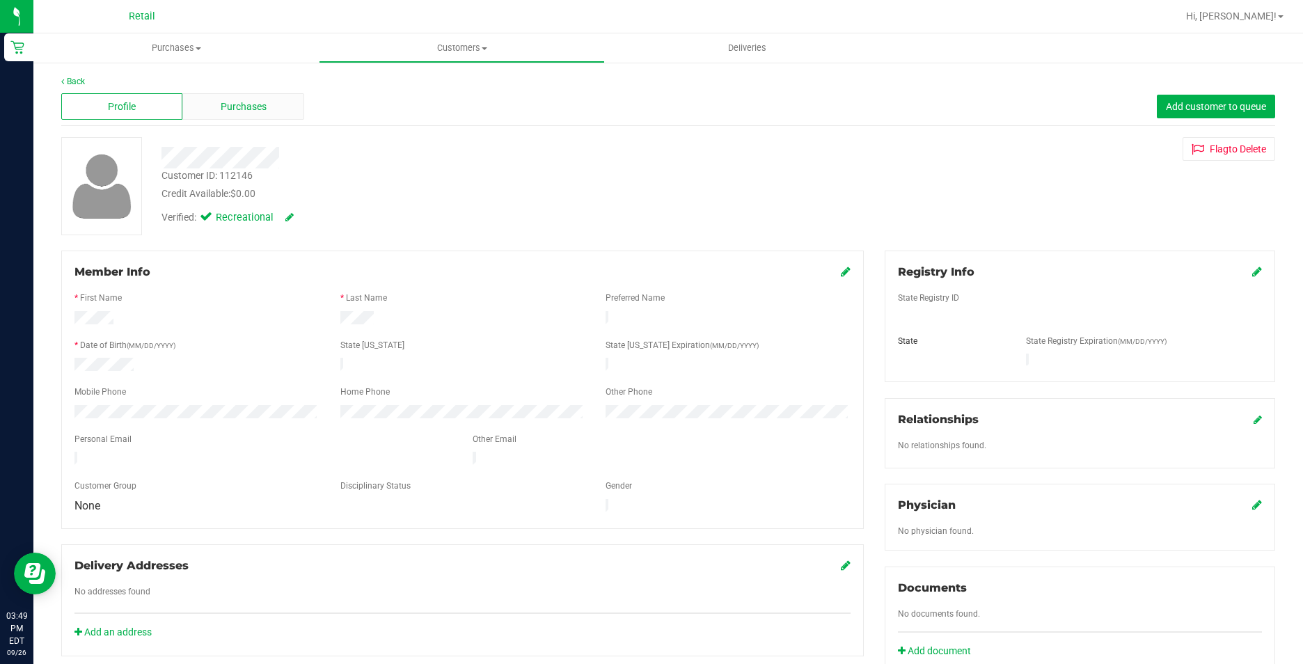
click at [222, 100] on span "Purchases" at bounding box center [244, 107] width 46 height 15
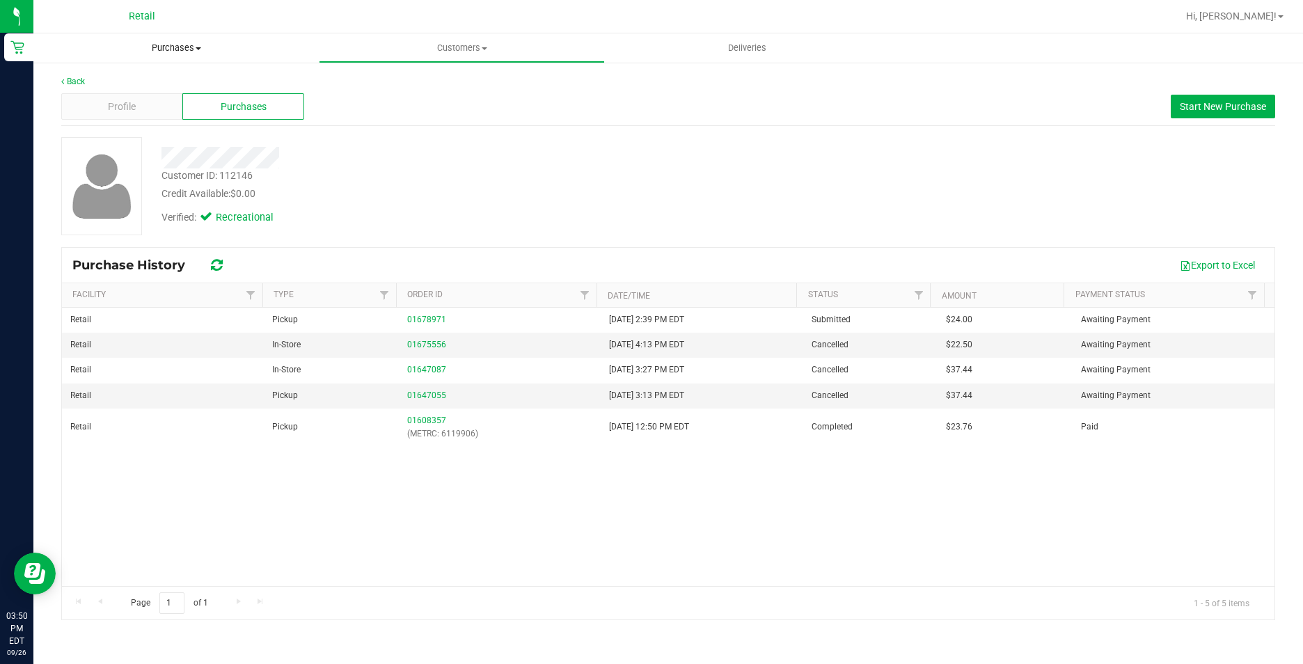
drag, startPoint x: 153, startPoint y: 44, endPoint x: 164, endPoint y: 54, distance: 14.3
click at [153, 44] on span "Purchases" at bounding box center [175, 48] width 285 height 13
click at [151, 102] on li "Fulfillment" at bounding box center [175, 101] width 285 height 17
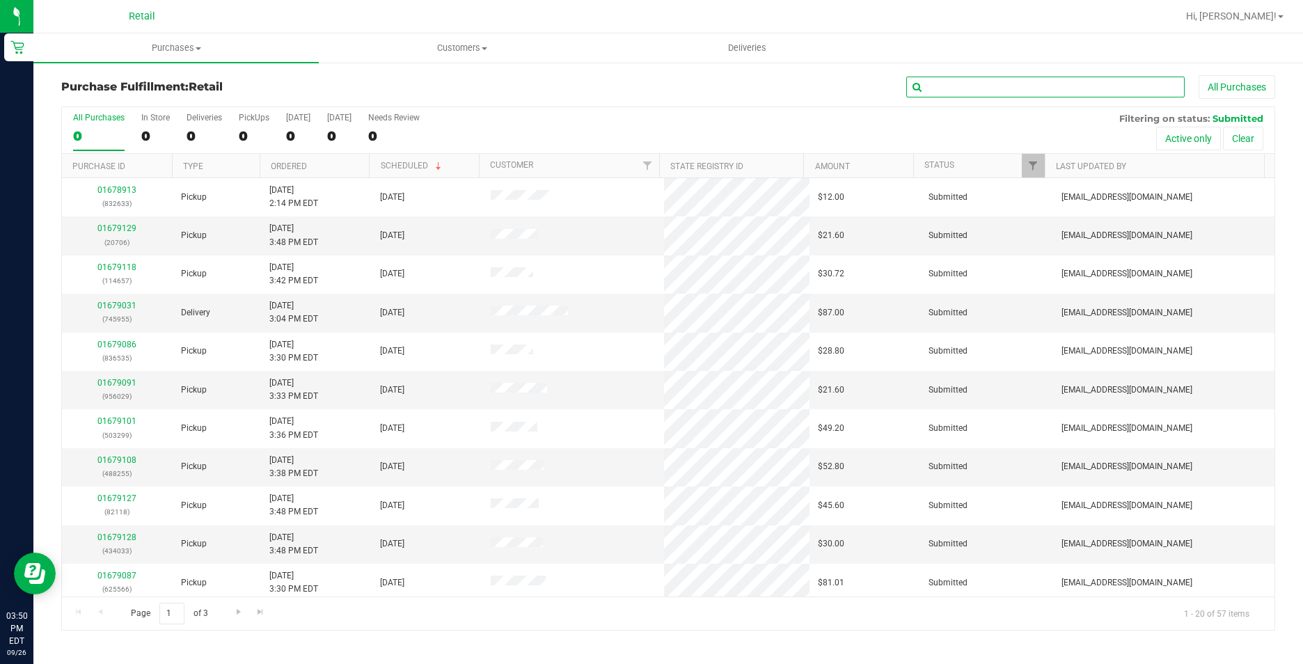
click at [1031, 84] on input "text" at bounding box center [1045, 87] width 278 height 21
type input "566"
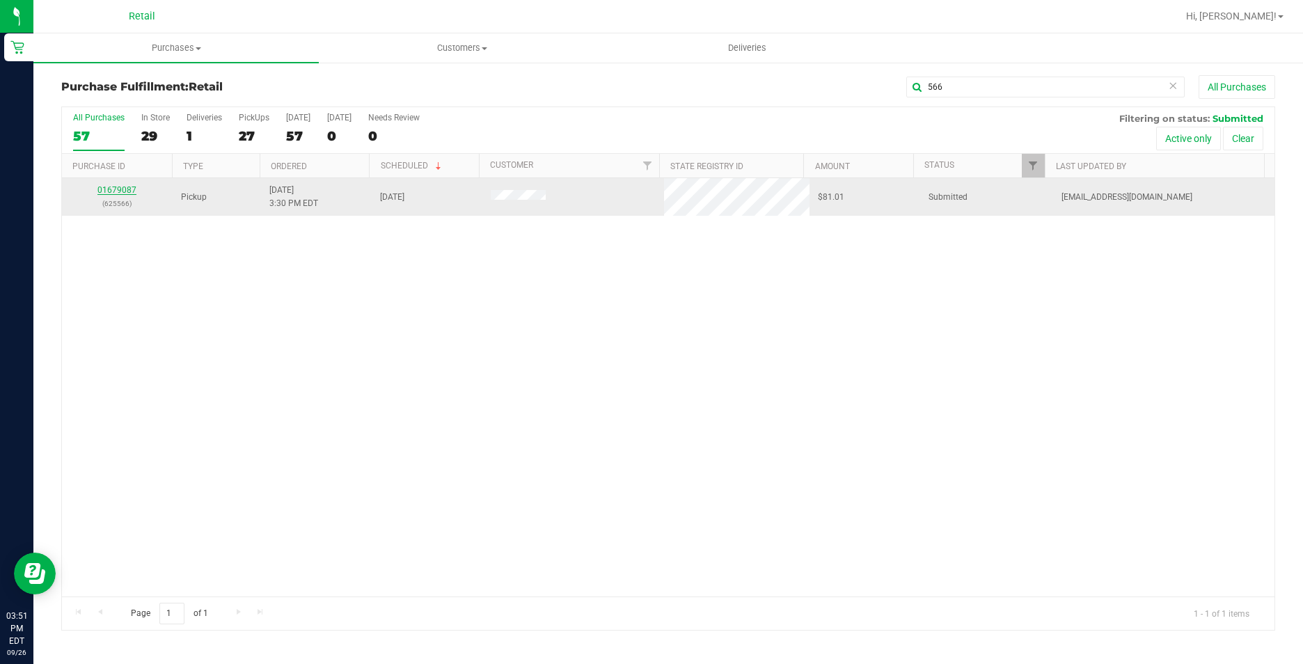
click at [125, 193] on link "01679087" at bounding box center [116, 190] width 39 height 10
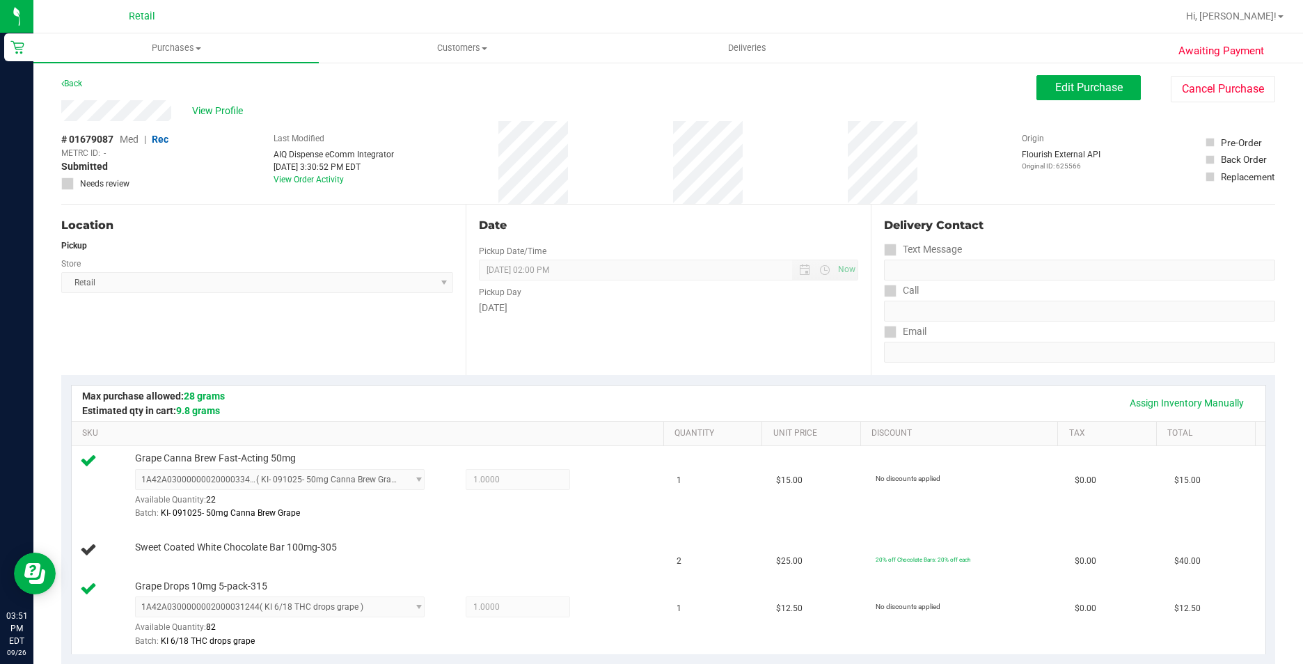
click at [587, 366] on div "Date Pickup Date/Time 09/26/2025 Now 09/26/2025 02:00 PM Now Pickup Day Friday" at bounding box center [668, 290] width 404 height 171
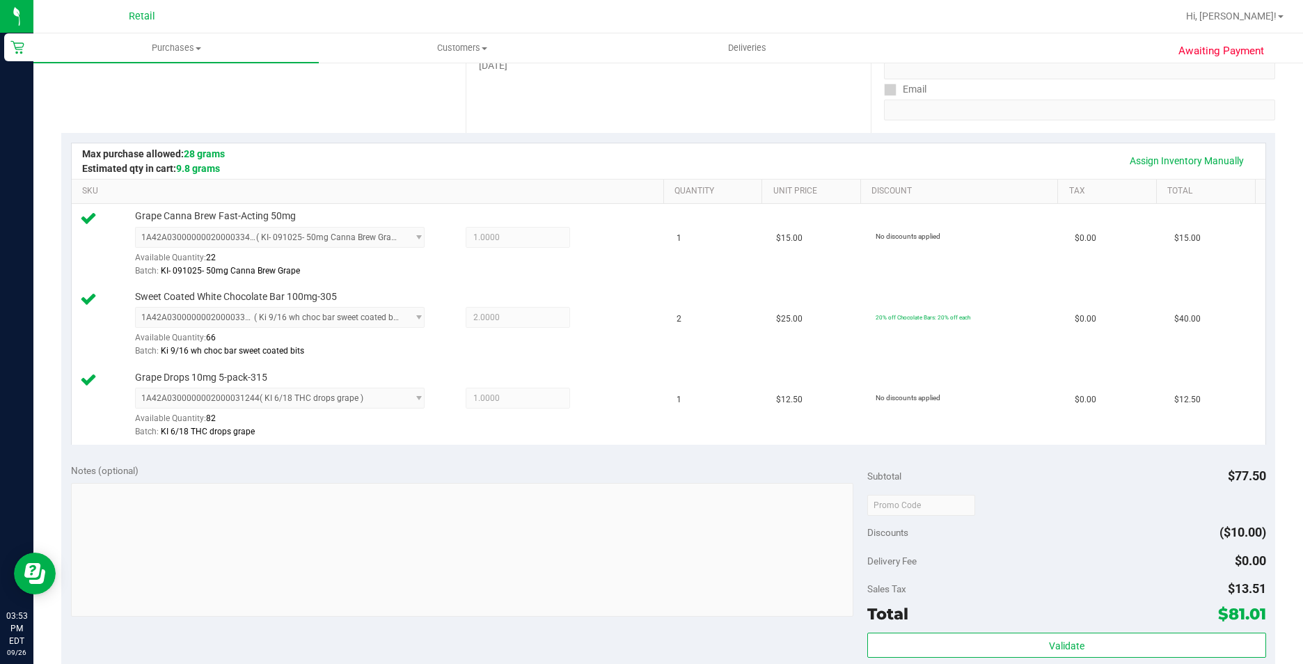
scroll to position [487, 0]
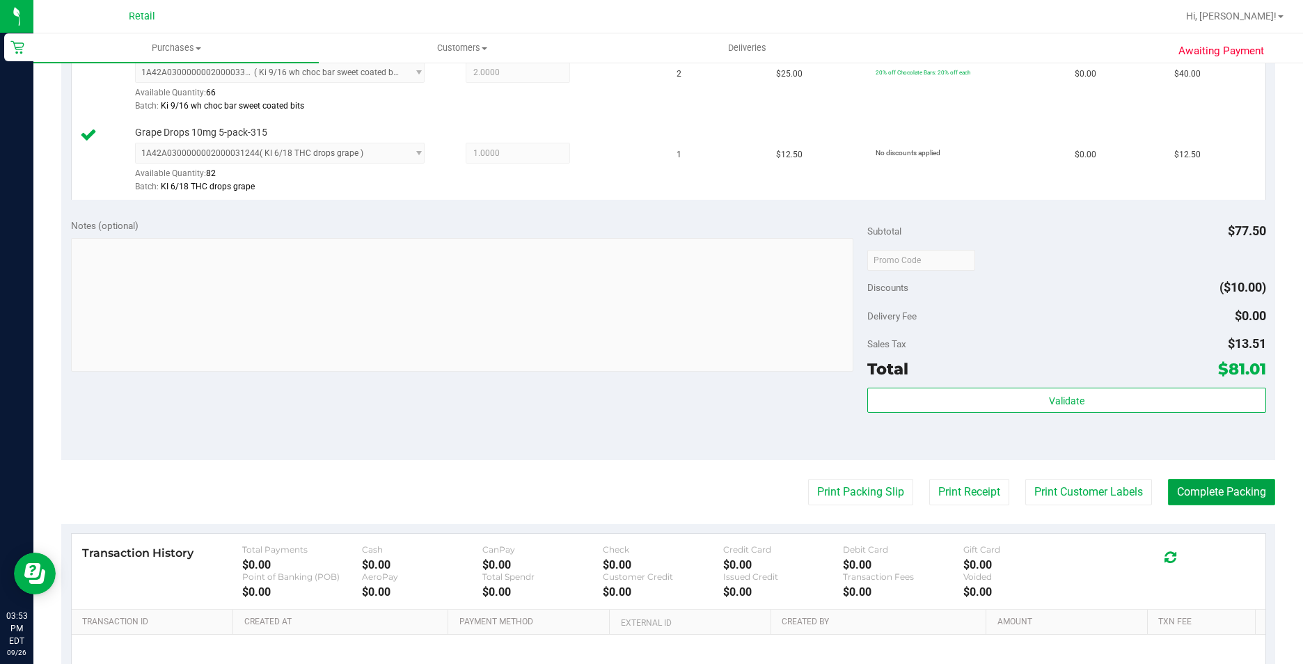
click at [1220, 493] on button "Complete Packing" at bounding box center [1221, 492] width 107 height 26
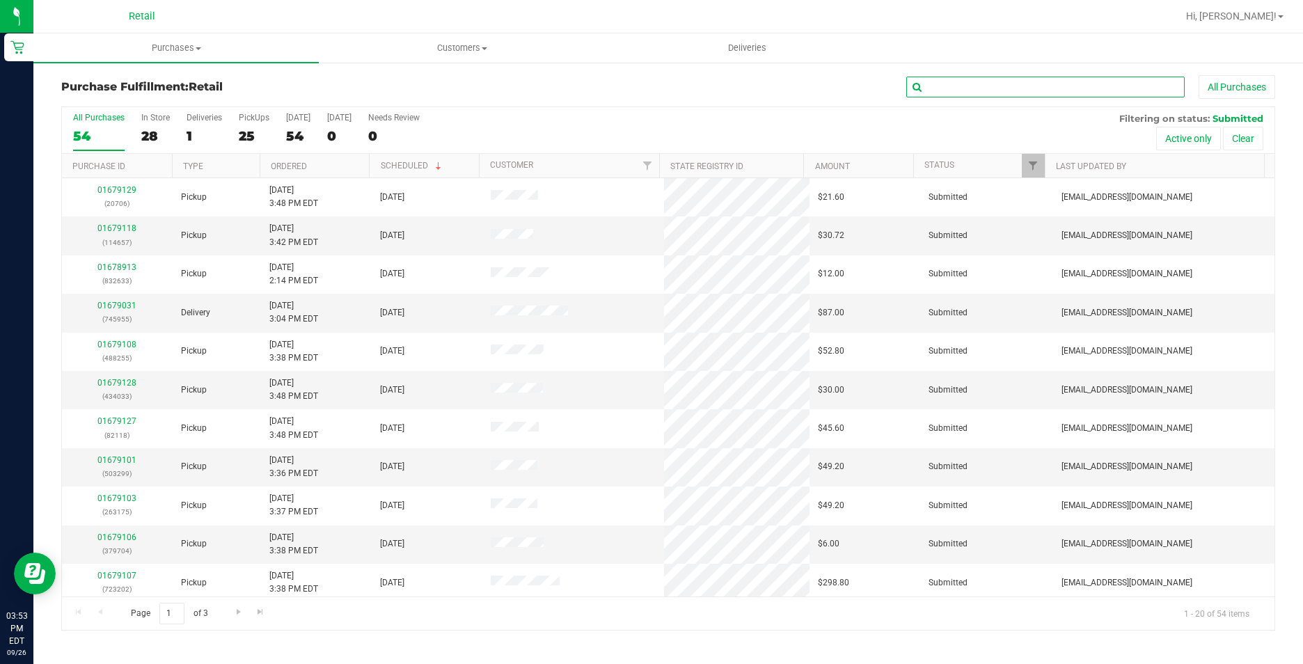
click at [935, 87] on input "text" at bounding box center [1045, 87] width 278 height 21
type input "658"
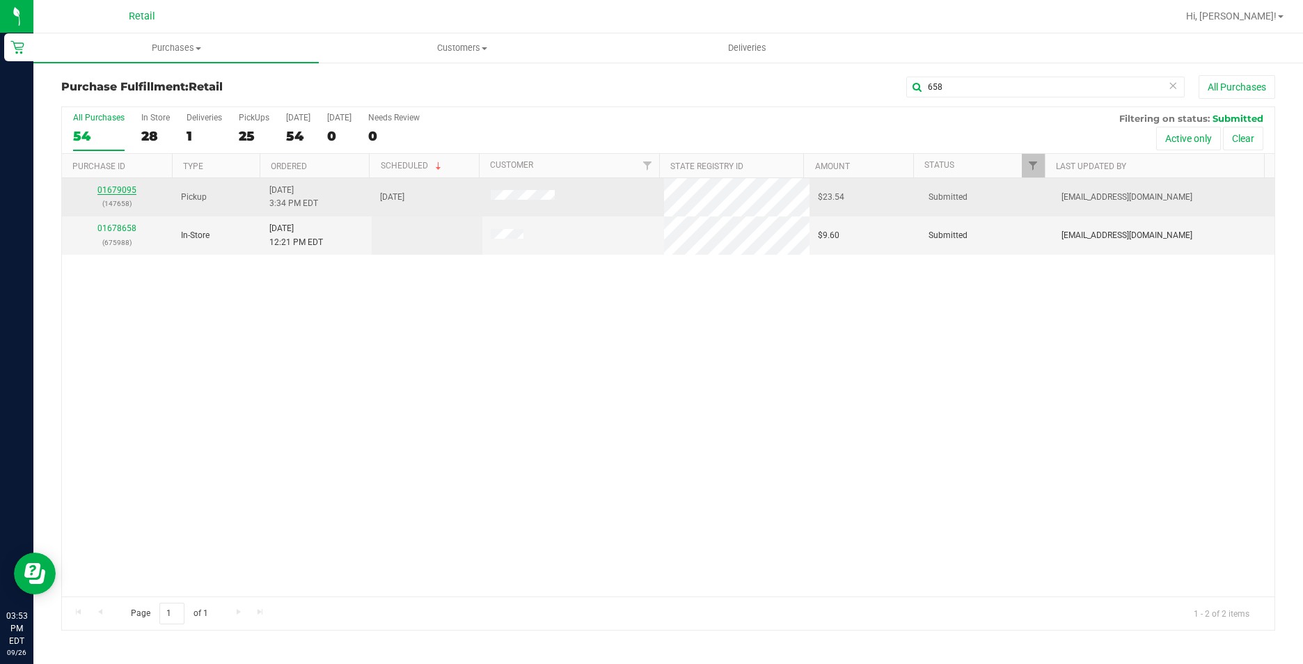
click at [111, 190] on link "01679095" at bounding box center [116, 190] width 39 height 10
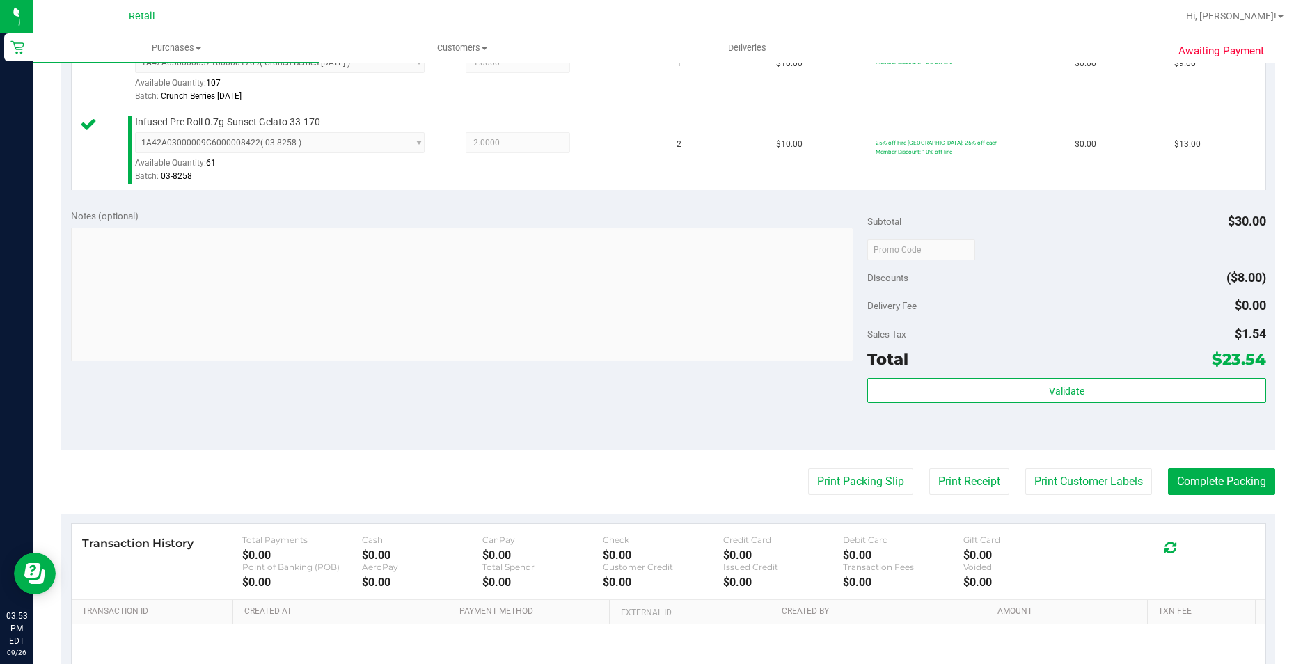
scroll to position [418, 0]
click at [1199, 476] on button "Complete Packing" at bounding box center [1221, 481] width 107 height 26
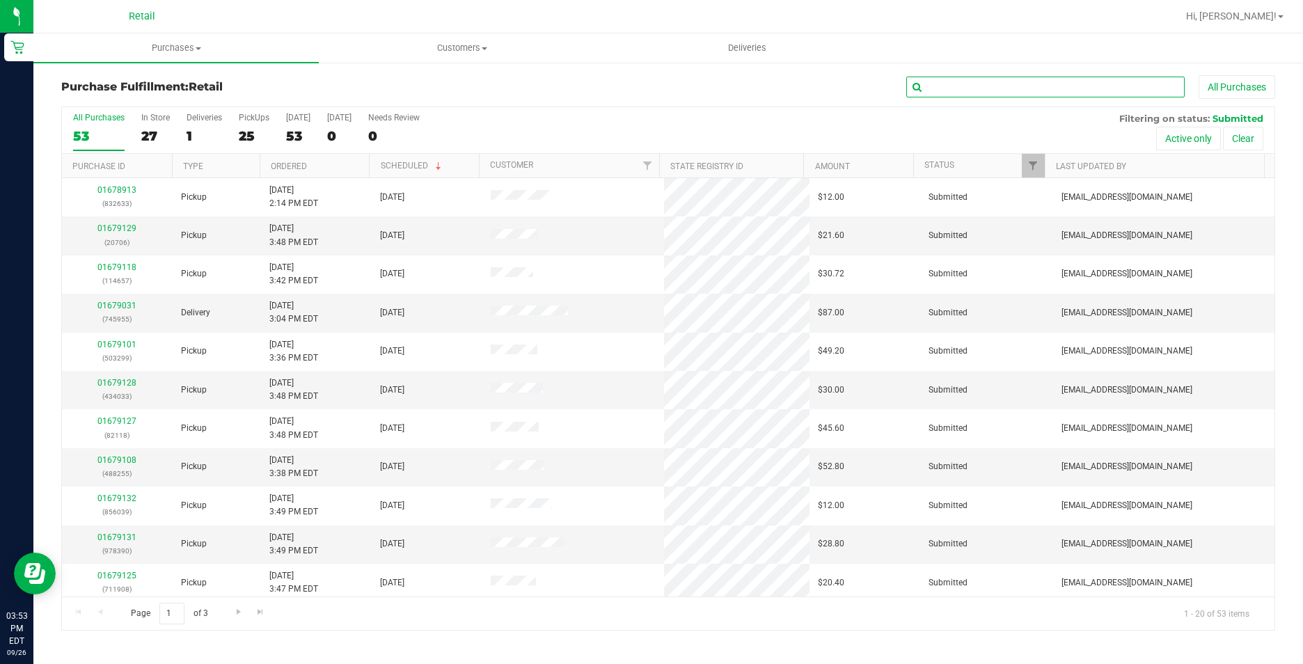
click at [992, 81] on input "text" at bounding box center [1045, 87] width 278 height 21
type input "704"
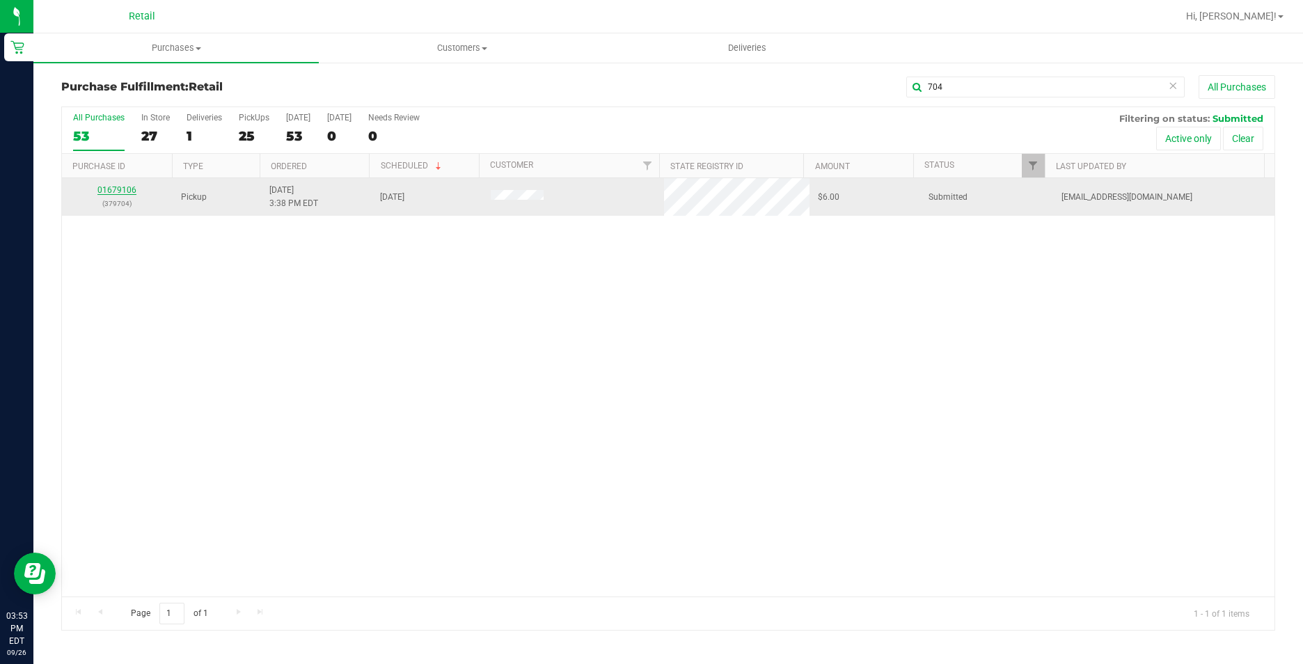
click at [116, 191] on link "01679106" at bounding box center [116, 190] width 39 height 10
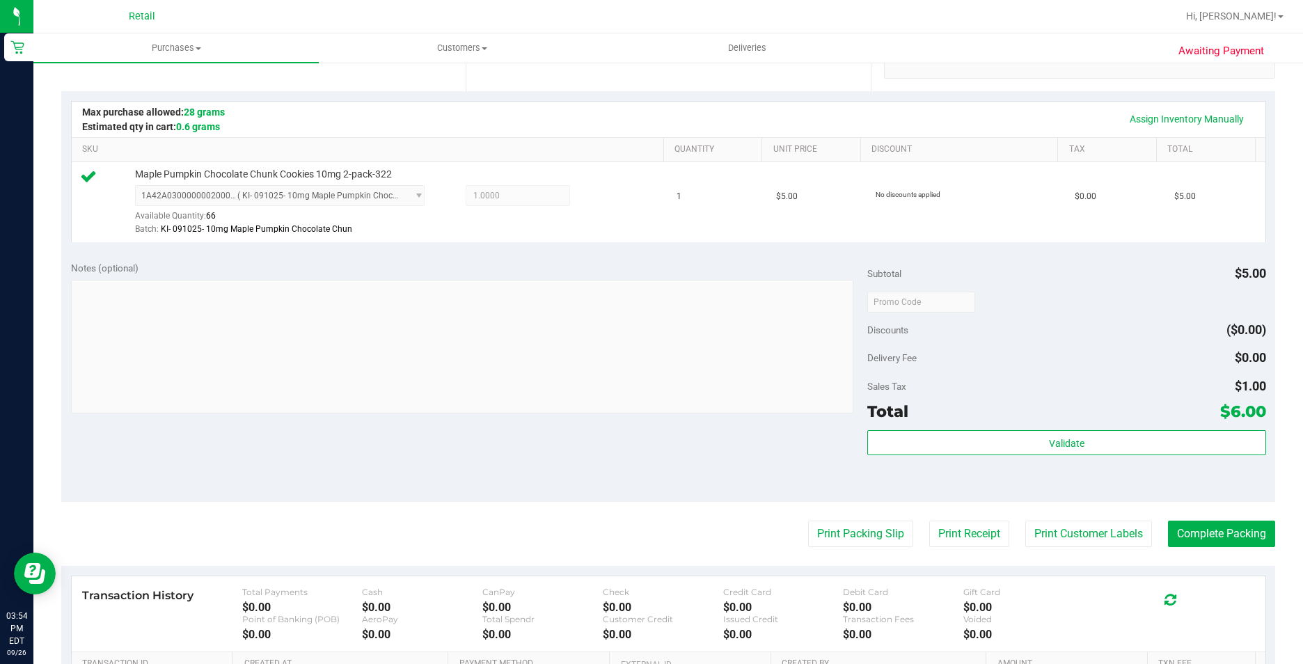
scroll to position [348, 0]
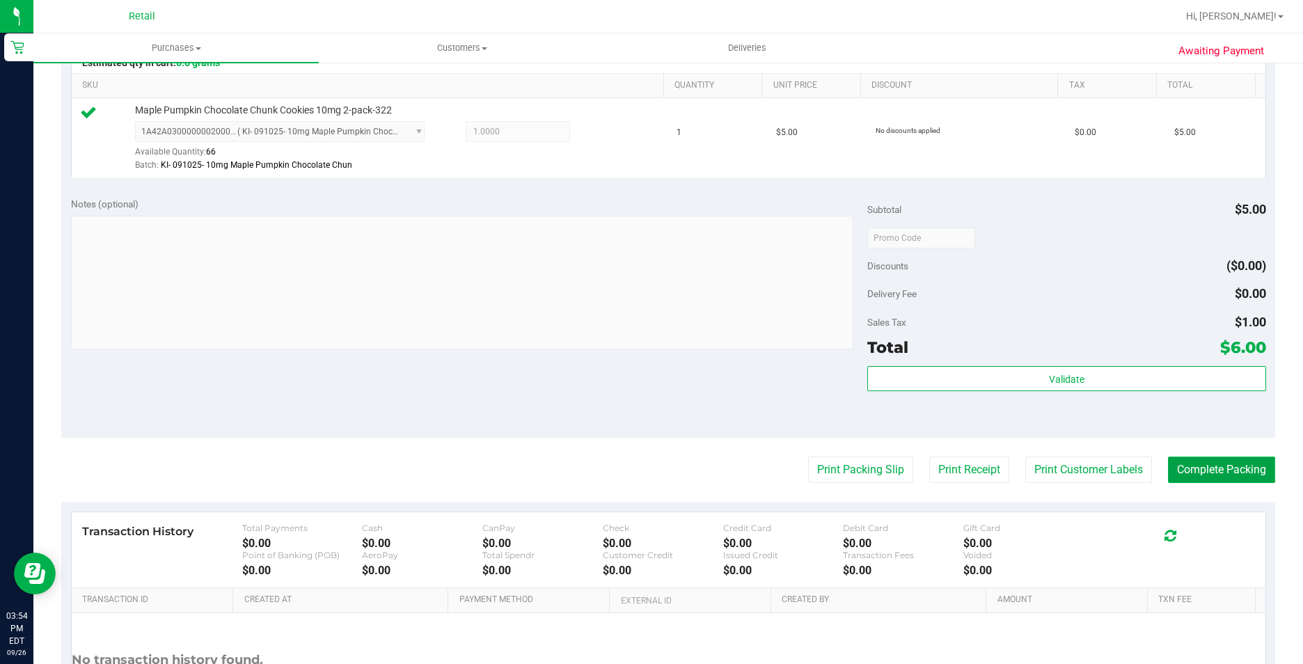
click at [1196, 471] on button "Complete Packing" at bounding box center [1221, 470] width 107 height 26
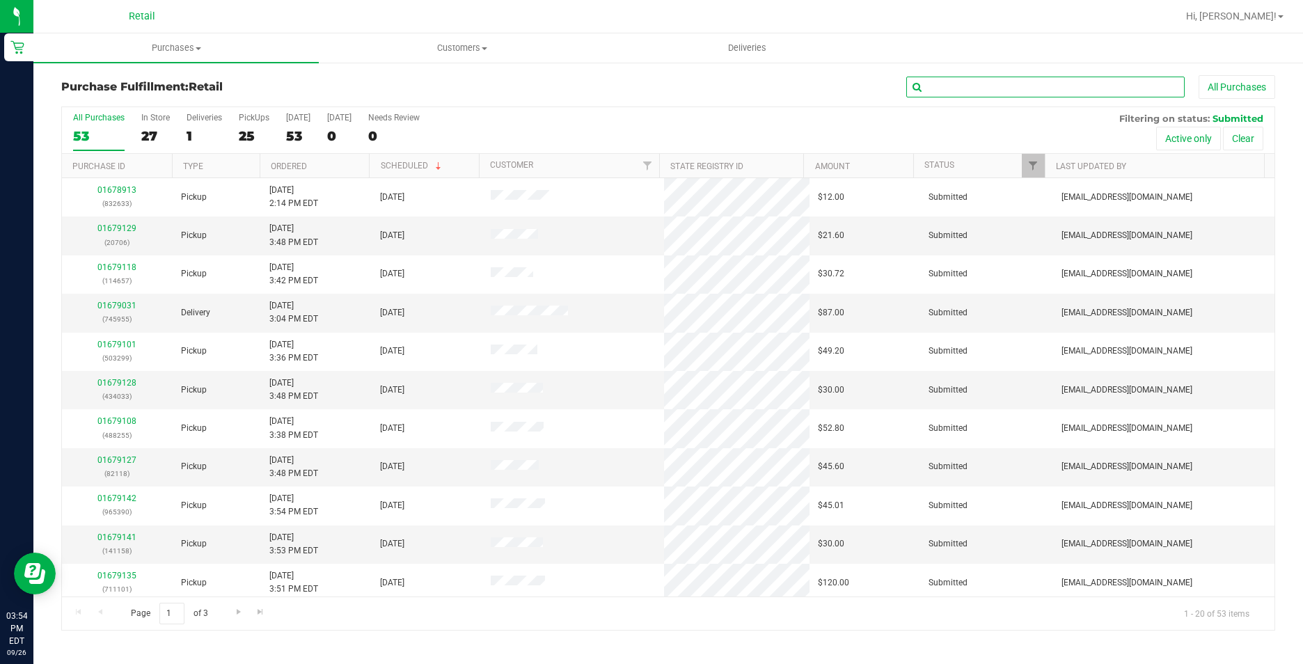
click at [1067, 78] on input "text" at bounding box center [1045, 87] width 278 height 21
type input "299"
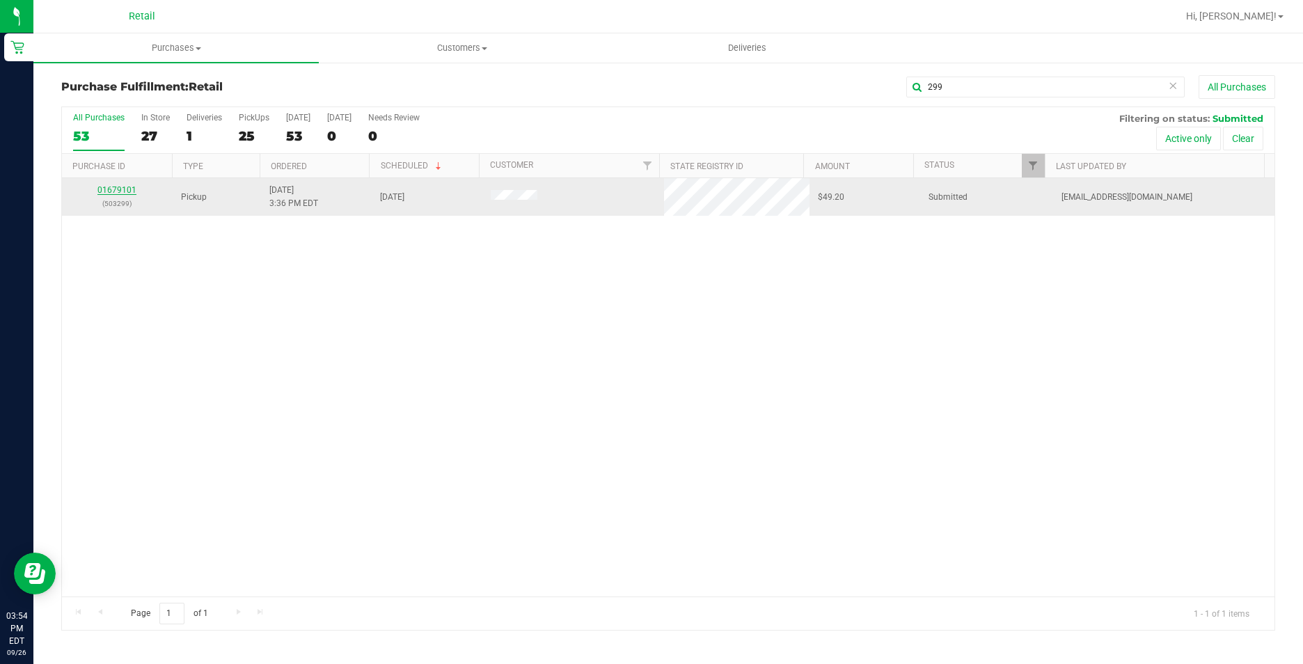
click at [115, 192] on link "01679101" at bounding box center [116, 190] width 39 height 10
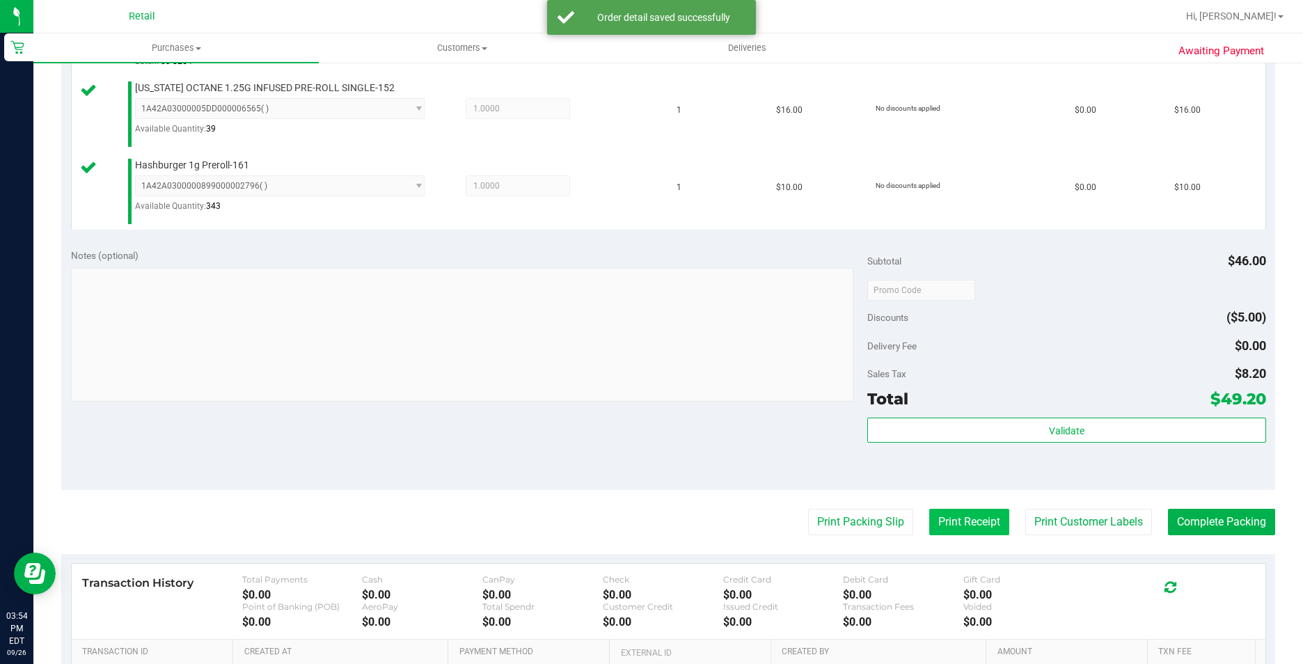
scroll to position [557, 0]
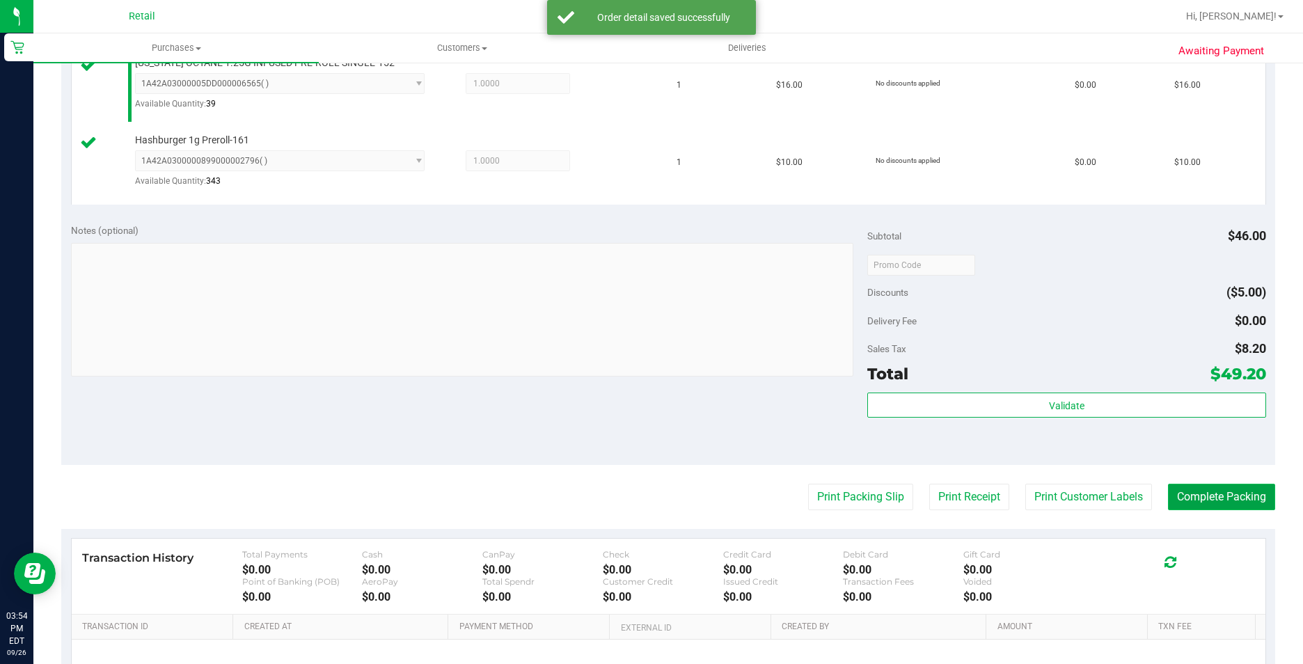
click at [1176, 496] on button "Complete Packing" at bounding box center [1221, 497] width 107 height 26
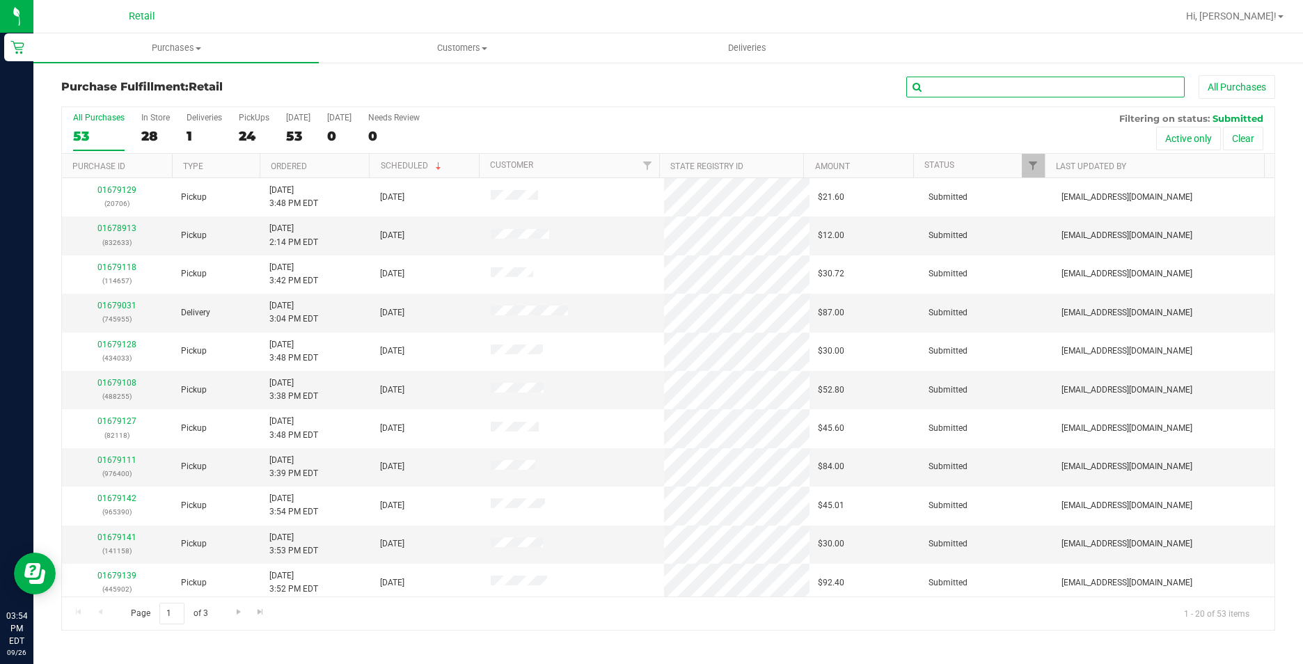
click at [965, 84] on input "text" at bounding box center [1045, 87] width 278 height 21
type input "388"
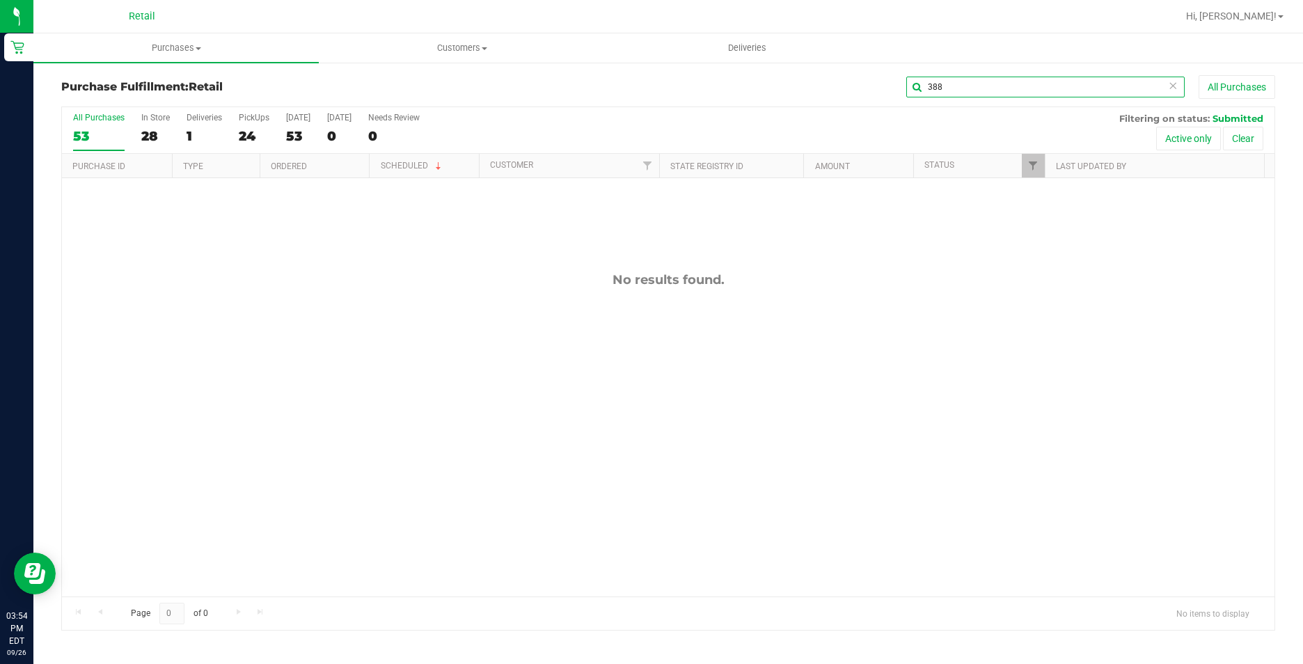
drag, startPoint x: 965, startPoint y: 84, endPoint x: 788, endPoint y: 123, distance: 181.0
click at [788, 123] on div "Purchase Fulfillment: Retail 388 All Purchases All Purchases 53 In Store 28 Del…" at bounding box center [668, 352] width 1214 height 555
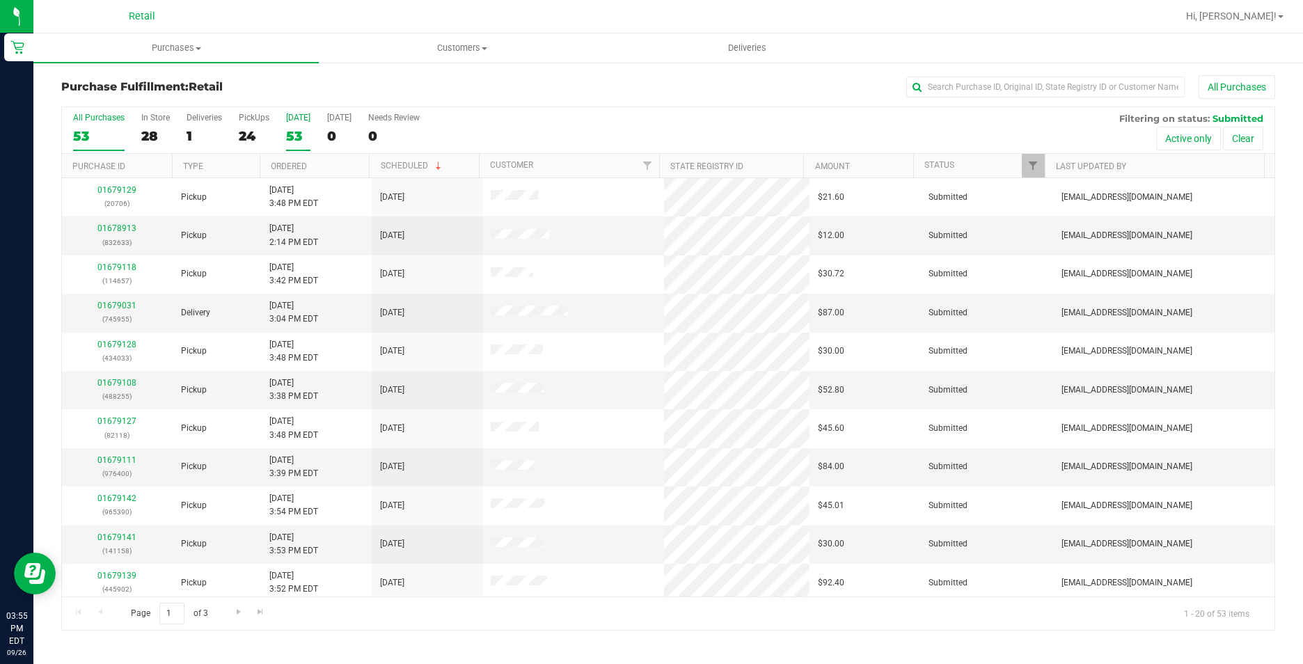
click at [296, 136] on div "53" at bounding box center [298, 136] width 24 height 16
click at [0, 0] on input "Today 53" at bounding box center [0, 0] width 0 height 0
click at [244, 143] on div "25" at bounding box center [254, 136] width 31 height 16
click at [0, 0] on input "PickUps 25" at bounding box center [0, 0] width 0 height 0
click at [251, 136] on div "25" at bounding box center [254, 136] width 31 height 16
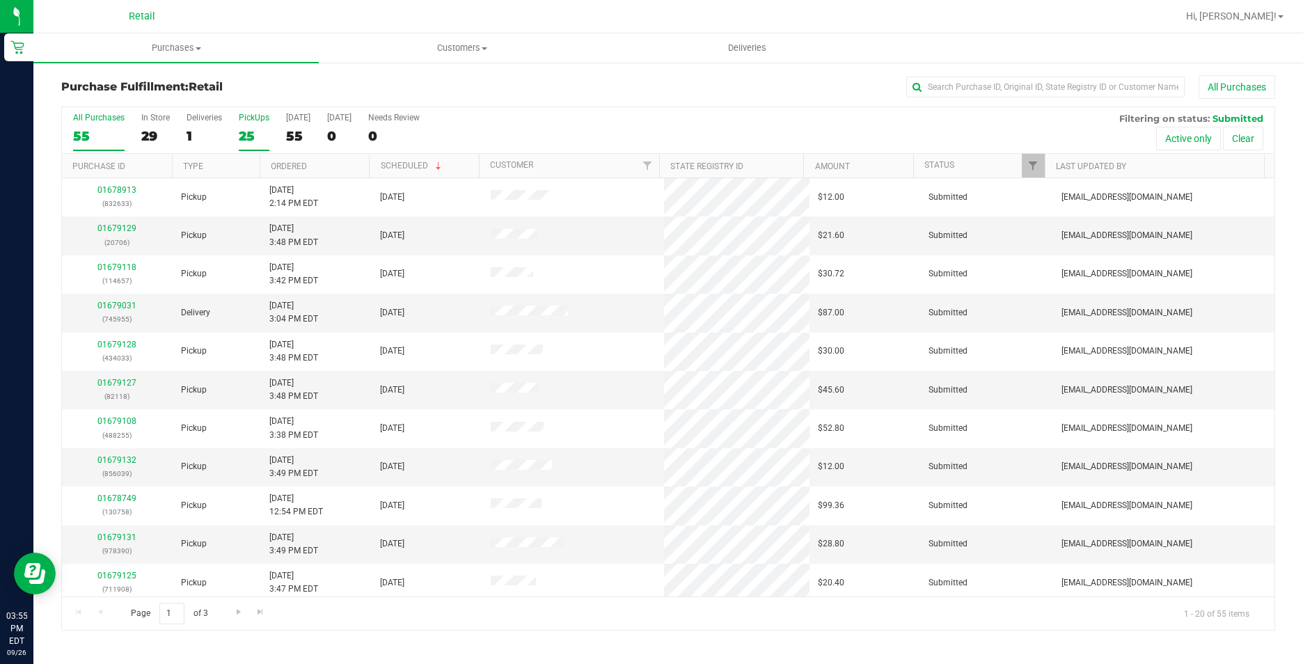
click at [0, 0] on input "PickUps 25" at bounding box center [0, 0] width 0 height 0
click at [297, 162] on link "Ordered" at bounding box center [289, 166] width 36 height 10
click at [967, 81] on input "text" at bounding box center [1045, 87] width 278 height 21
type input "202"
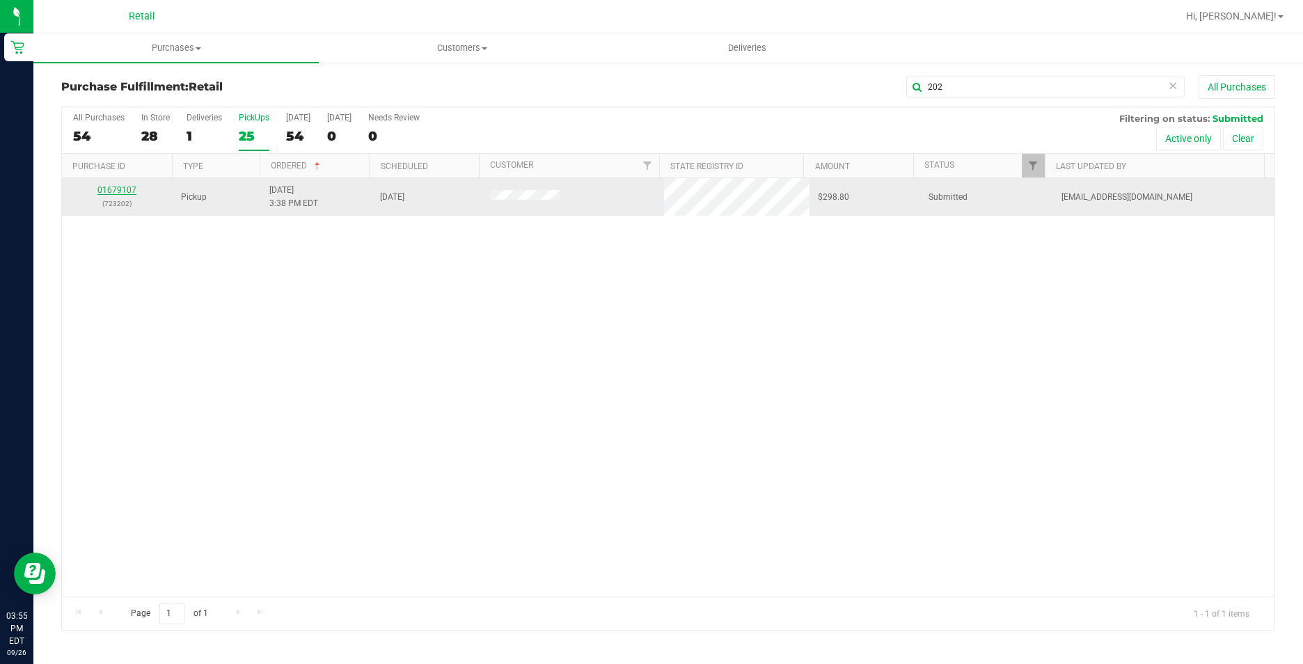
click at [116, 185] on link "01679107" at bounding box center [116, 190] width 39 height 10
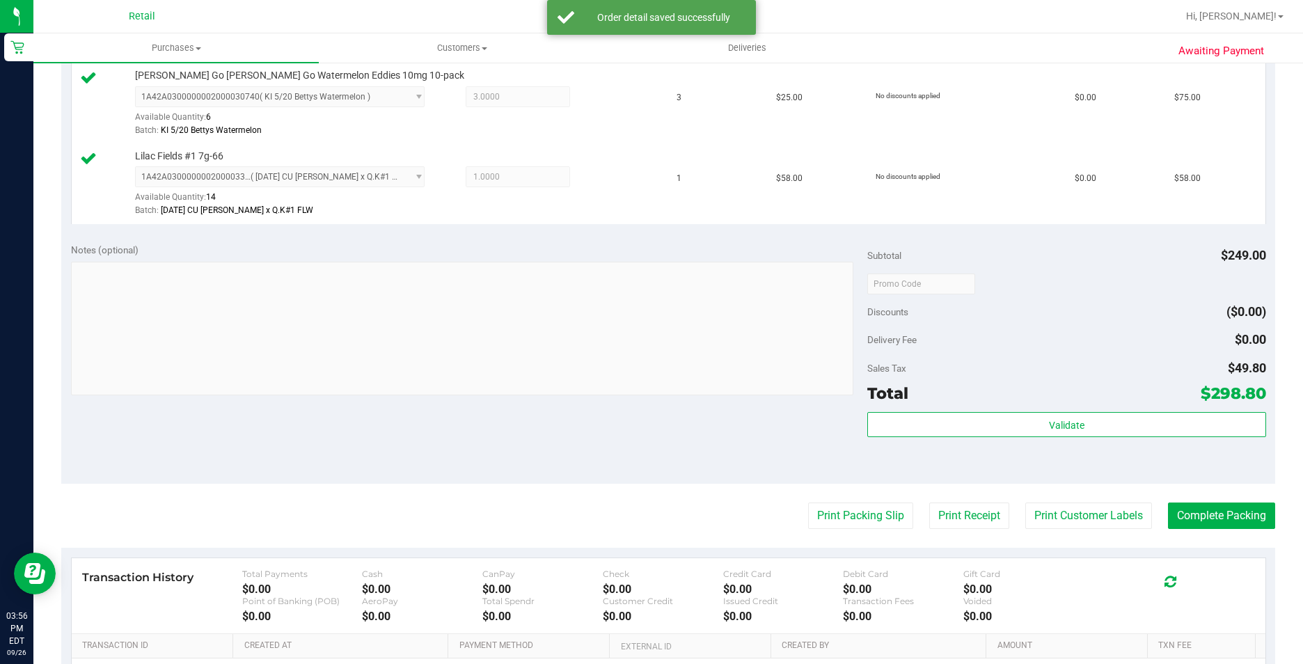
scroll to position [557, 0]
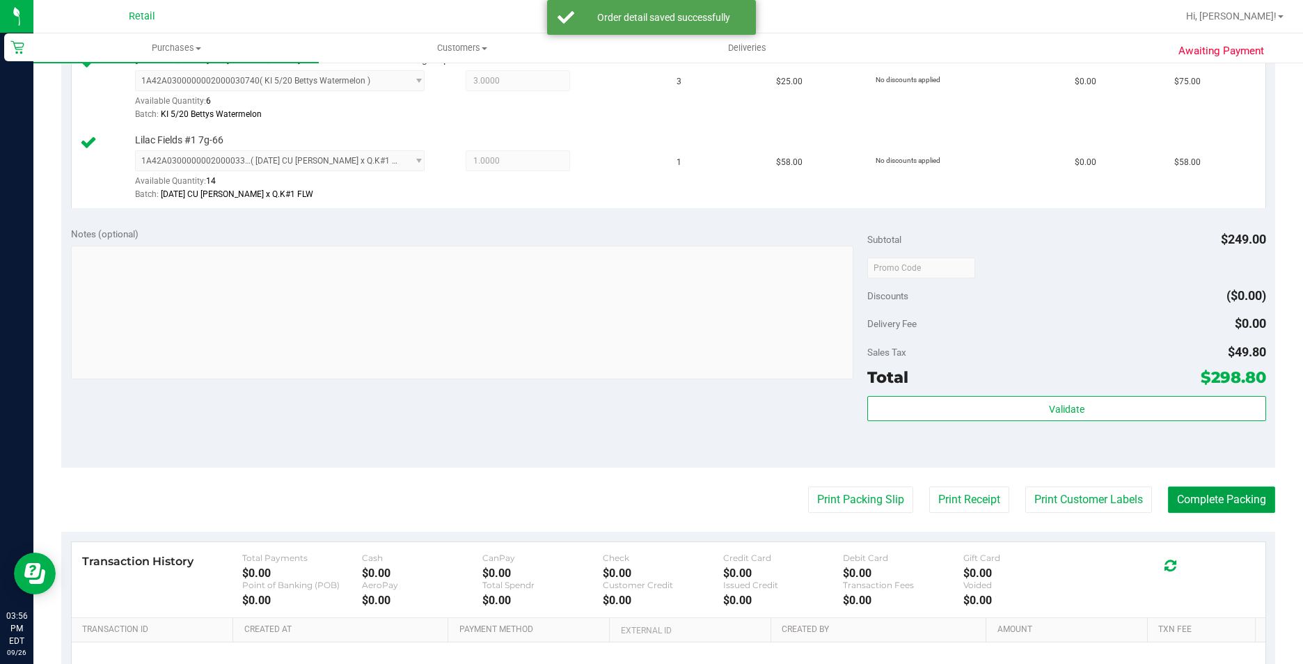
click at [1243, 500] on button "Complete Packing" at bounding box center [1221, 499] width 107 height 26
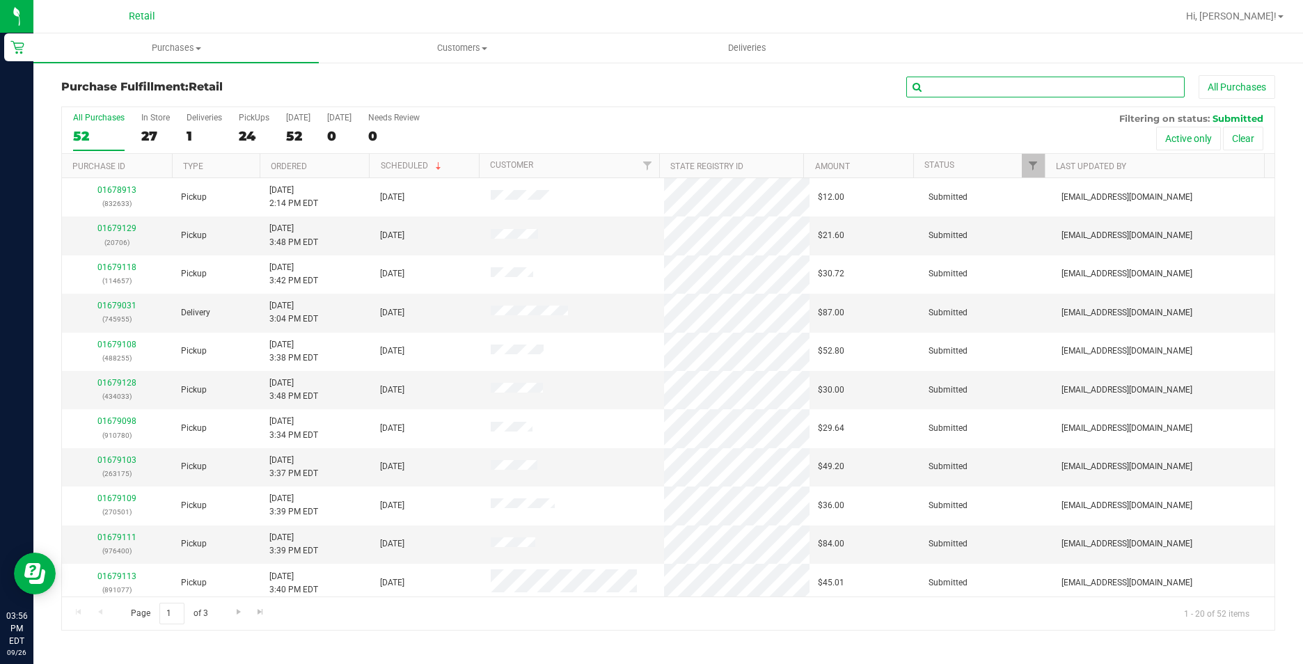
click at [972, 93] on input "text" at bounding box center [1045, 87] width 278 height 21
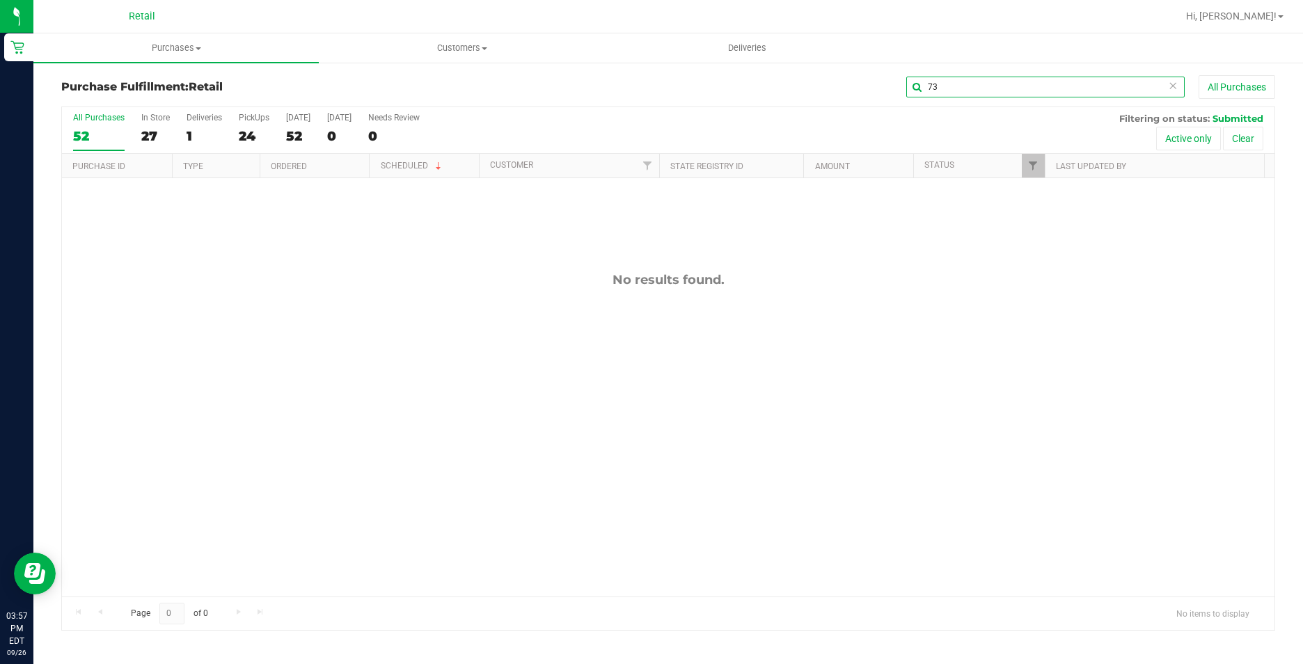
type input "7"
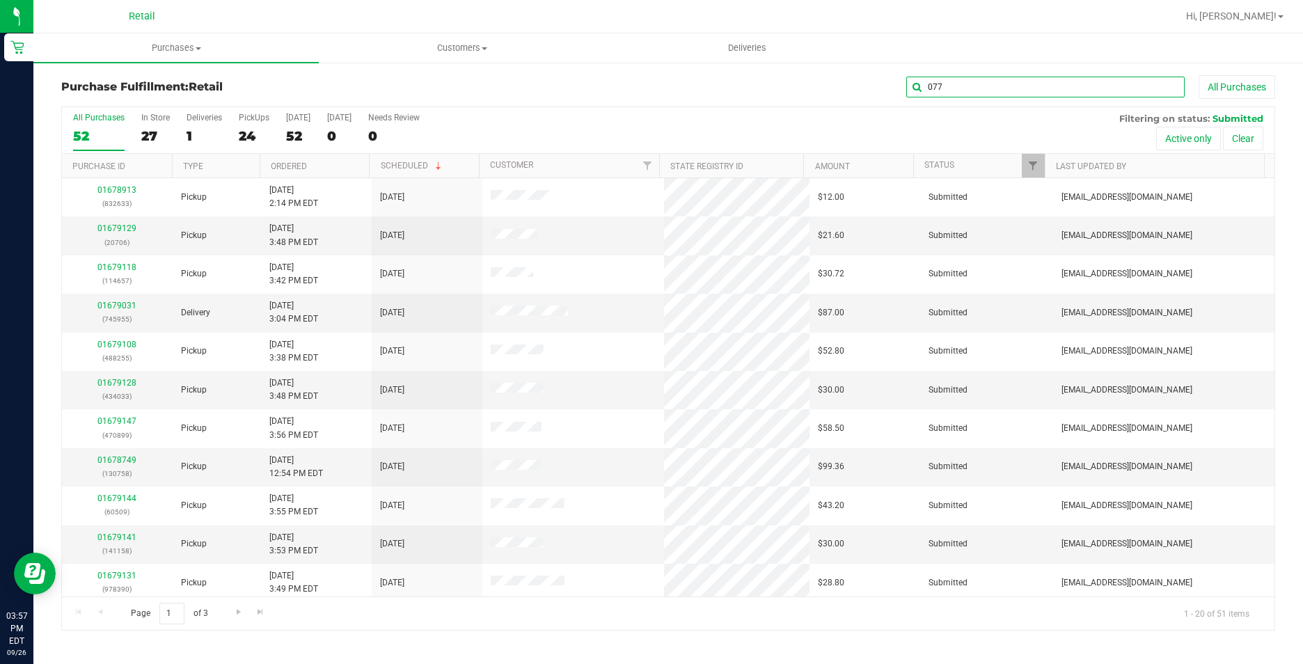
type input "077"
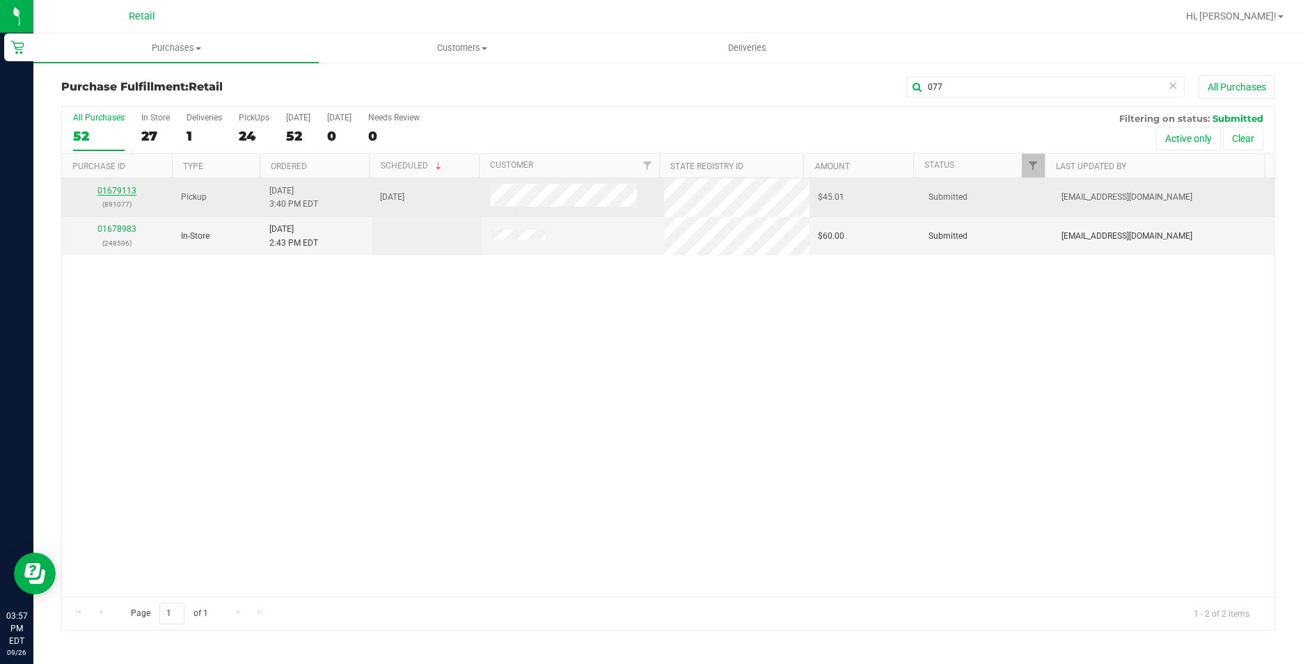
click at [112, 189] on link "01679113" at bounding box center [116, 191] width 39 height 10
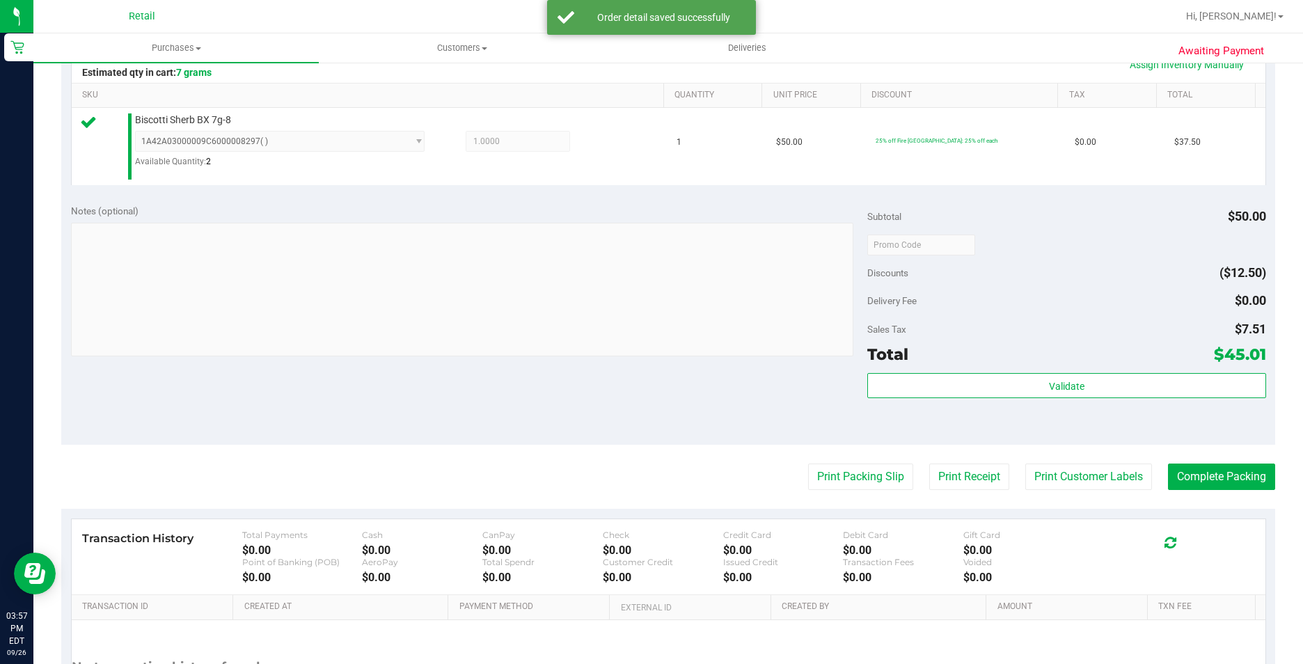
scroll to position [418, 0]
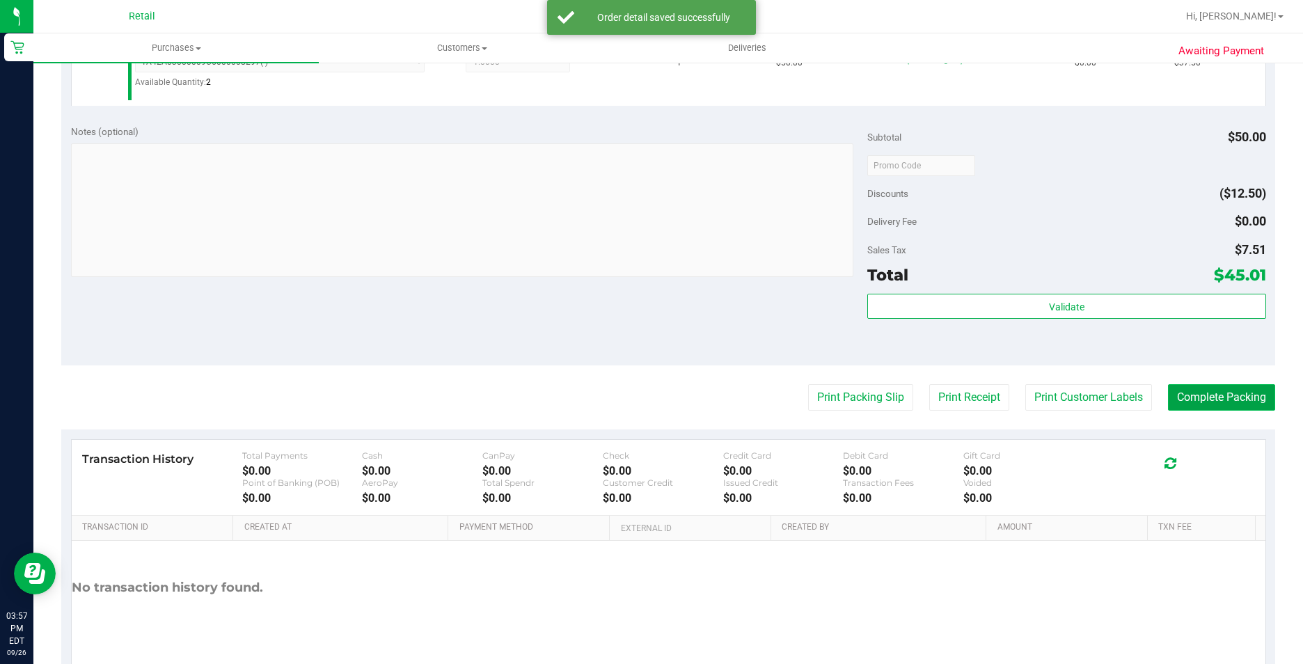
click at [1240, 394] on button "Complete Packing" at bounding box center [1221, 397] width 107 height 26
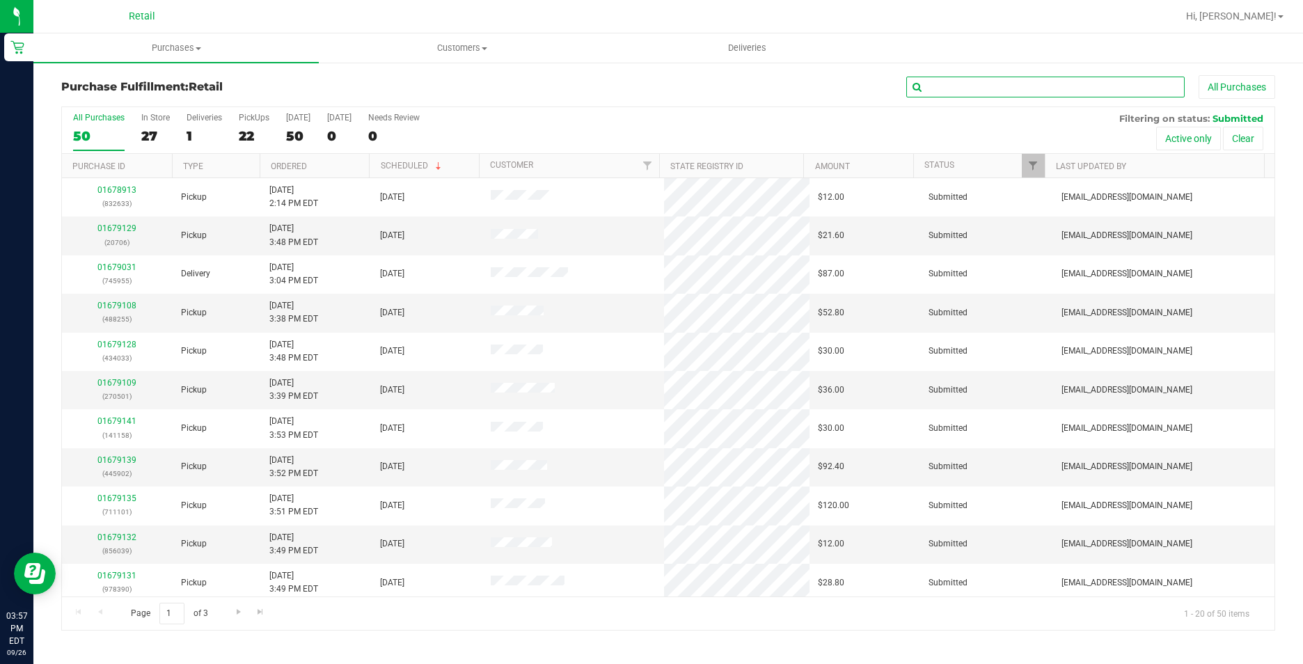
click at [1004, 86] on input "text" at bounding box center [1045, 87] width 278 height 21
type input "400"
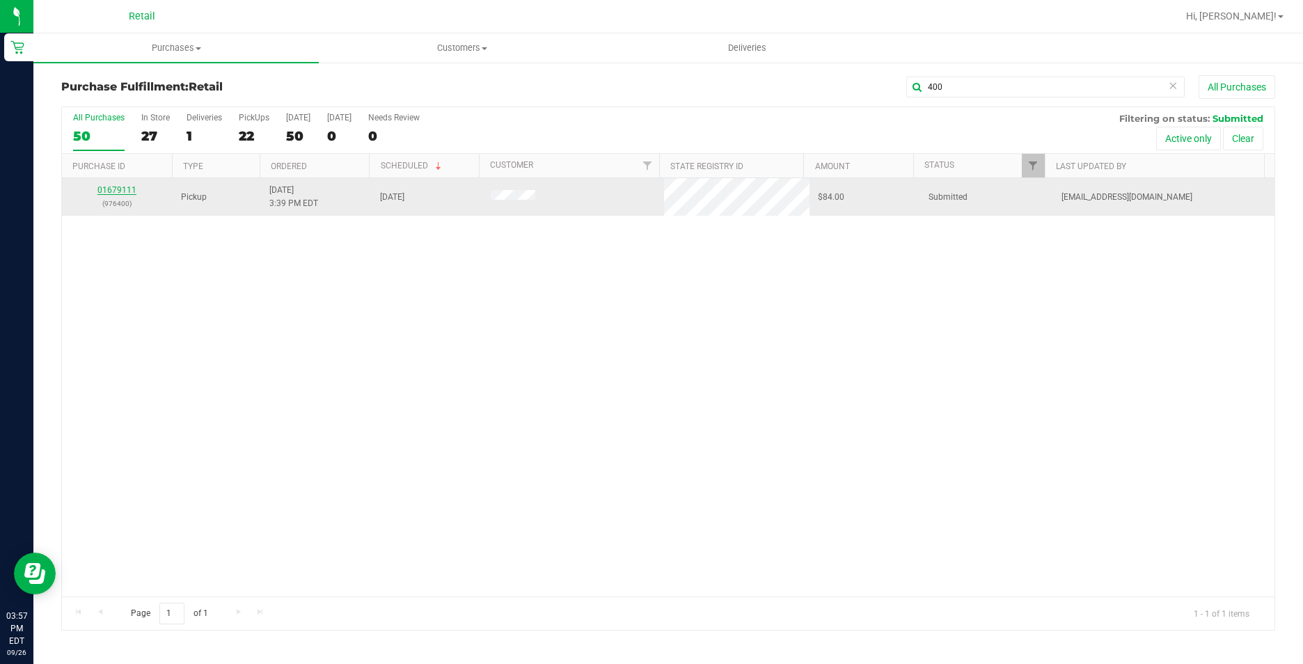
click at [111, 191] on link "01679111" at bounding box center [116, 190] width 39 height 10
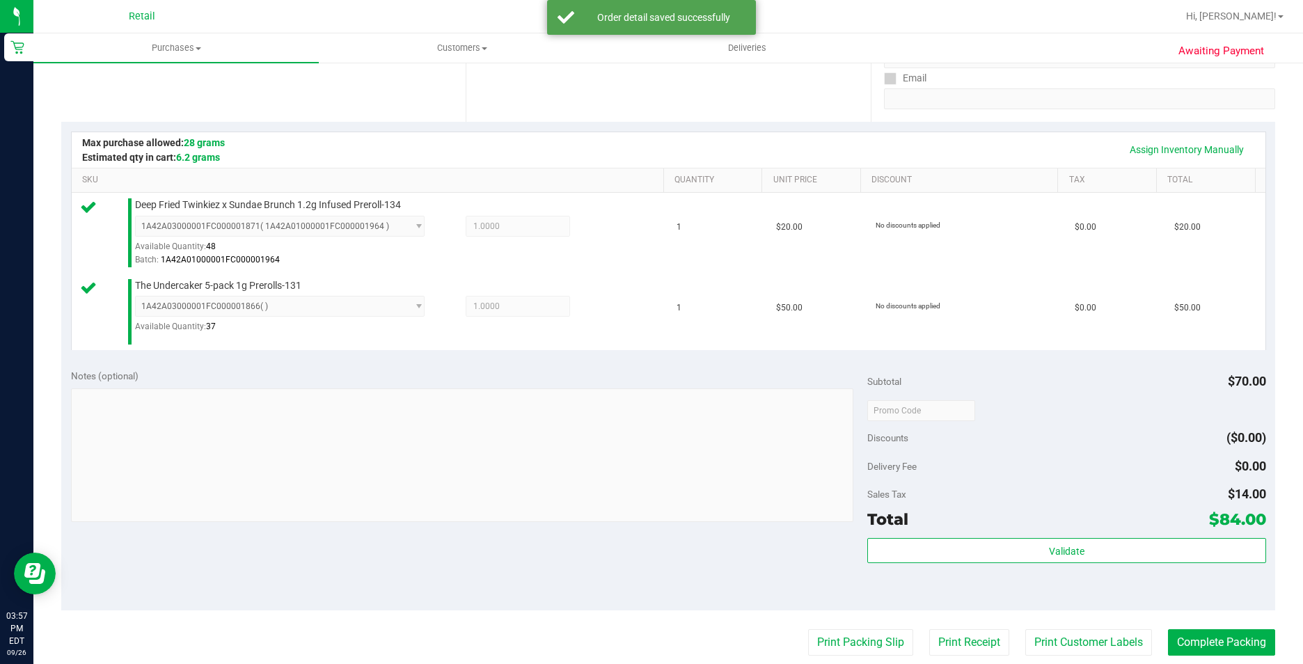
scroll to position [278, 0]
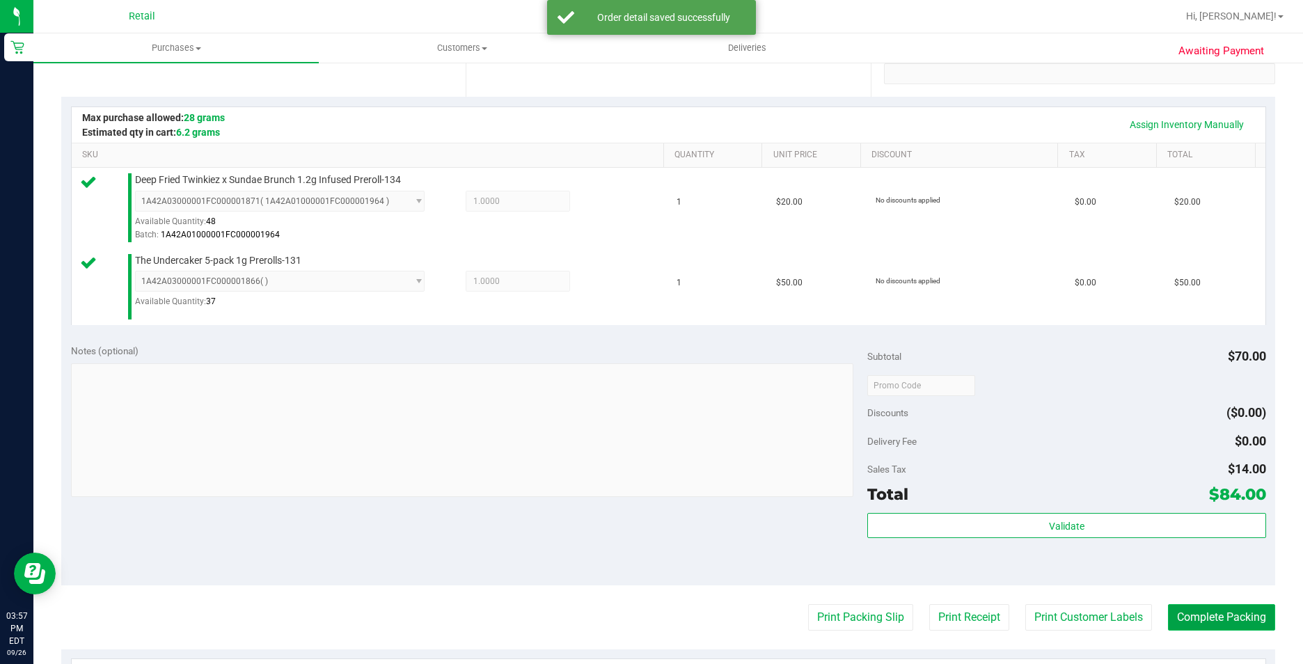
click at [1238, 616] on button "Complete Packing" at bounding box center [1221, 617] width 107 height 26
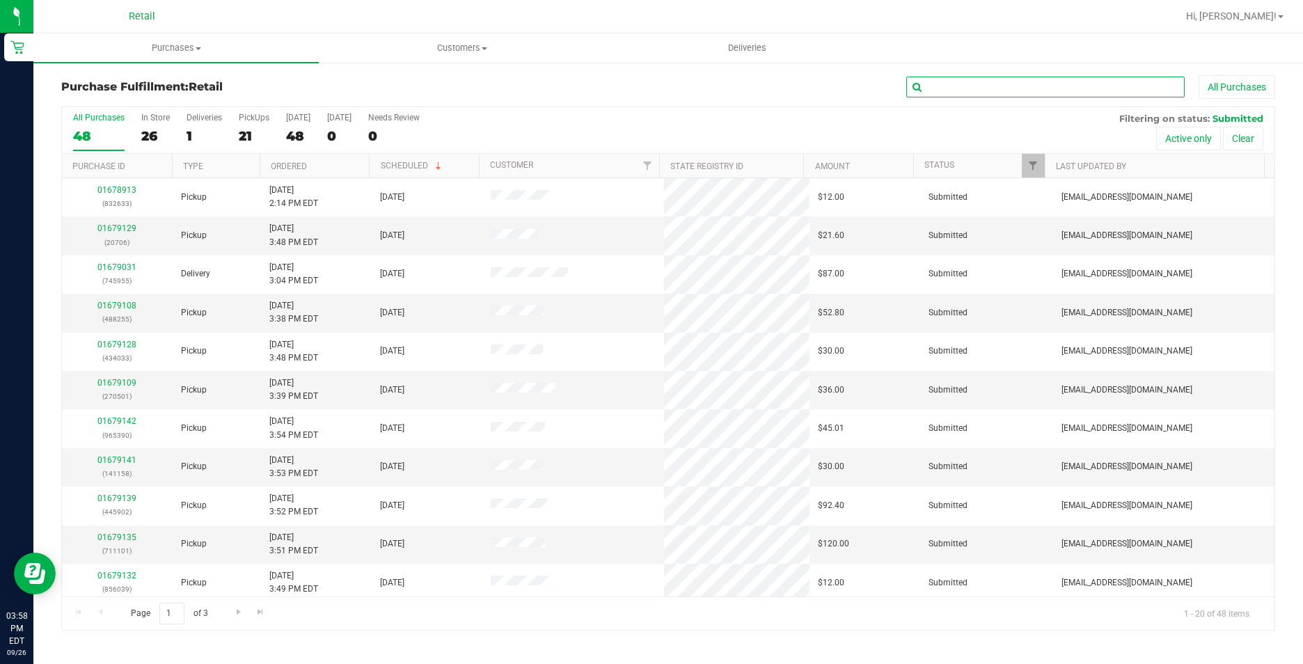
click at [1040, 85] on input "text" at bounding box center [1045, 87] width 278 height 21
type input "501"
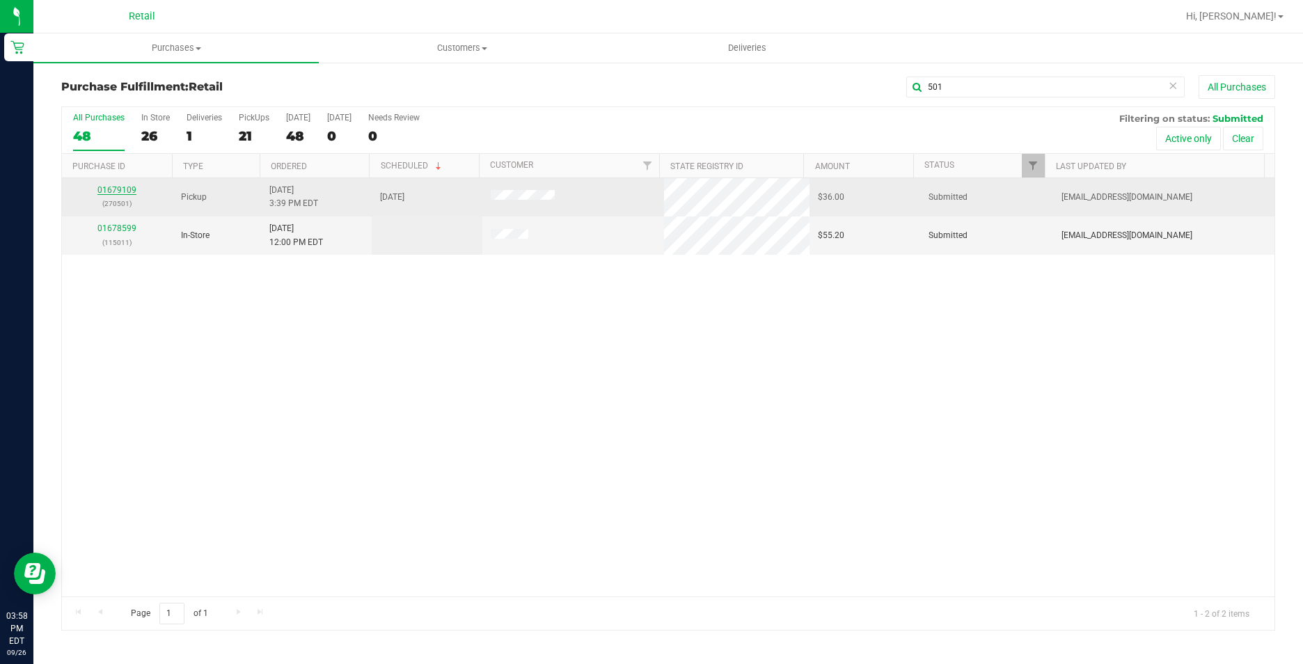
click at [120, 190] on link "01679109" at bounding box center [116, 190] width 39 height 10
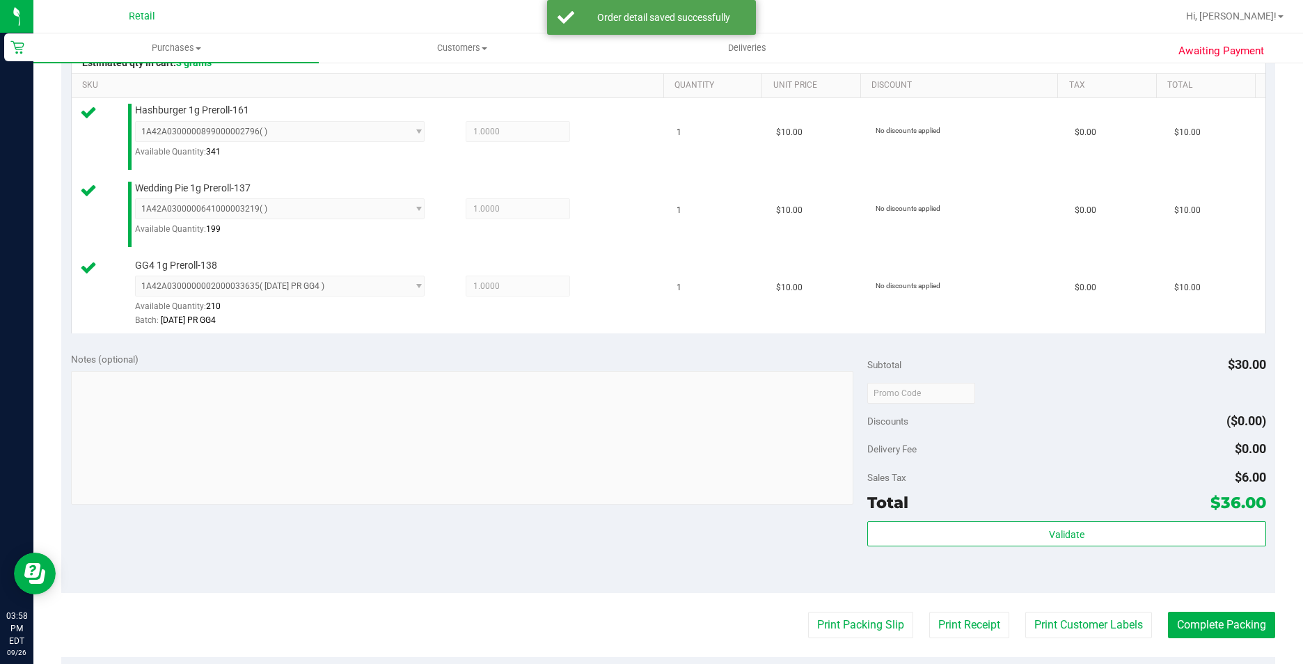
scroll to position [418, 0]
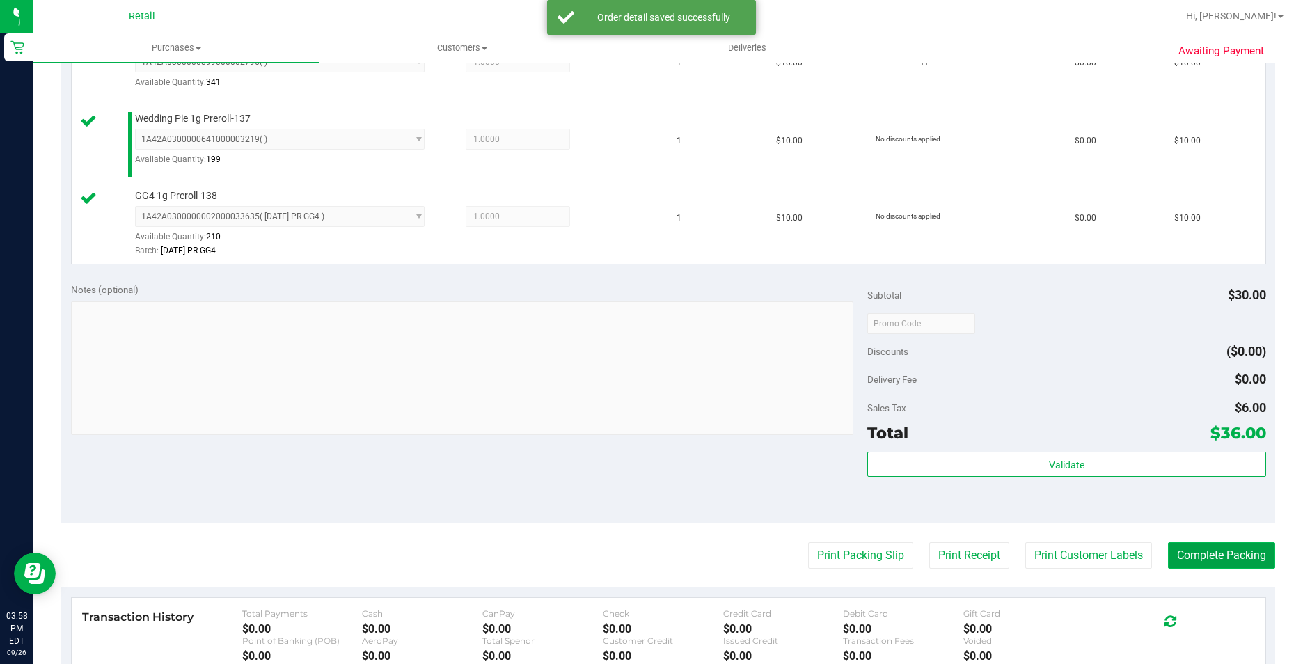
click at [1223, 551] on button "Complete Packing" at bounding box center [1221, 555] width 107 height 26
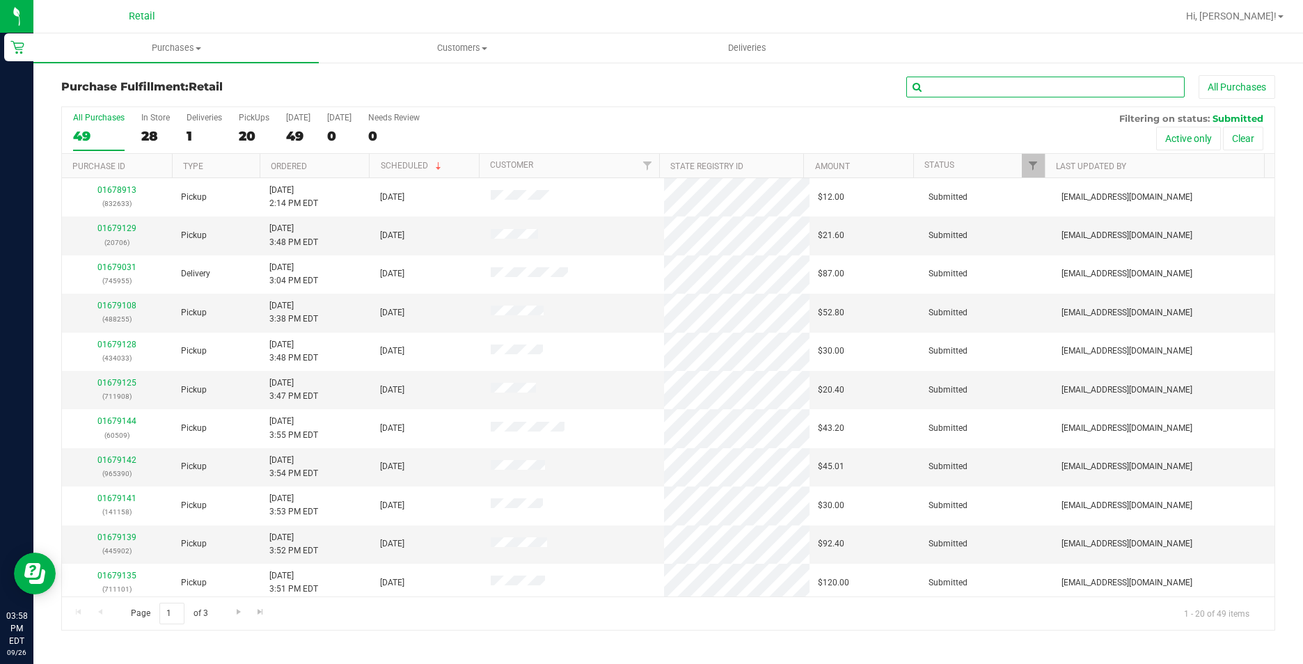
click at [1068, 88] on input "text" at bounding box center [1045, 87] width 278 height 21
type input "033"
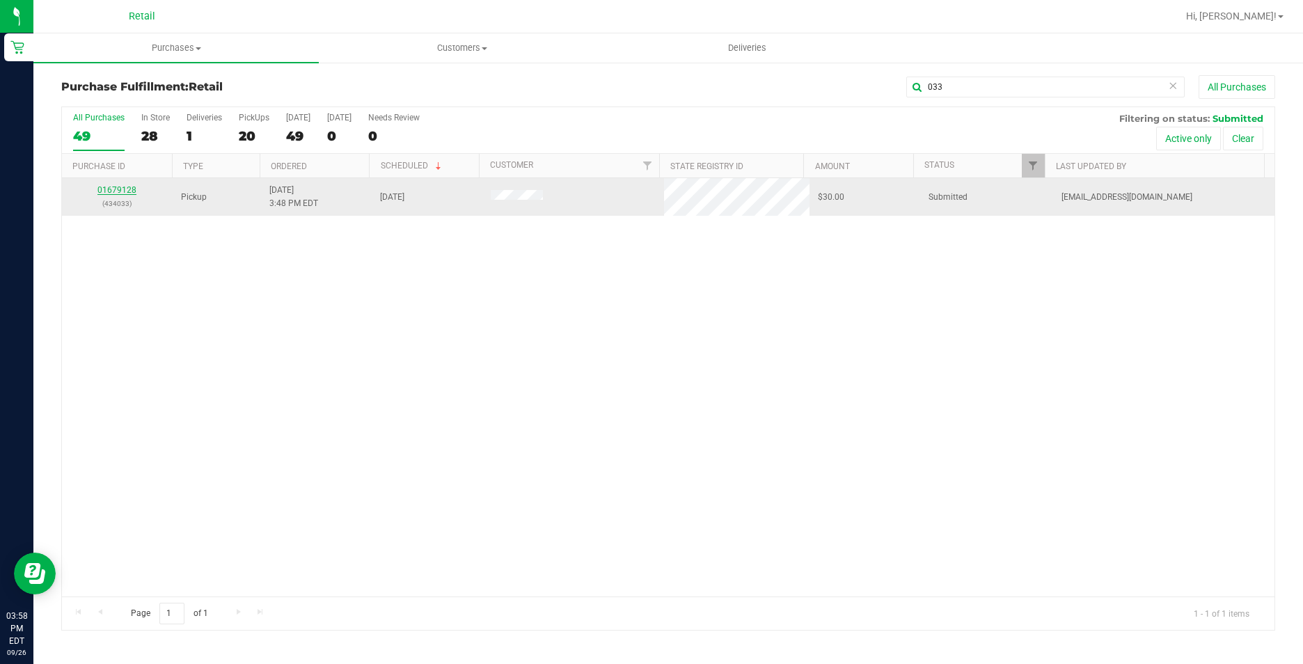
click at [117, 185] on link "01679128" at bounding box center [116, 190] width 39 height 10
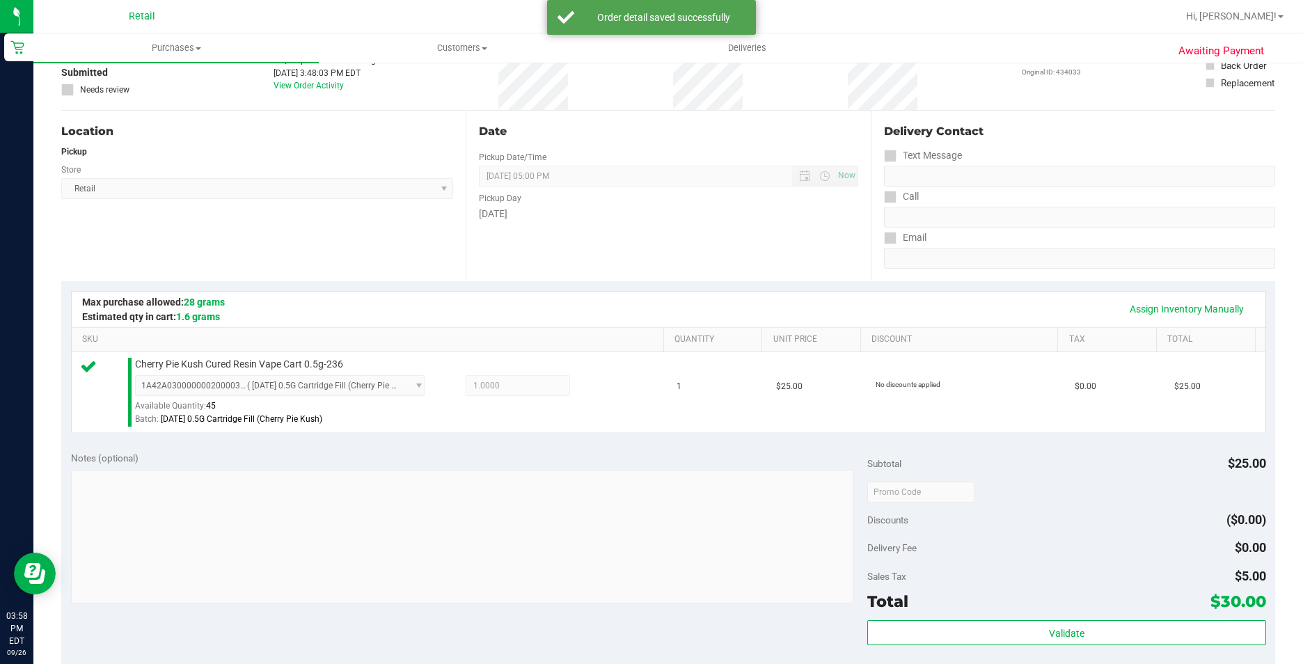
scroll to position [348, 0]
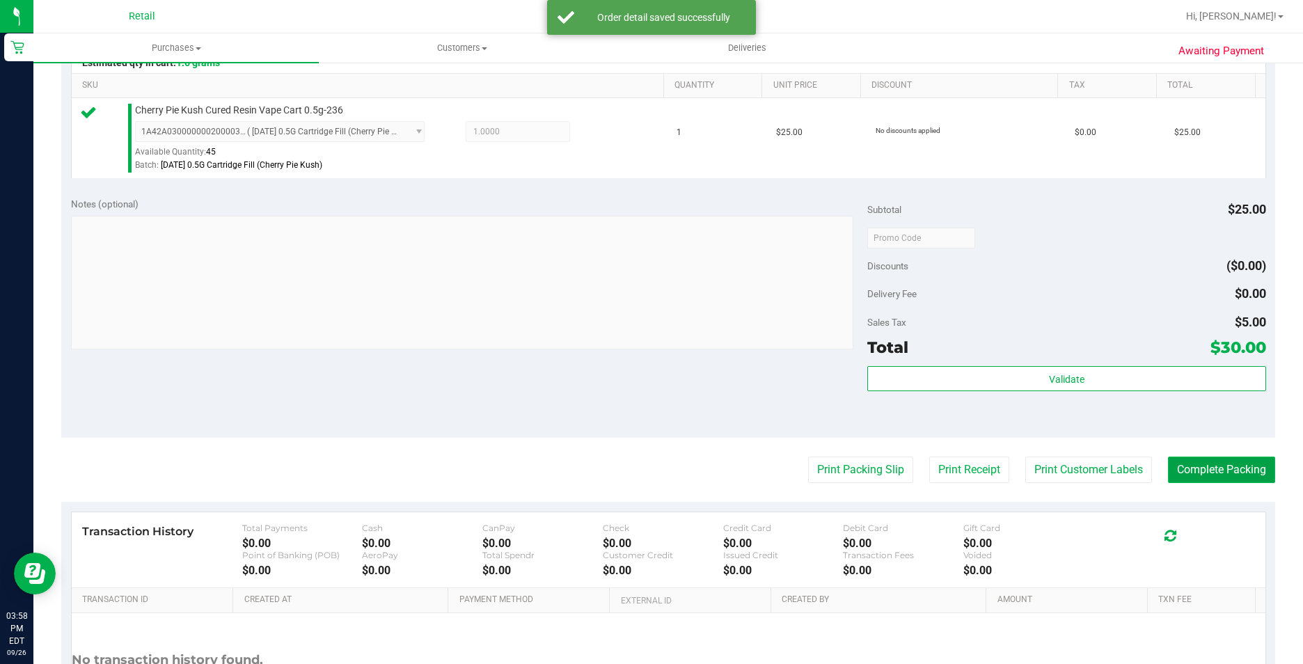
click at [1214, 466] on button "Complete Packing" at bounding box center [1221, 470] width 107 height 26
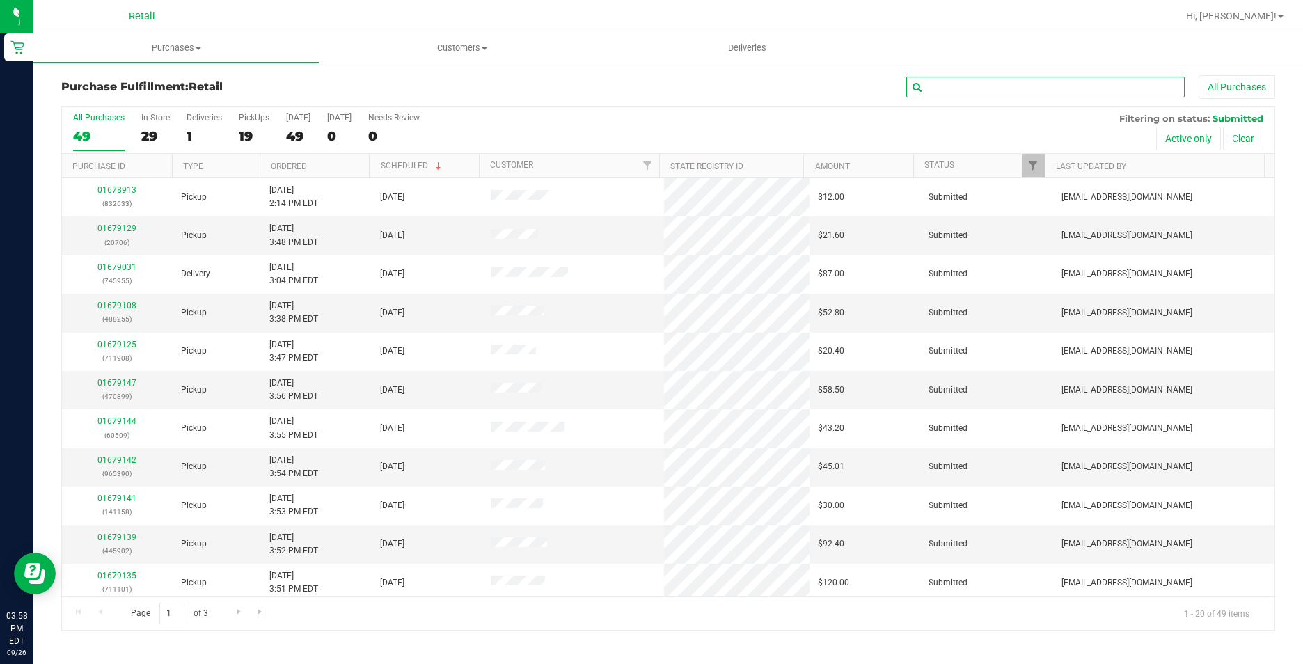
click at [1015, 79] on input "text" at bounding box center [1045, 87] width 278 height 21
type input "255"
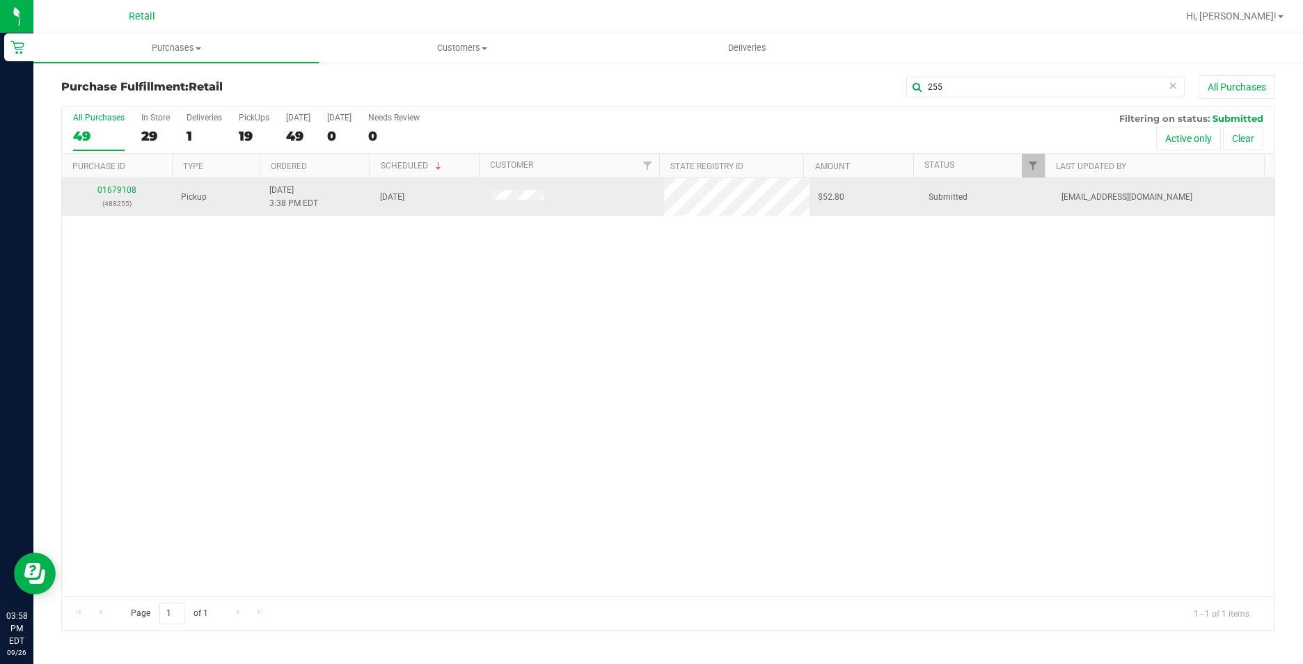
click at [117, 184] on div "01679108 (488255)" at bounding box center [117, 197] width 94 height 26
click at [116, 188] on link "01679108" at bounding box center [116, 190] width 39 height 10
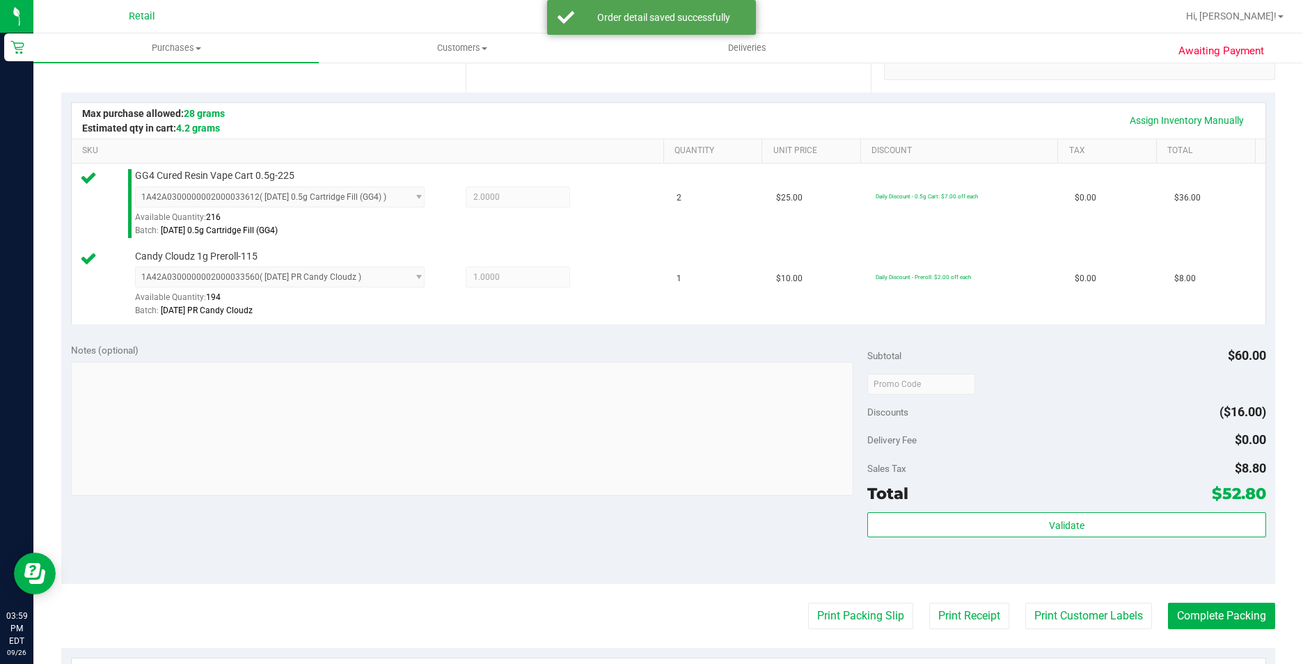
scroll to position [348, 0]
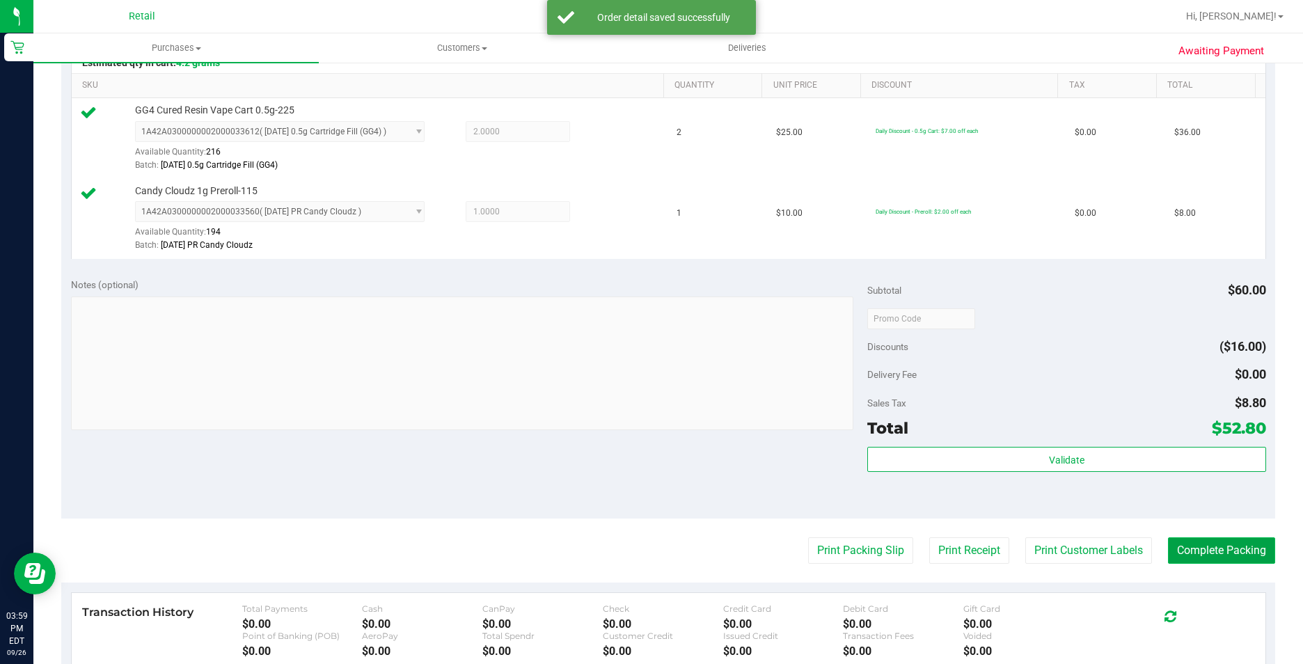
click at [1193, 544] on button "Complete Packing" at bounding box center [1221, 550] width 107 height 26
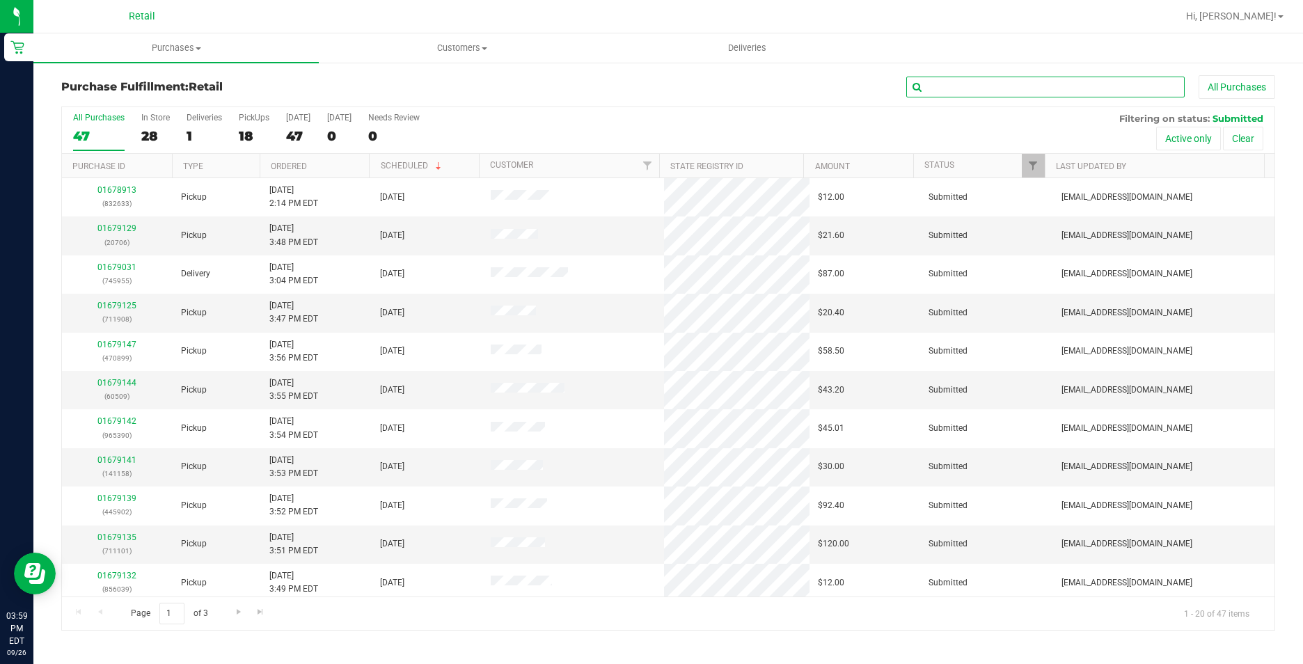
click at [947, 93] on input "text" at bounding box center [1045, 87] width 278 height 21
type input "175"
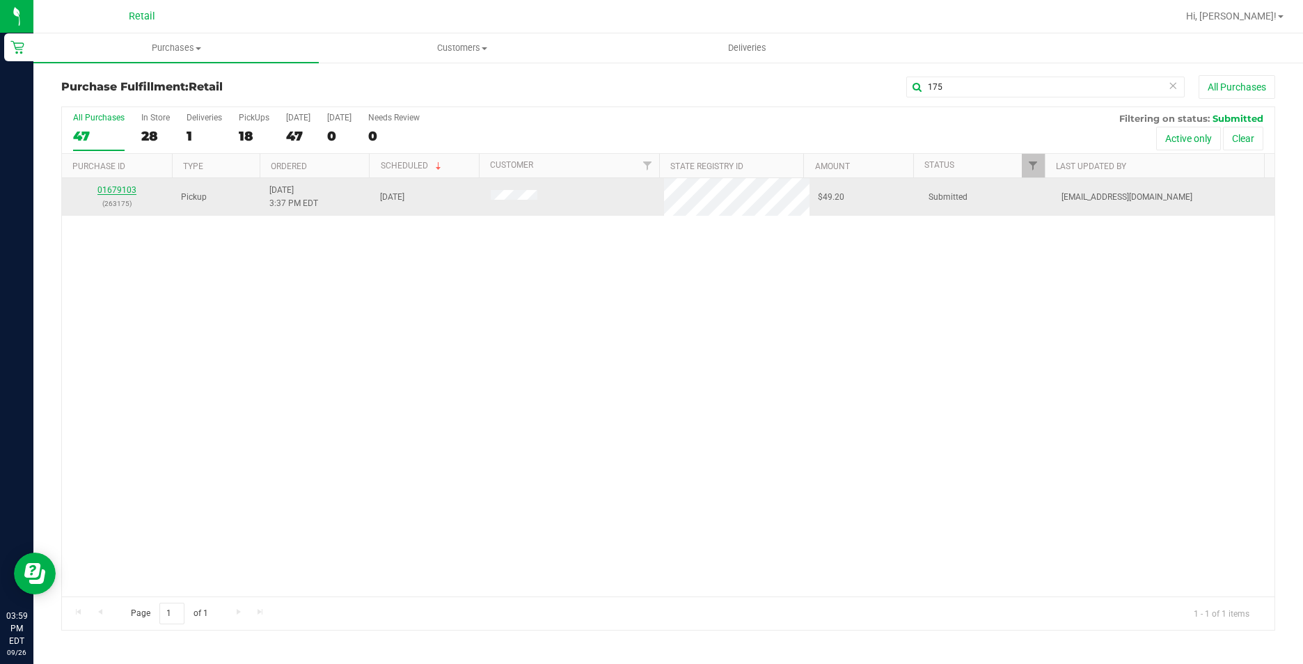
click at [116, 190] on link "01679103" at bounding box center [116, 190] width 39 height 10
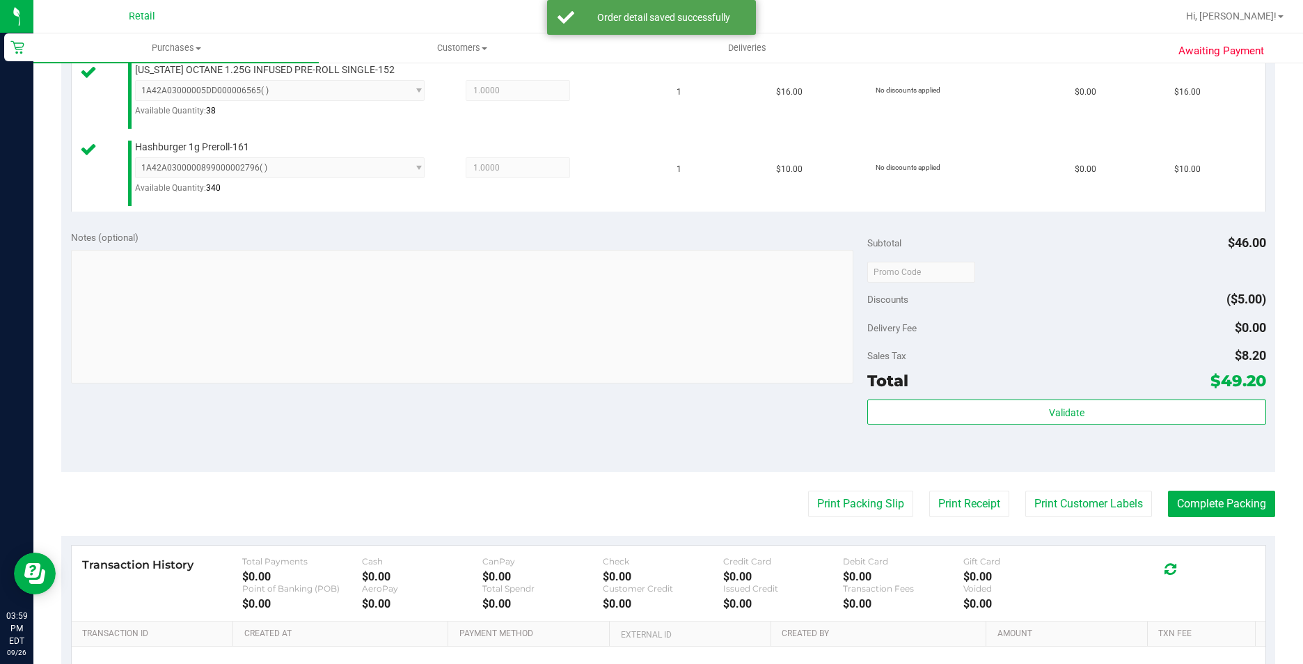
scroll to position [557, 0]
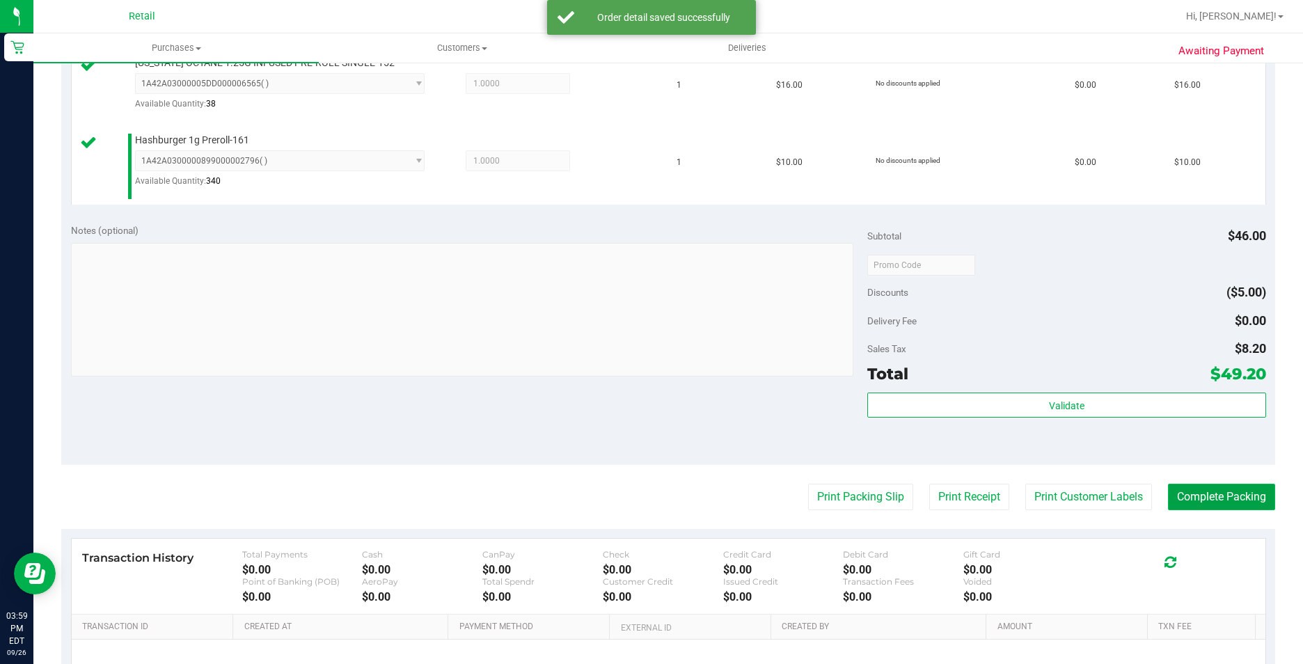
click at [1219, 496] on button "Complete Packing" at bounding box center [1221, 497] width 107 height 26
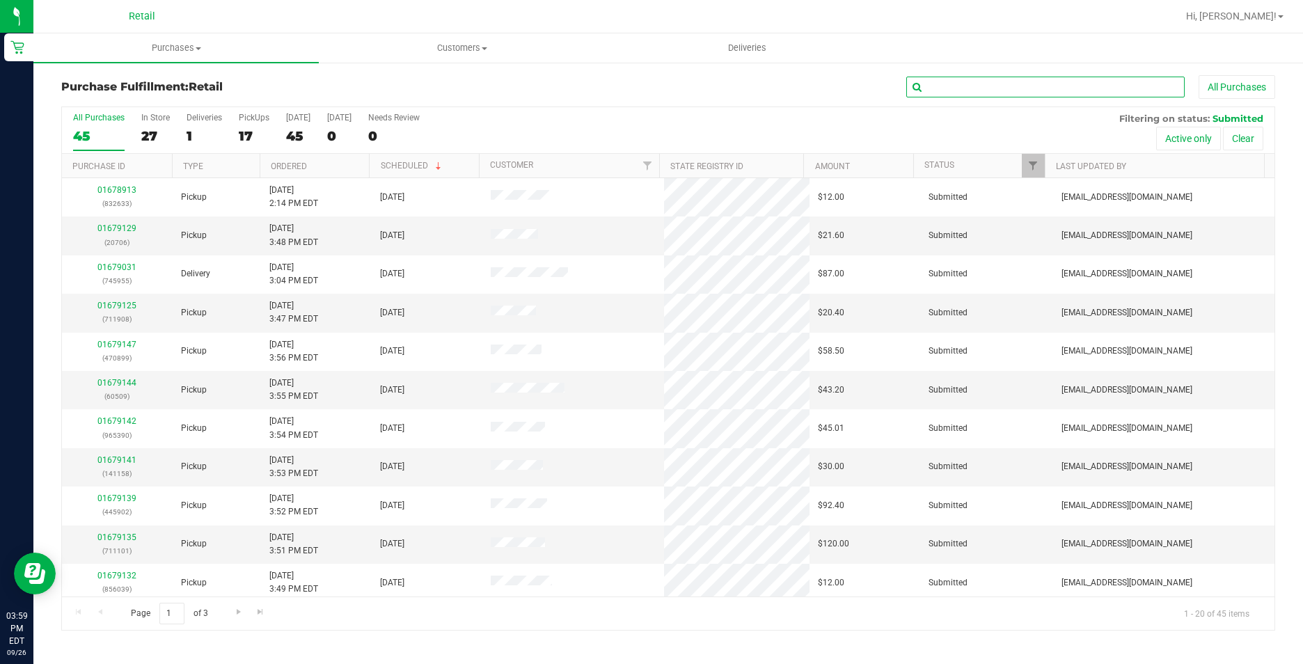
click at [1096, 90] on input "text" at bounding box center [1045, 87] width 278 height 21
type input "758"
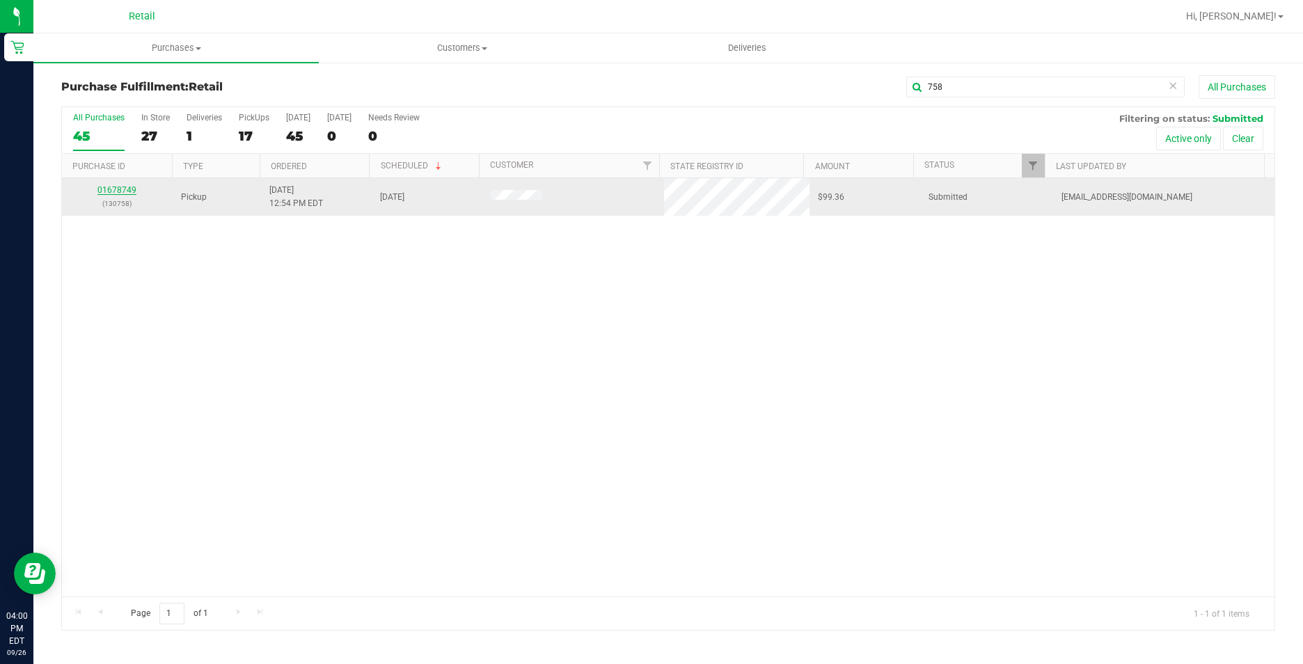
click at [115, 193] on link "01678749" at bounding box center [116, 190] width 39 height 10
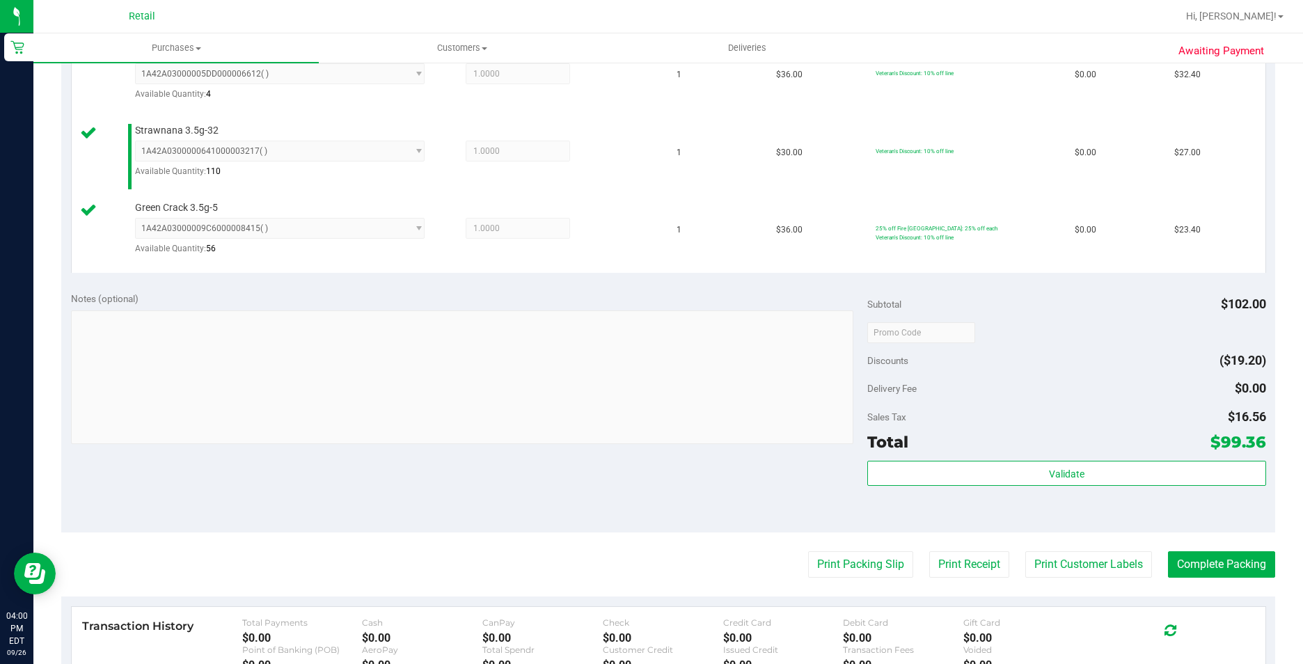
scroll to position [418, 0]
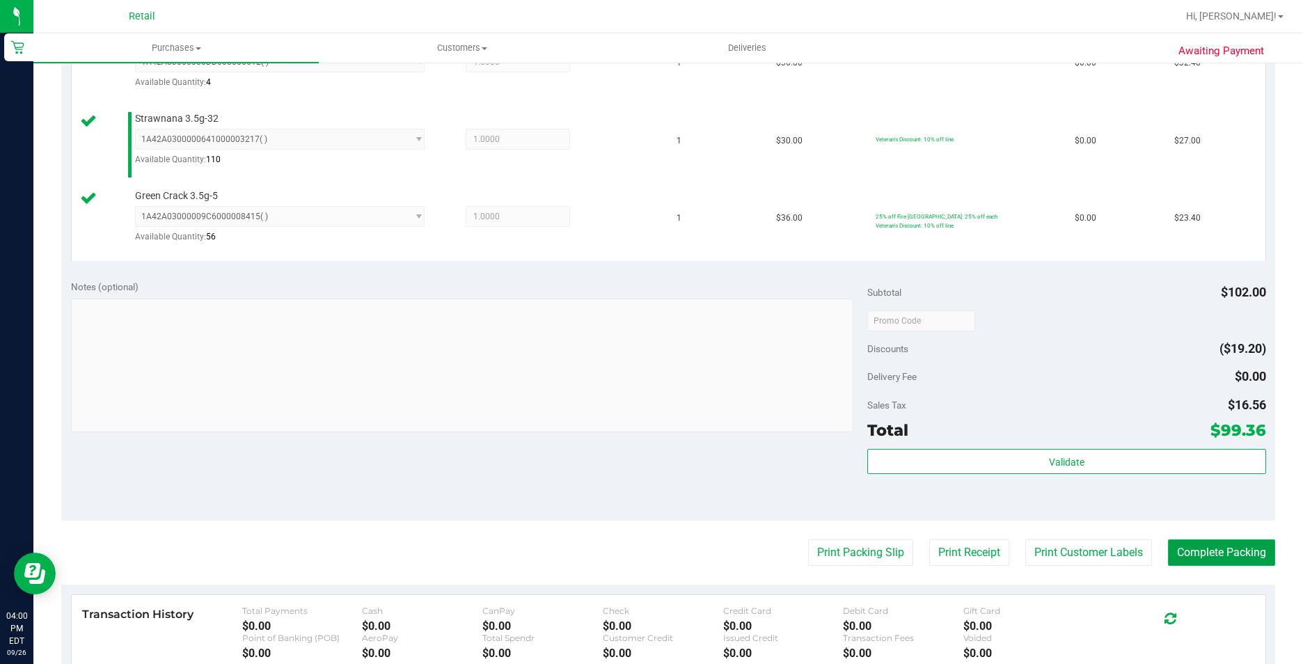
click at [1231, 548] on button "Complete Packing" at bounding box center [1221, 552] width 107 height 26
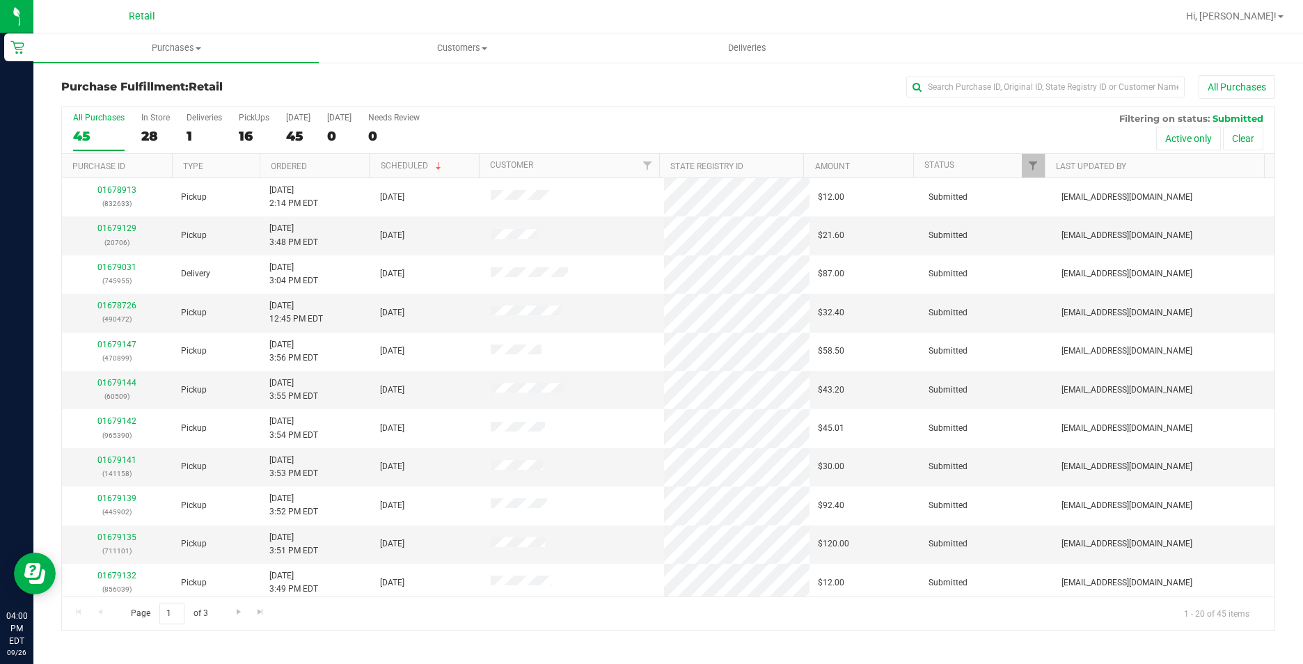
click at [1045, 98] on div "Purchase Fulfillment: Retail All Purchases" at bounding box center [668, 90] width 1214 height 31
click at [1040, 94] on input "text" at bounding box center [1045, 87] width 278 height 21
type input "706"
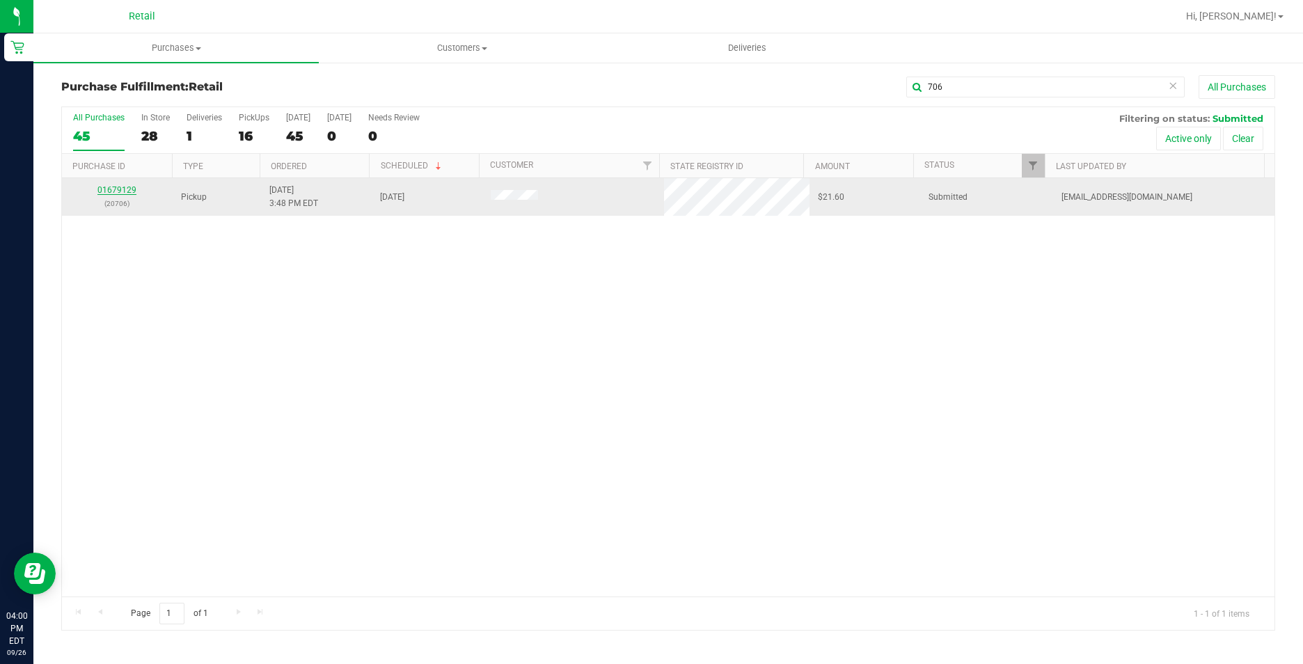
click at [113, 188] on link "01679129" at bounding box center [116, 190] width 39 height 10
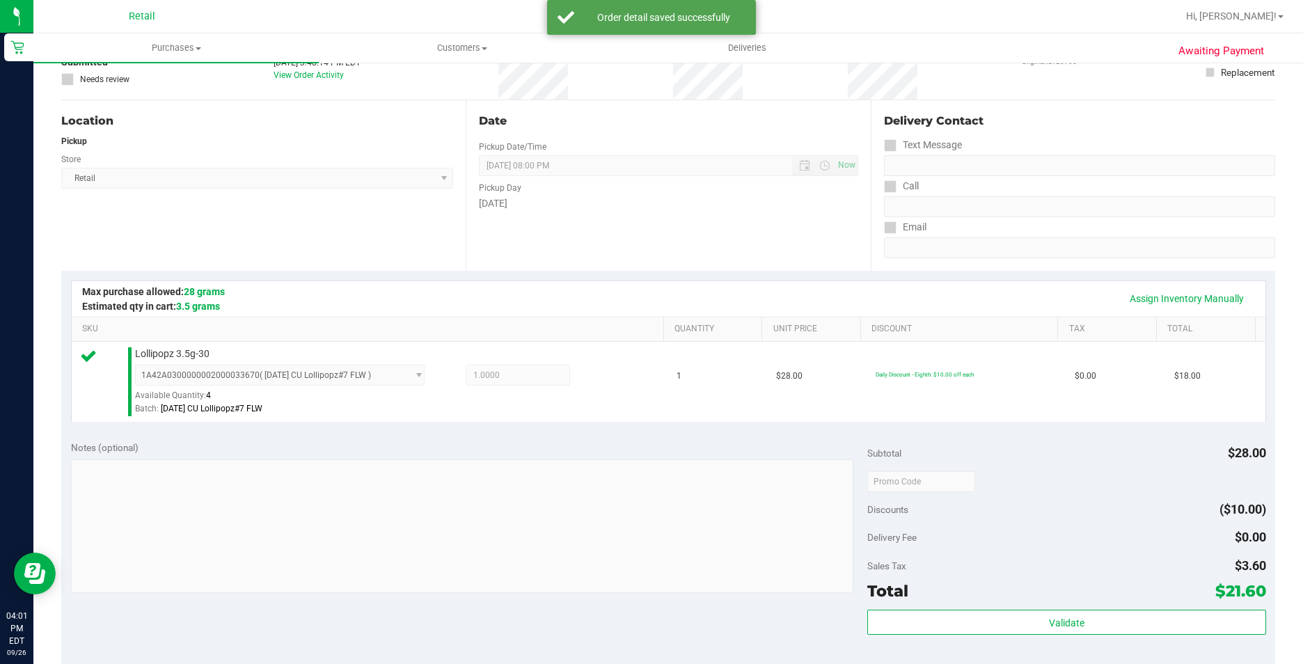
scroll to position [278, 0]
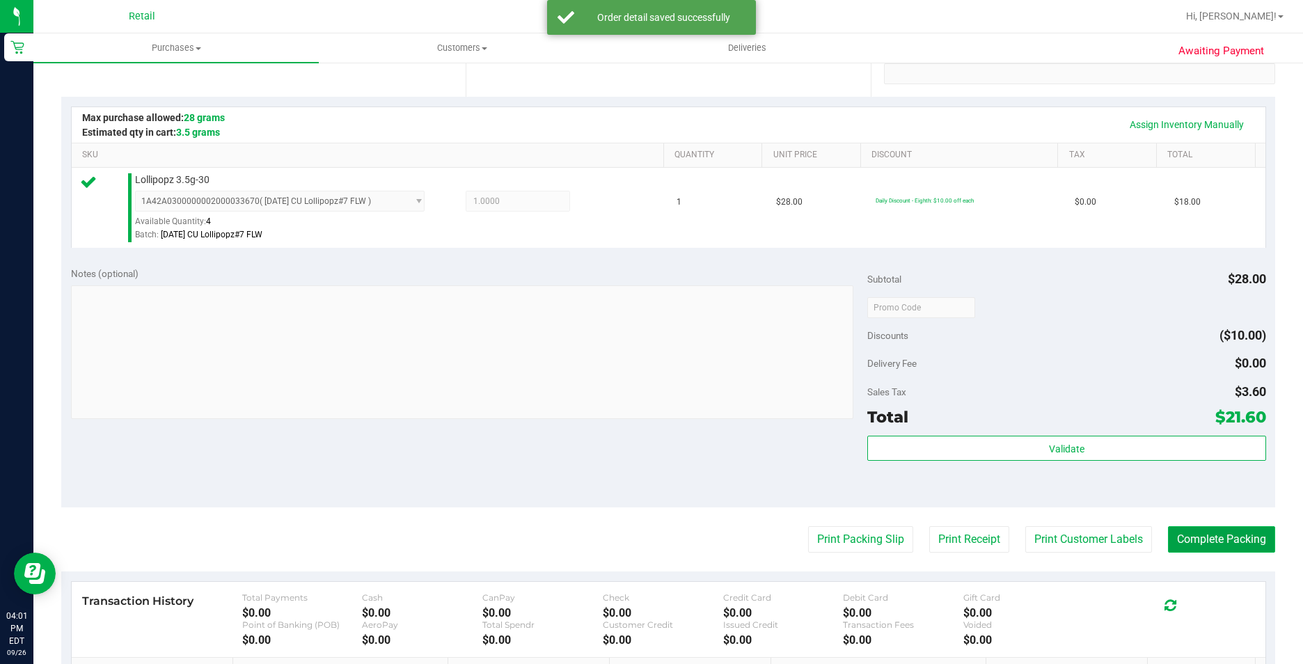
click at [1226, 534] on button "Complete Packing" at bounding box center [1221, 539] width 107 height 26
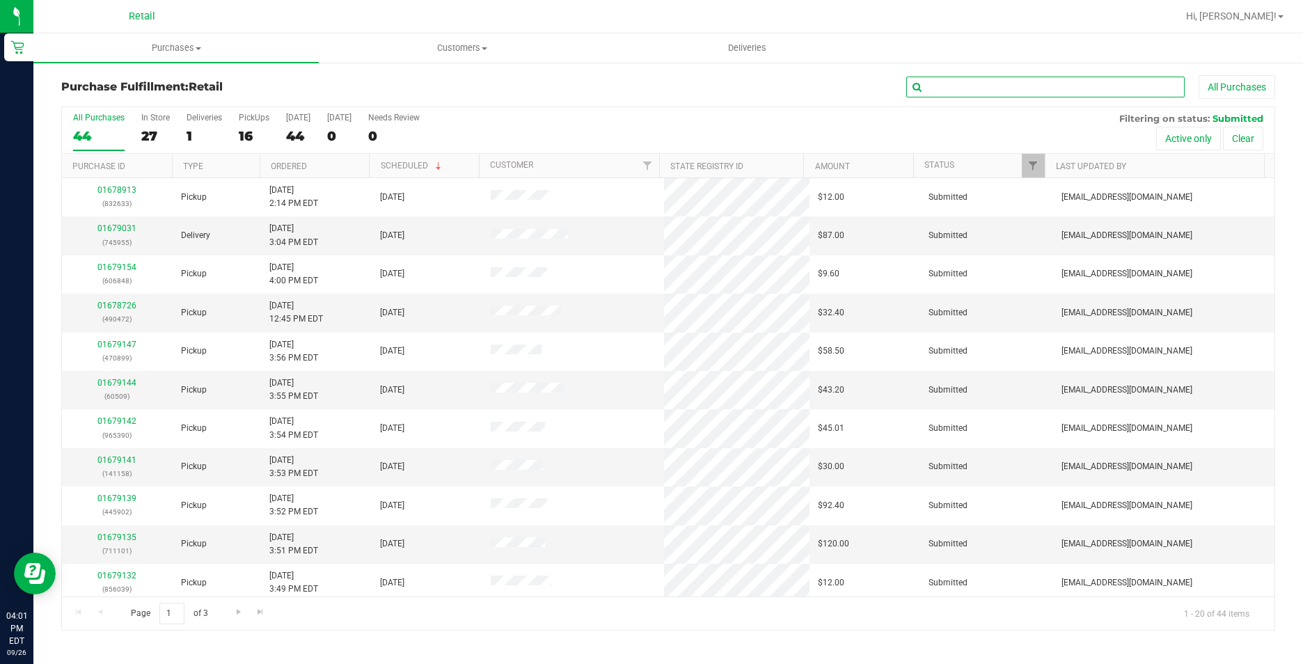
click at [1002, 83] on input "text" at bounding box center [1045, 87] width 278 height 21
type input "633"
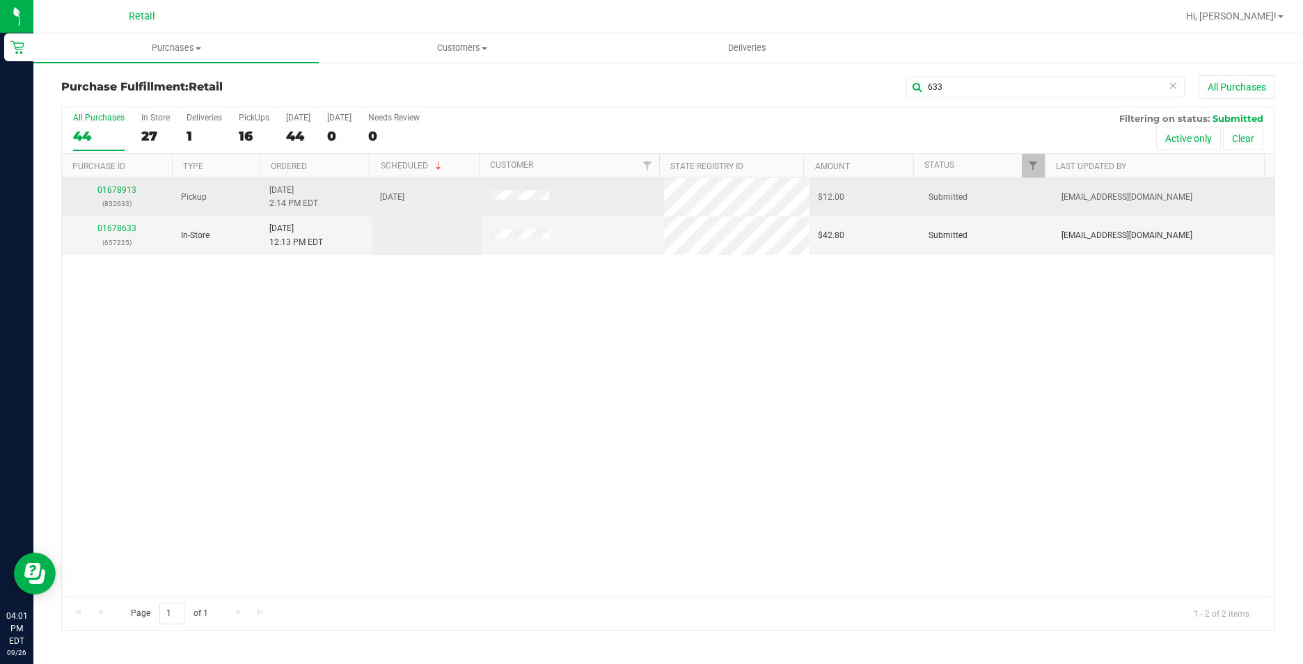
click at [78, 186] on div "01678913 (832633)" at bounding box center [117, 197] width 94 height 26
click at [111, 185] on link "01678913" at bounding box center [116, 190] width 39 height 10
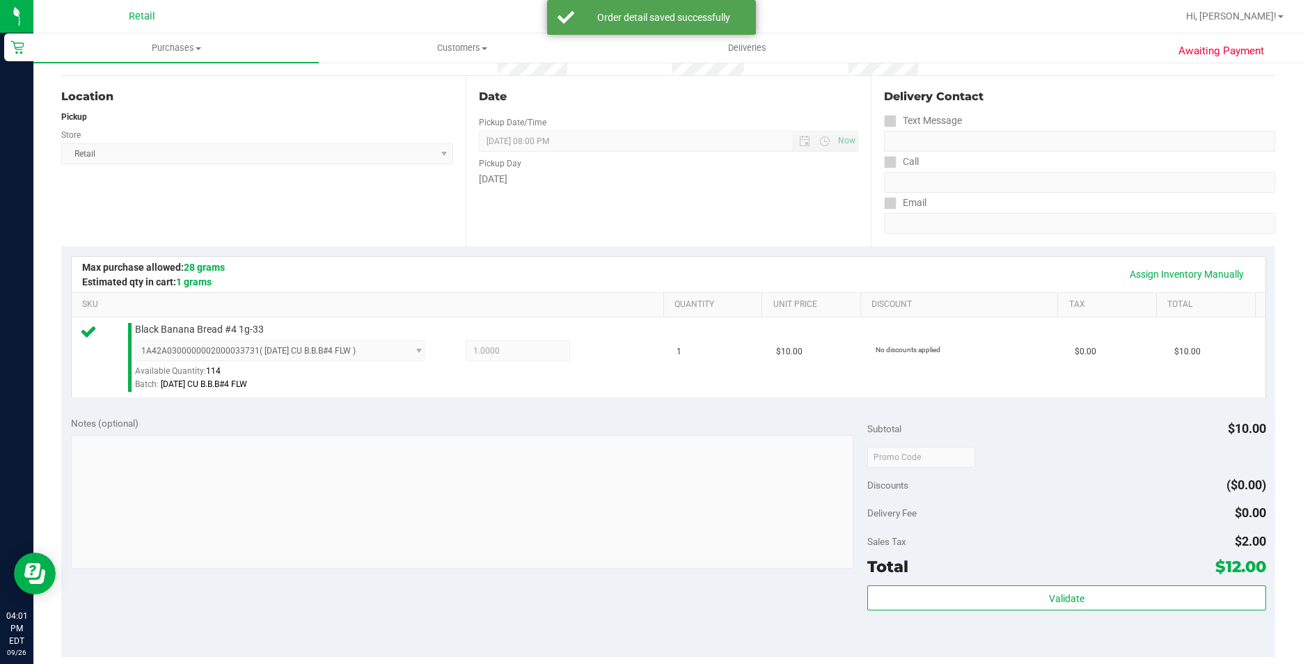
scroll to position [418, 0]
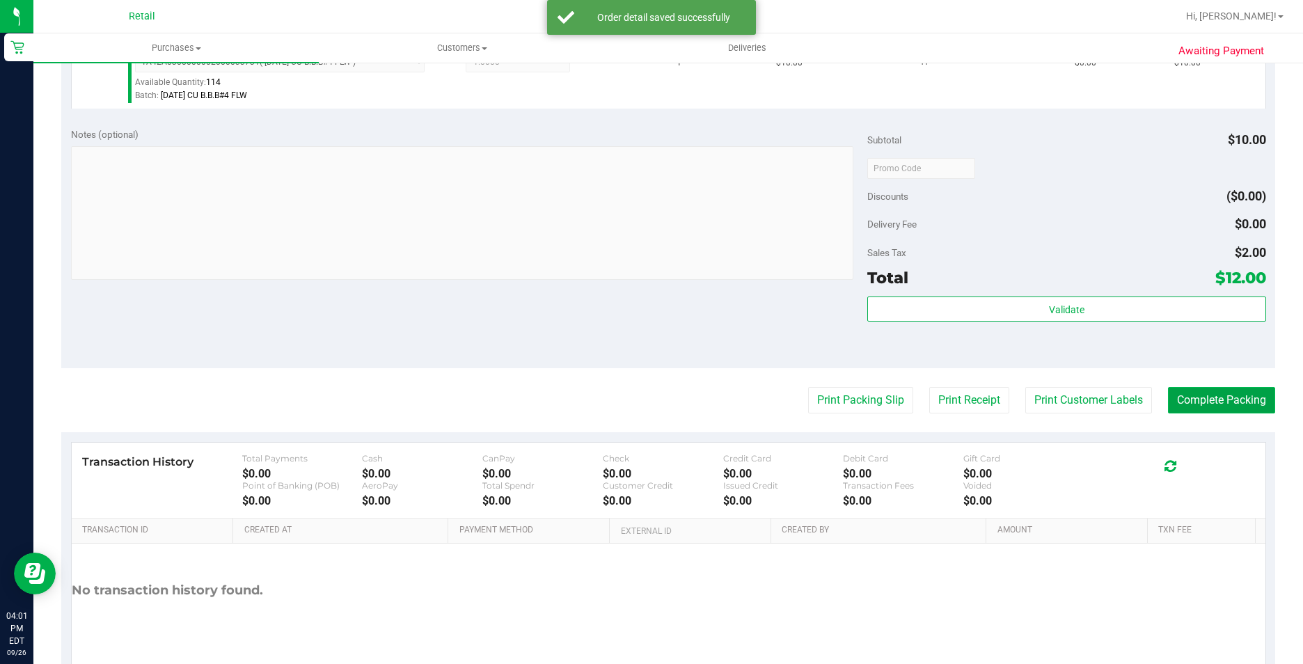
click at [1181, 395] on button "Complete Packing" at bounding box center [1221, 400] width 107 height 26
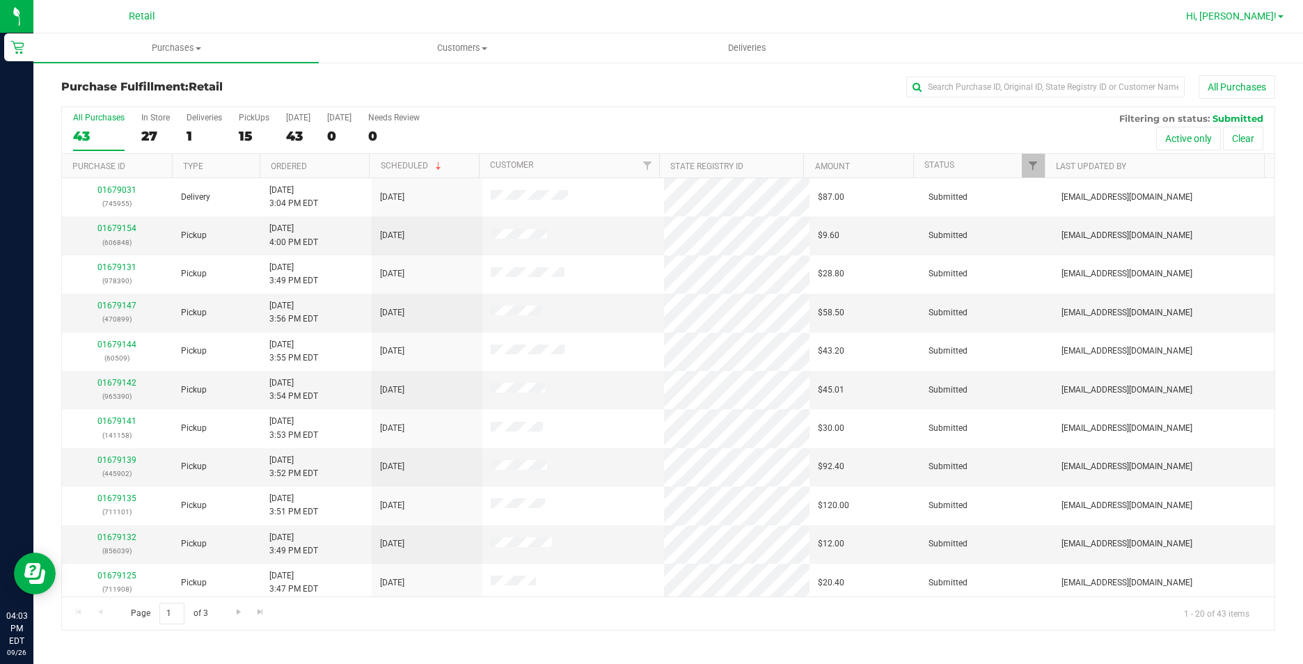
click at [1276, 15] on link "Hi, [PERSON_NAME]!" at bounding box center [1234, 16] width 109 height 15
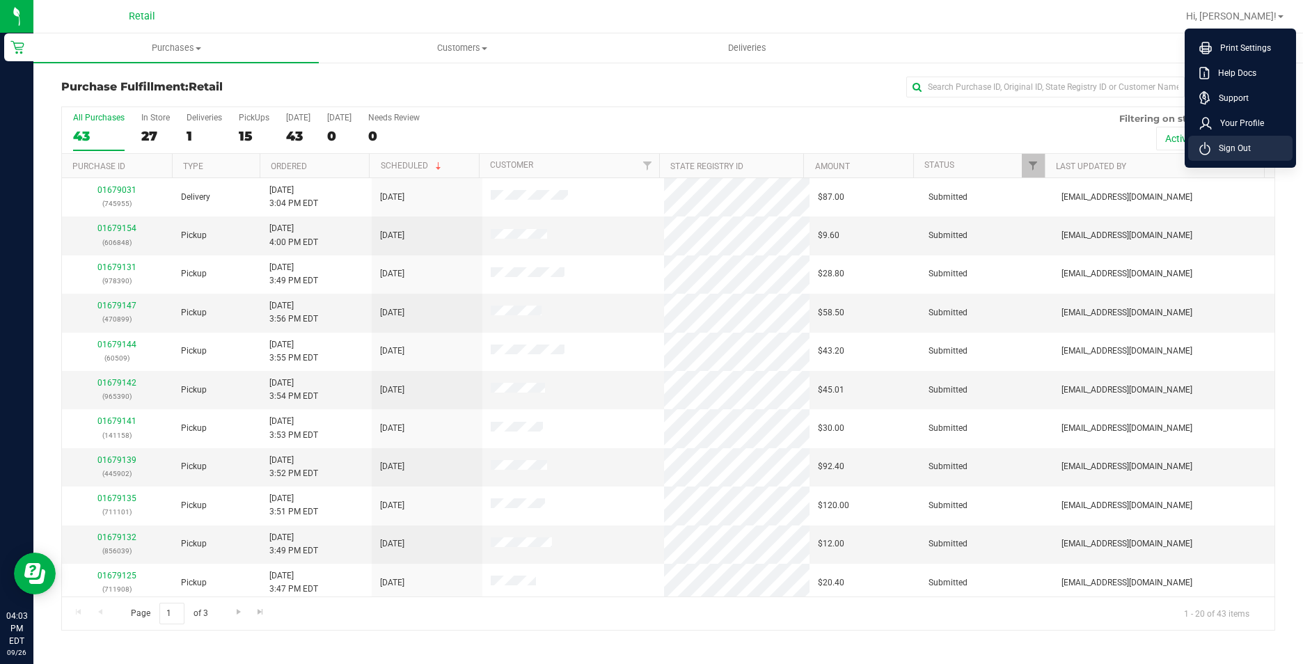
click at [1227, 152] on span "Sign Out" at bounding box center [1230, 148] width 40 height 14
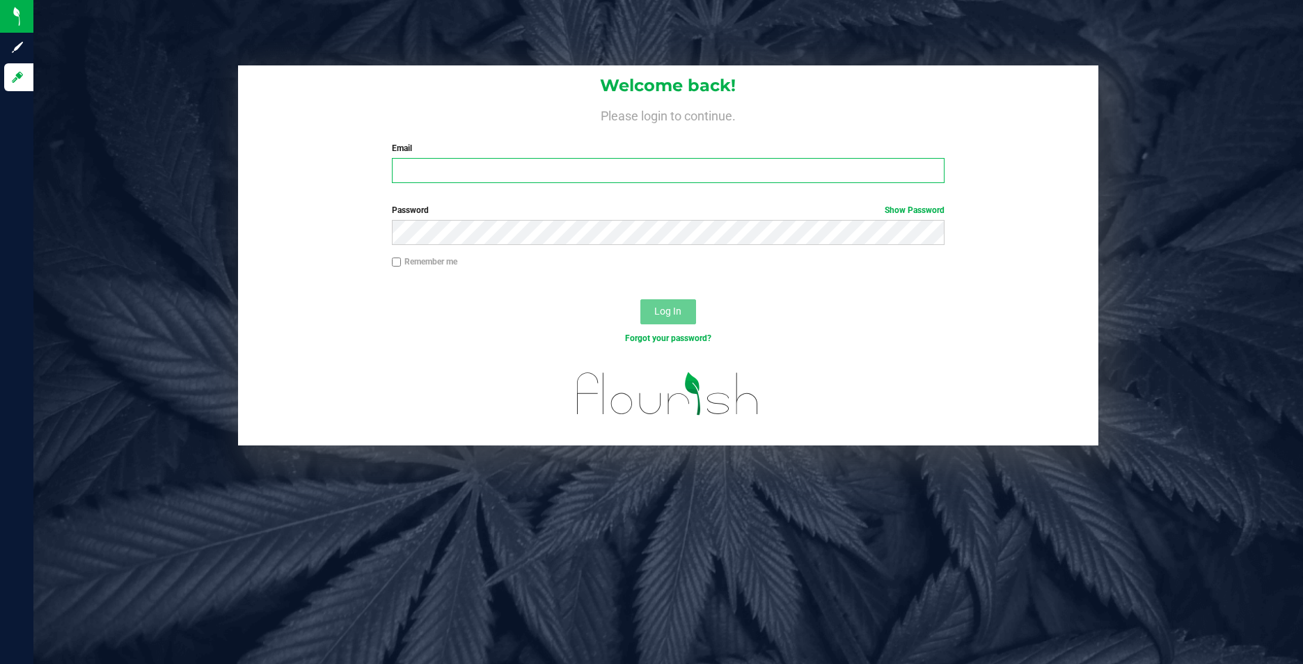
type input "[PERSON_NAME][EMAIL_ADDRESS][PERSON_NAME][DOMAIN_NAME]"
